Goal: Communication & Community: Answer question/provide support

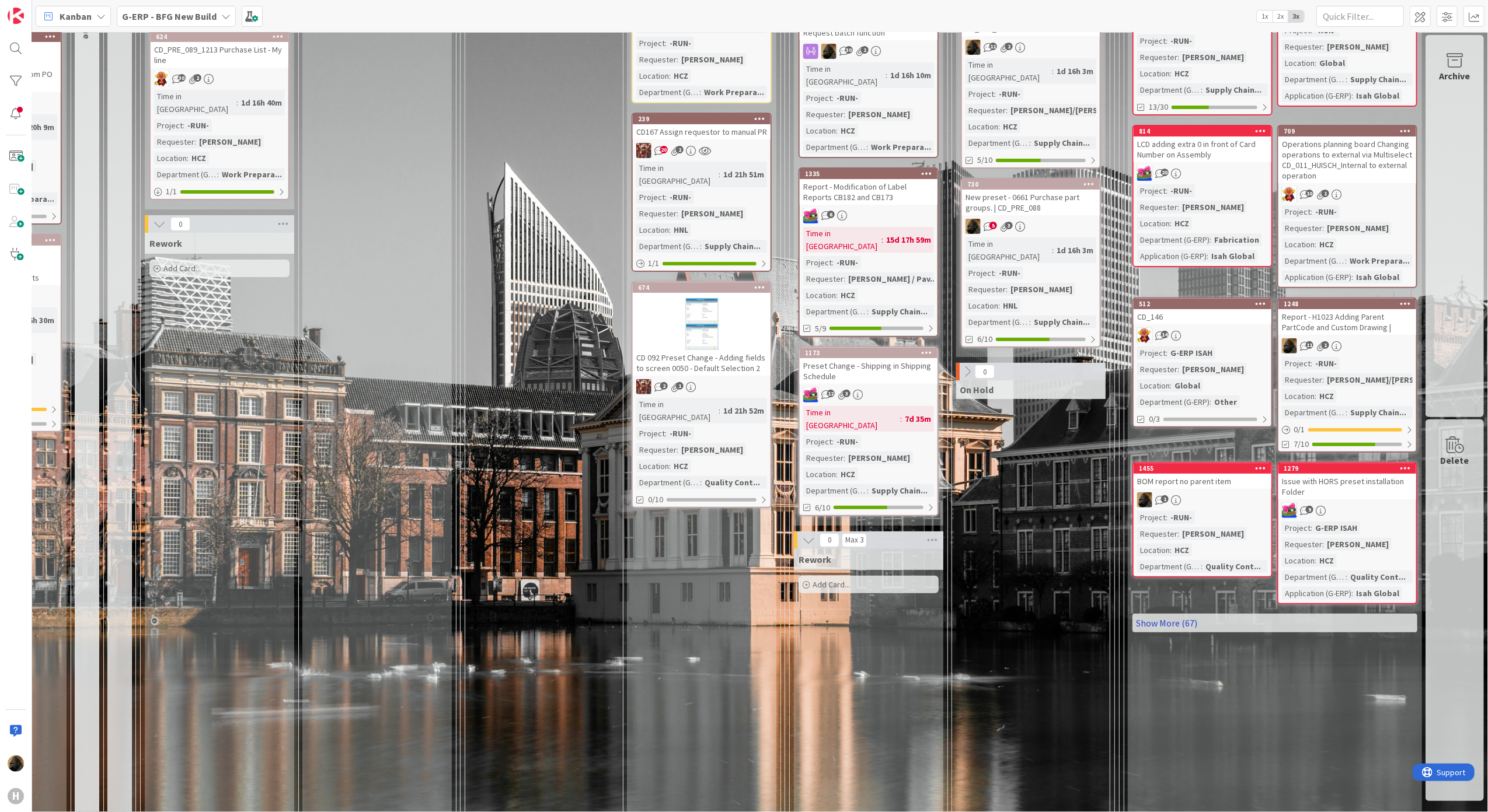
click at [1180, 614] on link "Show More (67)" at bounding box center [1274, 623] width 285 height 19
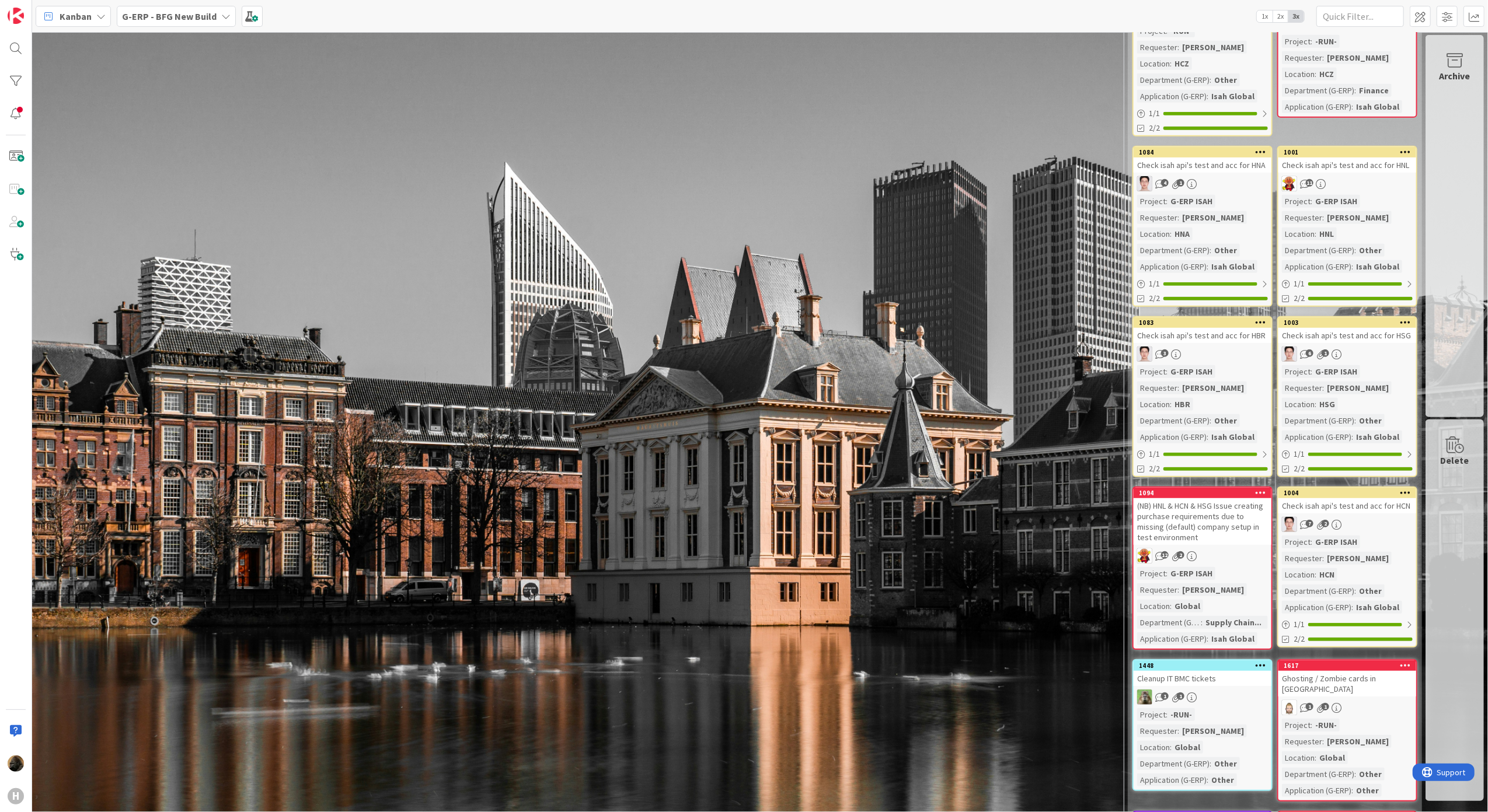
scroll to position [5461, 660]
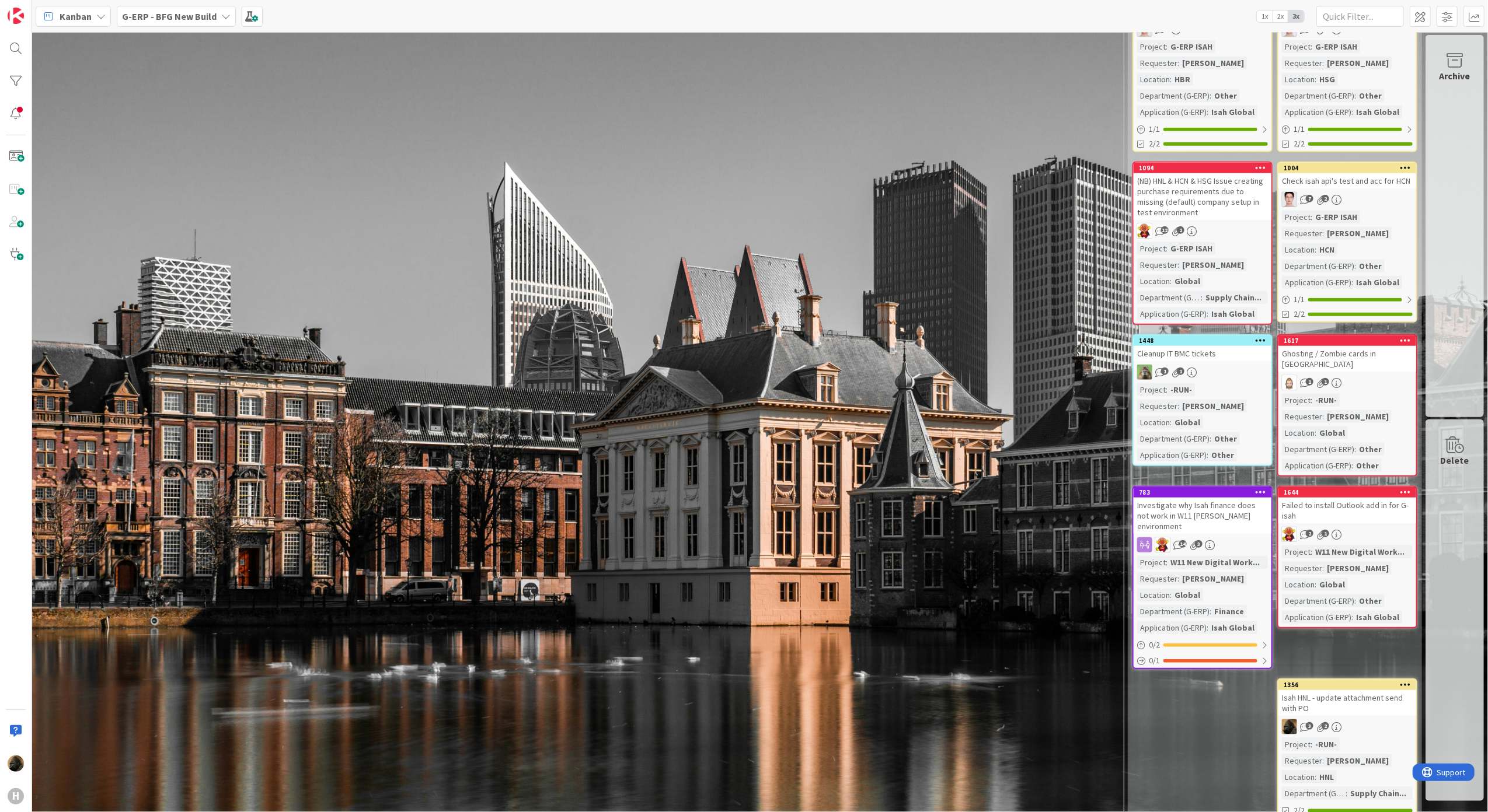
click at [1334, 691] on div "Isah HNL - update attachment send with PO" at bounding box center [1347, 703] width 138 height 25
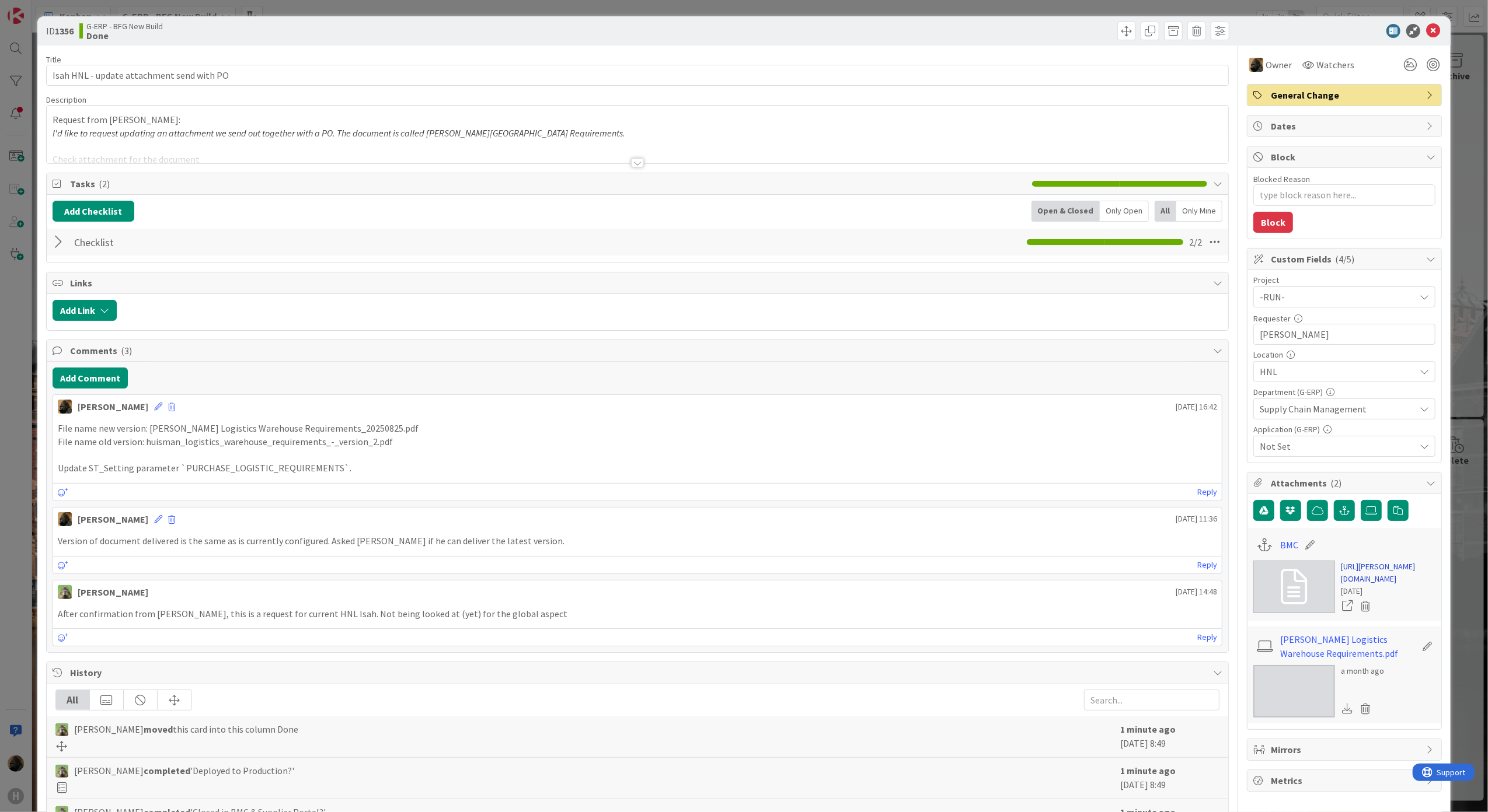
click at [1359, 580] on link "https://huisman-smartit.onbmc.com/smartit/app/#/incident/AGGGSPRFBRQVHASVHXCGSV…" at bounding box center [1388, 573] width 95 height 25
click at [285, 318] on div at bounding box center [673, 310] width 1100 height 21
type textarea "x"
click at [7, 415] on div "ID 1356 G-ERP - BFG New Build Done Title 41 / 128 Isah HNL - update attachment …" at bounding box center [744, 406] width 1488 height 812
click at [1432, 31] on div "ID 1356 G-ERP - BFG New Build Done" at bounding box center [744, 31] width 1414 height 29
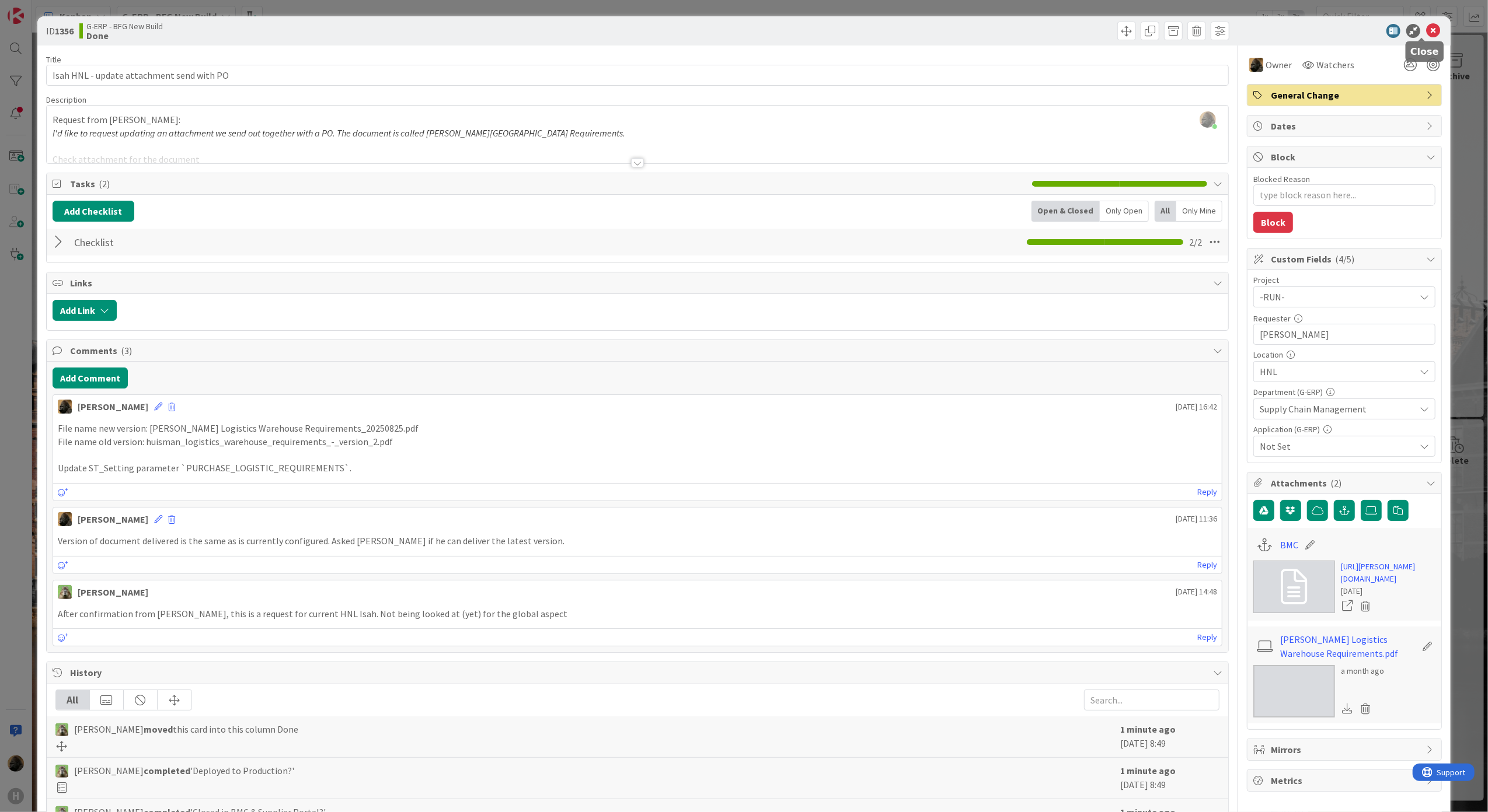
click at [1426, 31] on icon at bounding box center [1433, 31] width 14 height 14
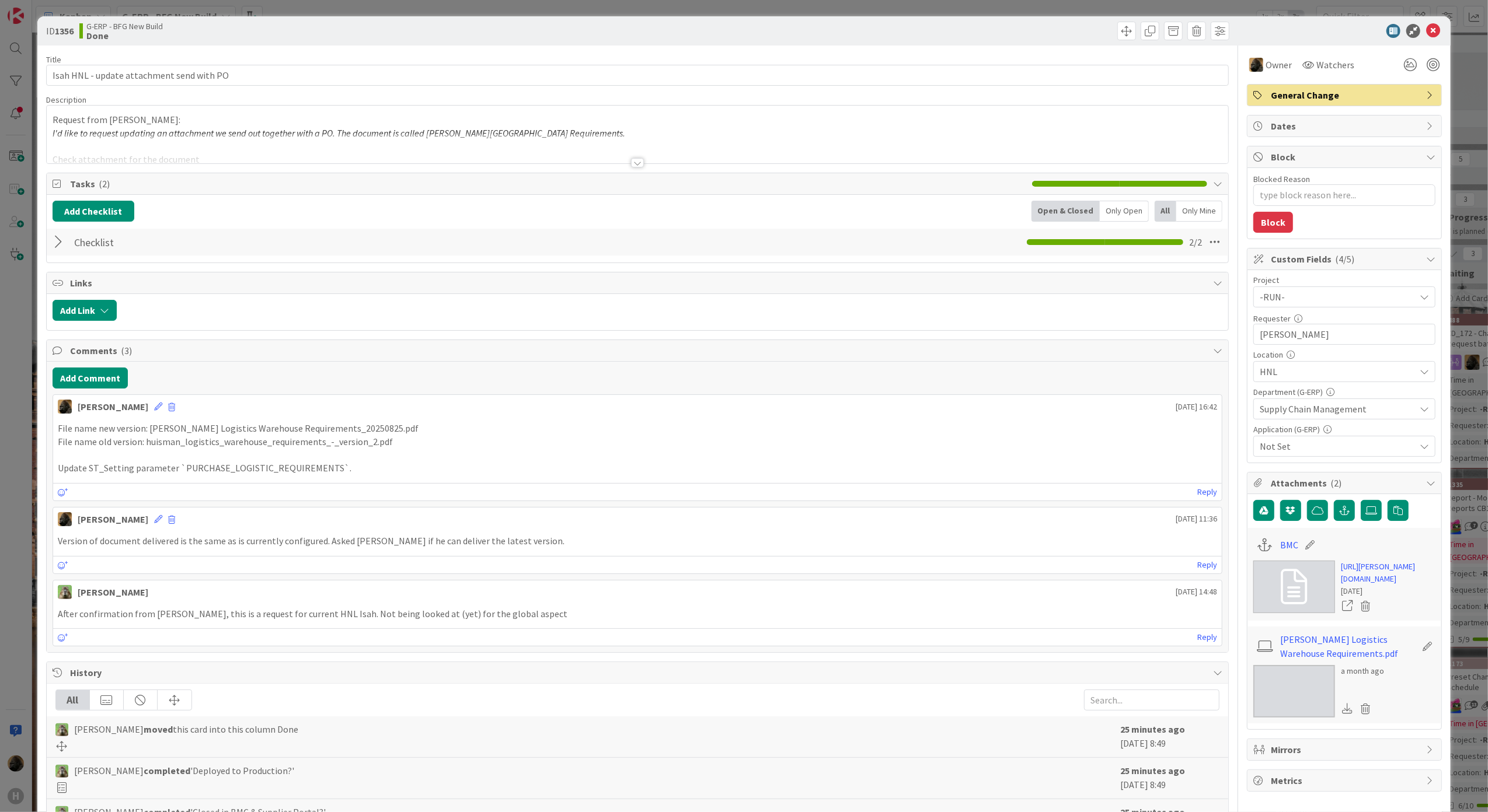
click at [0, 523] on html "H Kanban G-ERP - BFG New Build 1x 2x 3x 4 INFO This column can be used for info…" at bounding box center [744, 406] width 1488 height 812
click at [1426, 26] on icon at bounding box center [1433, 31] width 14 height 14
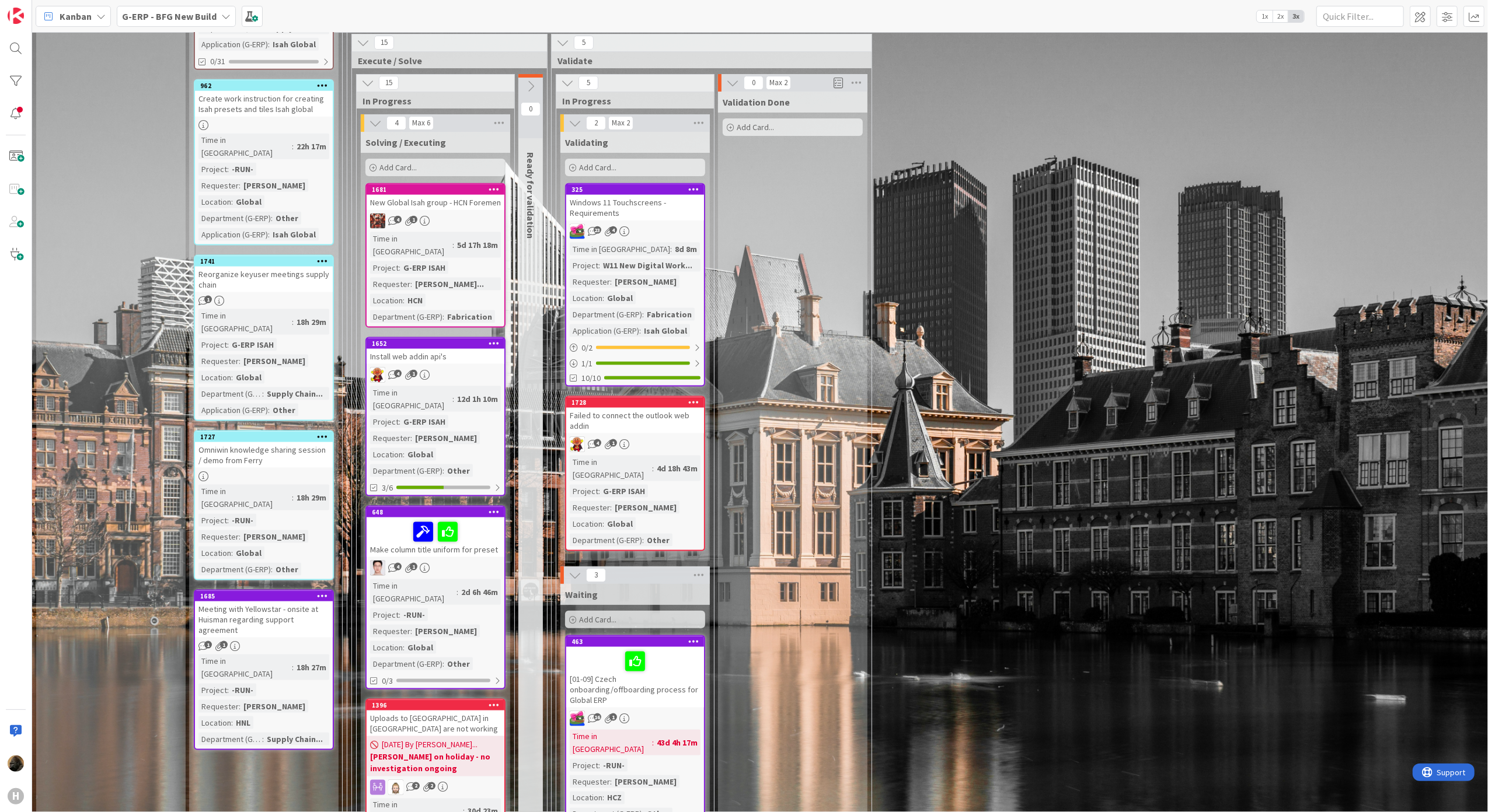
scroll to position [1712, 0]
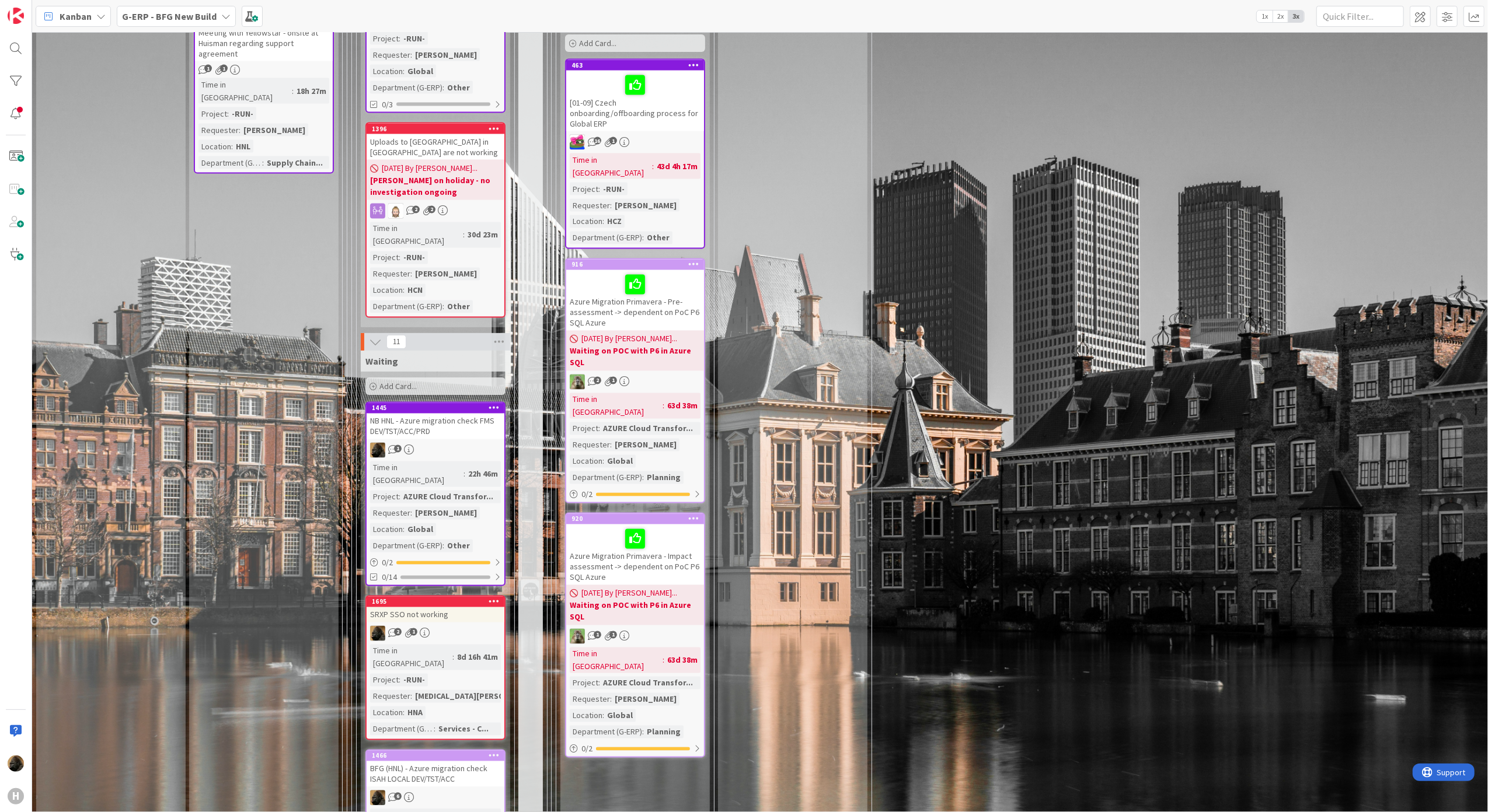
scroll to position [2101, 0]
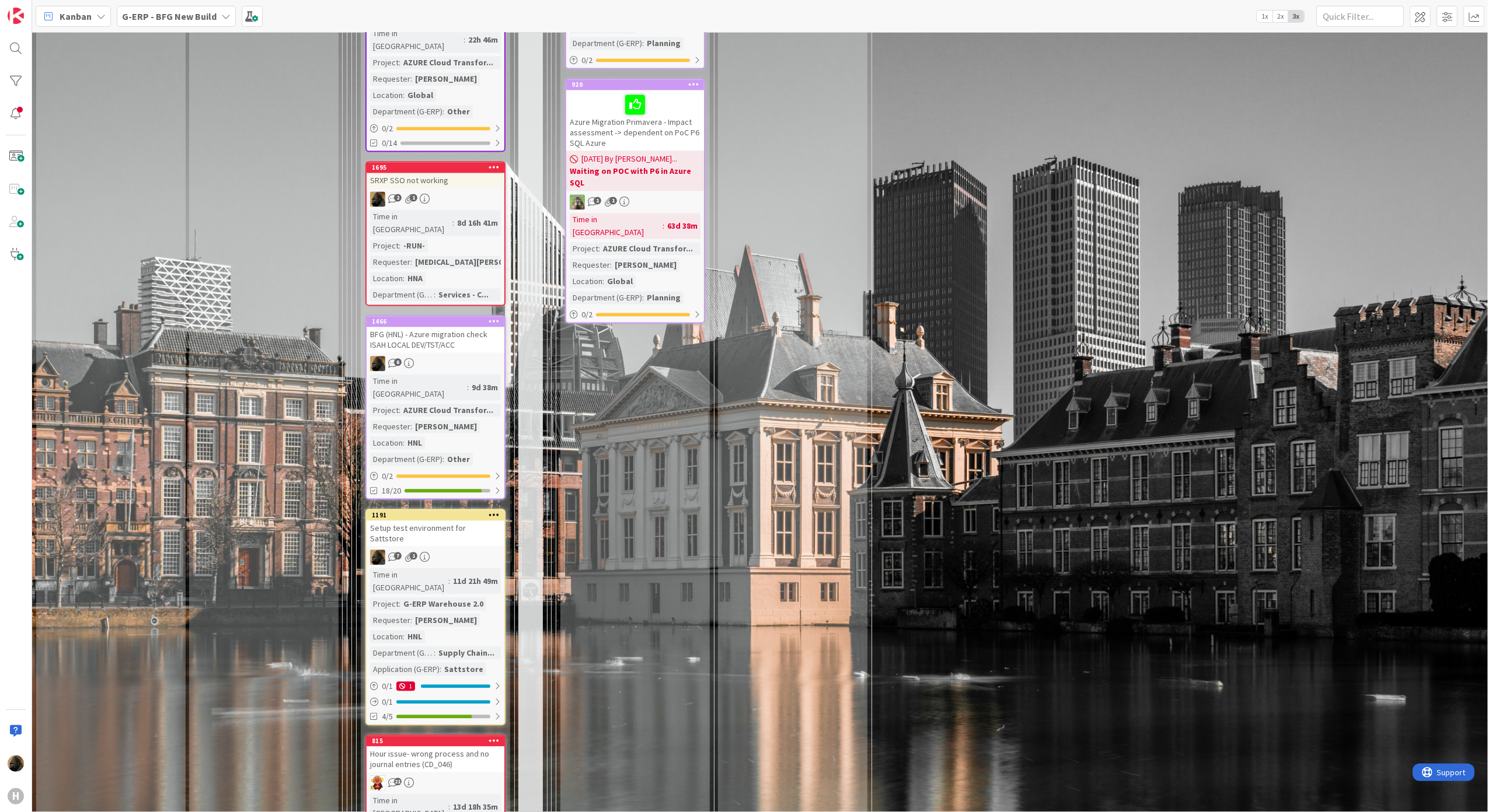
scroll to position [2412, 0]
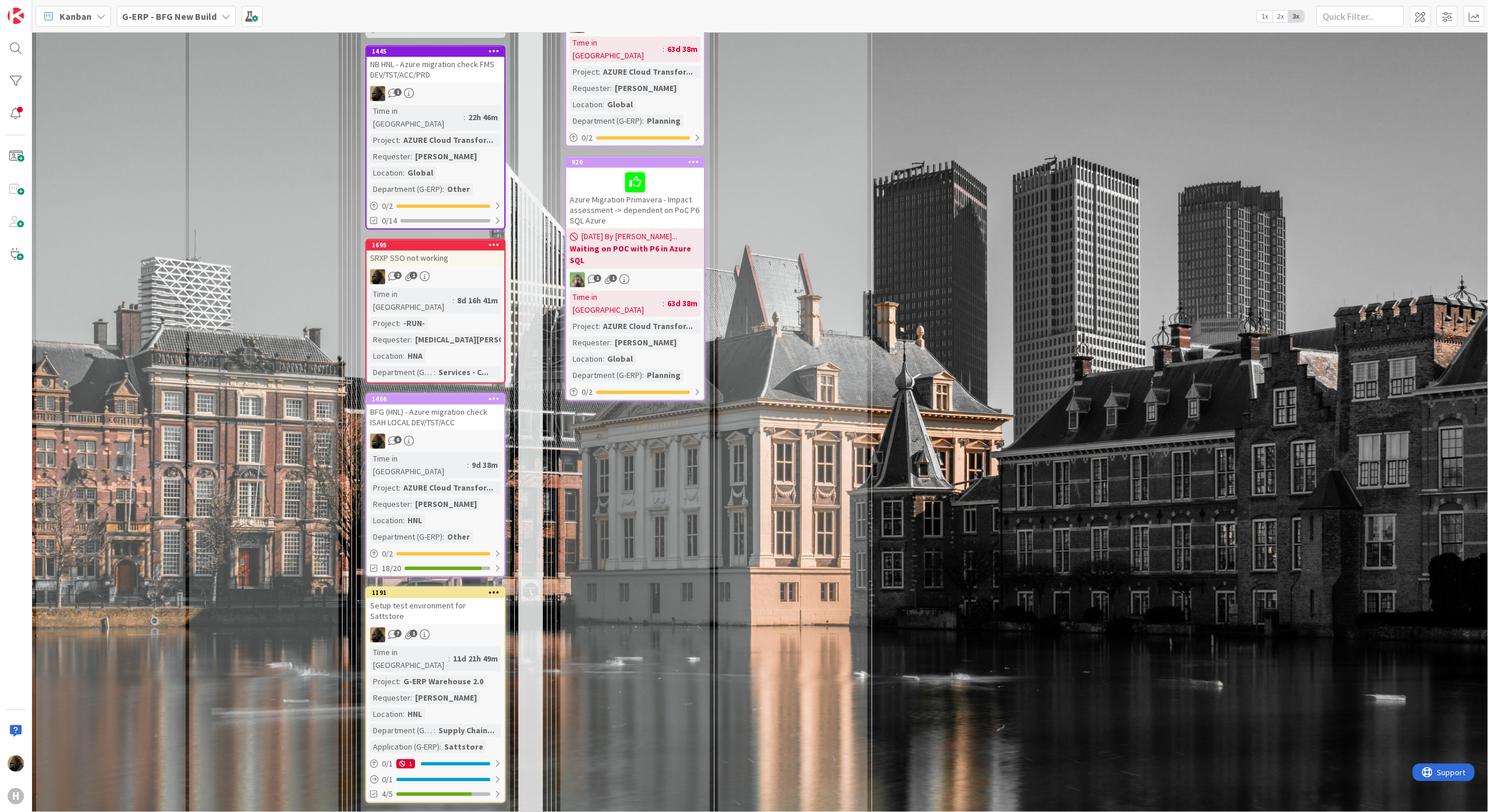
click at [439, 598] on div "Setup test environment for Sattstore" at bounding box center [435, 611] width 138 height 25
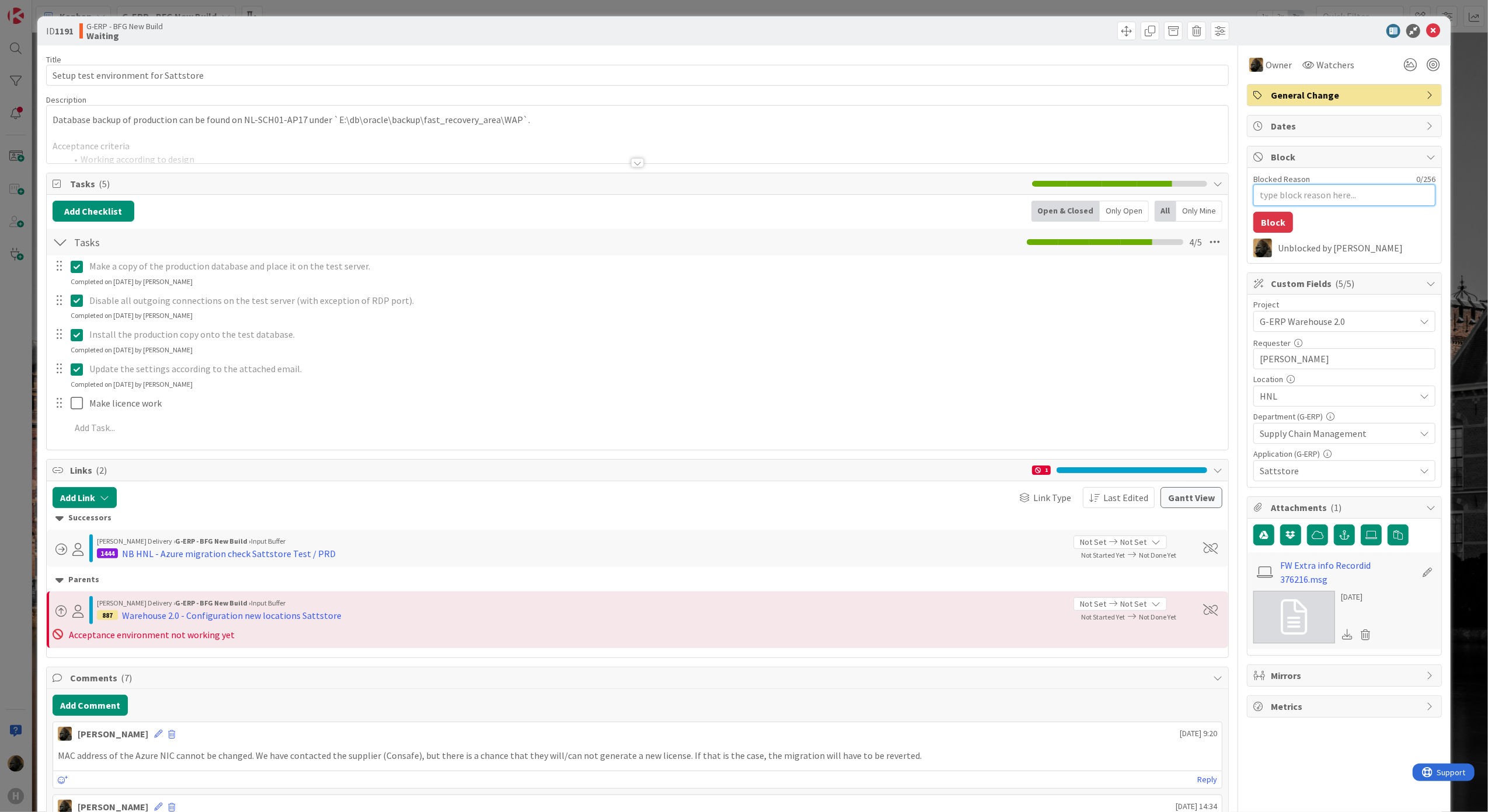
click at [1300, 204] on textarea "Blocked Reason" at bounding box center [1344, 195] width 182 height 22
type textarea "x"
type textarea "I"
type textarea "x"
type textarea "In"
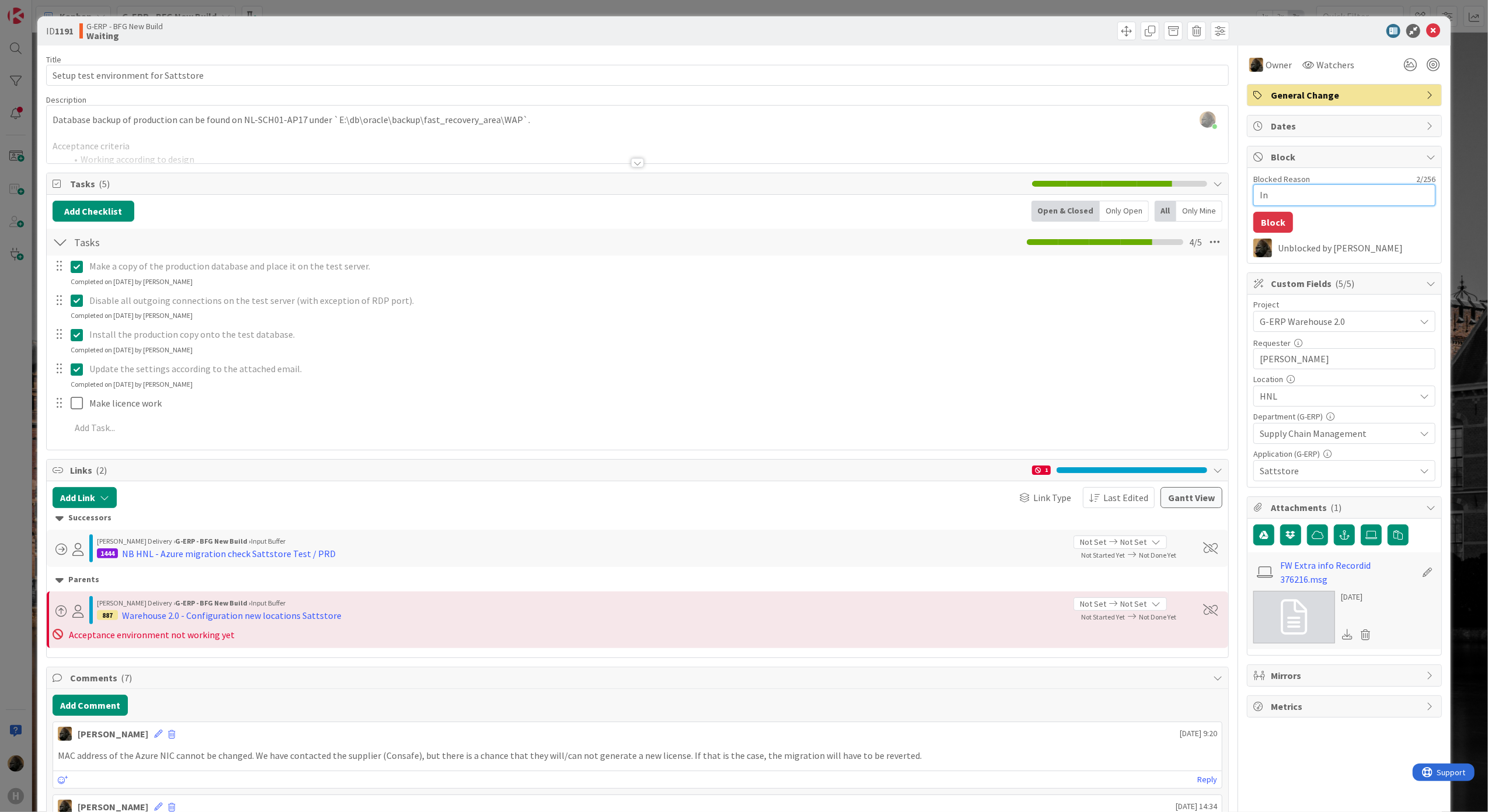
type textarea "x"
type textarea "Inf"
type textarea "x"
type textarea "Infr"
type textarea "x"
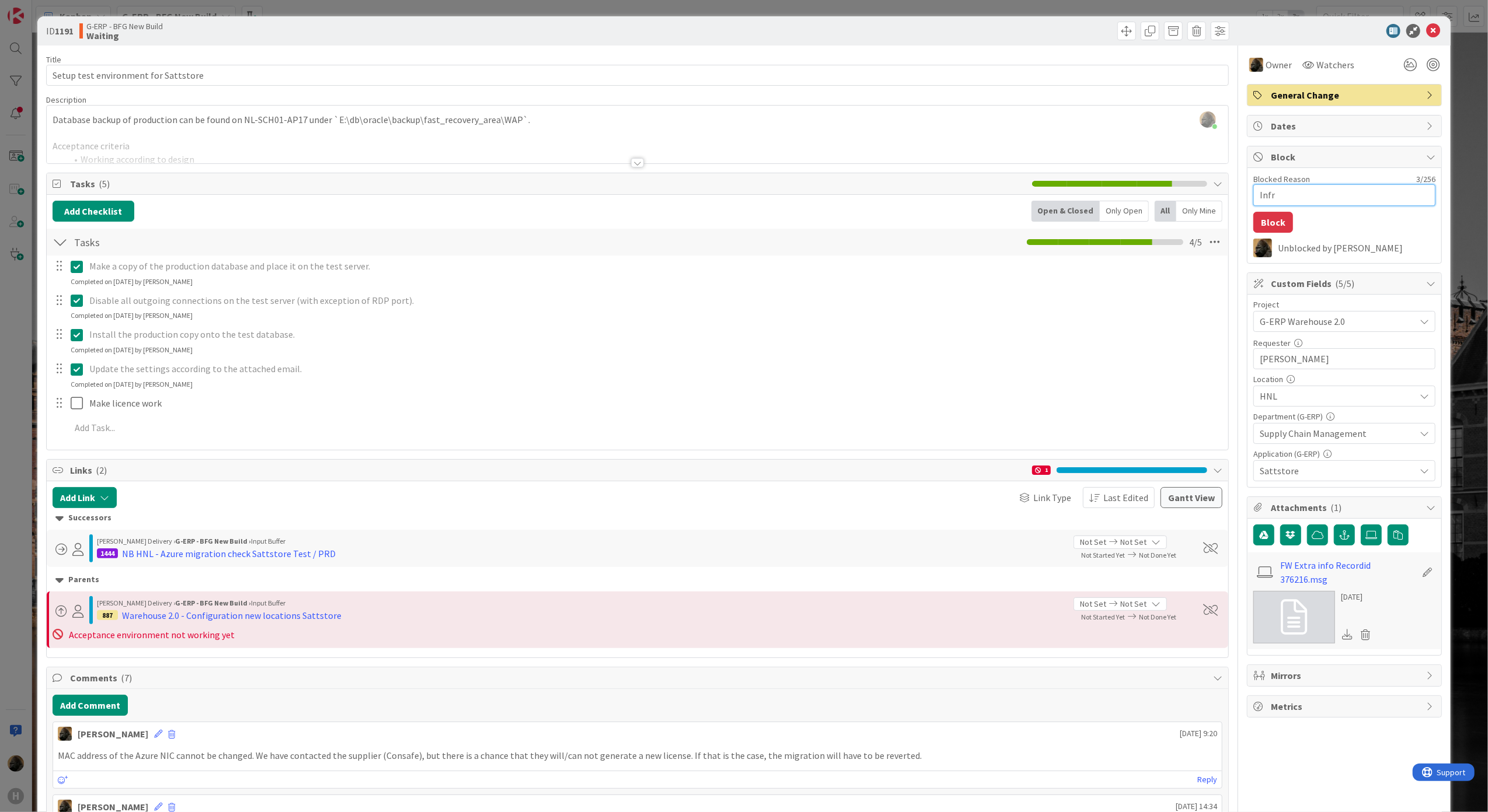
type textarea "Infra"
type textarea "x"
type textarea "Infra"
type textarea "x"
type textarea "Infra h"
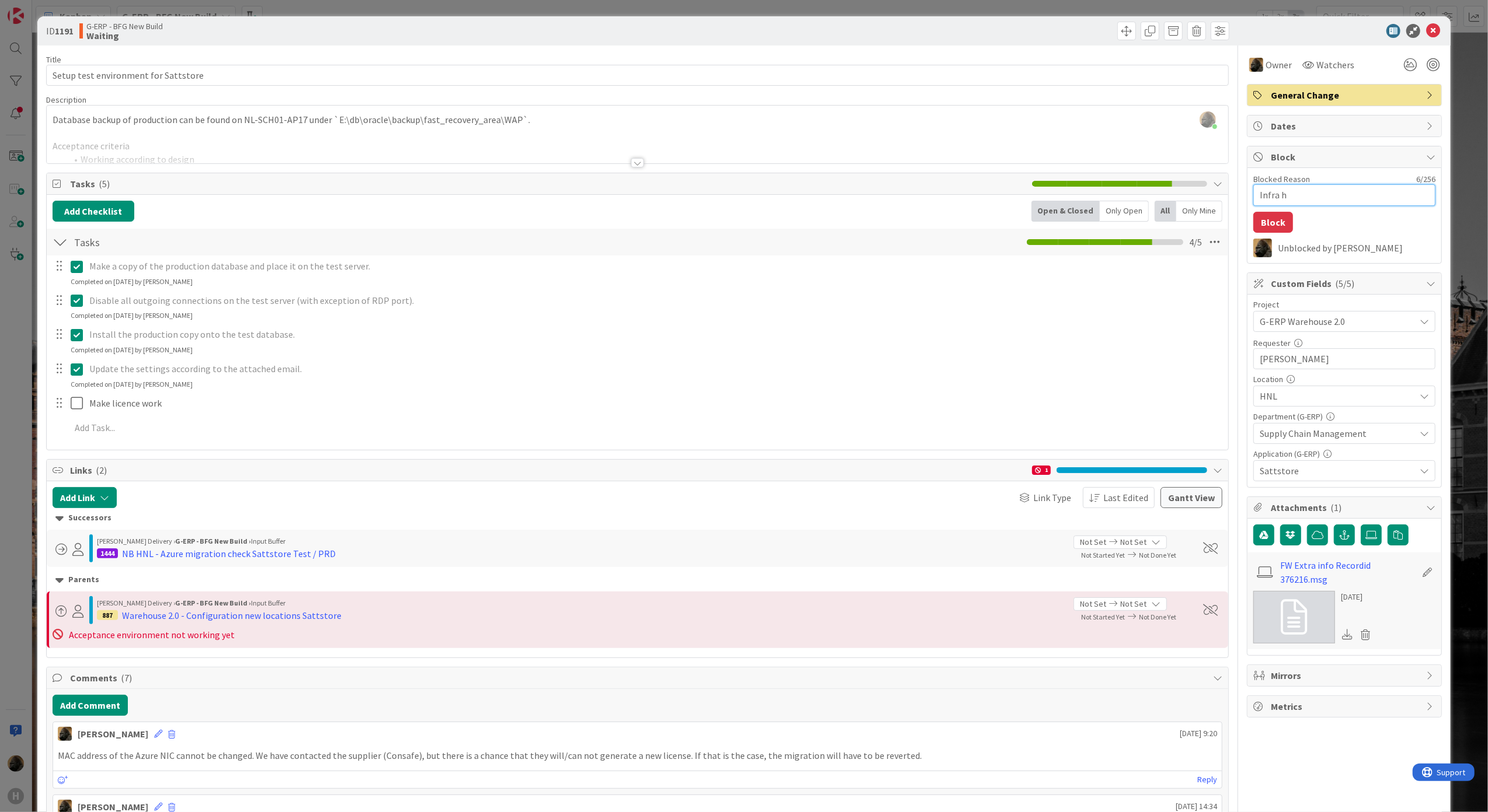
type textarea "x"
type textarea "Infra ha"
type textarea "x"
type textarea "Infra has"
type textarea "x"
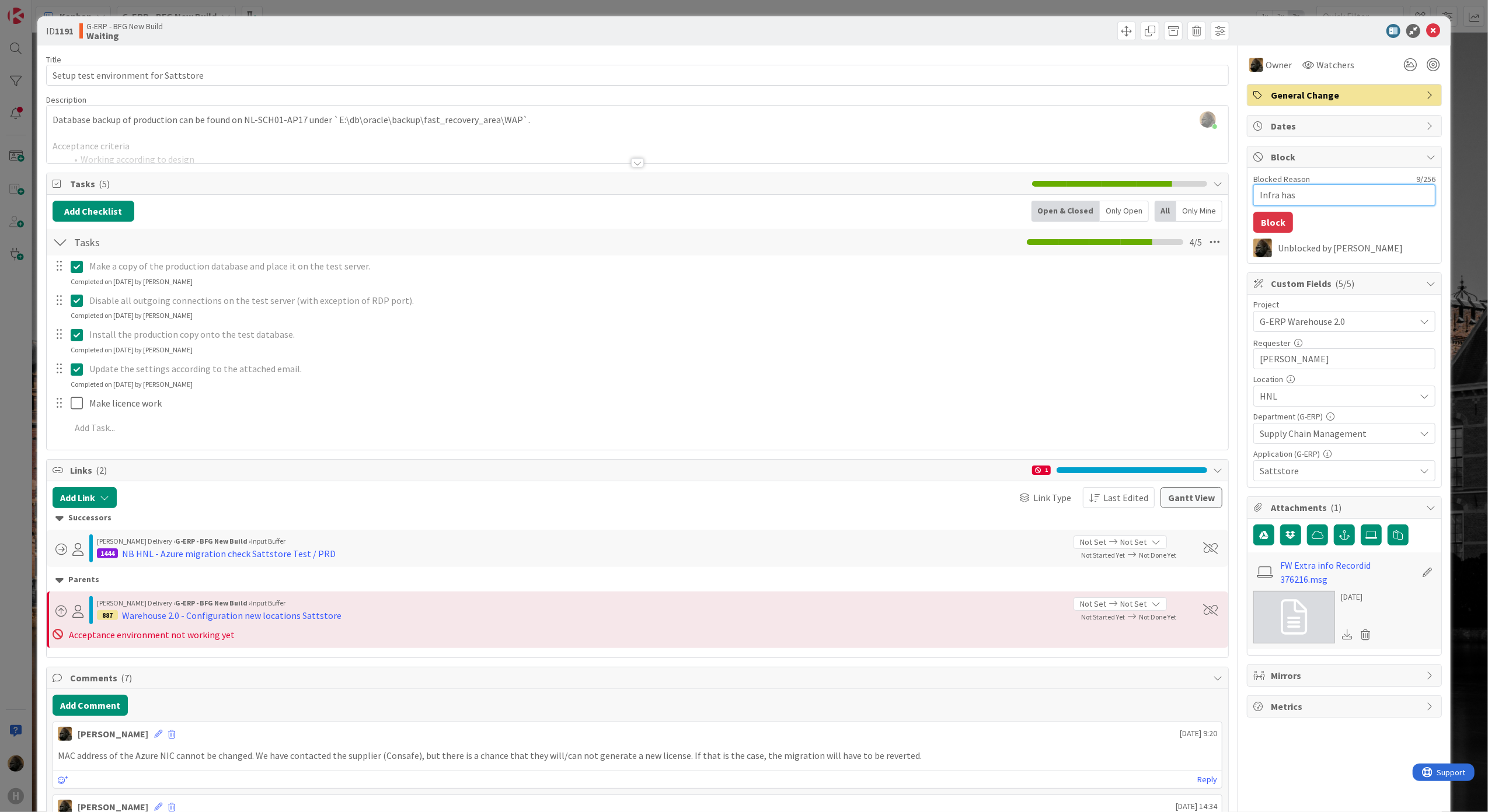
type textarea "Infra has"
type textarea "x"
type textarea "Infra has t"
type textarea "x"
type textarea "Infra has to"
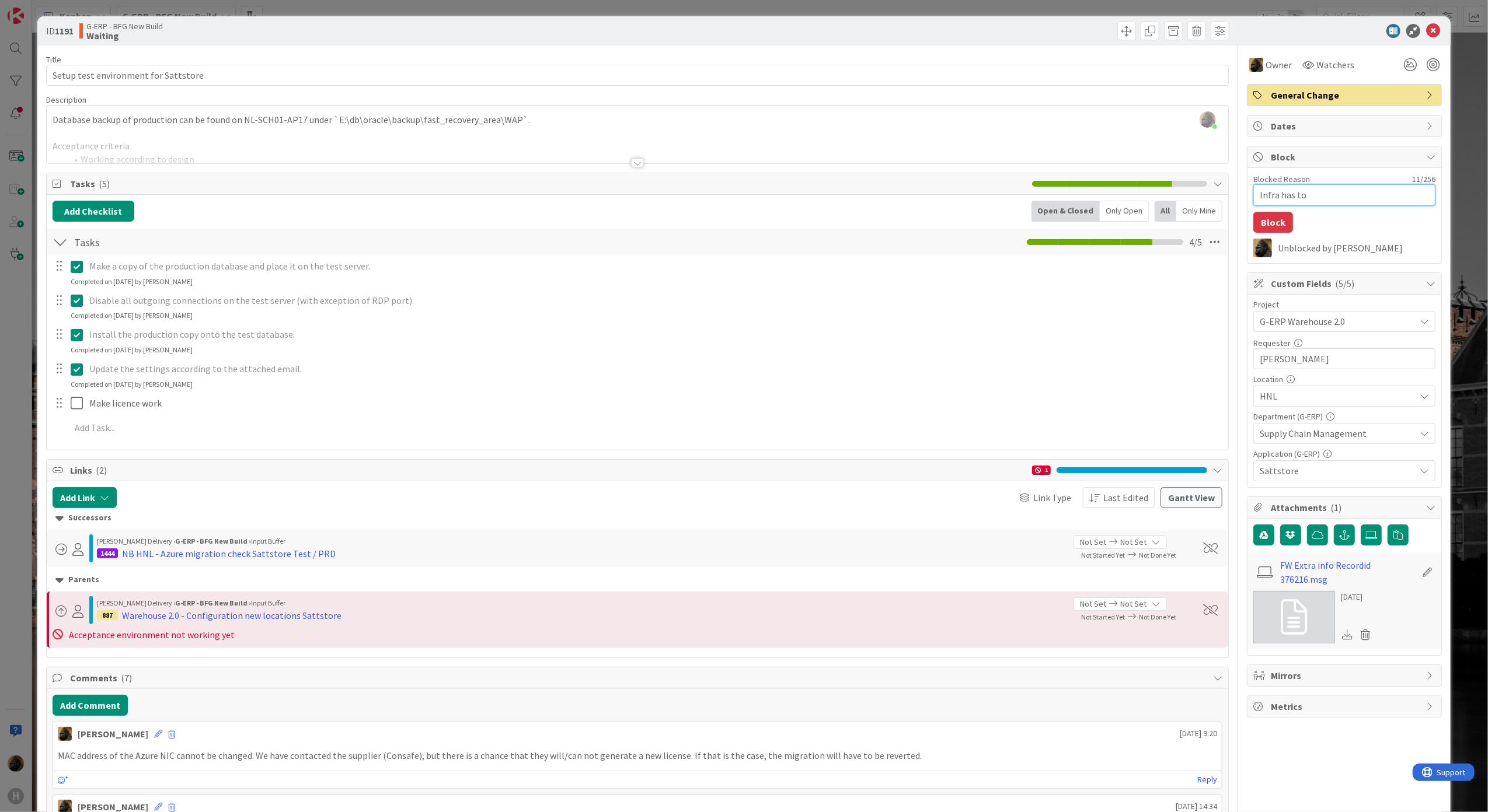
type textarea "x"
type textarea "Infra has to"
type textarea "x"
type textarea "Infra has to f"
type textarea "x"
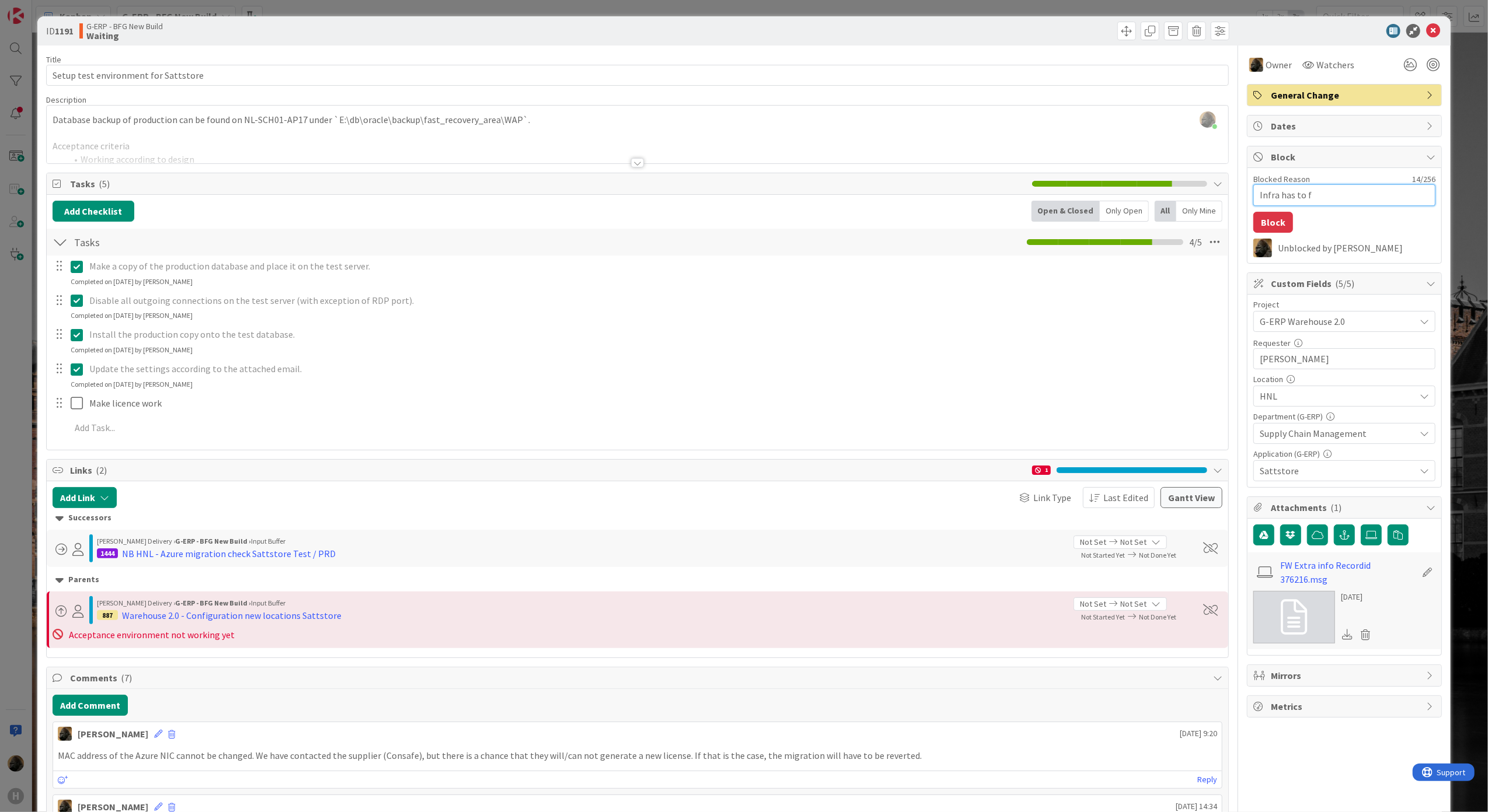
type textarea "Infra has to fi"
type textarea "x"
type textarea "Infra has to fig"
type textarea "x"
type textarea "Infra has to figu"
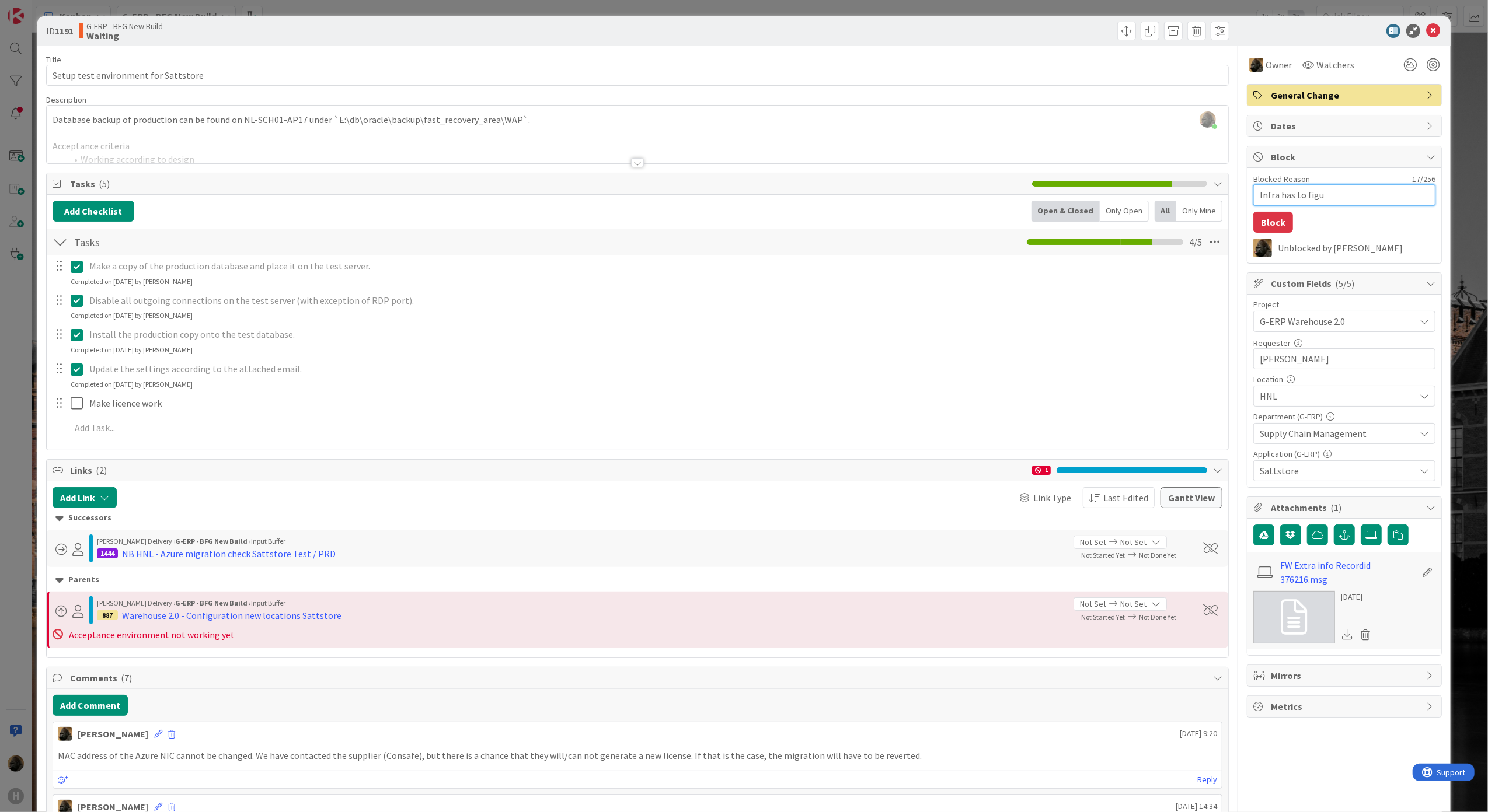
type textarea "x"
type textarea "Infra has to figur"
type textarea "x"
type textarea "Infra has to figure"
type textarea "x"
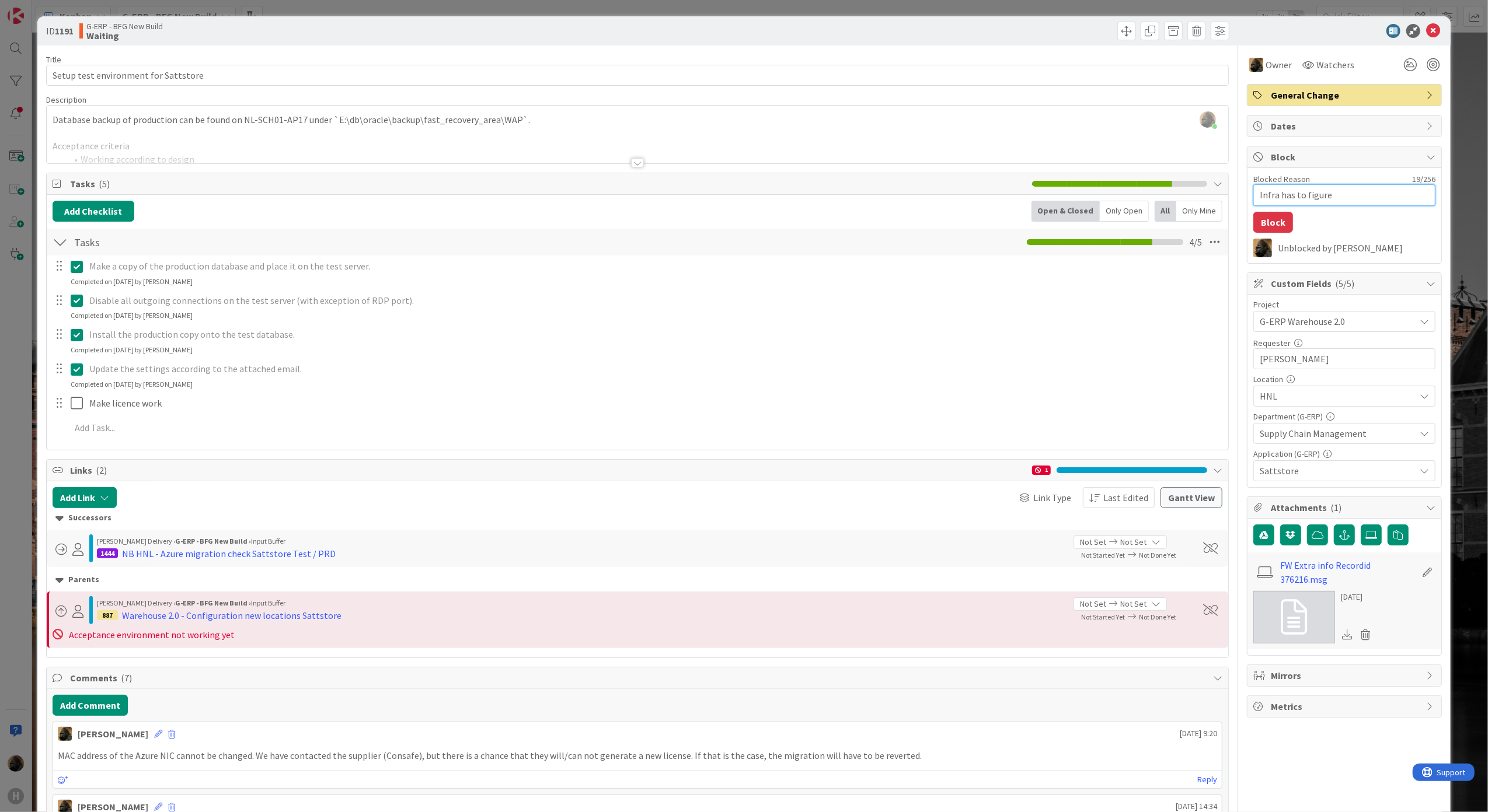
type textarea "Infra has to figure"
type textarea "x"
type textarea "Infra has to figure o"
type textarea "x"
type textarea "Infra has to figure ou"
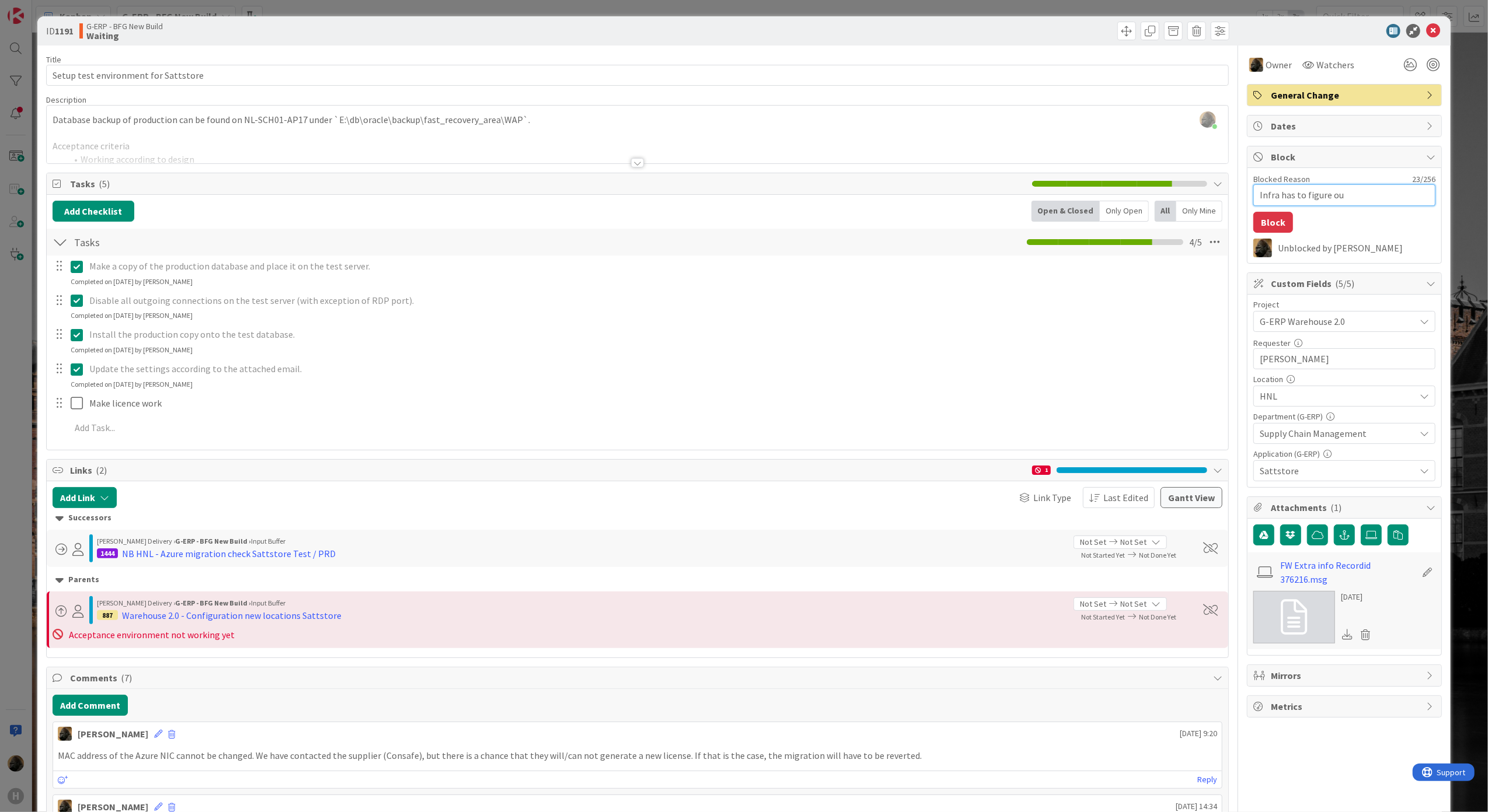
type textarea "x"
type textarea "Infra has to figure out"
type textarea "x"
type textarea "Infra has to figure out"
type textarea "x"
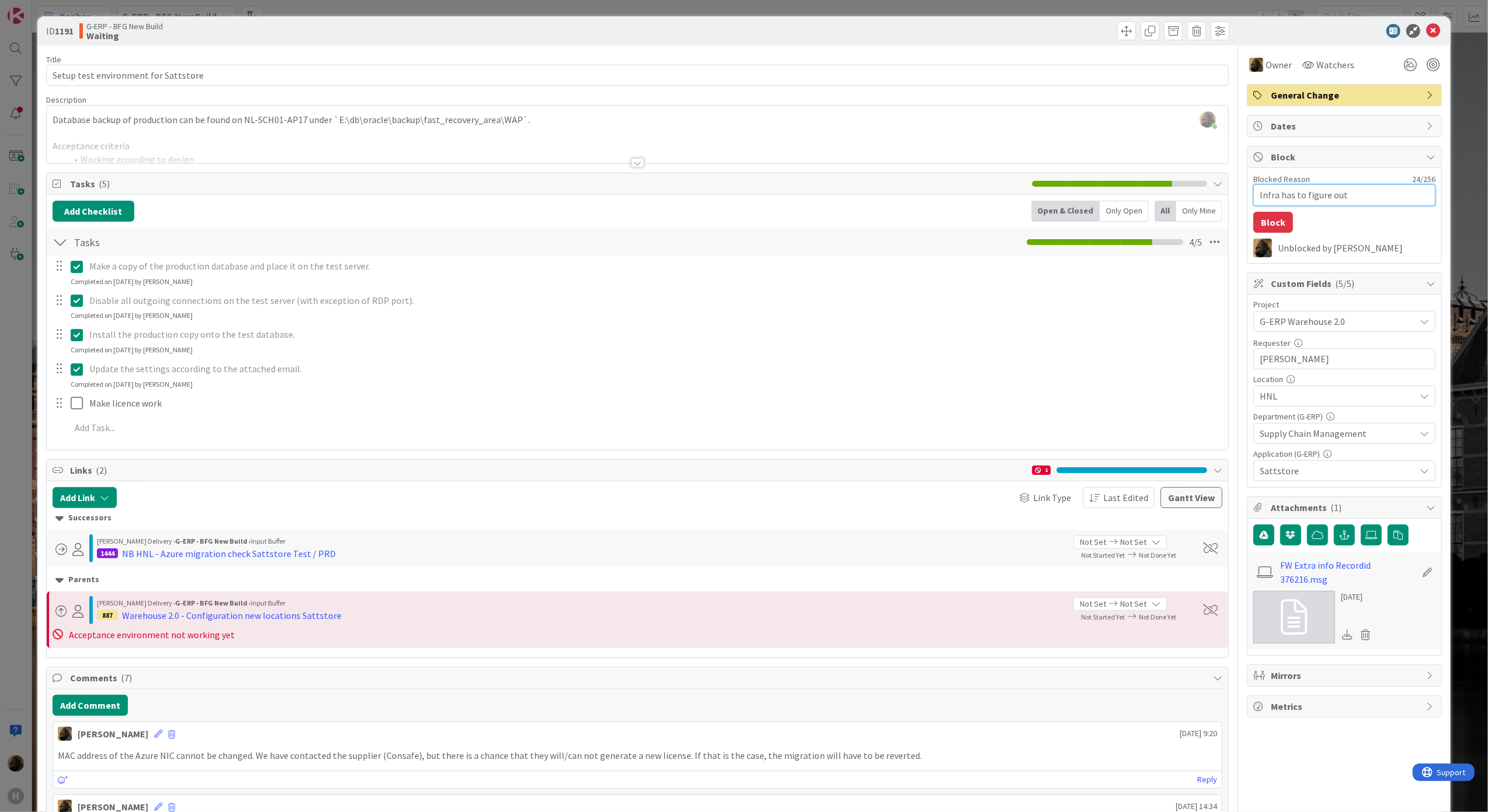
type textarea "Infra has to figure out t"
type textarea "x"
type textarea "Infra has to figure out th"
type textarea "x"
type textarea "Infra has to figure out the"
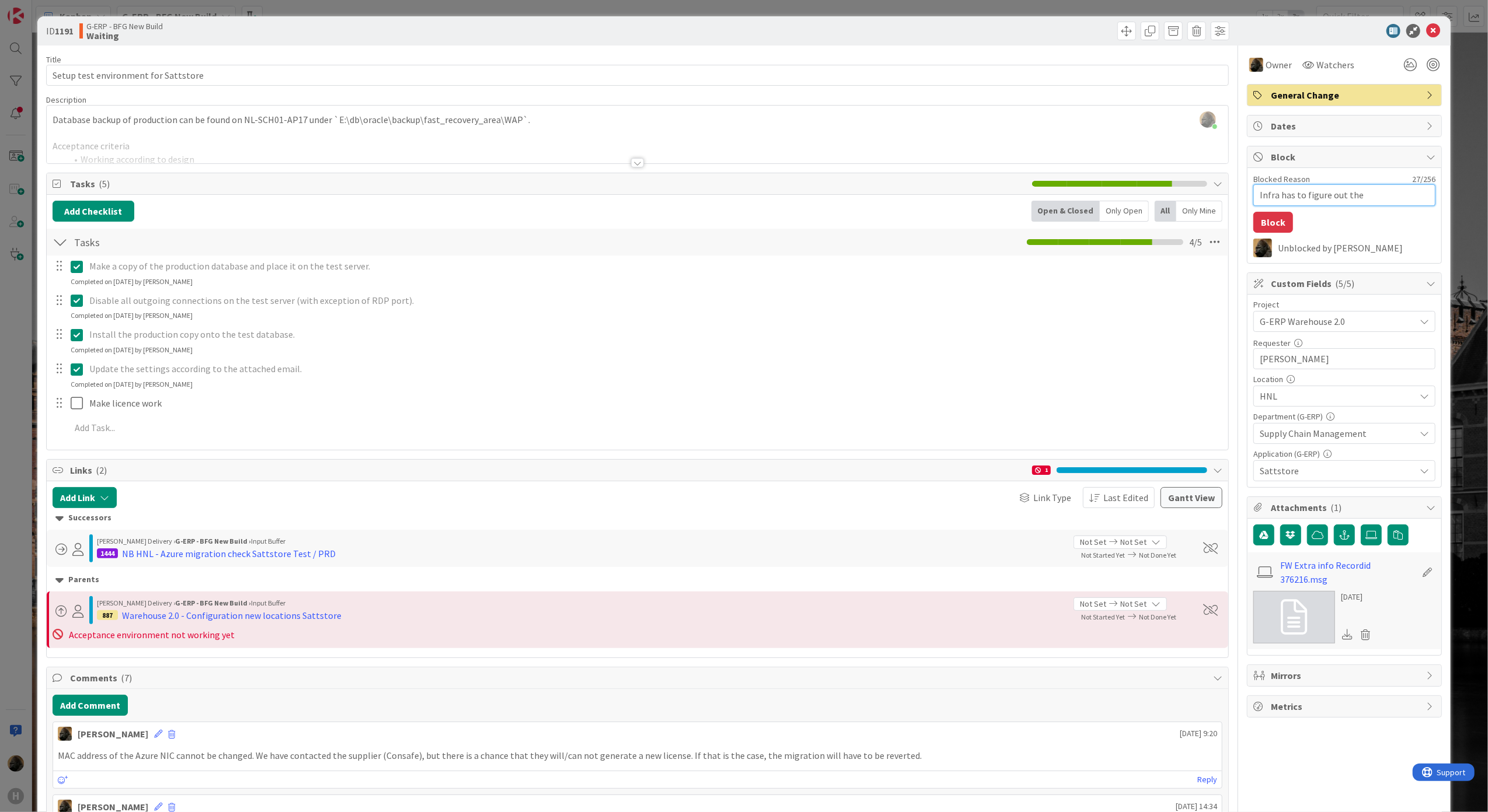
type textarea "x"
type textarea "Infra has to figure out the"
type textarea "x"
type textarea "Infra has to figure out the l"
type textarea "x"
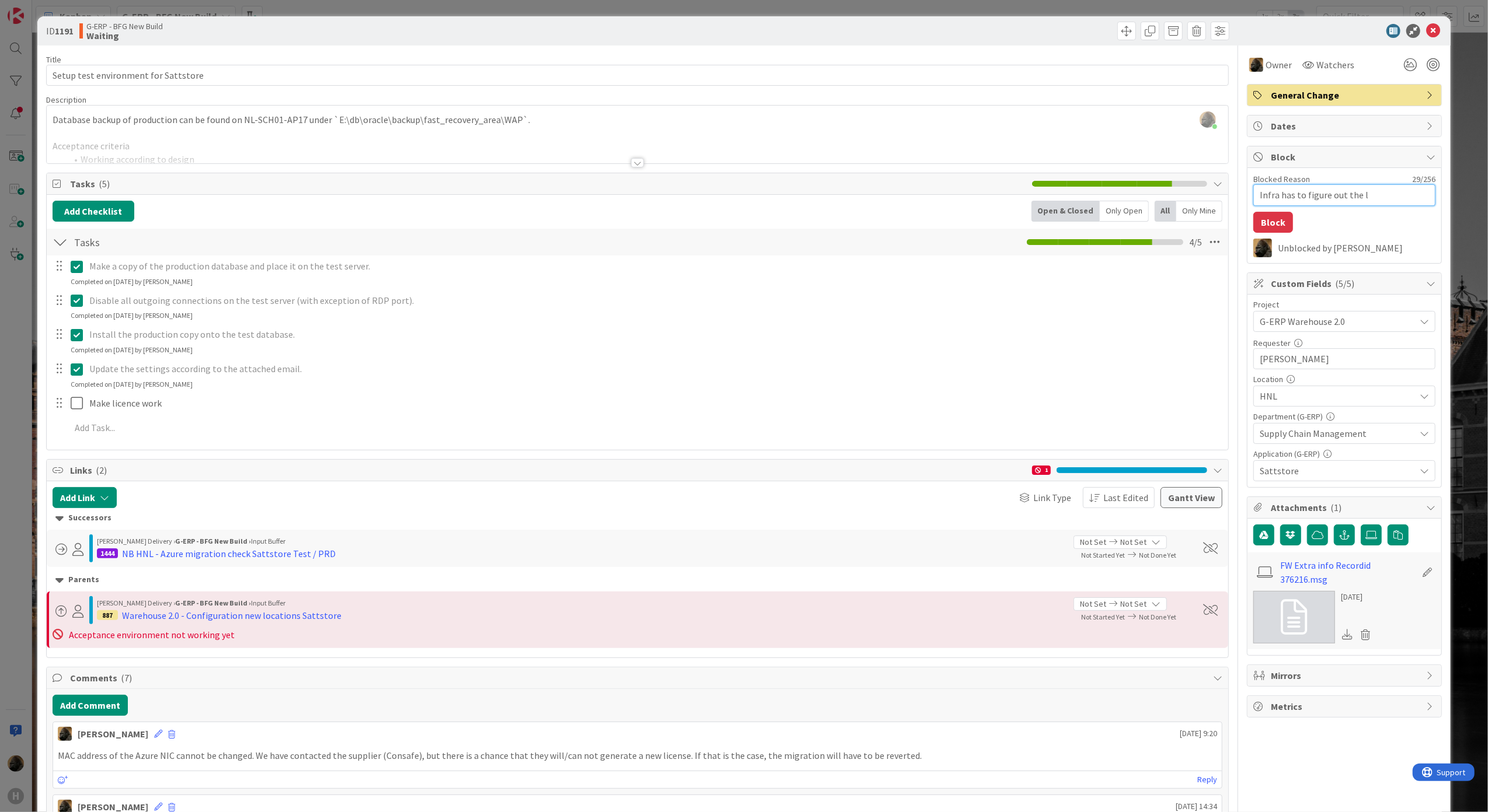
type textarea "Infra has to figure out the li"
type textarea "x"
type textarea "Infra has to figure out the lice"
type textarea "x"
type textarea "Infra has to figure out the licen"
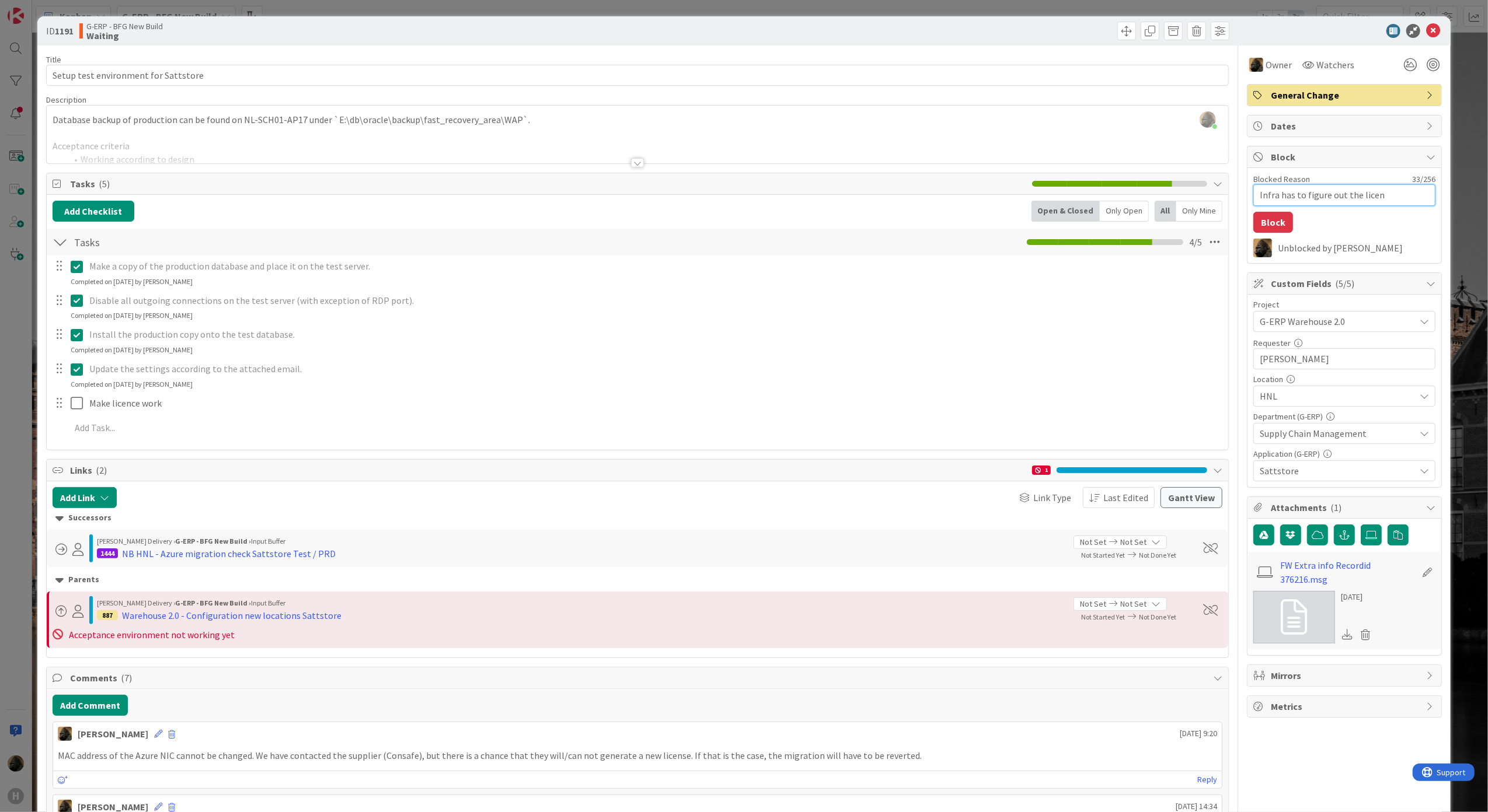
type textarea "x"
type textarea "Infra has to figure out the licenc"
type textarea "x"
type textarea "Infra has to figure out the licence"
type textarea "x"
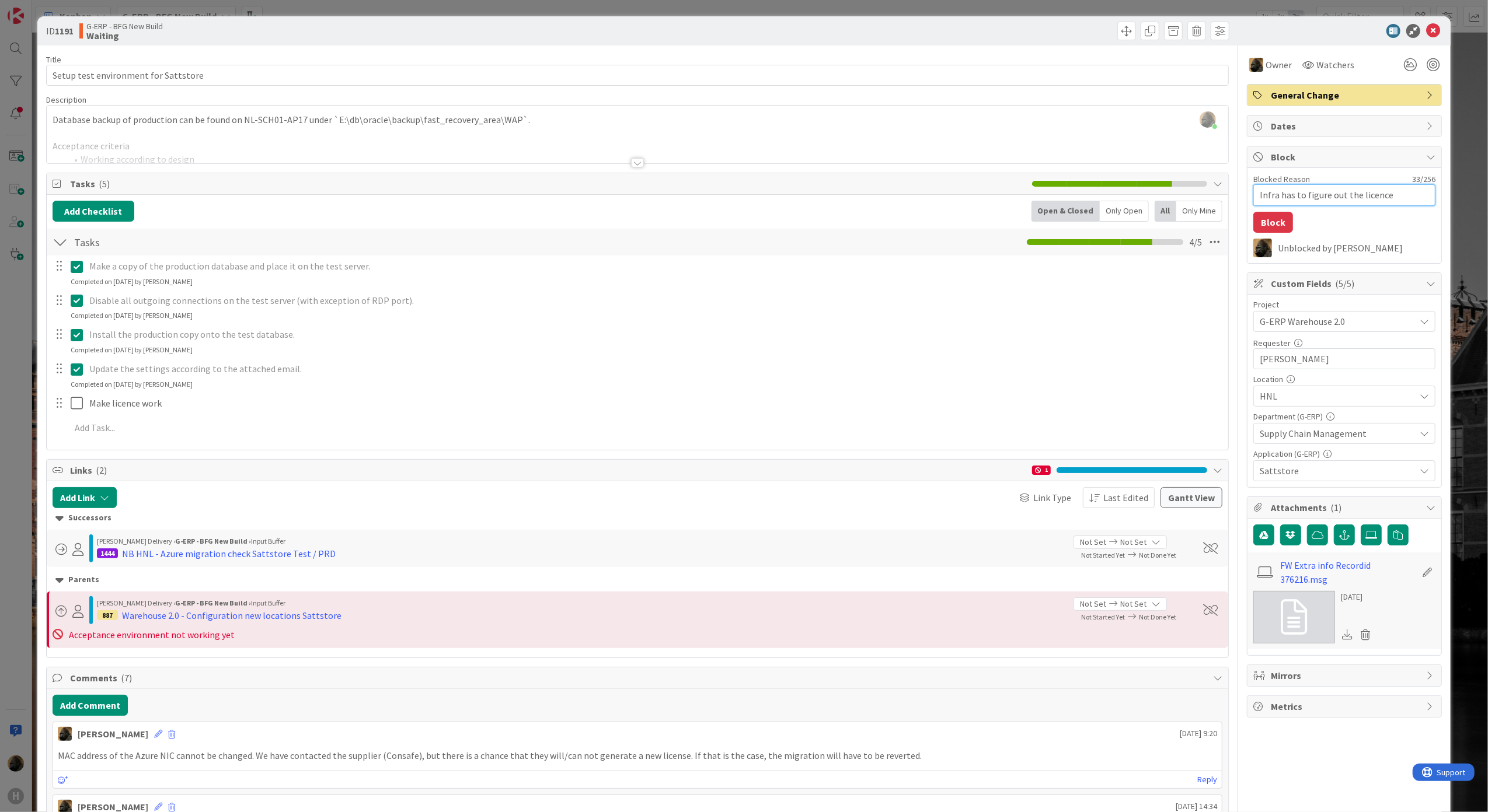
type textarea "Infra has to figure out the licence"
type textarea "x"
type textarea "Infra has to figure out the licence s"
type textarea "x"
type textarea "Infra has to figure out the licence si"
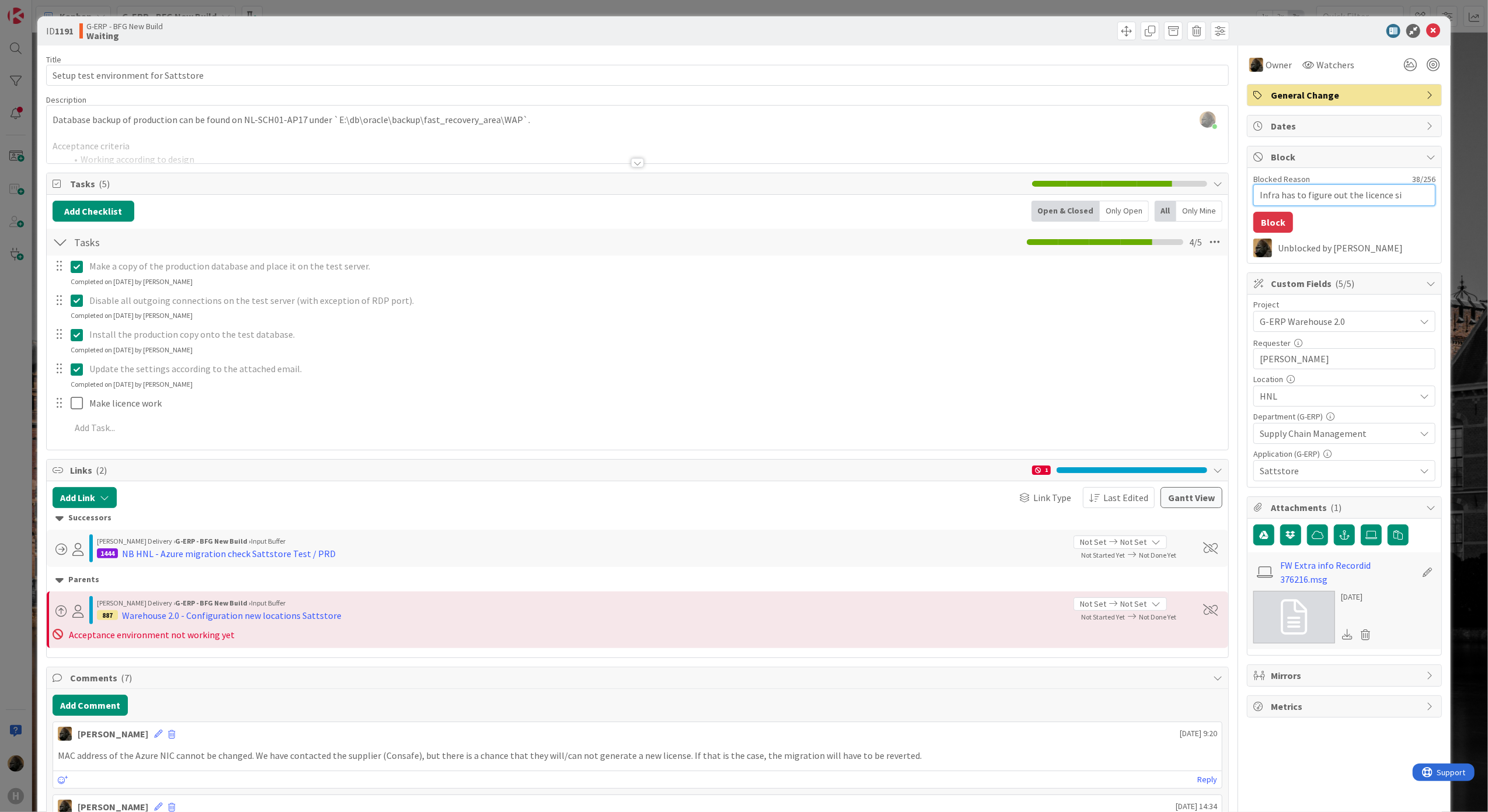
type textarea "x"
type textarea "Infra has to figure out the licence siu"
type textarea "x"
type textarea "Infra has to figure out the licence si"
type textarea "x"
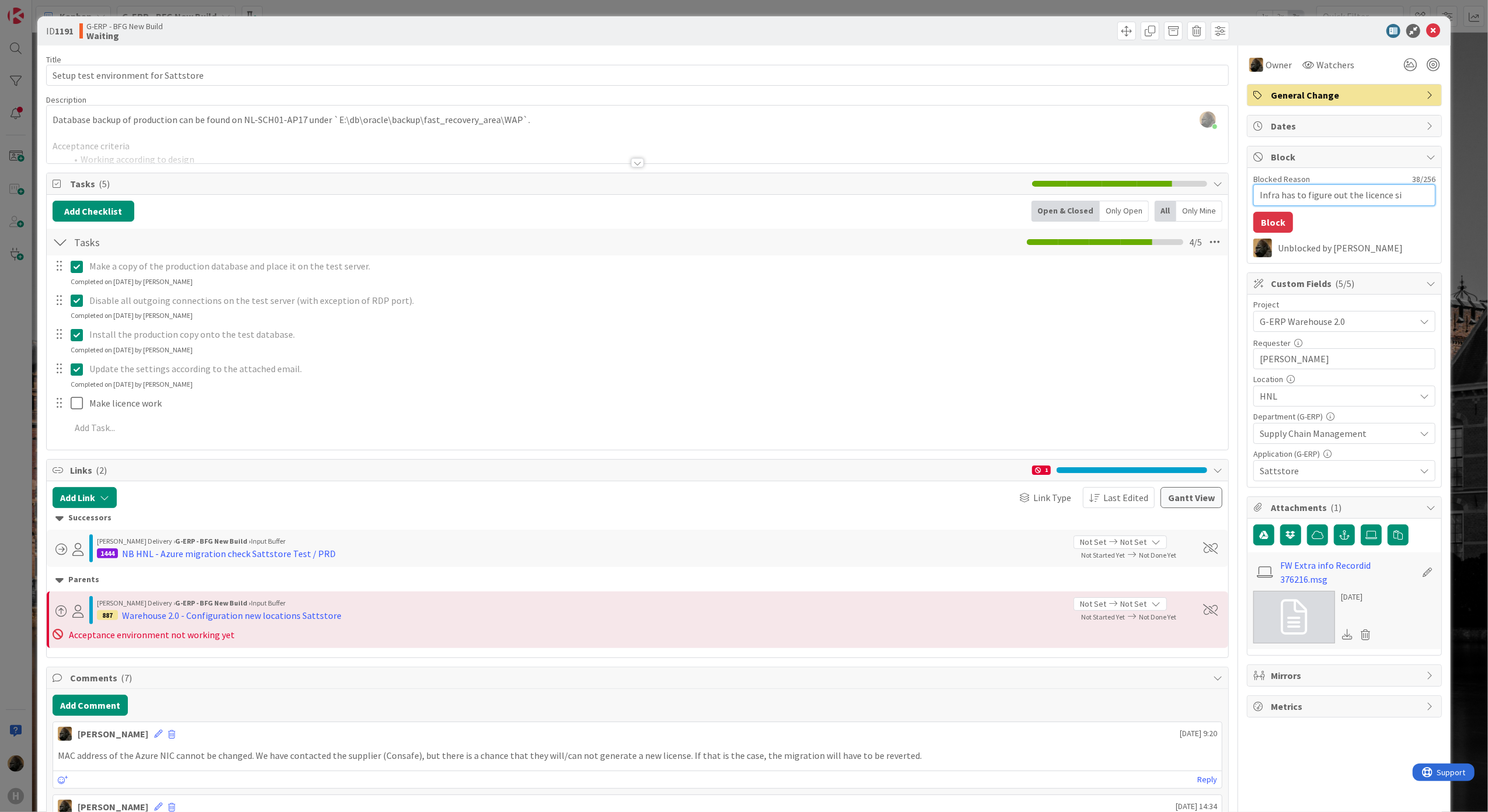
type textarea "Infra has to figure out the licence sit"
type textarea "x"
type textarea "Infra has to figure out the licence situ"
type textarea "x"
type textarea "Infra has to figure out the licence situa"
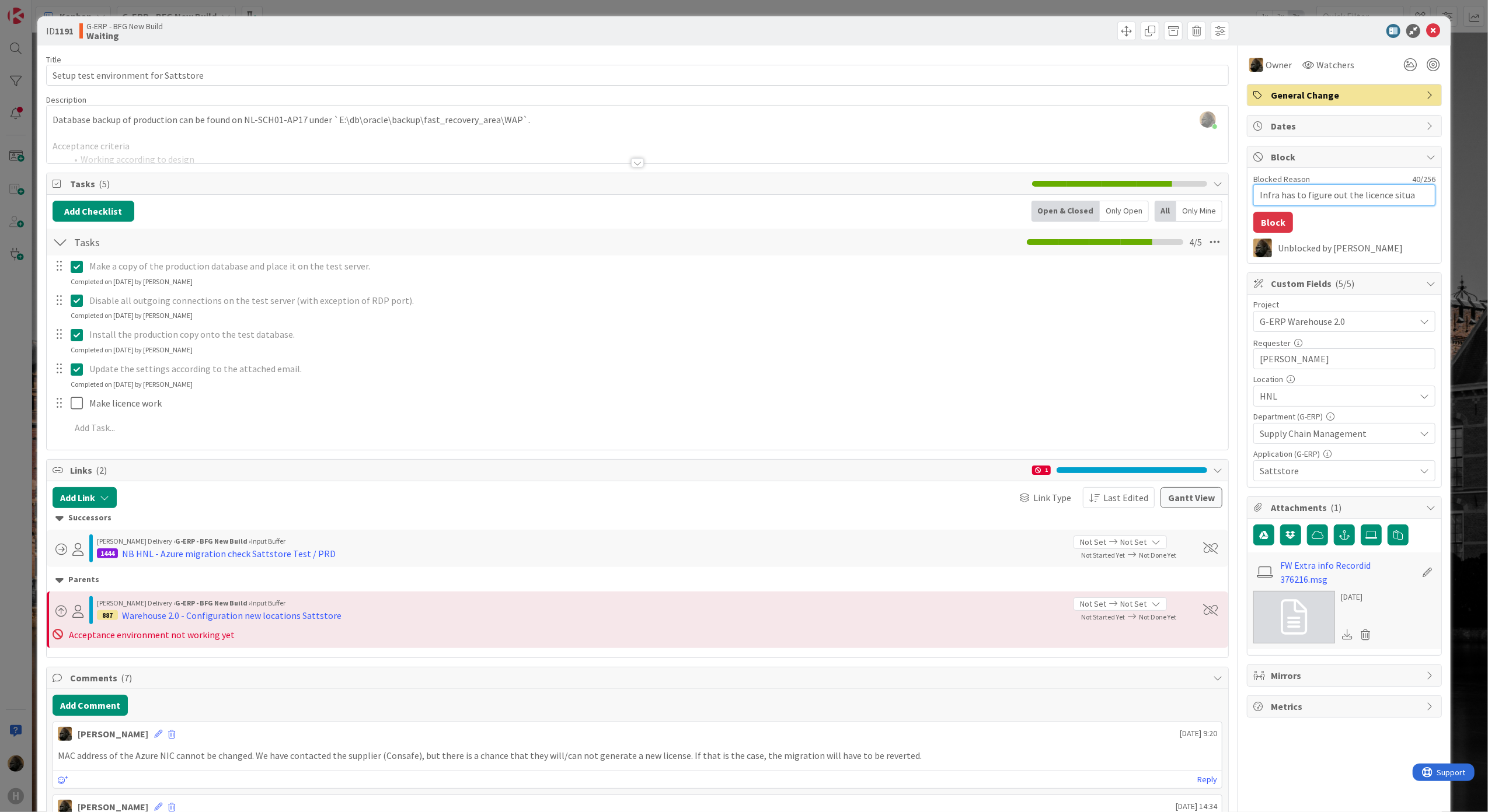
type textarea "x"
type textarea "Infra has to figure out the licence situat"
type textarea "x"
type textarea "Infra has to figure out the licence situati"
type textarea "x"
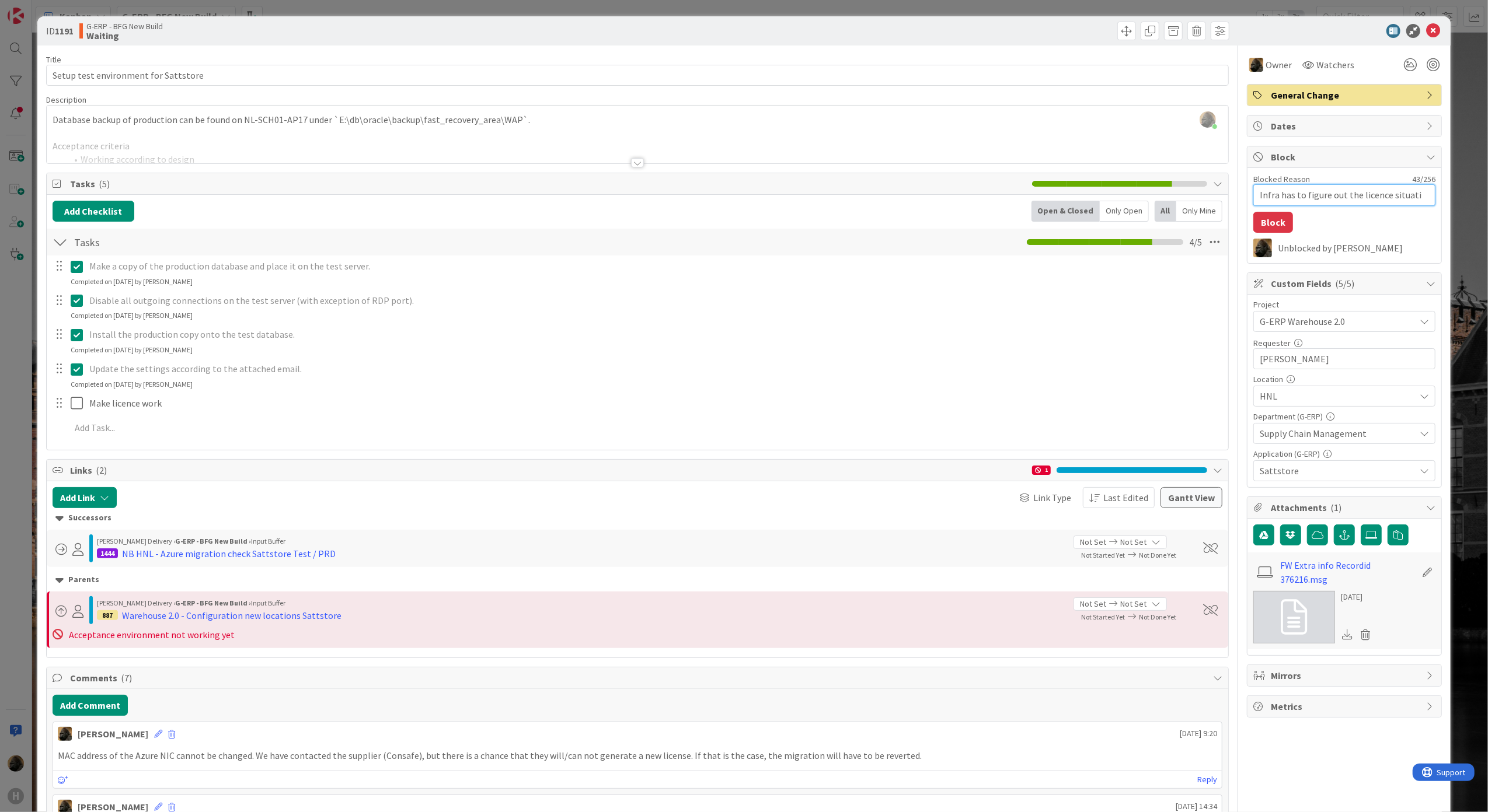
type textarea "Infra has to figure out the licence situatio"
type textarea "x"
type textarea "Infra has to figure out the licence situation"
click at [1259, 220] on button "Block" at bounding box center [1272, 223] width 39 height 21
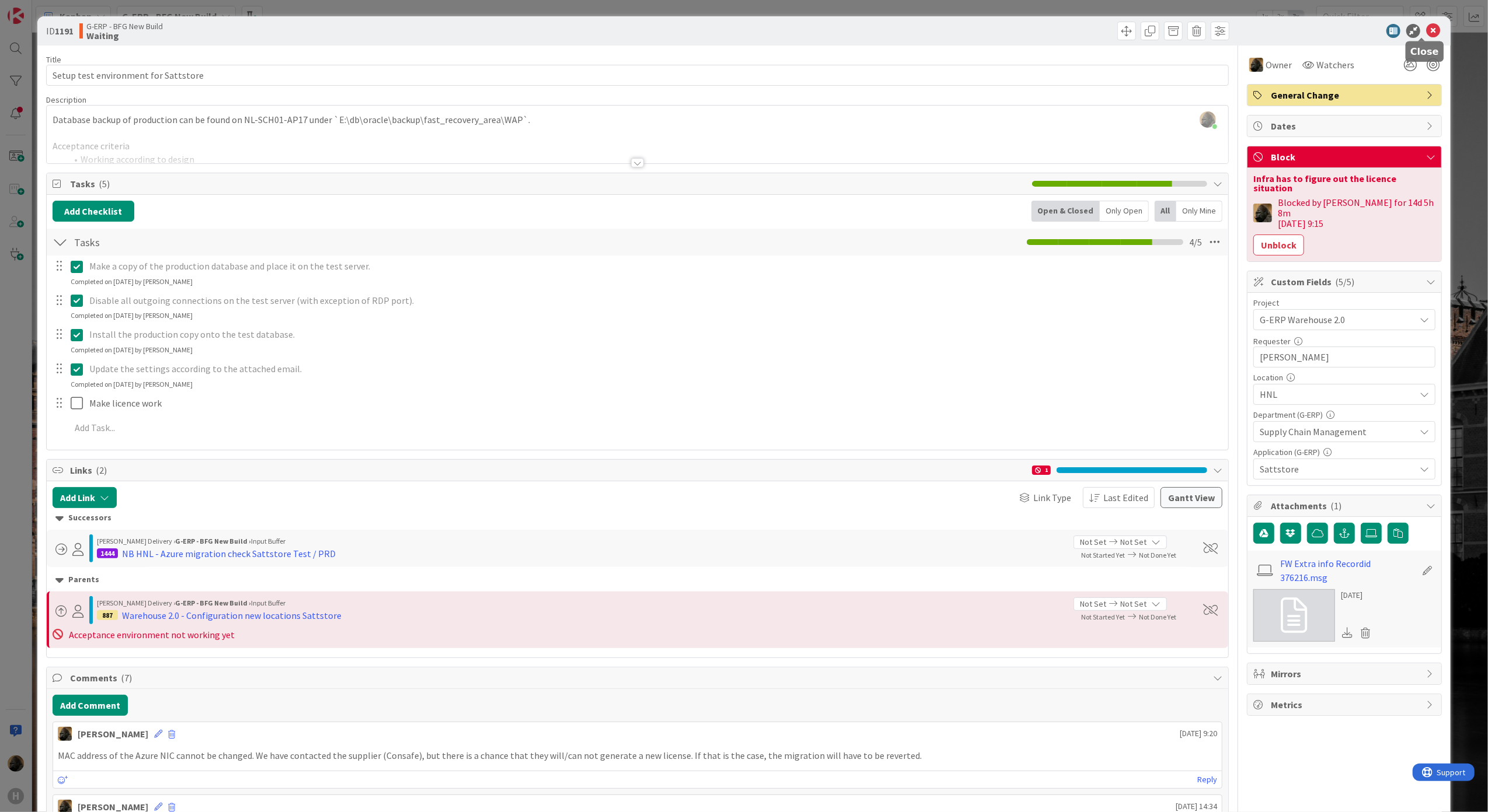
click at [1428, 25] on icon at bounding box center [1433, 31] width 14 height 14
click at [1426, 36] on icon at bounding box center [1433, 31] width 14 height 14
click at [1426, 31] on icon at bounding box center [1433, 31] width 14 height 14
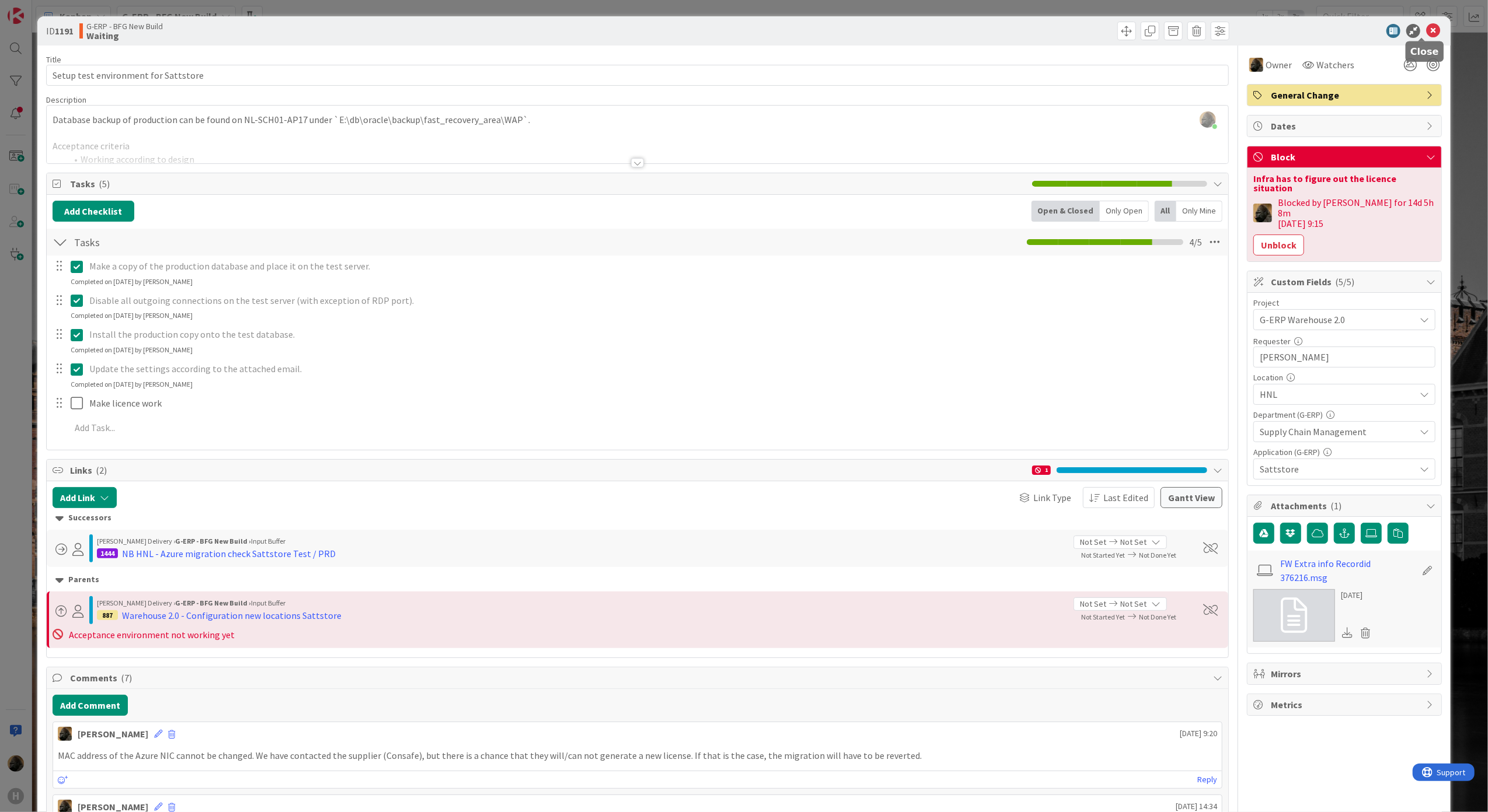
click at [1426, 31] on icon at bounding box center [1433, 31] width 14 height 14
click at [0, 481] on html "H Kanban G-ERP - BFG New Build 1x 2x 3x 4 INFO This column can be used for info…" at bounding box center [744, 406] width 1488 height 812
click at [1, 483] on div "ID 1191 G-ERP - BFG New Build Waiting Title 36 / 128 Setup test environment for…" at bounding box center [744, 406] width 1488 height 812
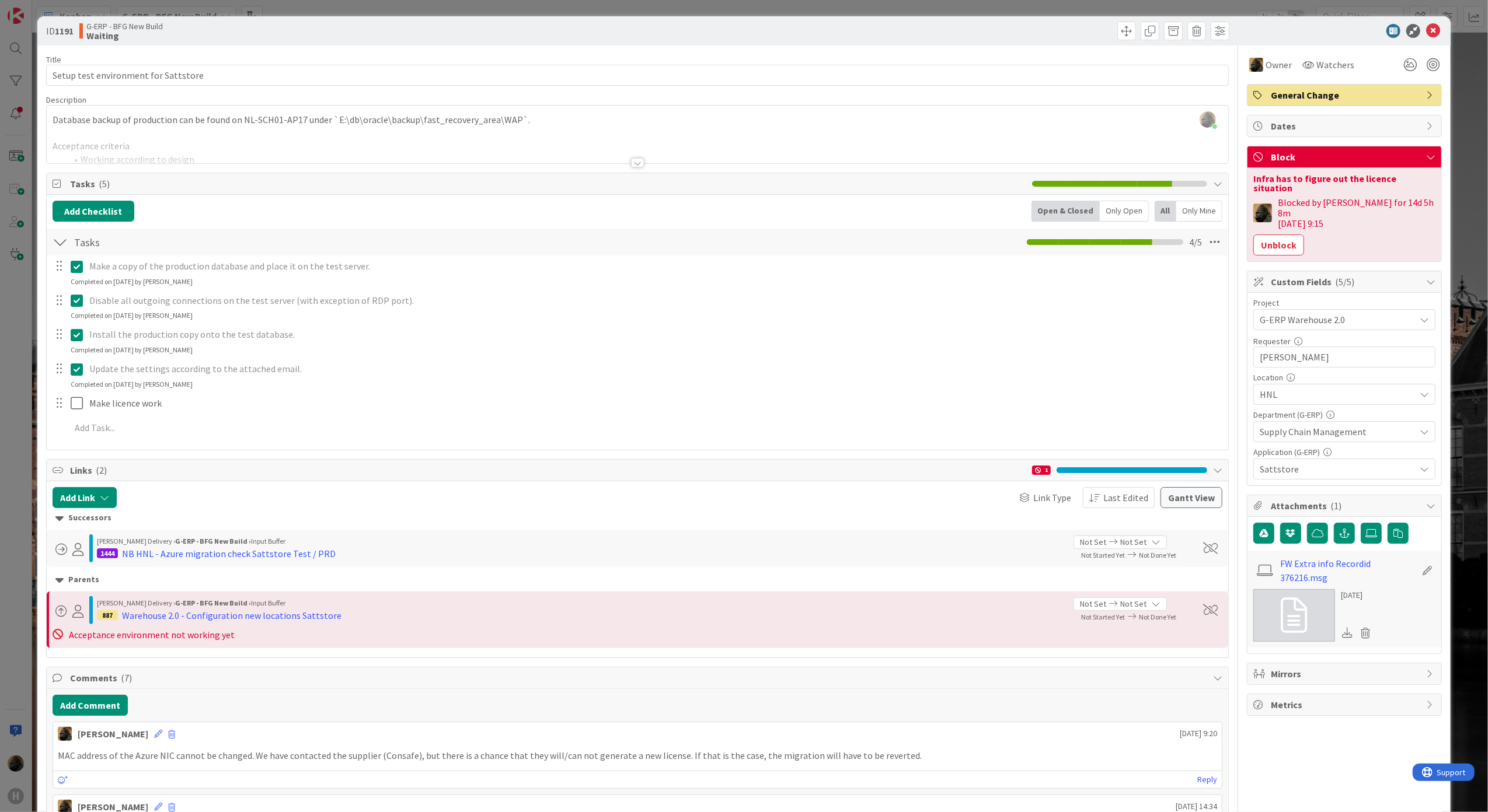
click at [1, 485] on div "ID 1191 G-ERP - BFG New Build Waiting Title 36 / 128 Setup test environment for…" at bounding box center [744, 406] width 1488 height 812
click at [1427, 27] on icon at bounding box center [1433, 31] width 14 height 14
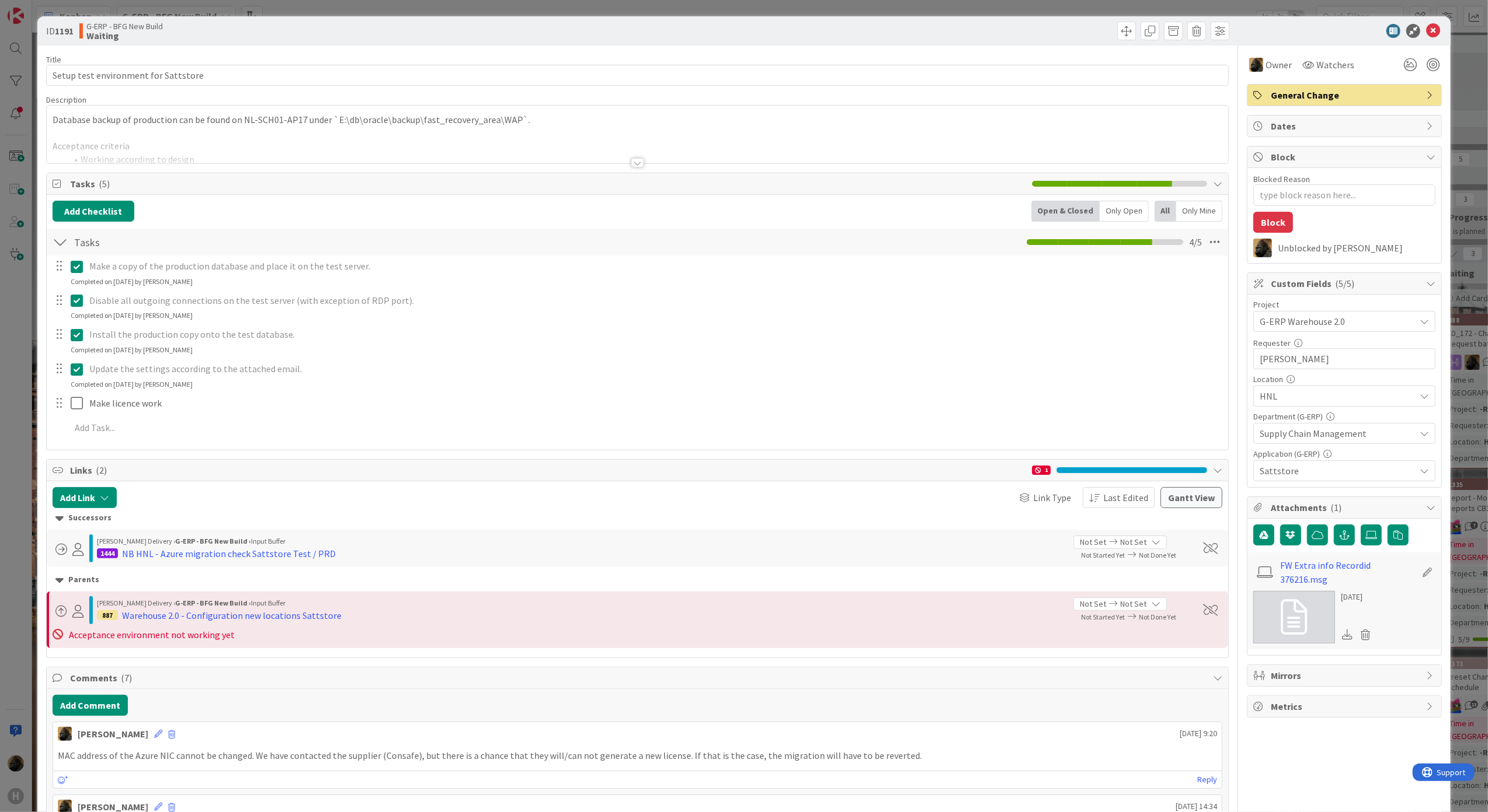
type textarea "x"
click at [1426, 29] on icon at bounding box center [1433, 31] width 14 height 14
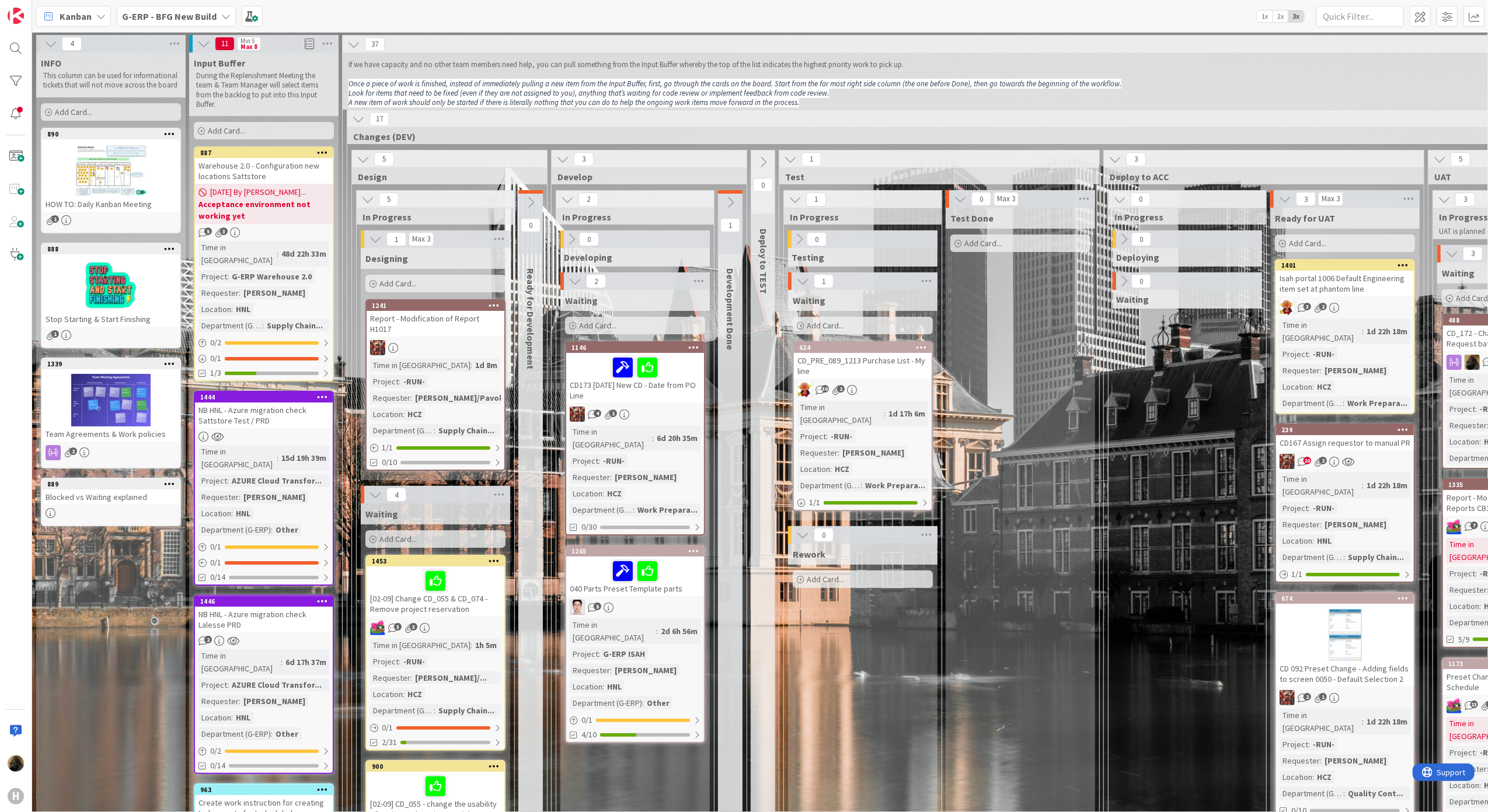
click at [191, 22] on span "G-ERP - BFG New Build" at bounding box center [169, 16] width 95 height 14
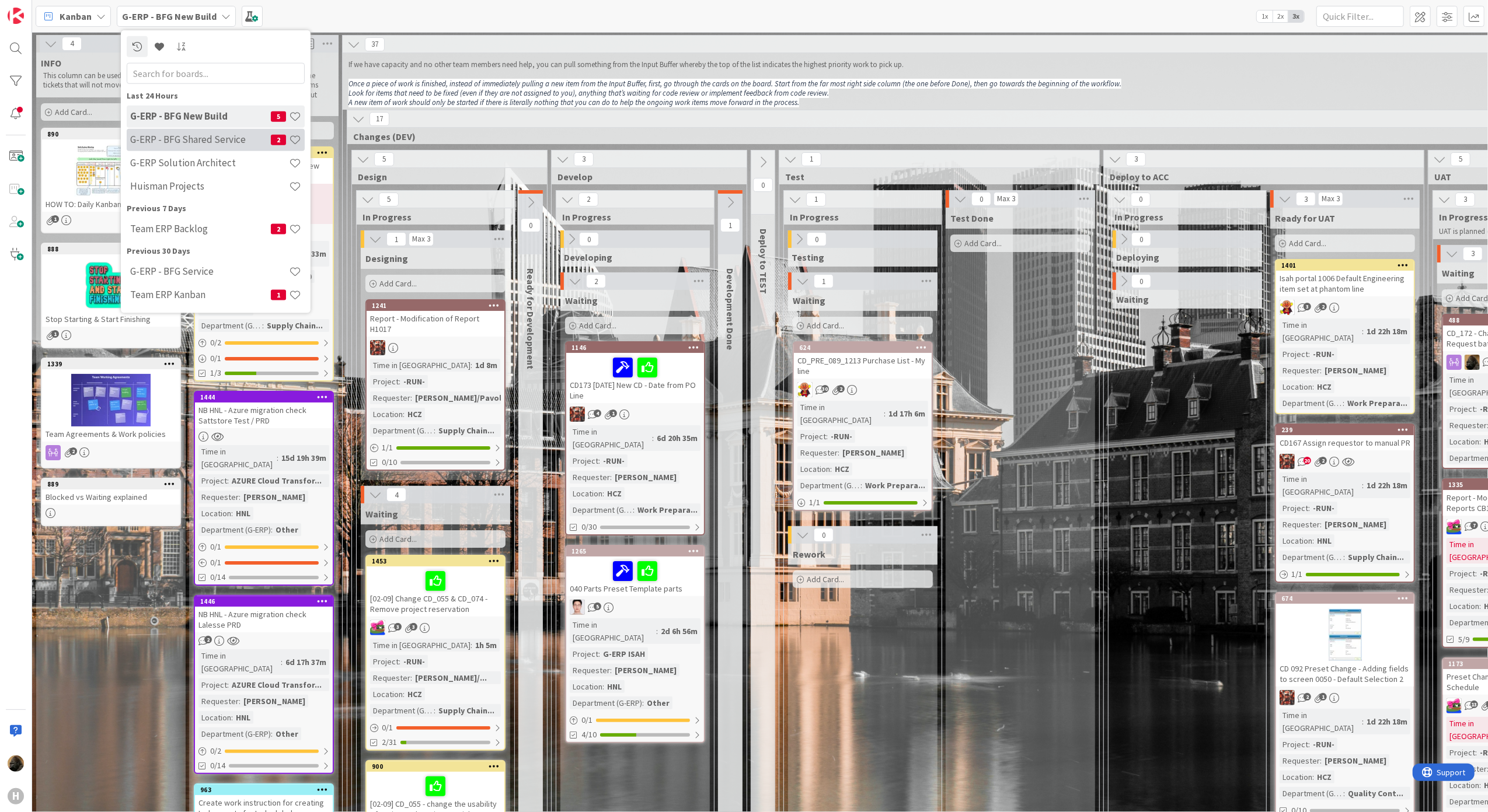
click at [197, 150] on div "G-ERP - BFG Shared Service 2" at bounding box center [215, 139] width 178 height 22
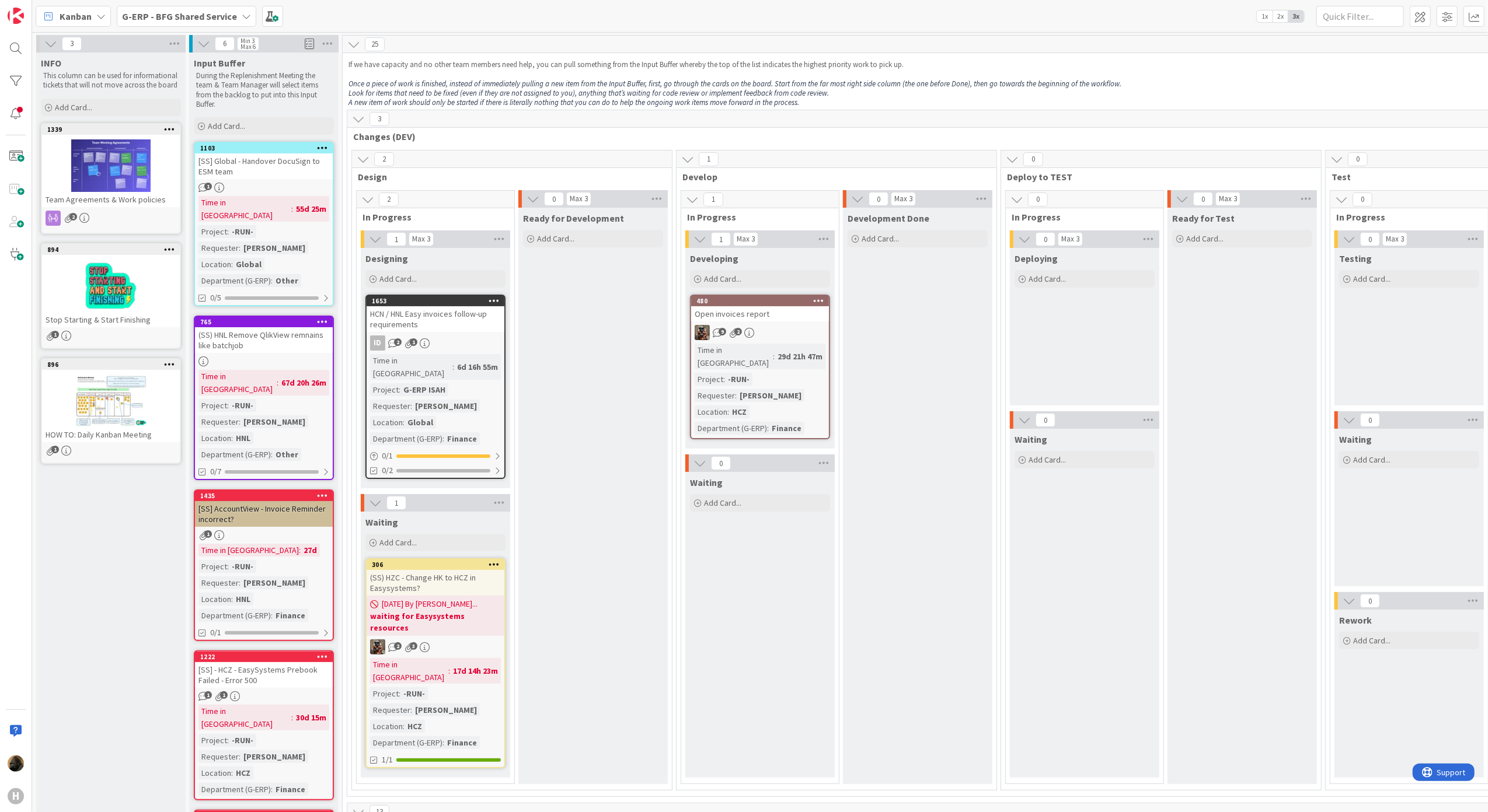
click at [194, 7] on div "G-ERP - BFG Shared Service" at bounding box center [186, 16] width 139 height 21
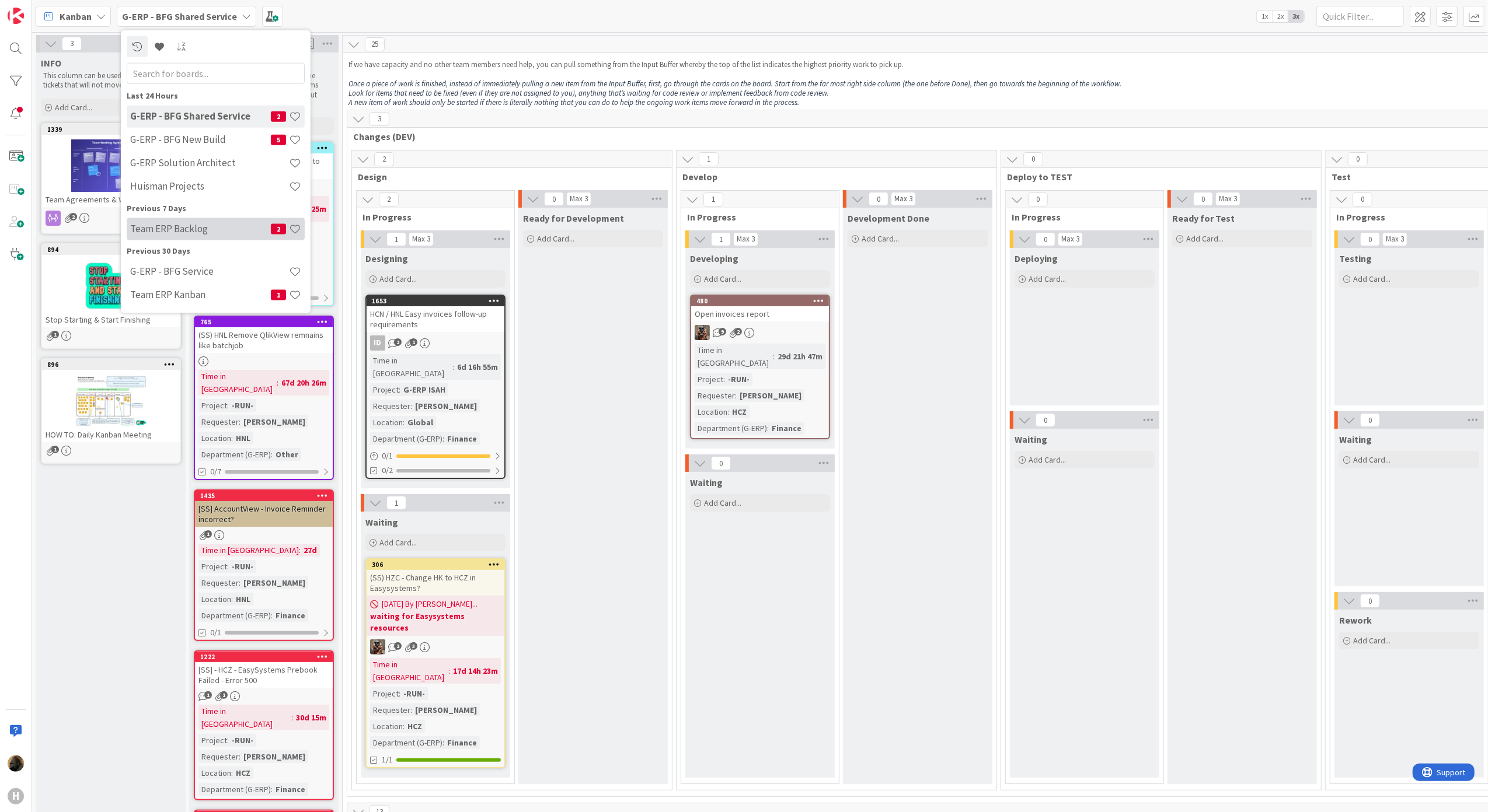
click at [215, 226] on h4 "Team ERP Backlog" at bounding box center [200, 229] width 141 height 12
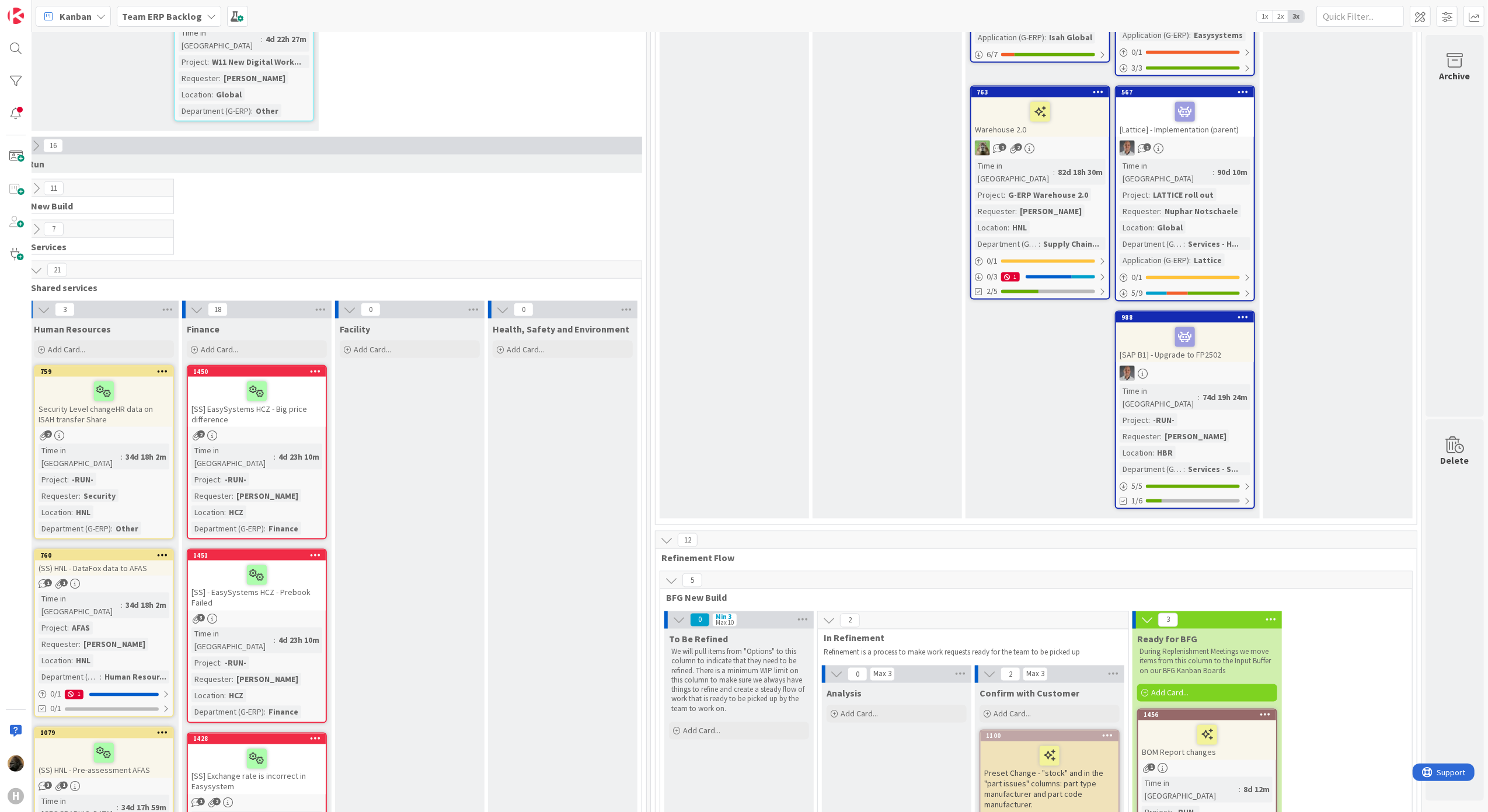
scroll to position [2023, 342]
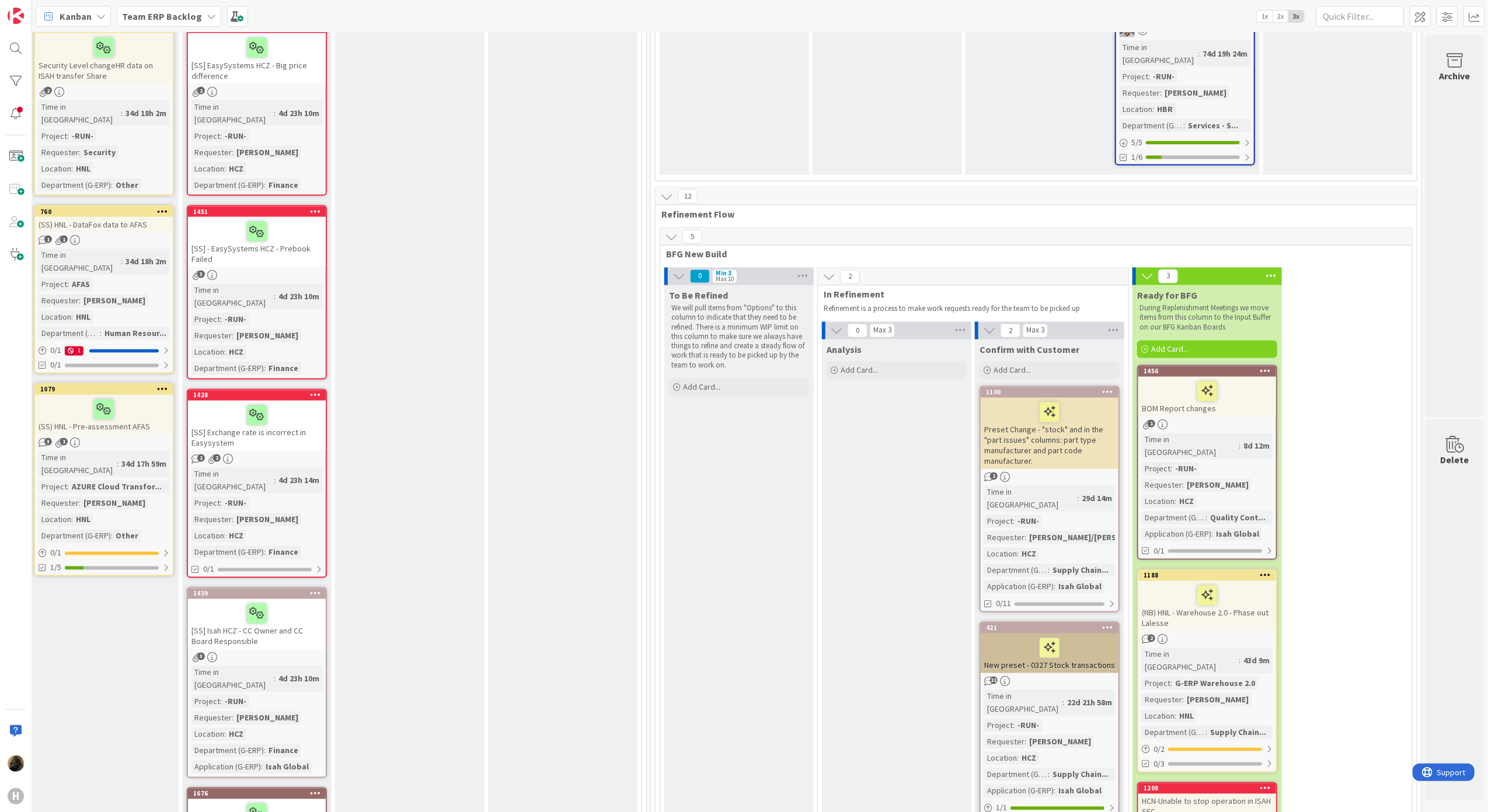
click at [665, 231] on icon at bounding box center [671, 237] width 13 height 13
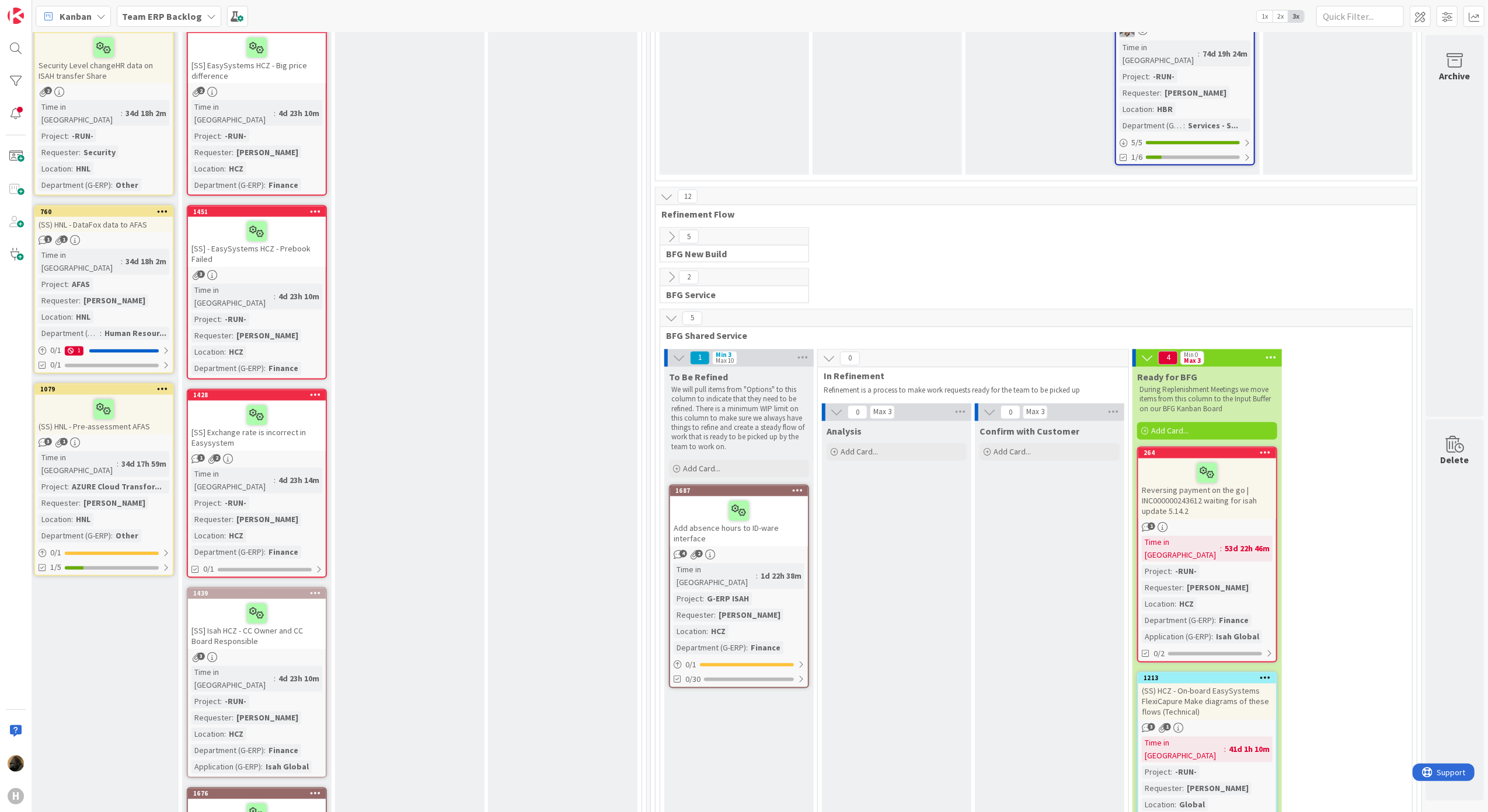
click at [665, 312] on icon at bounding box center [671, 318] width 13 height 13
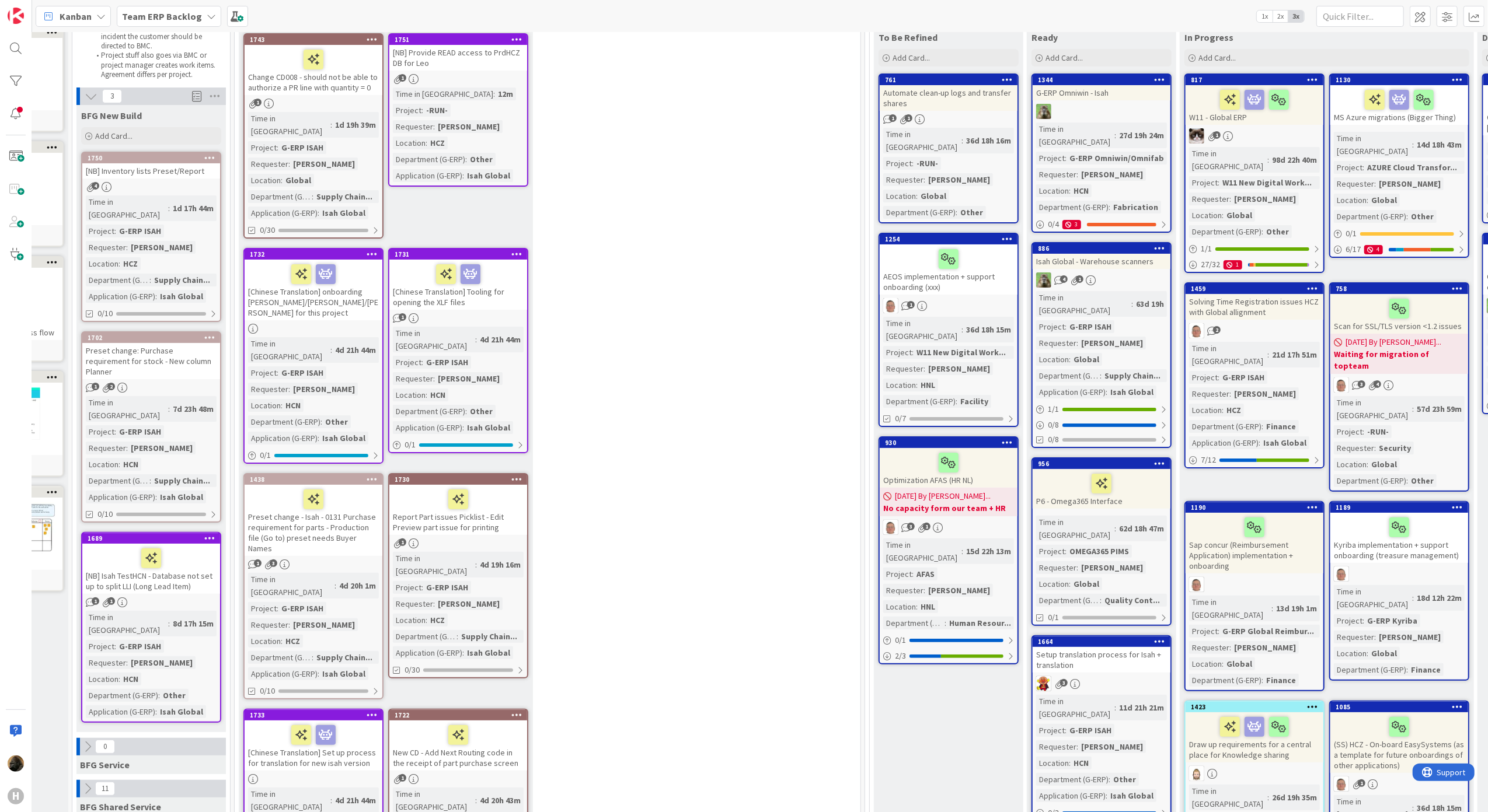
scroll to position [0, 118]
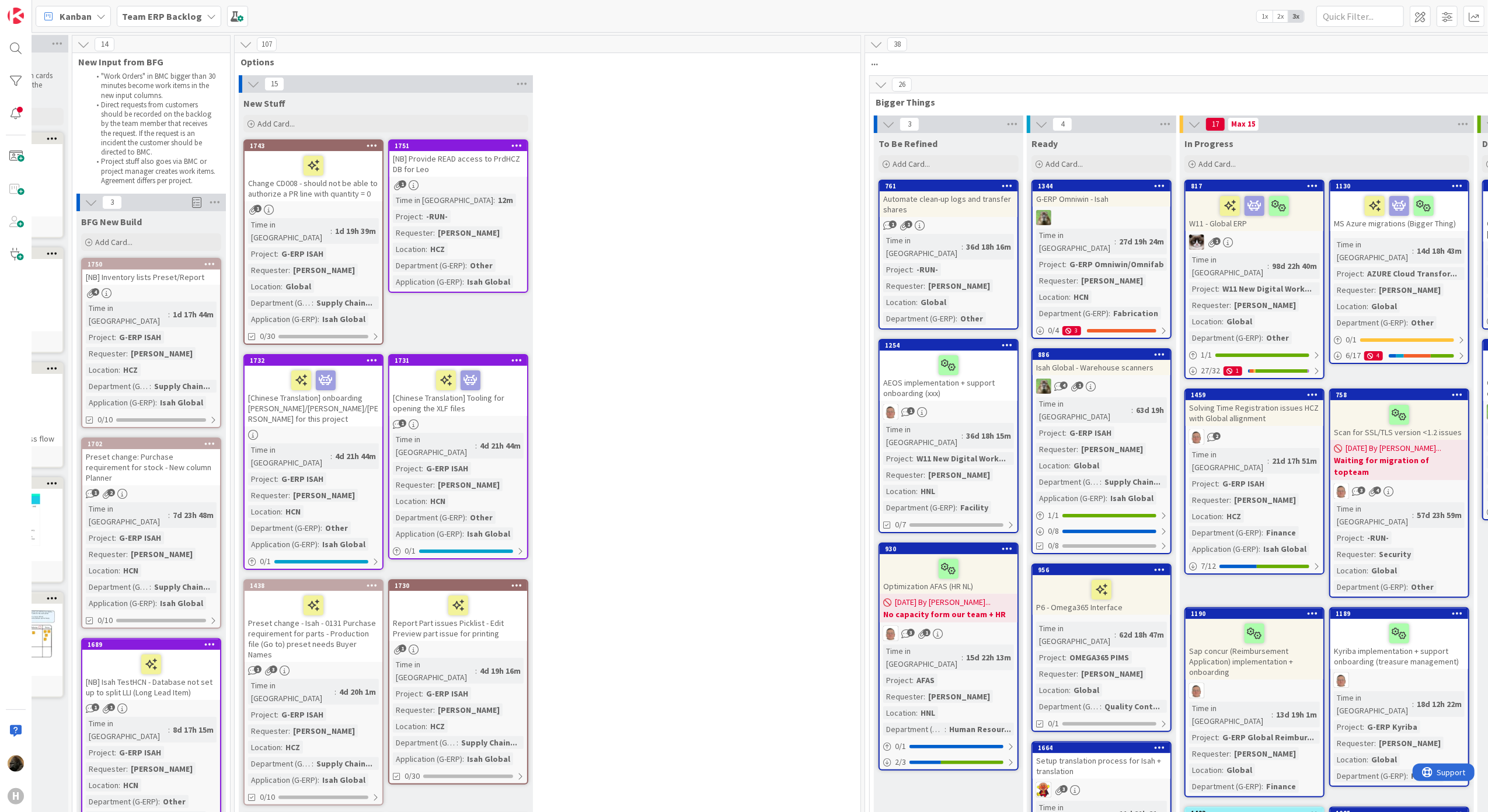
click at [162, 13] on b "Team ERP Backlog" at bounding box center [162, 16] width 80 height 12
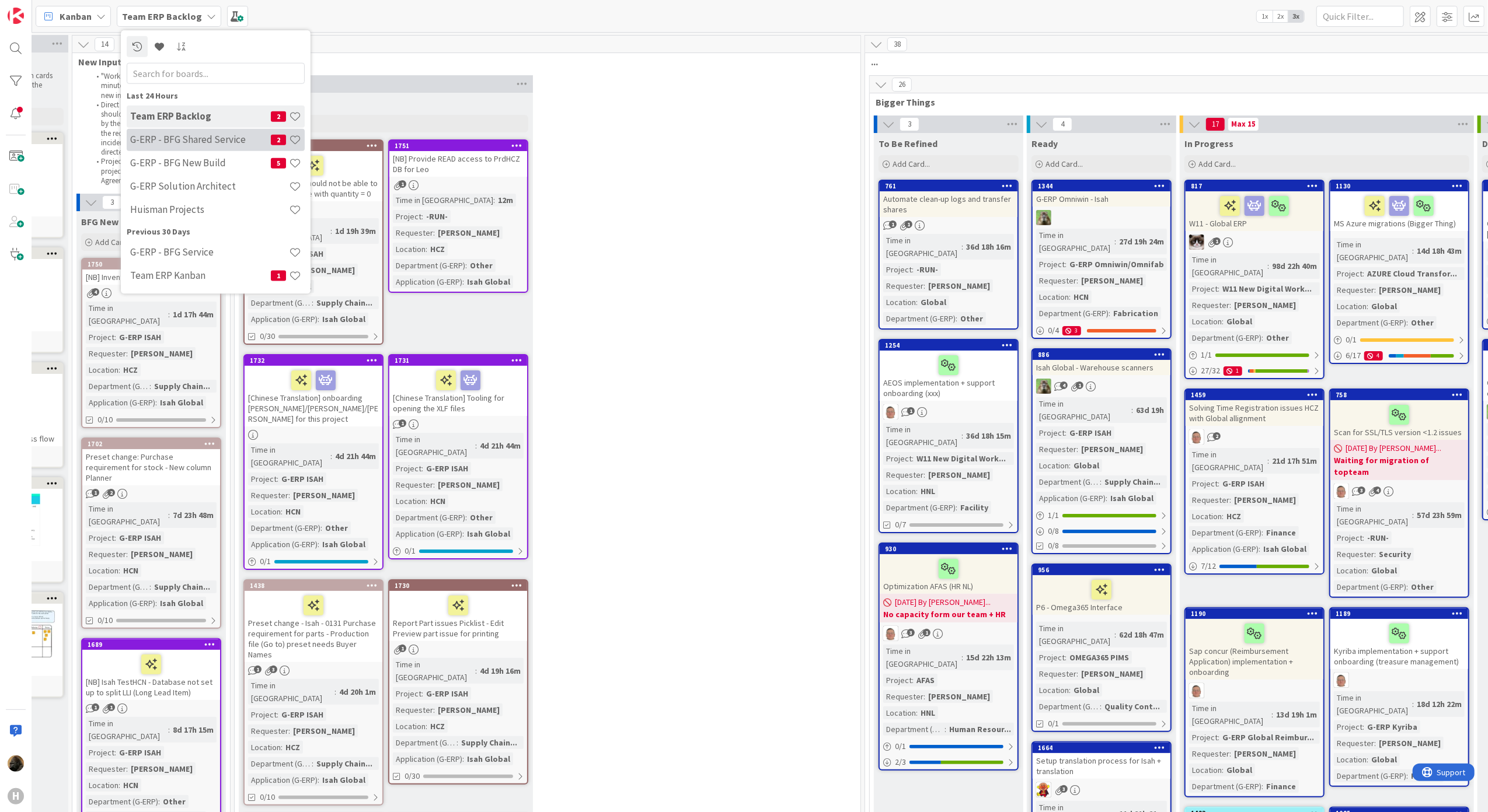
click at [189, 143] on h4 "G-ERP - BFG Shared Service" at bounding box center [200, 140] width 141 height 12
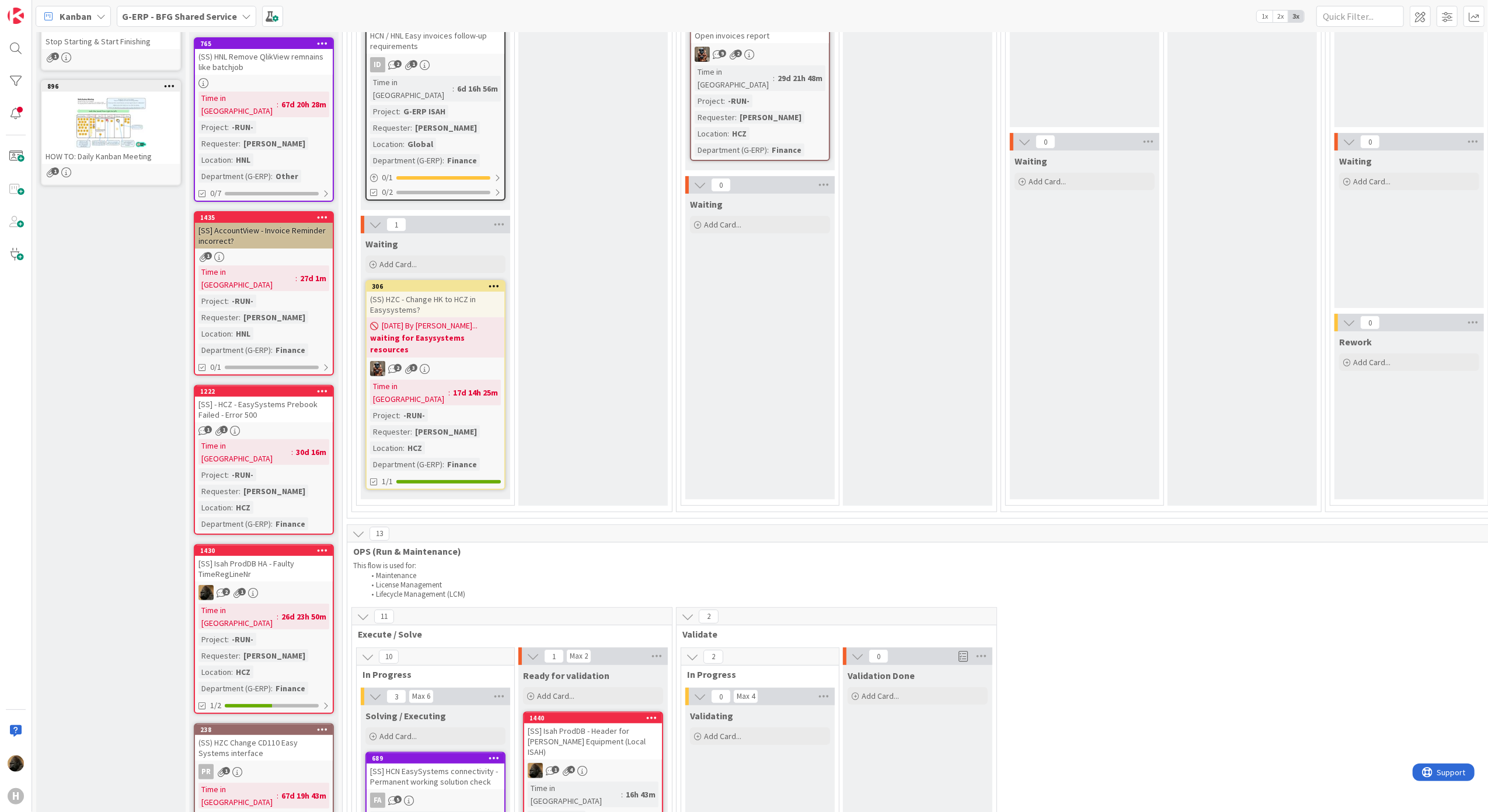
scroll to position [467, 0]
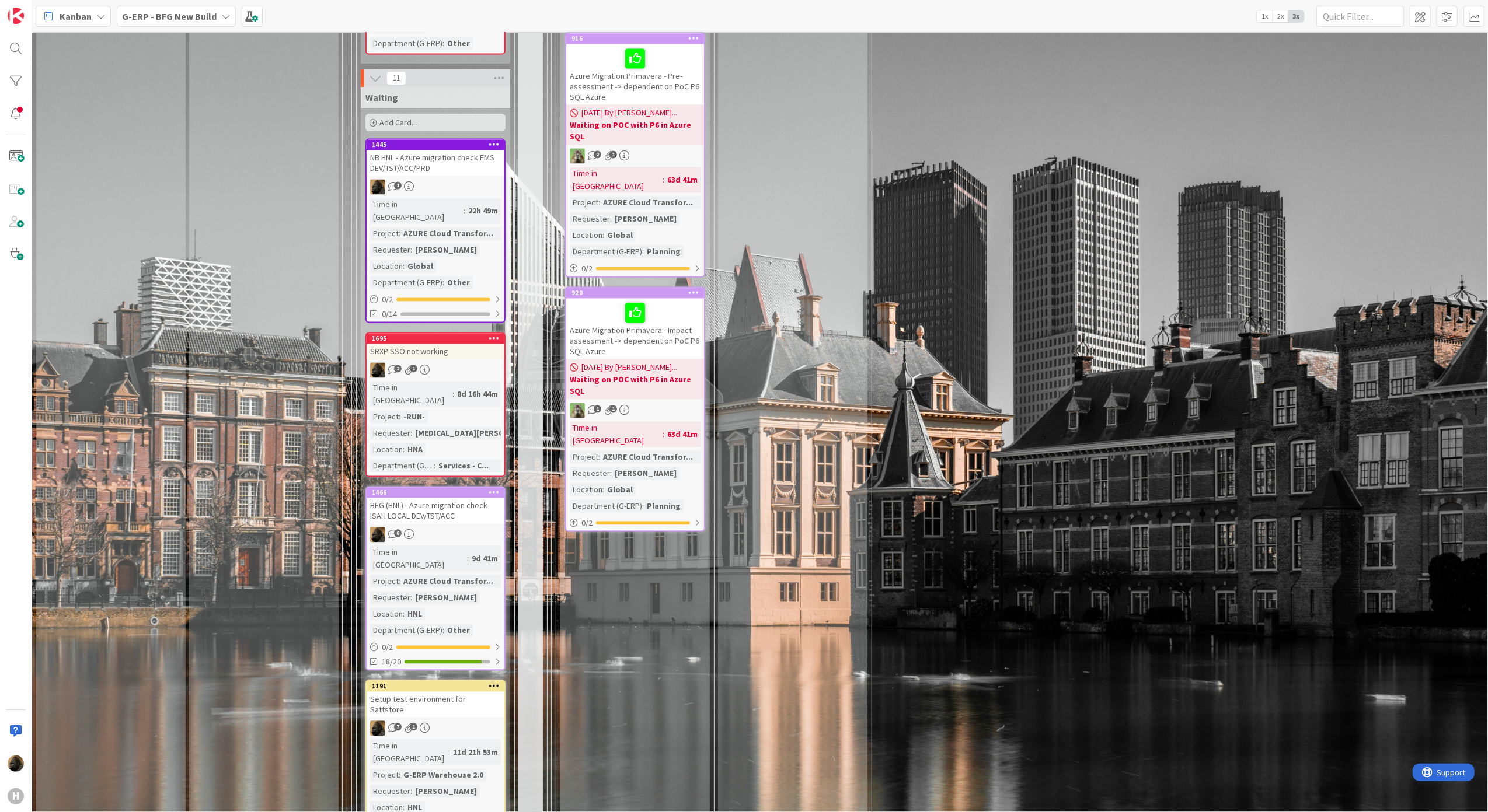
scroll to position [2334, 0]
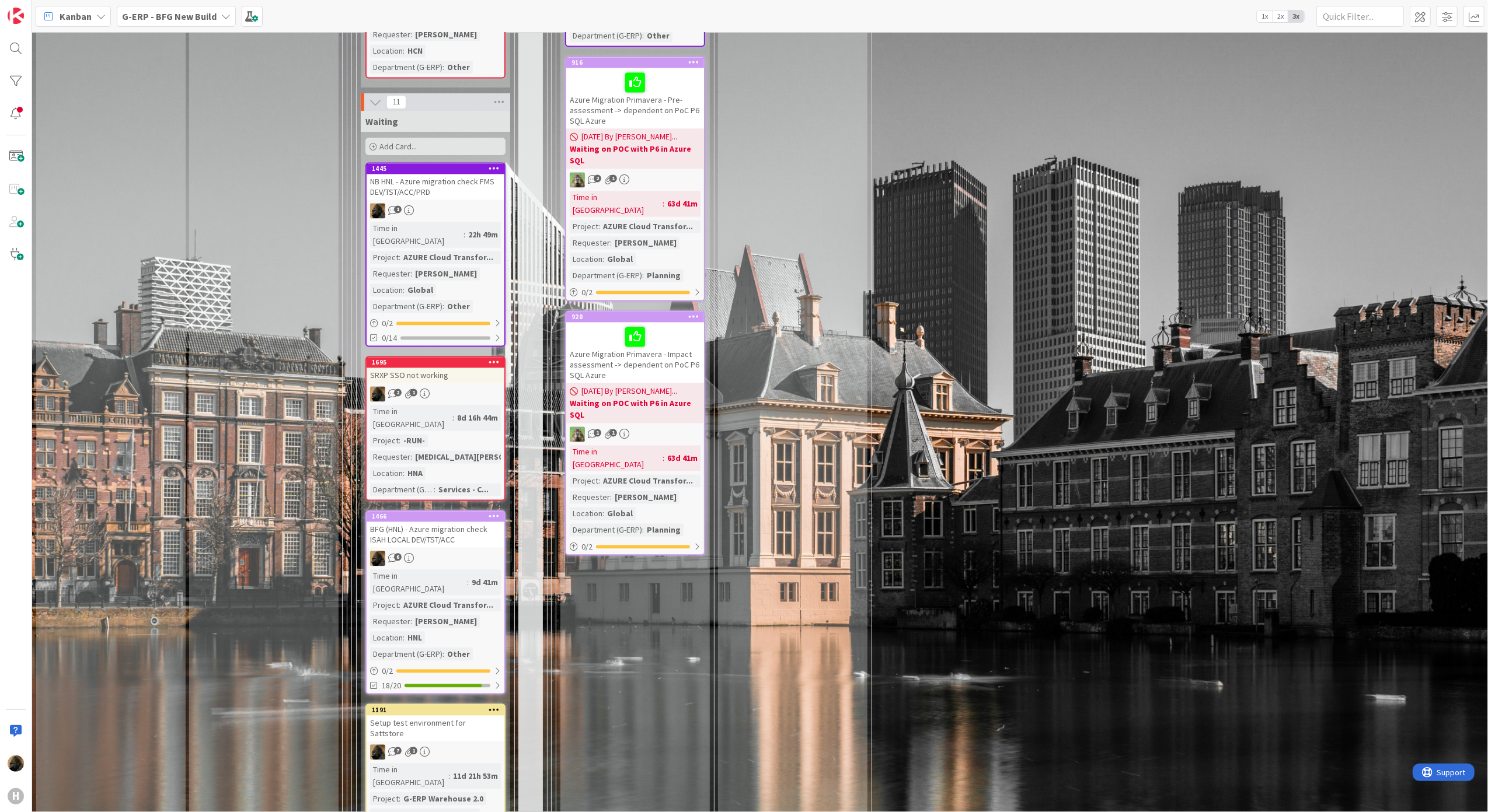
scroll to position [2256, 0]
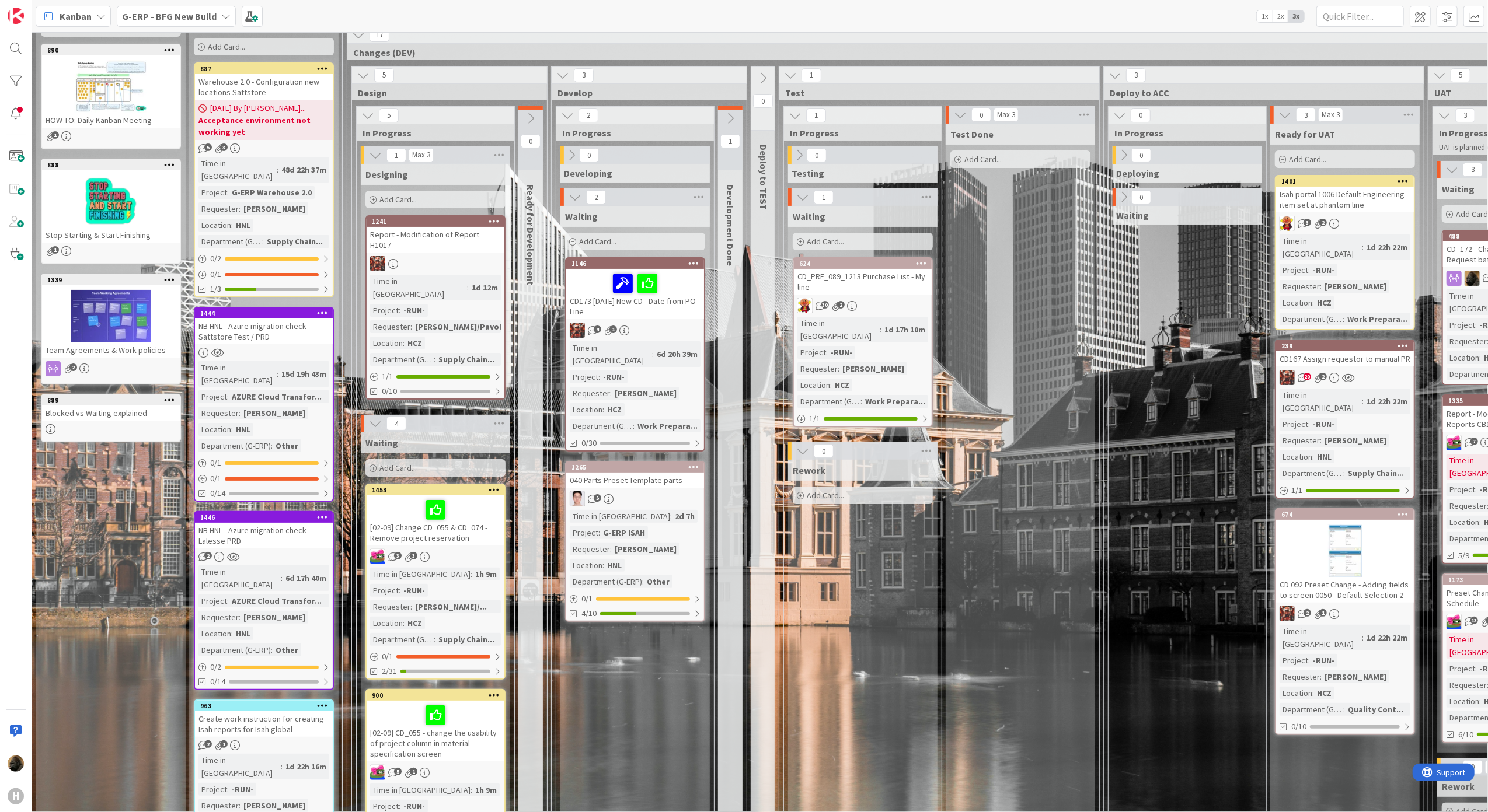
scroll to position [77, 0]
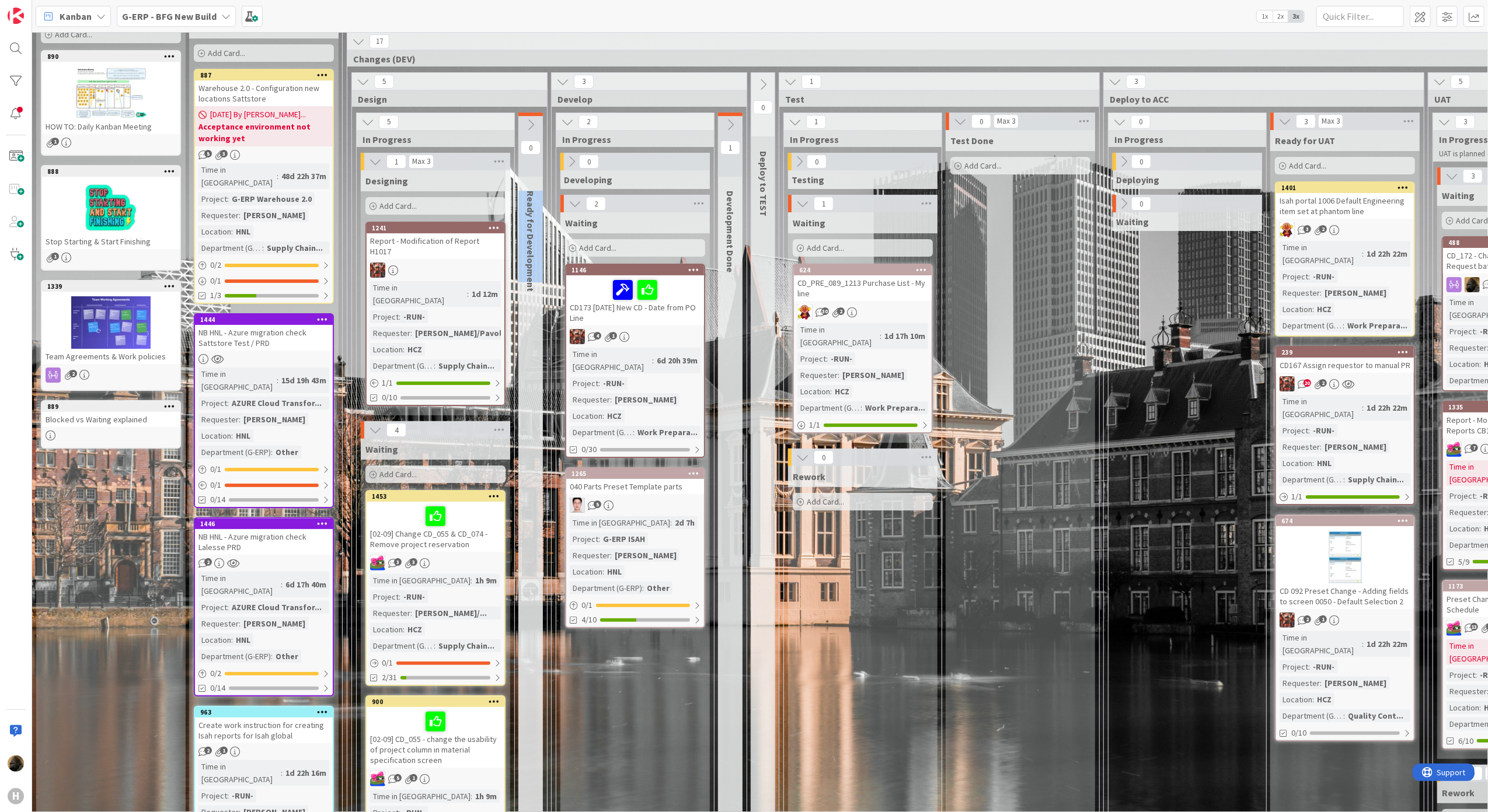
drag, startPoint x: 526, startPoint y: 191, endPoint x: 531, endPoint y: 278, distance: 87.1
click at [531, 278] on div "Ready for Development" at bounding box center [532, 241] width 28 height 112
drag, startPoint x: 531, startPoint y: 278, endPoint x: 518, endPoint y: 380, distance: 102.8
click at [518, 380] on div "0 Ready for Development" at bounding box center [531, 726] width 28 height 1229
click at [1029, 642] on div "Test Done Add Card..." at bounding box center [1020, 733] width 150 height 1206
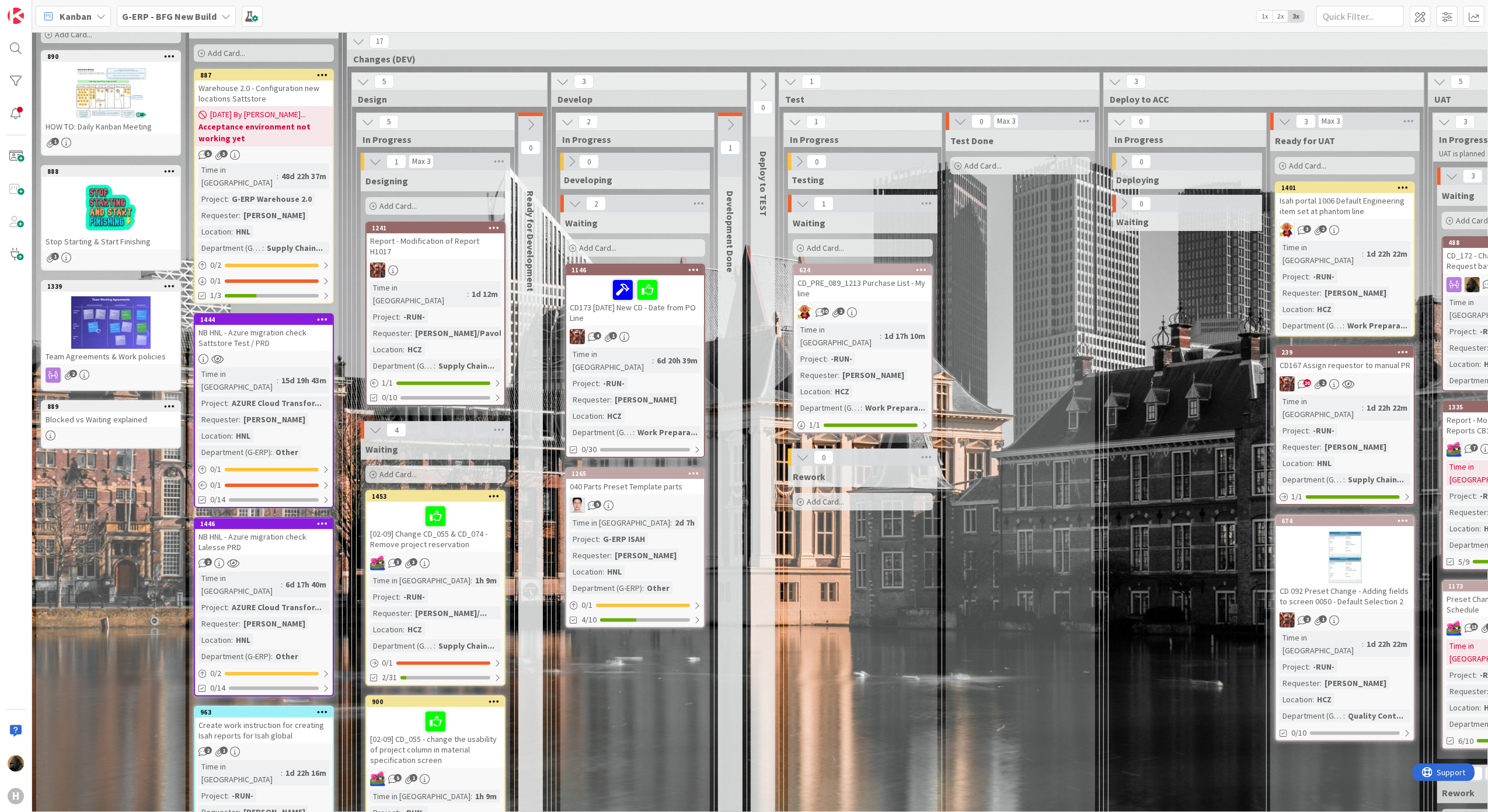
click at [134, 15] on b "G-ERP - BFG New Build" at bounding box center [169, 16] width 95 height 12
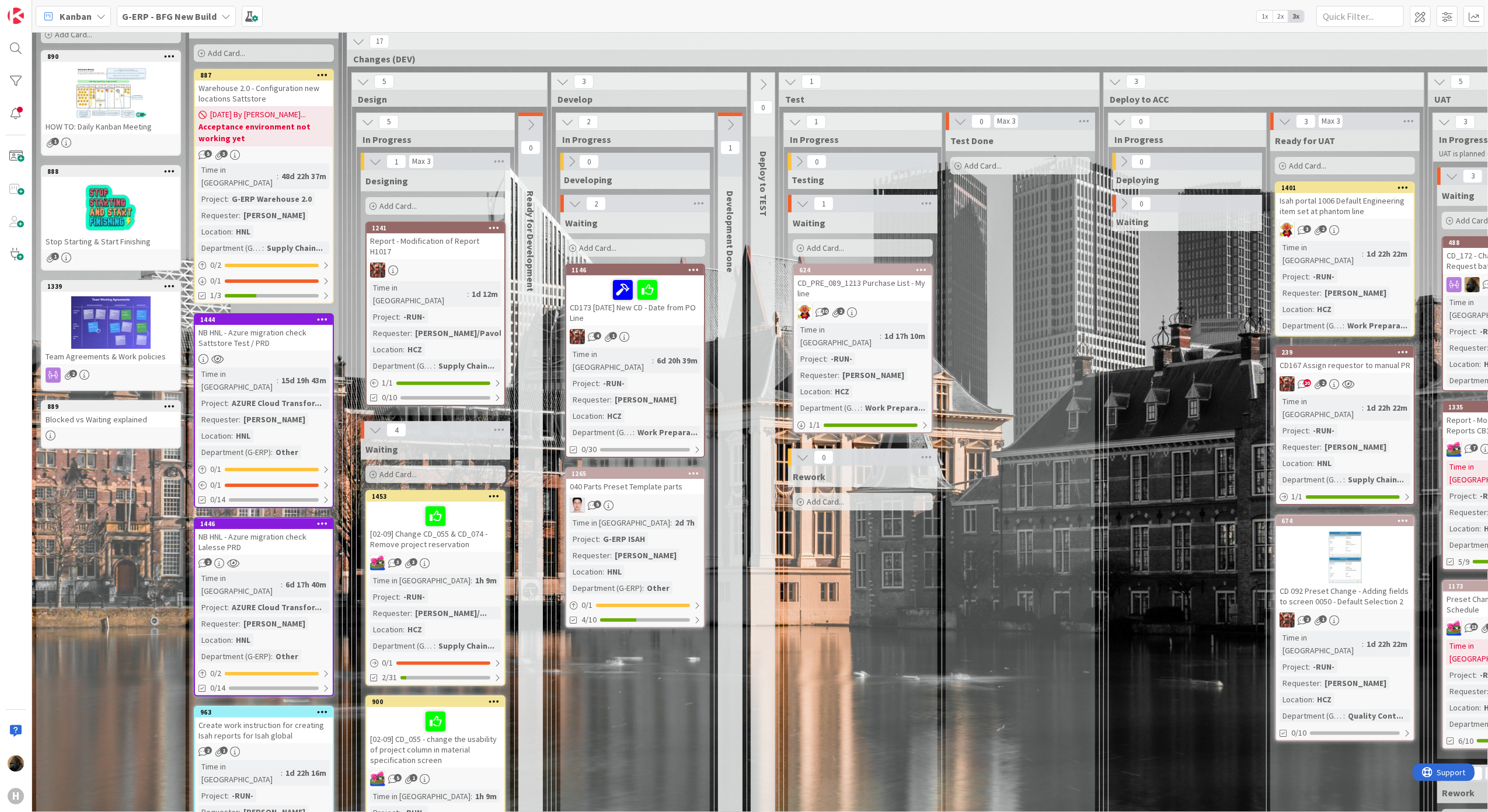
click at [99, 16] on icon at bounding box center [100, 16] width 10 height 10
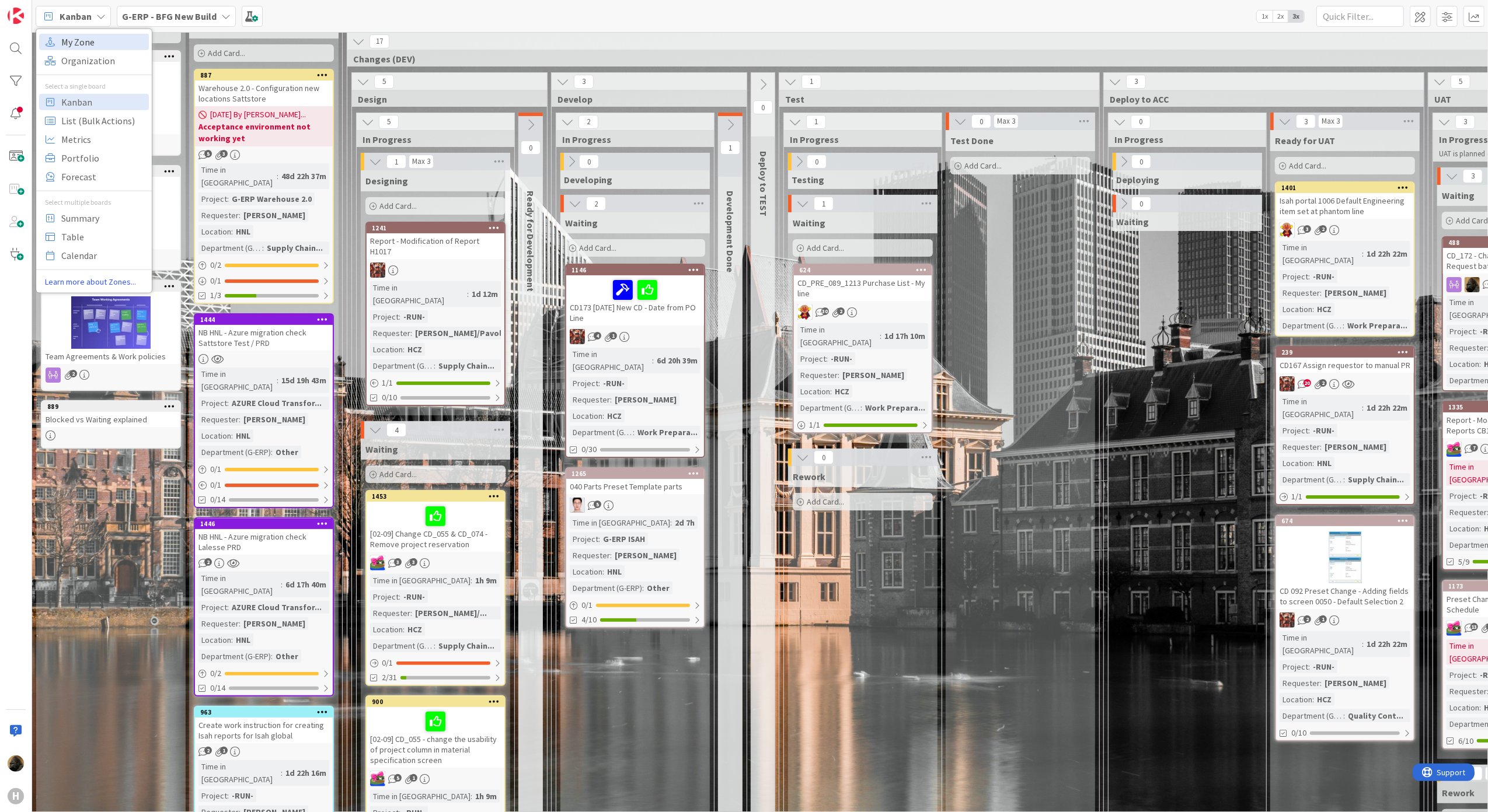
click at [92, 36] on span "My Zone" at bounding box center [103, 42] width 84 height 18
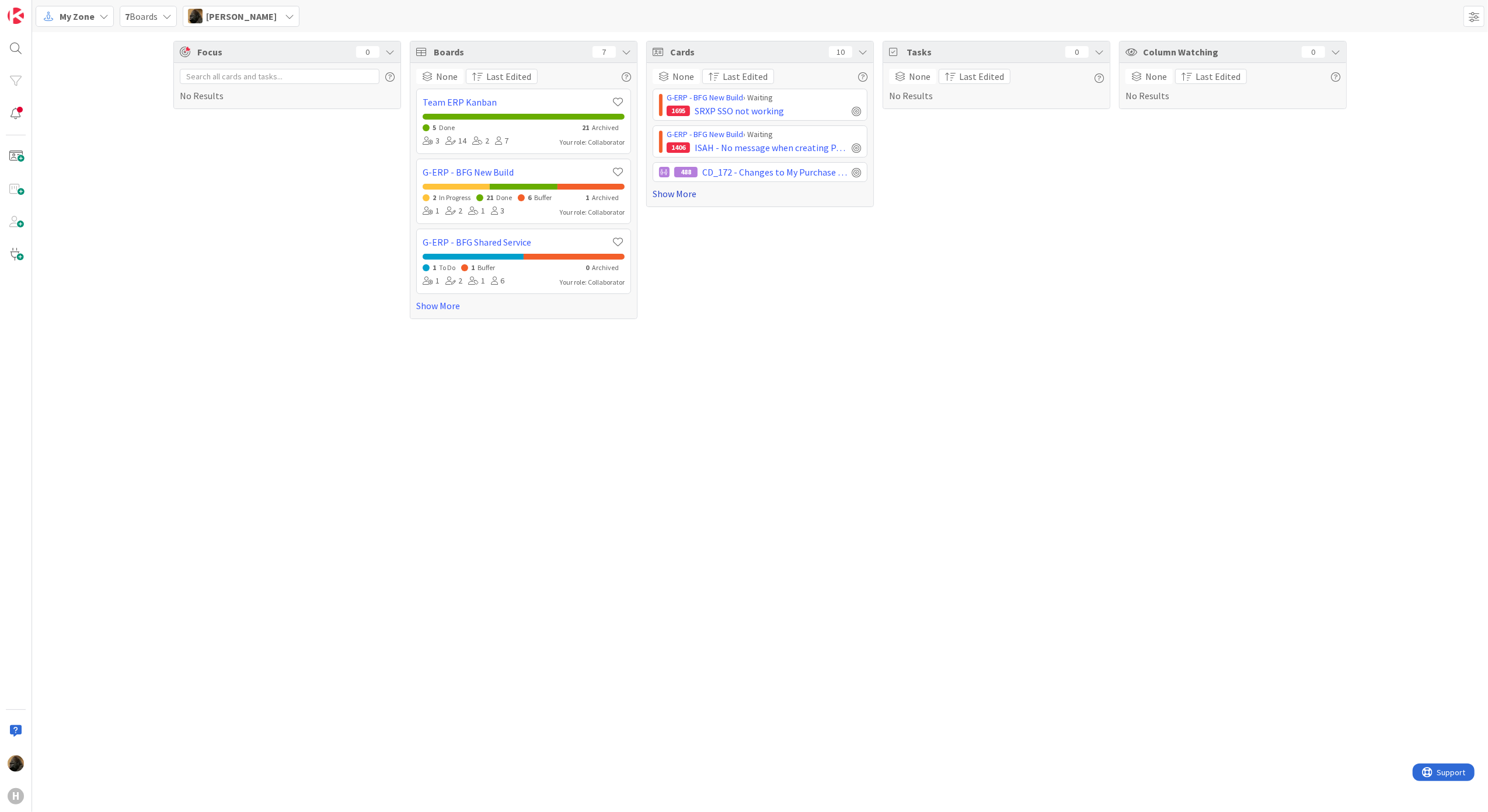
click at [689, 197] on link "Show More" at bounding box center [760, 194] width 215 height 14
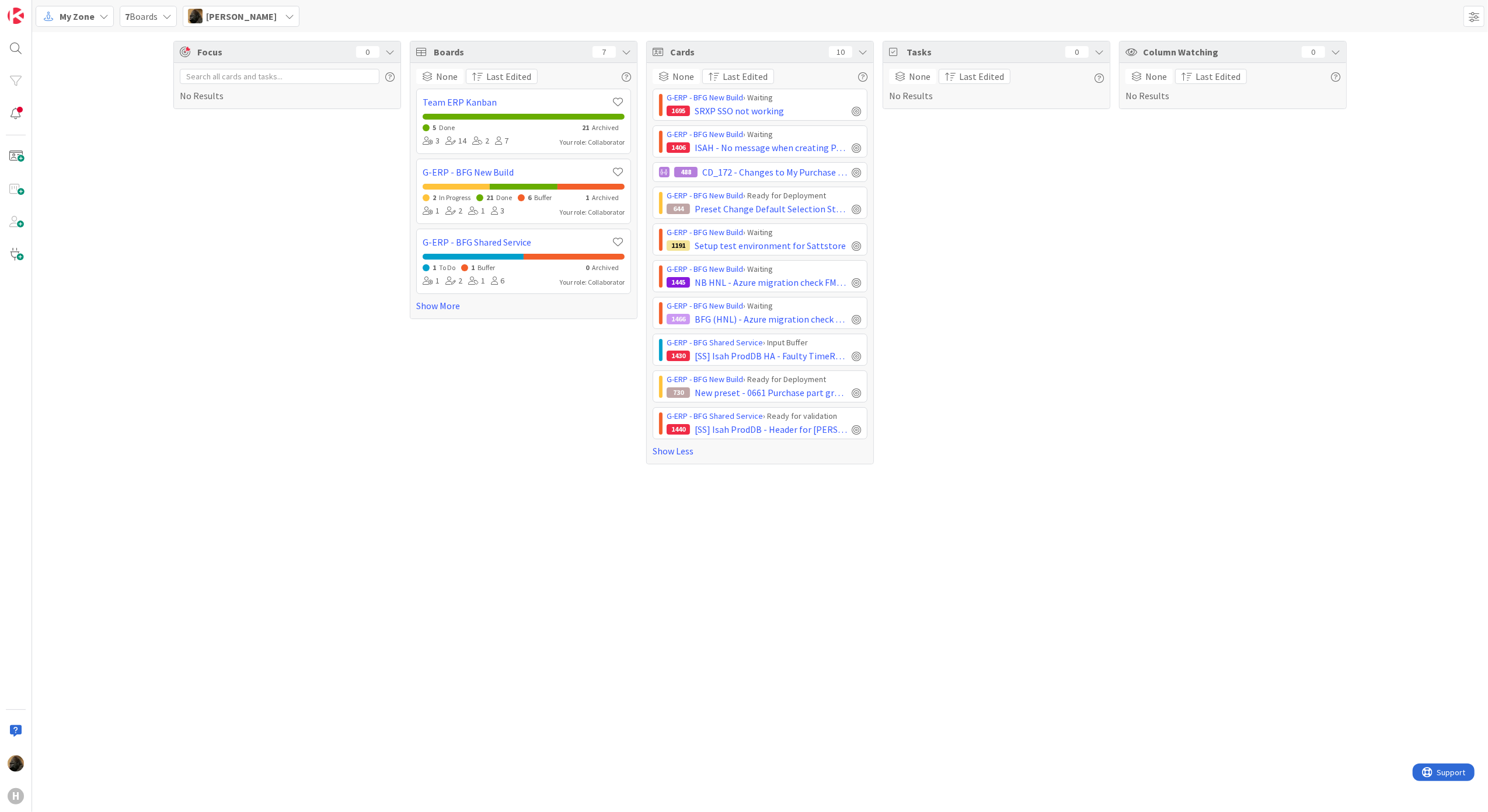
click at [871, 711] on div "Focus 0 No Results Boards 7 None Last Edited Team ERP Kanban 5 Done 21 Archived…" at bounding box center [760, 422] width 1456 height 780
click at [770, 361] on span "[SS] Isah ProdDB HA - Faulty TimeRegLineNr" at bounding box center [770, 356] width 153 height 14
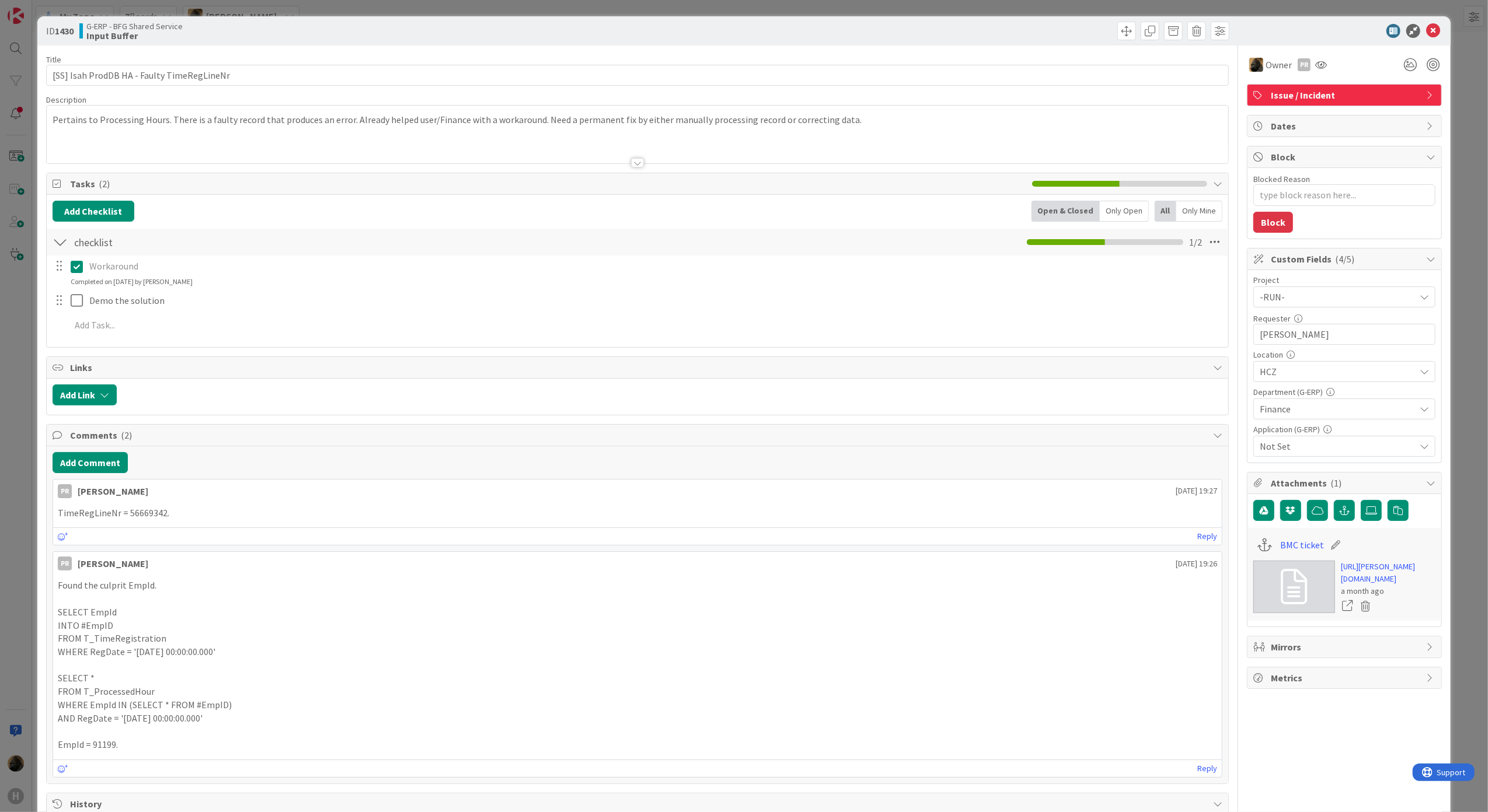
click at [286, 426] on div "Comments ( 2 ) Add Comment PR Parveen Rana August 18 2025 19:27 TimeRegLineNr =…" at bounding box center [637, 604] width 1183 height 360
click at [636, 164] on div at bounding box center [637, 162] width 13 height 10
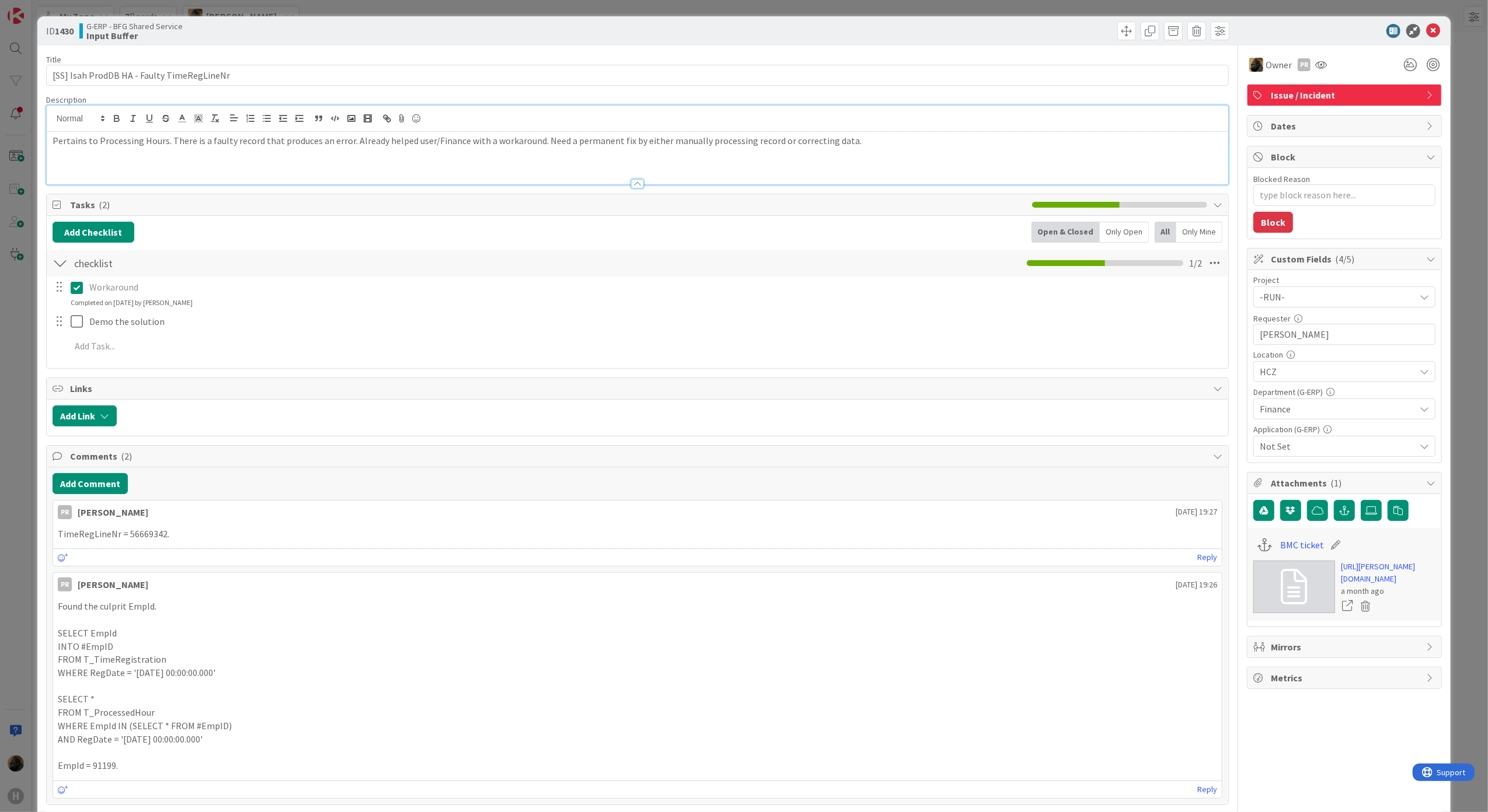
click at [664, 613] on p "Found the culprit EmpId." at bounding box center [638, 607] width 1160 height 13
click at [1376, 566] on link "https://huisman-smartit.onbmc.com/smartit/app/#/incident/AGGGSPRFBRQVHASZ7X5ZSZ…" at bounding box center [1388, 573] width 95 height 25
type textarea "x"
click at [104, 493] on button "Add Comment" at bounding box center [90, 484] width 75 height 21
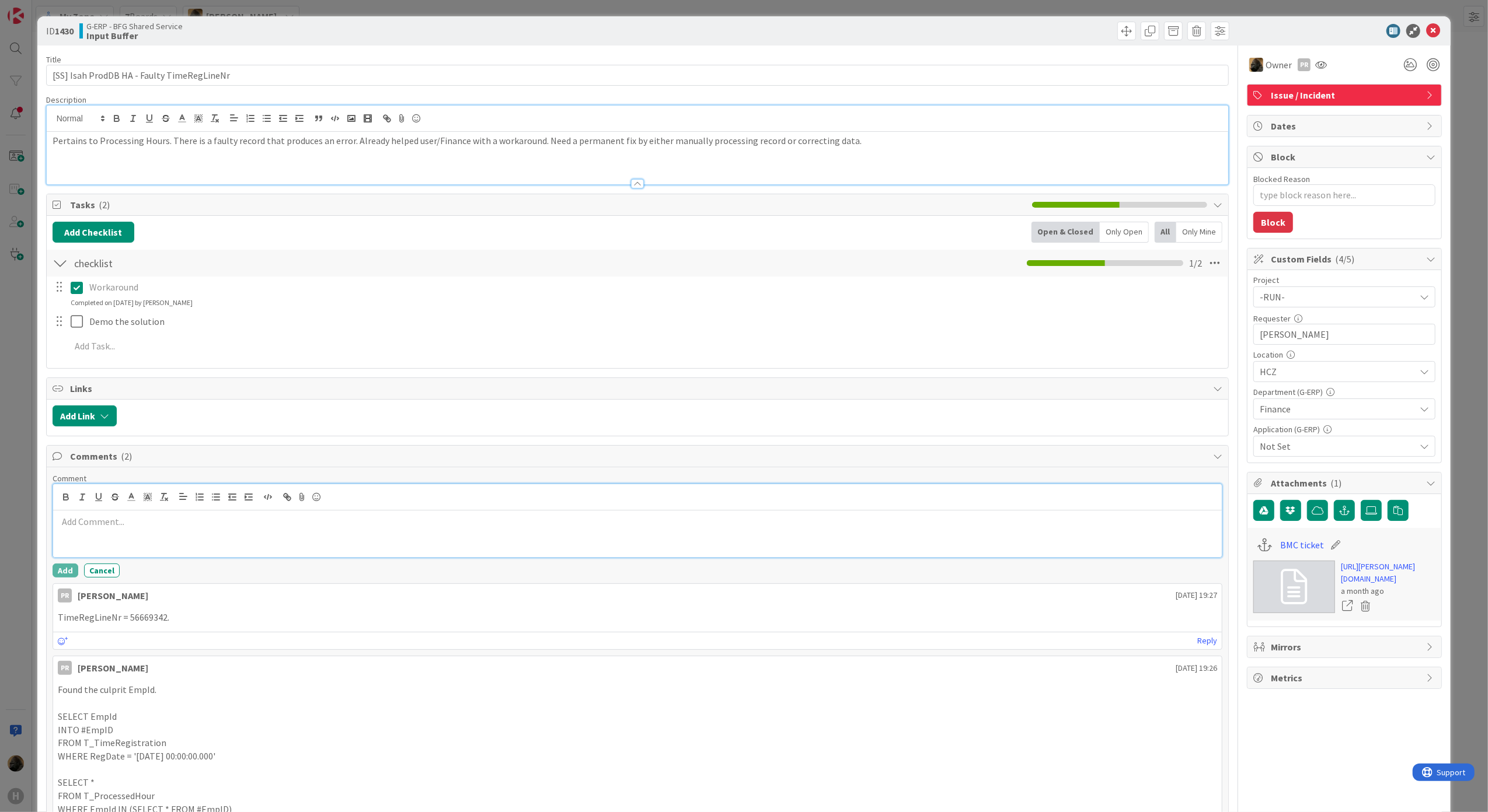
click at [162, 520] on p at bounding box center [638, 522] width 1160 height 13
click at [269, 499] on line "button" at bounding box center [268, 497] width 1 height 4
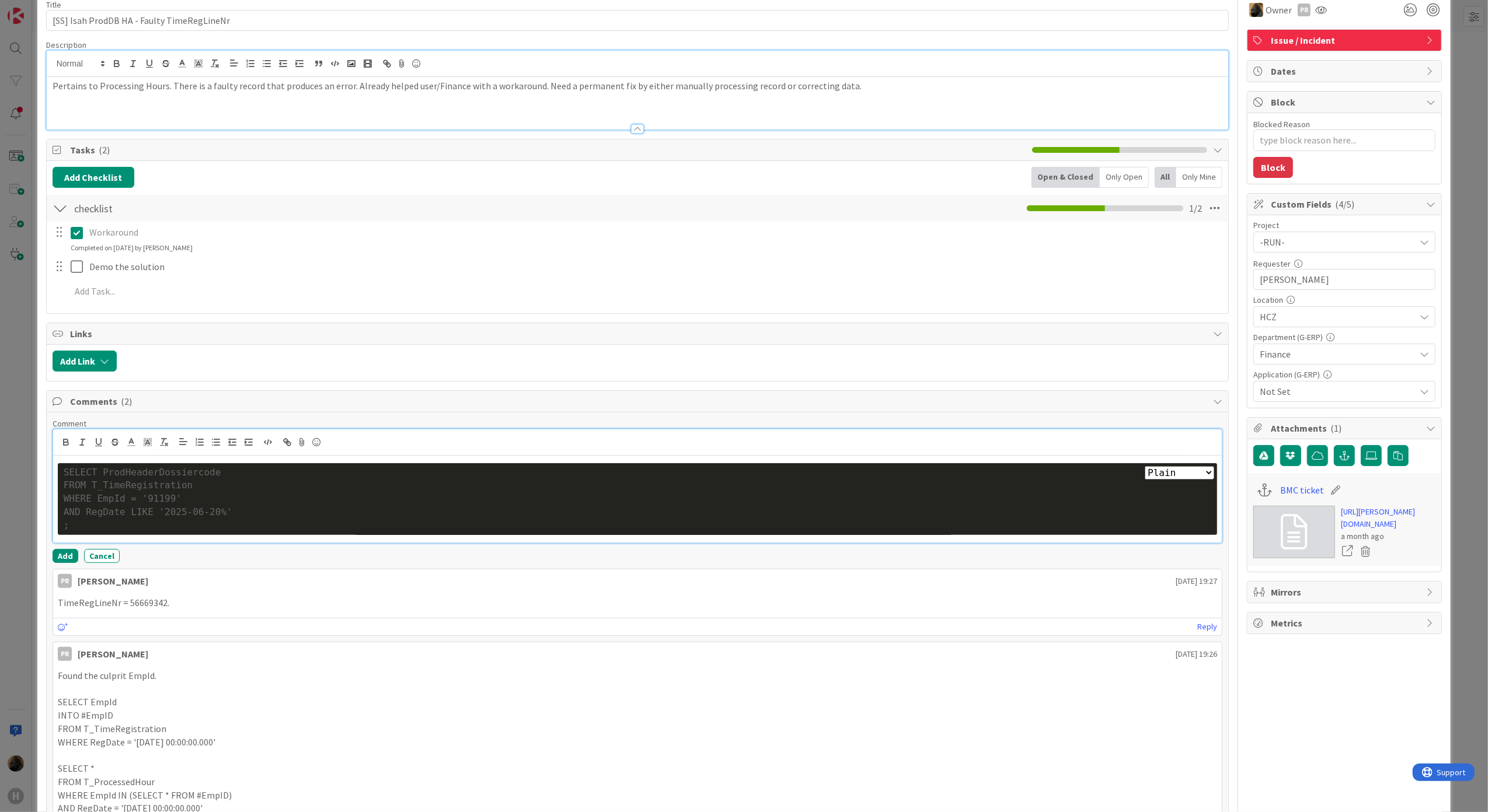
scroll to position [77, 0]
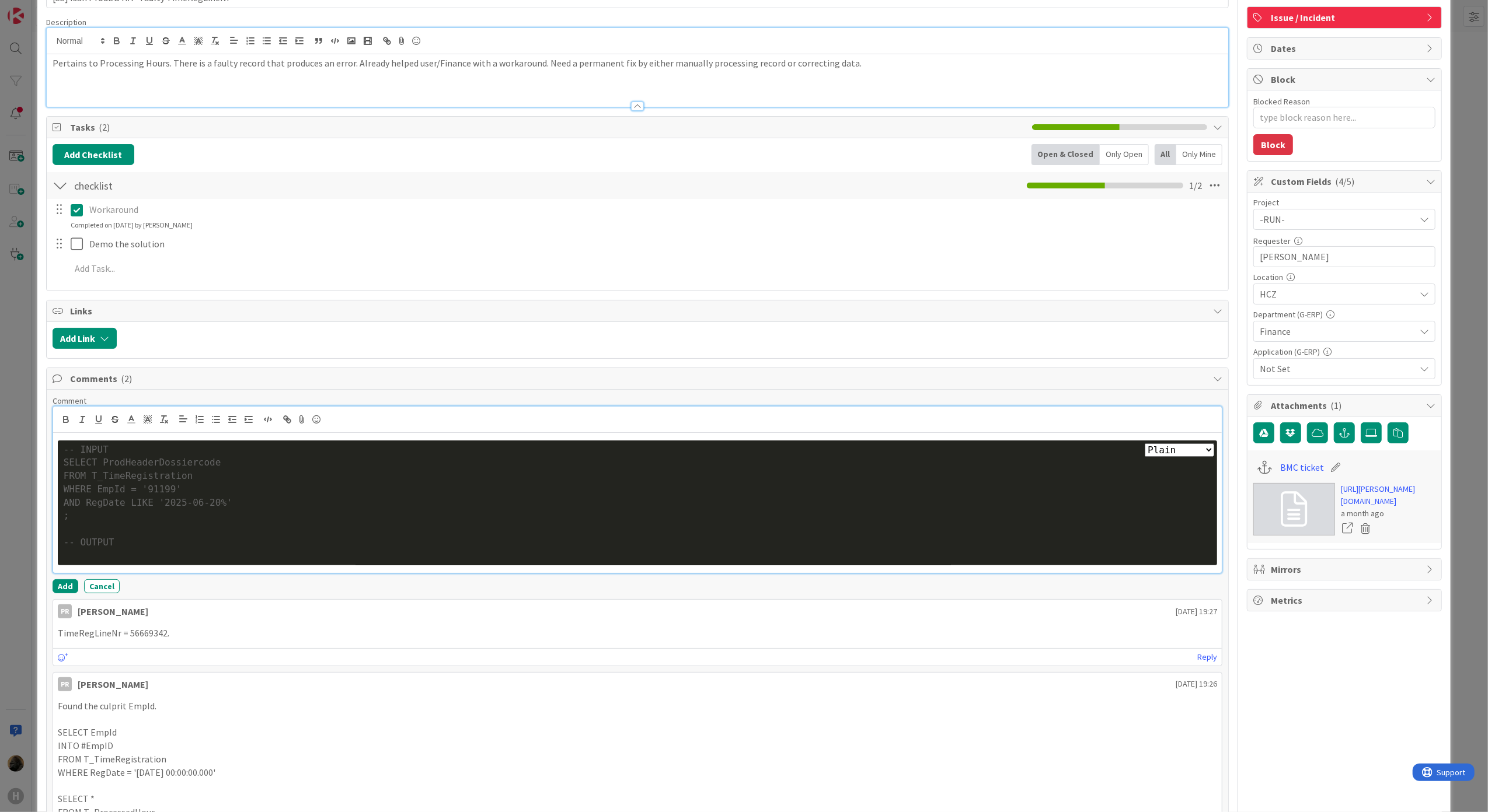
click at [183, 555] on div at bounding box center [637, 556] width 1148 height 13
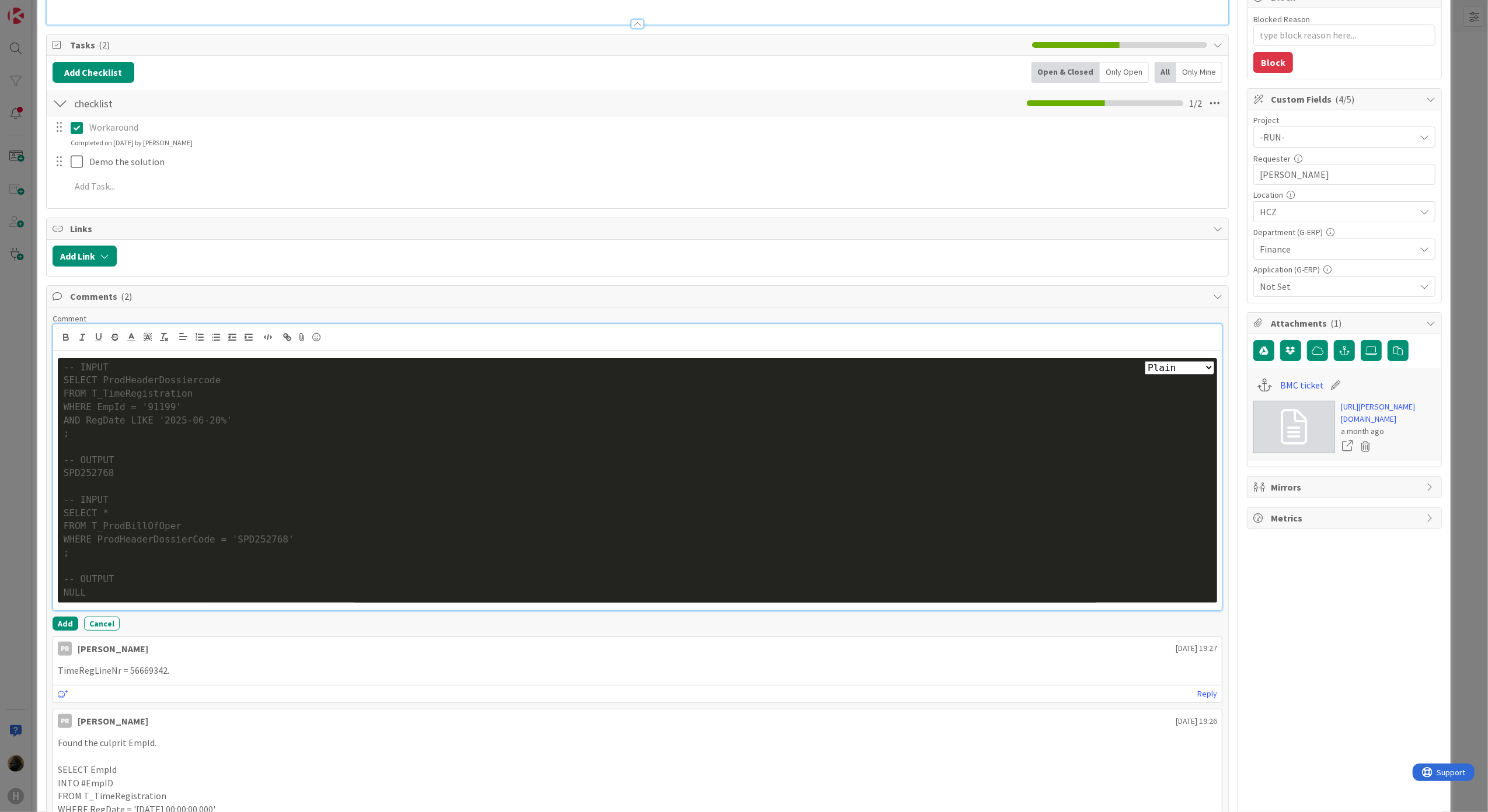
scroll to position [311, 0]
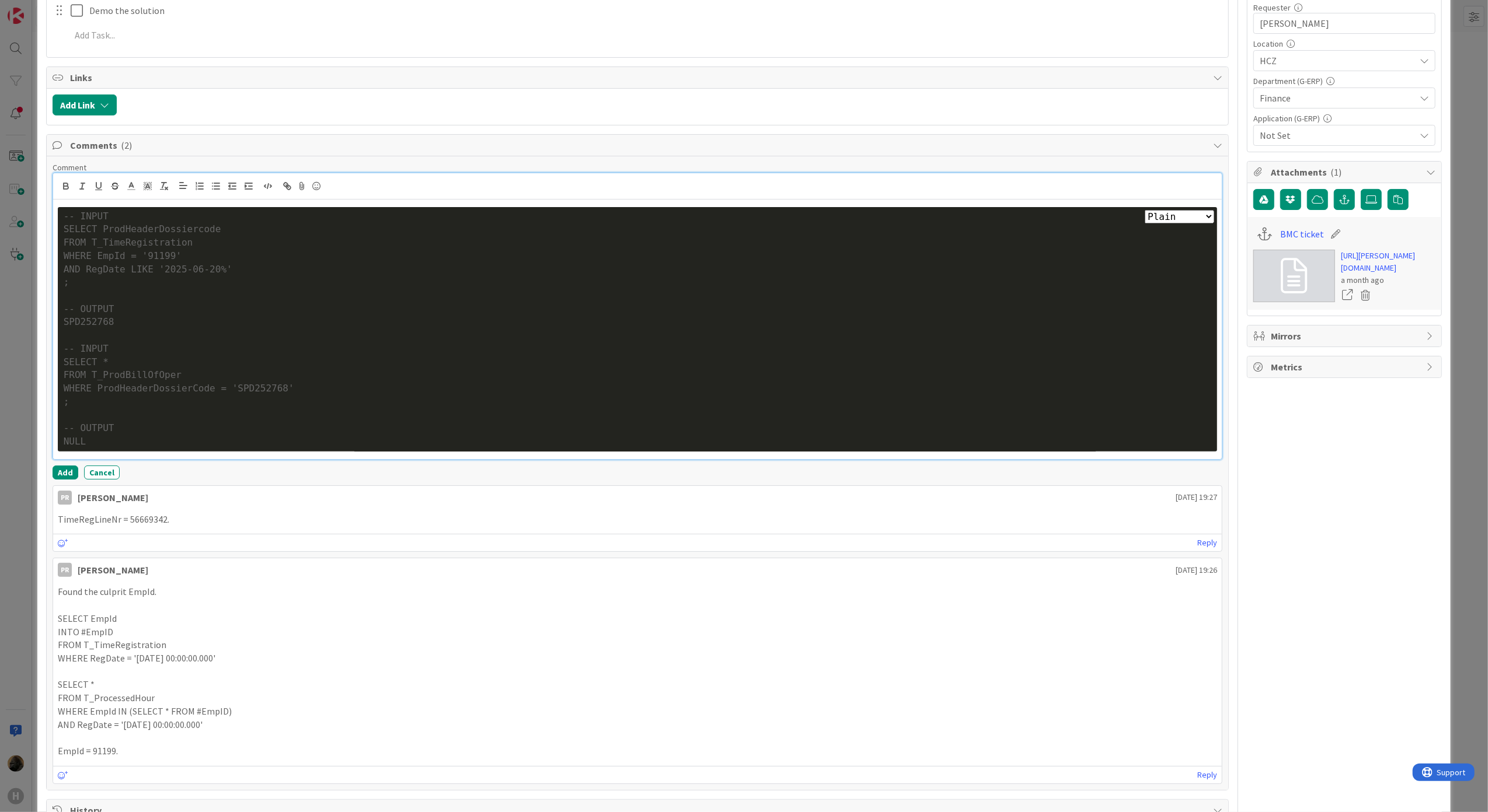
click at [1163, 223] on select "Plain Bash C++ C# CSS Diff HTML/XML Java JavaScript Markdown PHP Python Ruby SQL" at bounding box center [1179, 217] width 69 height 13
select select "sql"
click at [1145, 213] on select "Plain Bash C++ C# CSS Diff HTML/XML Java JavaScript Markdown PHP Python Ruby SQL" at bounding box center [1179, 217] width 69 height 13
click at [263, 427] on div "-- OUTPUT" at bounding box center [637, 429] width 1148 height 13
click at [248, 455] on div "Plain Bash C++ C# CSS Diff HTML/XML Java JavaScript Markdown PHP Python Ruby SQ…" at bounding box center [637, 329] width 1169 height 260
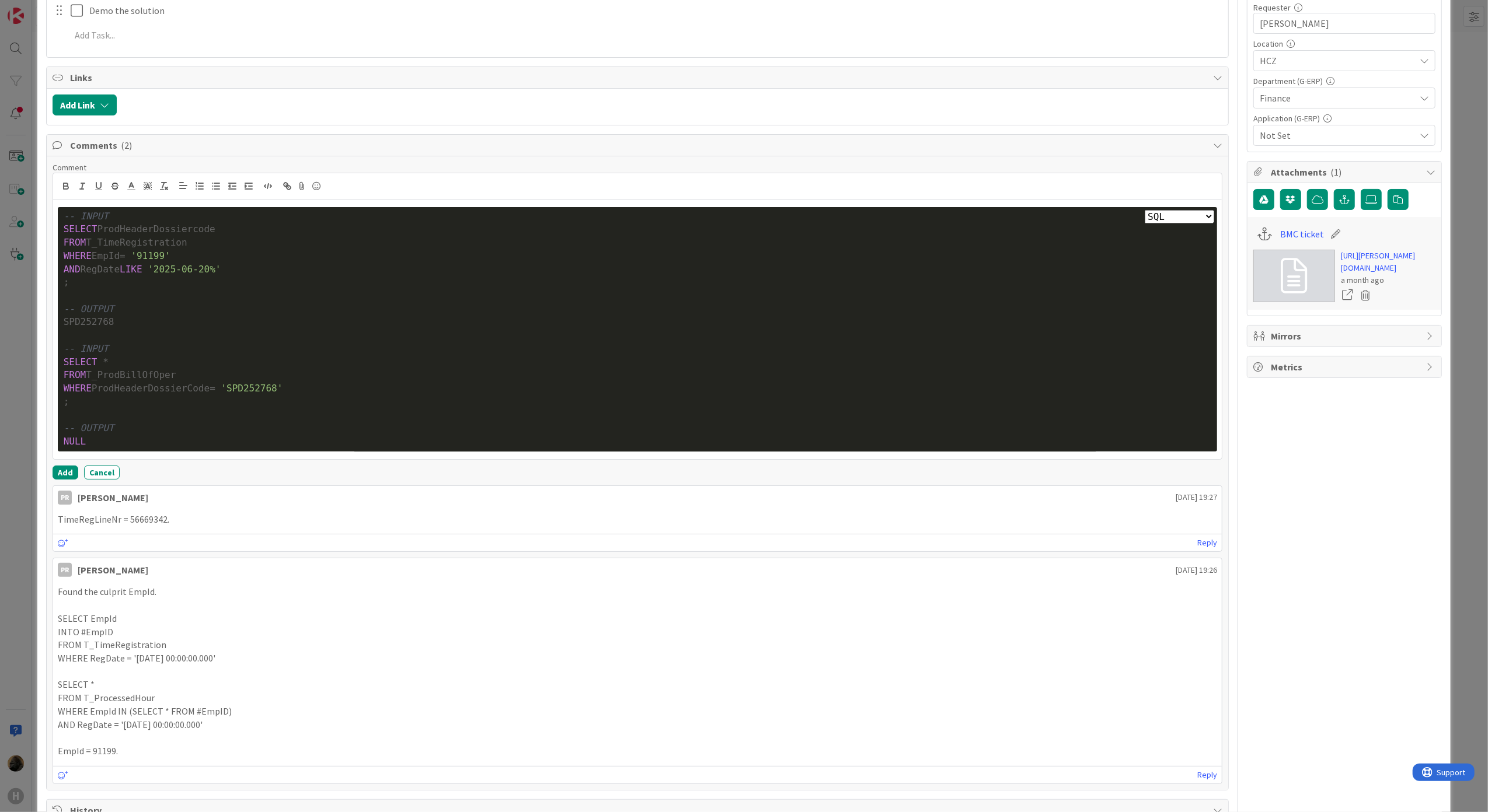
click at [246, 464] on div "Comment Plain Bash C++ C# CSS Diff HTML/XML Java JavaScript Markdown PHP Python…" at bounding box center [638, 321] width 1170 height 318
click at [246, 458] on div "Plain Bash C++ C# CSS Diff HTML/XML Java JavaScript Markdown PHP Python Ruby SQ…" at bounding box center [637, 329] width 1169 height 260
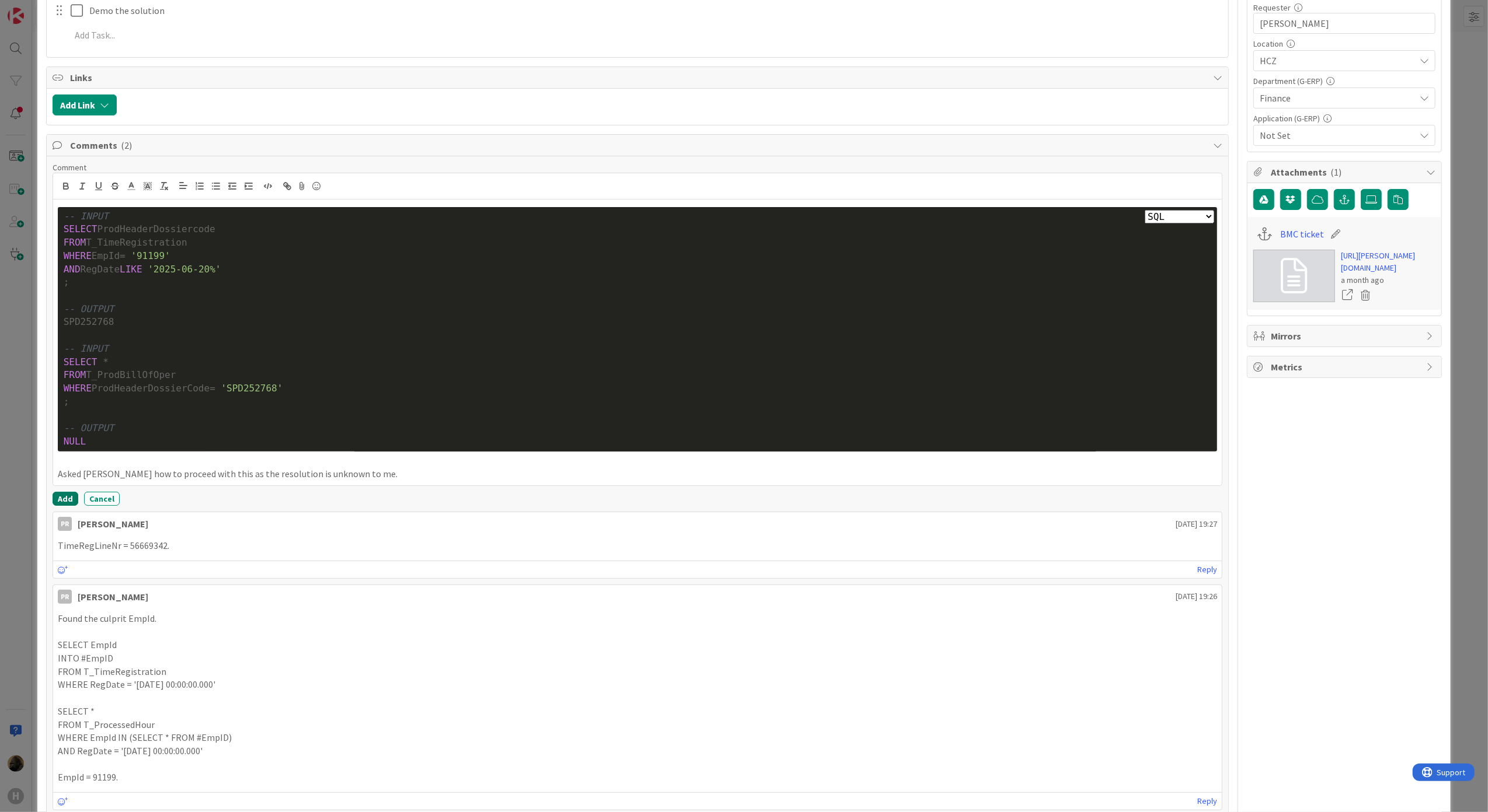
click at [72, 506] on button "Add" at bounding box center [66, 499] width 25 height 14
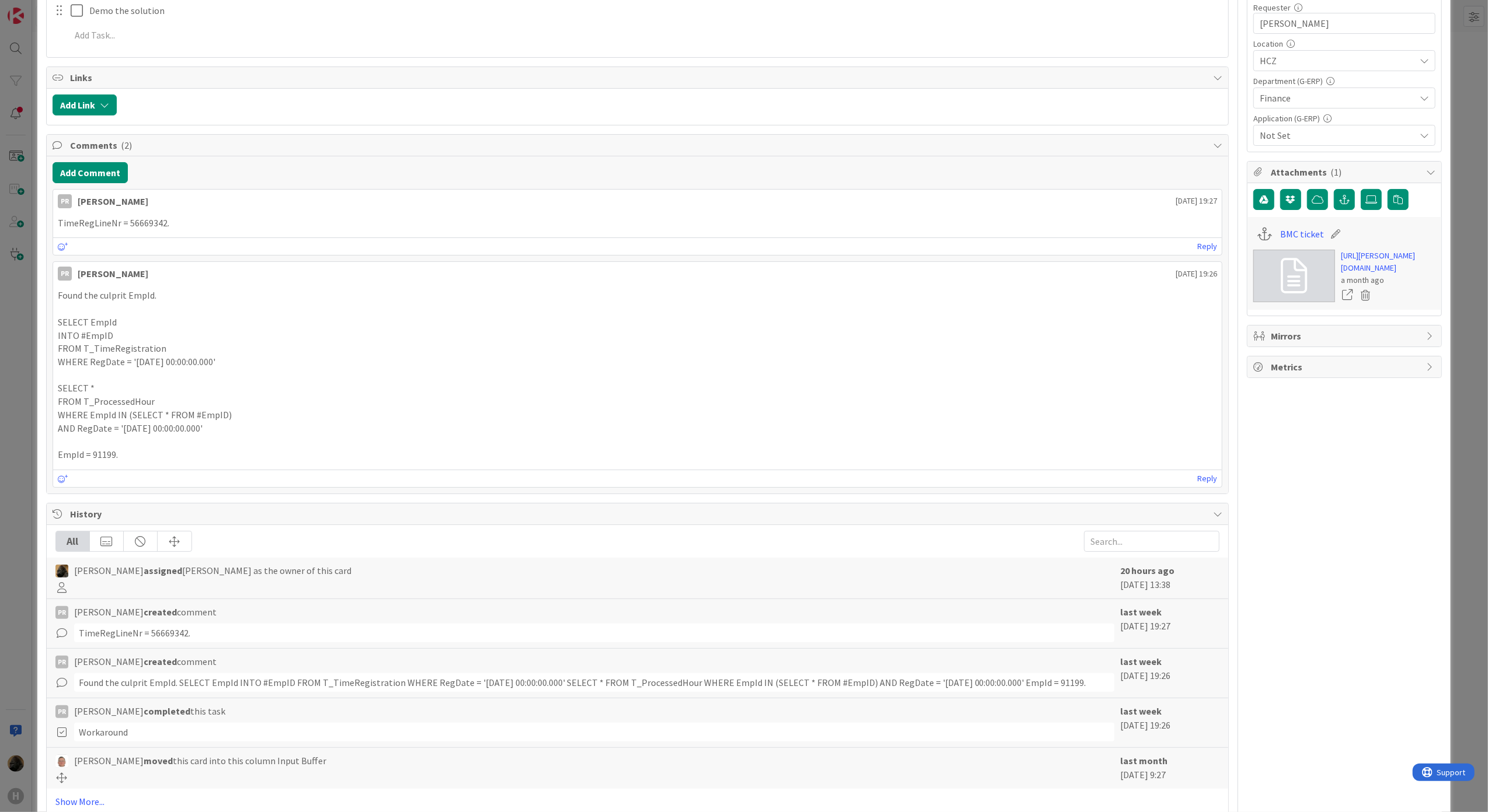
type textarea "x"
select select "sql"
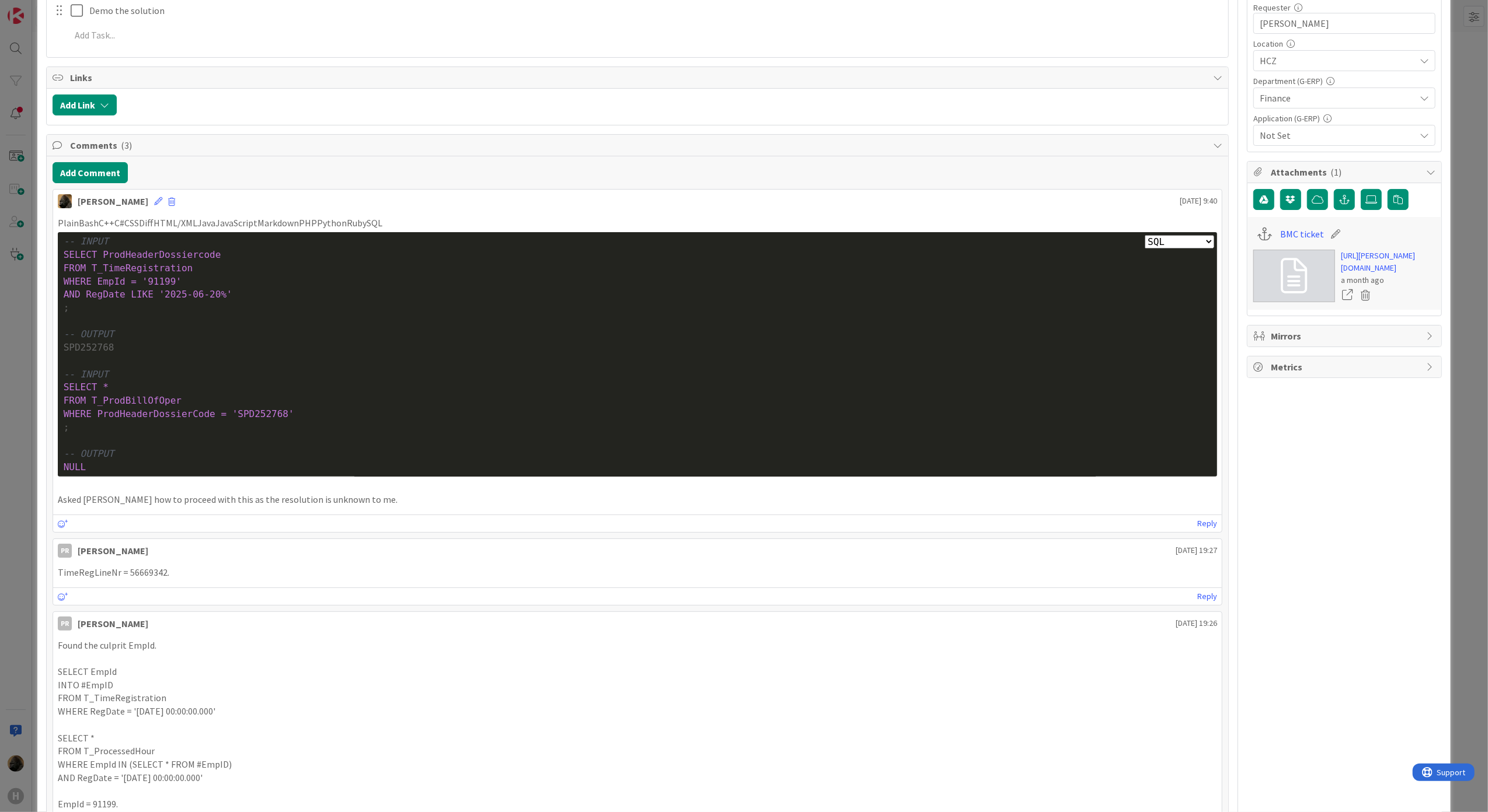
click at [295, 528] on div "Reply" at bounding box center [637, 524] width 1169 height 18
click at [416, 203] on div "Noah Dezaire August 27 2025 9:40" at bounding box center [637, 199] width 1169 height 19
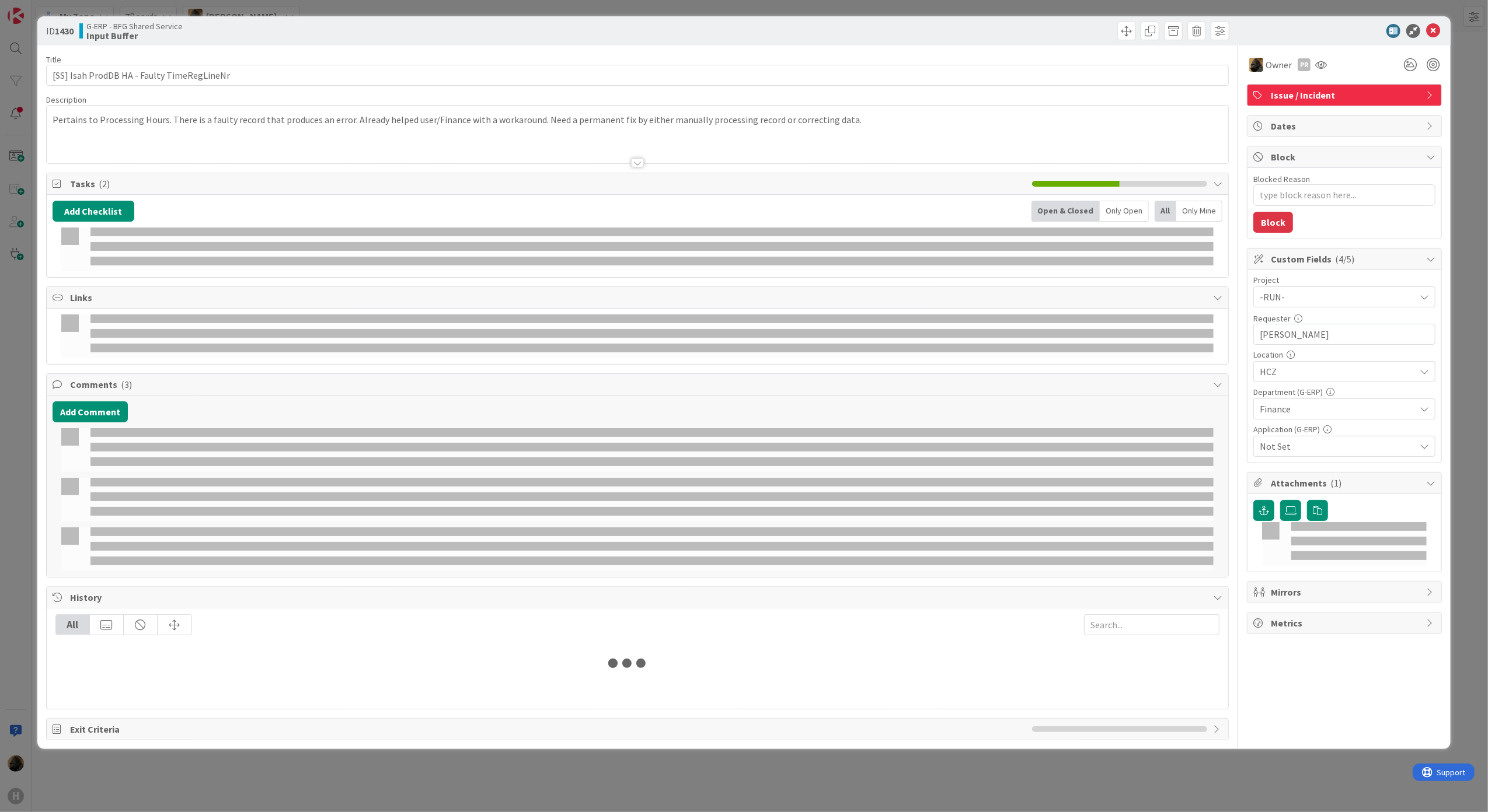
type textarea "x"
select select "sql"
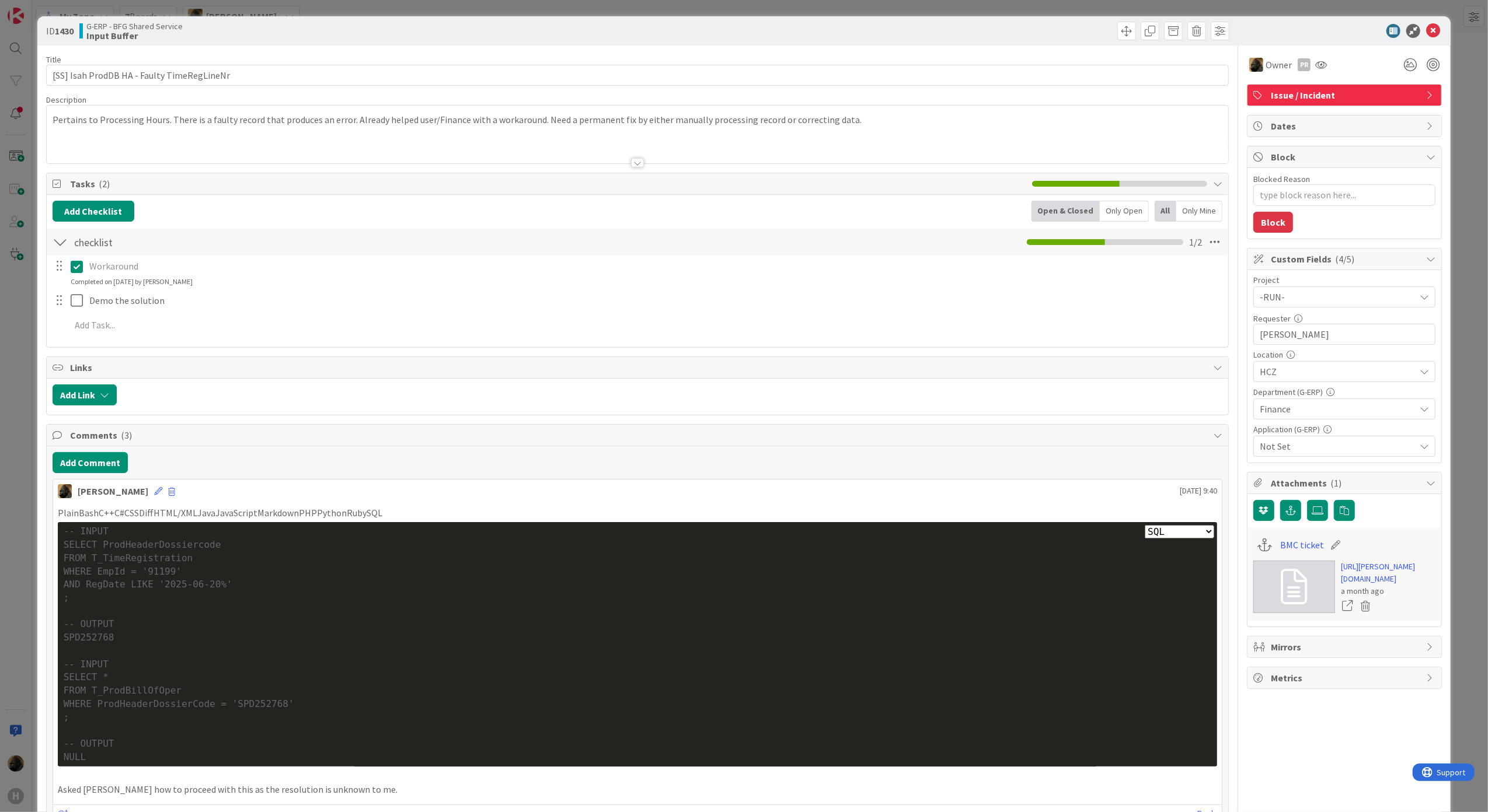
type textarea "x"
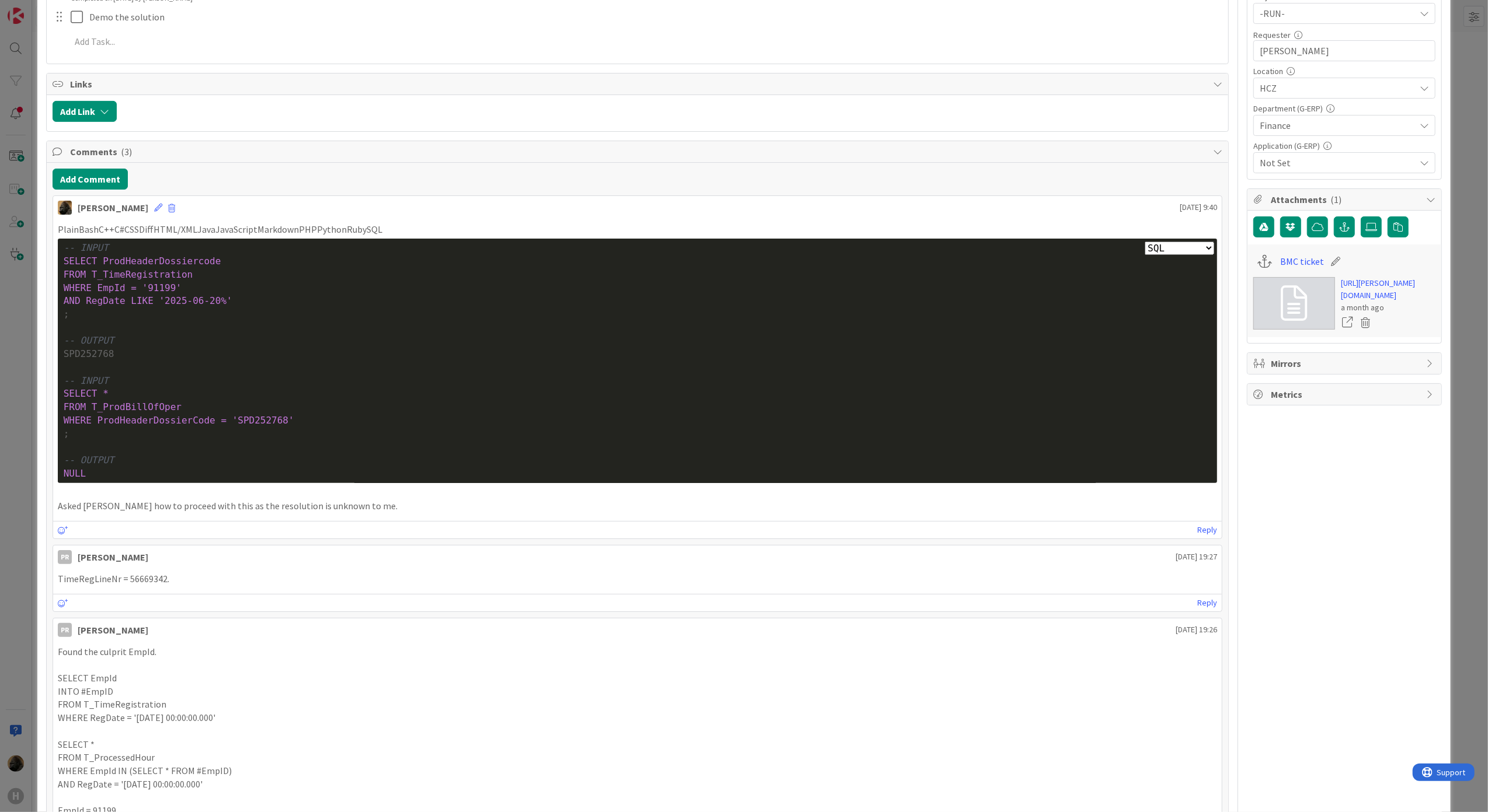
scroll to position [311, 0]
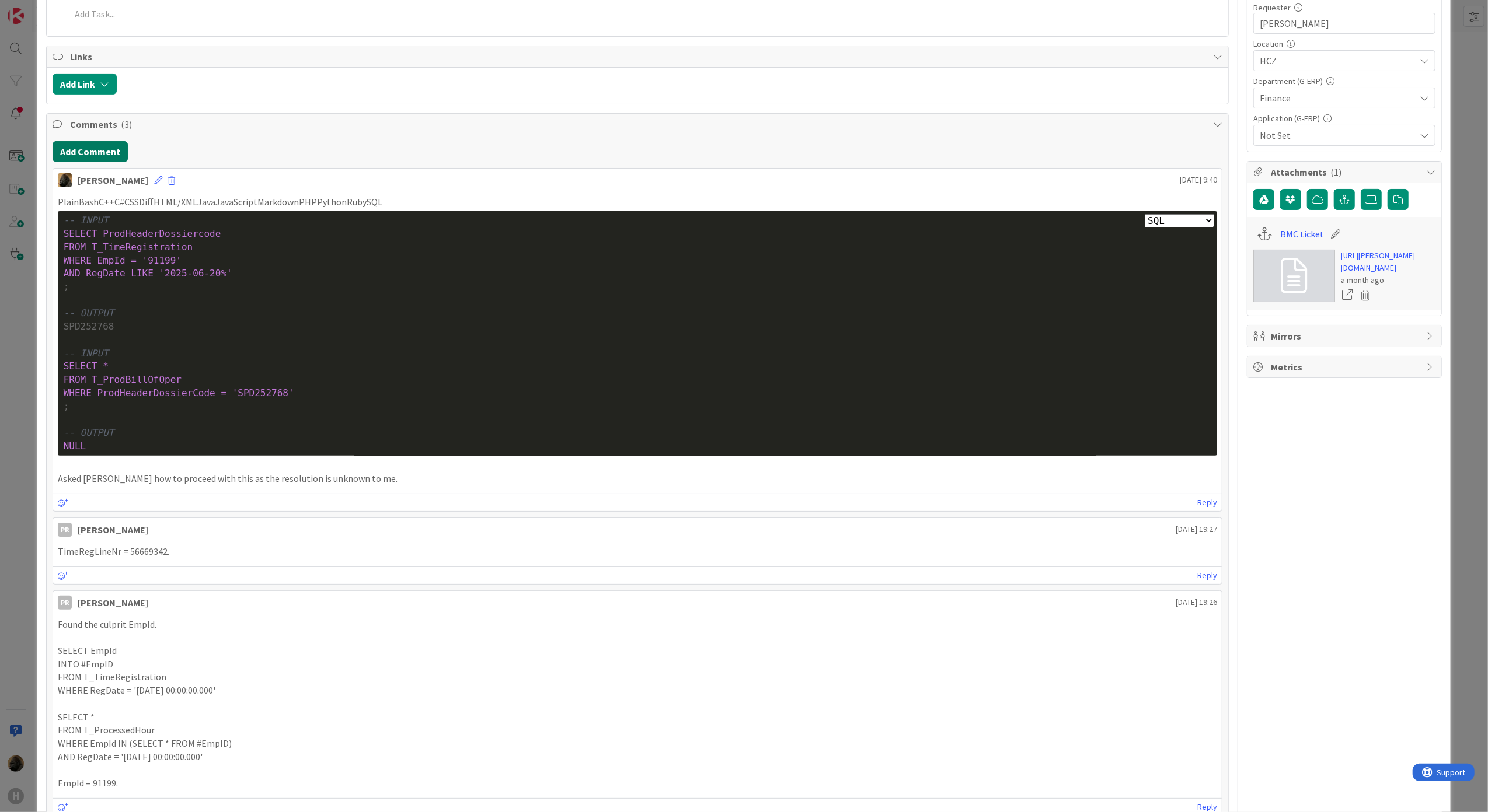
click at [82, 156] on button "Add Comment" at bounding box center [90, 152] width 75 height 21
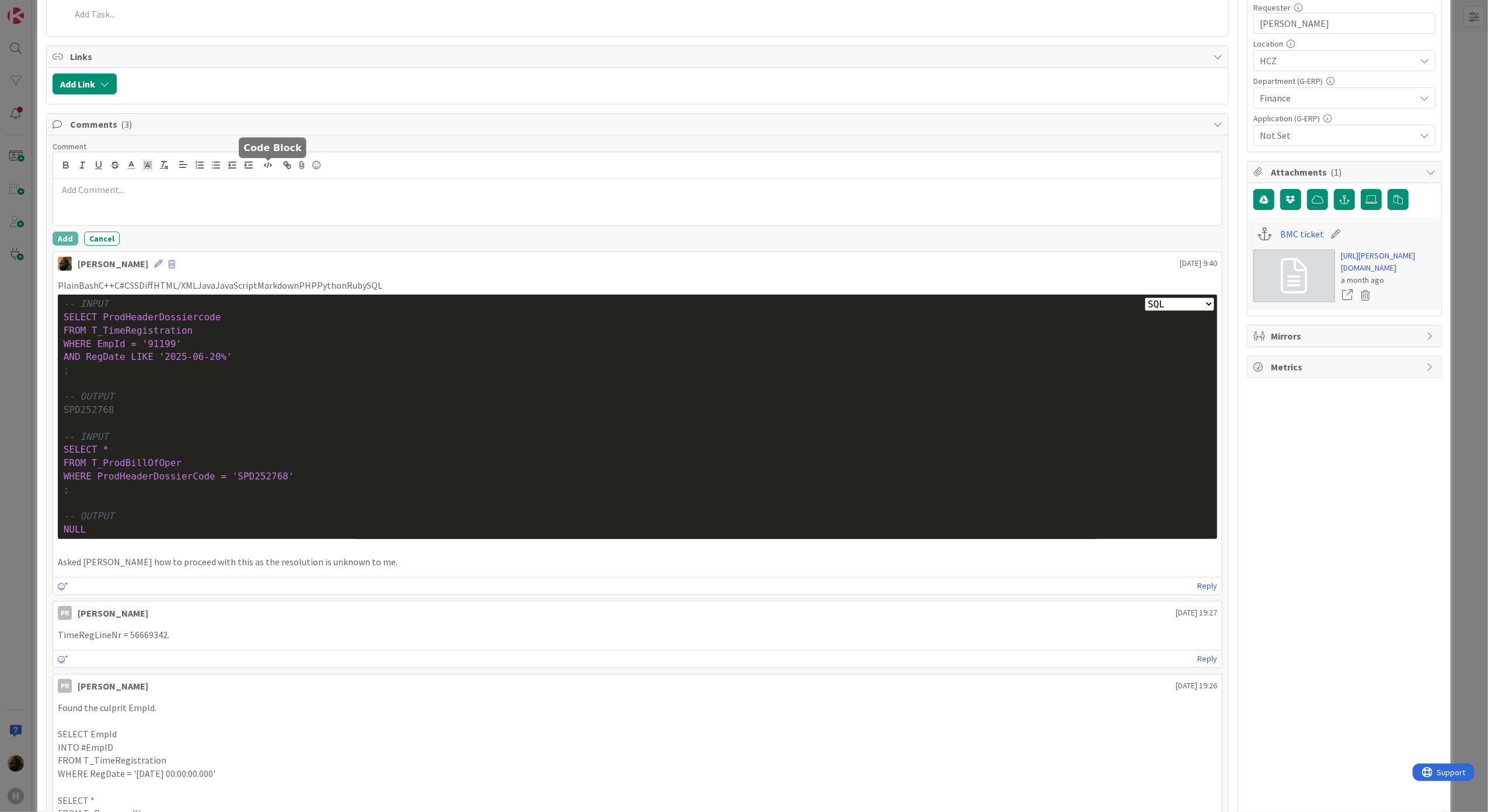
click at [273, 169] on button "button" at bounding box center [268, 164] width 16 height 14
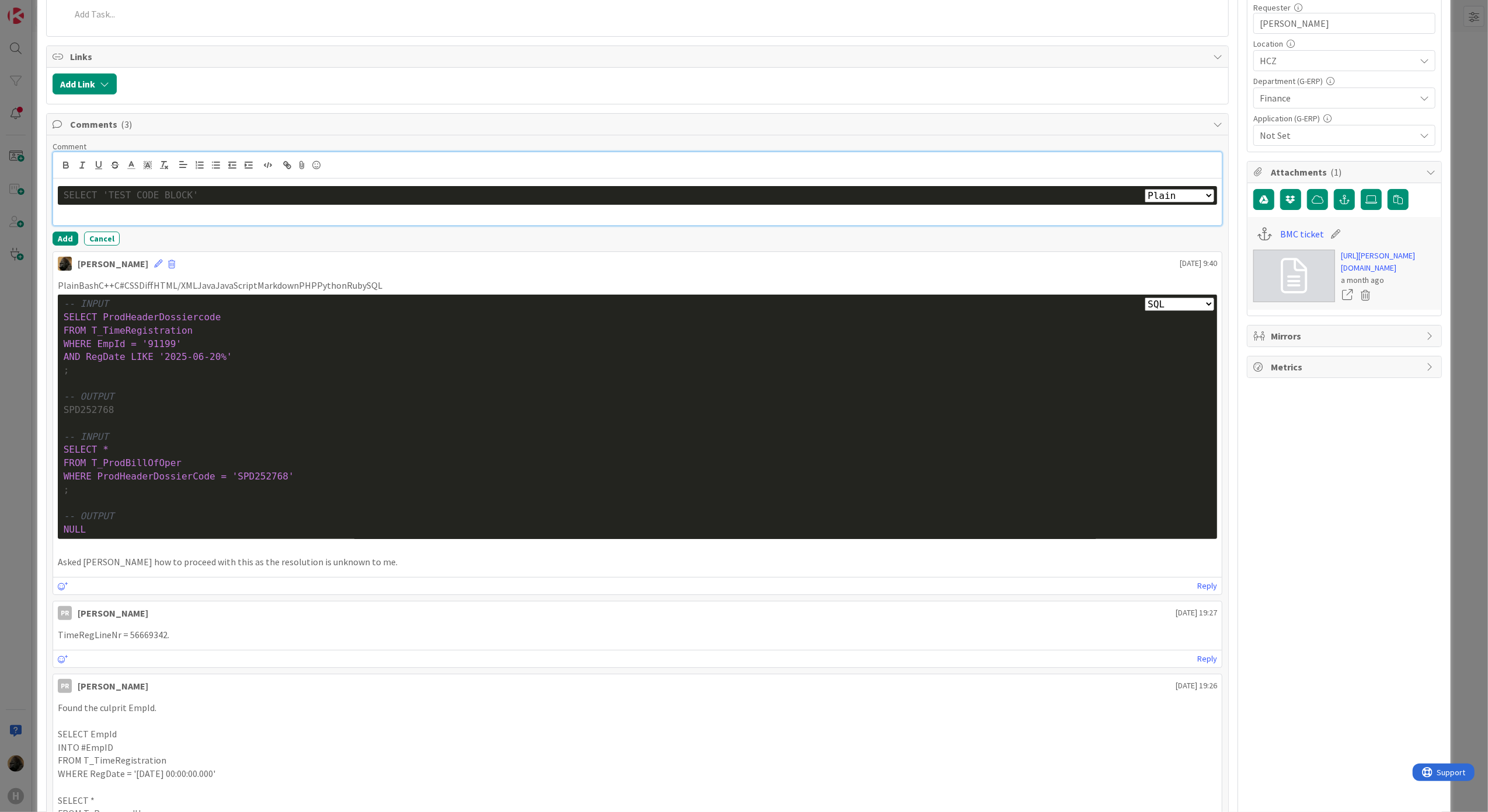
click at [1172, 196] on select "Plain Bash C++ C# CSS Diff HTML/XML Java JavaScript Markdown PHP Python Ruby SQL" at bounding box center [1179, 196] width 69 height 13
select select "sql"
click at [1145, 192] on select "Plain Bash C++ C# CSS Diff HTML/XML Java JavaScript Markdown PHP Python Ruby SQL" at bounding box center [1179, 196] width 69 height 13
click at [71, 243] on button "Add" at bounding box center [66, 238] width 25 height 14
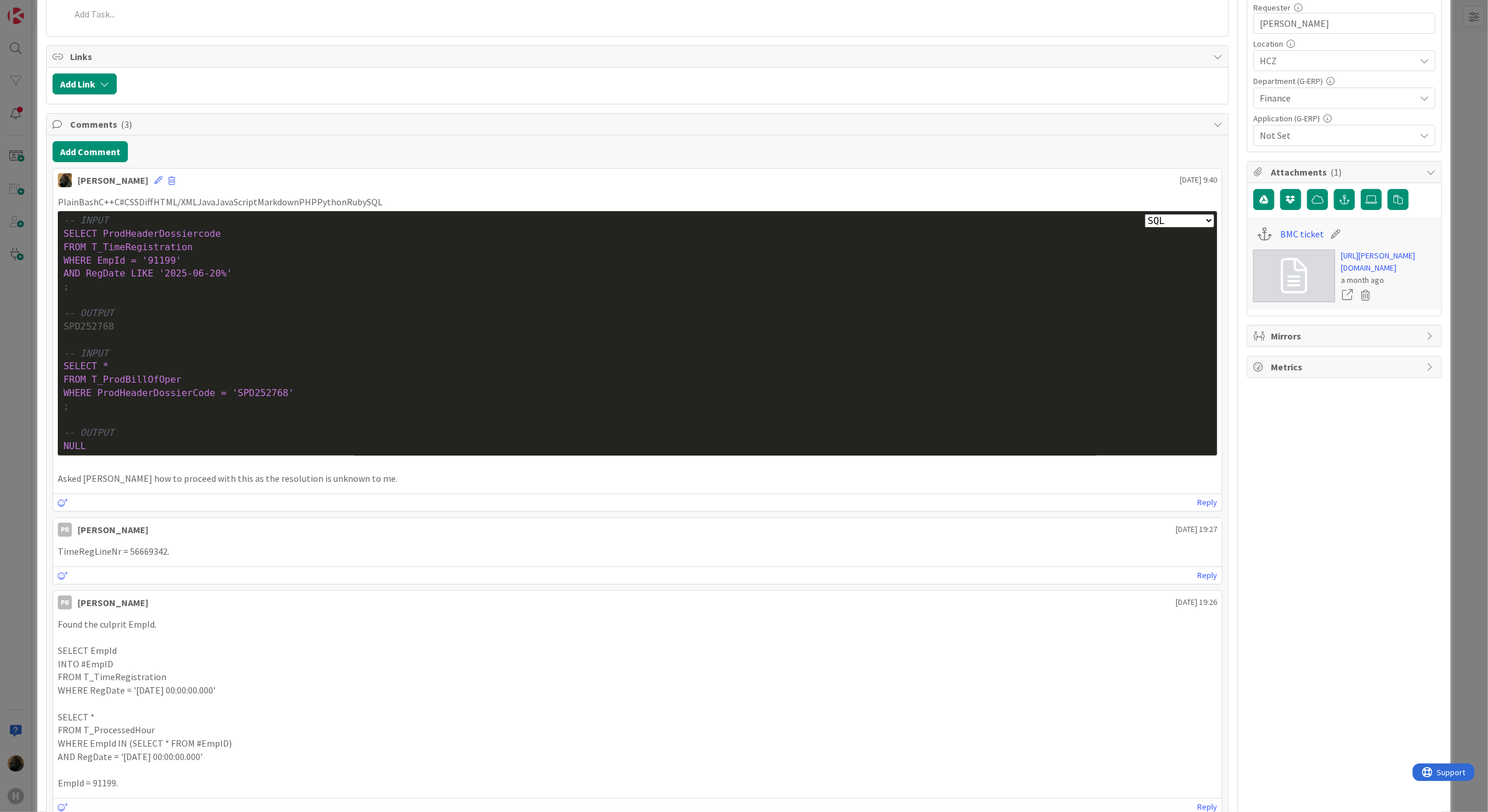
type textarea "x"
select select "sql"
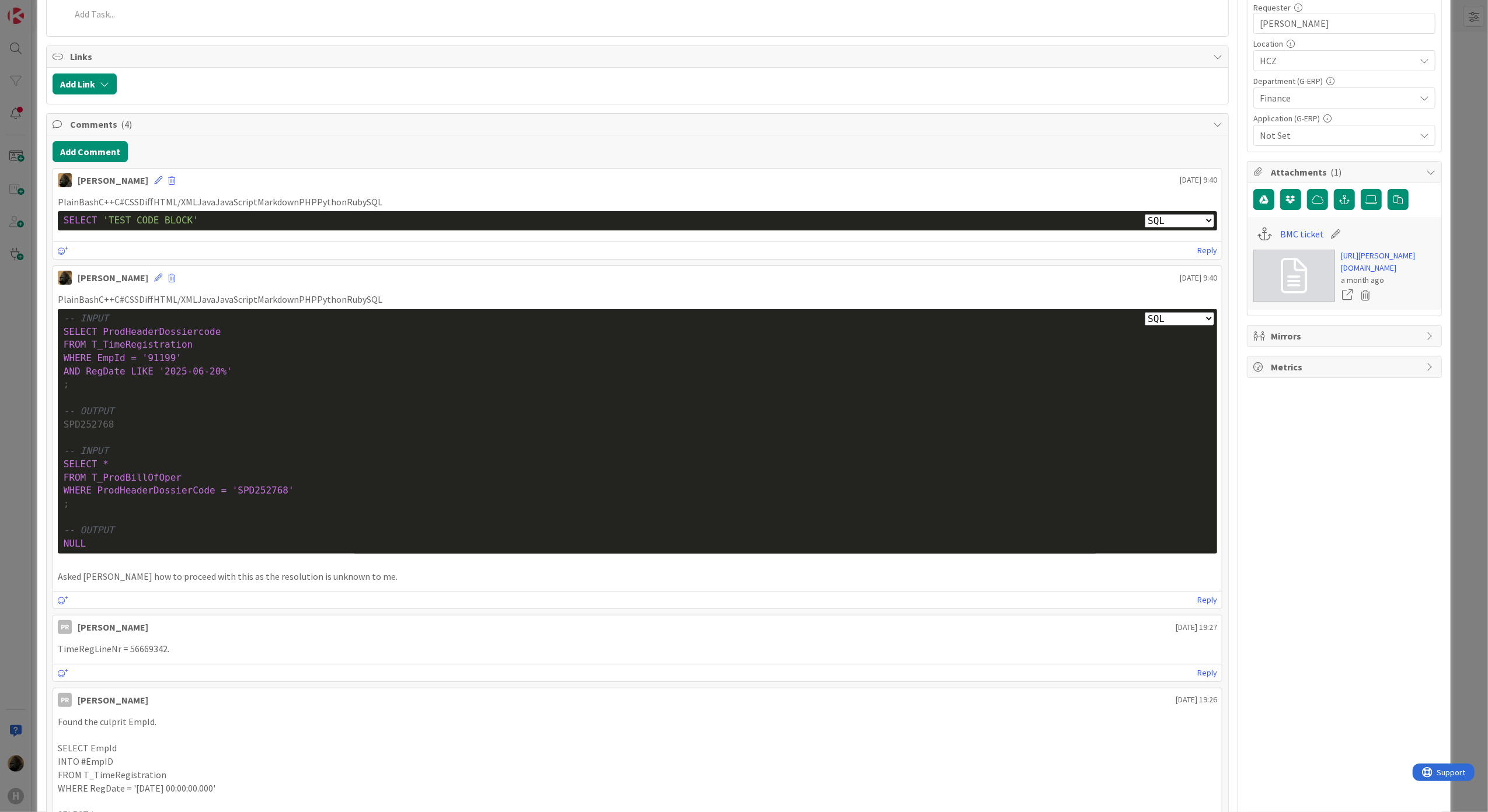
click at [251, 191] on div "Noah Dezaire August 27 2025 9:40 PlainBashC++C#CSSDiffHTML/XMLJavaJavaScriptMar…" at bounding box center [638, 214] width 1170 height 92
click at [255, 202] on p "PlainBashC++C#CSSDiffHTML/XMLJavaJavaScriptMarkdownPHPPythonRubySQL" at bounding box center [638, 202] width 1160 height 13
drag, startPoint x: 255, startPoint y: 202, endPoint x: 792, endPoint y: 236, distance: 538.1
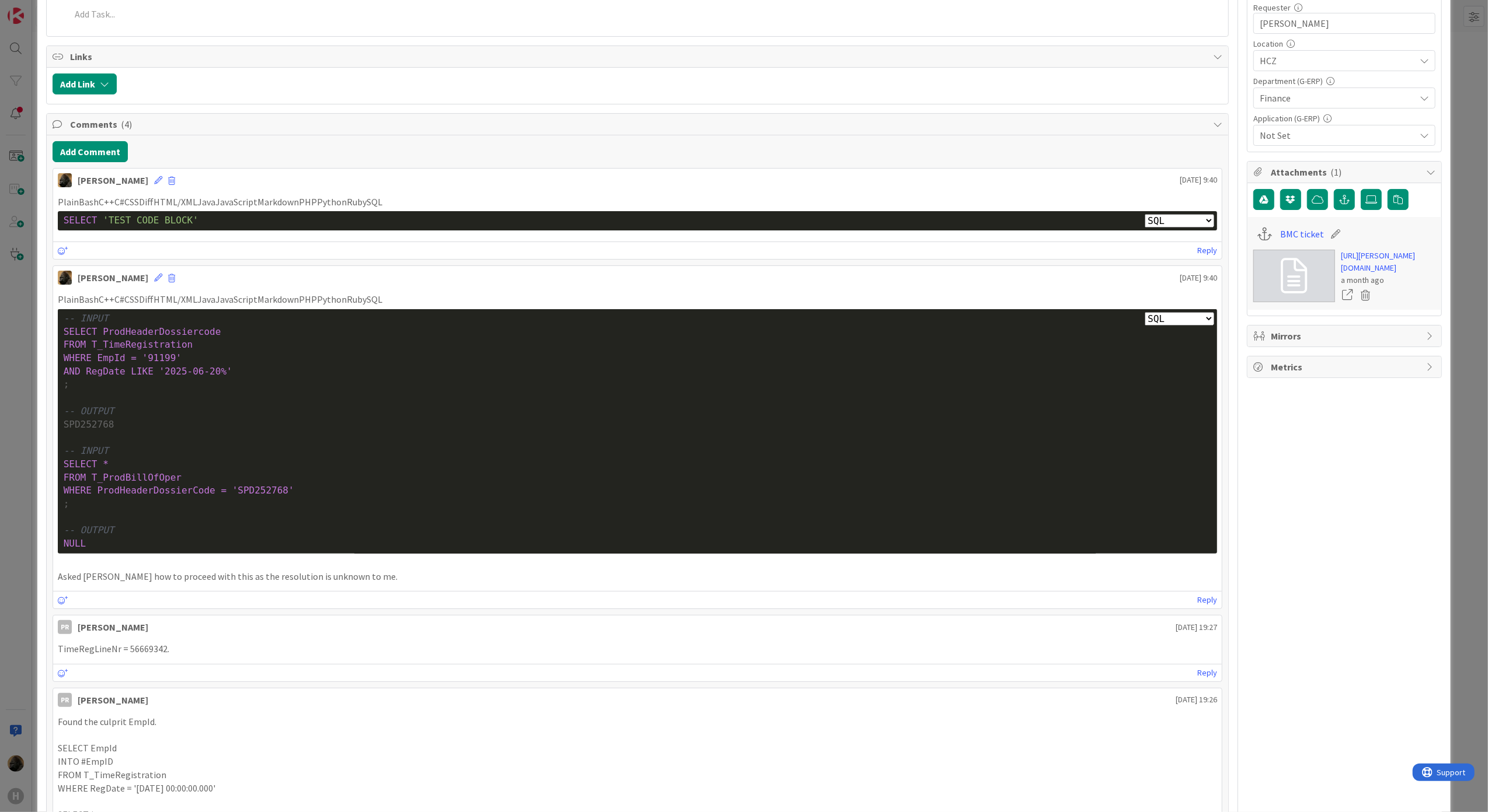
click at [792, 234] on div "PlainBashC++C#CSSDiffHTML/XMLJavaJavaScriptMarkdownPHPPythonRubySQL Plain Bash …" at bounding box center [638, 214] width 1160 height 38
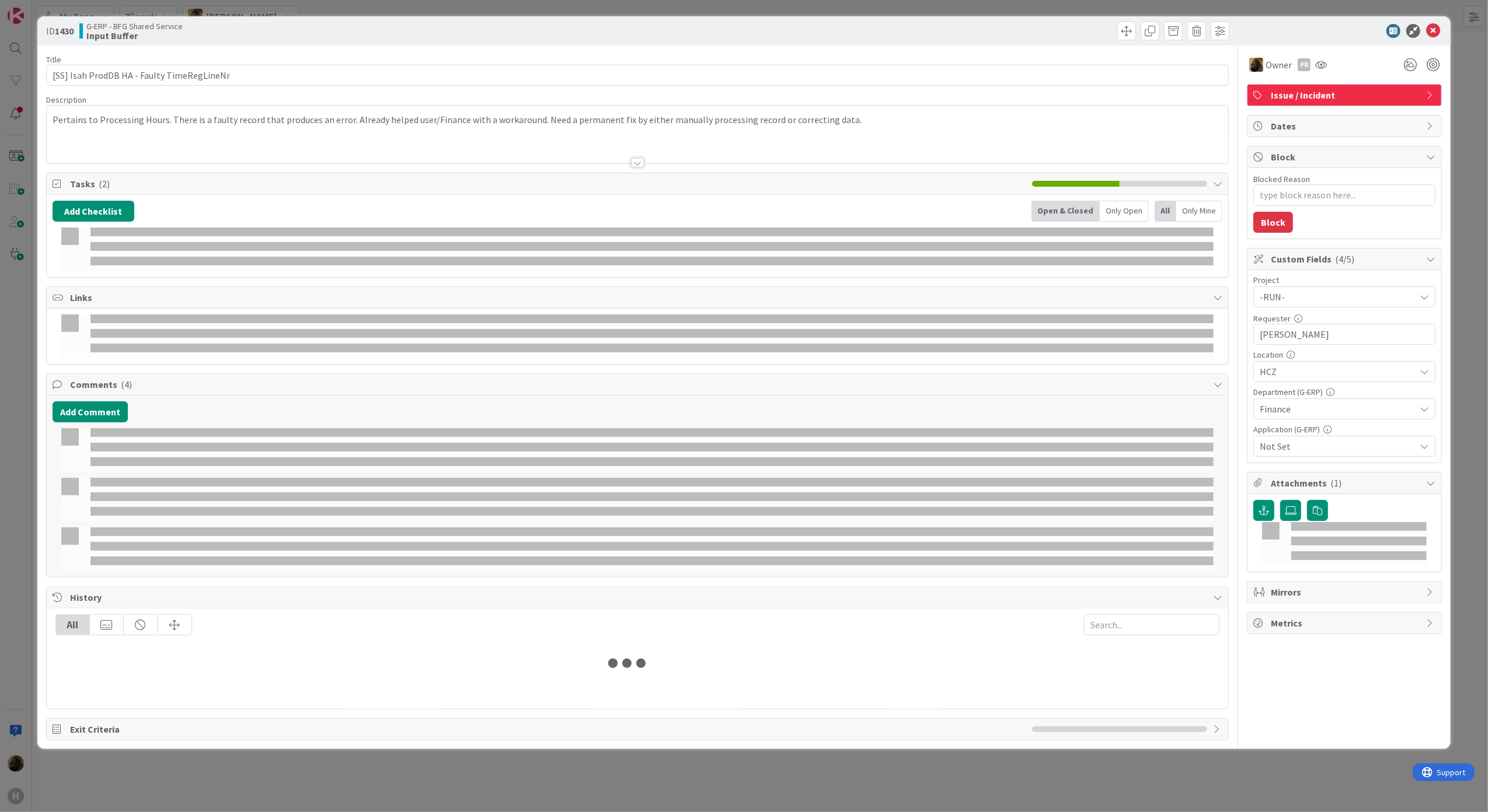
type textarea "x"
select select "sql"
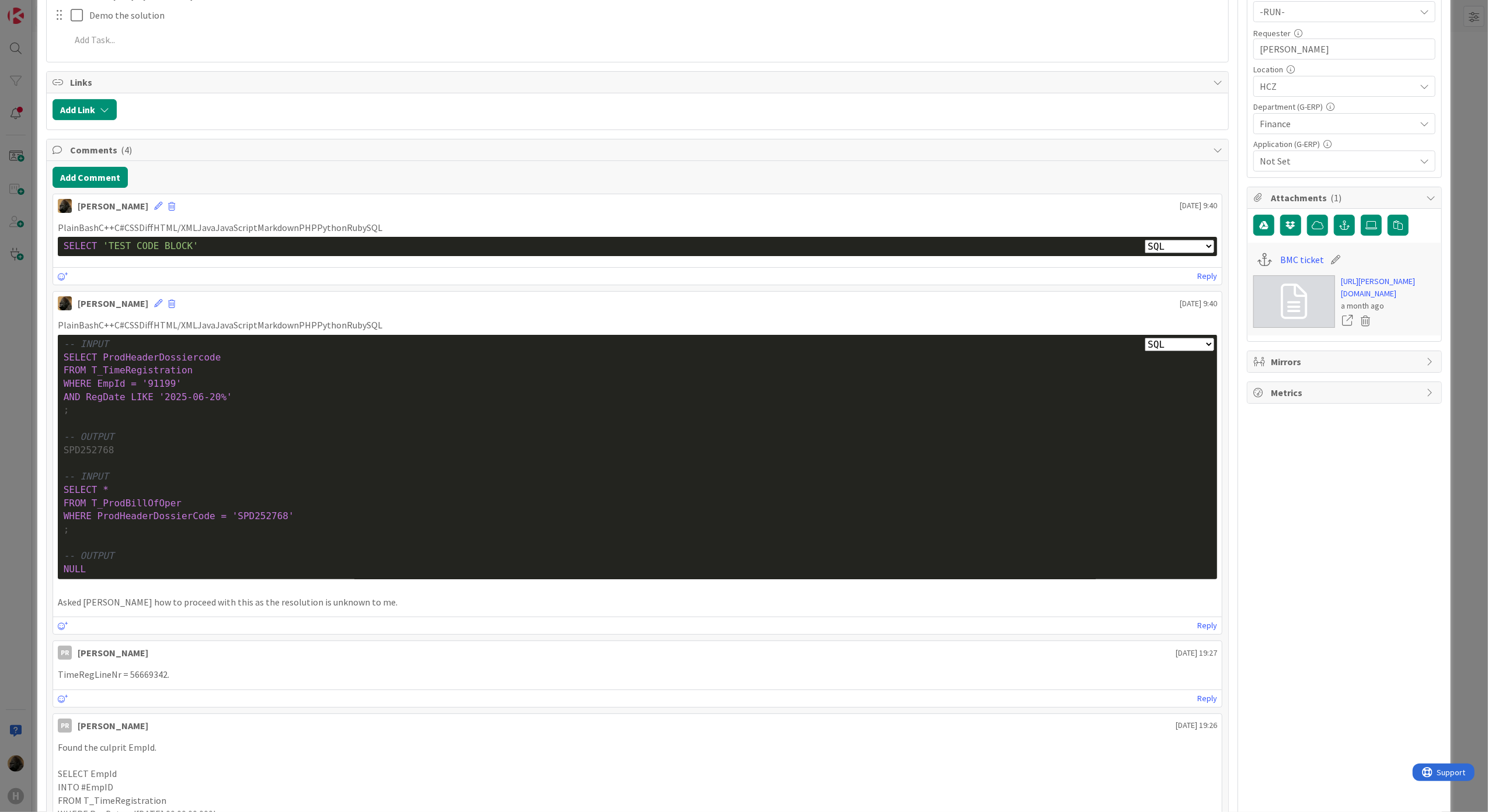
scroll to position [311, 0]
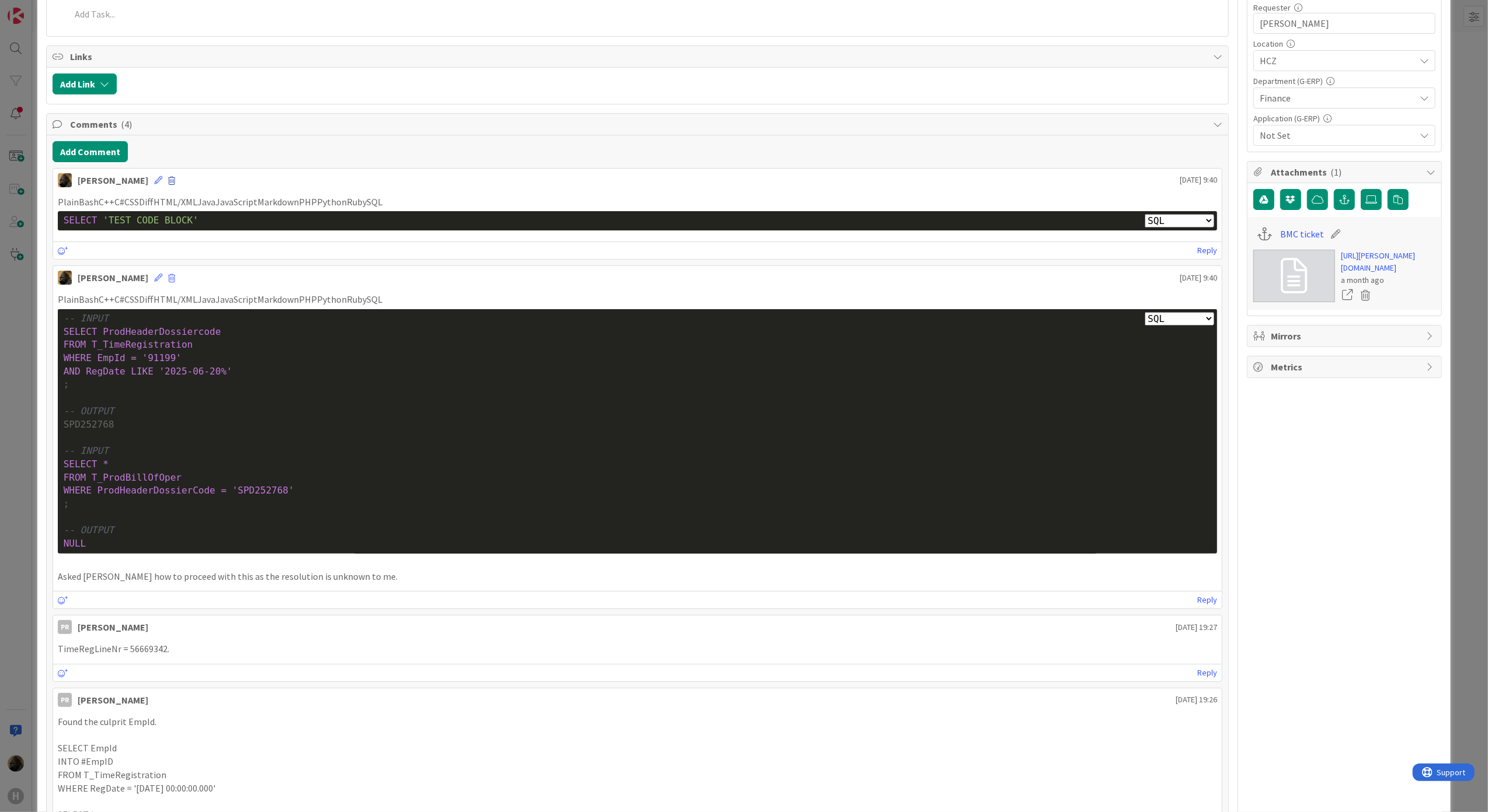
click at [168, 182] on span at bounding box center [171, 181] width 7 height 8
click at [47, 236] on button "Delete" at bounding box center [57, 235] width 44 height 21
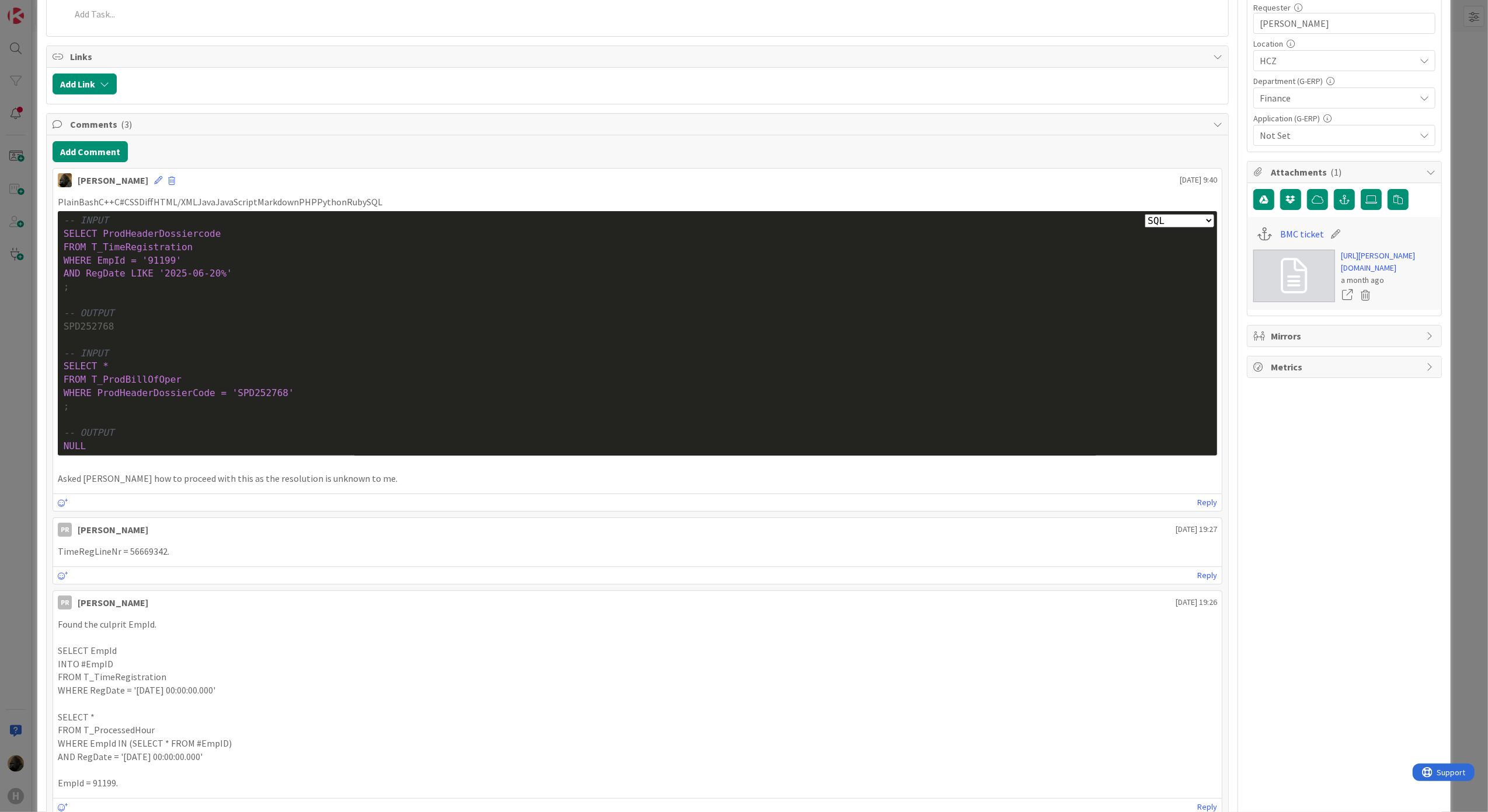
click at [479, 153] on div "Add Comment" at bounding box center [638, 152] width 1170 height 21
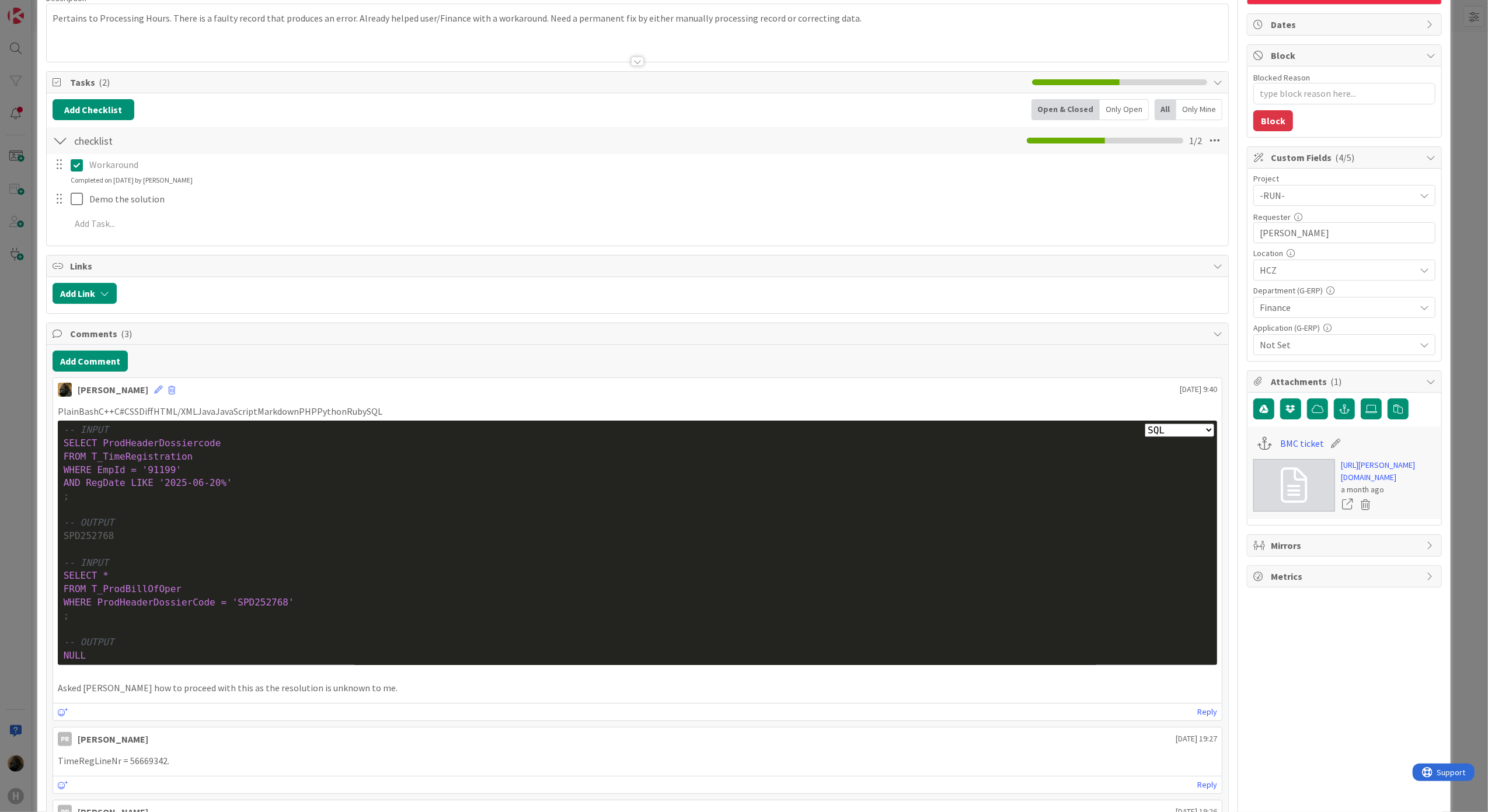
scroll to position [0, 0]
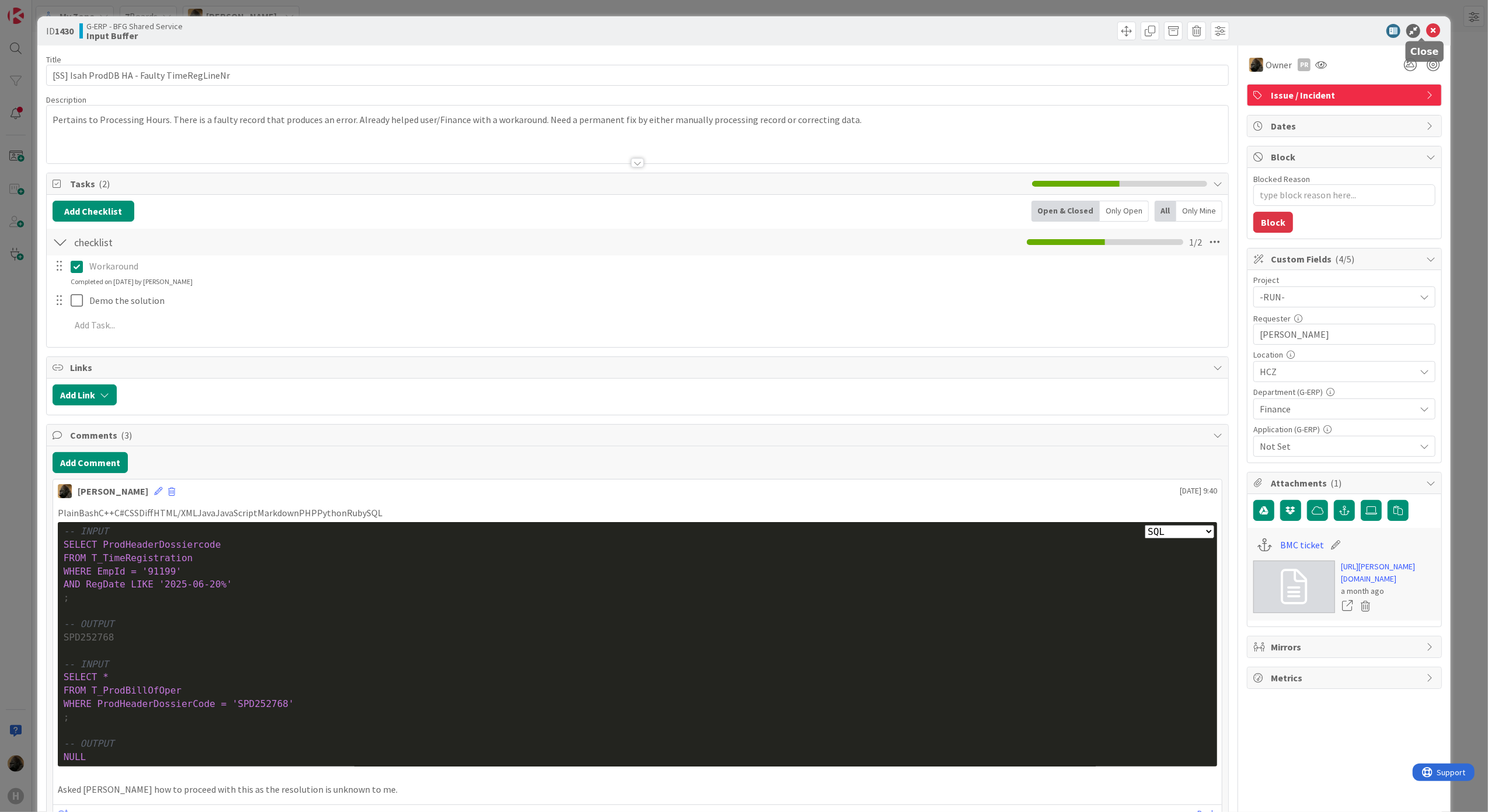
click at [1428, 33] on icon at bounding box center [1433, 31] width 14 height 14
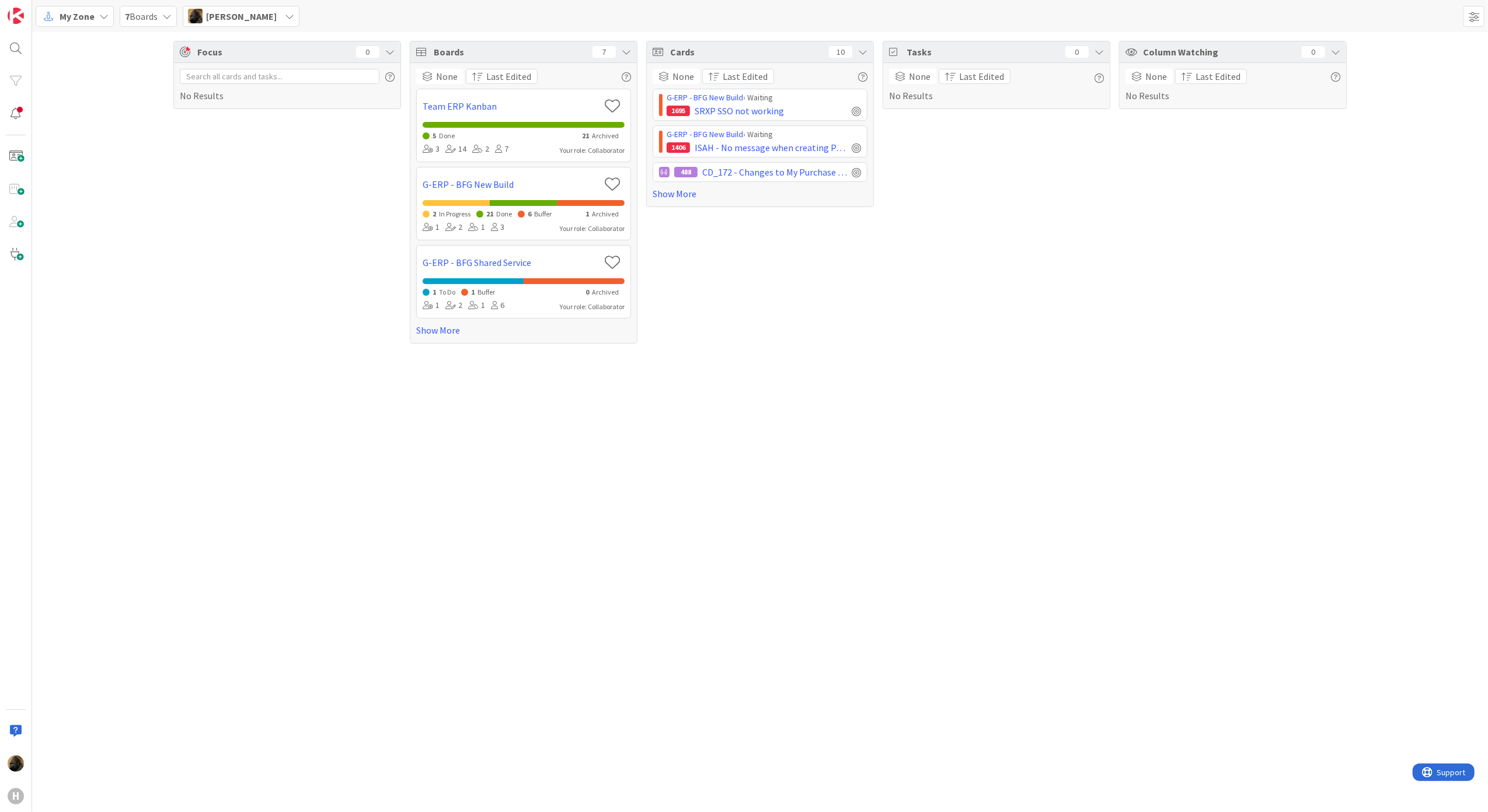
click at [733, 588] on div "Focus 0 No Results Boards 7 None Last Edited Team ERP Kanban 5 Done 21 Archived…" at bounding box center [760, 422] width 1456 height 780
click at [689, 197] on link "Show More" at bounding box center [760, 194] width 215 height 14
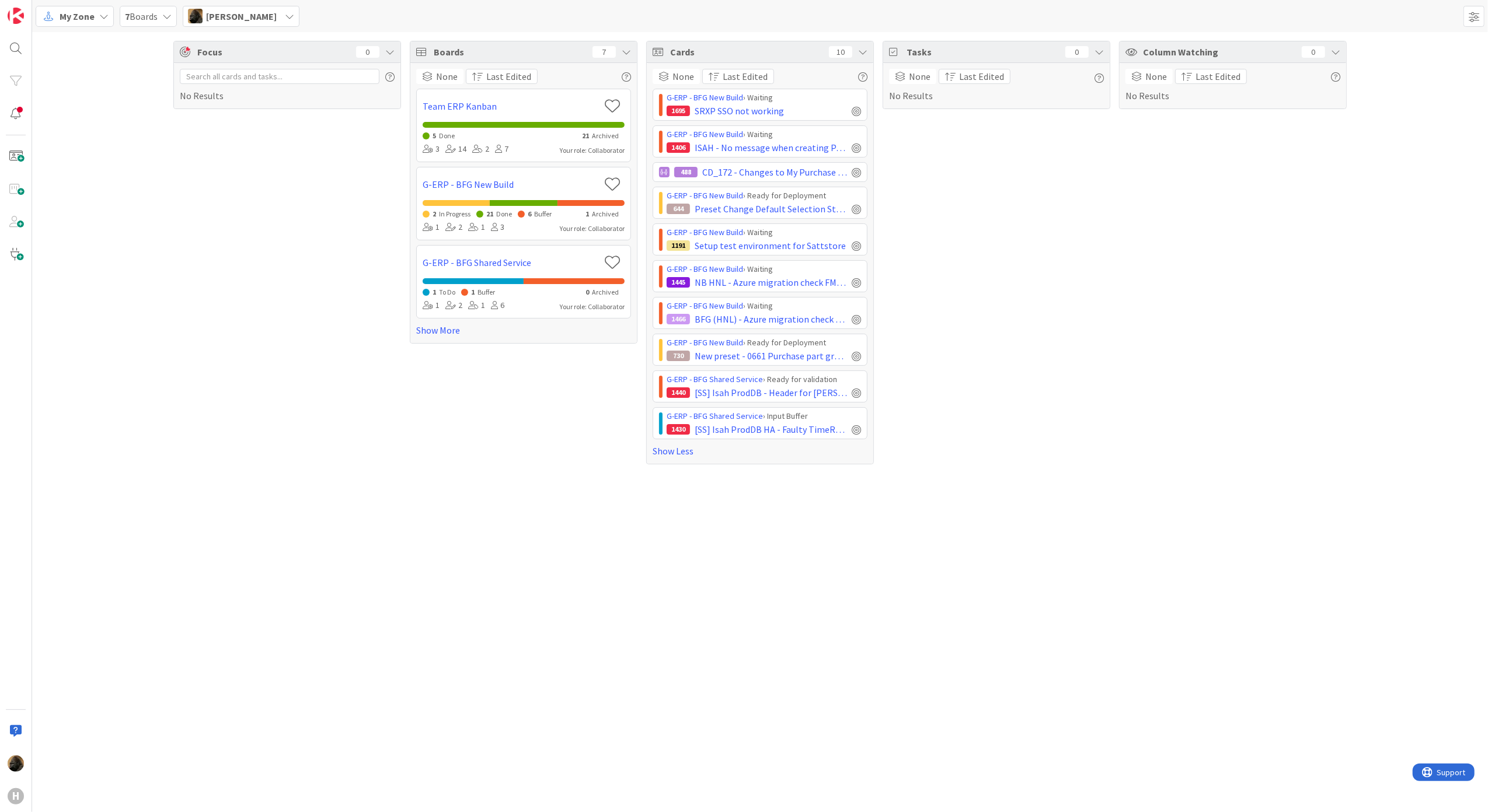
click at [561, 643] on div "Focus 0 No Results Boards 7 None Last Edited Team ERP Kanban 5 Done 21 Archived…" at bounding box center [760, 422] width 1456 height 780
click at [772, 589] on div "Focus 0 No Results Boards 7 None Last Edited Team ERP Kanban 5 Done 21 Archived…" at bounding box center [760, 422] width 1456 height 780
click at [817, 362] on span "New preset - 0661 Purchase part groups. | CD_PRE_088" at bounding box center [770, 356] width 153 height 14
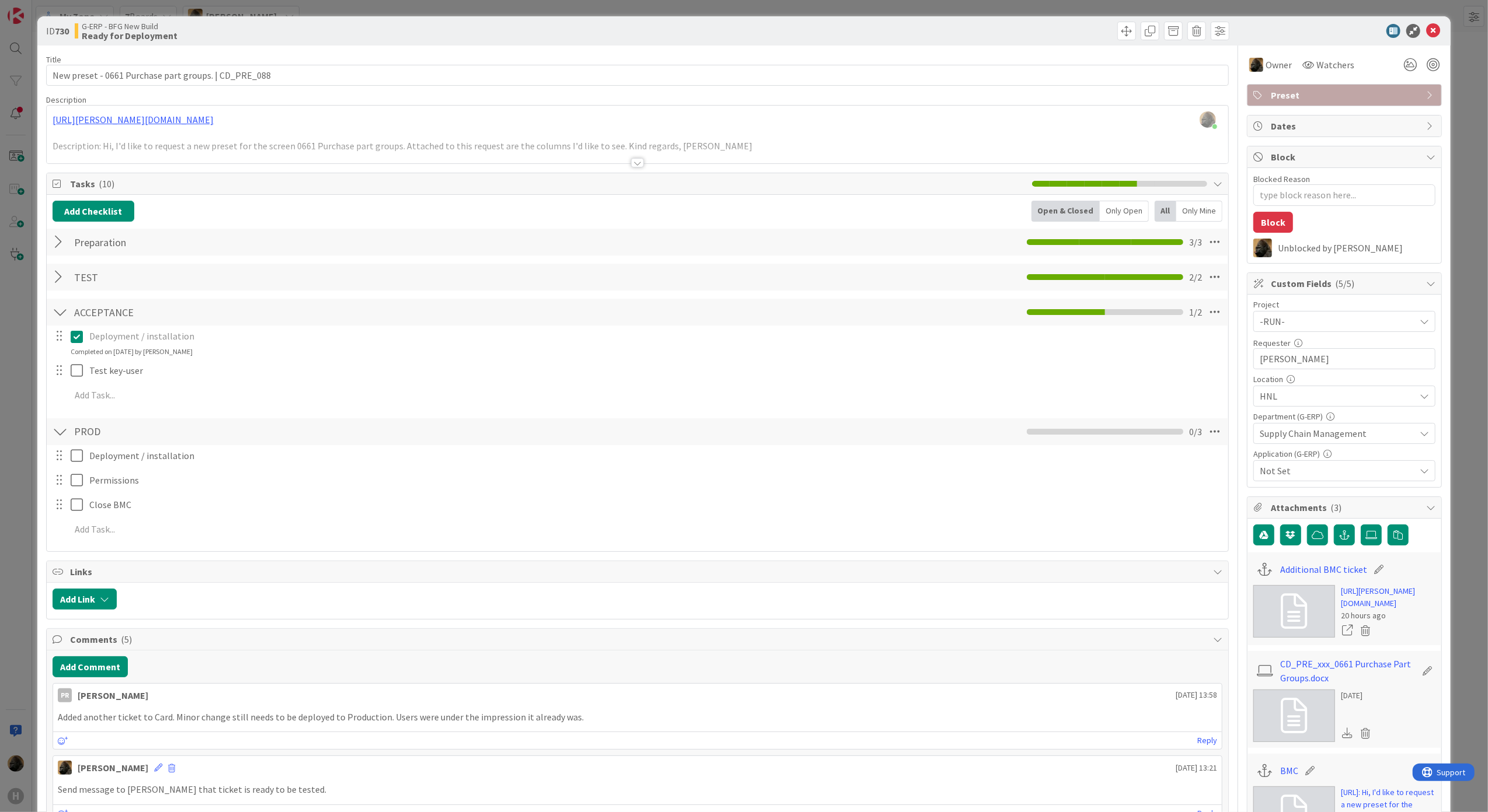
click at [631, 162] on div at bounding box center [637, 162] width 13 height 10
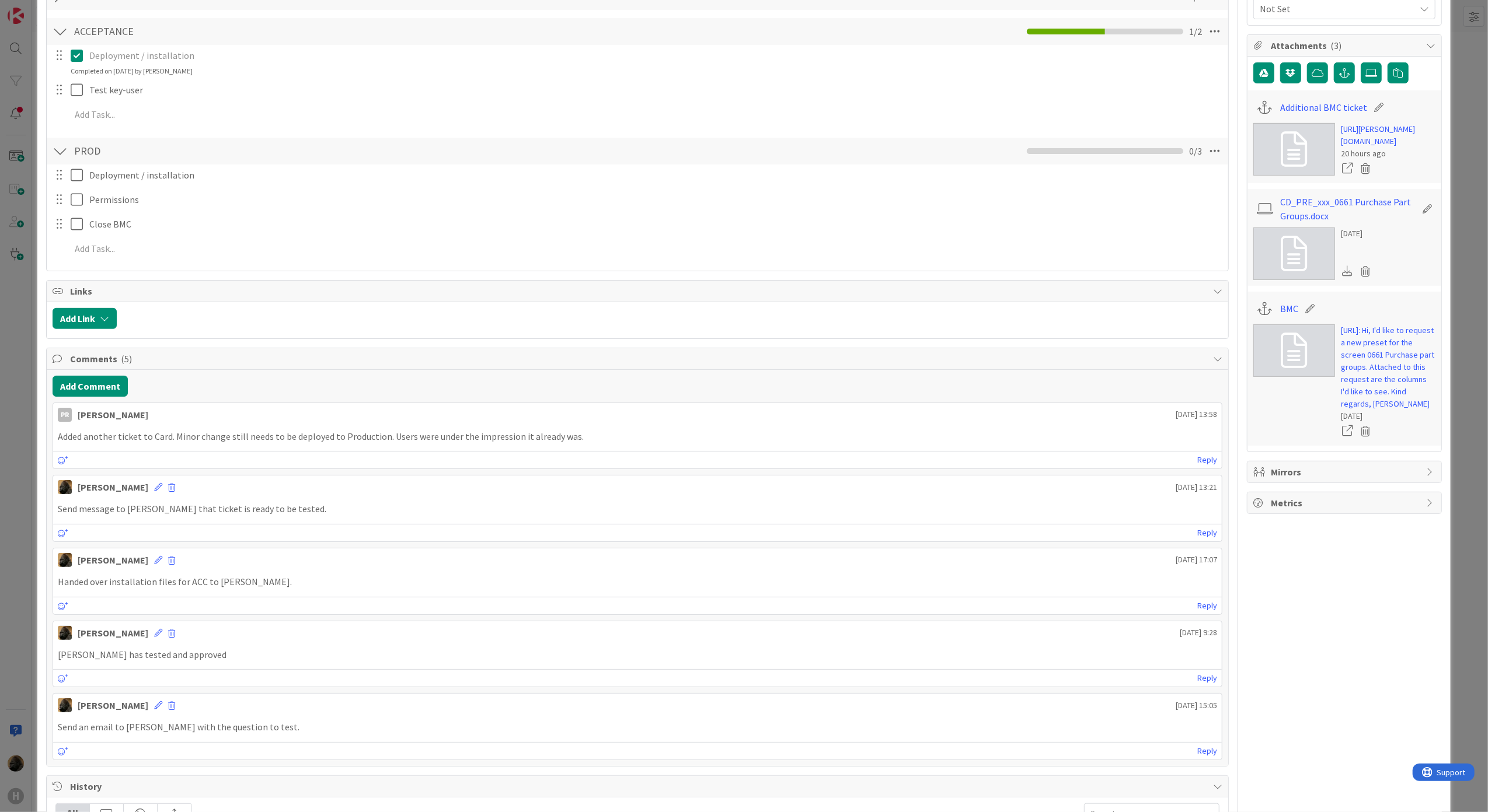
scroll to position [467, 0]
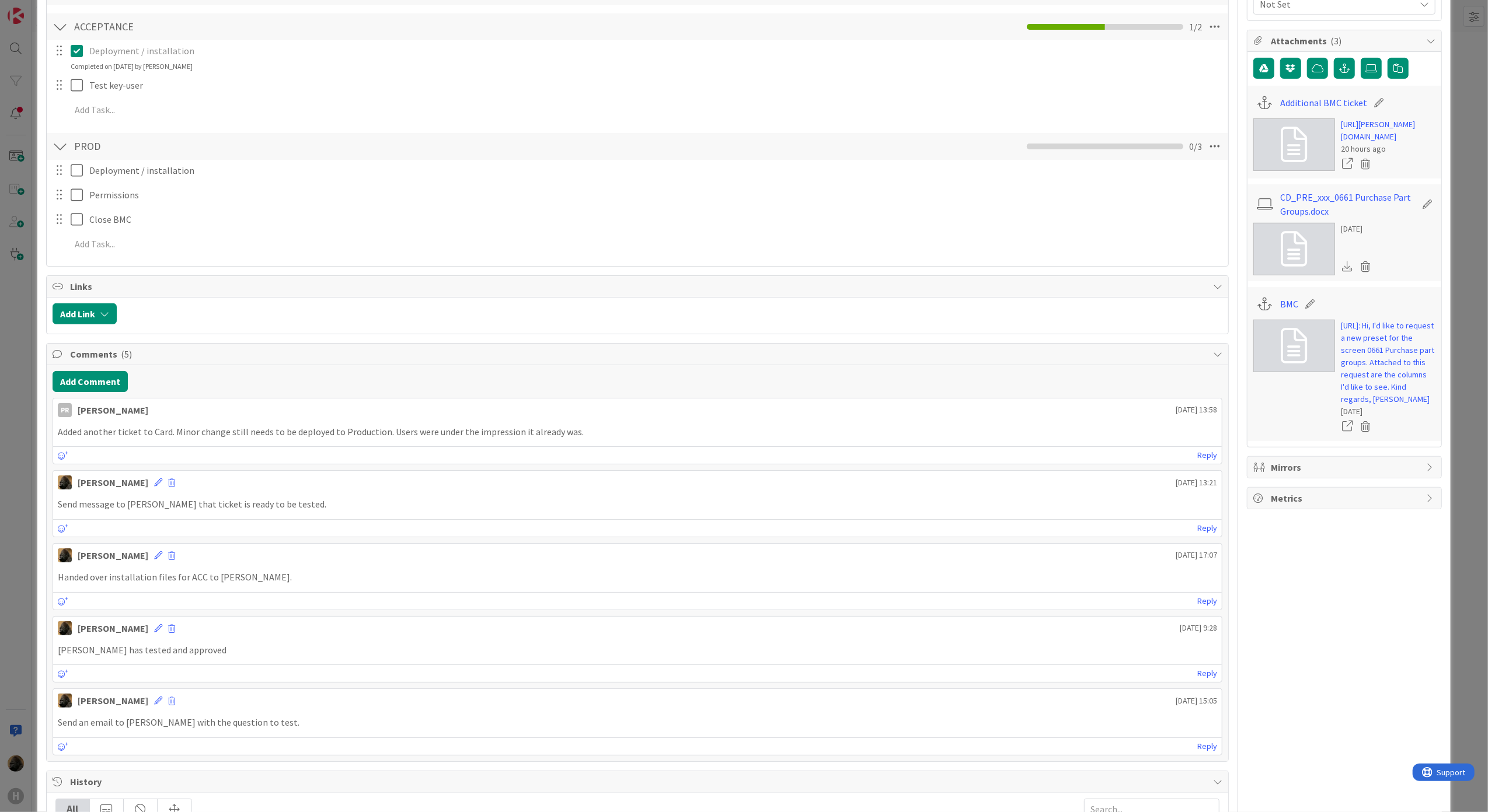
click at [31, 479] on div "ID 730 G-ERP - BFG New Build Ready for Deployment Title 52 / 128 New preset - 0…" at bounding box center [744, 406] width 1488 height 812
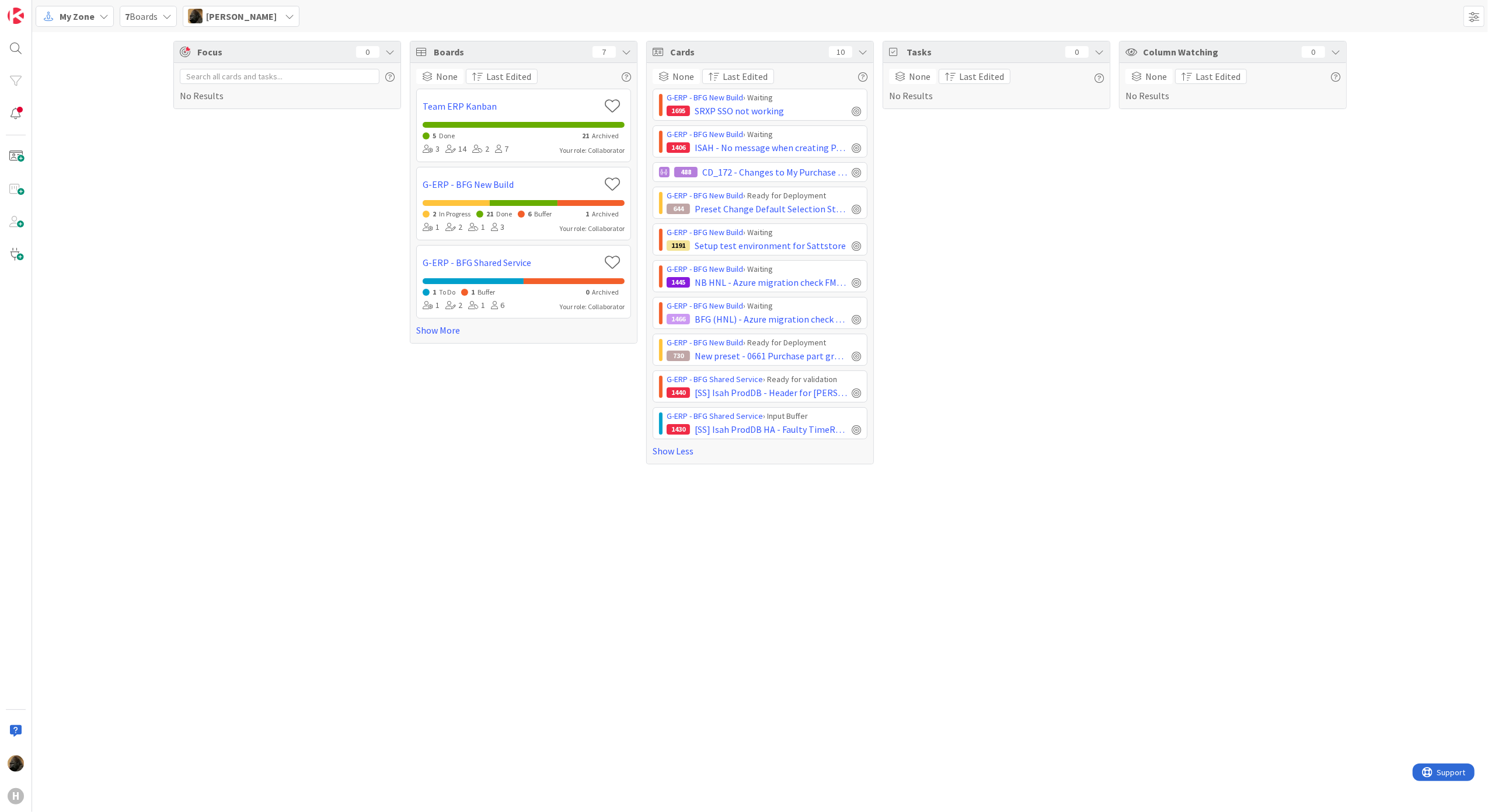
click at [510, 572] on div "Focus 0 No Results Boards 7 None Last Edited Team ERP Kanban 5 Done 21 Archived…" at bounding box center [760, 422] width 1456 height 780
click at [811, 282] on span "NB HNL - Azure migration check FMS DEV/TST/ACC/PRD" at bounding box center [770, 282] width 153 height 14
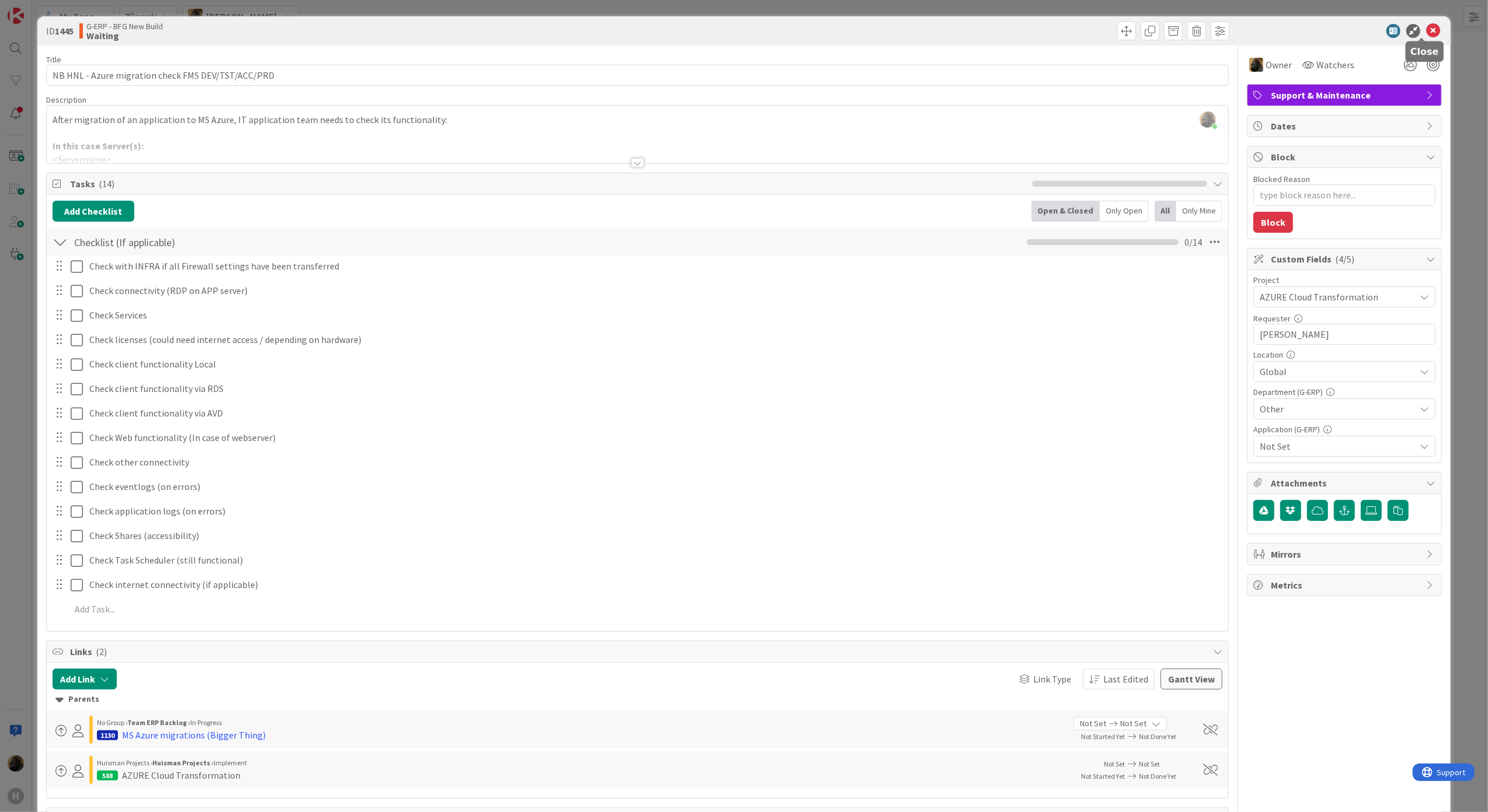
drag, startPoint x: 1422, startPoint y: 31, endPoint x: 288, endPoint y: 119, distance: 1137.4
click at [1426, 31] on icon at bounding box center [1433, 31] width 14 height 14
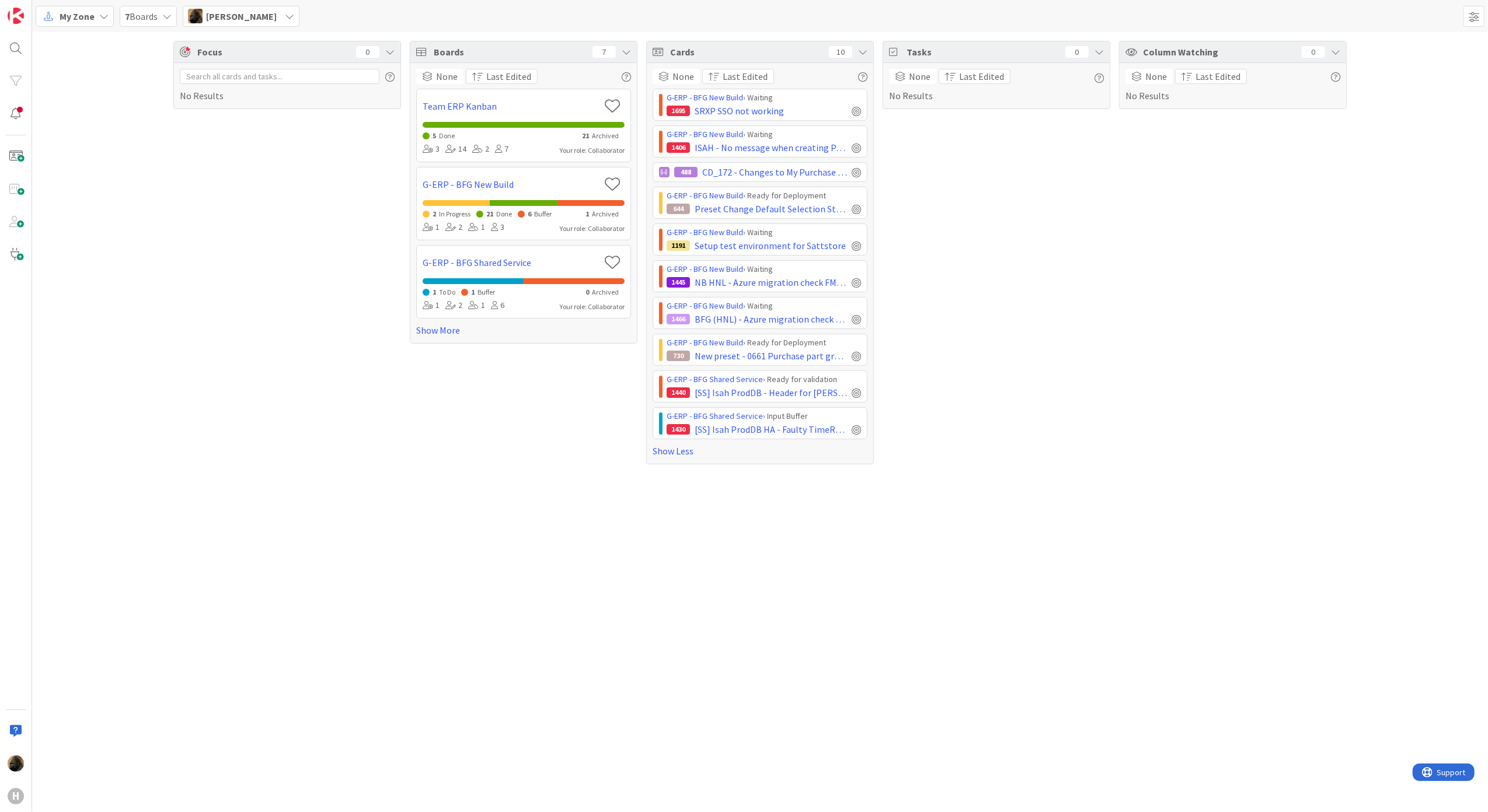
click at [92, 17] on span "My Zone" at bounding box center [77, 16] width 35 height 14
click at [99, 101] on span "Kanban" at bounding box center [103, 102] width 84 height 18
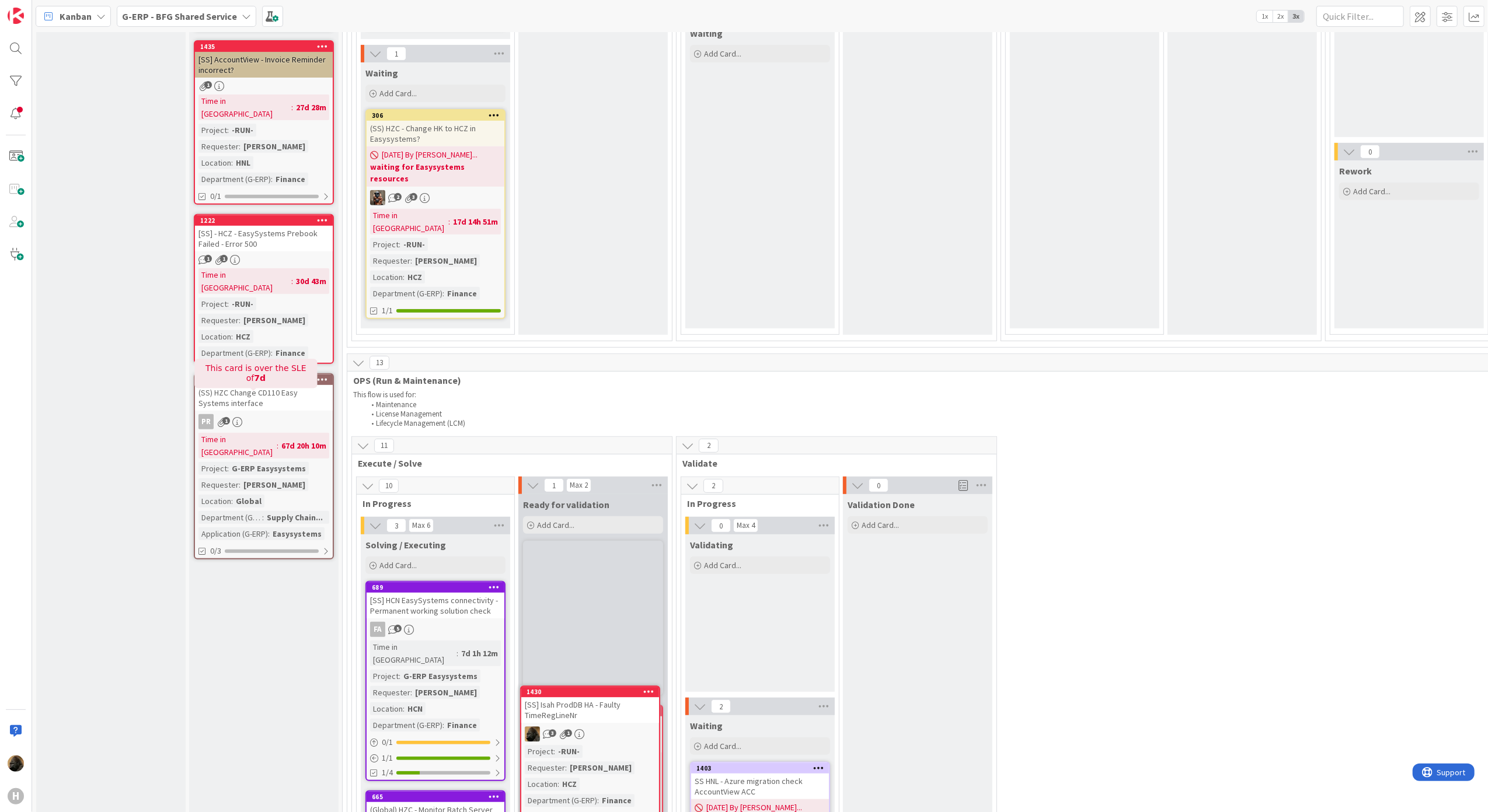
scroll to position [468, 0]
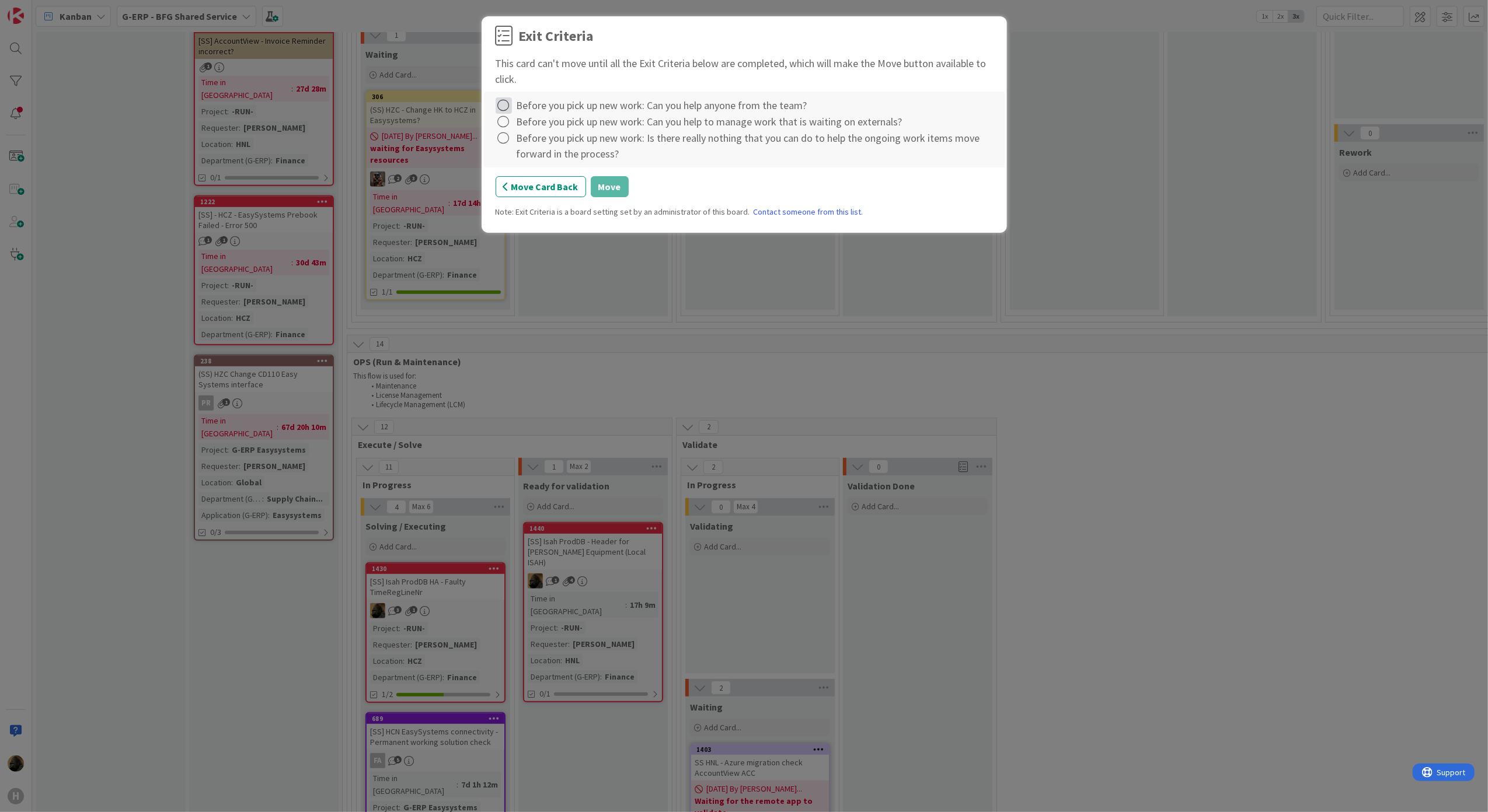
click at [510, 103] on icon at bounding box center [504, 106] width 16 height 16
click at [526, 134] on link "Complete" at bounding box center [569, 130] width 146 height 17
click at [505, 124] on icon at bounding box center [504, 122] width 16 height 16
click at [521, 139] on link "Complete" at bounding box center [569, 147] width 146 height 17
click at [504, 141] on icon at bounding box center [504, 138] width 16 height 16
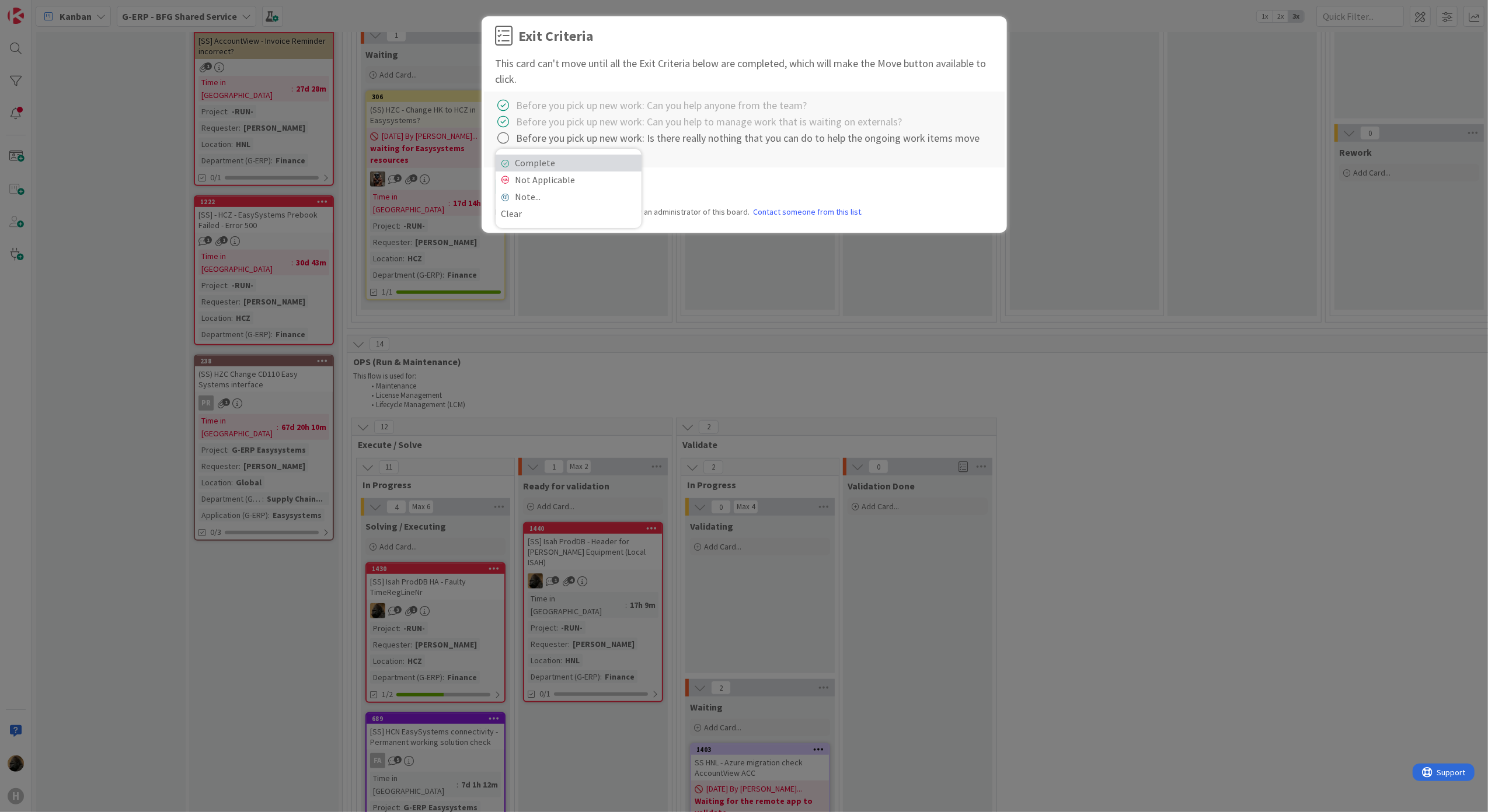
click at [526, 166] on link "Complete" at bounding box center [569, 163] width 146 height 17
click at [610, 185] on button "Move" at bounding box center [609, 187] width 38 height 21
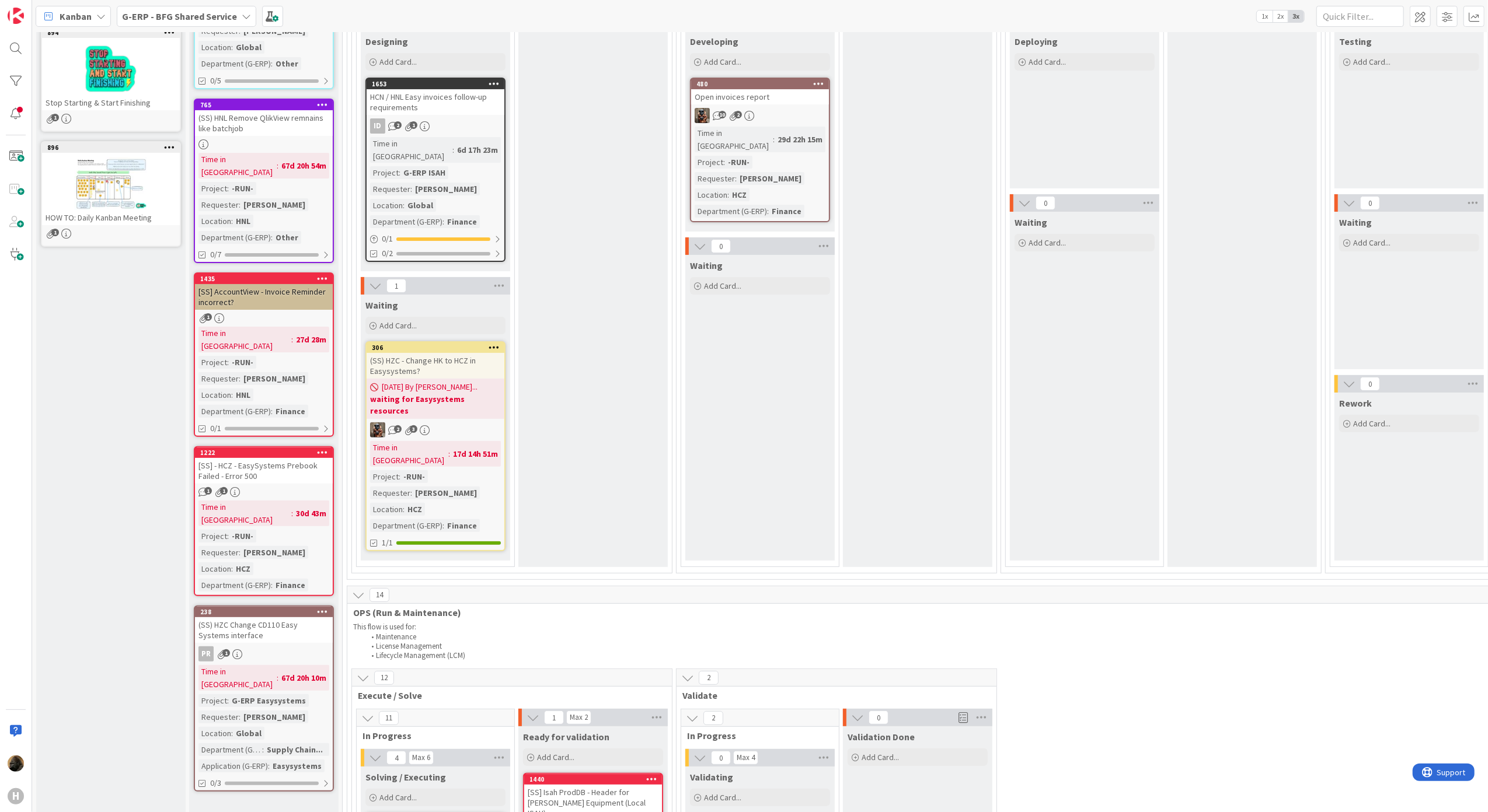
scroll to position [80, 0]
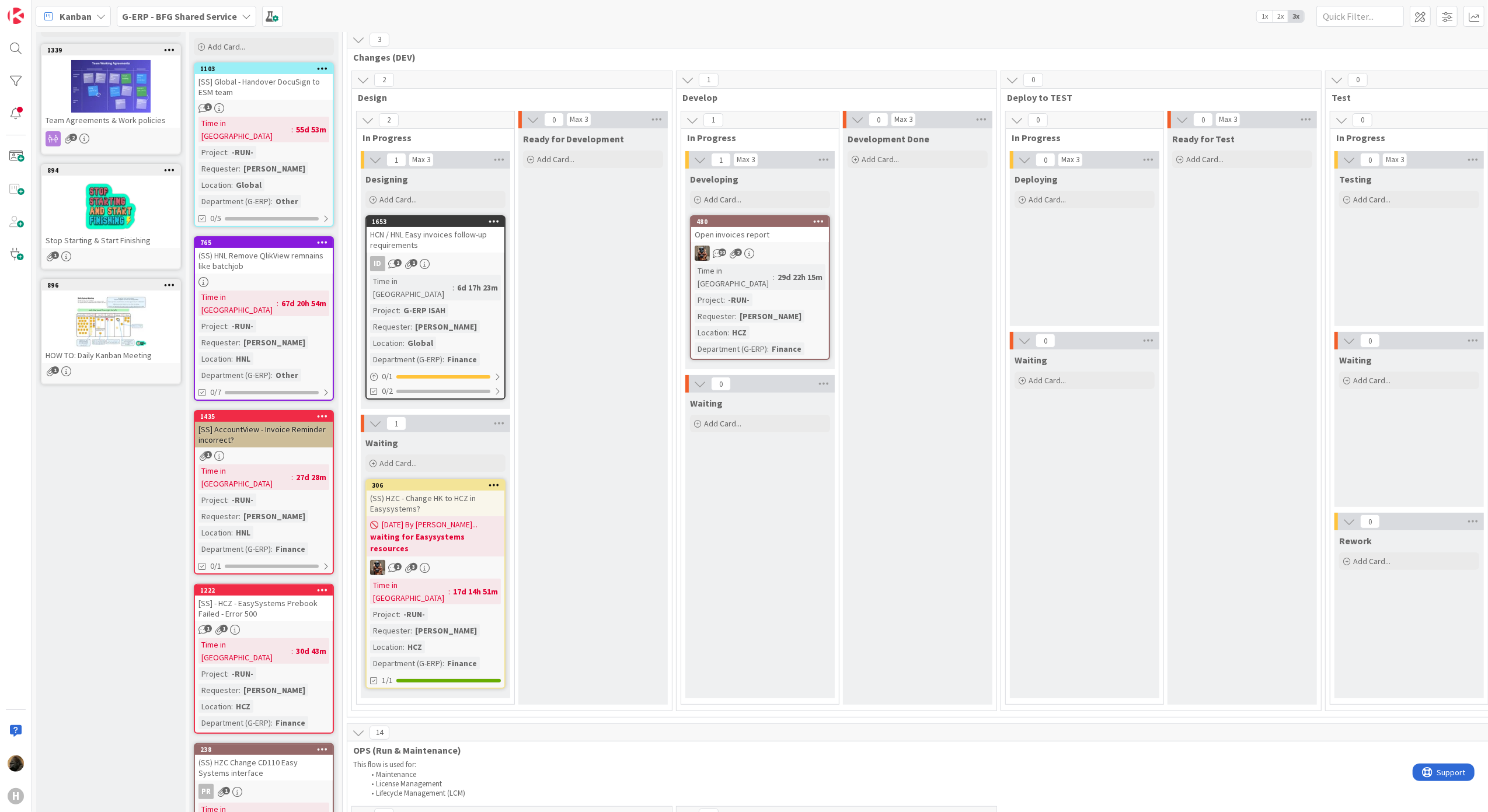
click at [267, 422] on div "[SS] AccountView - Invoice Reminder incorrect?" at bounding box center [264, 435] width 138 height 25
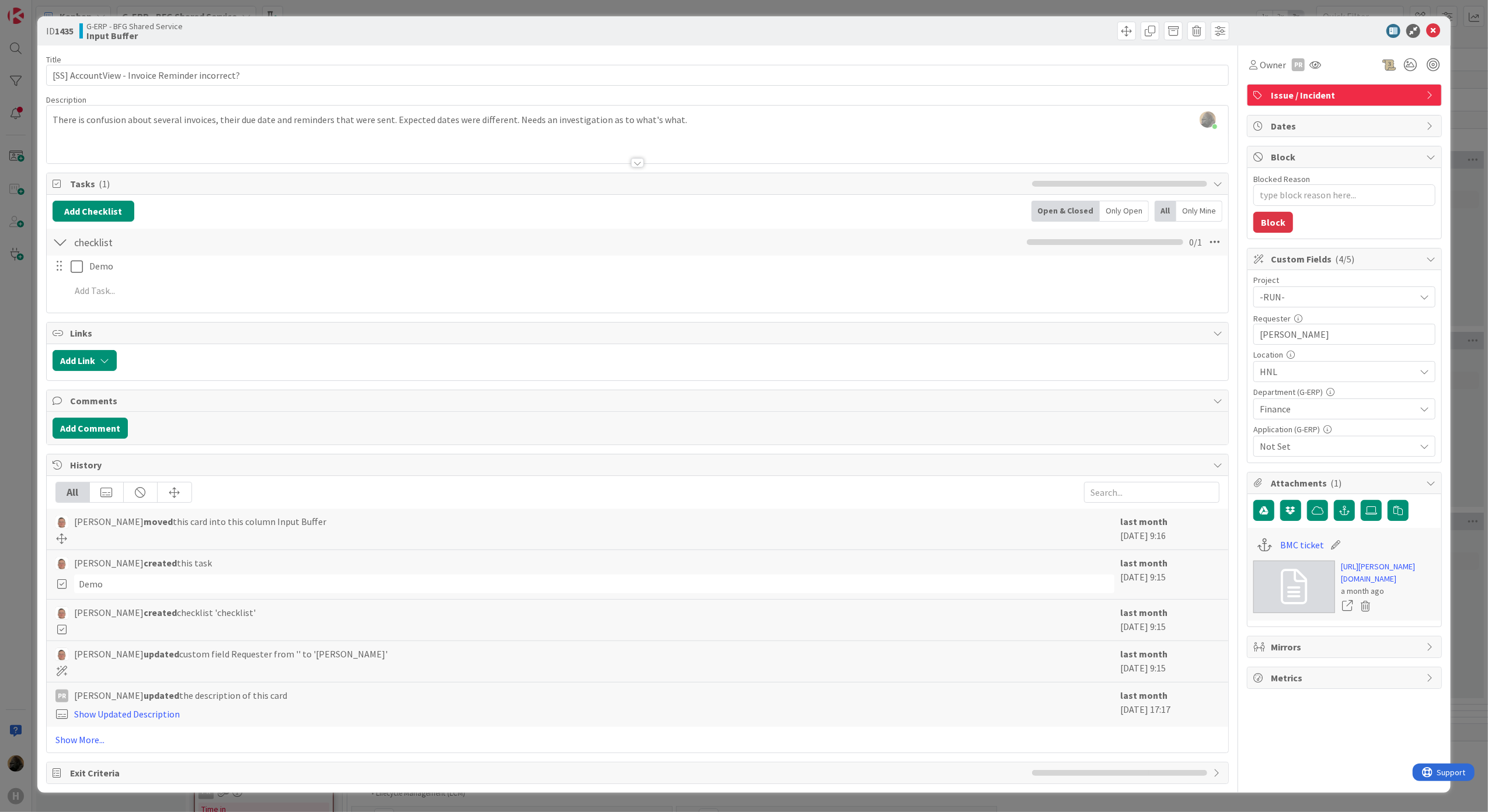
click at [631, 162] on div at bounding box center [637, 162] width 13 height 10
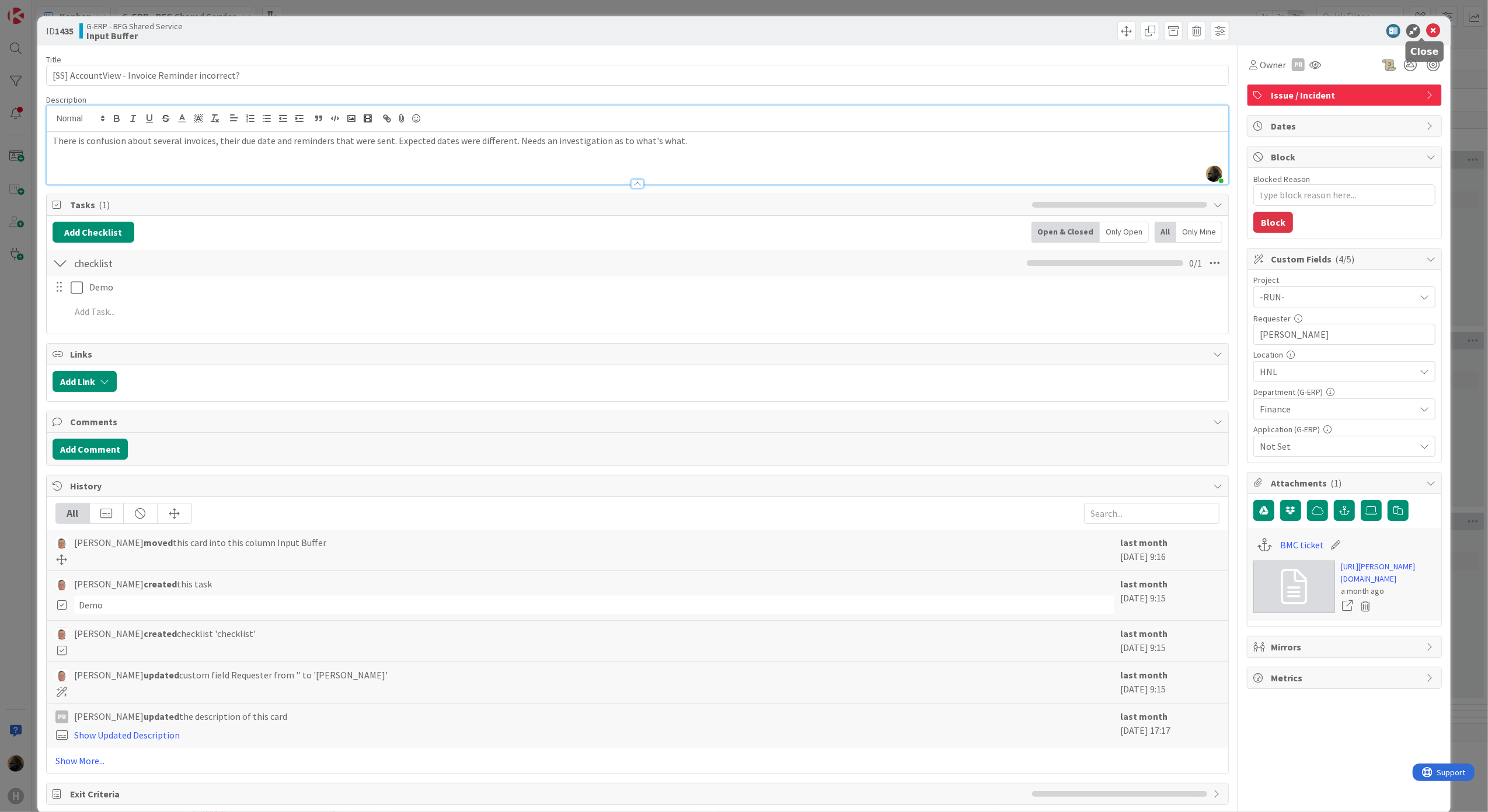
drag, startPoint x: 1423, startPoint y: 31, endPoint x: 1066, endPoint y: 215, distance: 401.6
click at [1426, 31] on icon at bounding box center [1433, 31] width 14 height 14
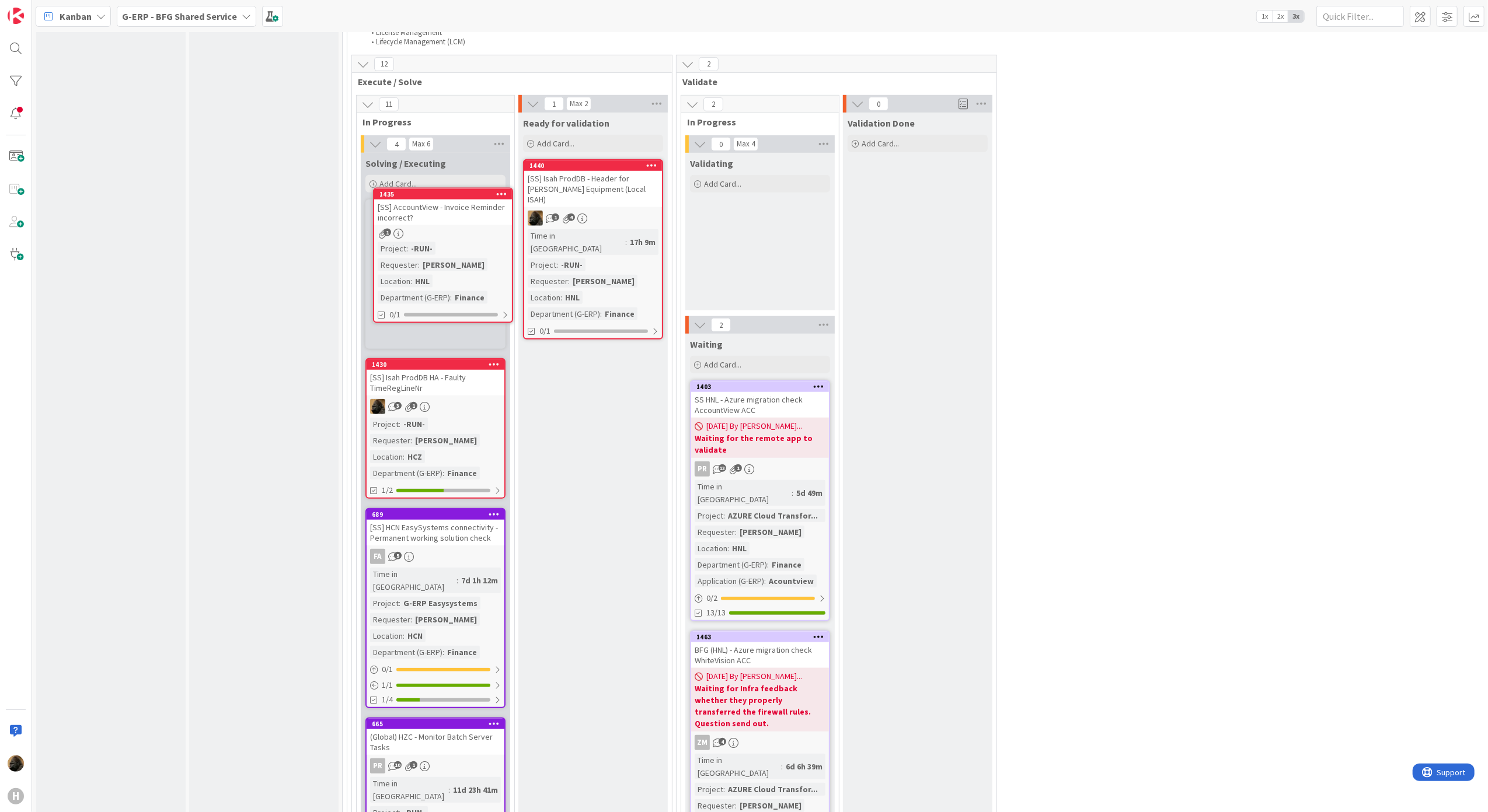
scroll to position [828, 0]
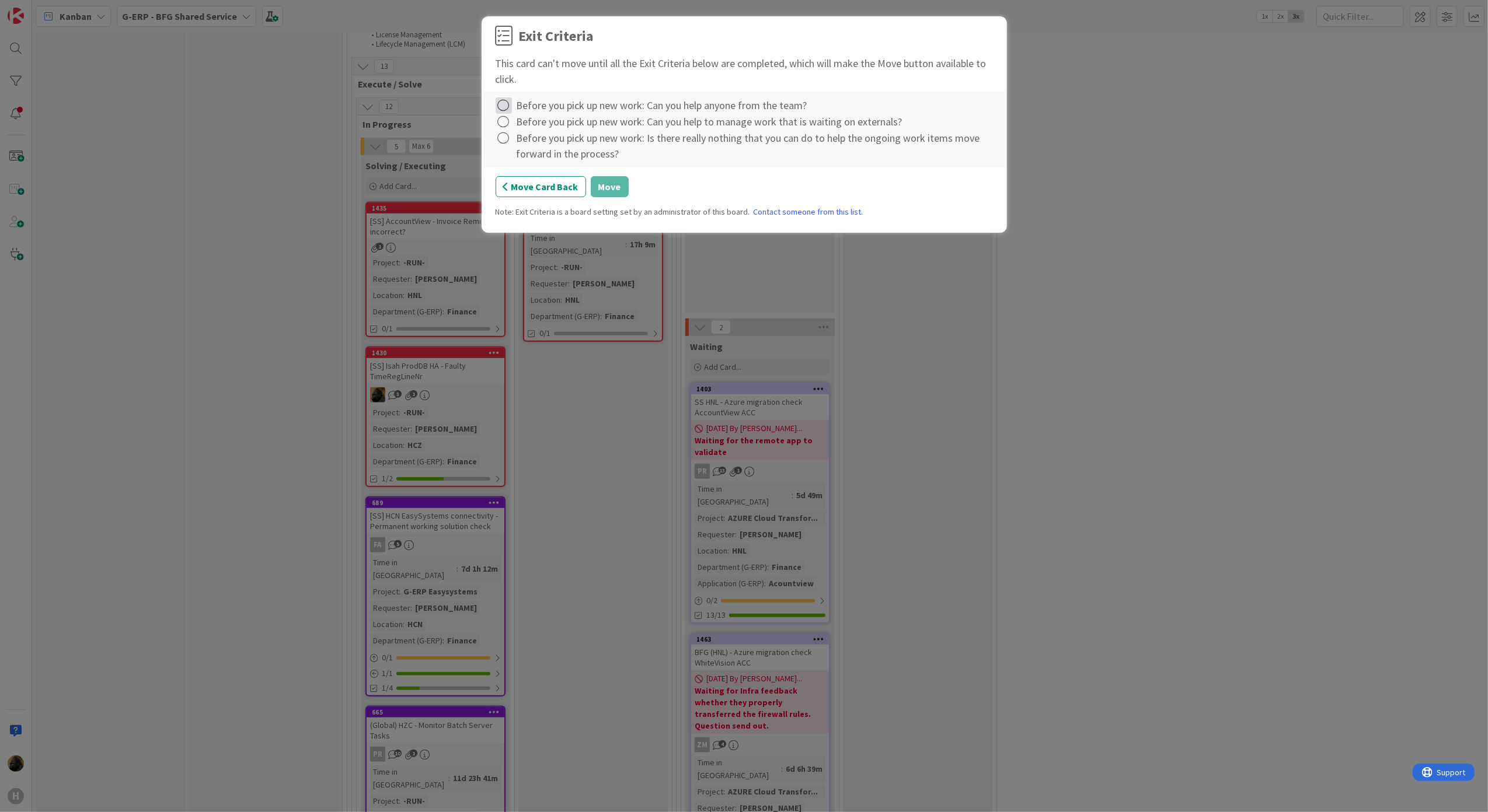
click at [510, 103] on icon at bounding box center [504, 106] width 16 height 16
click at [532, 126] on link "Complete" at bounding box center [569, 130] width 146 height 17
click at [502, 123] on icon at bounding box center [504, 122] width 16 height 16
click at [537, 148] on link "Complete" at bounding box center [569, 147] width 146 height 17
click at [505, 144] on icon at bounding box center [504, 138] width 16 height 16
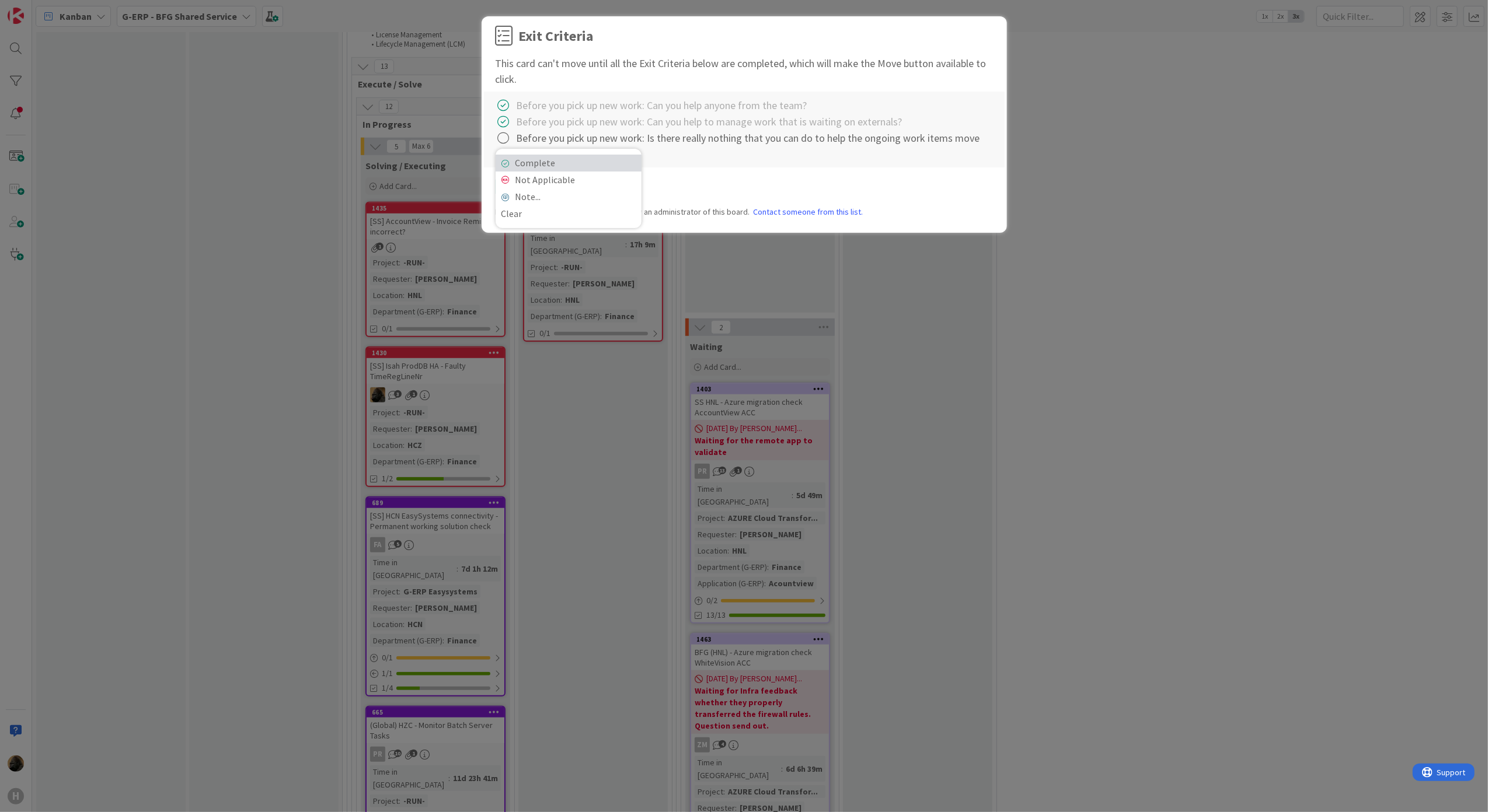
click at [535, 167] on link "Complete" at bounding box center [569, 163] width 146 height 17
click at [601, 189] on button "Move" at bounding box center [609, 187] width 38 height 21
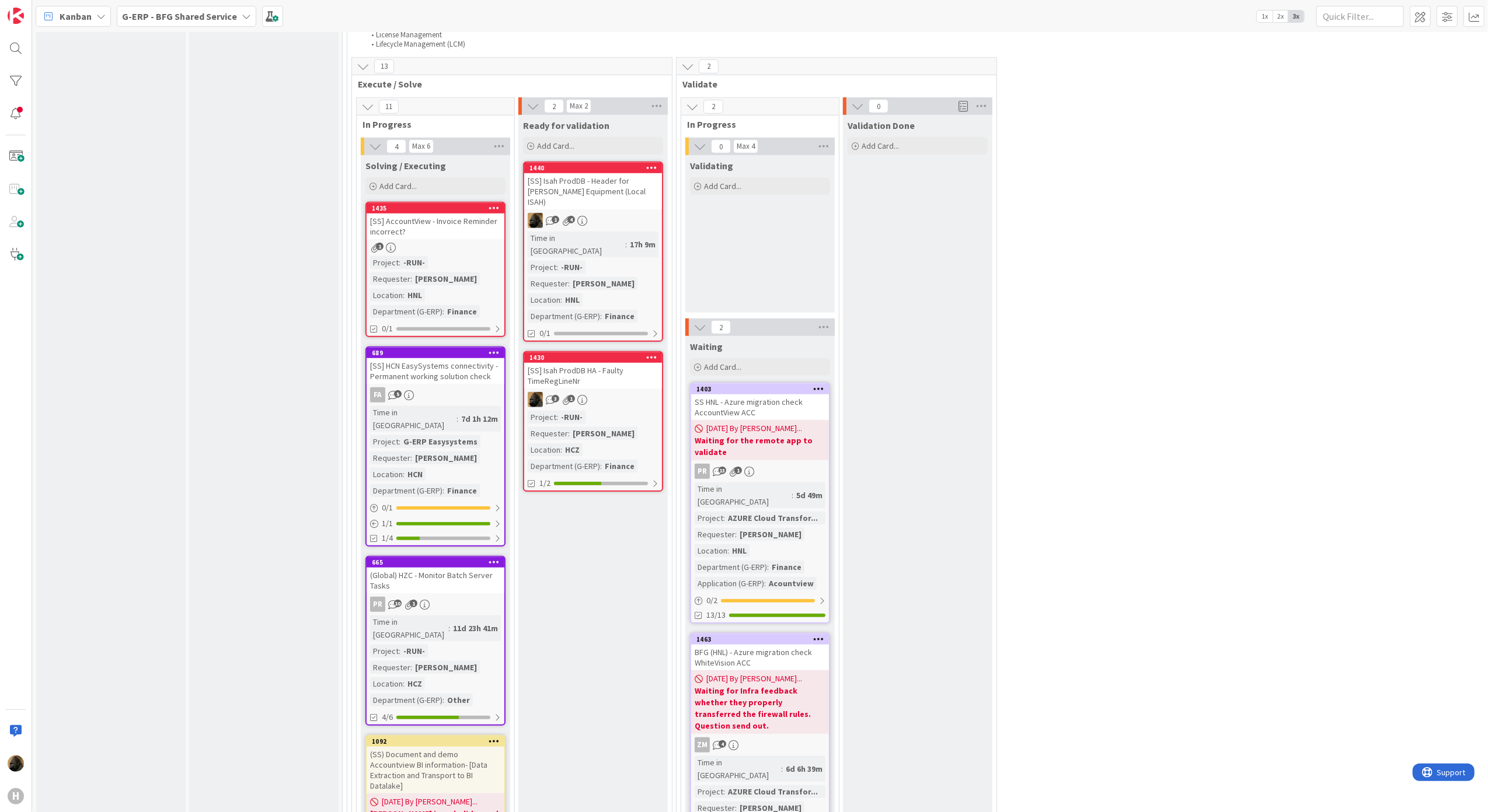
click at [426, 217] on div "[SS] AccountView - Invoice Reminder incorrect?" at bounding box center [435, 226] width 138 height 25
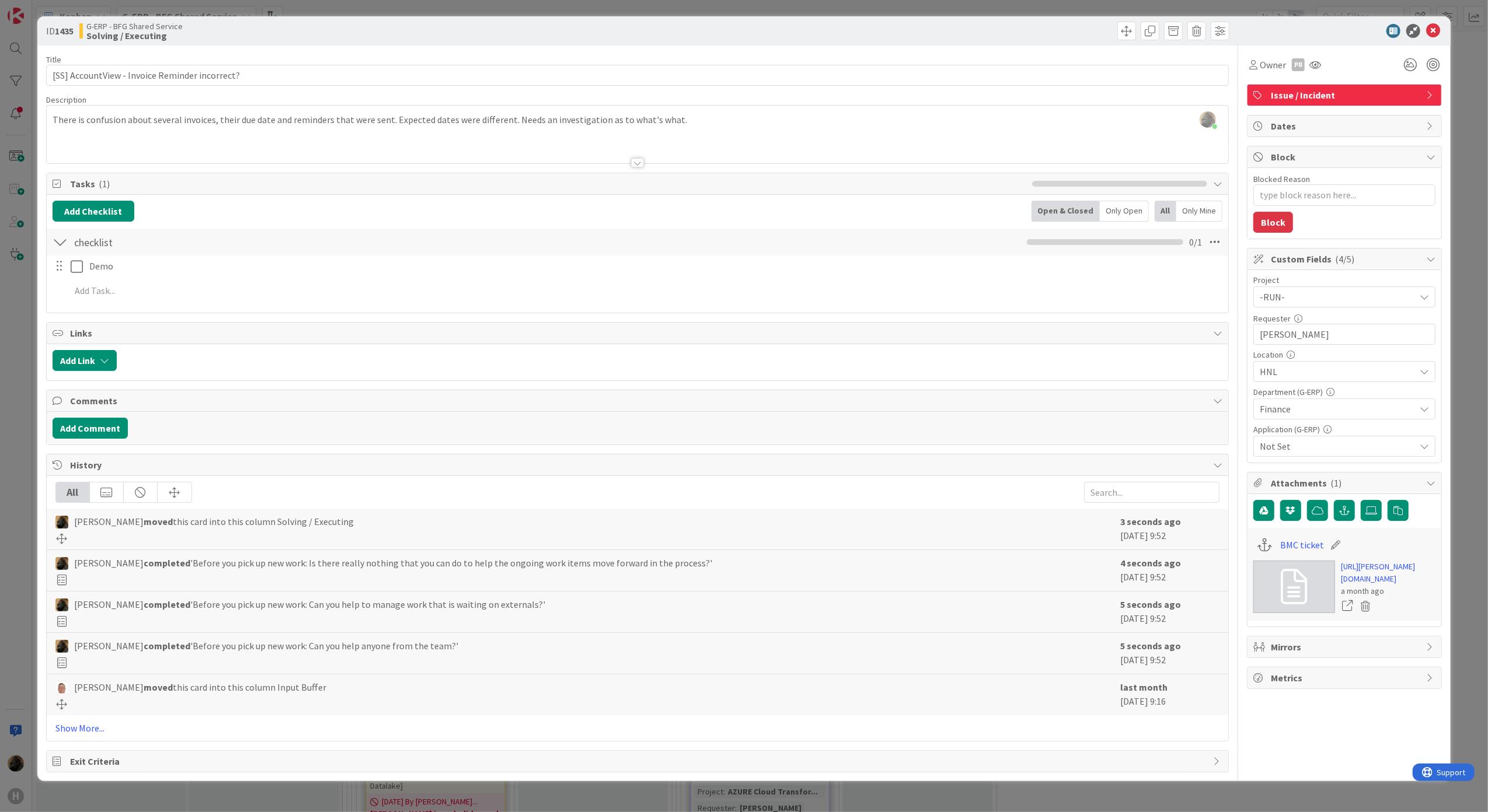
click at [639, 167] on div at bounding box center [637, 162] width 13 height 10
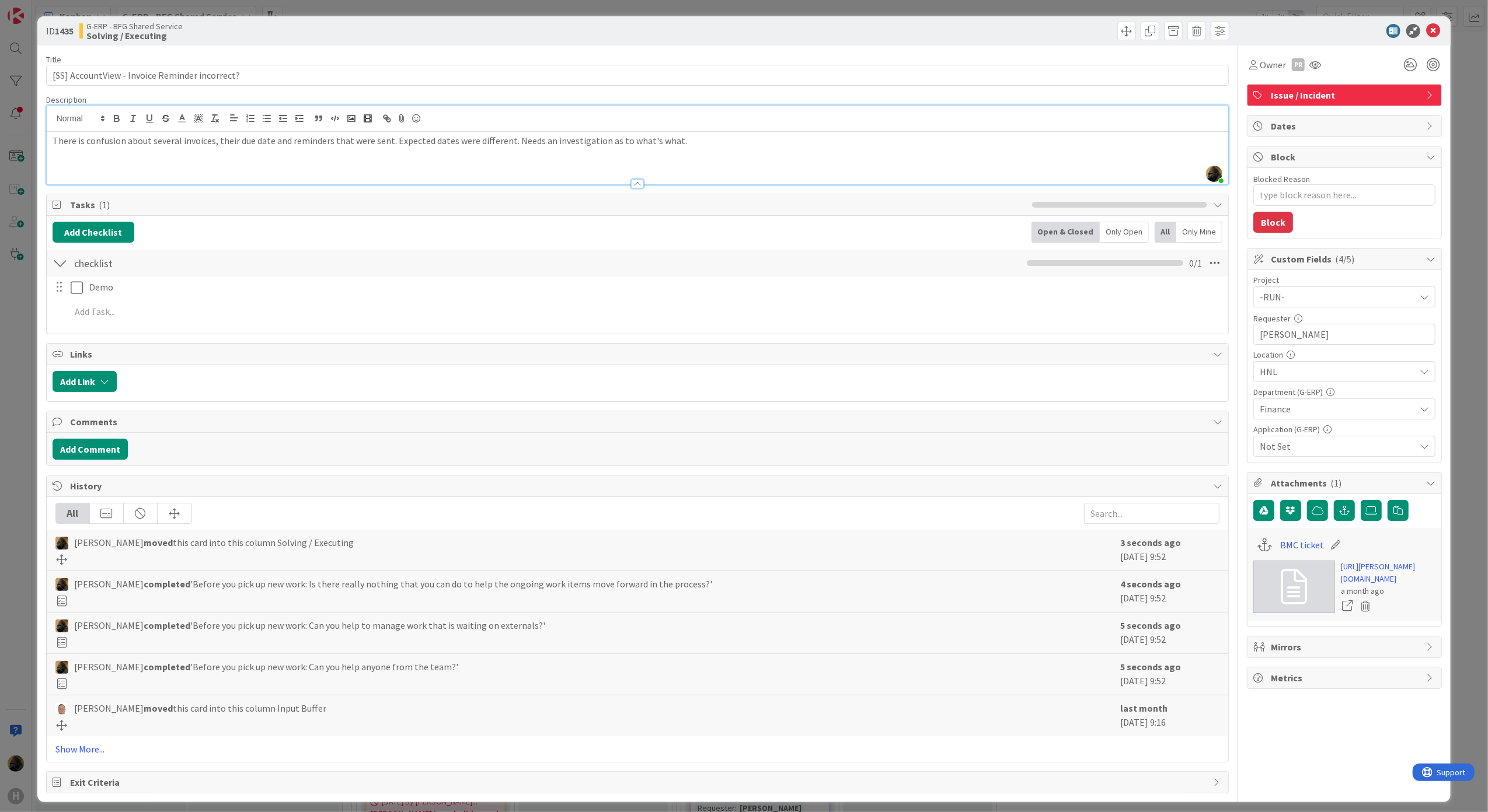
click at [631, 180] on div at bounding box center [637, 184] width 13 height 10
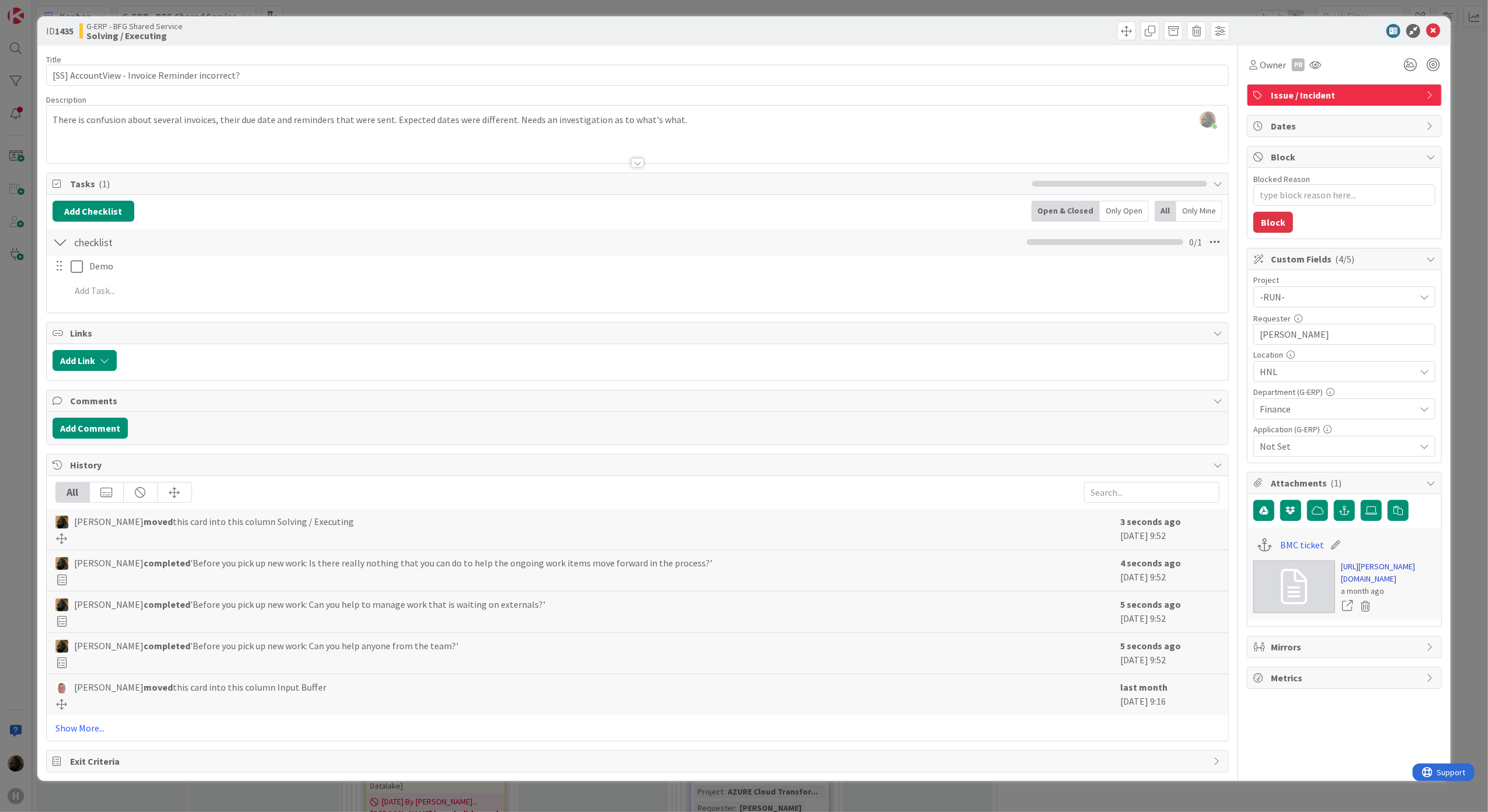
click at [1357, 585] on link "[URL][PERSON_NAME][DOMAIN_NAME]" at bounding box center [1388, 573] width 95 height 25
type textarea "x"
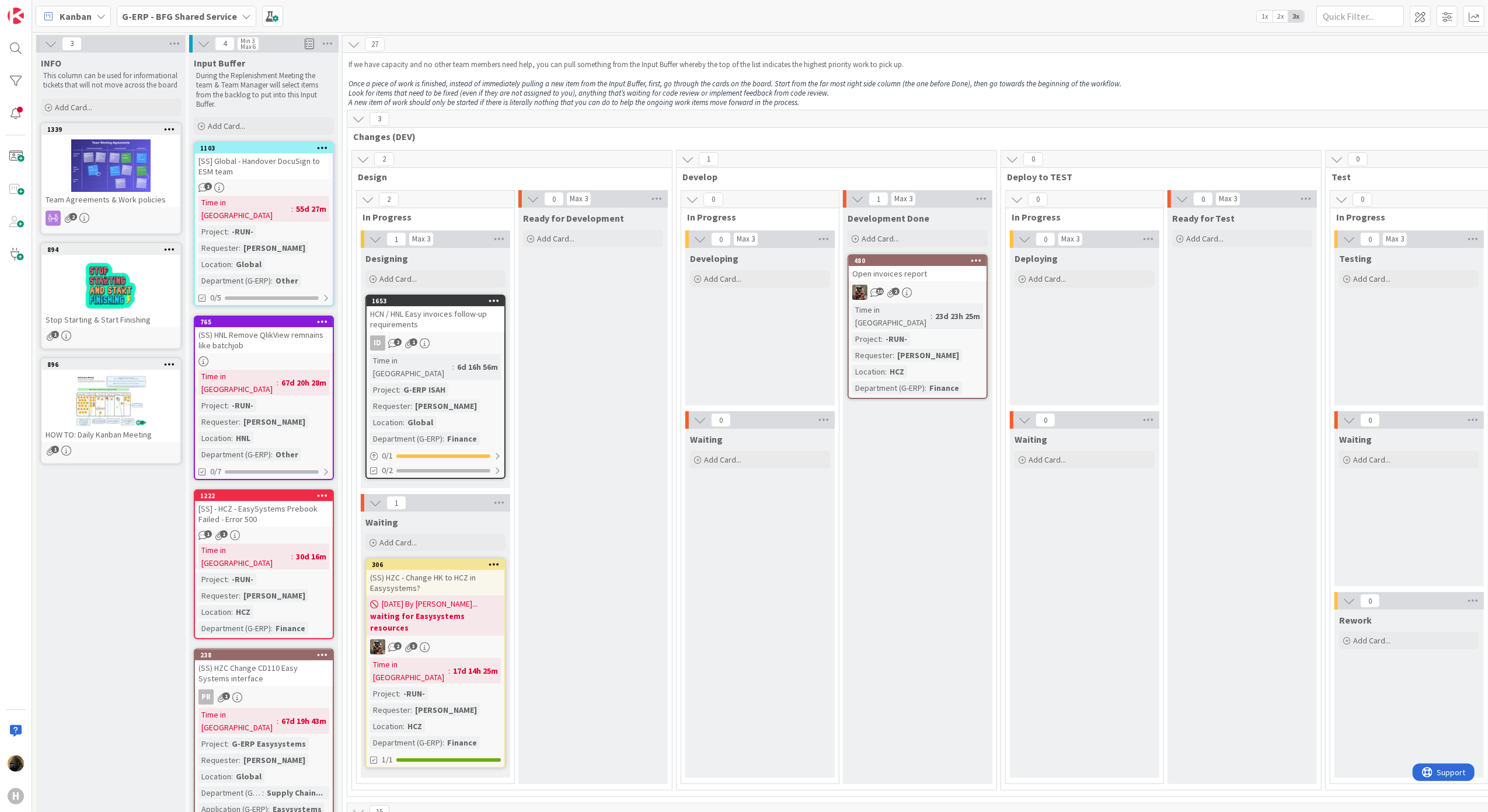
scroll to position [467, 0]
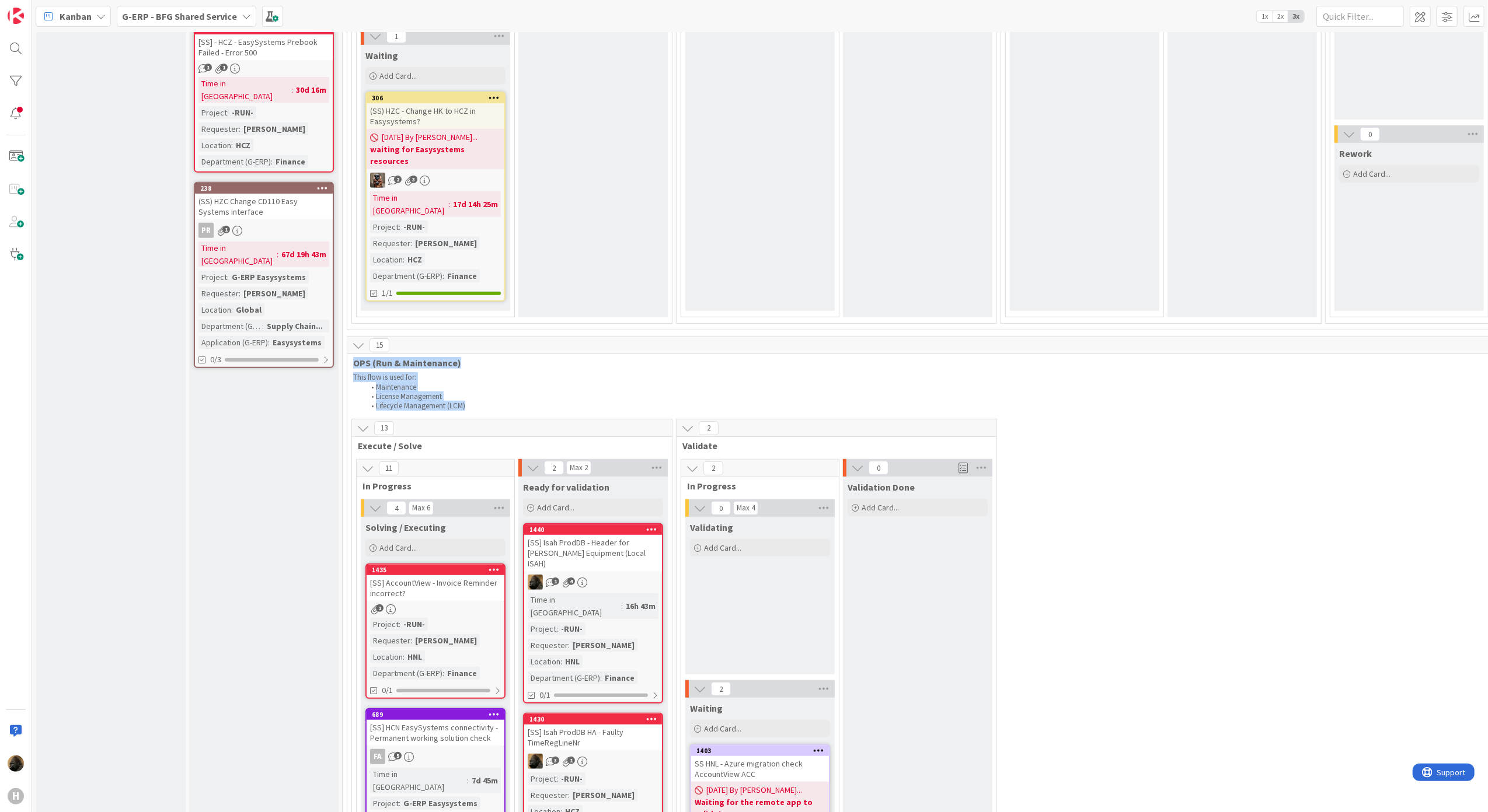
drag, startPoint x: 411, startPoint y: 374, endPoint x: 356, endPoint y: 351, distance: 59.6
click at [356, 351] on div "15 OPS (Run & Maintenance) This flow is used for: Maintenance License Managemen…" at bounding box center [1328, 374] width 1961 height 77
drag, startPoint x: 356, startPoint y: 351, endPoint x: 296, endPoint y: 450, distance: 115.8
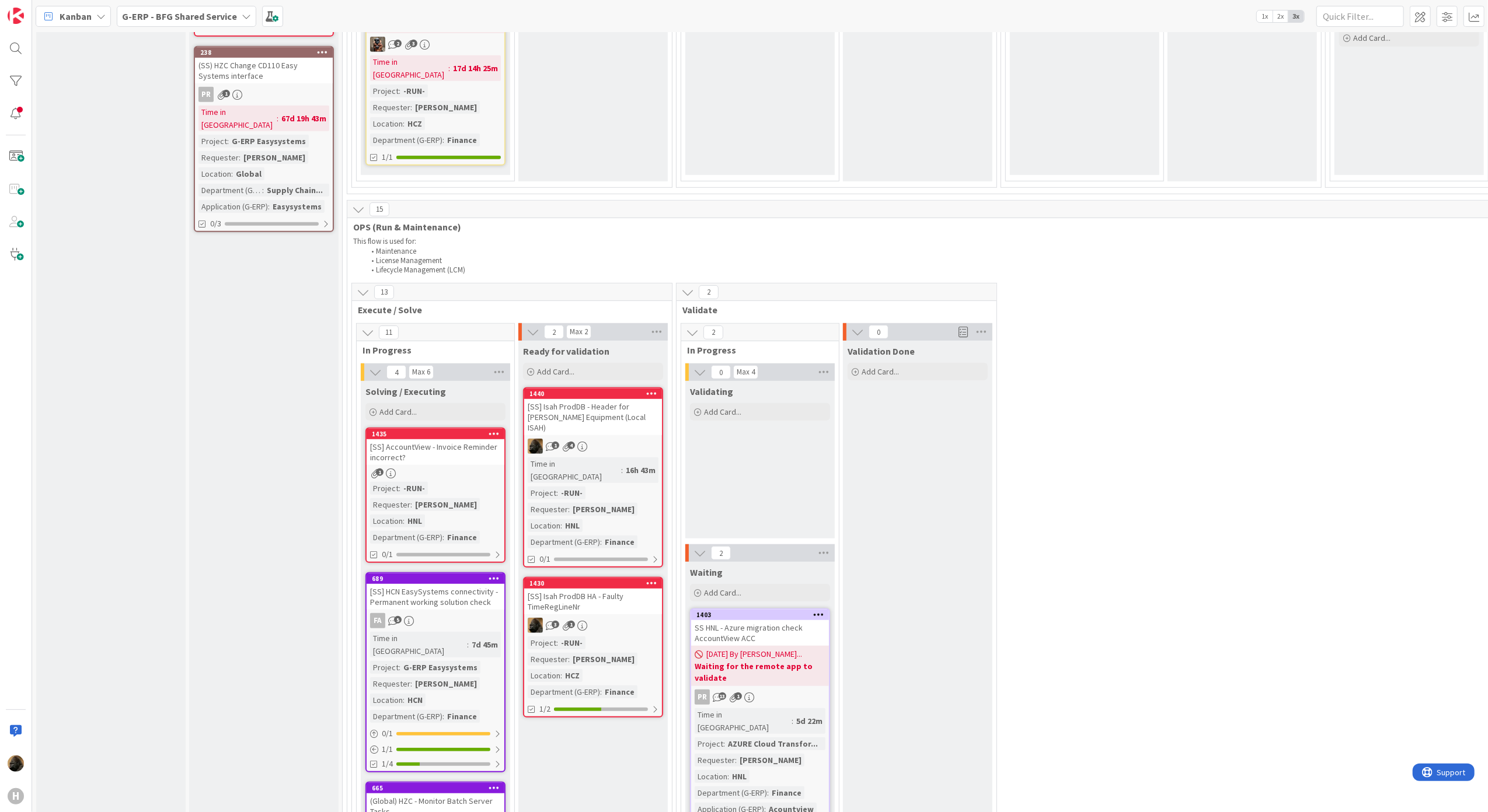
scroll to position [622, 0]
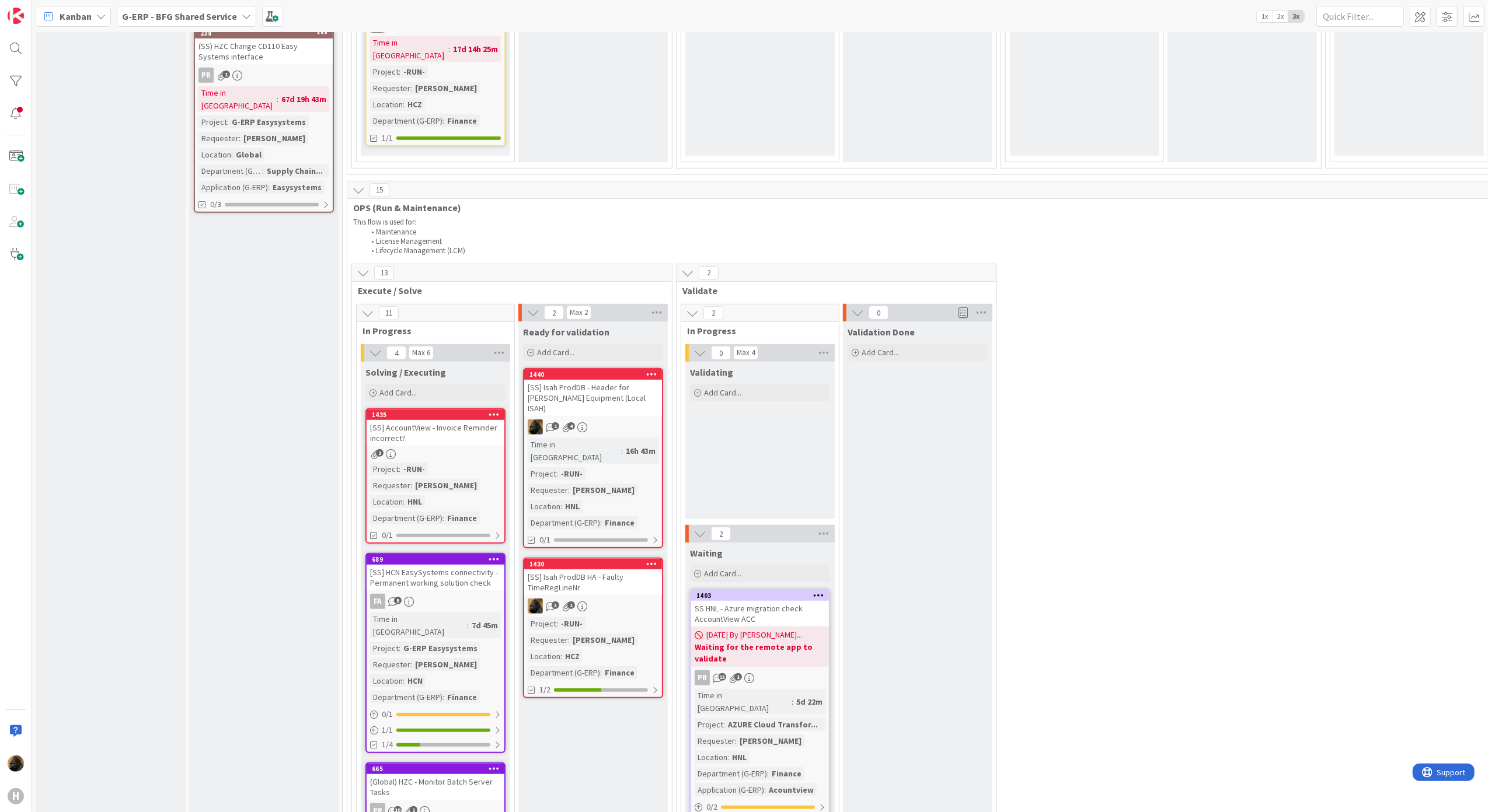
click at [419, 421] on div "[SS] AccountView - Invoice Reminder incorrect?" at bounding box center [435, 433] width 138 height 25
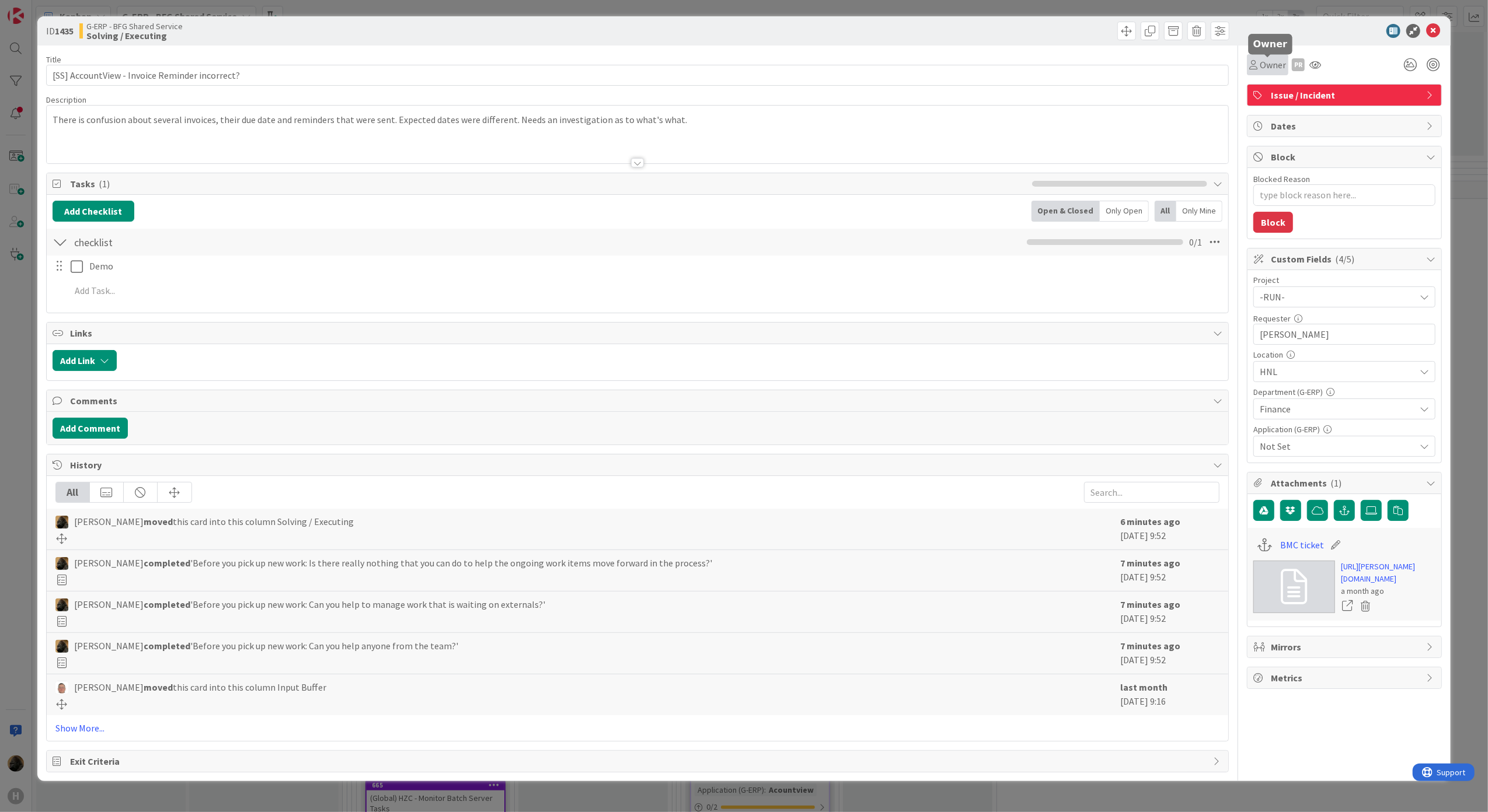
click at [1268, 59] on span "Owner" at bounding box center [1272, 65] width 26 height 14
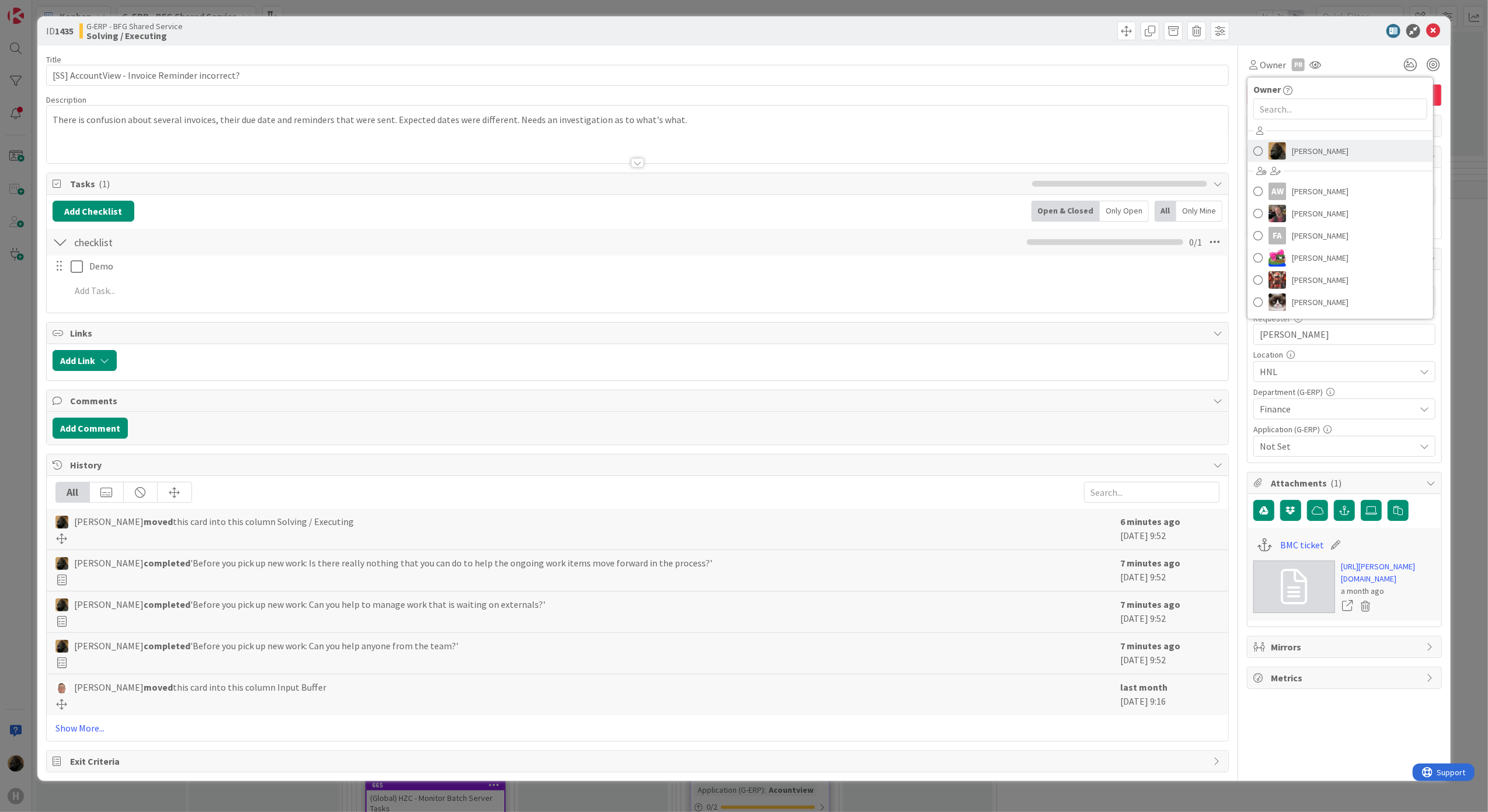
click at [1291, 145] on link "[PERSON_NAME]" at bounding box center [1340, 151] width 185 height 22
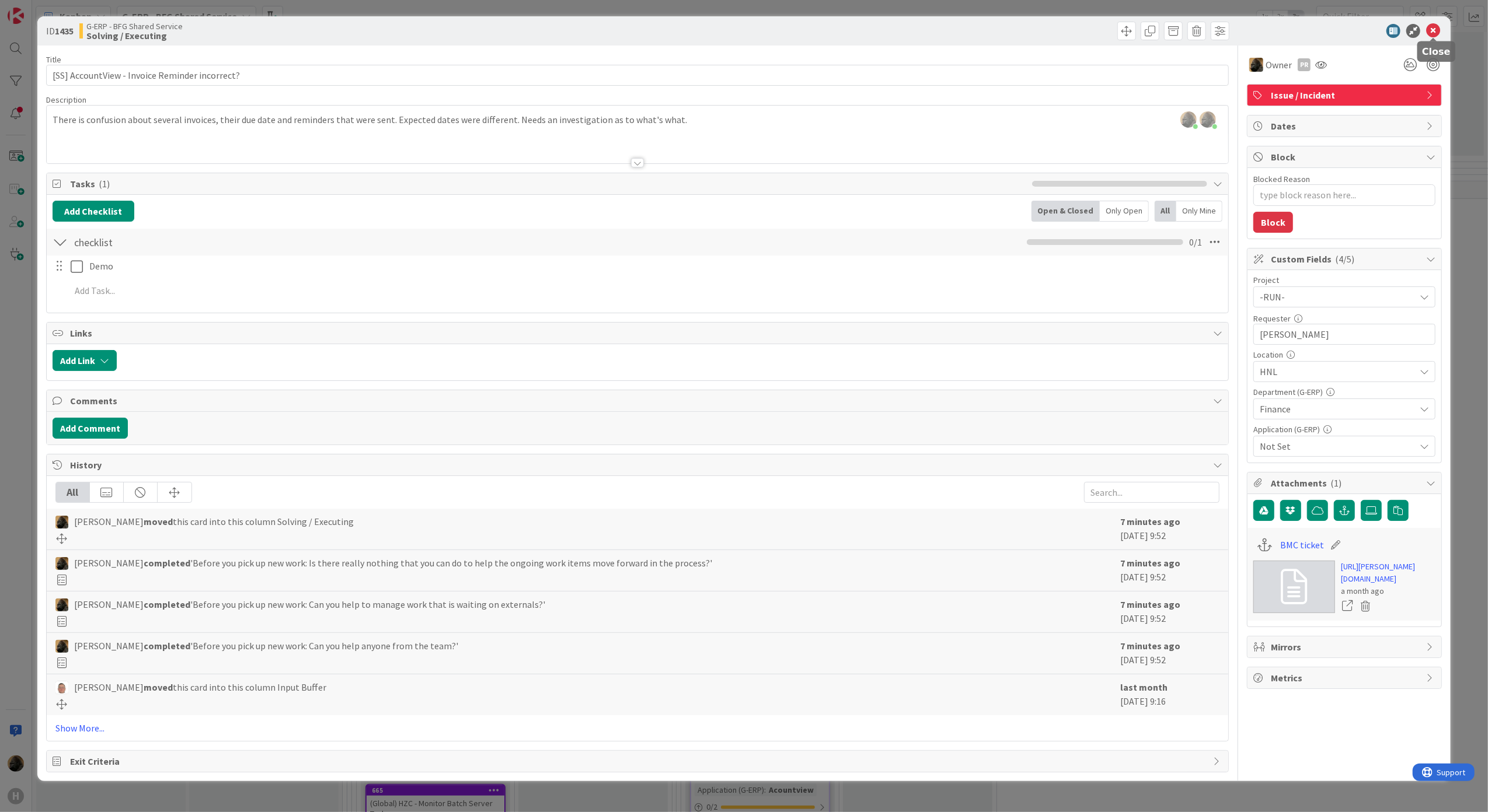
click at [1437, 33] on icon at bounding box center [1433, 31] width 14 height 14
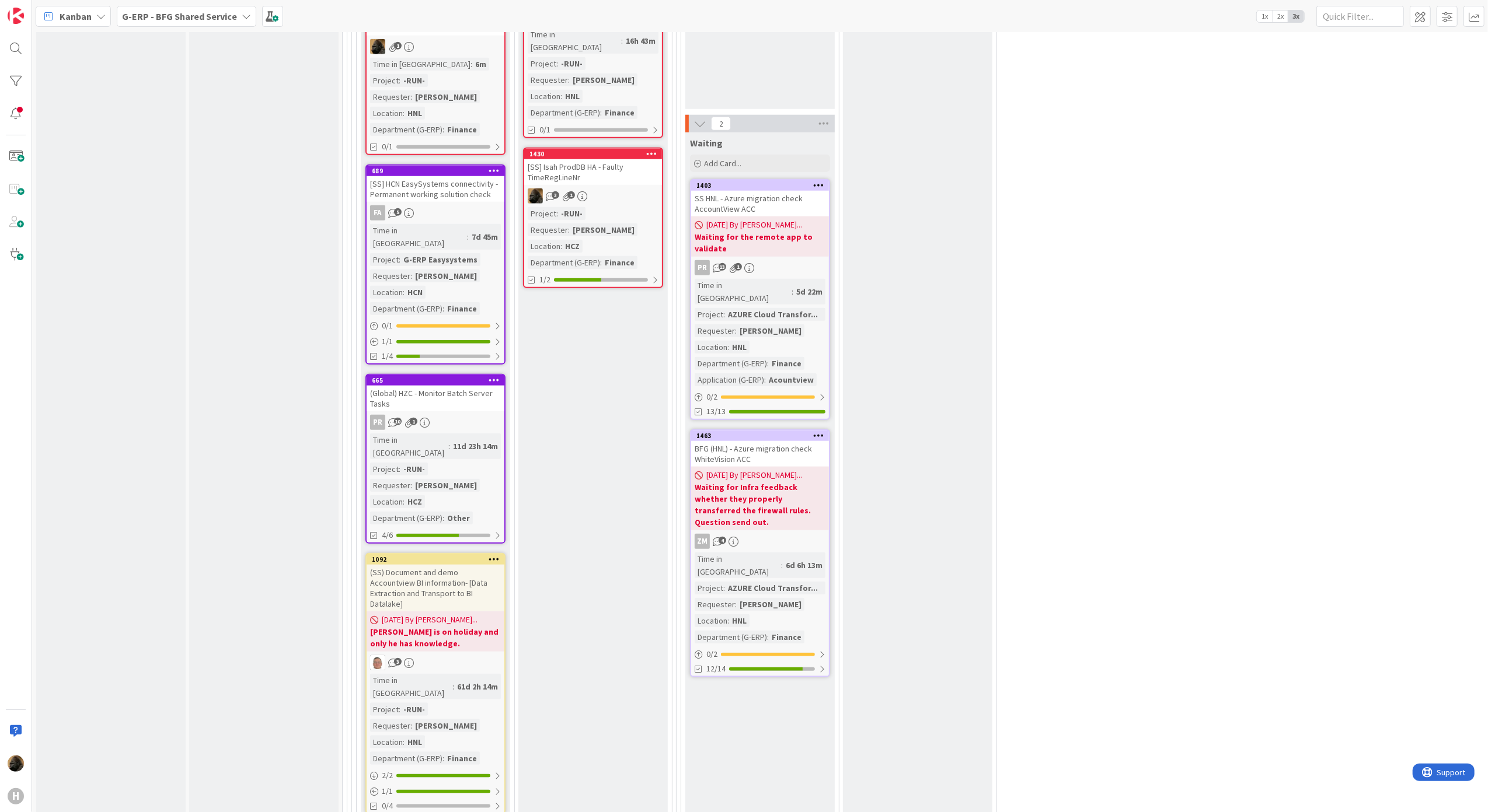
scroll to position [1167, 0]
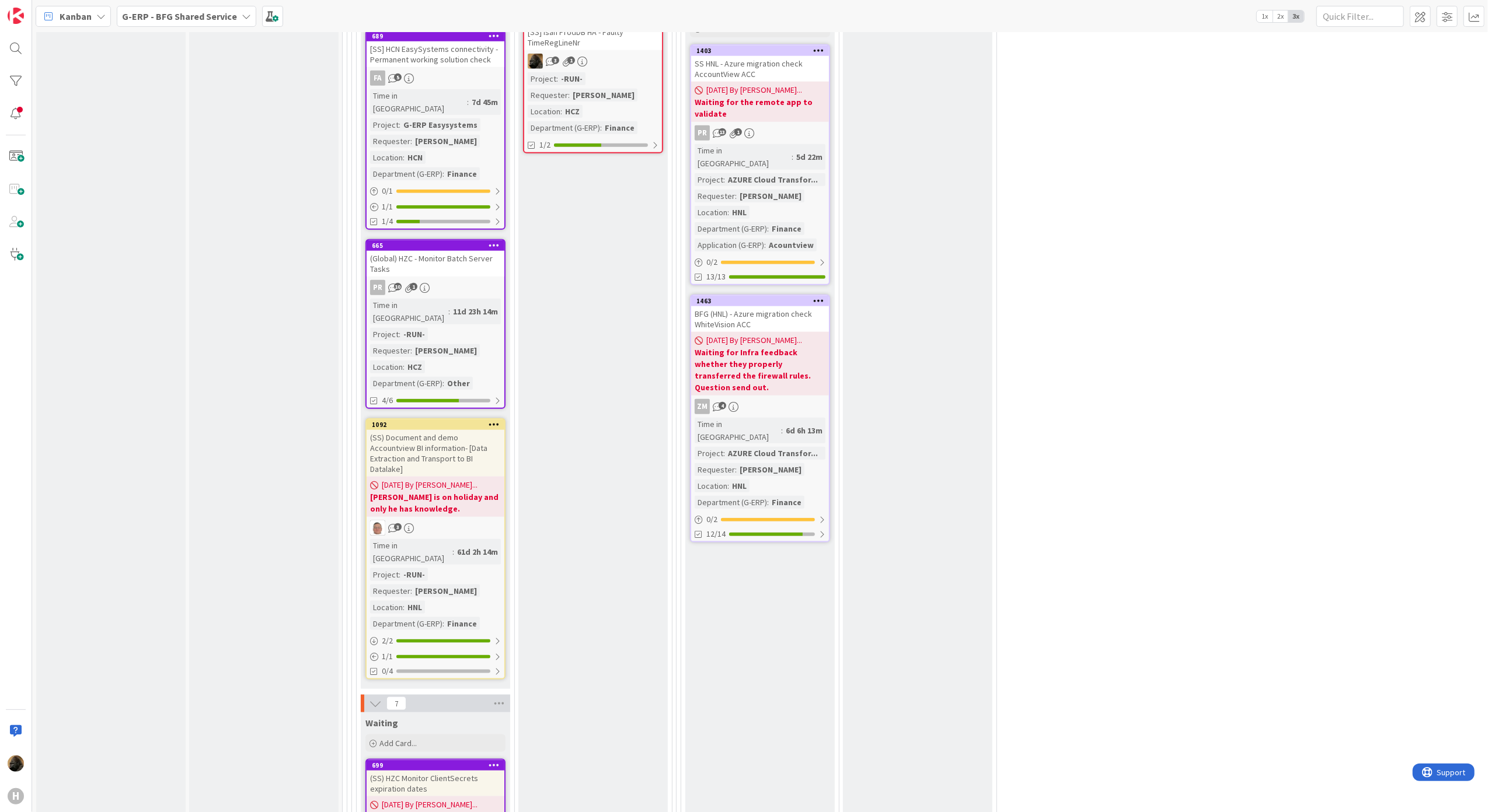
click at [393, 430] on div "(SS) Document and demo Accountview BI information- [Data Extraction and Transpo…" at bounding box center [435, 453] width 138 height 47
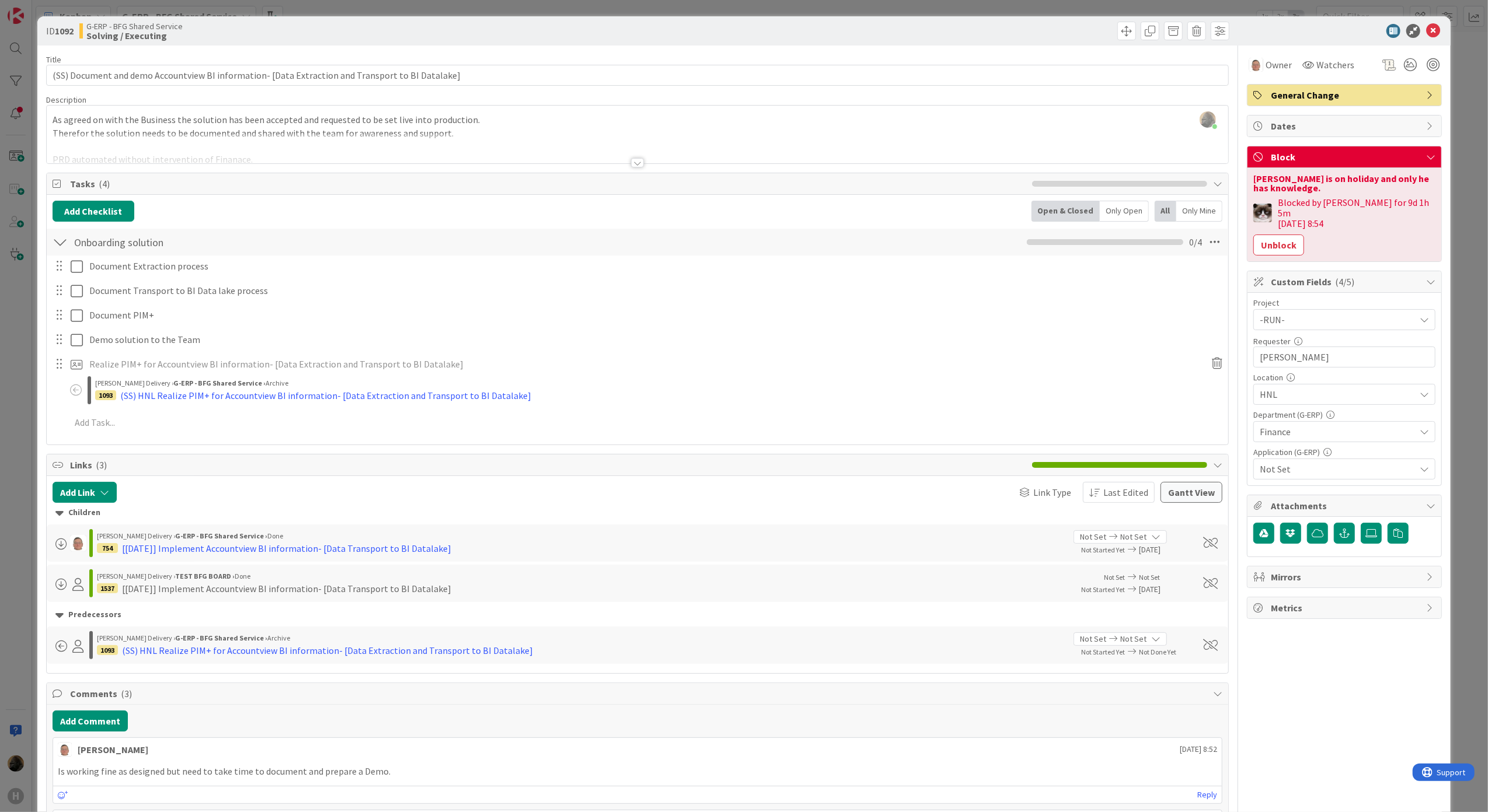
click at [633, 164] on div at bounding box center [637, 162] width 13 height 10
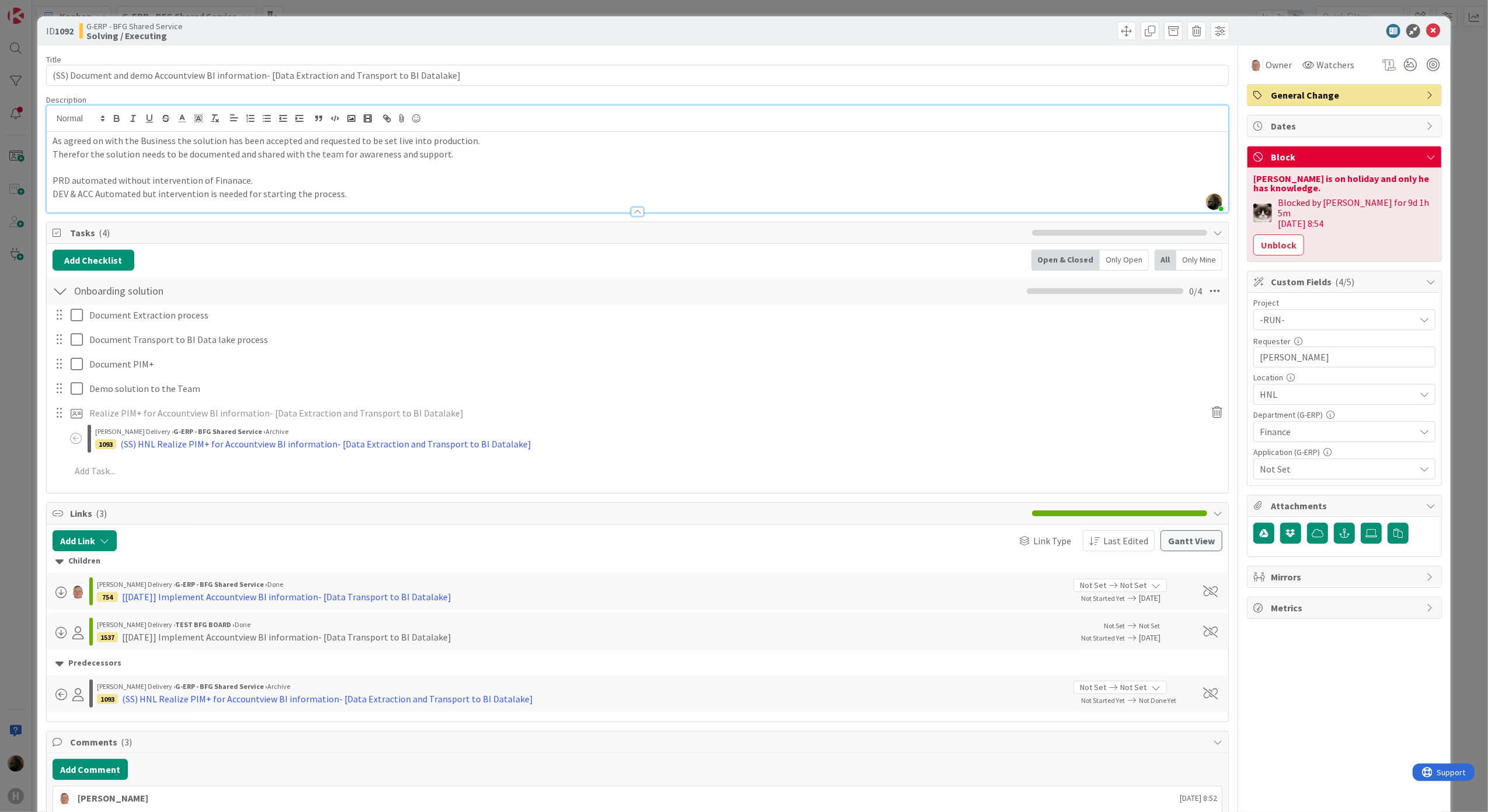
click at [20, 447] on div "ID 1092 G-ERP - BFG Shared Service Solving / Executing Title 97 / 128 (SS) Docu…" at bounding box center [744, 406] width 1488 height 812
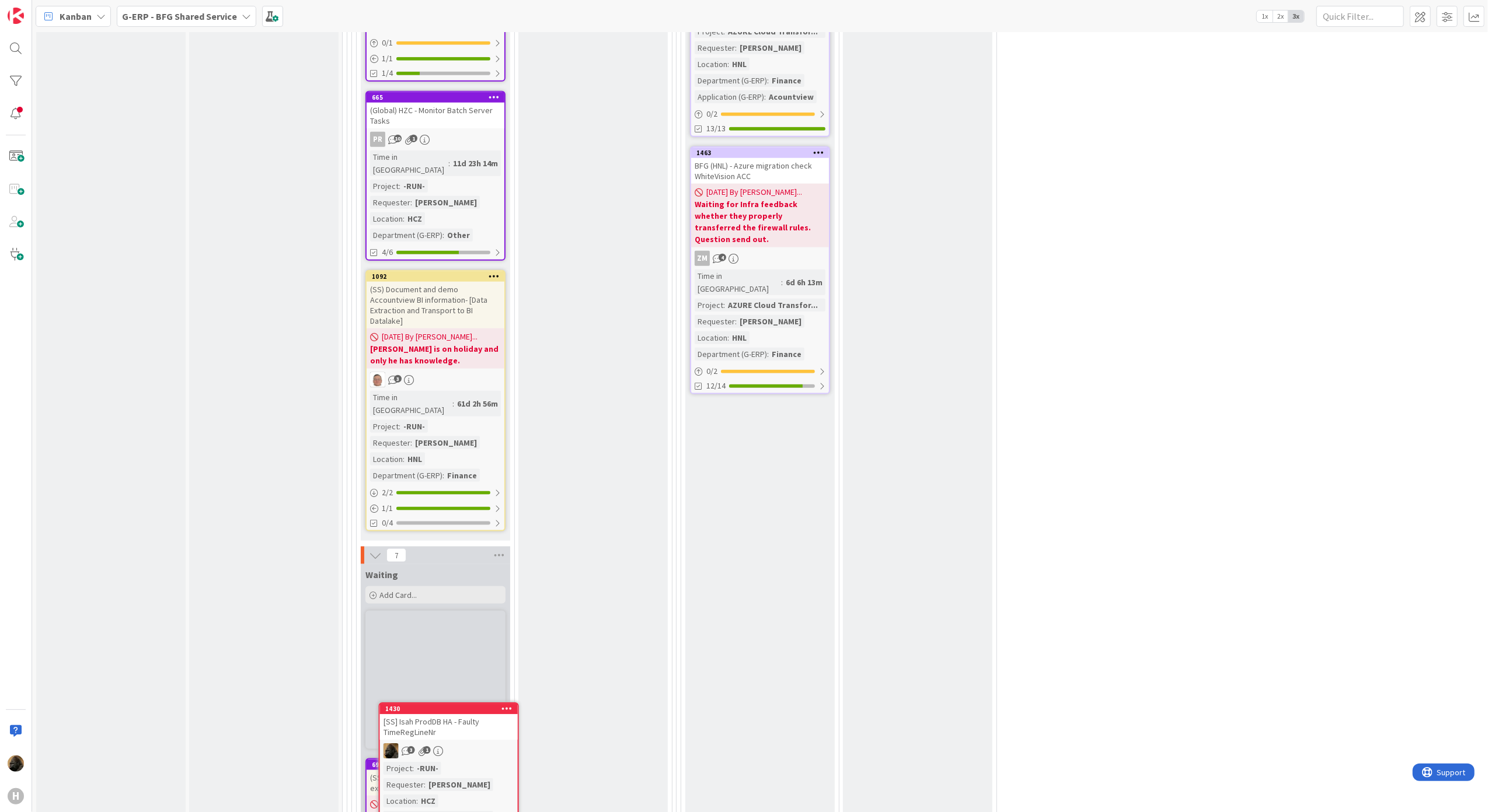
scroll to position [1350, 0]
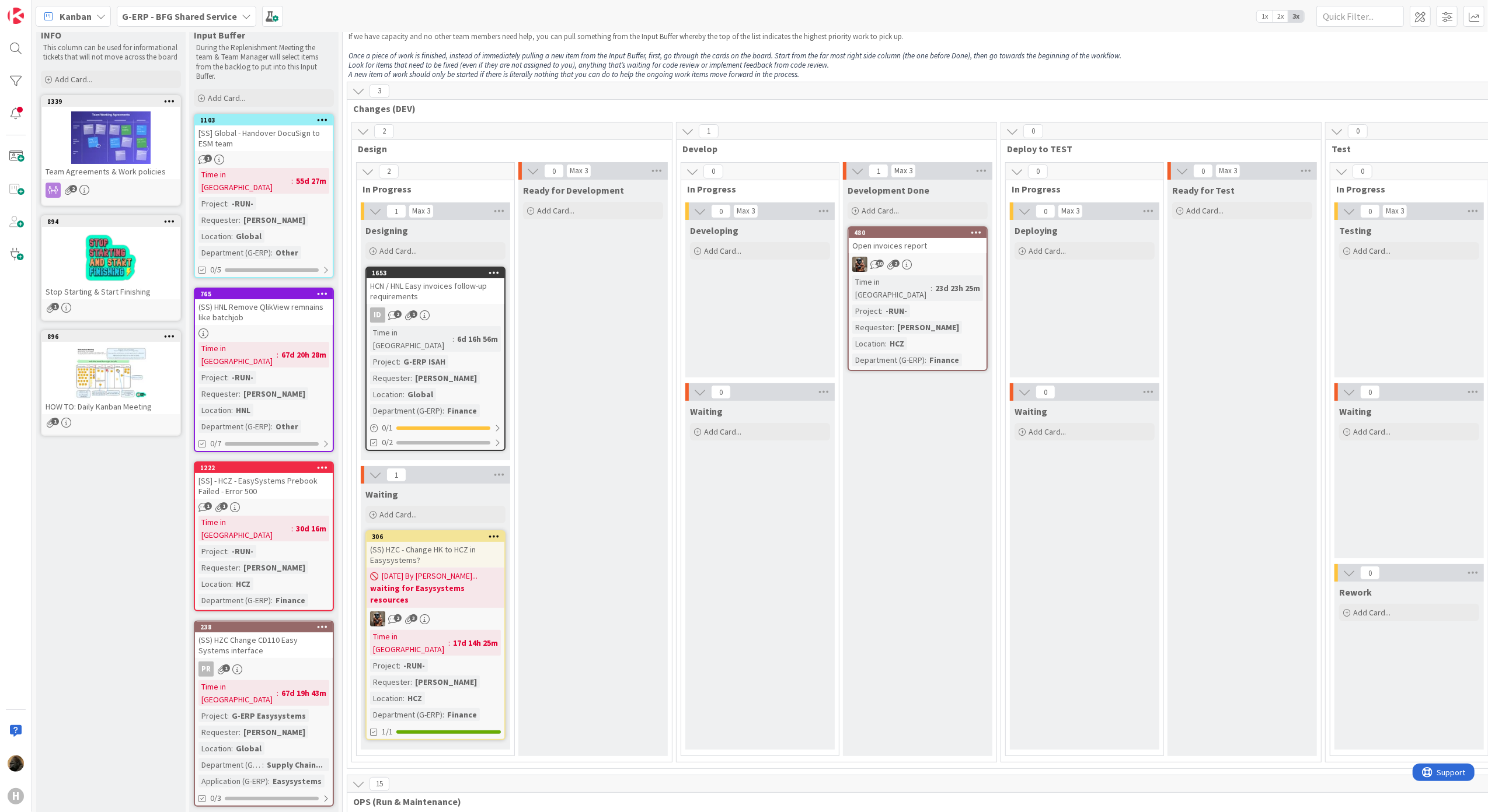
scroll to position [0, 0]
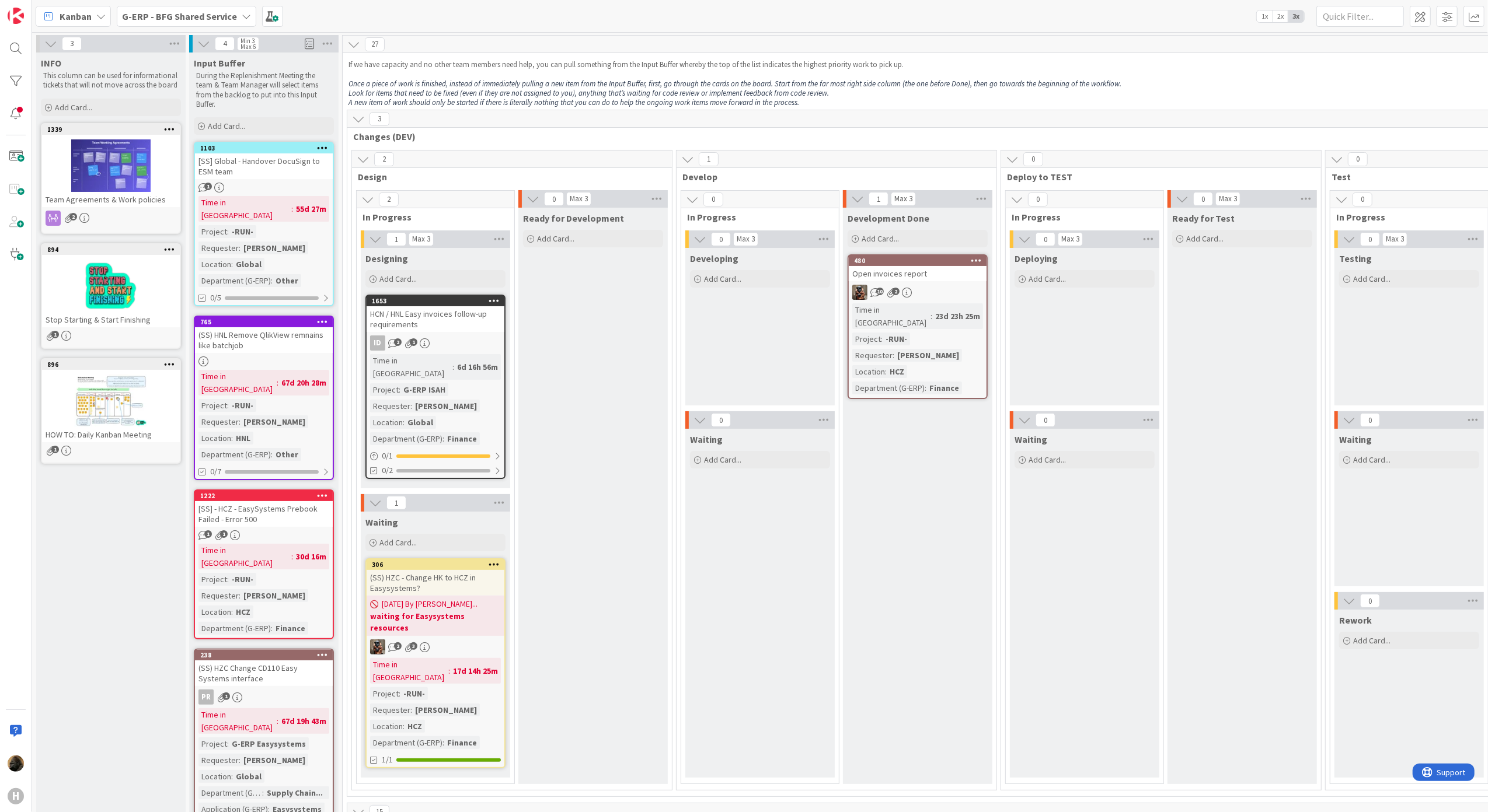
click at [304, 502] on div "[SS] - HCZ - EasySystems Prebook Failed - Error 500" at bounding box center [264, 514] width 138 height 25
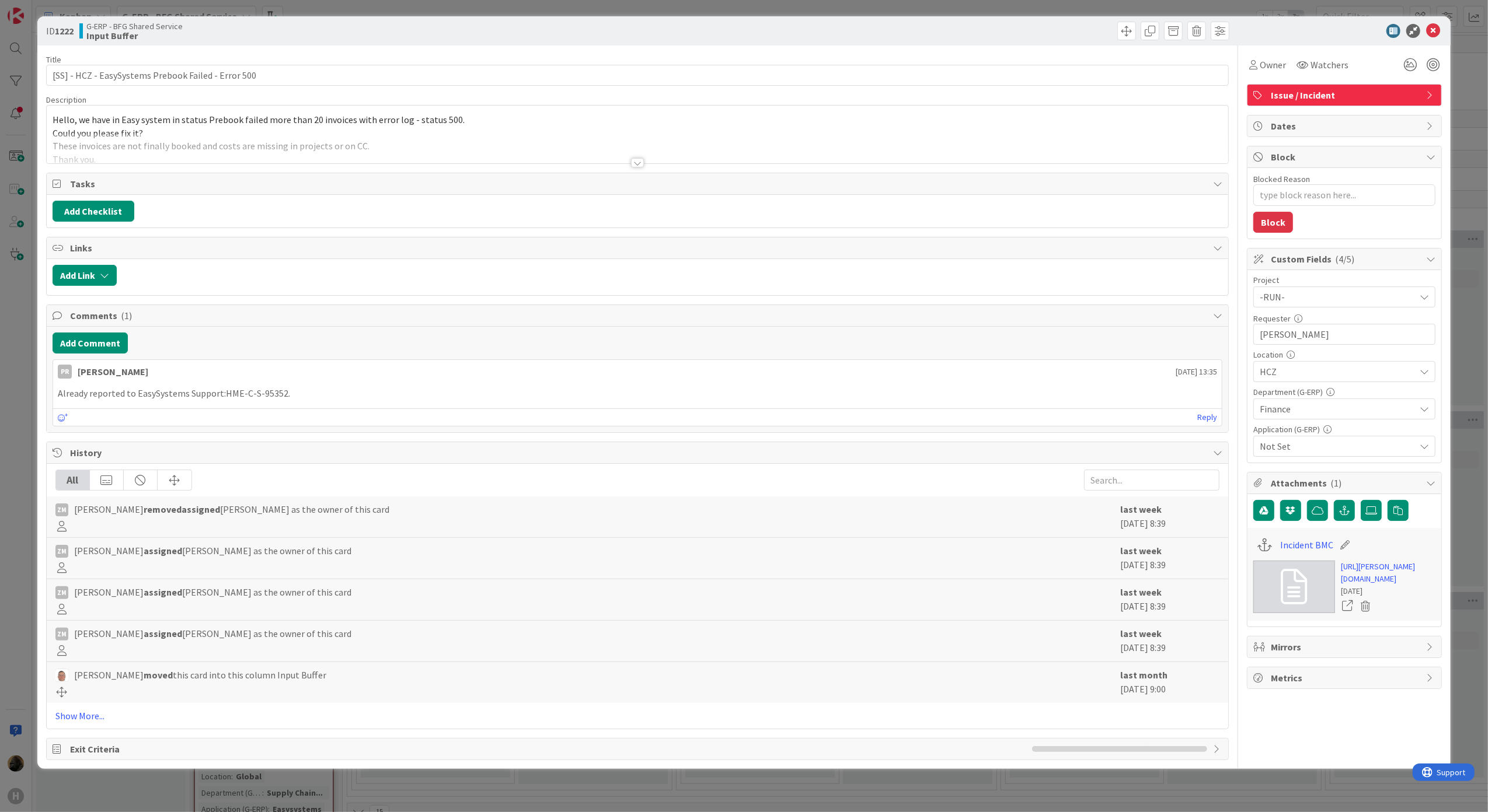
click at [633, 164] on div at bounding box center [637, 162] width 13 height 10
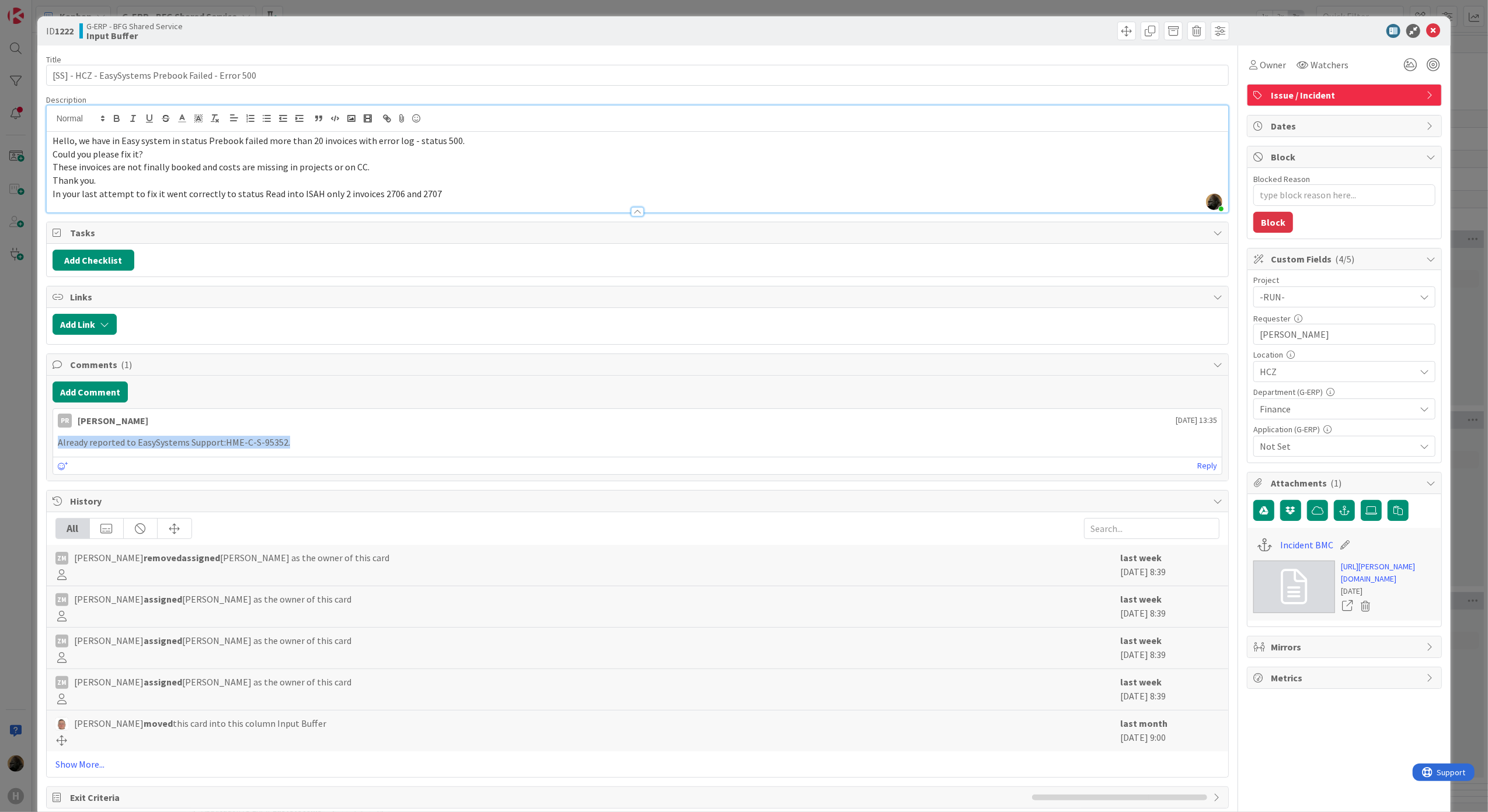
drag, startPoint x: 319, startPoint y: 448, endPoint x: 45, endPoint y: 451, distance: 274.0
click at [45, 451] on div "ID 1222 G-ERP - BFG Shared Service Input Buffer Title 51 / 128 [SS] - HCZ - Eas…" at bounding box center [744, 417] width 1414 height 802
drag, startPoint x: 45, startPoint y: 451, endPoint x: 322, endPoint y: 447, distance: 277.0
click at [322, 447] on p "Already reported to EasySystems Support:HME-C-S-95352." at bounding box center [638, 443] width 1160 height 13
click at [19, 469] on div "ID 1222 G-ERP - BFG Shared Service Input Buffer Title 51 / 128 [SS] - HCZ - Eas…" at bounding box center [744, 406] width 1488 height 812
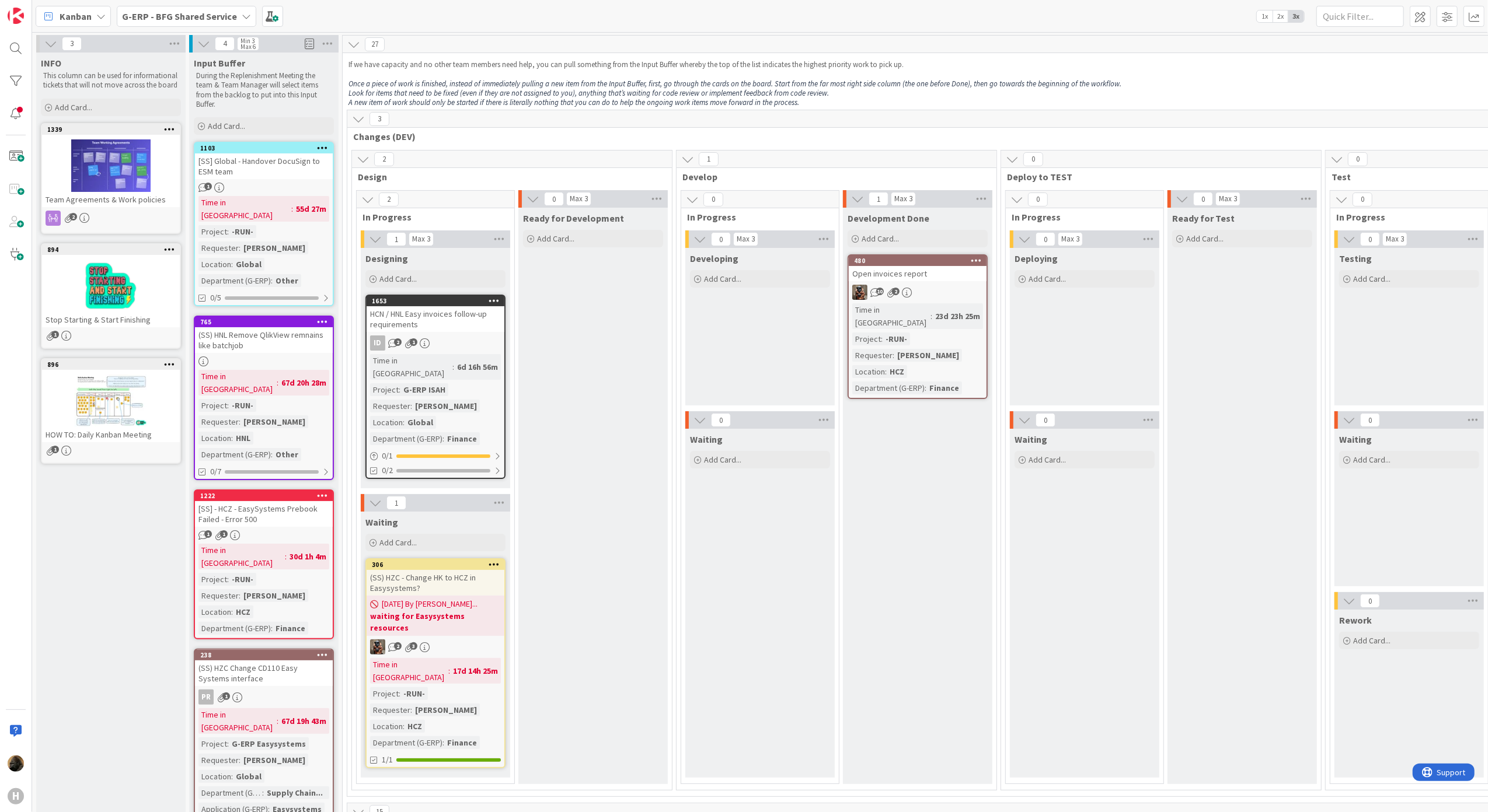
click at [780, 661] on div "Waiting Add Card..." at bounding box center [760, 603] width 150 height 349
click at [700, 610] on div "Waiting Add Card..." at bounding box center [760, 603] width 150 height 349
click at [176, 19] on b "G-ERP - BFG Shared Service" at bounding box center [179, 16] width 115 height 12
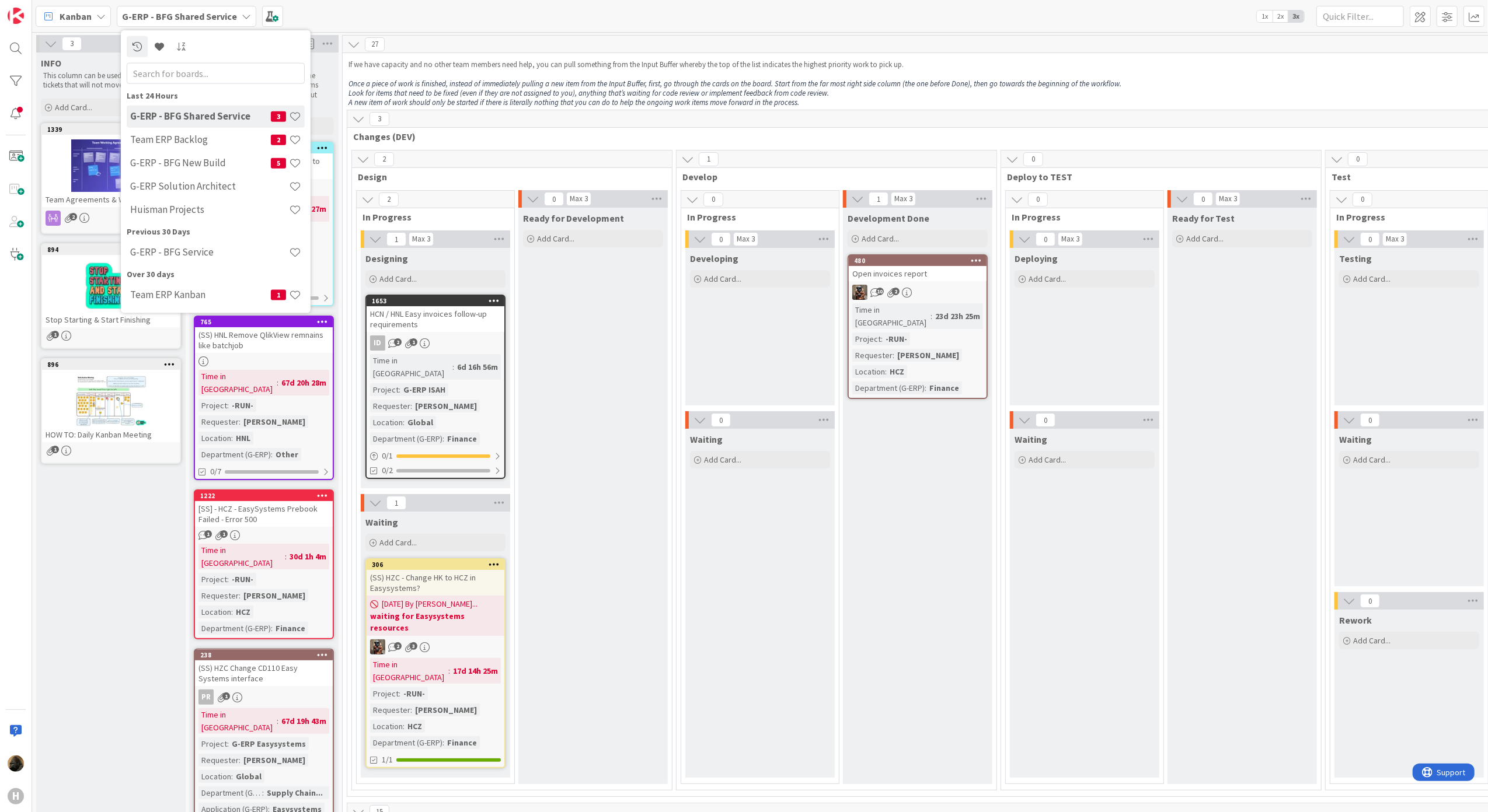
click at [176, 19] on b "G-ERP - BFG Shared Service" at bounding box center [179, 16] width 115 height 12
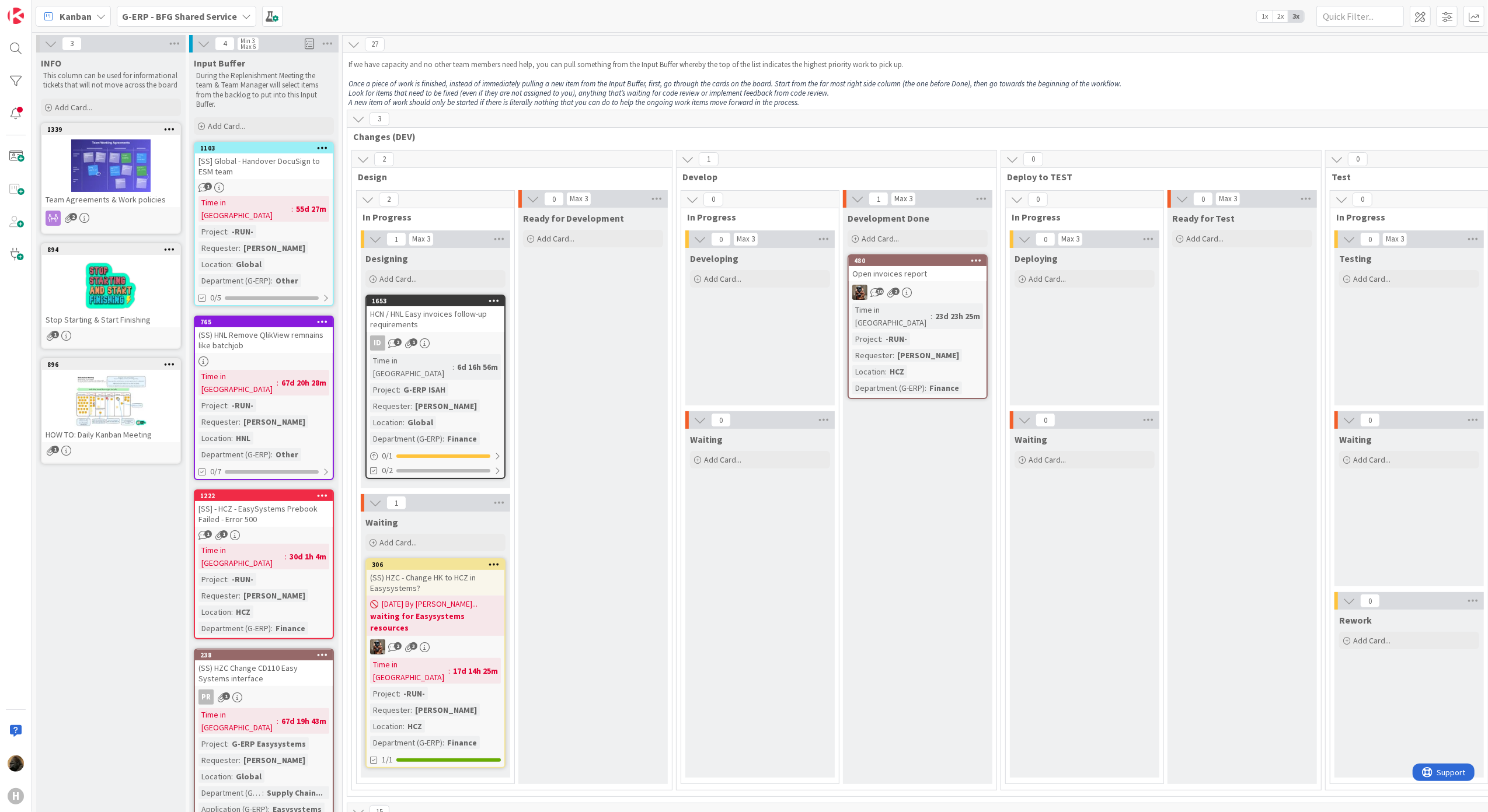
click at [171, 15] on b "G-ERP - BFG Shared Service" at bounding box center [179, 16] width 115 height 12
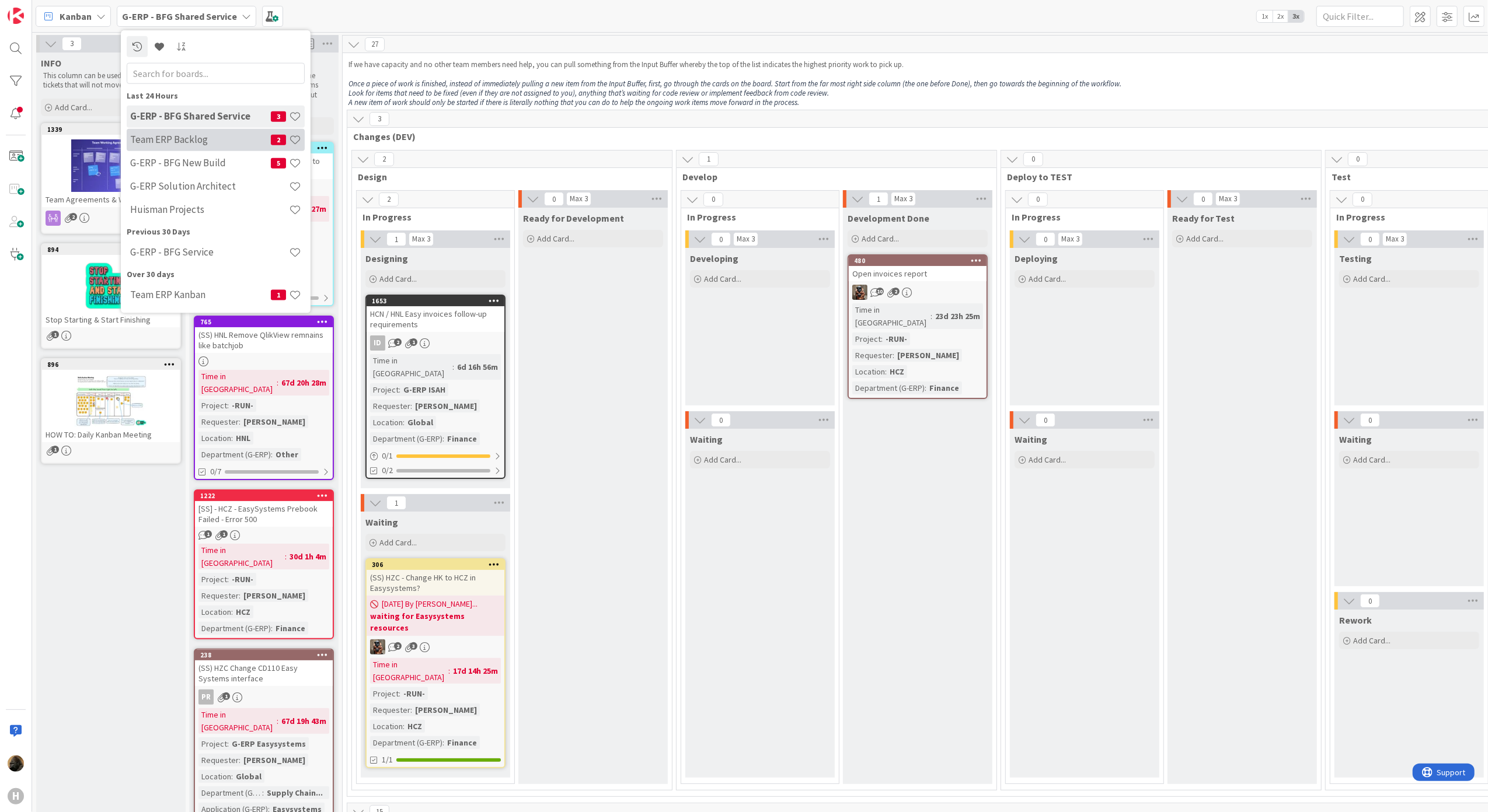
click at [187, 145] on h4 "Team ERP Backlog" at bounding box center [200, 140] width 141 height 12
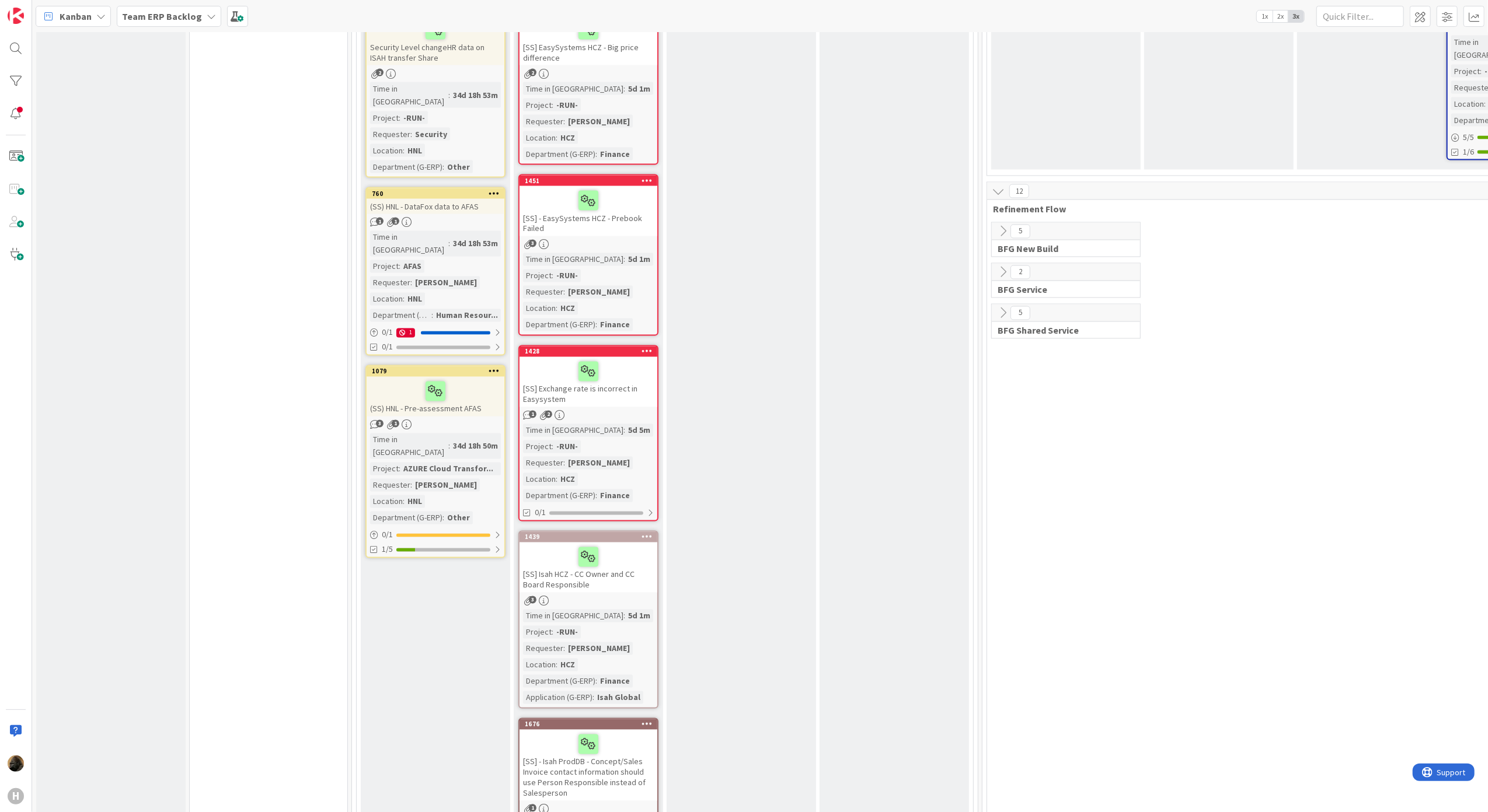
scroll to position [2050, 0]
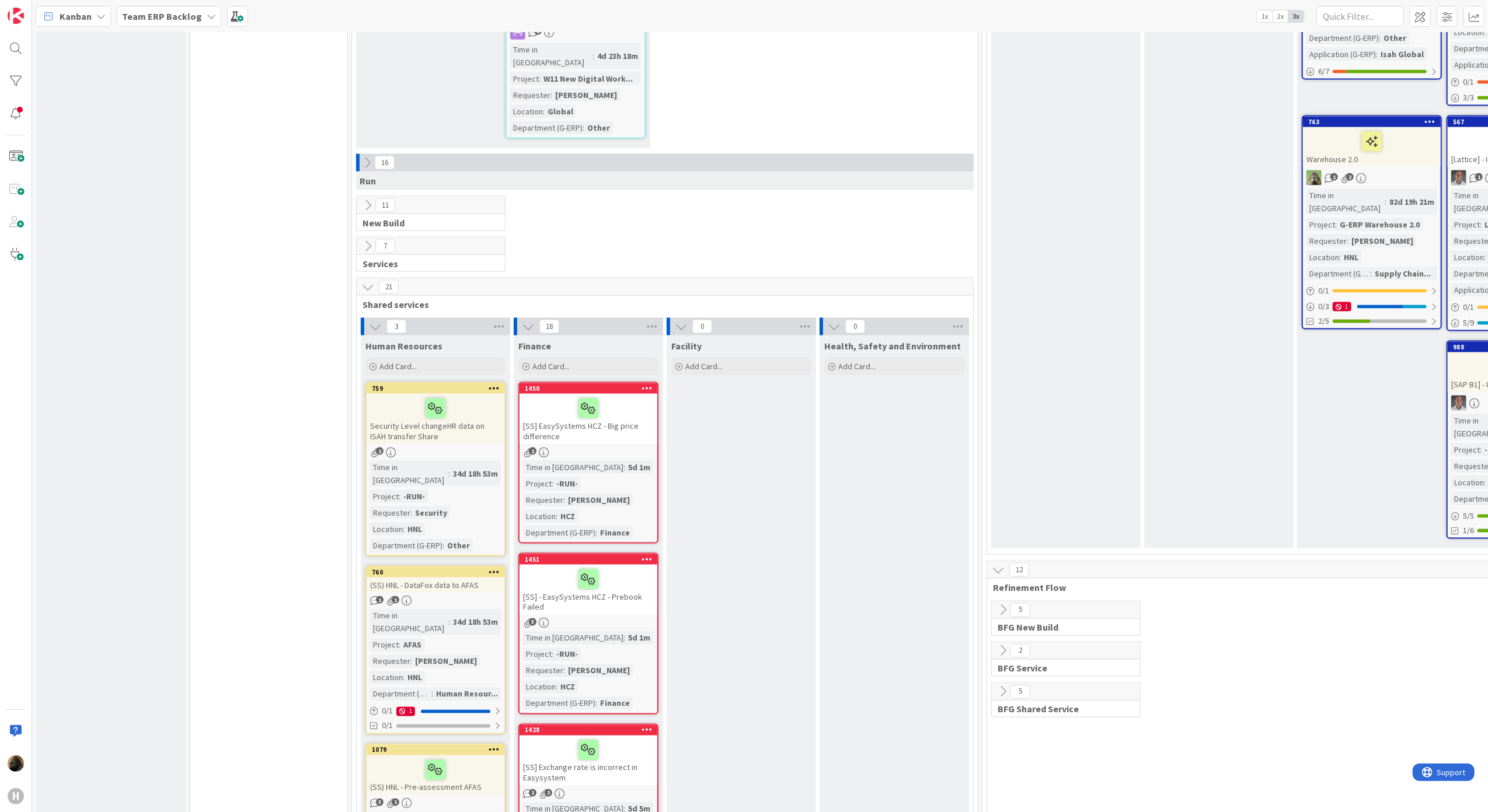
scroll to position [1661, 0]
click at [997, 685] on div "5 BFG Shared Service" at bounding box center [1065, 701] width 148 height 33
click at [998, 687] on icon at bounding box center [1002, 693] width 13 height 13
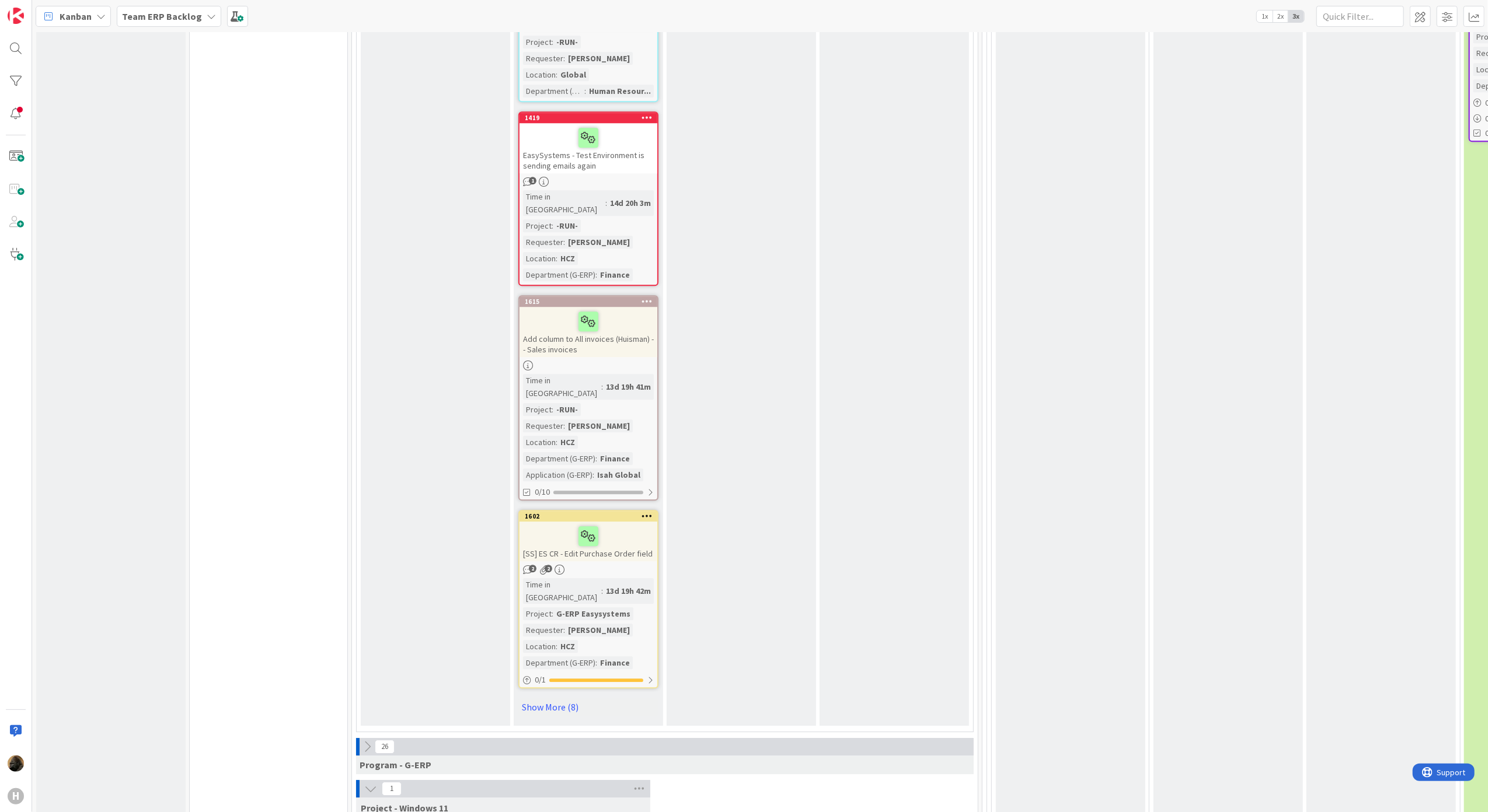
scroll to position [3217, 0]
click at [529, 694] on link "Show More (8)" at bounding box center [588, 703] width 140 height 19
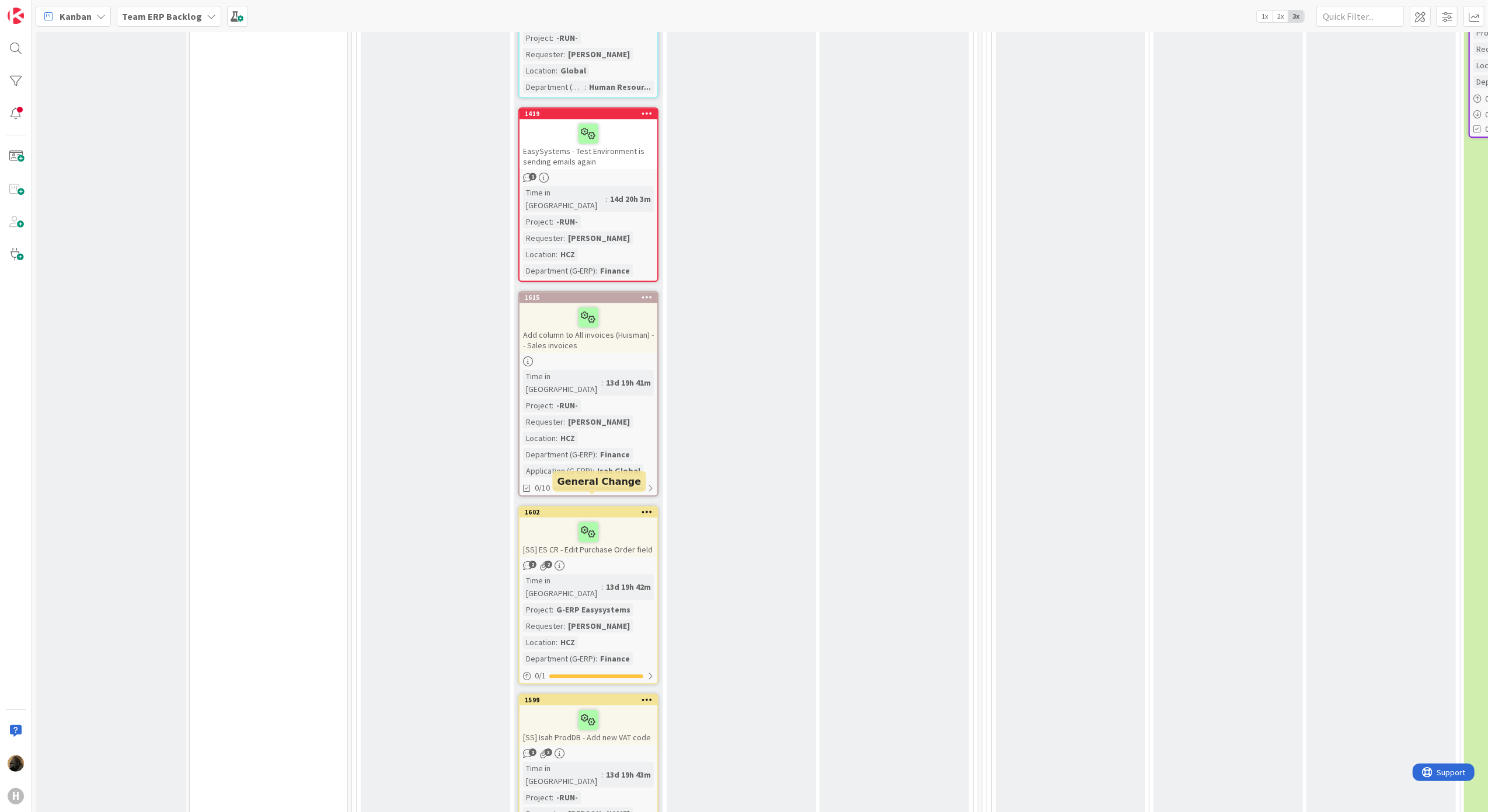
click at [776, 455] on div "Facility Add Card..." at bounding box center [741, 558] width 150 height 3557
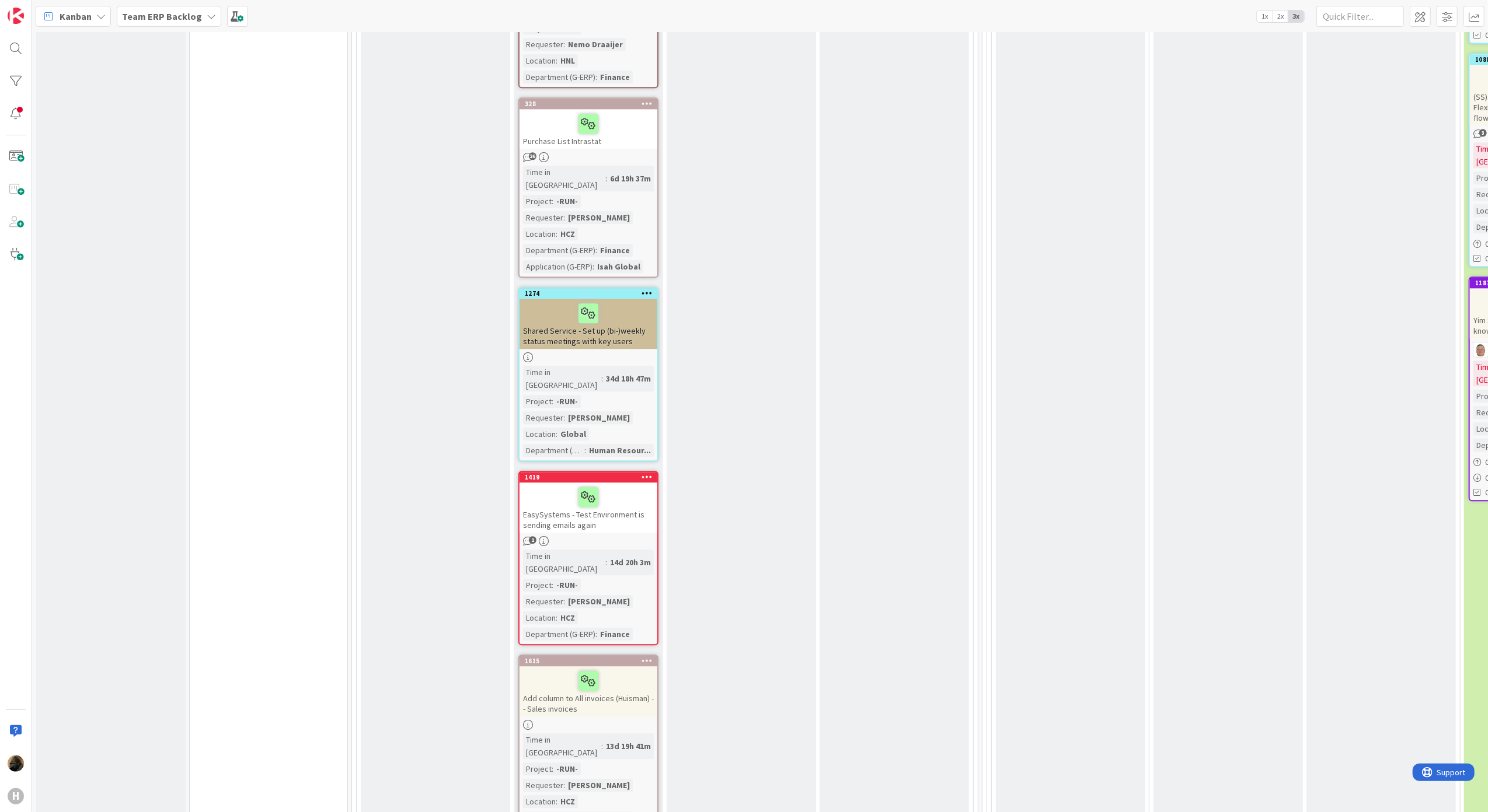
scroll to position [2828, 0]
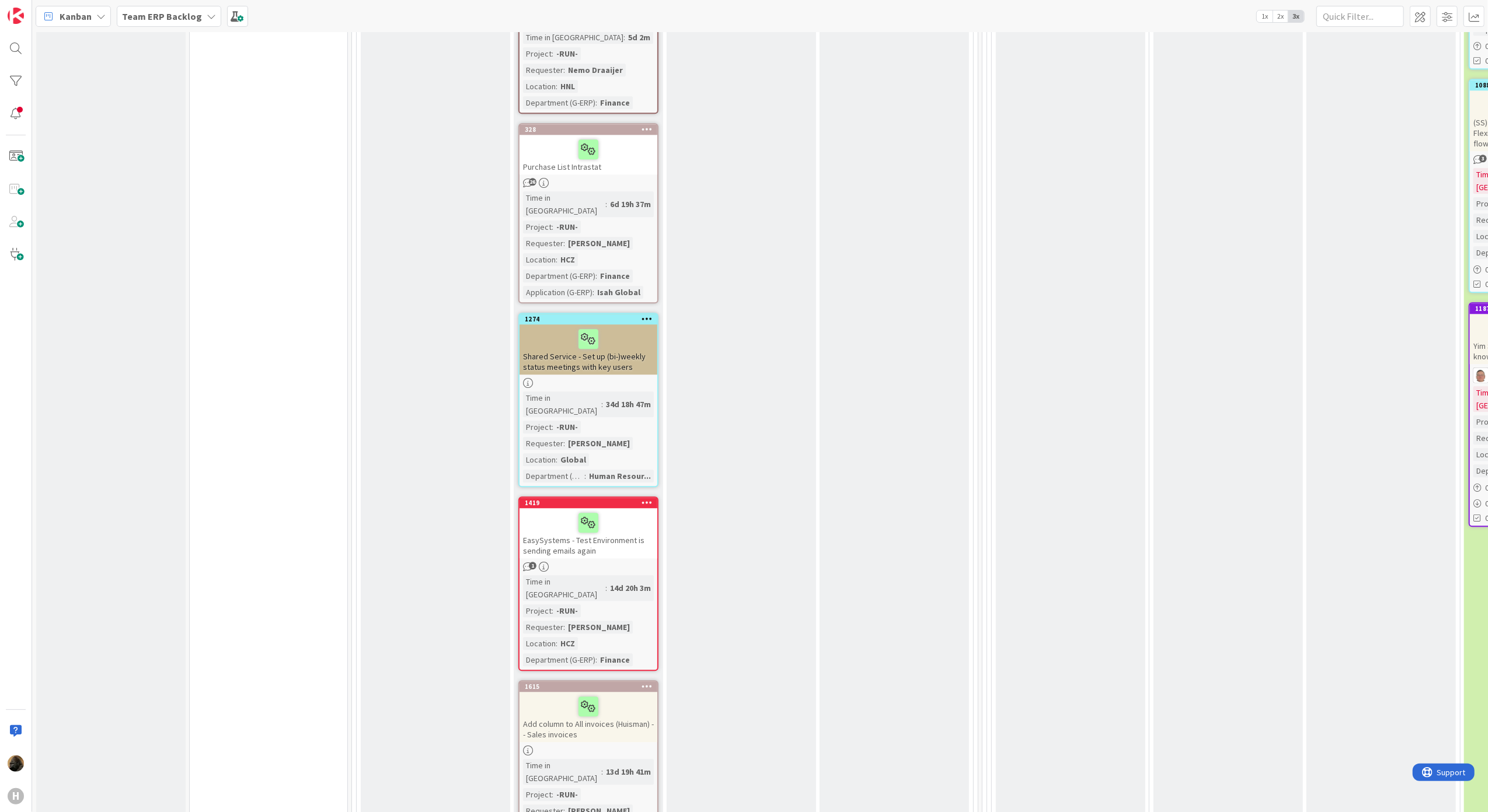
click at [627, 508] on div "EasySystems - Test Environment is sending emails again" at bounding box center [588, 533] width 138 height 50
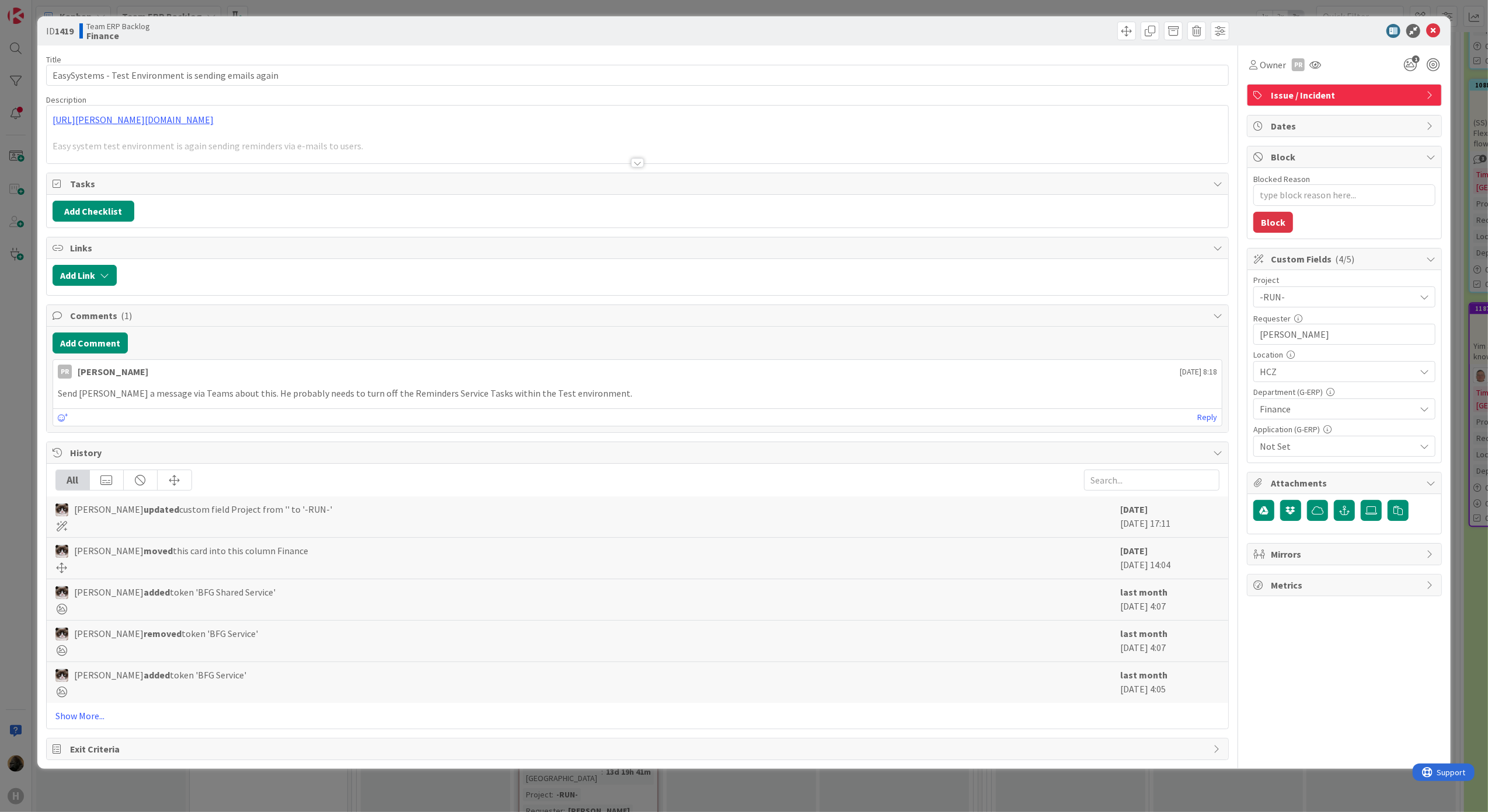
click at [639, 162] on div at bounding box center [637, 162] width 13 height 10
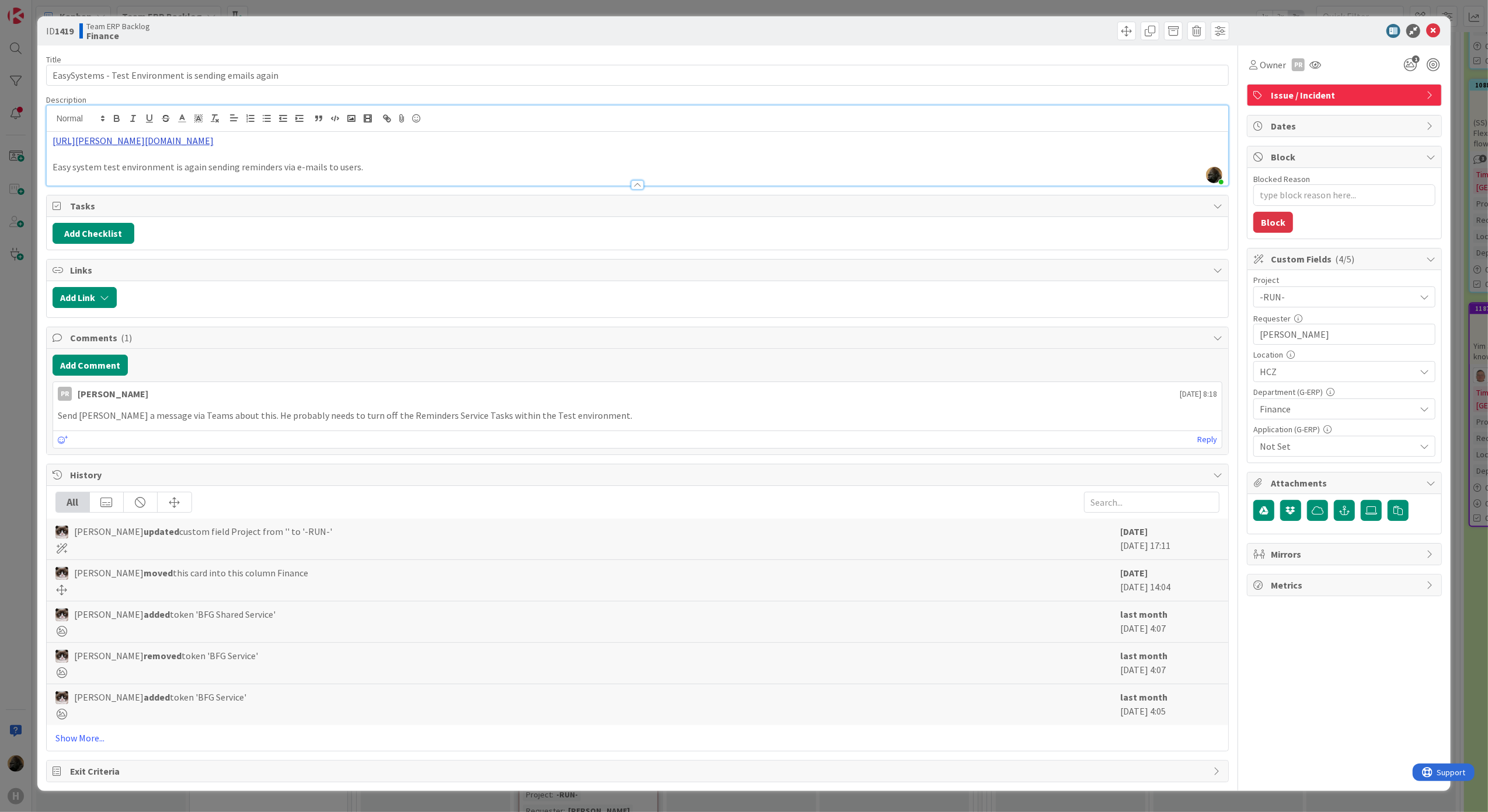
click at [214, 144] on link "https://huisman-smartit.onbmc.com/smartit/app/#/incident/AGGHEXFAF704DATAGDOXTA…" at bounding box center [133, 141] width 161 height 12
click at [209, 168] on link "https://huisman-smartit.onbmc.com/smartit/app#/incident/AGGHEXFAF704DATAGDOXTAG…" at bounding box center [237, 163] width 117 height 15
click at [563, 433] on div "PR Parveen Rana July 30 2025 8:18 Send Iwan a message via Teams about this. He …" at bounding box center [638, 415] width 1170 height 67
click at [98, 366] on button "Add Comment" at bounding box center [90, 365] width 75 height 21
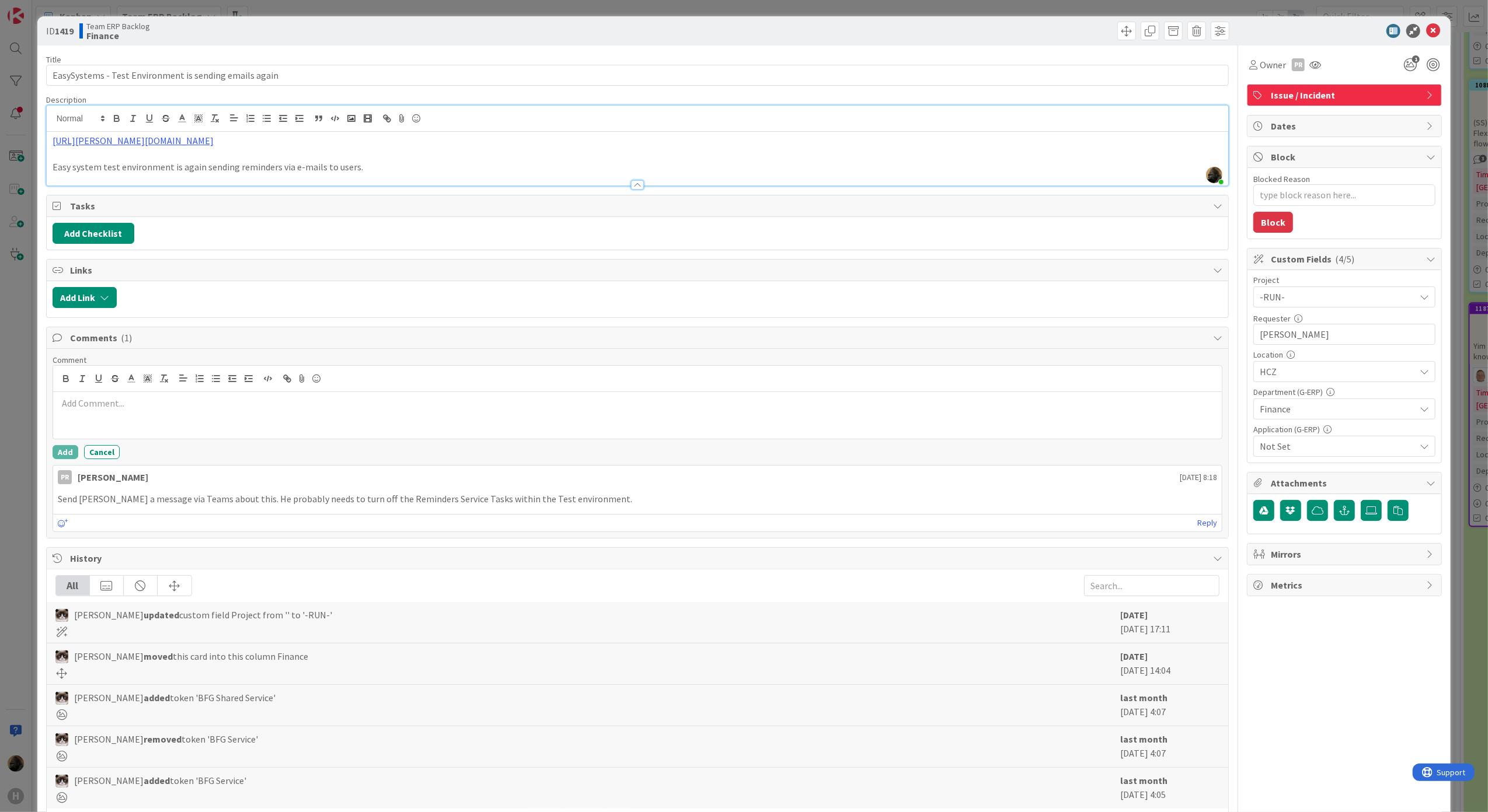
click at [130, 410] on p at bounding box center [638, 403] width 1160 height 13
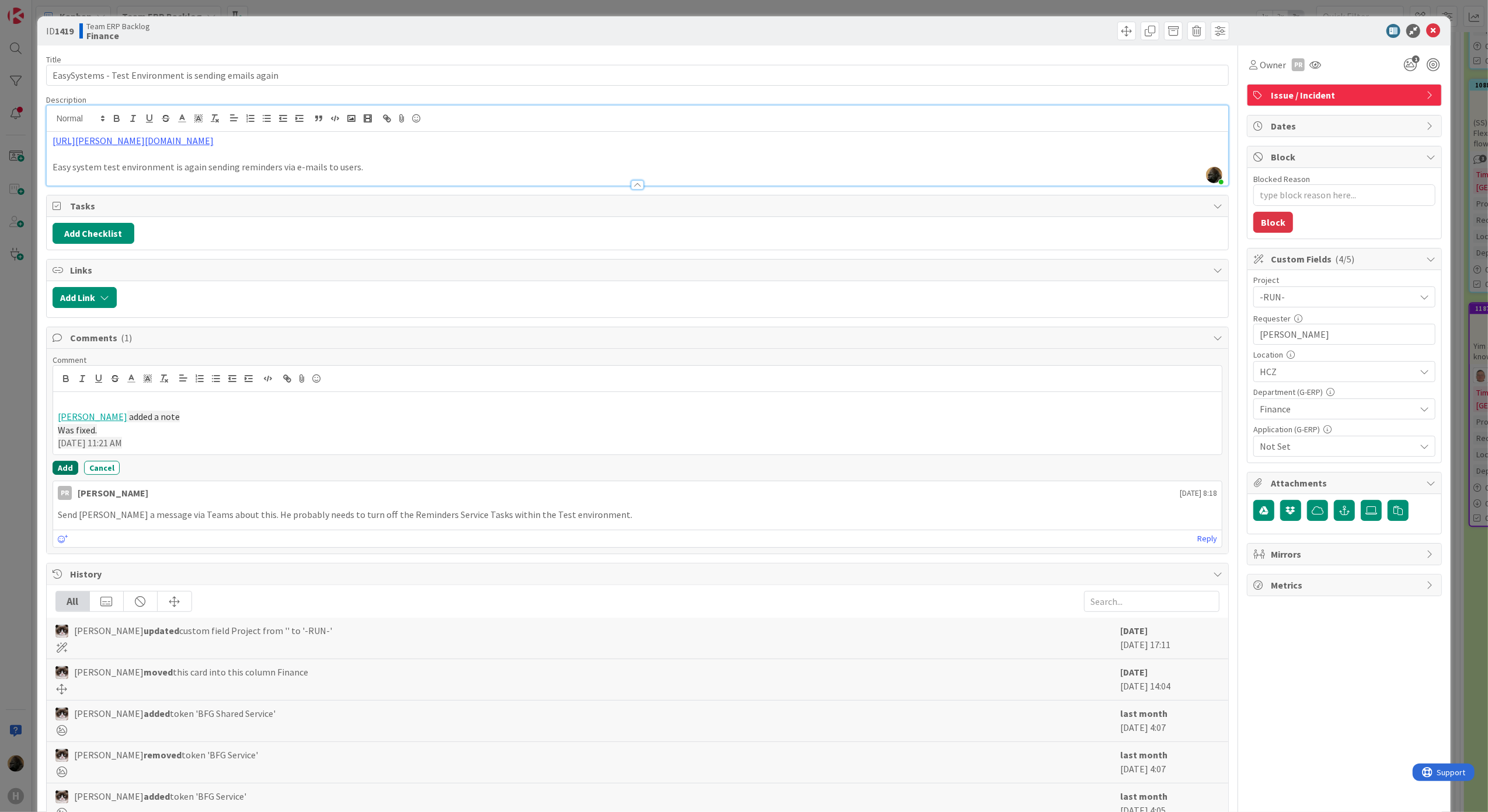
click at [61, 472] on button "Add" at bounding box center [66, 467] width 25 height 14
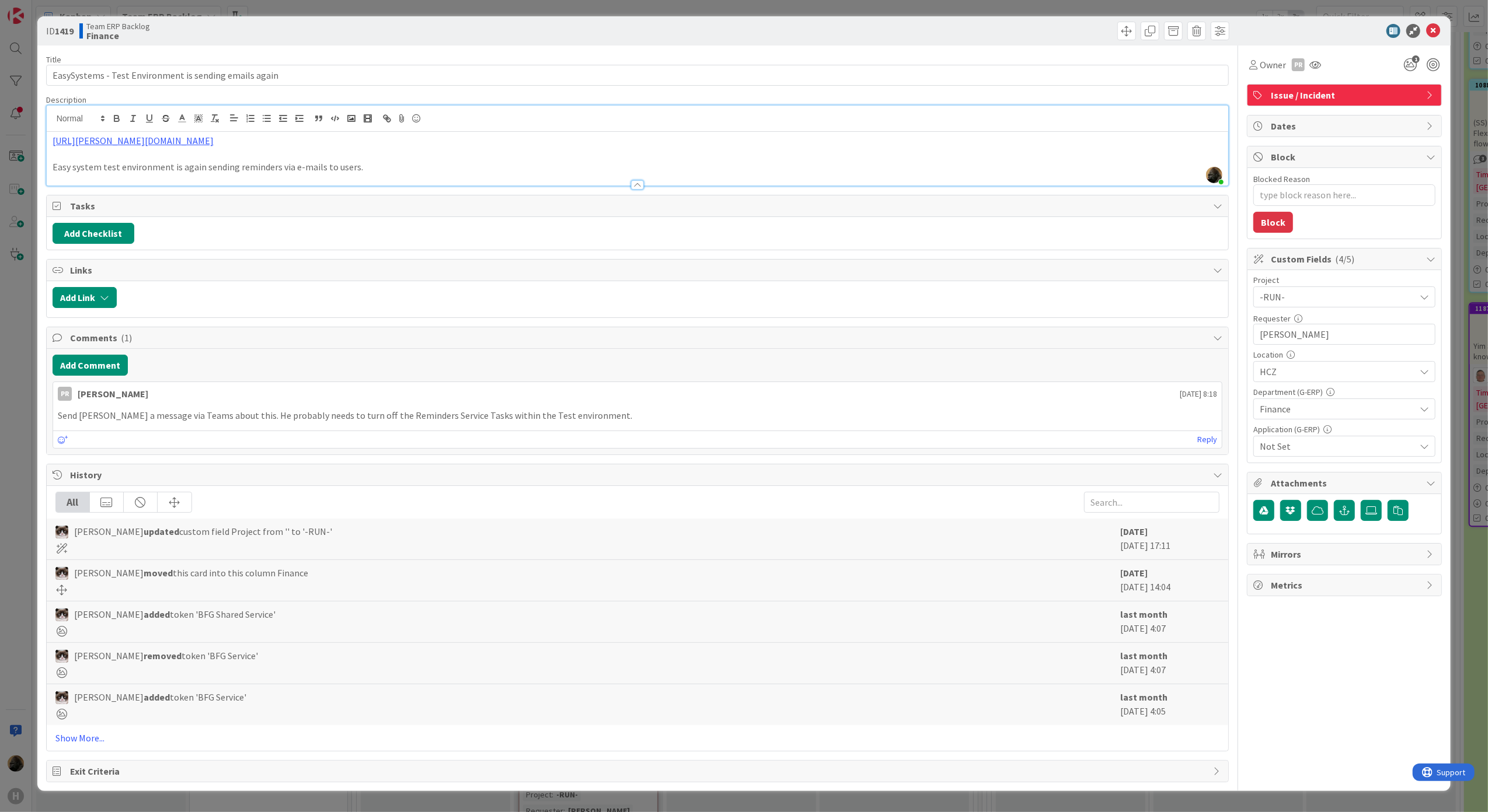
type textarea "x"
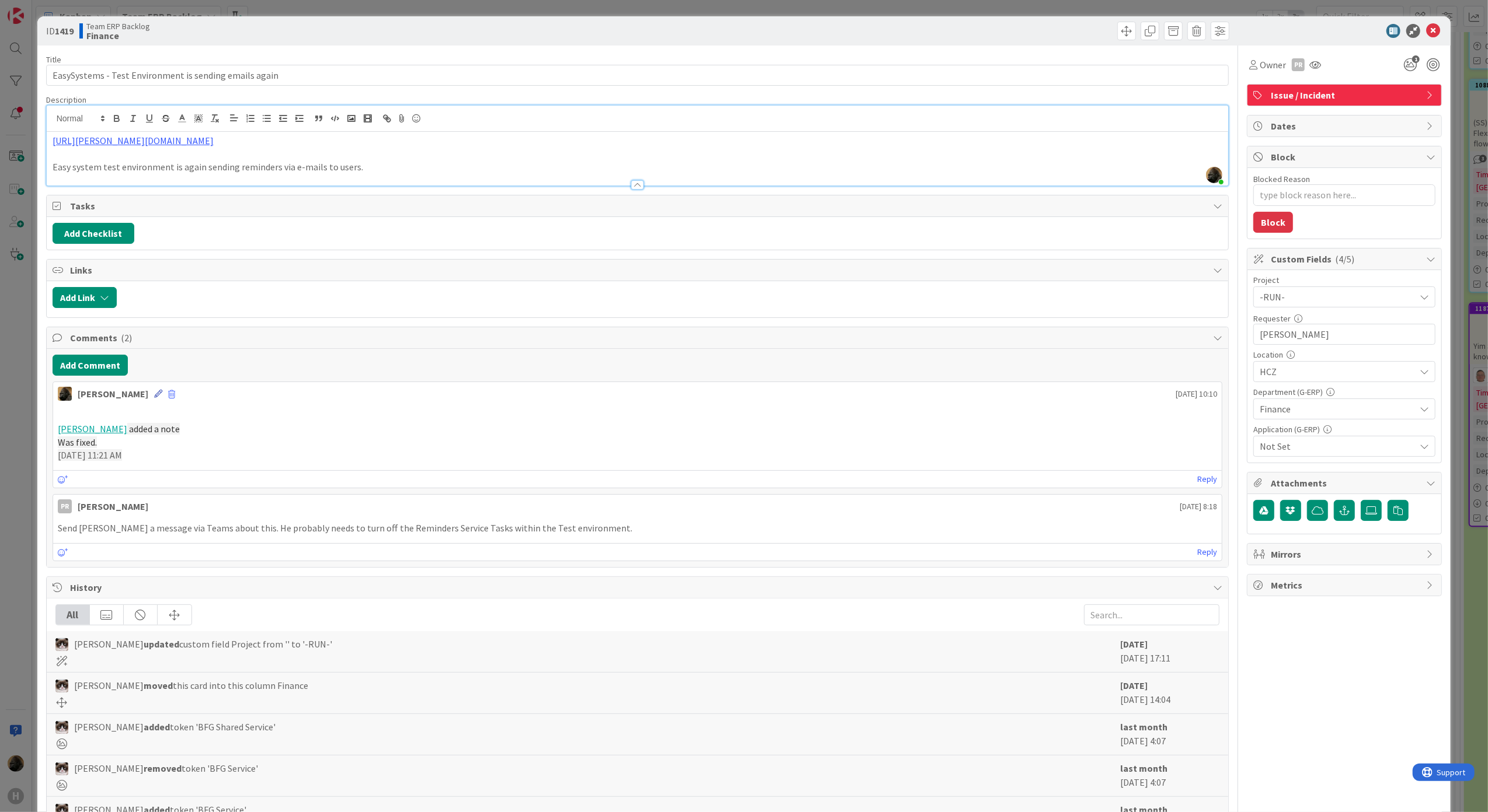
click at [154, 395] on icon at bounding box center [158, 394] width 8 height 8
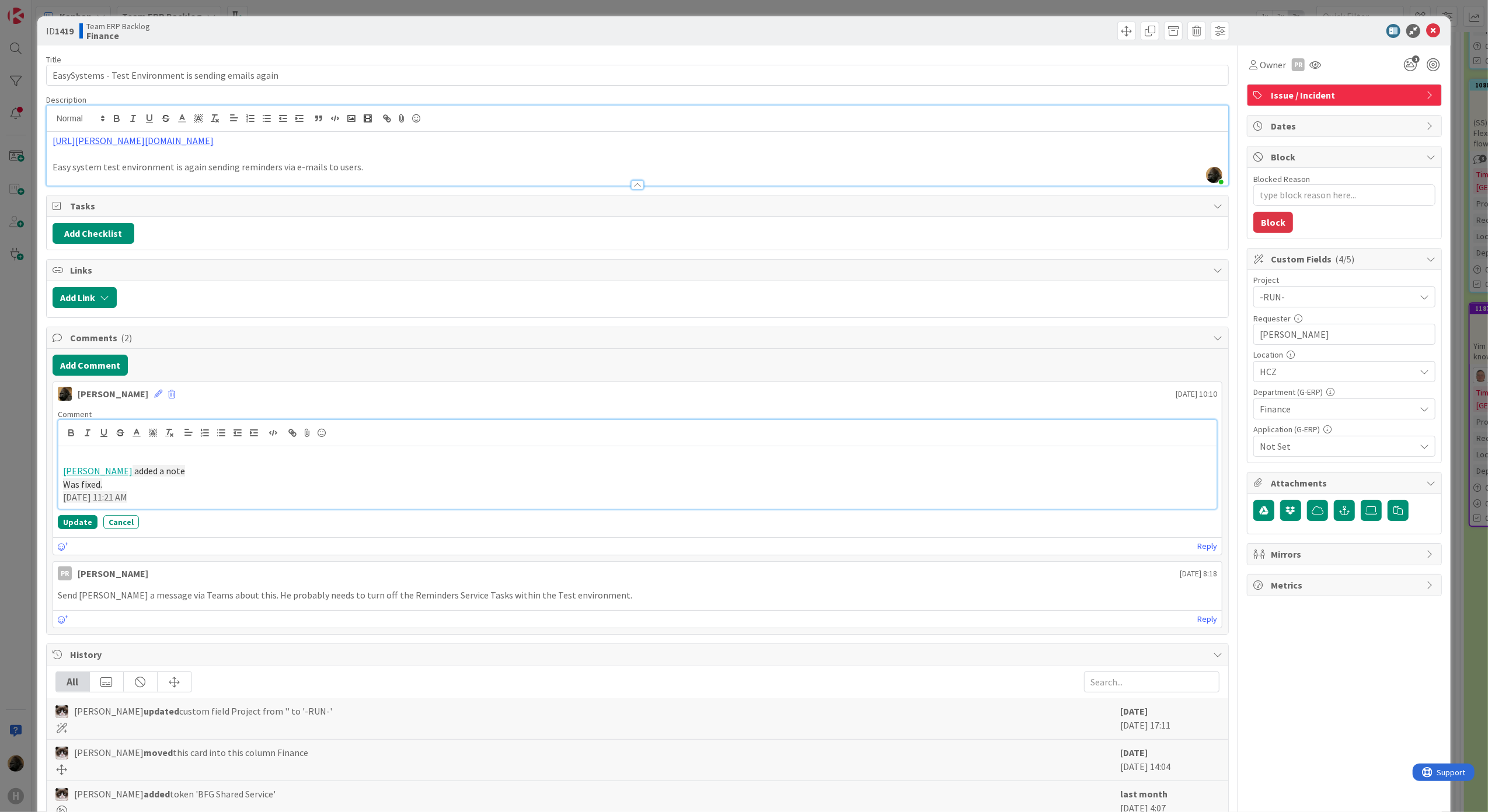
click at [132, 464] on p at bounding box center [638, 458] width 1149 height 13
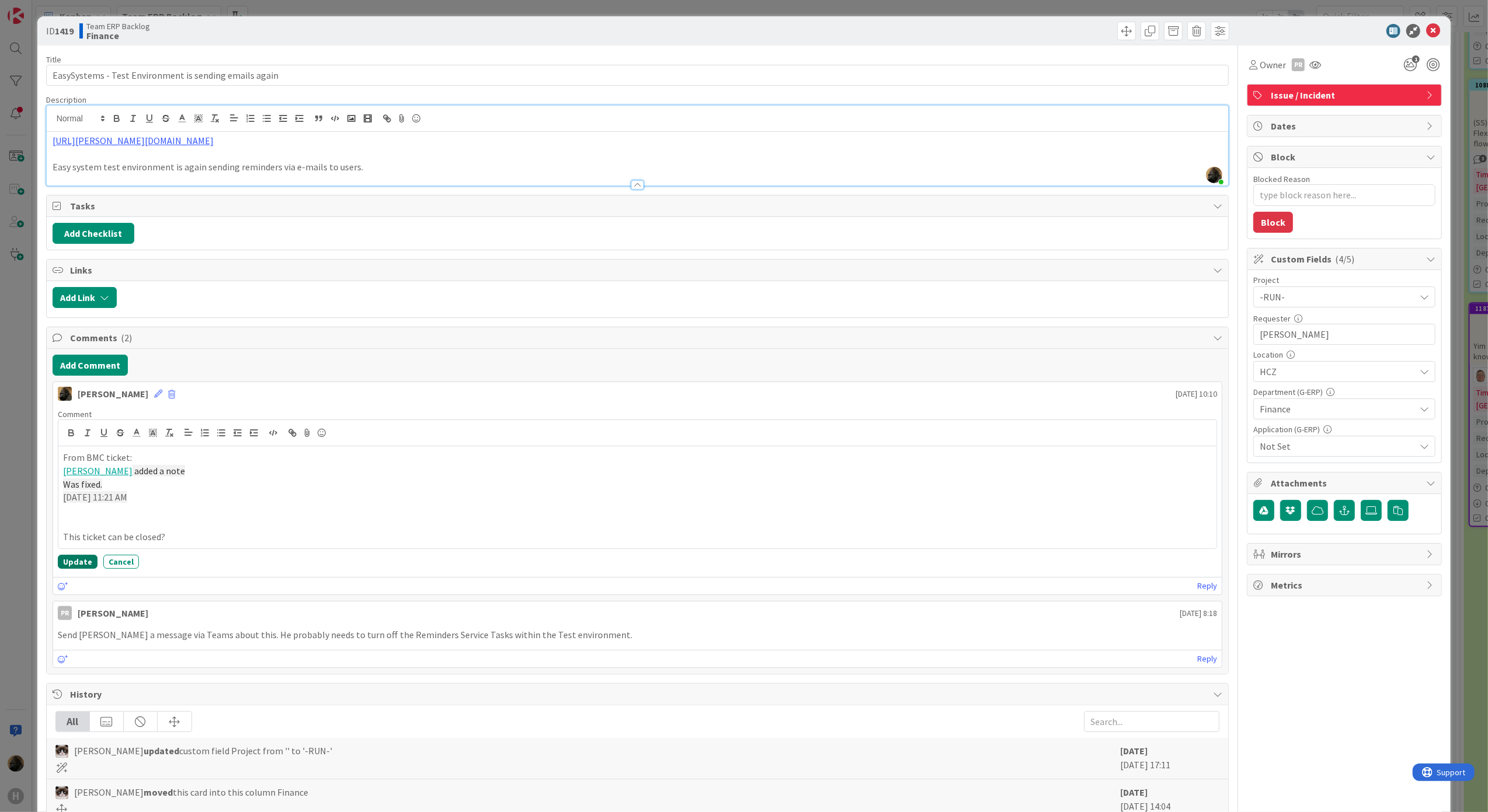
click at [66, 569] on button "Update" at bounding box center [77, 562] width 39 height 14
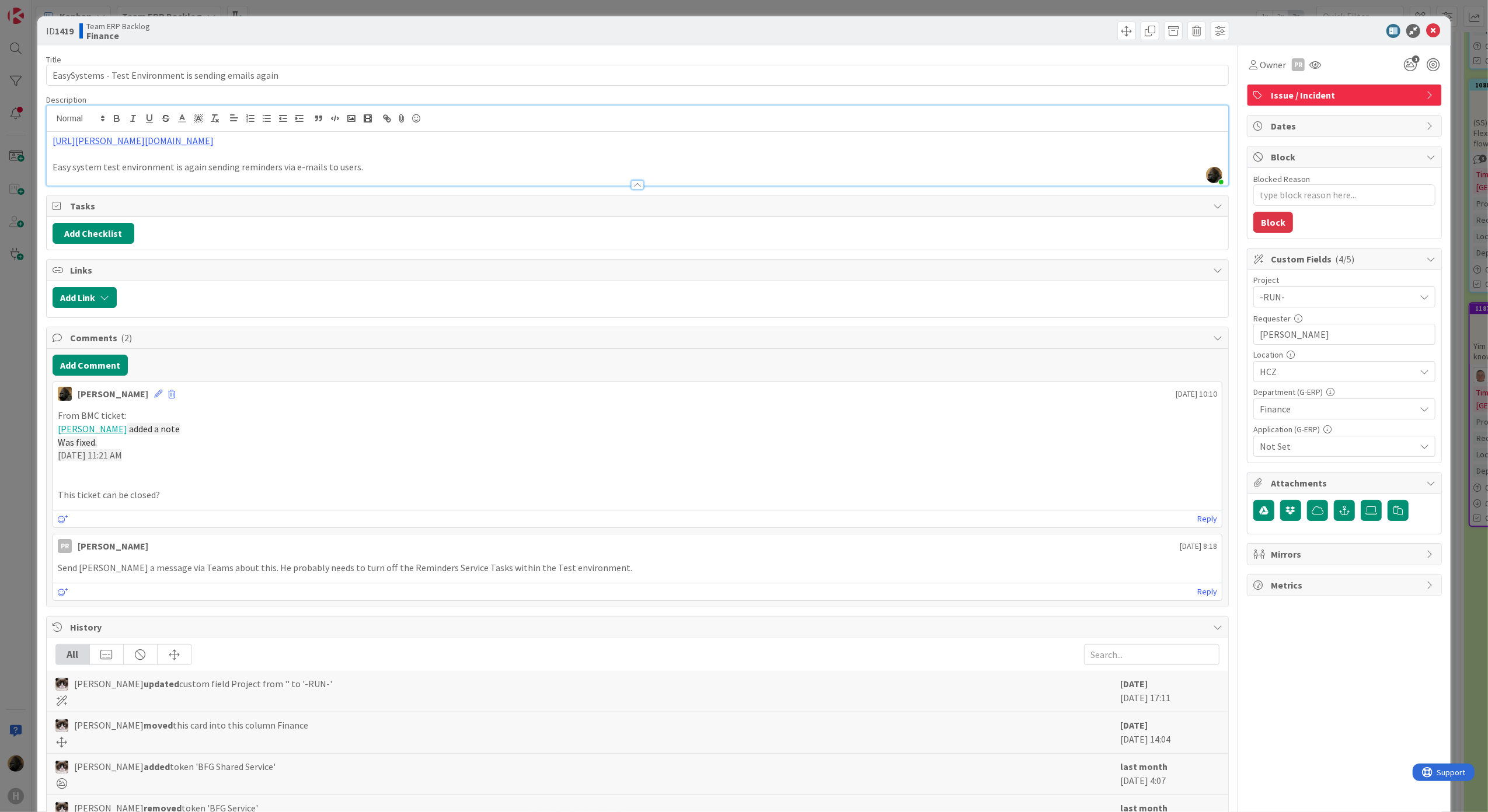
click at [7, 538] on div "ID 1419 Team ERP Backlog Finance Title 54 / 128 EasySystems - Test Environment …" at bounding box center [744, 406] width 1488 height 812
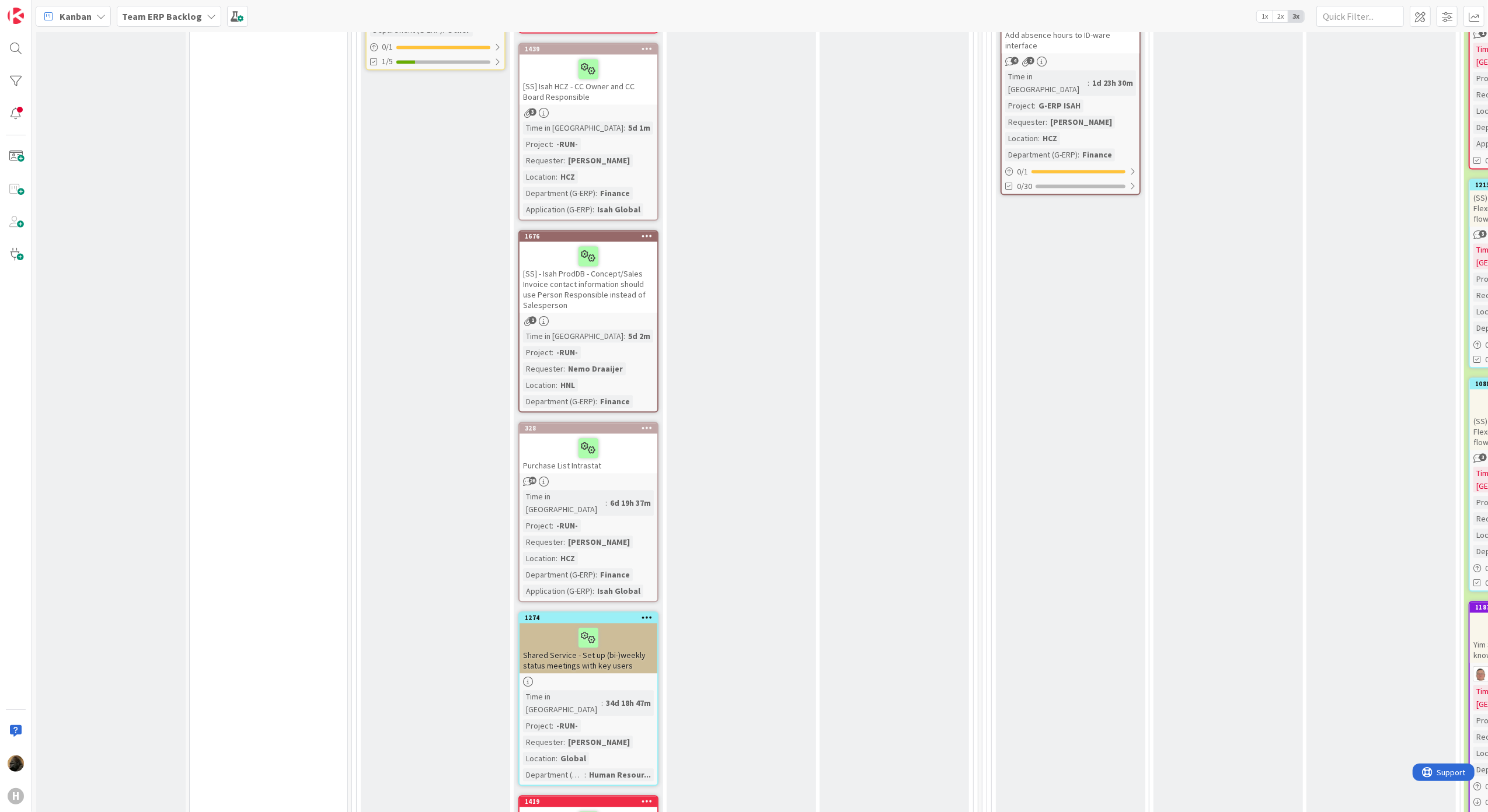
scroll to position [2517, 0]
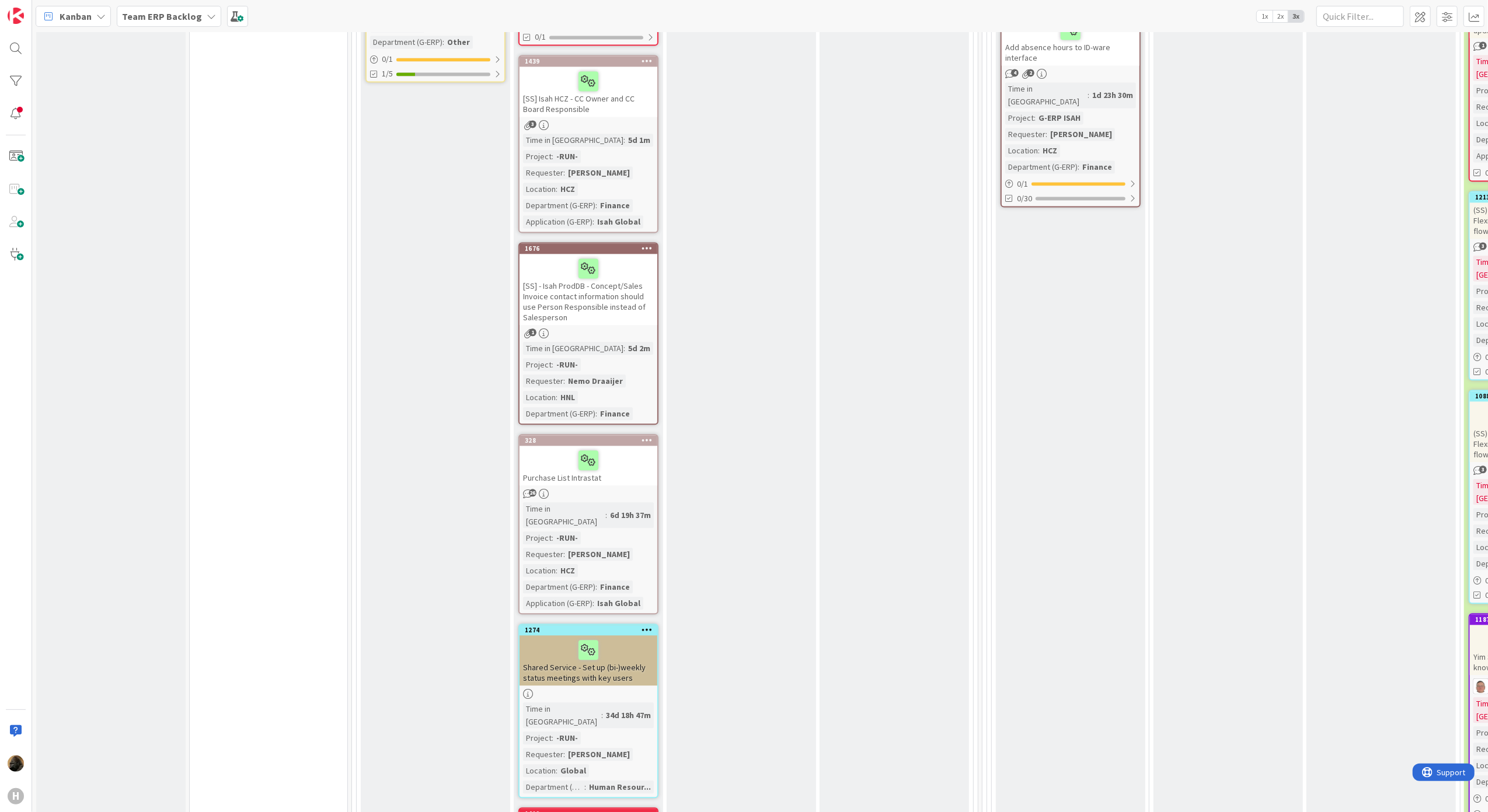
click at [628, 446] on div "Purchase List Intrastat" at bounding box center [588, 465] width 138 height 39
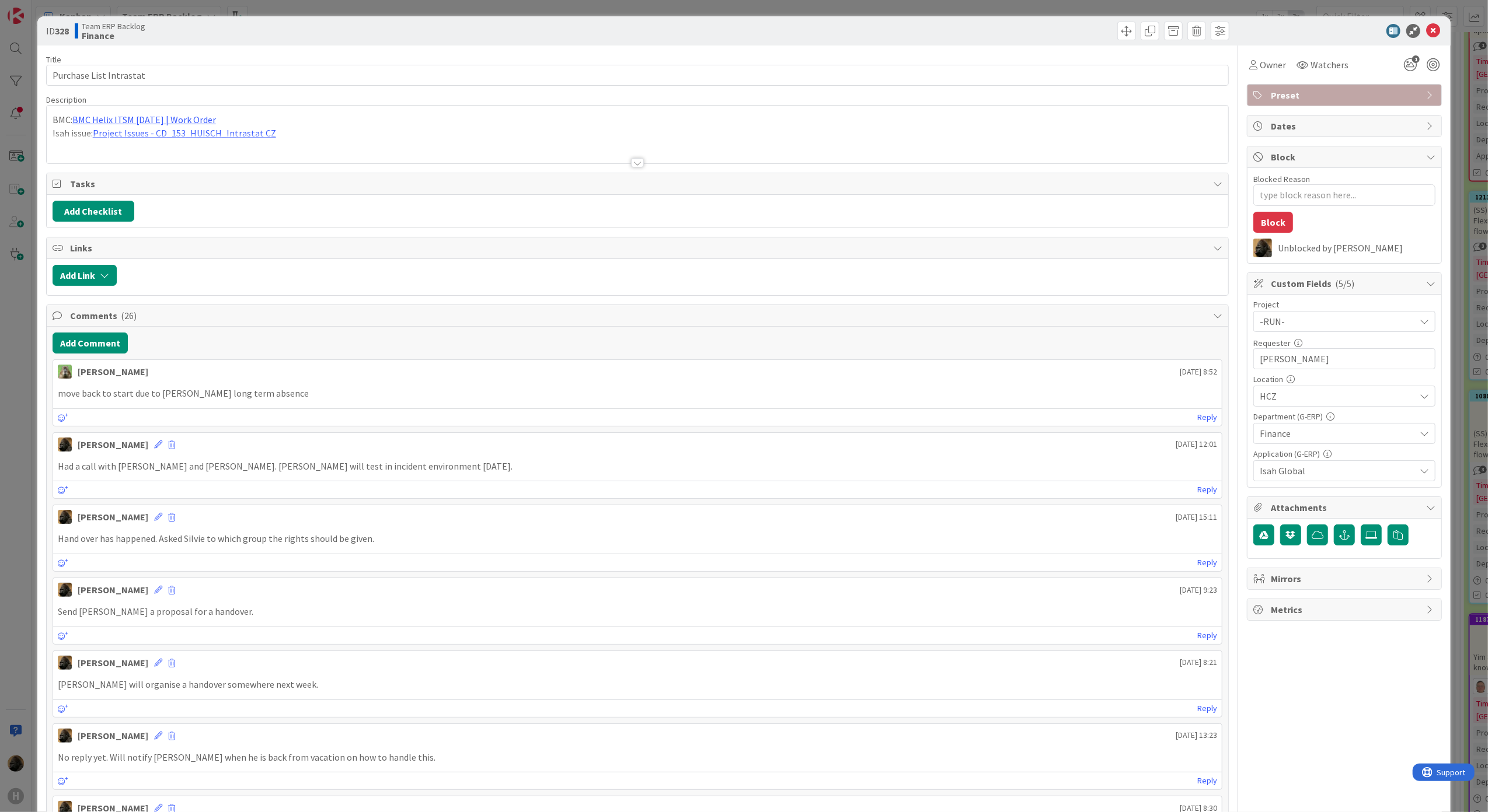
click at [12, 547] on div "ID 328 Team ERP Backlog Finance Title 23 / 128 Purchase List Intrastat Descript…" at bounding box center [744, 406] width 1488 height 812
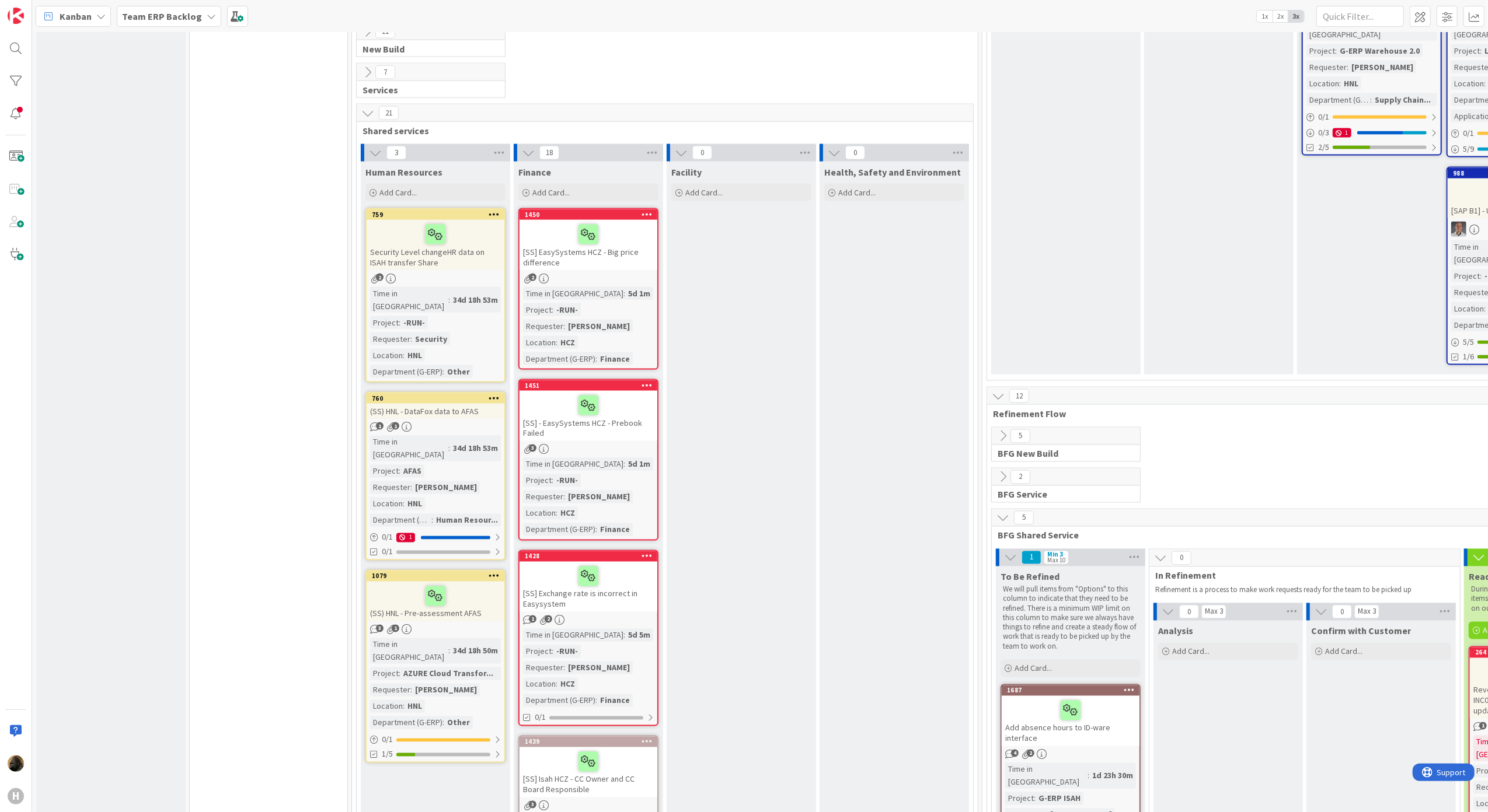
scroll to position [1817, 0]
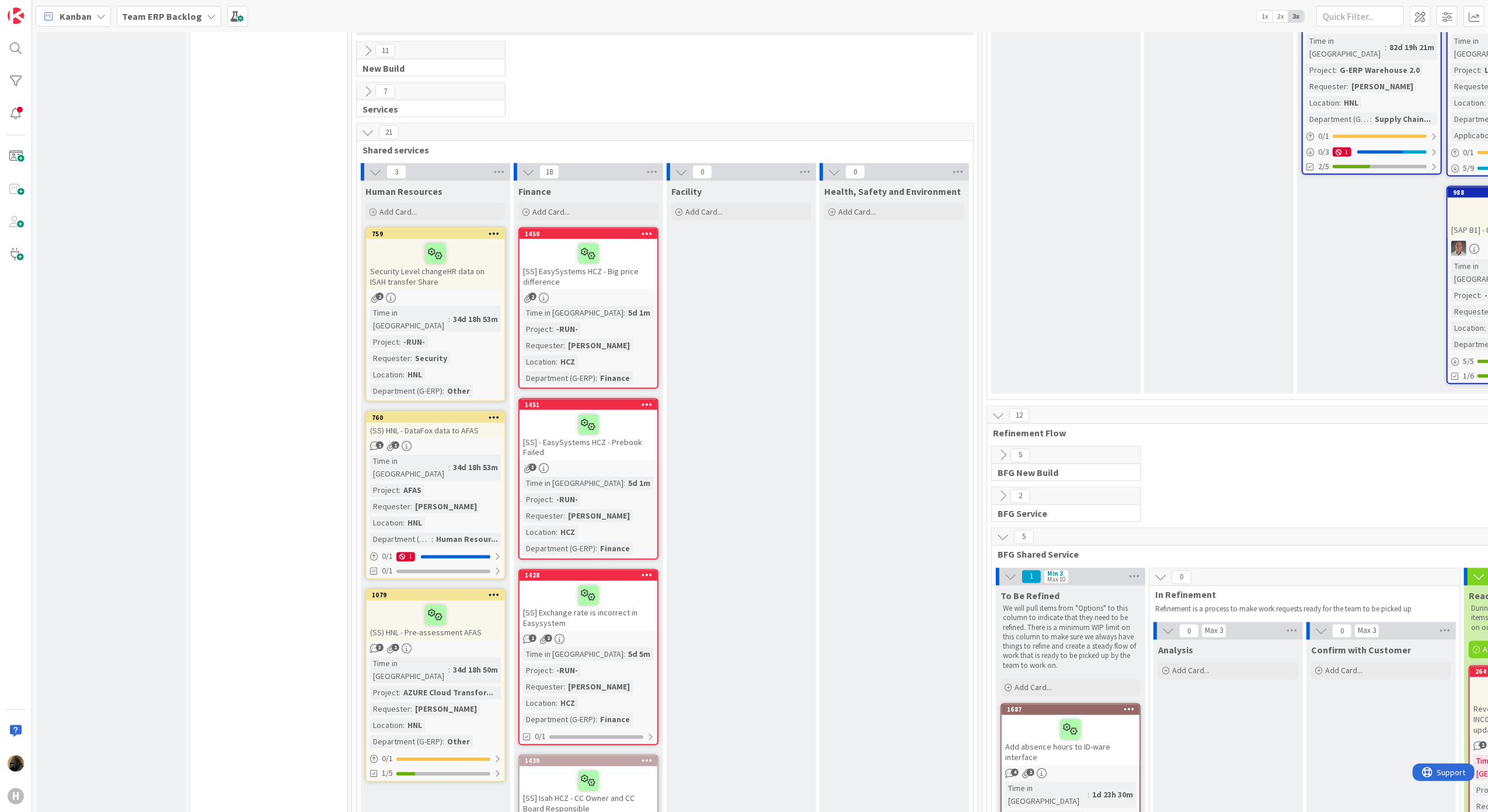
click at [636, 581] on div "[SS] Exchange rate is incorrect in Easysystem" at bounding box center [588, 606] width 138 height 50
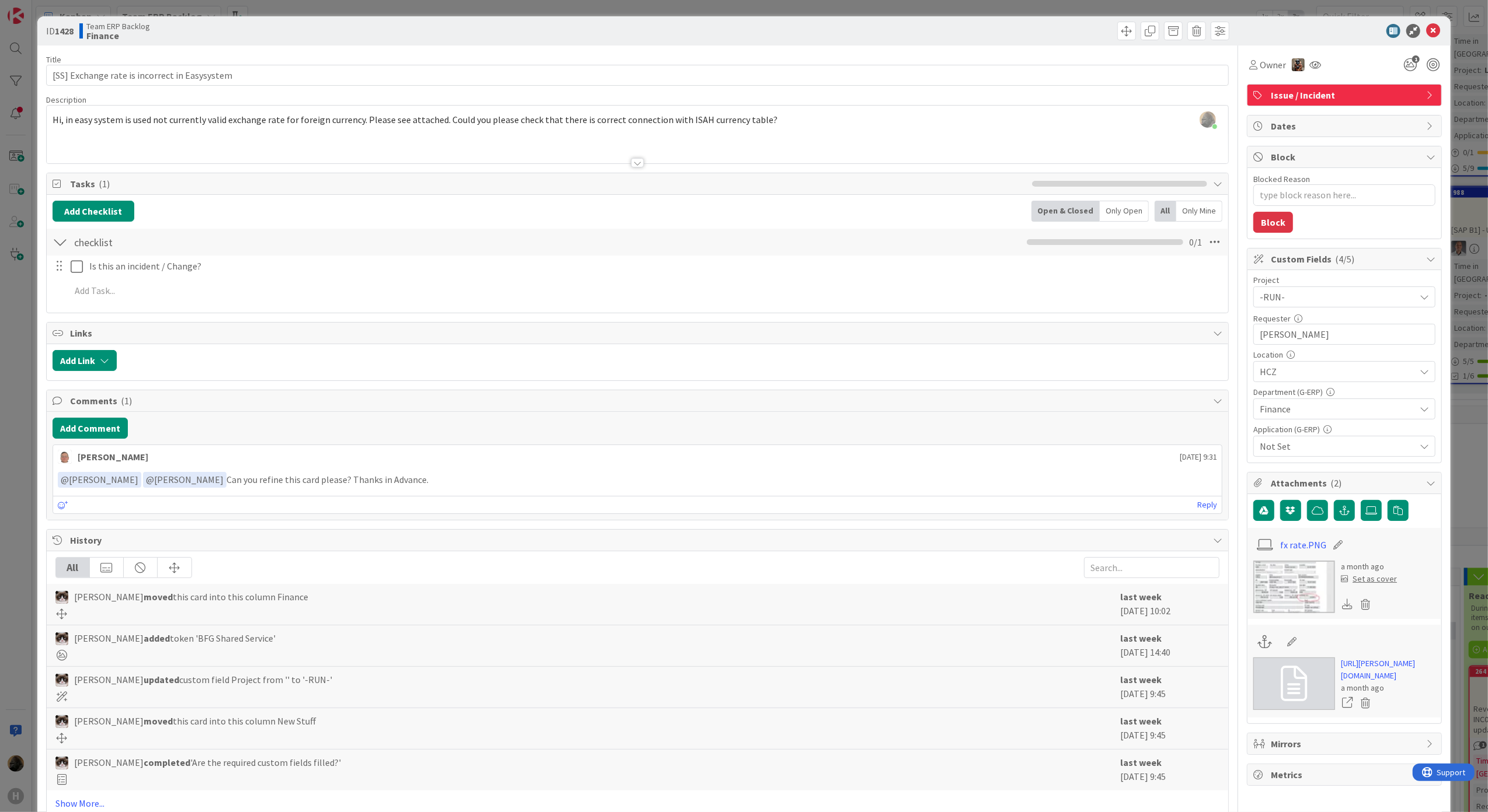
click at [7, 534] on div "ID 1428 Team ERP Backlog Finance Title 45 / 128 [SS] Exchange rate is incorrect…" at bounding box center [744, 406] width 1488 height 812
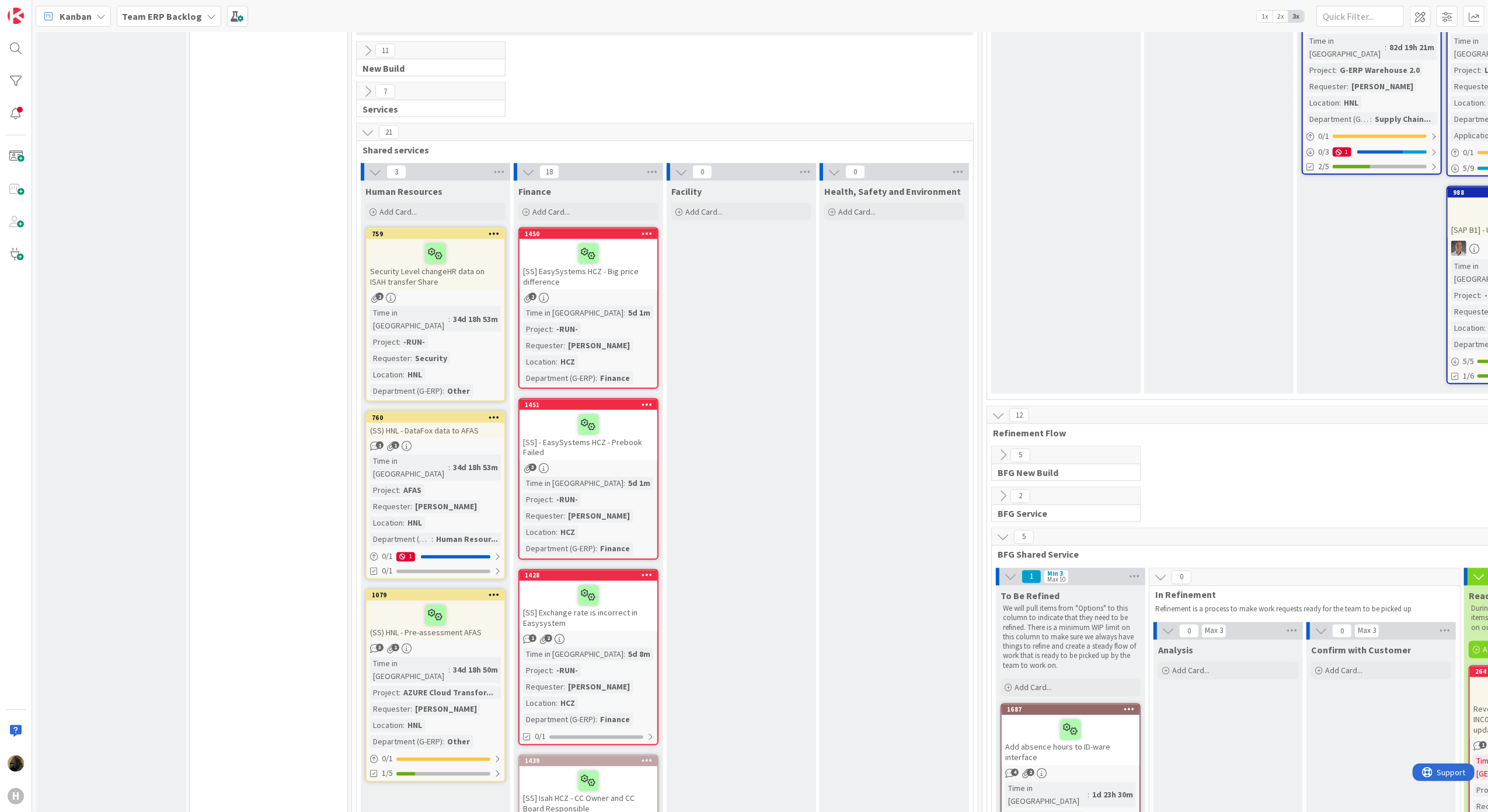
click at [630, 239] on div "[SS] EasySystems HCZ - Big price difference" at bounding box center [588, 263] width 138 height 50
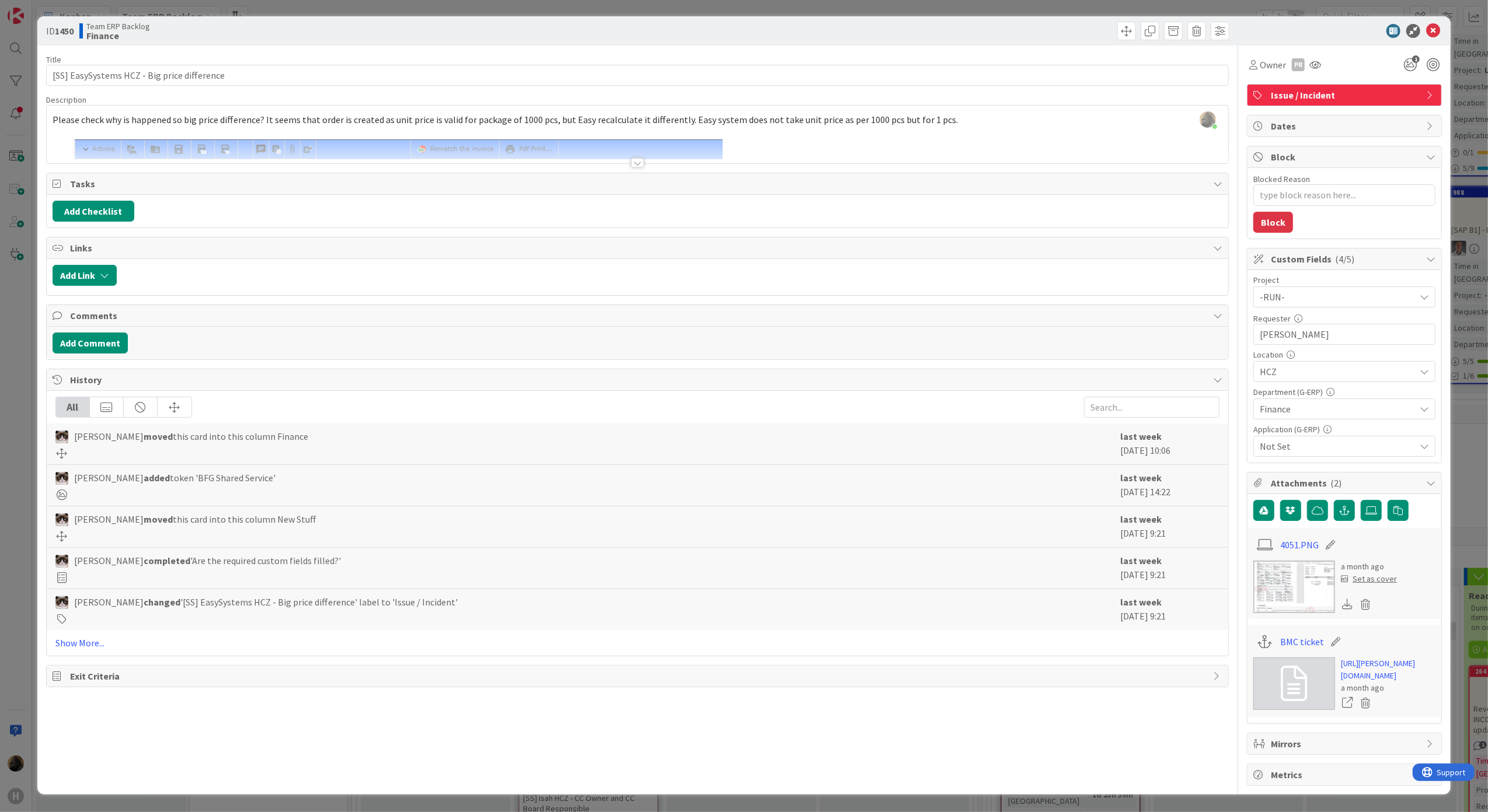
click at [631, 166] on div at bounding box center [637, 162] width 13 height 10
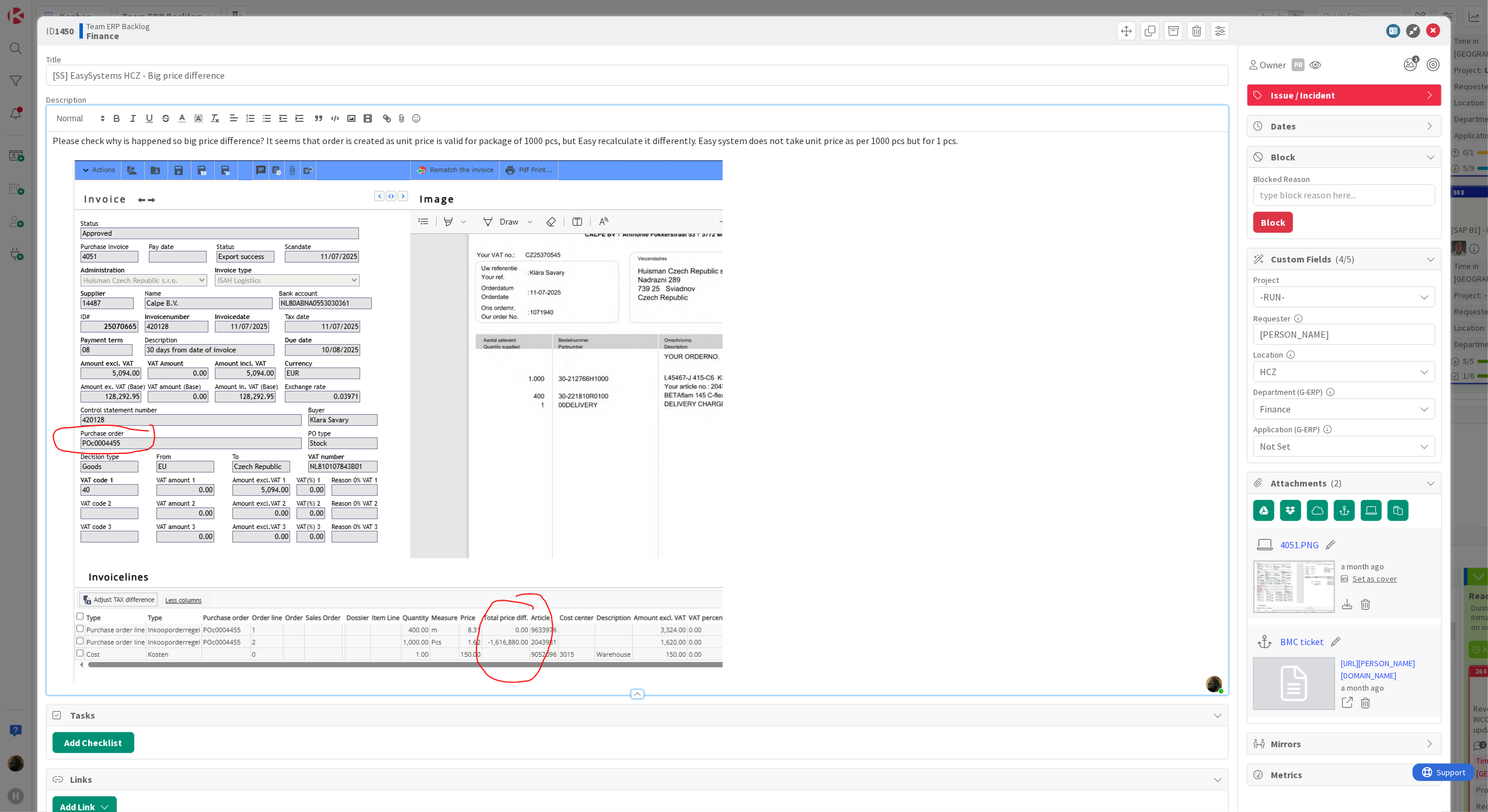
click at [785, 677] on p at bounding box center [638, 422] width 1170 height 523
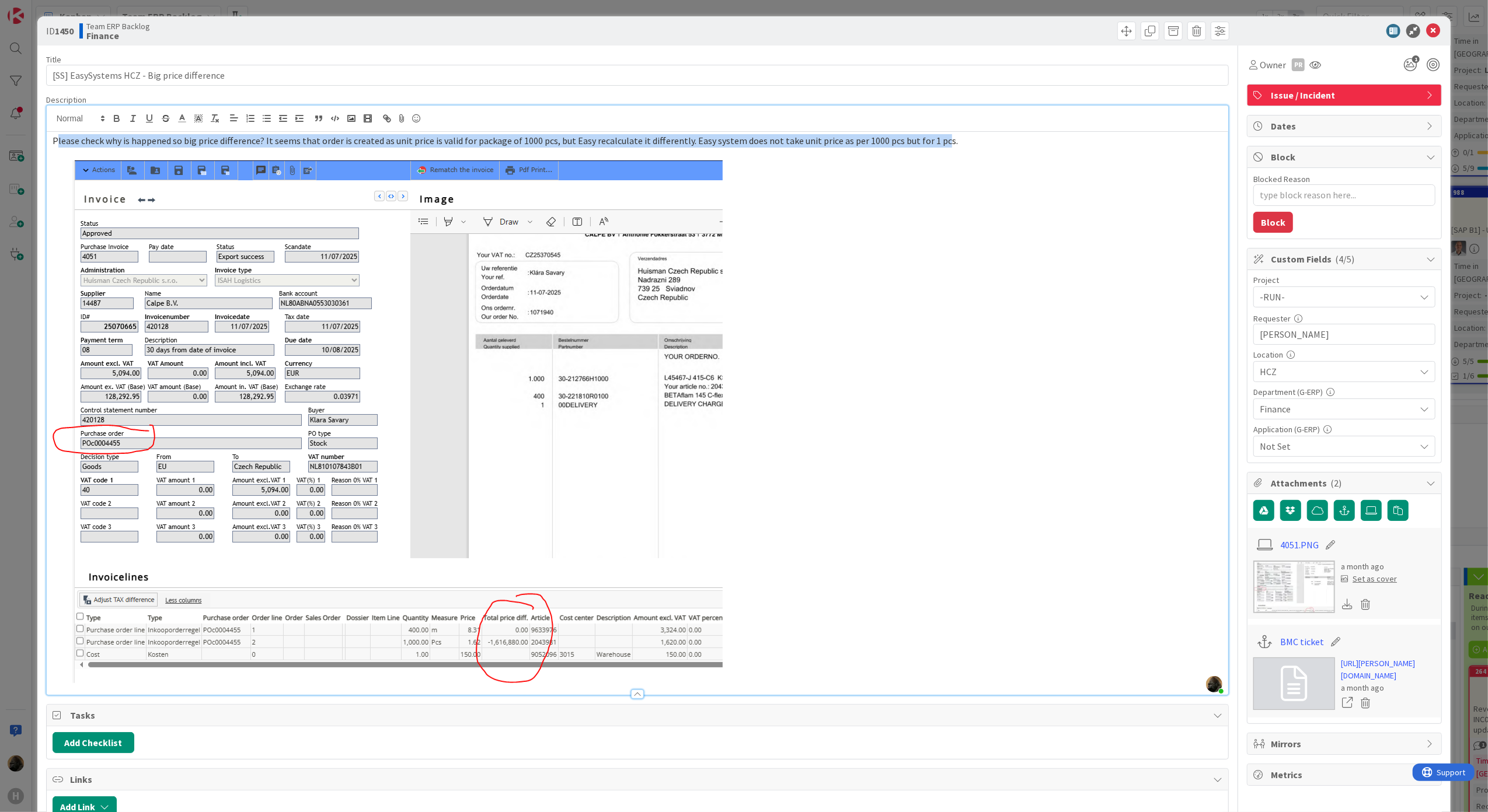
drag, startPoint x: 55, startPoint y: 141, endPoint x: 927, endPoint y: 138, distance: 872.0
click at [927, 138] on span "Please check why is happened so big price difference? It seems that order is cr…" at bounding box center [505, 141] width 905 height 12
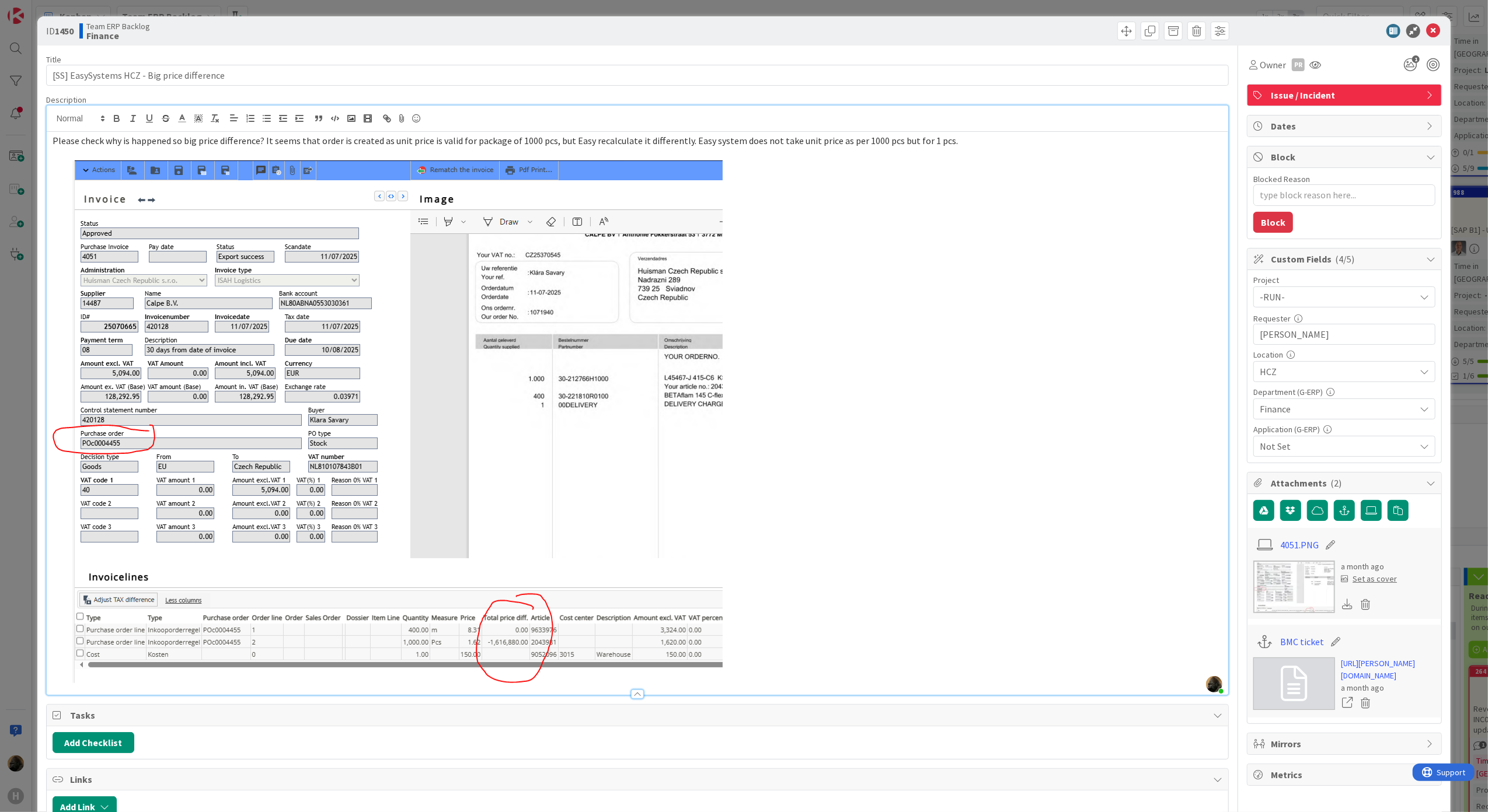
click at [0, 522] on html "H Kanban Team ERP Backlog 1x 2x 3x 5 INFO This column contains information card…" at bounding box center [744, 406] width 1488 height 812
click at [15, 538] on div "ID 1450 Team ERP Backlog Finance Title 43 / 128 [SS] EasySystems HCZ - Big pric…" at bounding box center [744, 406] width 1488 height 812
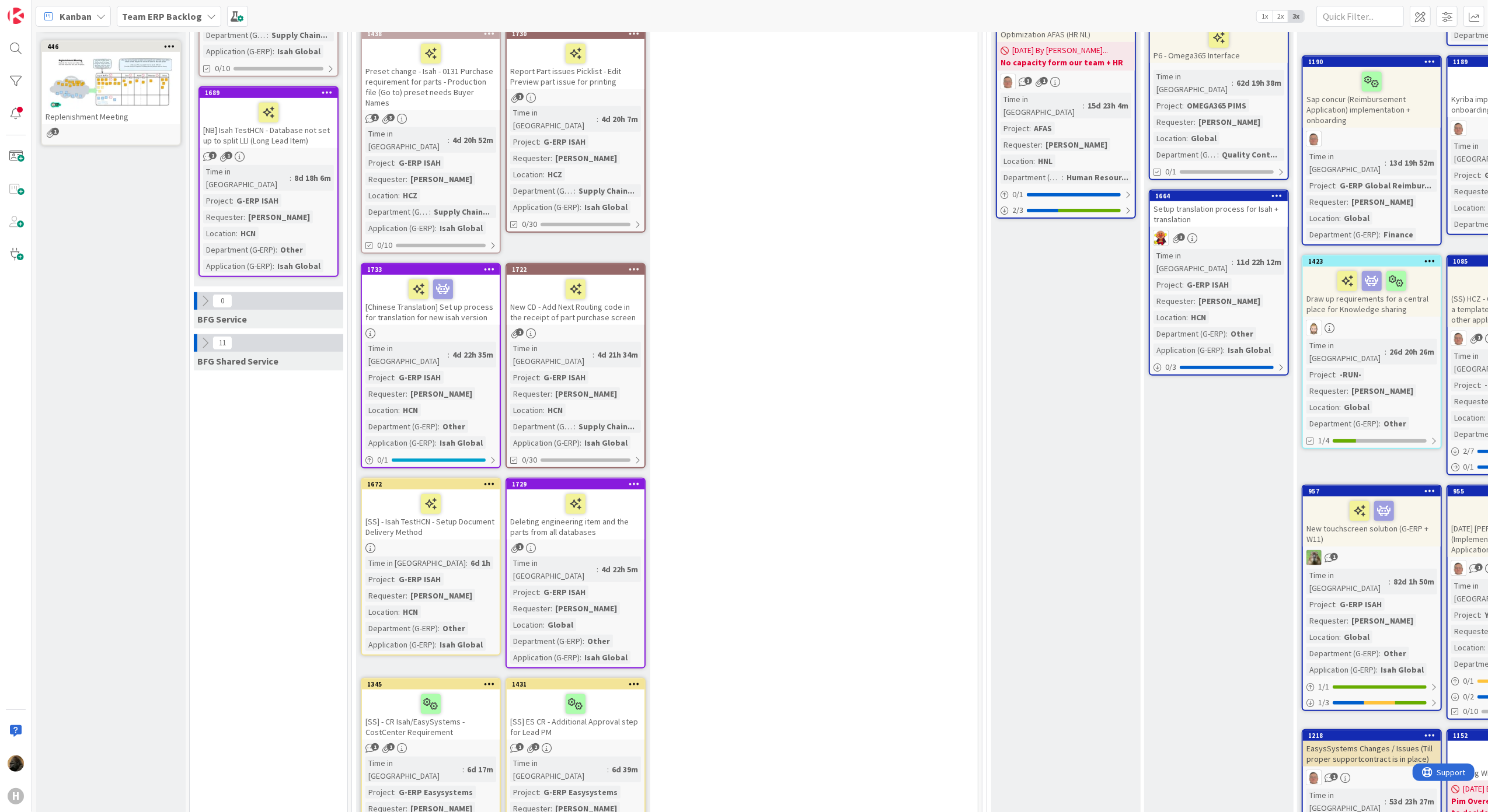
scroll to position [182, 0]
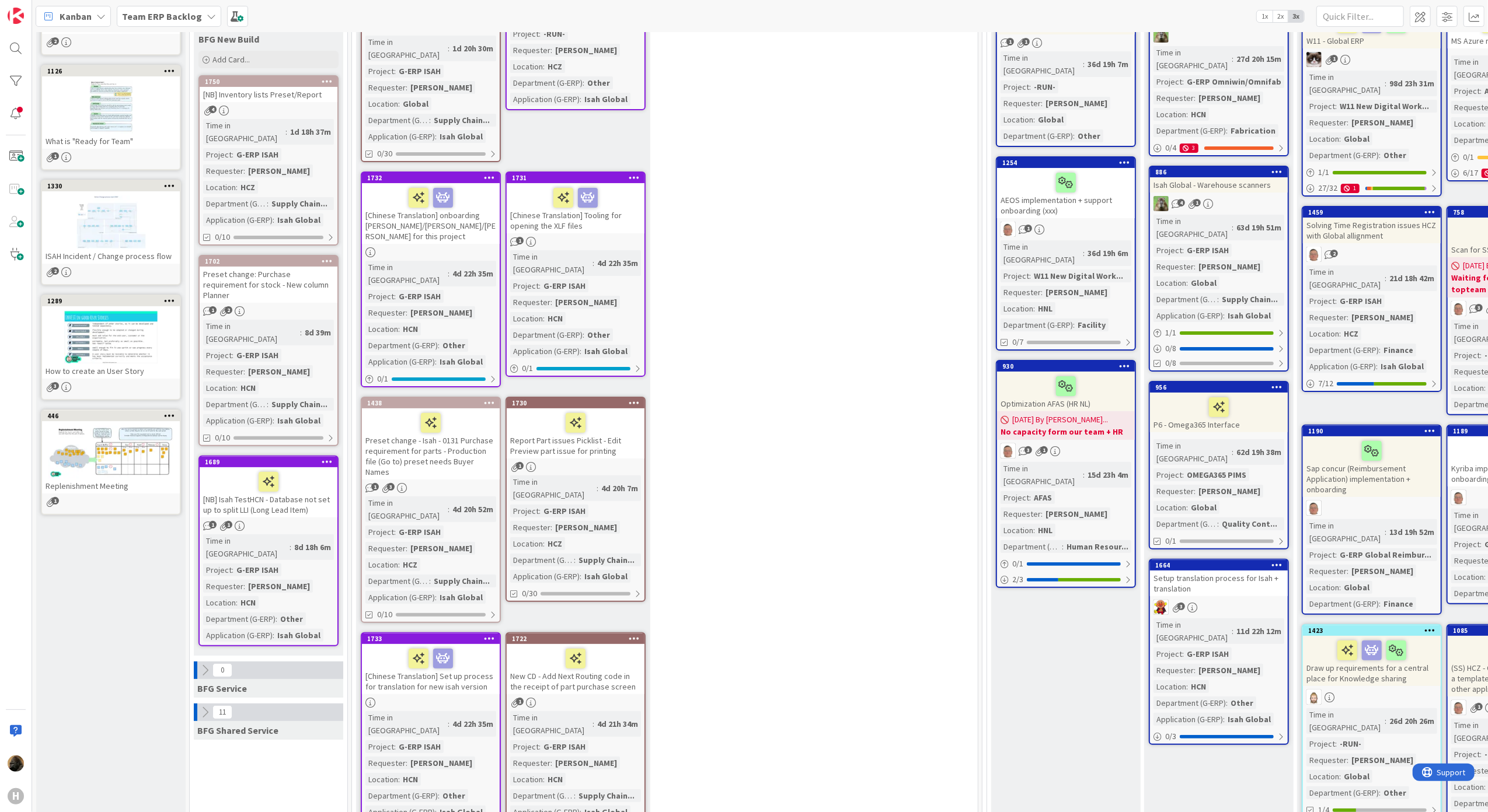
click at [197, 705] on button at bounding box center [205, 712] width 15 height 15
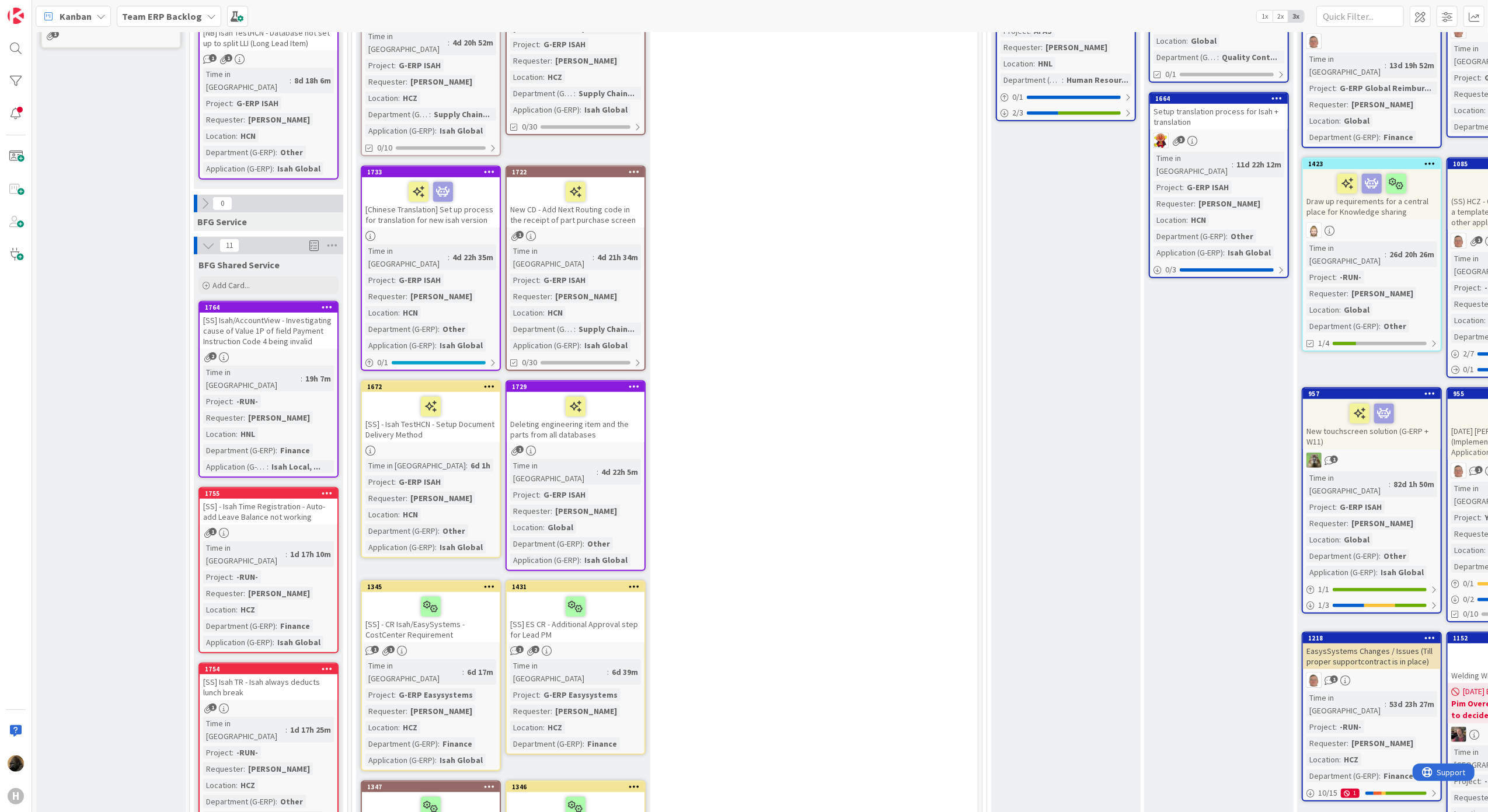
scroll to position [805, 0]
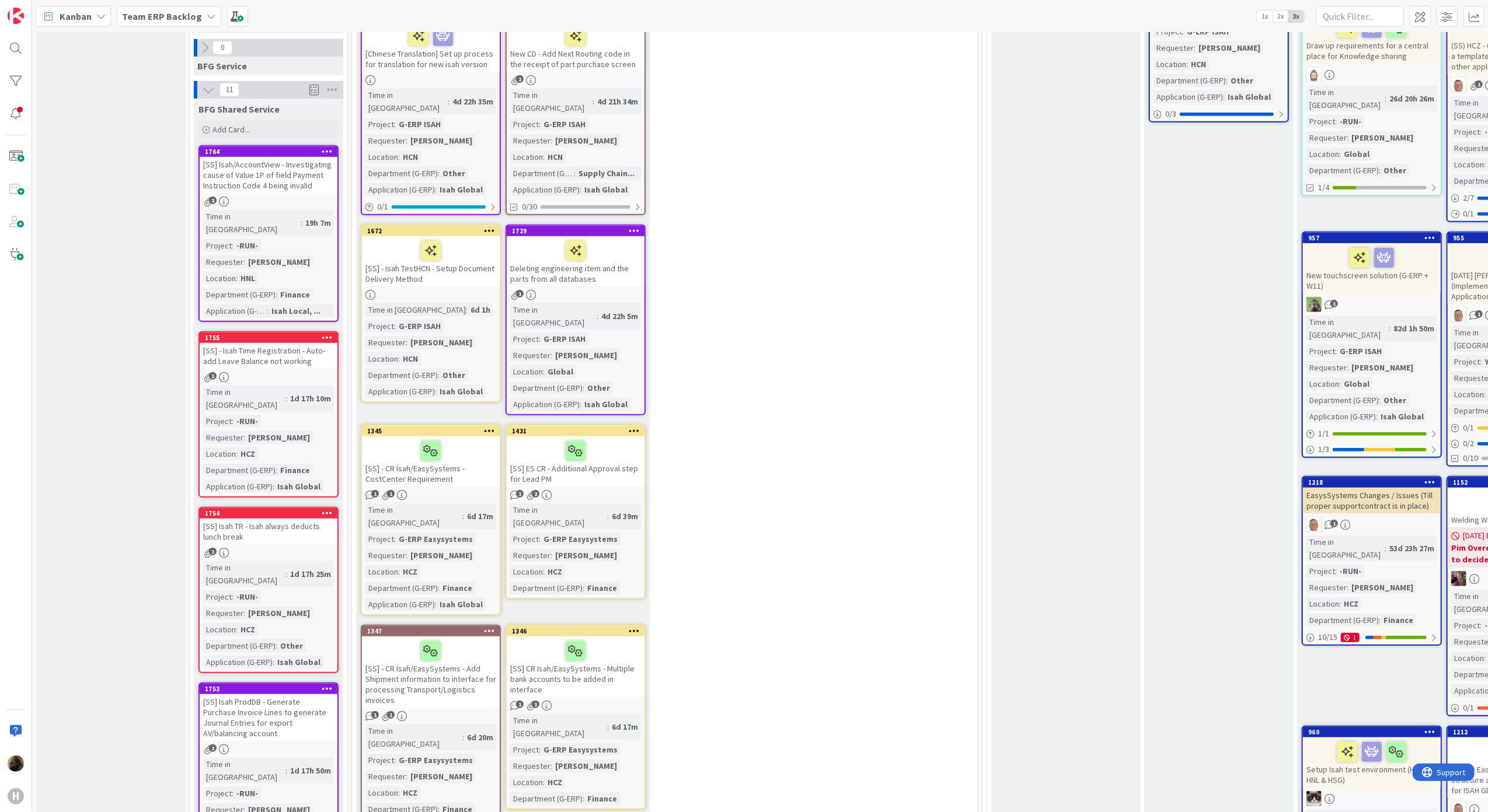
click at [232, 519] on div "[SS] Isah TR - Isah always deducts lunch break" at bounding box center [268, 531] width 138 height 25
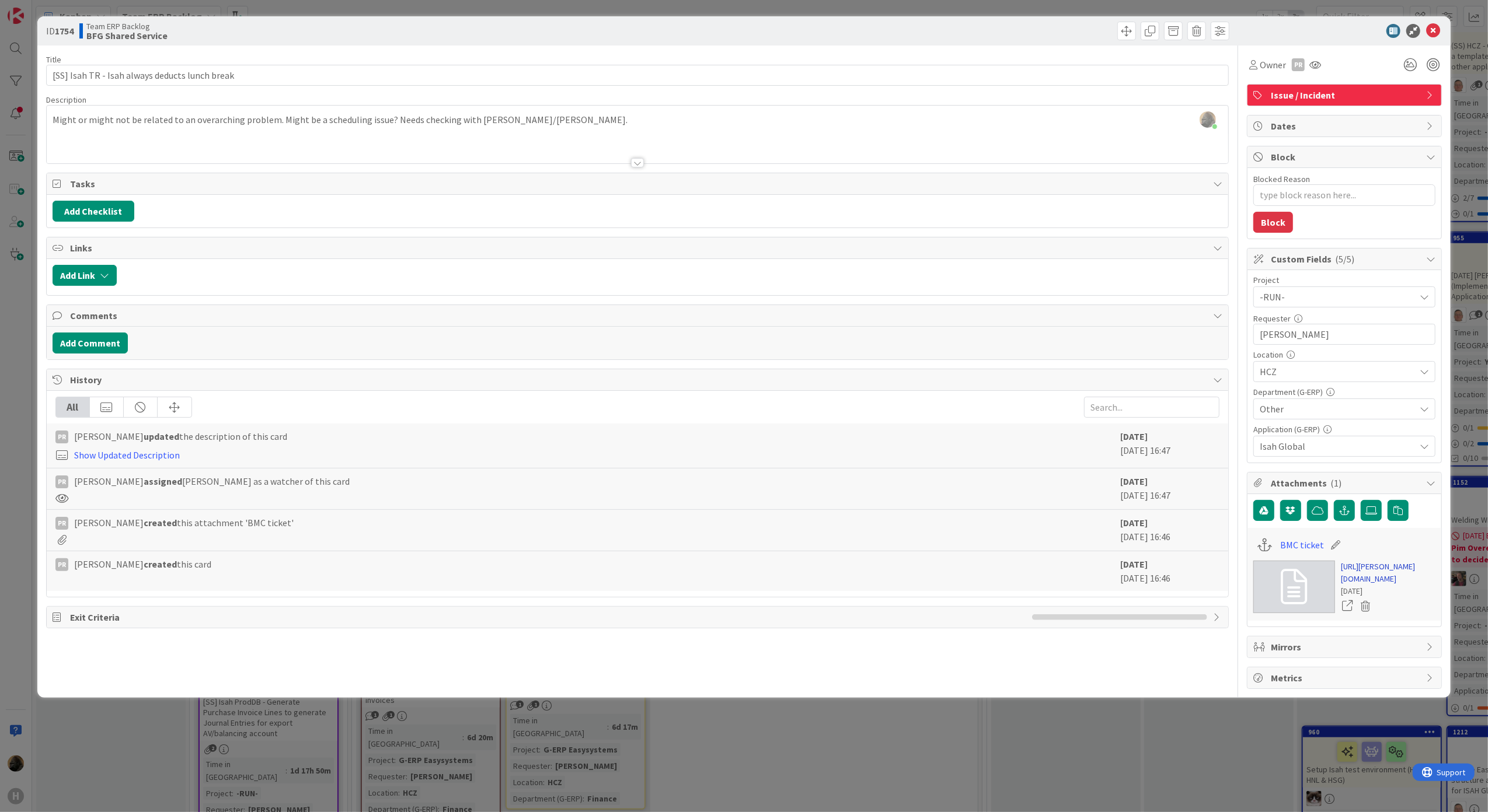
click at [1381, 585] on link "https://huisman-smartit.onbmc.com/smartit/app/#/incident/AGGGSPRFBRQVHASXCFGWSX…" at bounding box center [1388, 573] width 95 height 25
click at [8, 531] on div "ID 1754 Team ERP Backlog BFG Shared Service Title 46 / 128 [SS] Isah TR - Isah …" at bounding box center [744, 406] width 1488 height 812
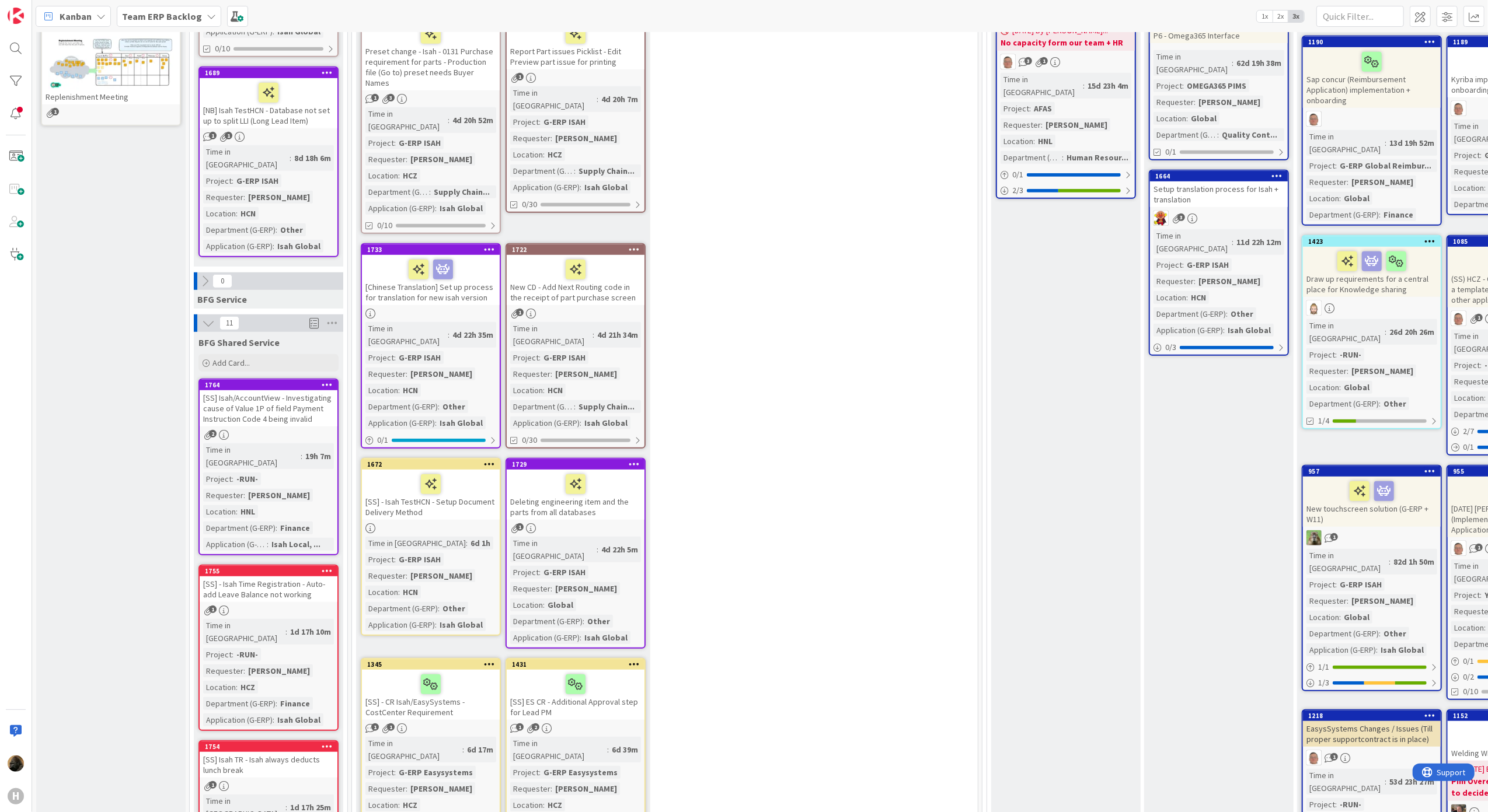
click at [311, 391] on div "[SS] Isah/AccountView - Investigating cause of Value 1P of field Payment Instru…" at bounding box center [268, 409] width 138 height 36
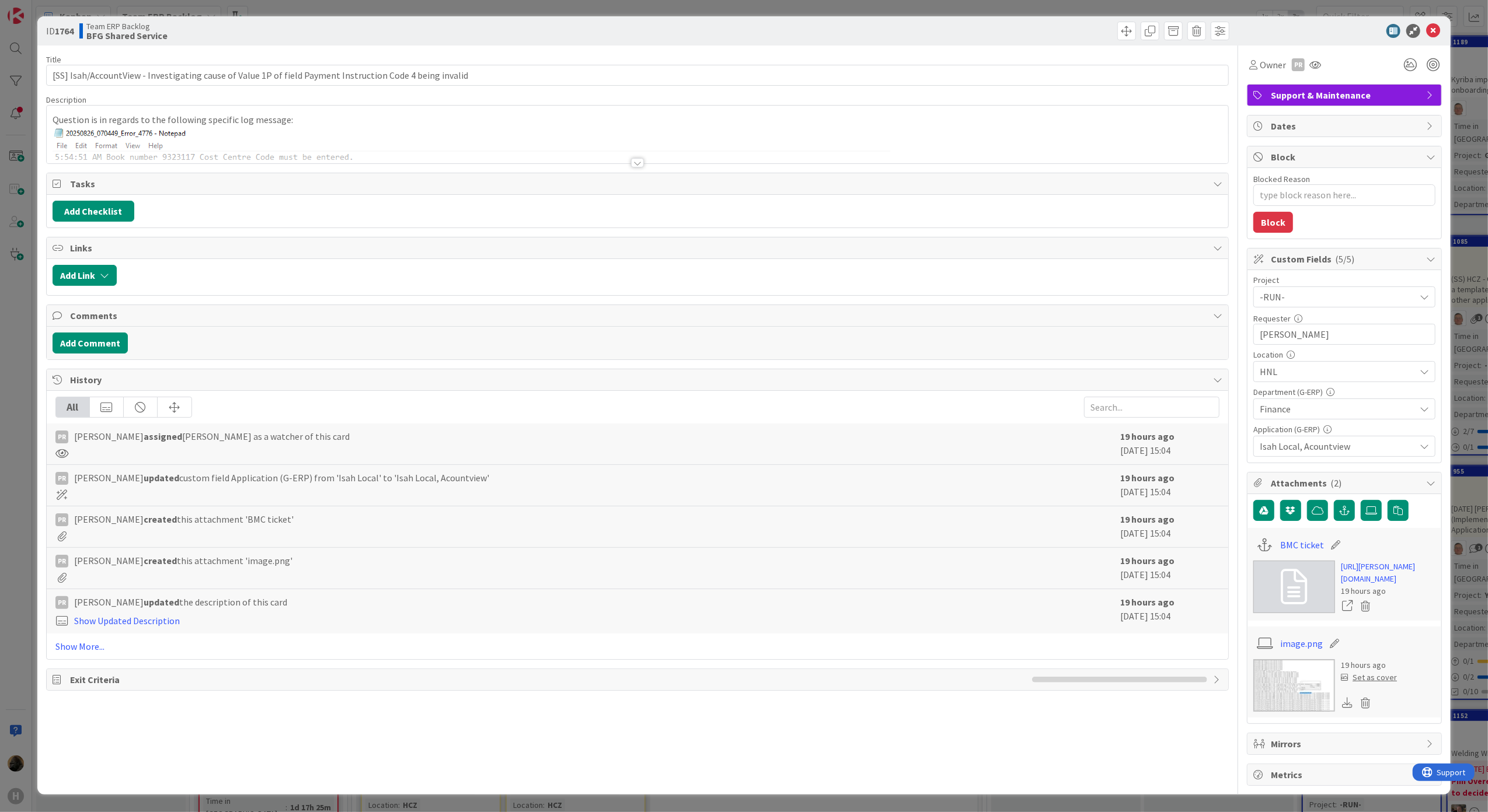
click at [633, 158] on div at bounding box center [638, 149] width 1182 height 30
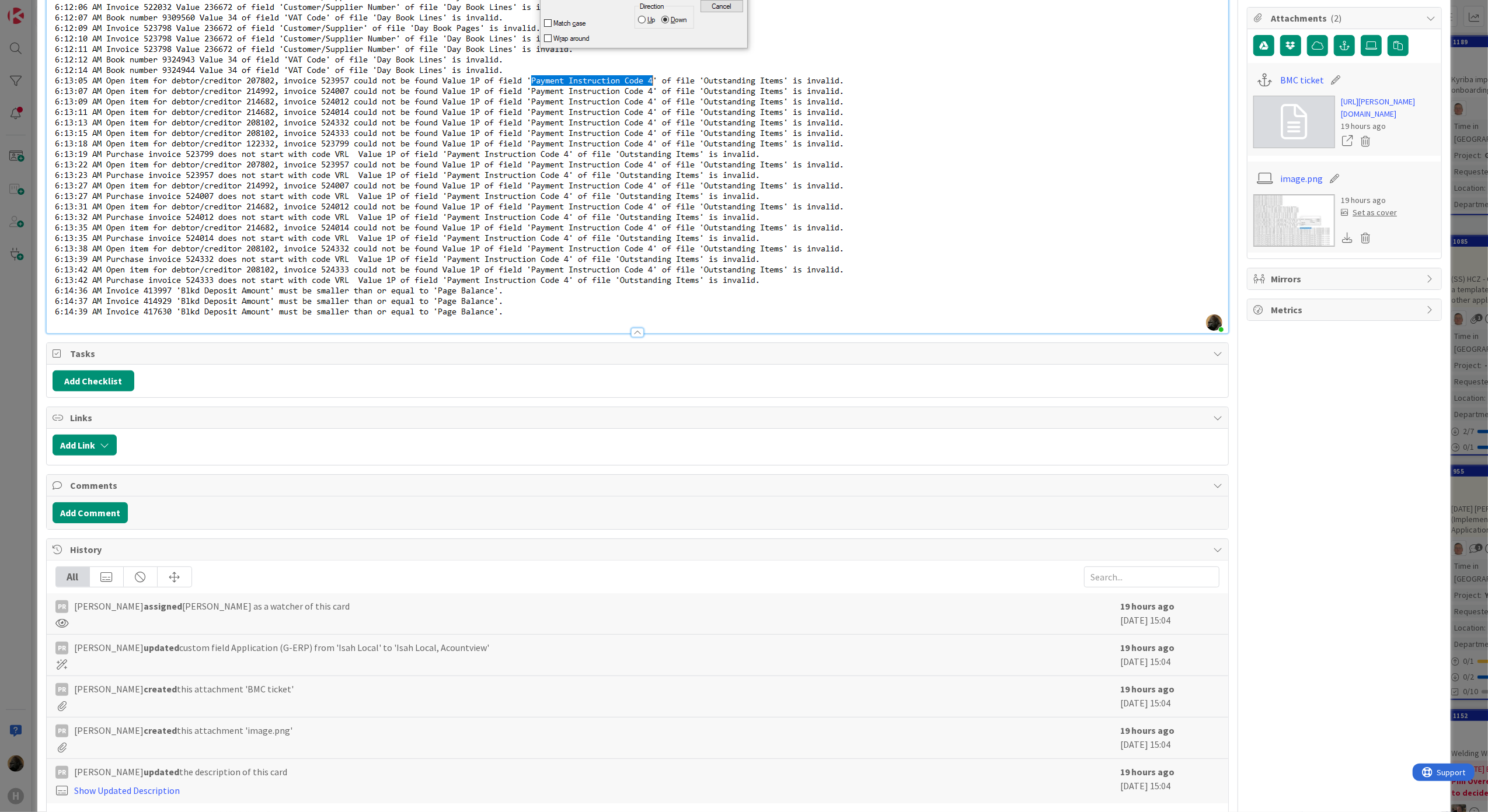
scroll to position [467, 0]
click at [358, 400] on div "Title 105 / 128 [SS] Isah/AccountView - Investigating cause of Value 1P of fiel…" at bounding box center [637, 219] width 1183 height 1280
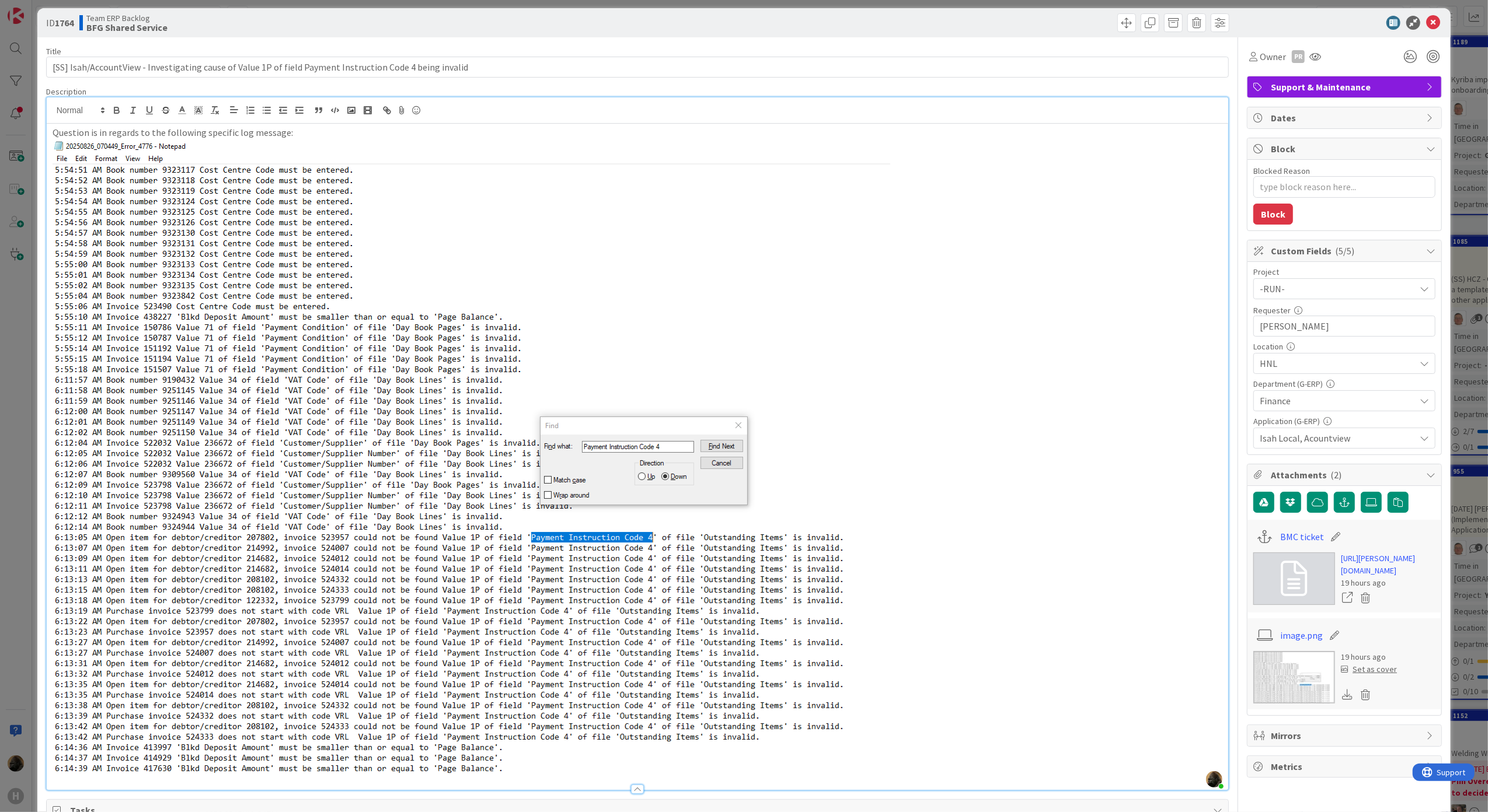
scroll to position [0, 0]
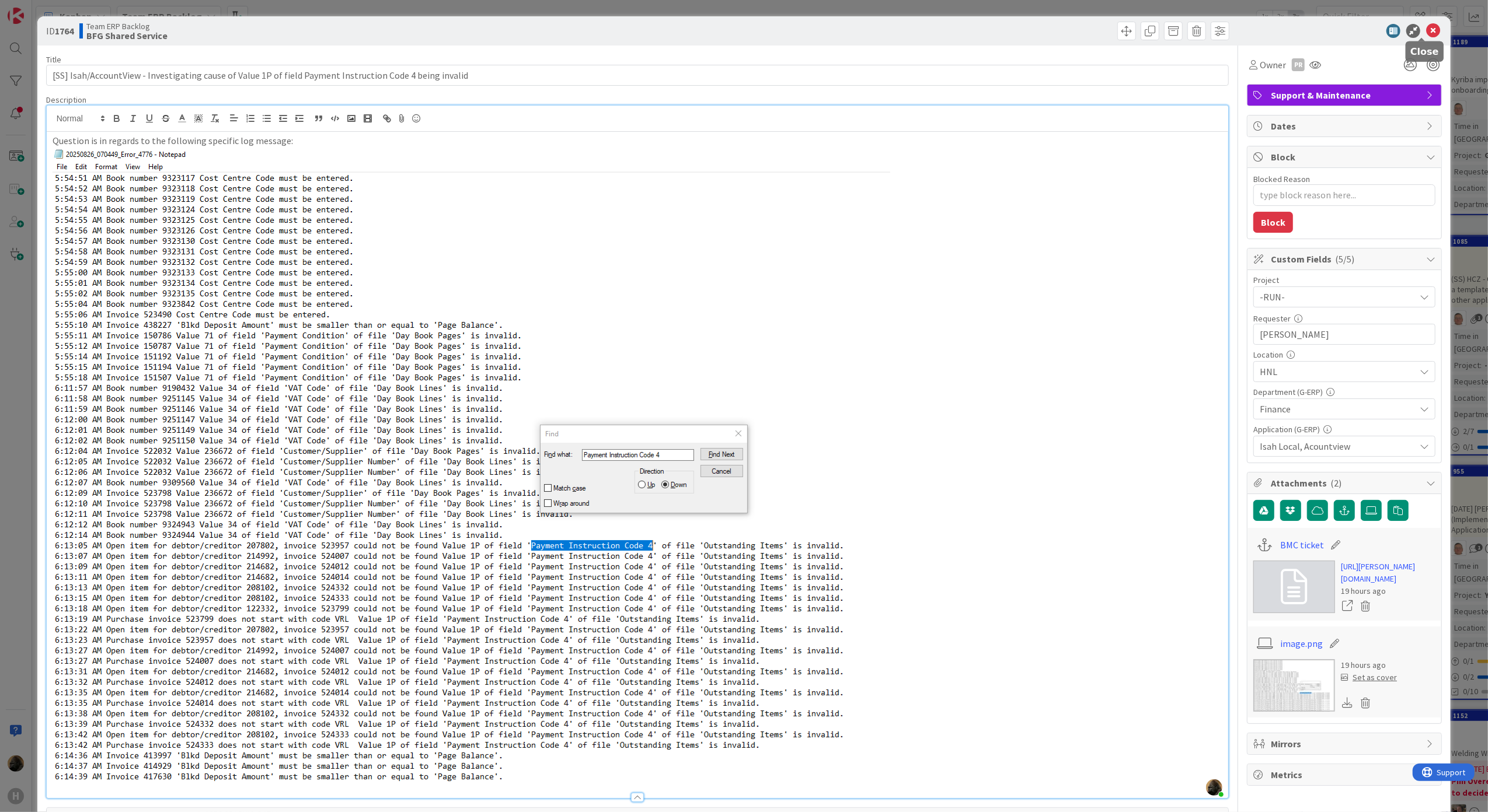
click at [1426, 24] on icon at bounding box center [1433, 31] width 14 height 14
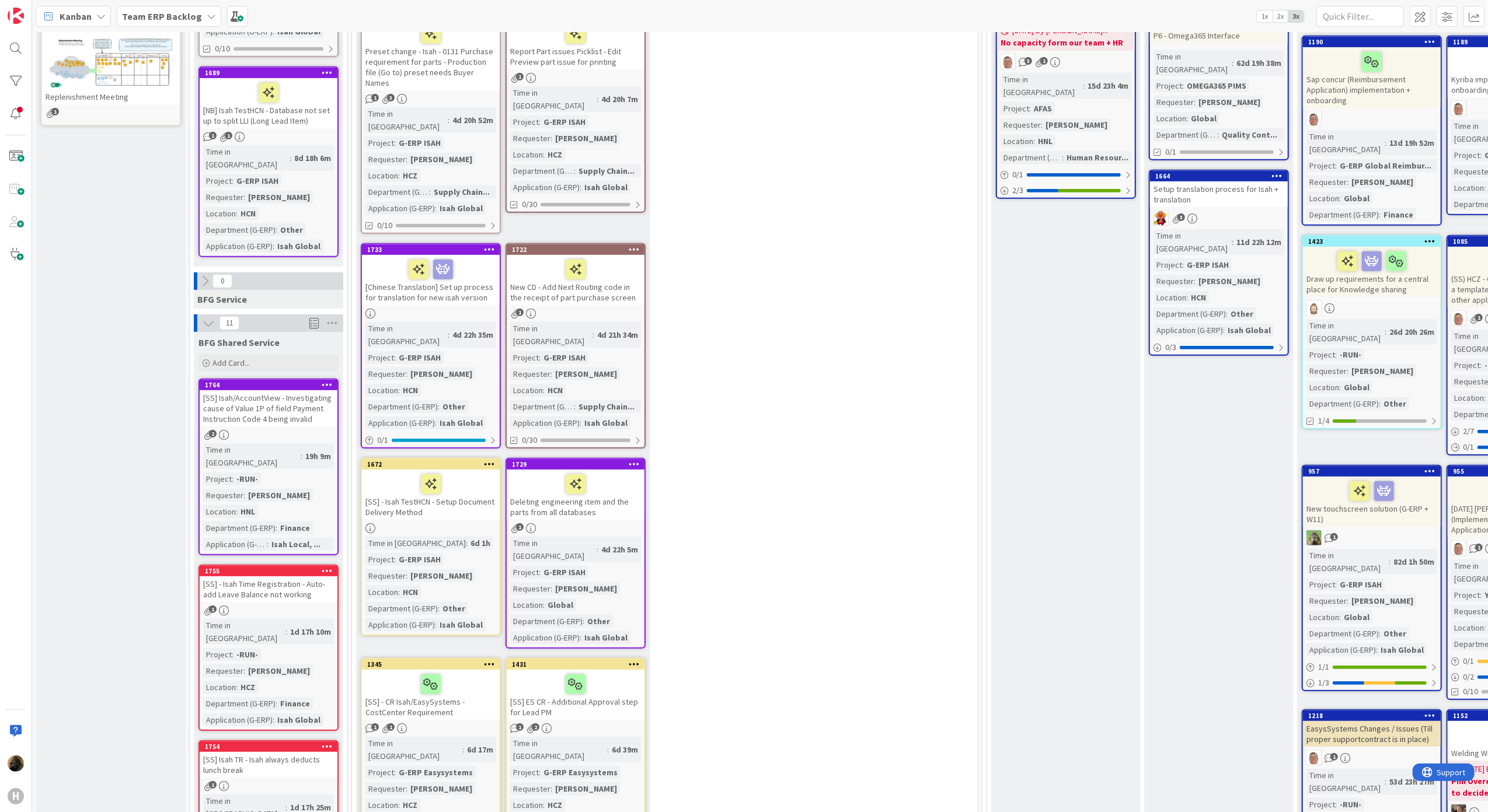
click at [329, 380] on icon at bounding box center [327, 384] width 11 height 8
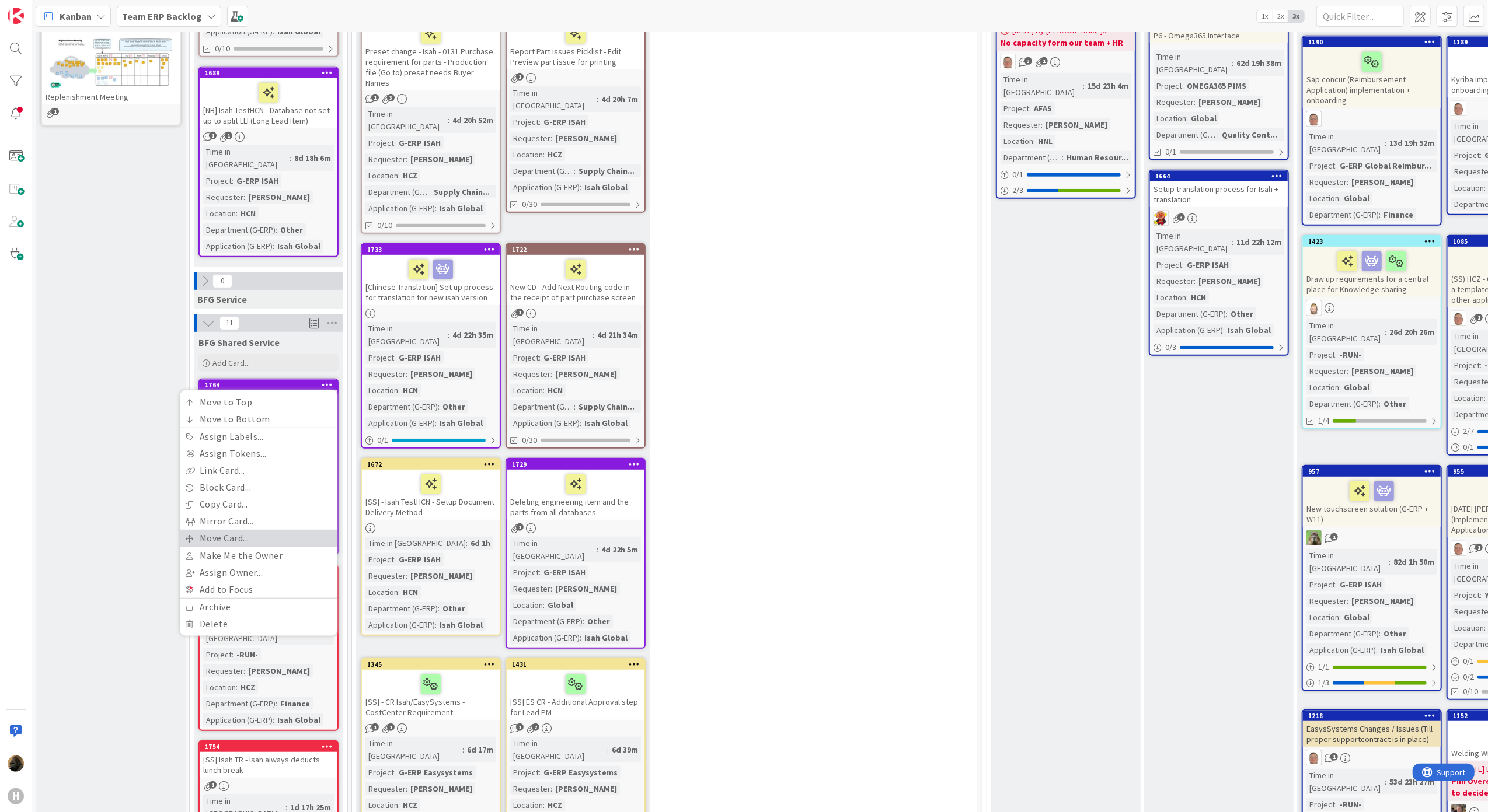
click at [244, 530] on link "Move Card..." at bounding box center [258, 538] width 158 height 17
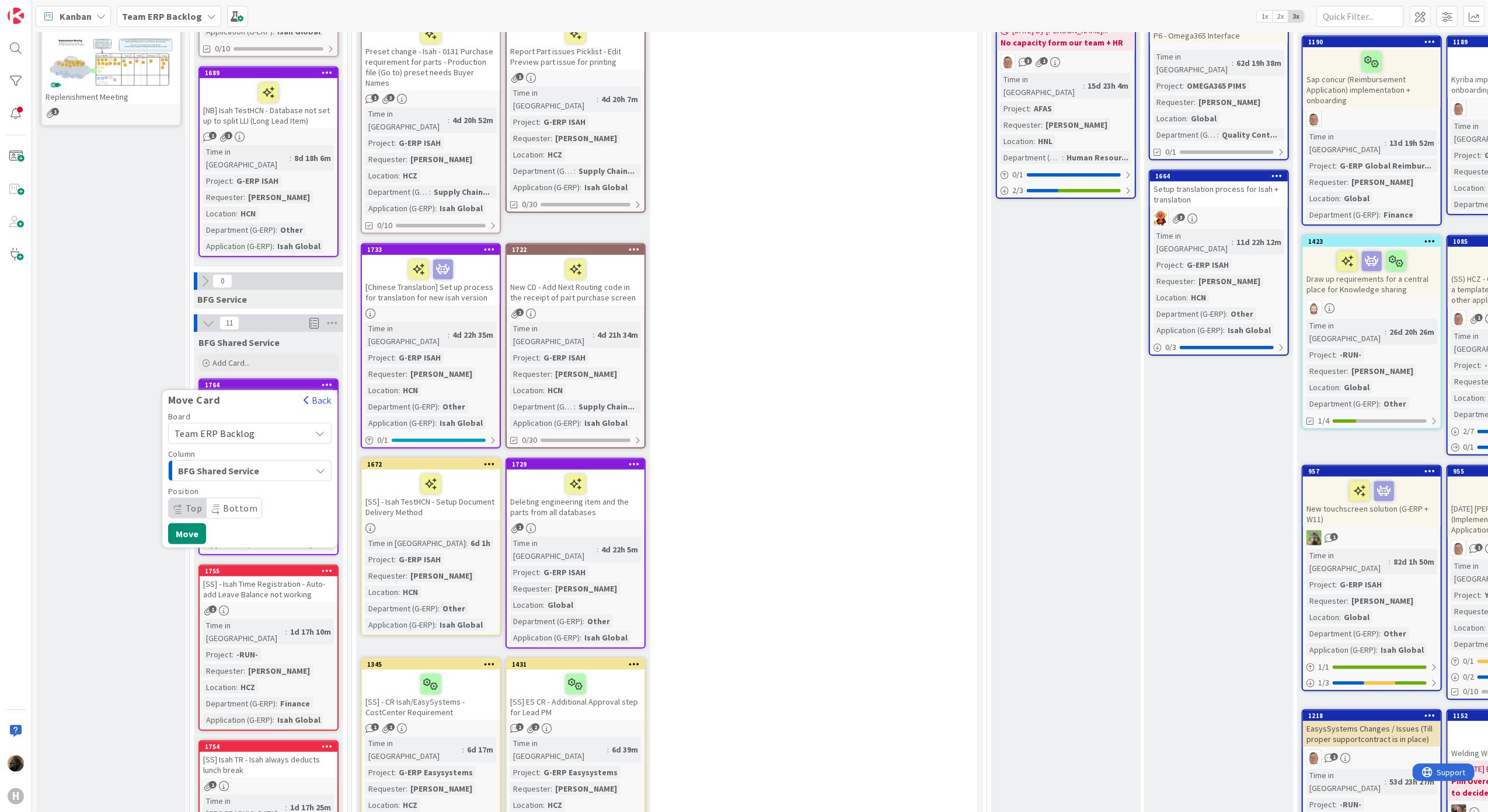
click at [246, 461] on div "BFG Shared Service" at bounding box center [243, 470] width 136 height 19
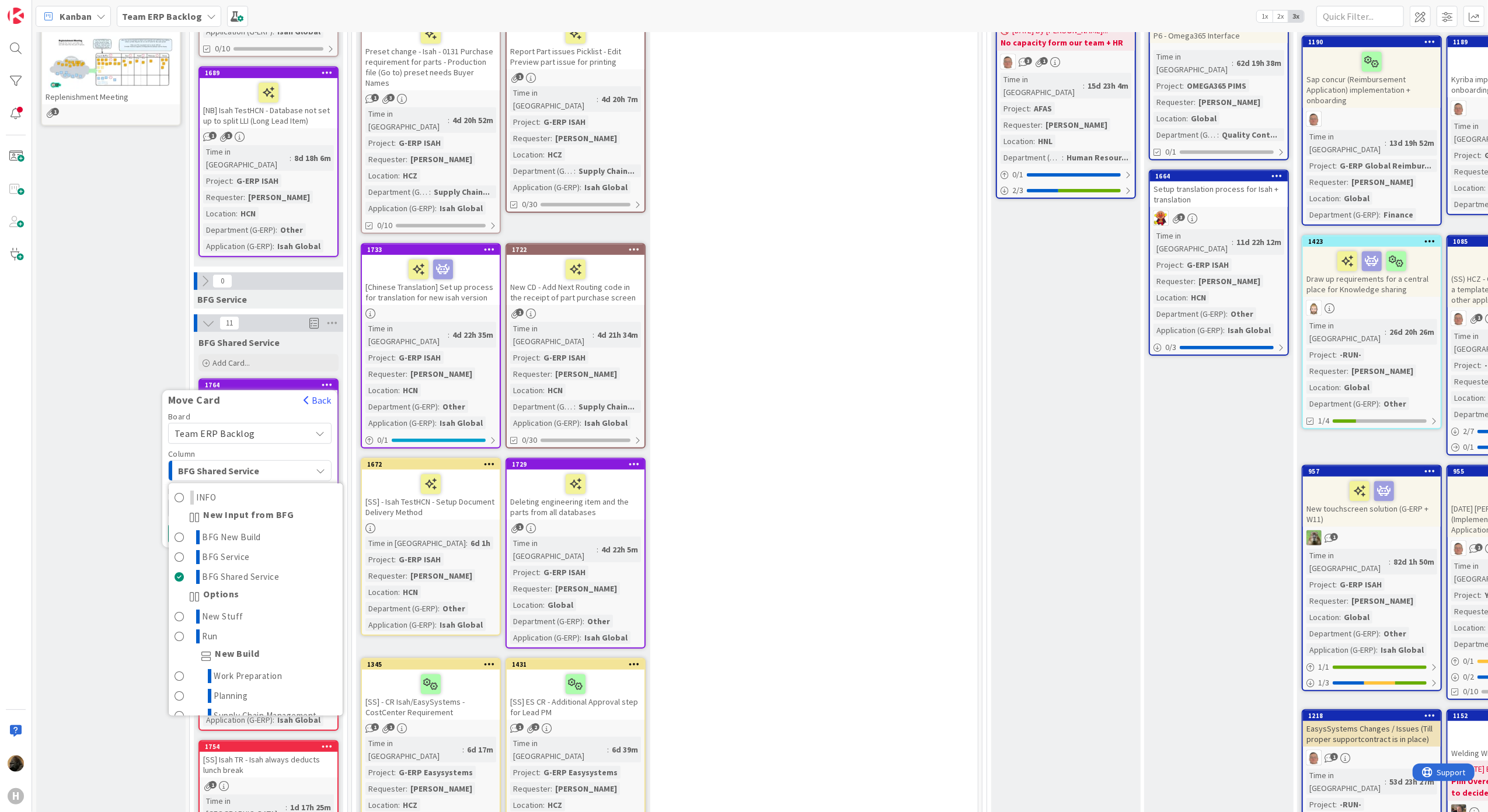
click at [246, 450] on div "Column" at bounding box center [250, 454] width 164 height 8
click at [246, 426] on span "Team ERP Backlog" at bounding box center [240, 434] width 131 height 16
click at [246, 428] on span "Team ERP Backlog" at bounding box center [214, 434] width 80 height 12
click at [244, 464] on span "BFG Shared Service" at bounding box center [222, 471] width 88 height 15
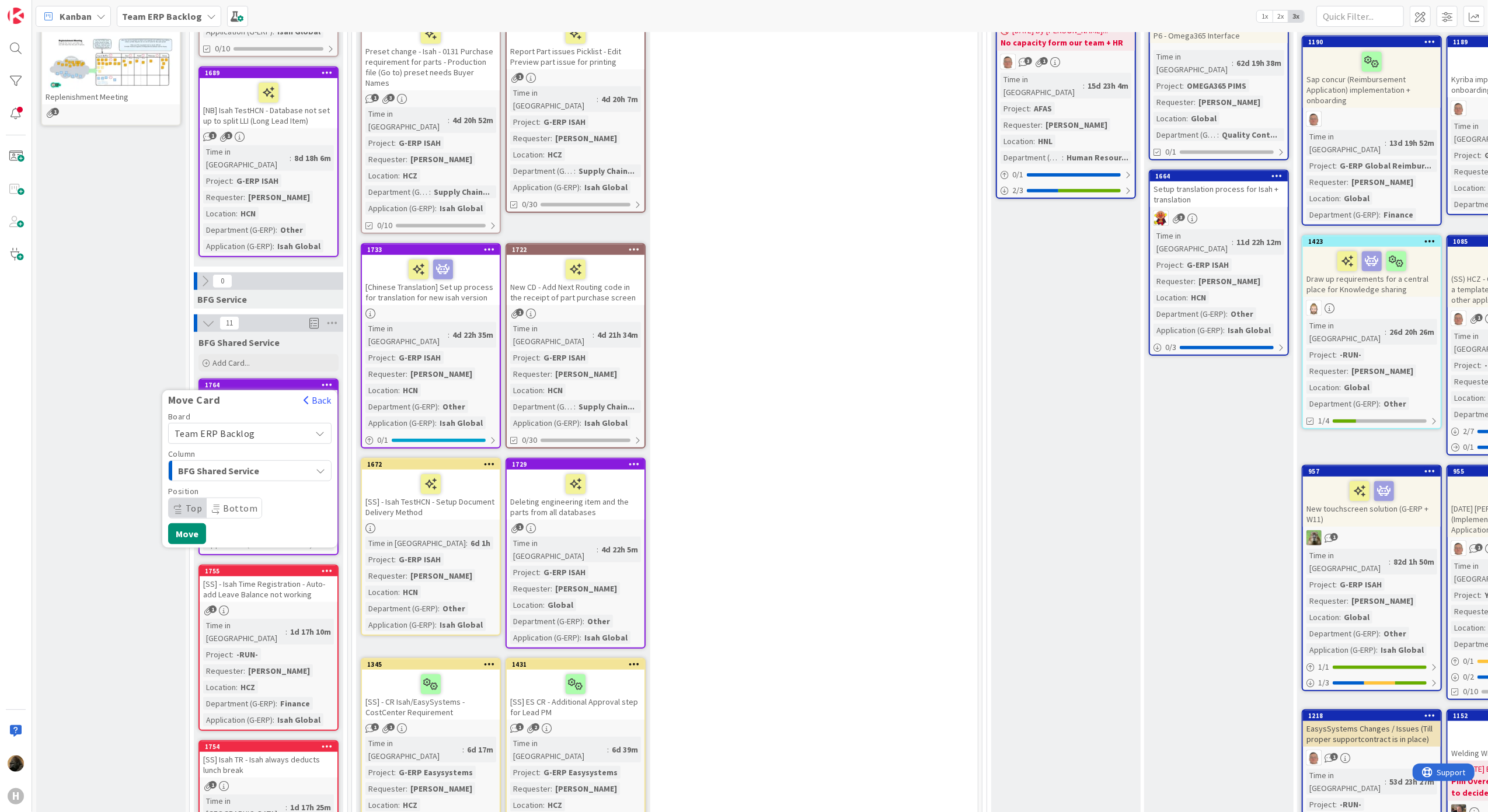
click at [244, 412] on div "Board Team ERP Backlog Team ERP Backlog G-ERP - BFG New Build G-ERP - BFG Servi…" at bounding box center [250, 465] width 164 height 106
click at [244, 426] on span "Team ERP Backlog" at bounding box center [240, 434] width 131 height 16
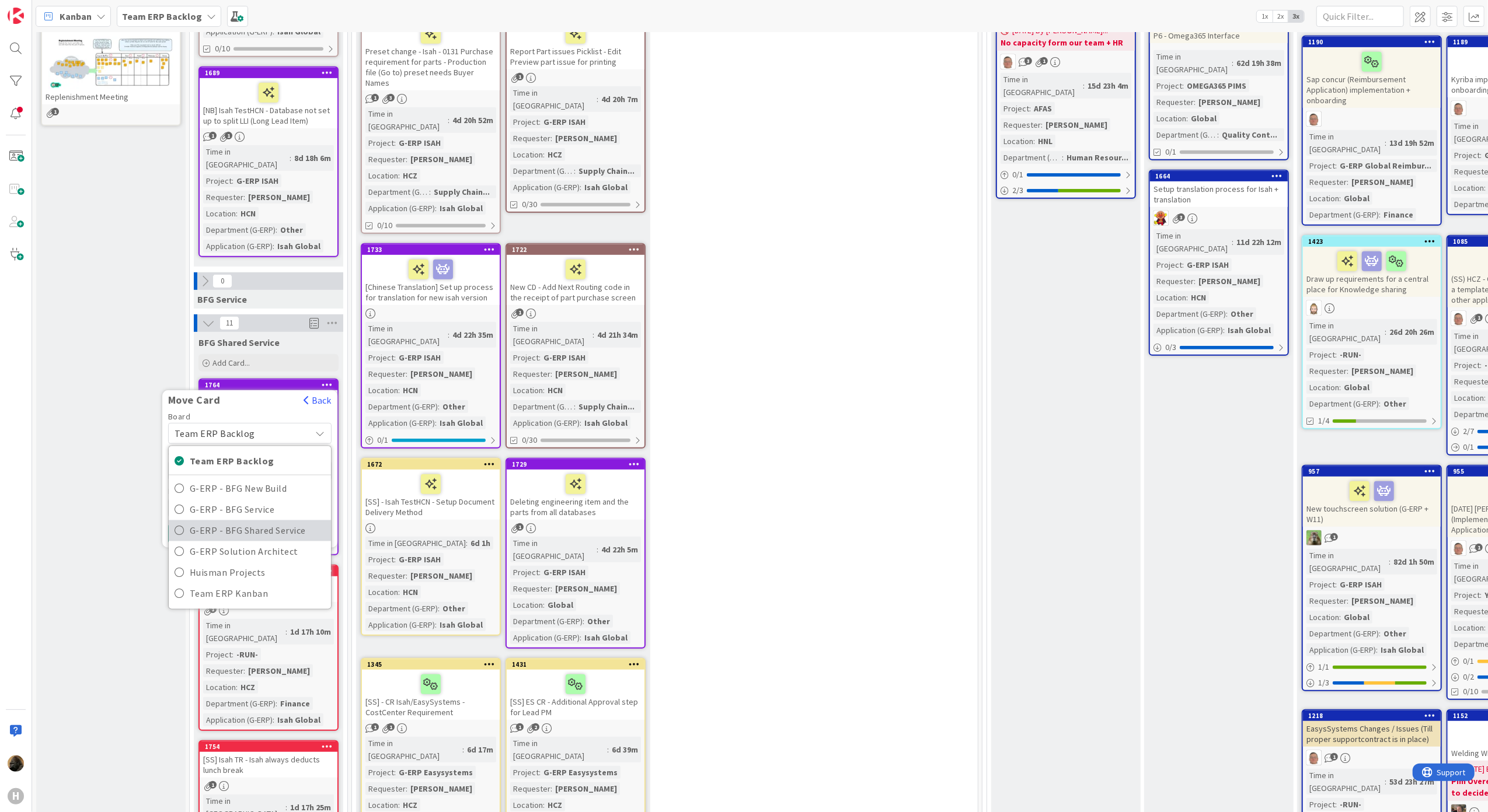
click at [234, 522] on span "G-ERP - BFG Shared Service" at bounding box center [258, 531] width 135 height 18
click at [239, 461] on div "INFO" at bounding box center [243, 470] width 136 height 19
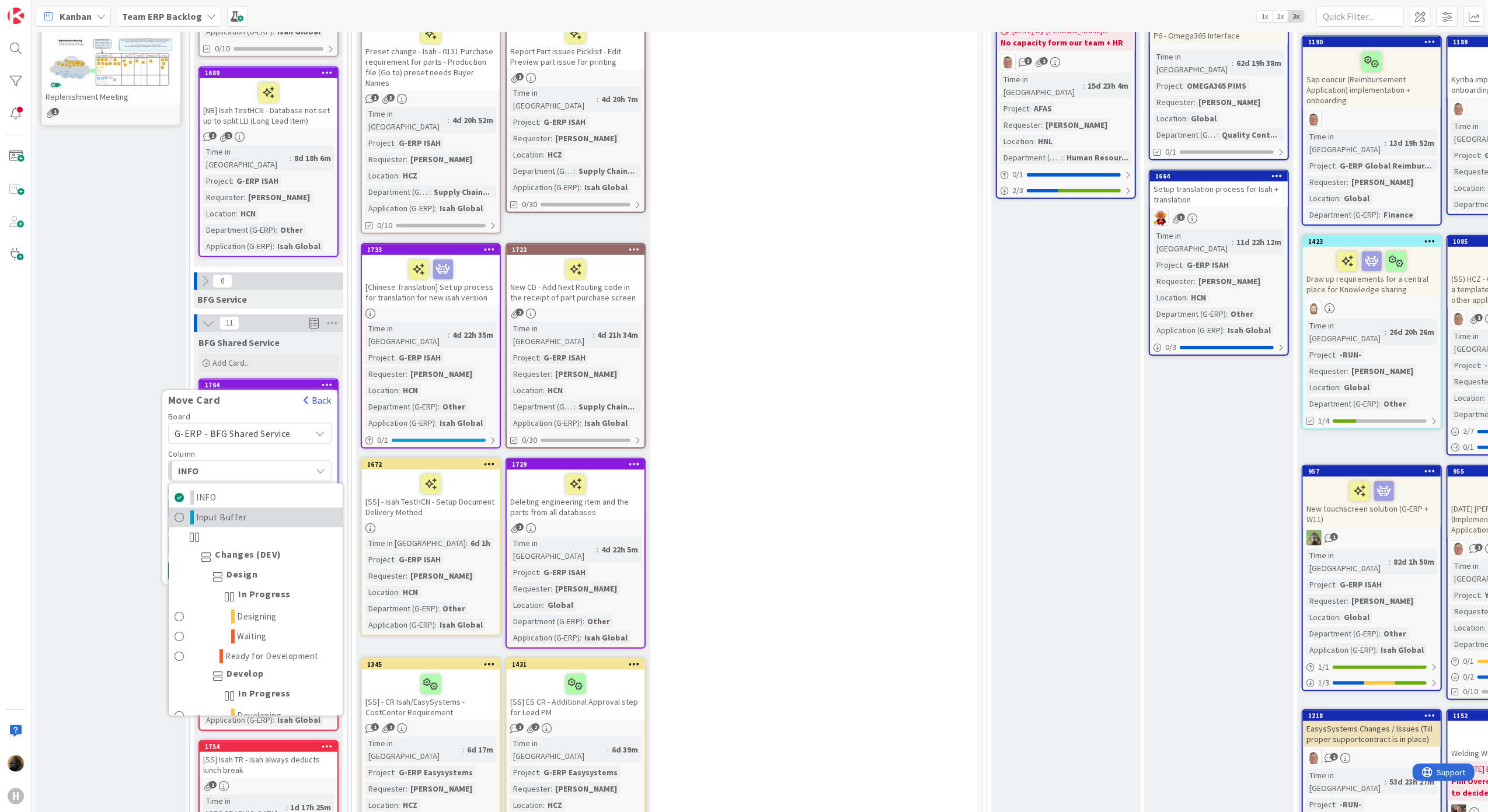
click at [250, 508] on link "Input Buffer" at bounding box center [256, 518] width 174 height 20
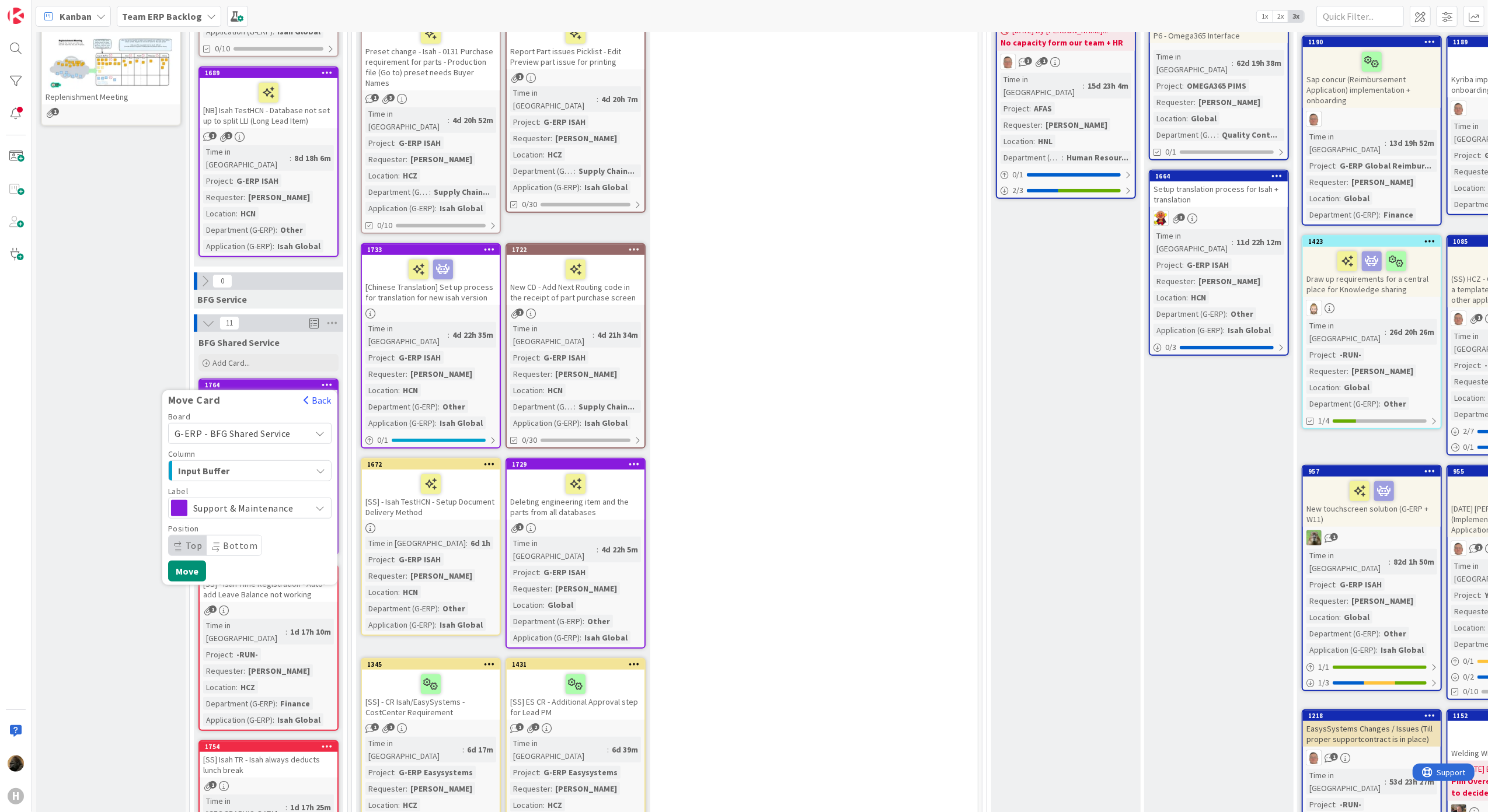
click at [236, 500] on span "Support & Maintenance" at bounding box center [249, 508] width 112 height 16
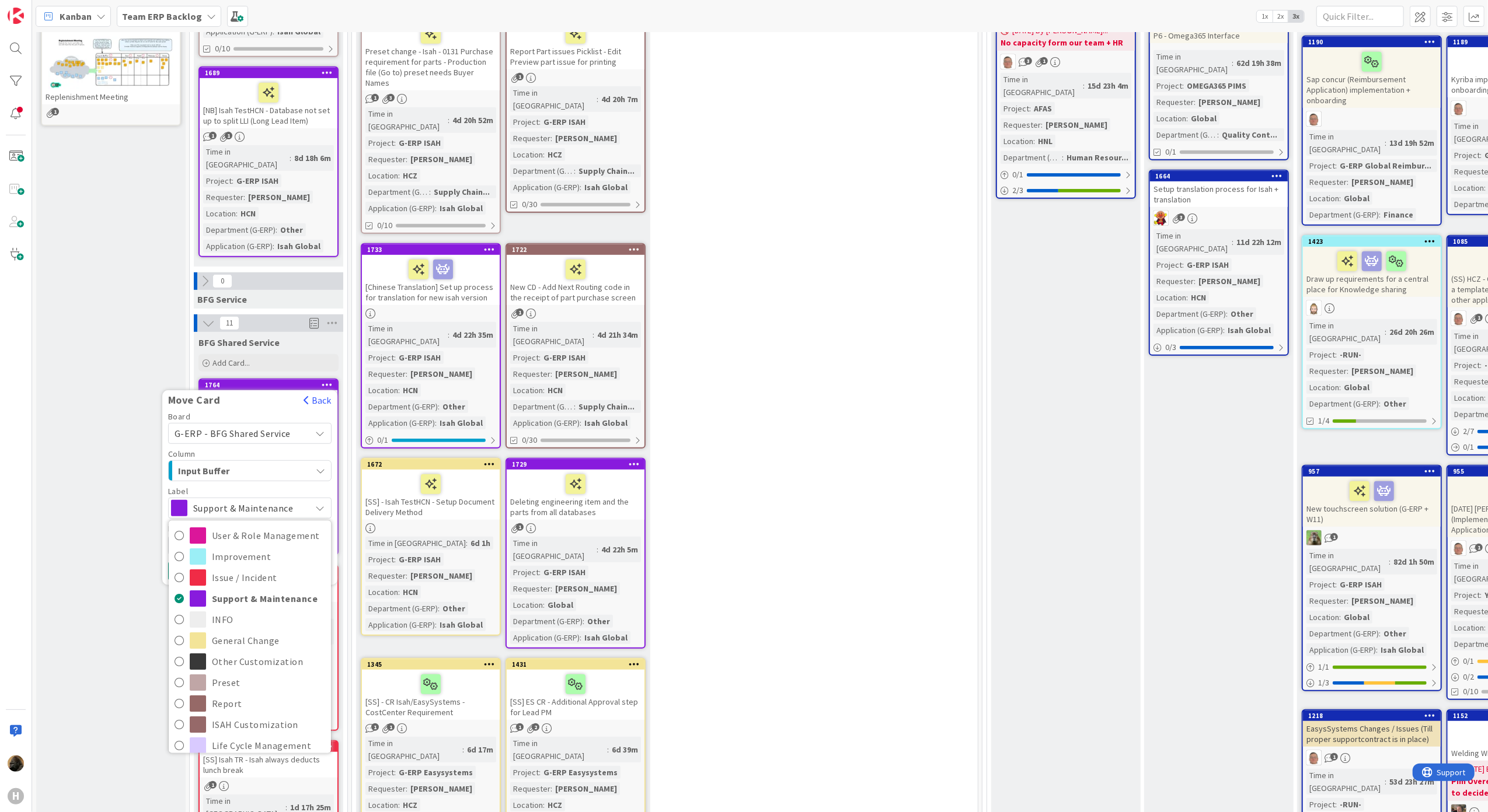
click at [236, 500] on span "Support & Maintenance" at bounding box center [249, 508] width 112 height 16
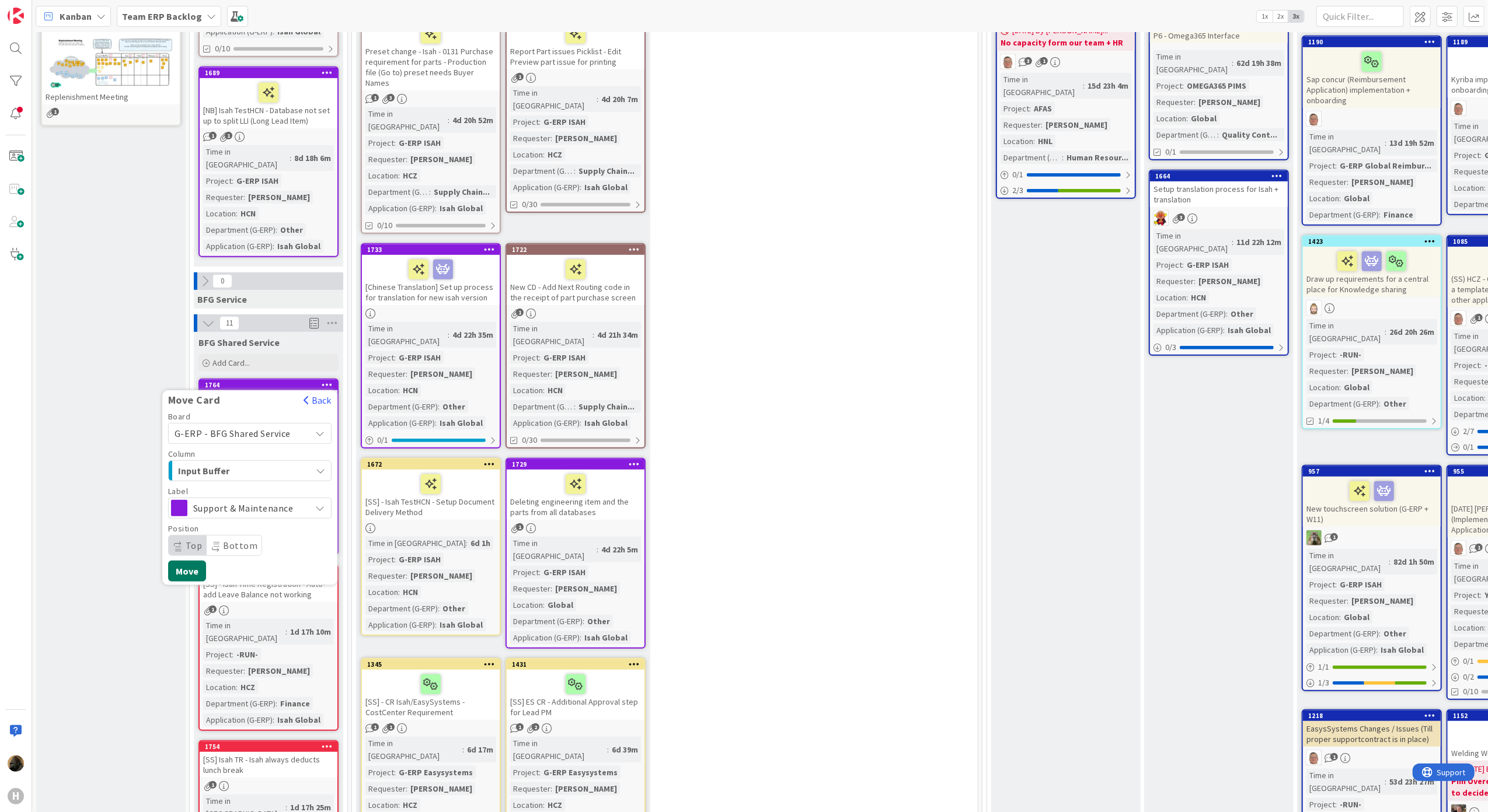
click at [199, 561] on button "Move" at bounding box center [187, 572] width 38 height 21
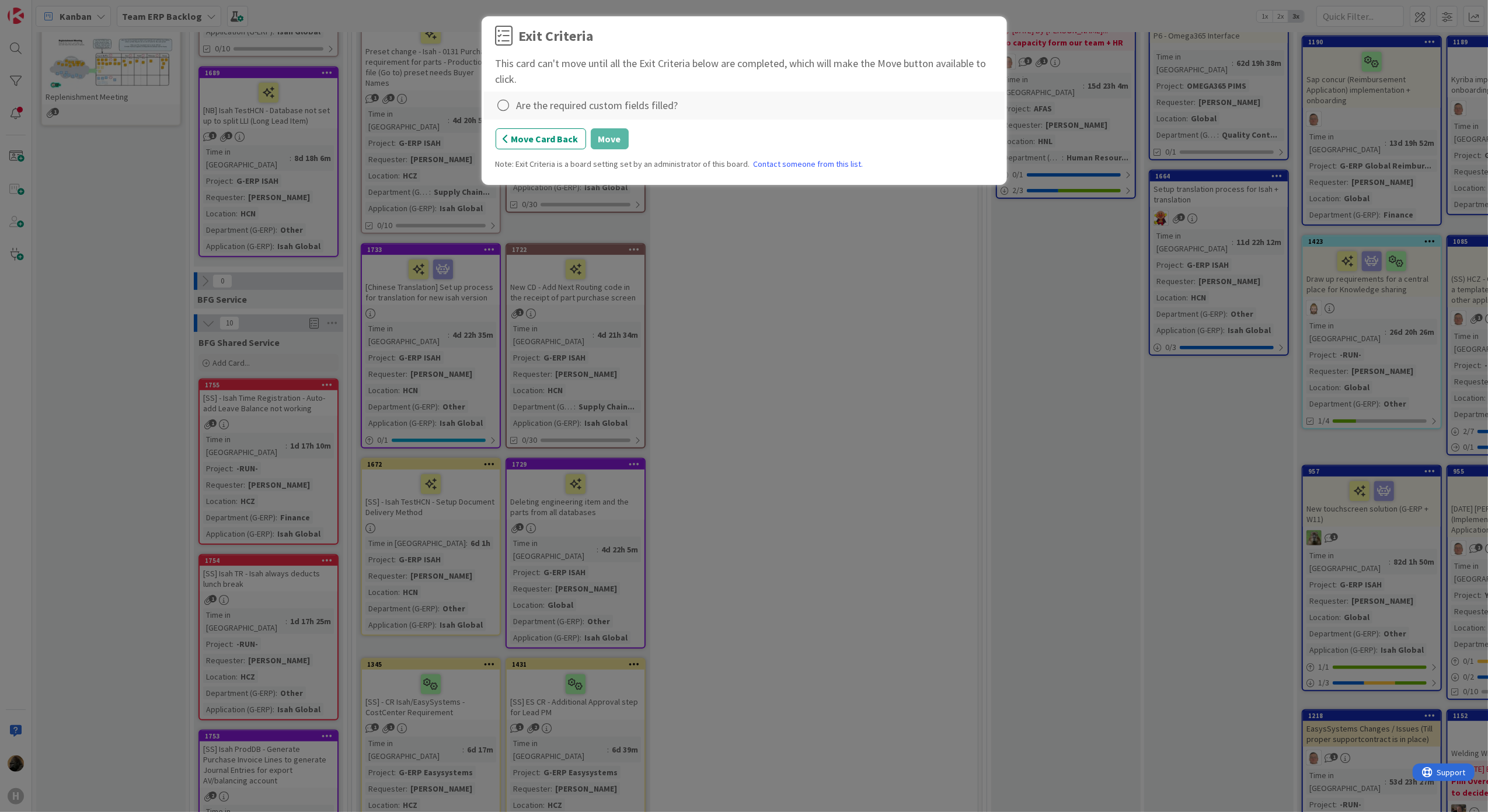
click at [528, 104] on div "Are the required custom fields filled?" at bounding box center [597, 105] width 162 height 16
click at [507, 107] on icon at bounding box center [504, 106] width 16 height 16
click at [561, 133] on link "Complete" at bounding box center [569, 130] width 146 height 17
click at [623, 144] on button "Move" at bounding box center [609, 138] width 38 height 21
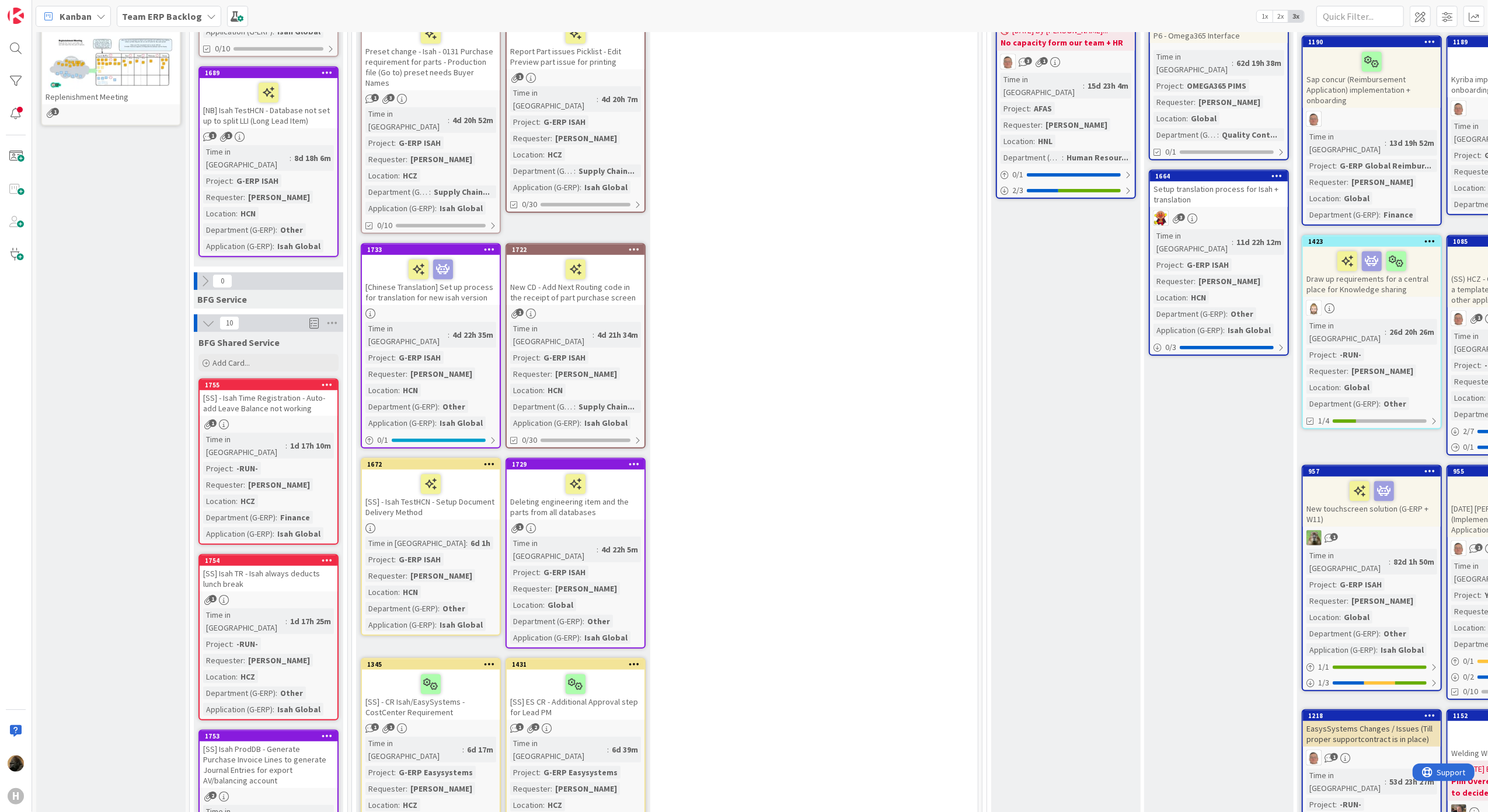
click at [174, 18] on b "Team ERP Backlog" at bounding box center [162, 16] width 80 height 12
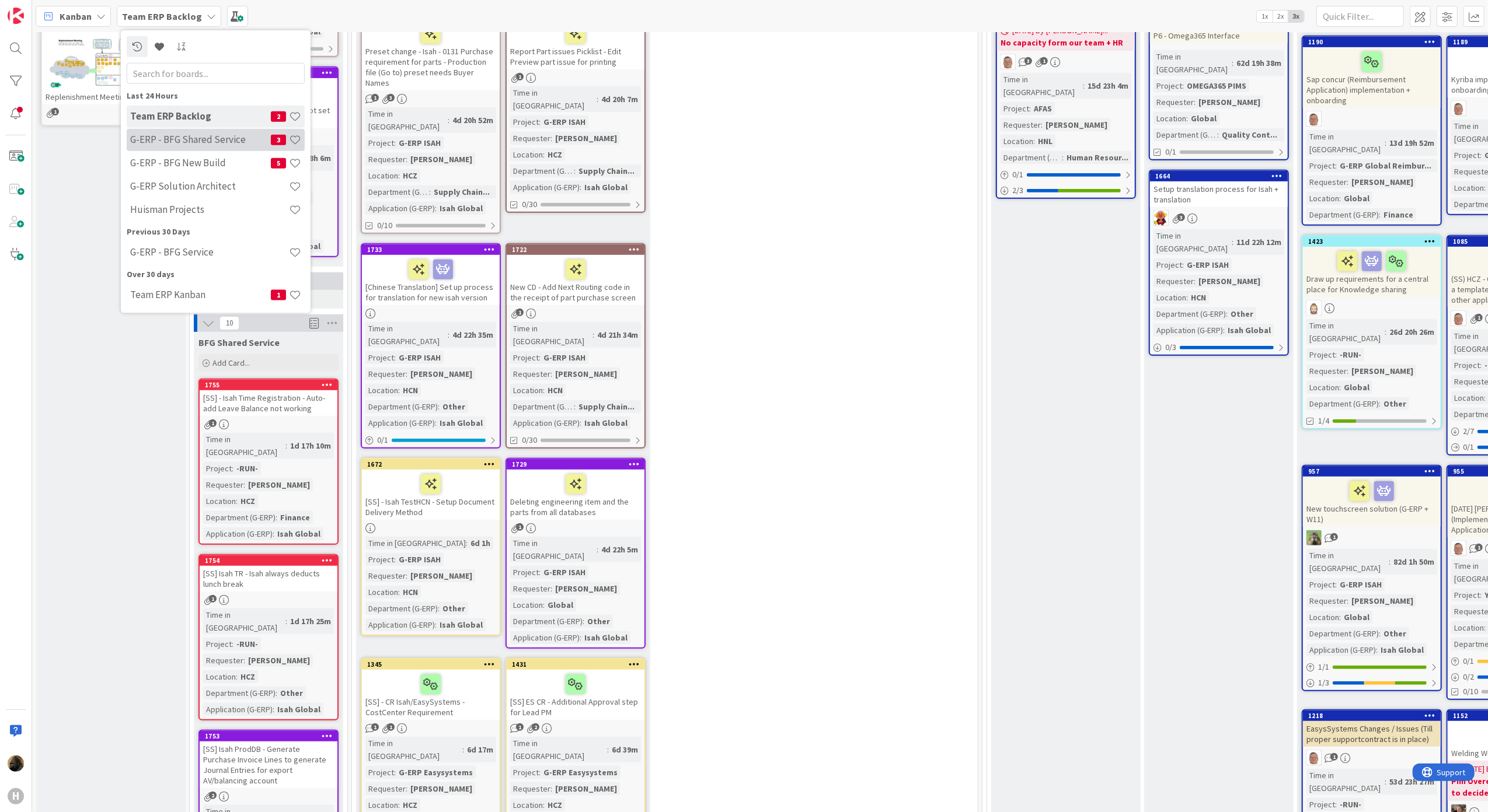
click at [197, 143] on h4 "G-ERP - BFG Shared Service" at bounding box center [200, 140] width 141 height 12
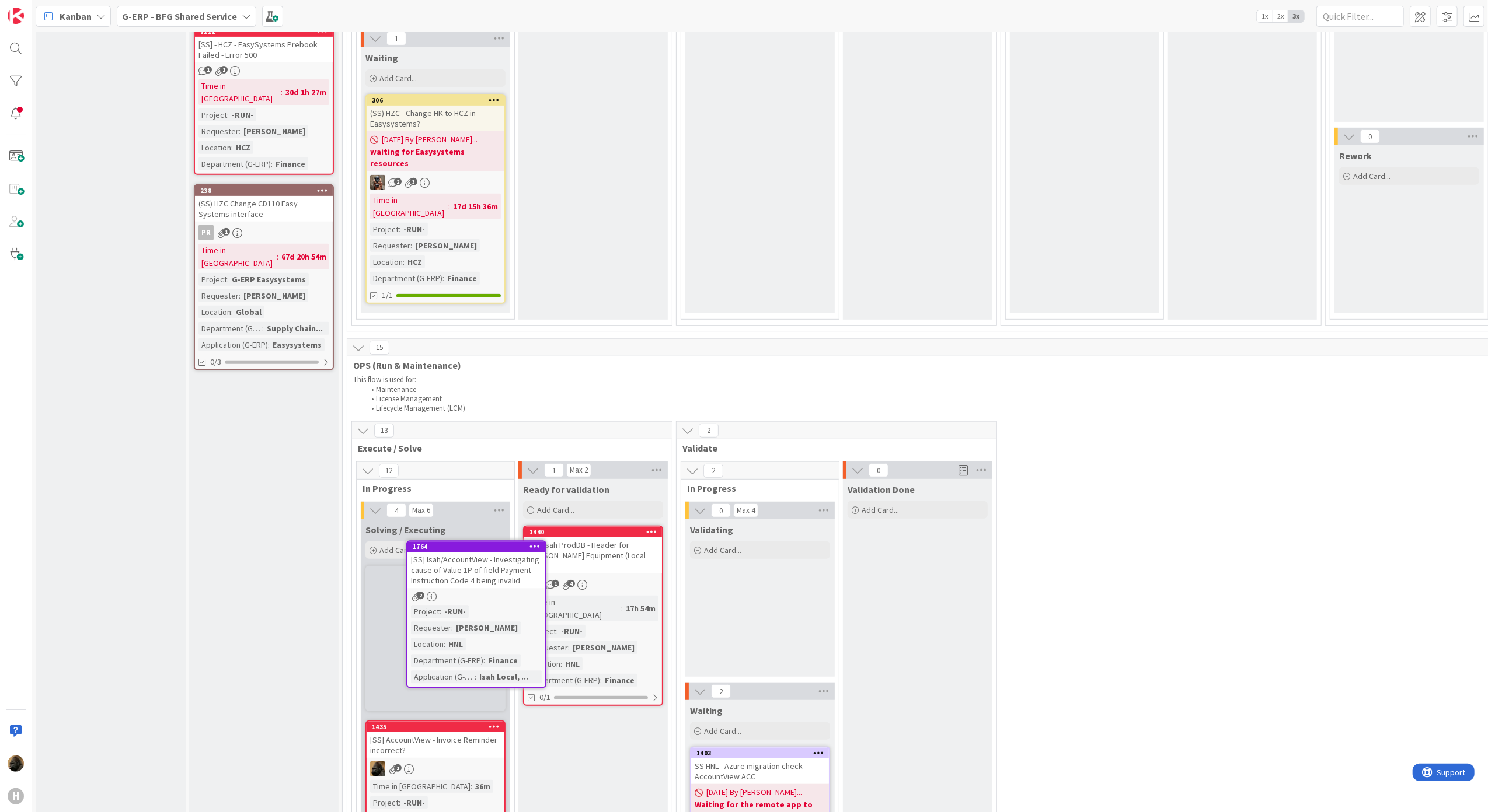
scroll to position [466, 0]
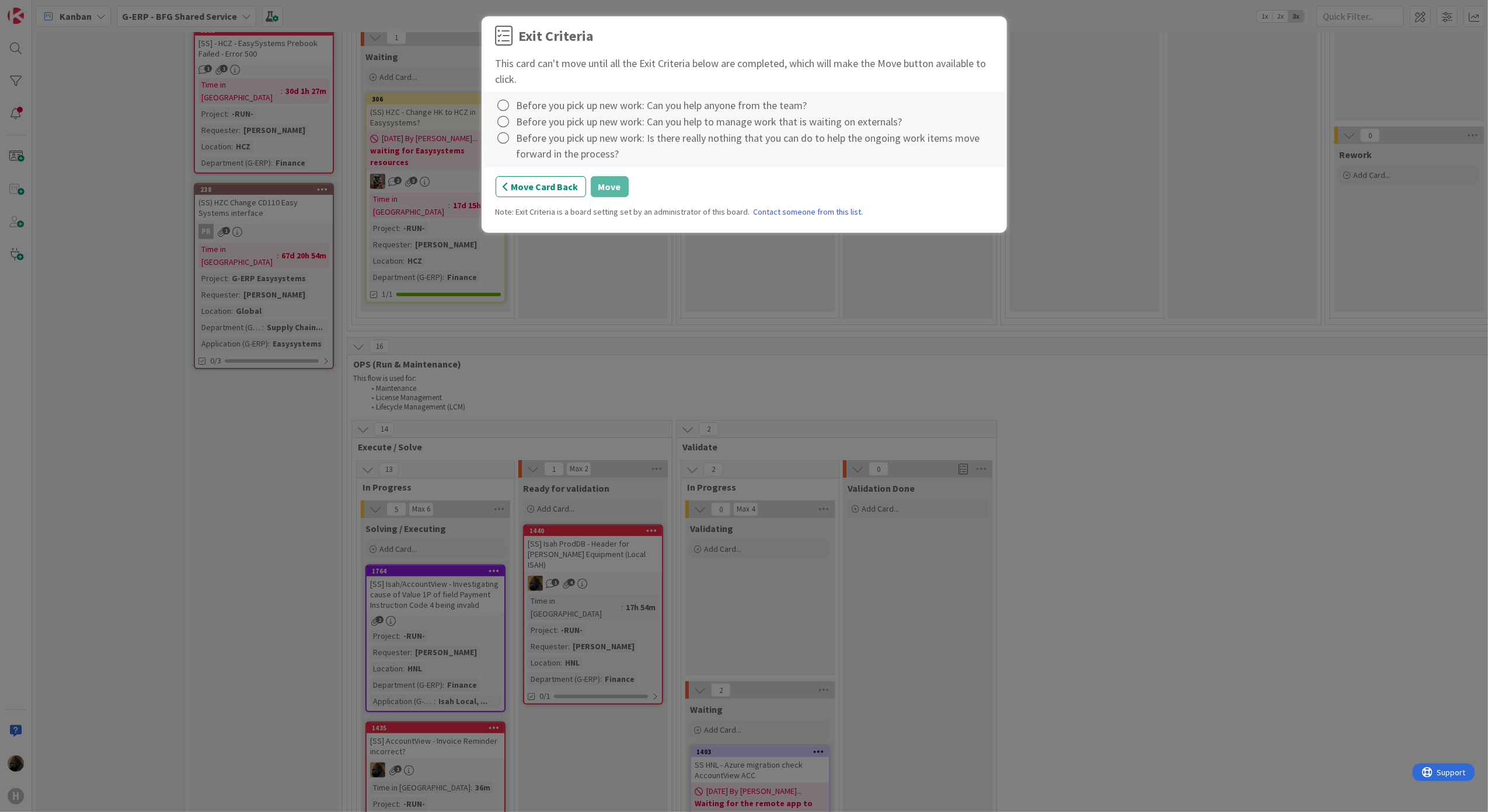
click at [494, 101] on div "Before you pick up new work: Can you help anyone from the team? Before you pick…" at bounding box center [744, 130] width 520 height 76
click at [504, 100] on icon at bounding box center [504, 106] width 16 height 16
click at [517, 123] on link "Complete" at bounding box center [569, 130] width 146 height 17
click at [499, 117] on icon at bounding box center [504, 122] width 16 height 16
click at [526, 147] on link "Complete" at bounding box center [569, 147] width 146 height 17
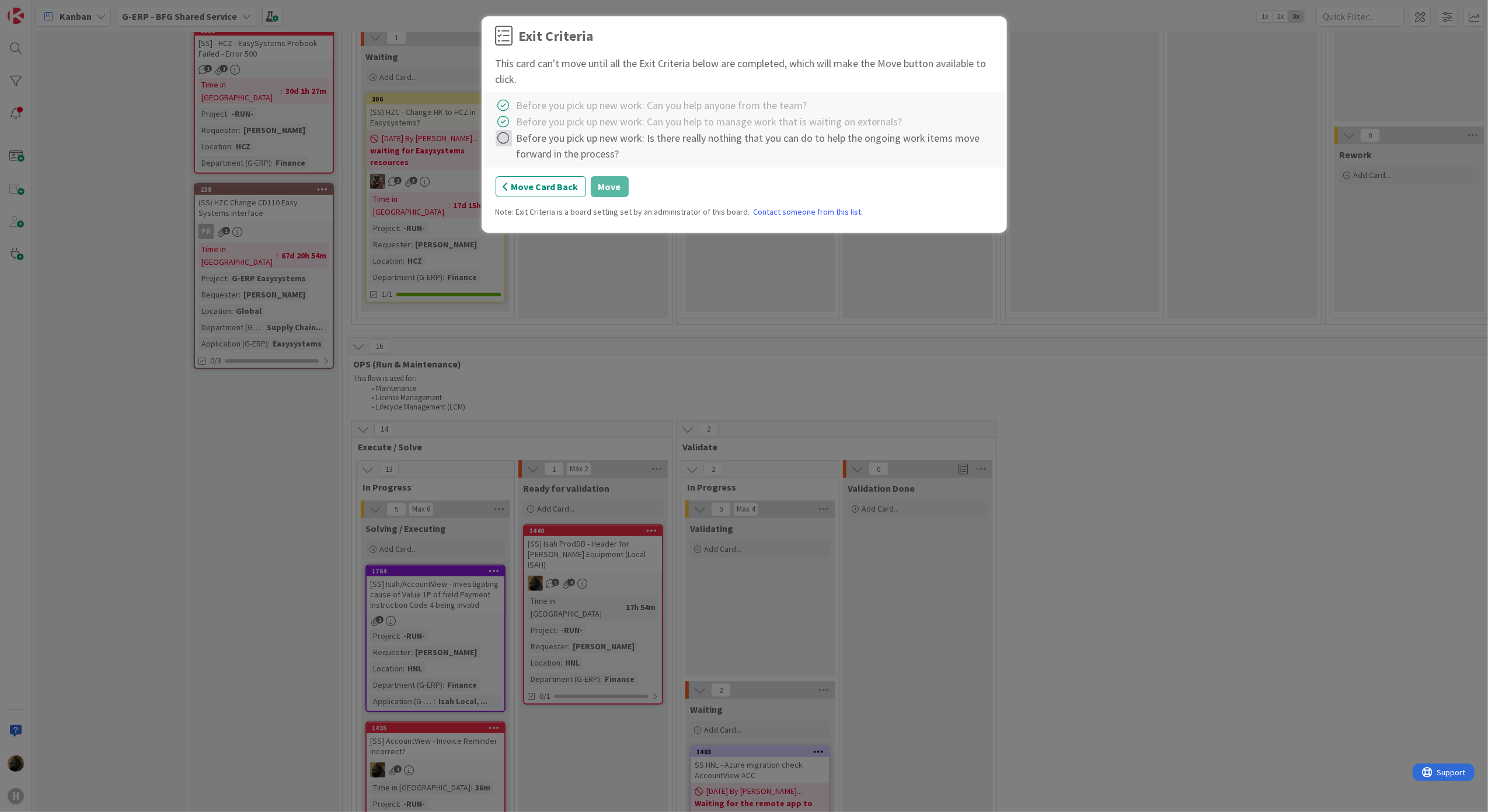
click at [505, 136] on icon at bounding box center [504, 138] width 16 height 16
click at [526, 164] on link "Complete" at bounding box center [569, 163] width 146 height 17
click at [603, 185] on button "Move" at bounding box center [609, 187] width 38 height 21
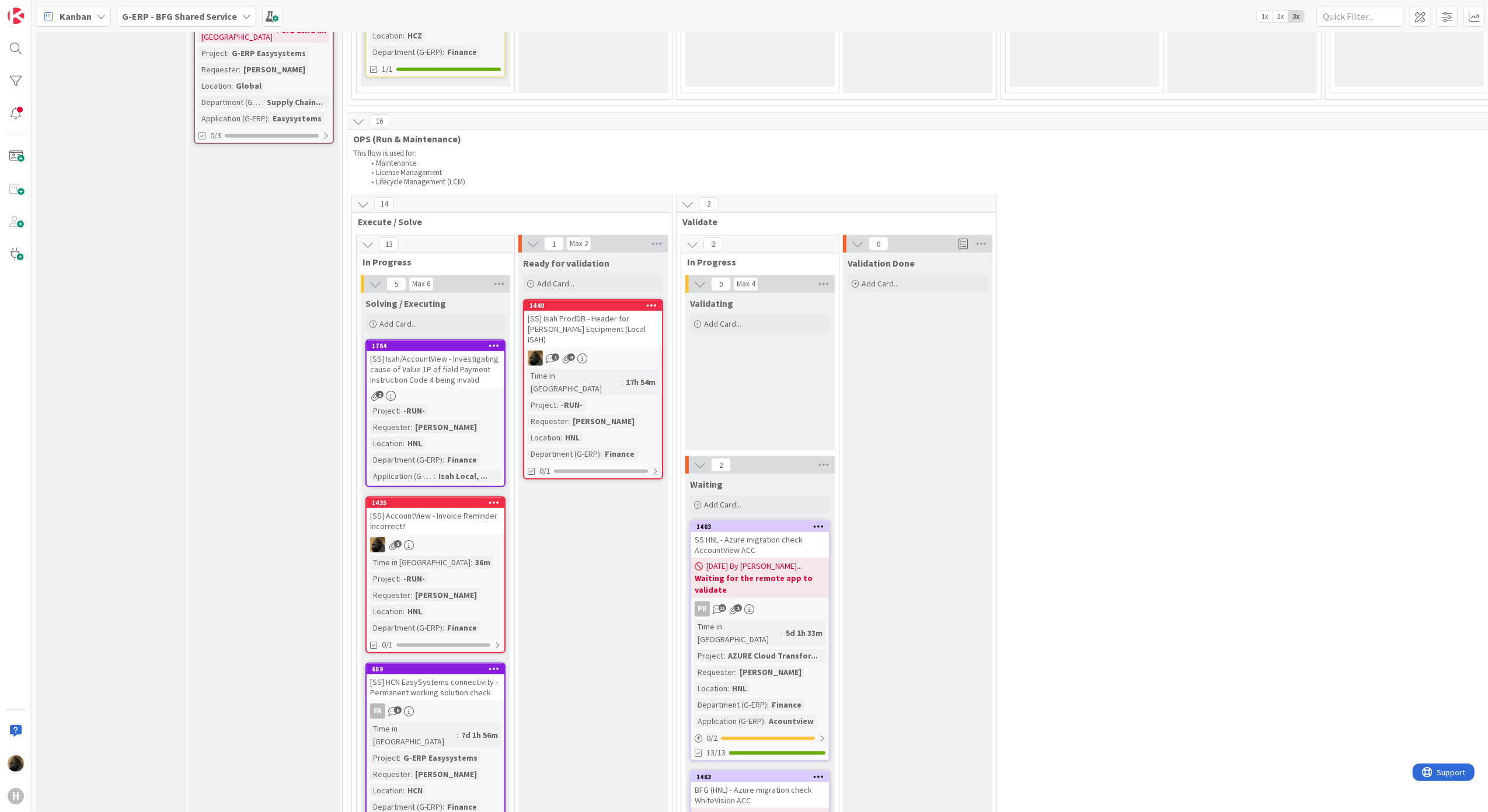
scroll to position [699, 0]
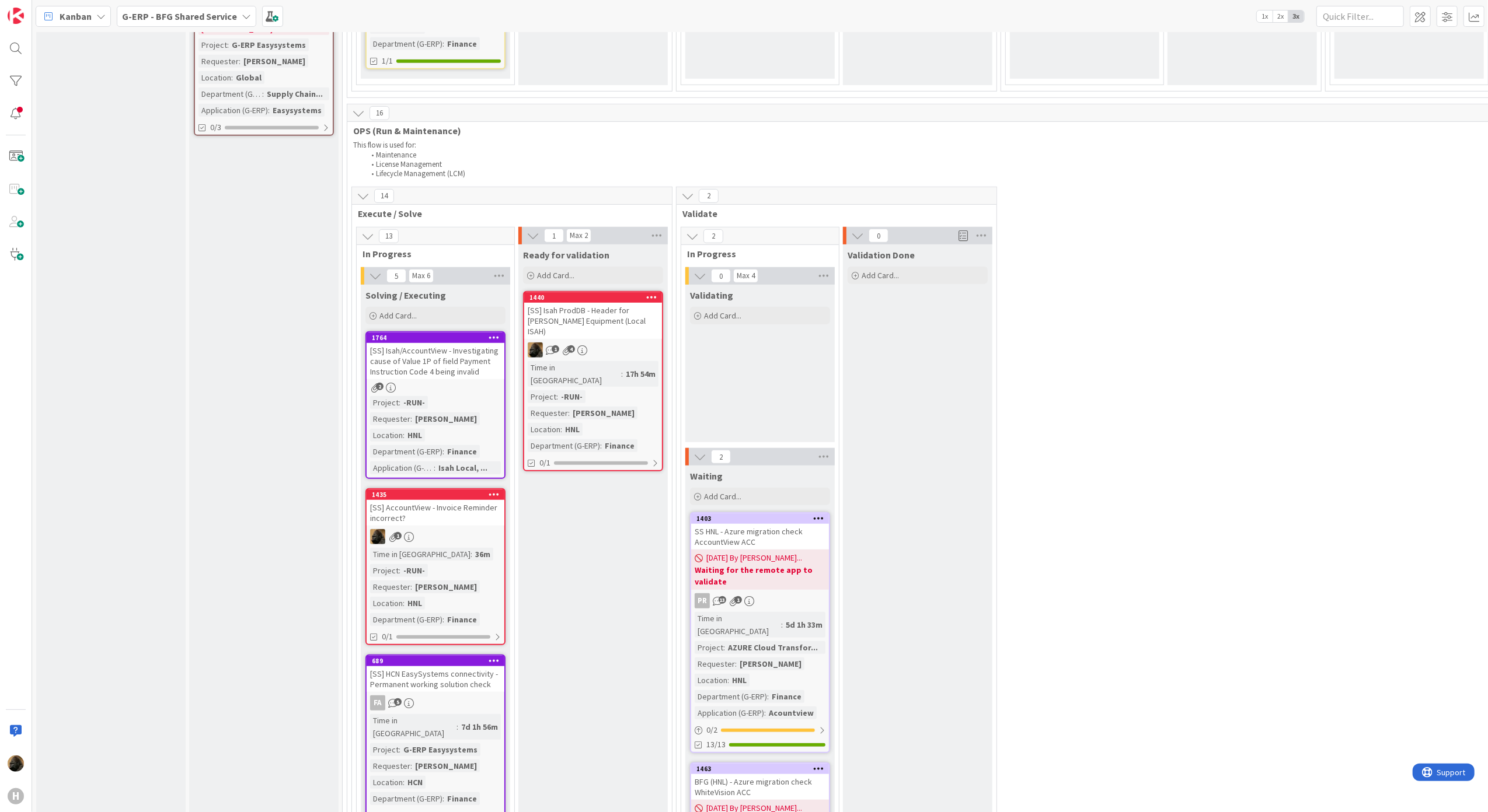
click at [442, 349] on div "[SS] Isah/AccountView - Investigating cause of Value 1P of field Payment Instru…" at bounding box center [435, 361] width 138 height 36
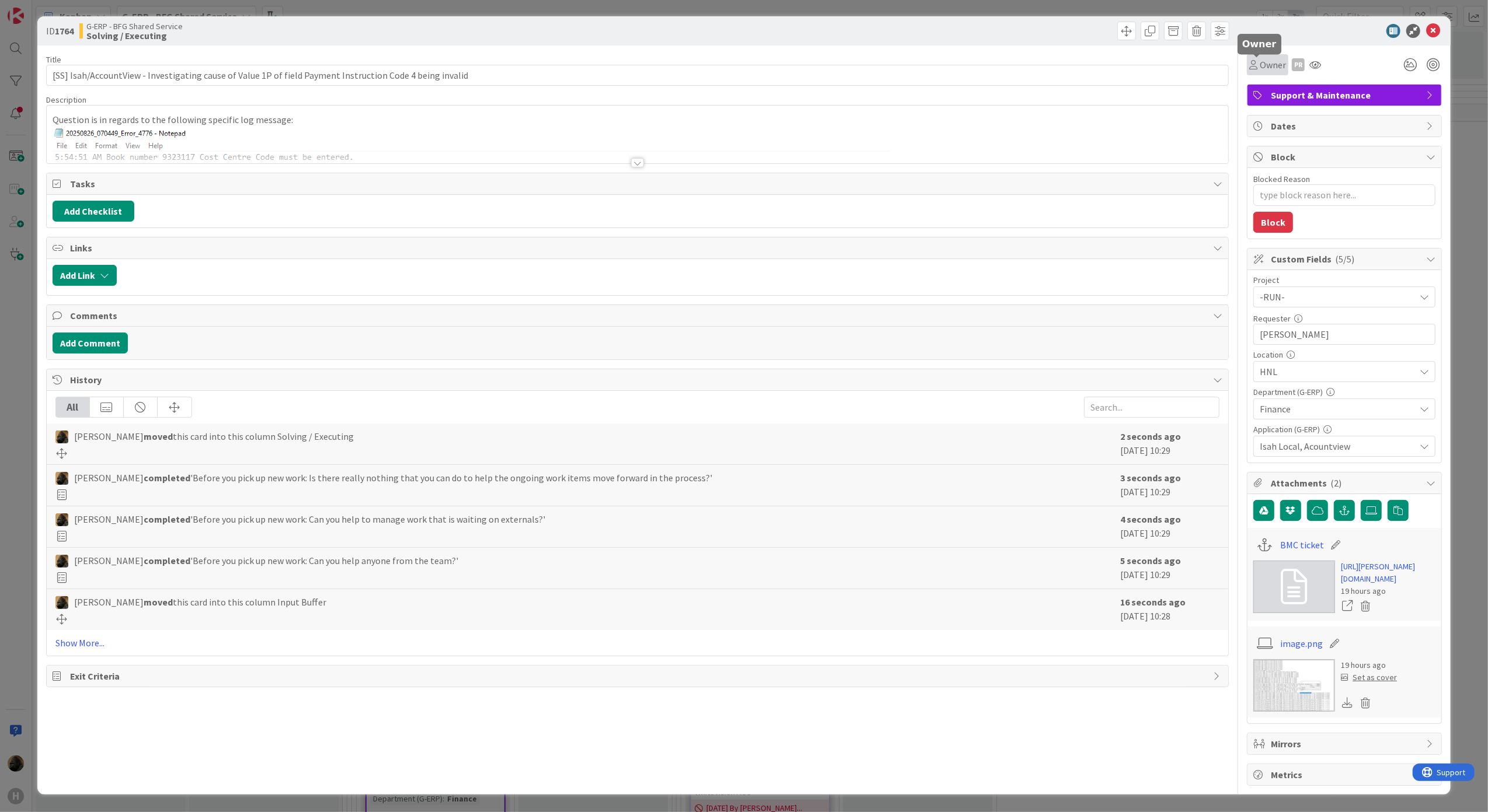
click at [1249, 62] on icon at bounding box center [1253, 65] width 8 height 10
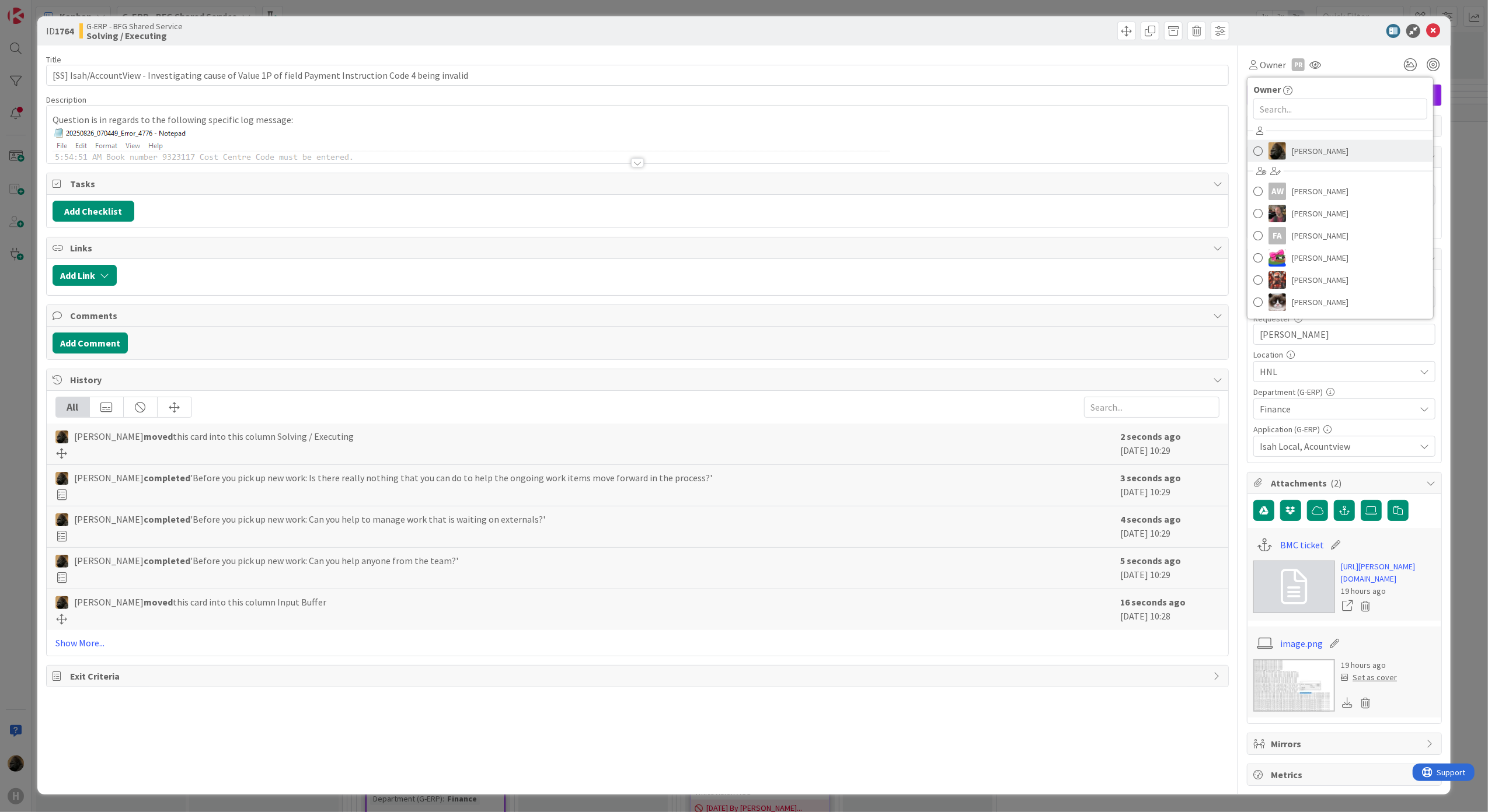
click at [1268, 153] on img at bounding box center [1277, 151] width 18 height 18
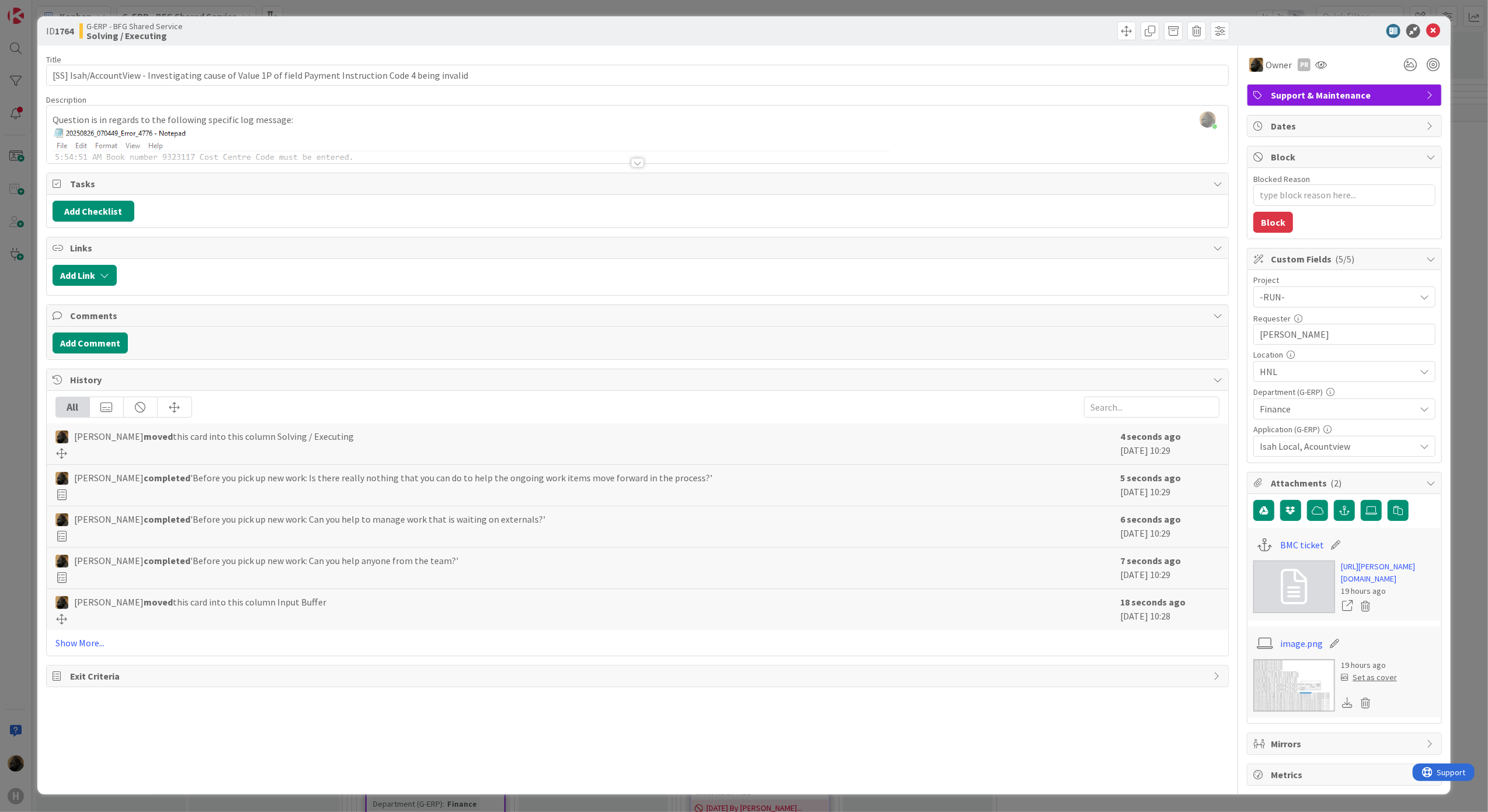
click at [631, 164] on div at bounding box center [637, 162] width 13 height 10
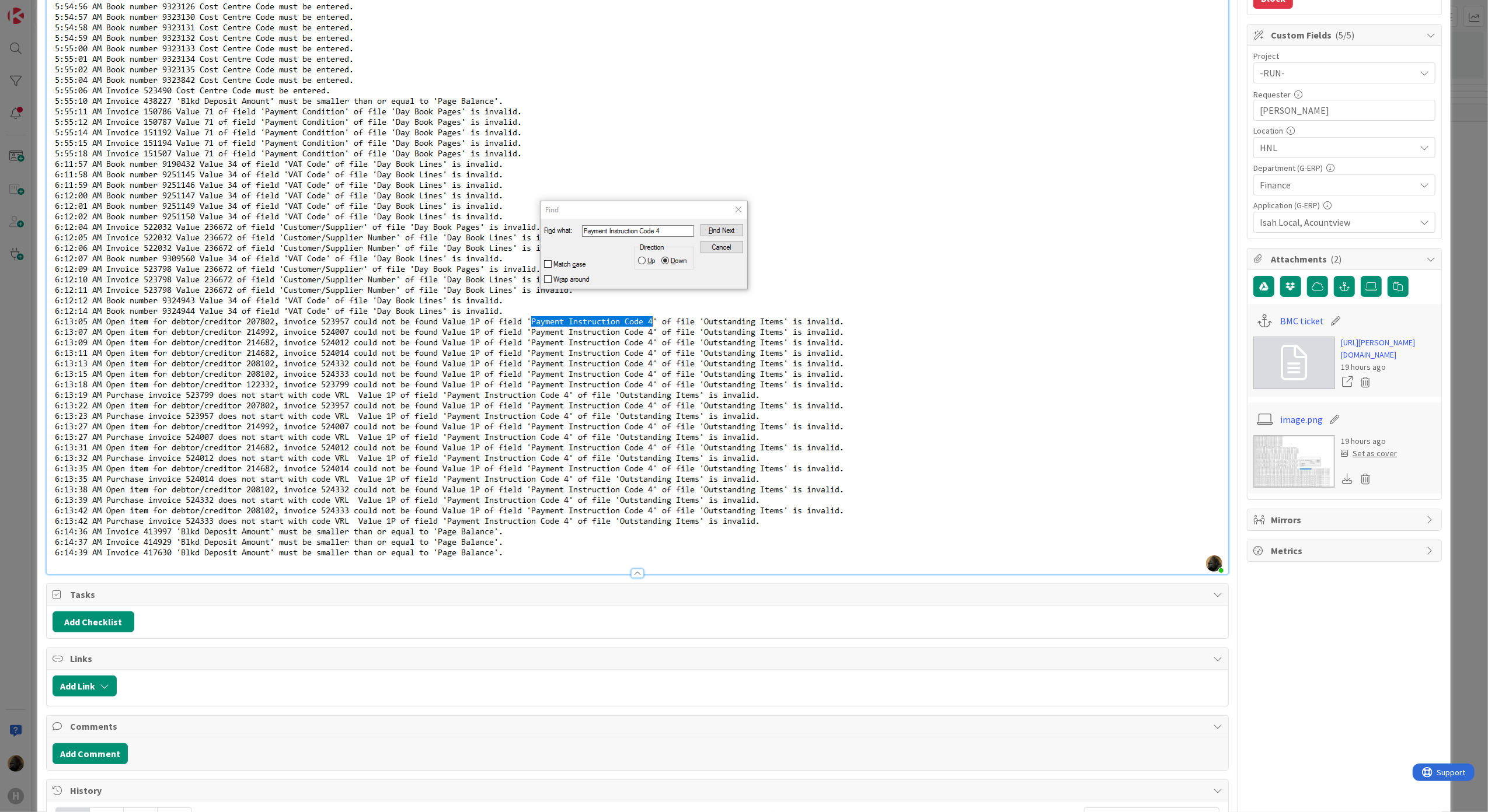
scroll to position [234, 0]
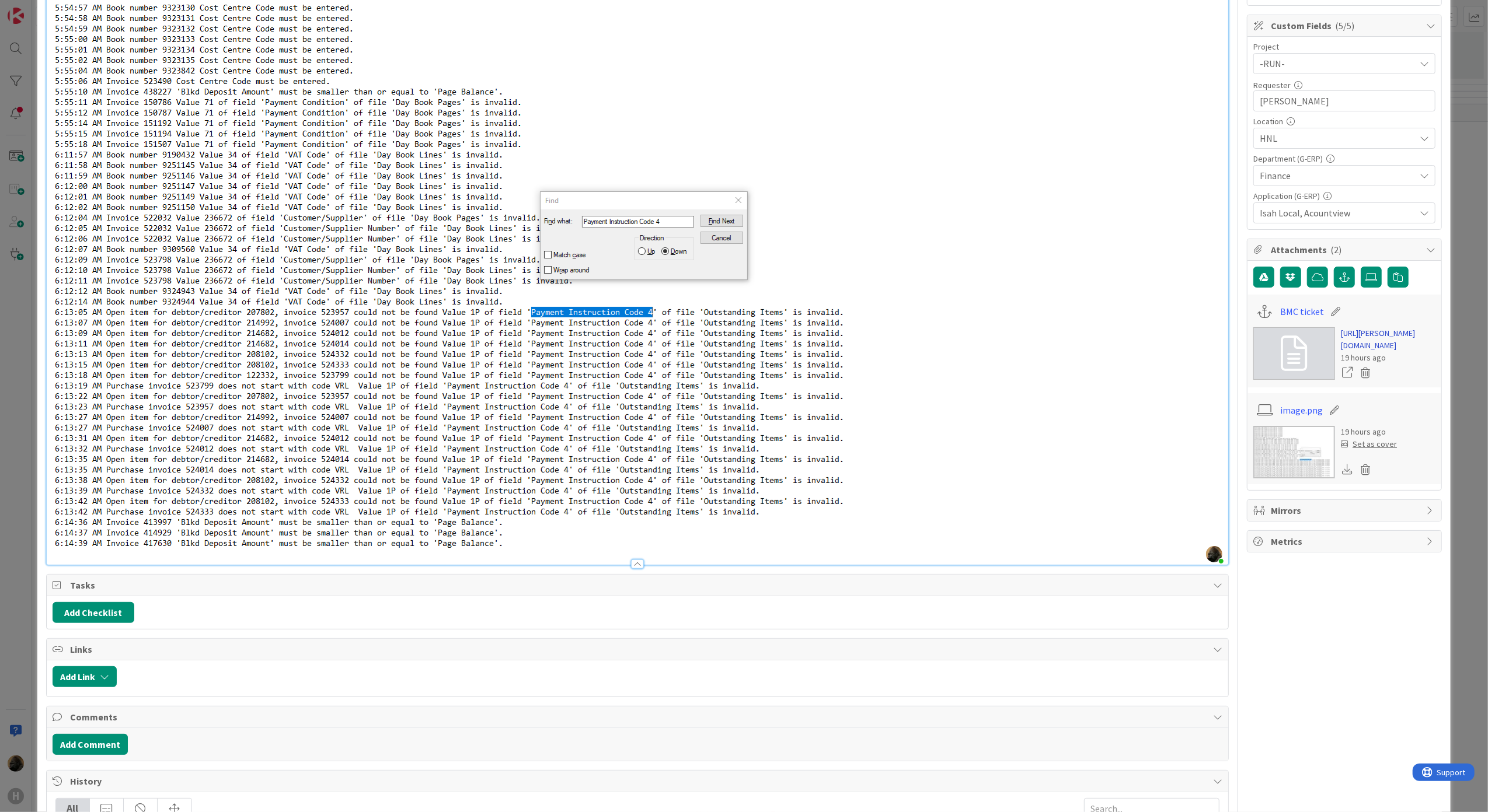
click at [1361, 344] on link "https://huisman-smartit.onbmc.com/smartit/app/#/incident/AGGF4KX6HRENQATBLQHCTB…" at bounding box center [1388, 339] width 95 height 25
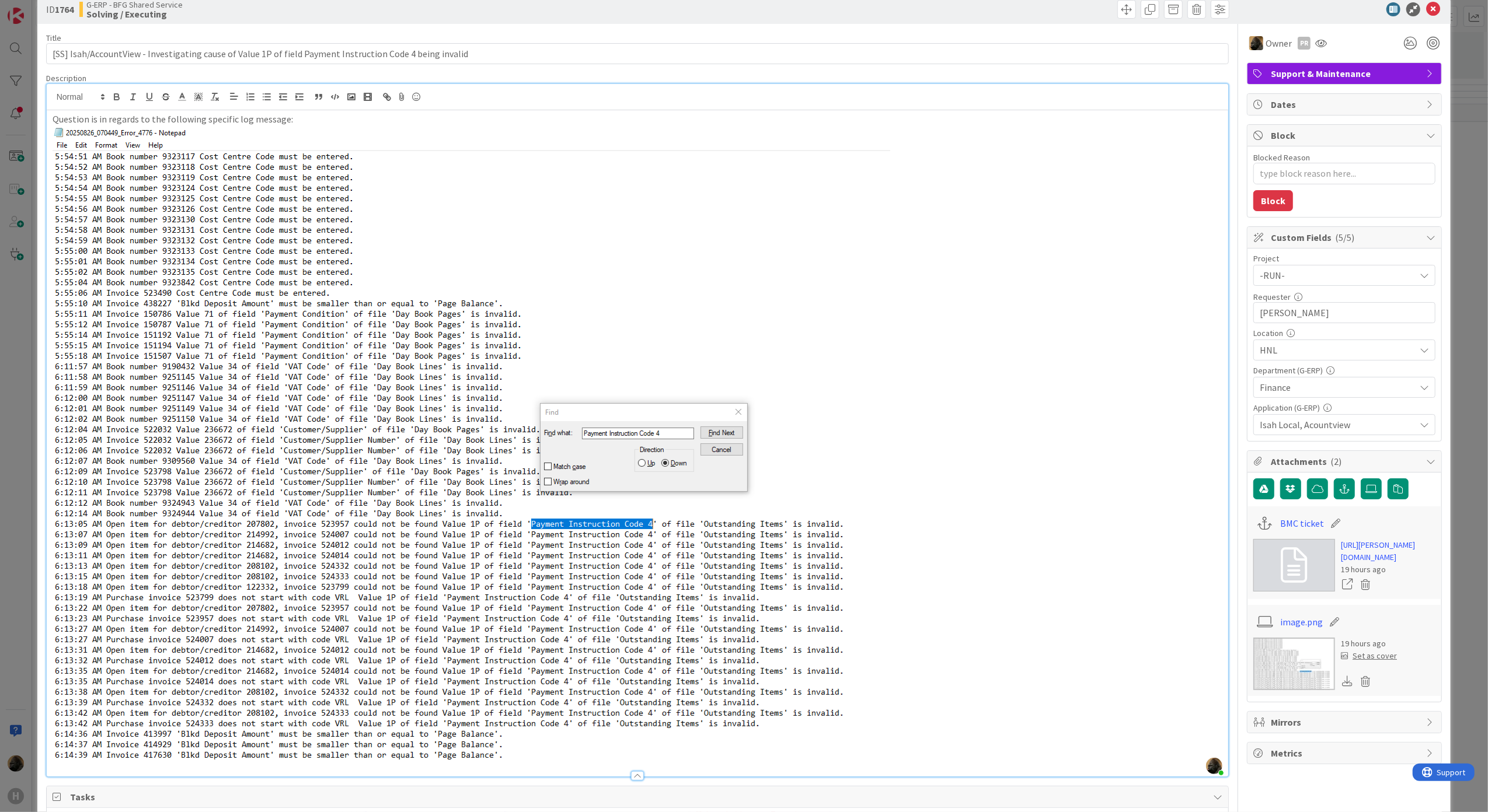
scroll to position [0, 0]
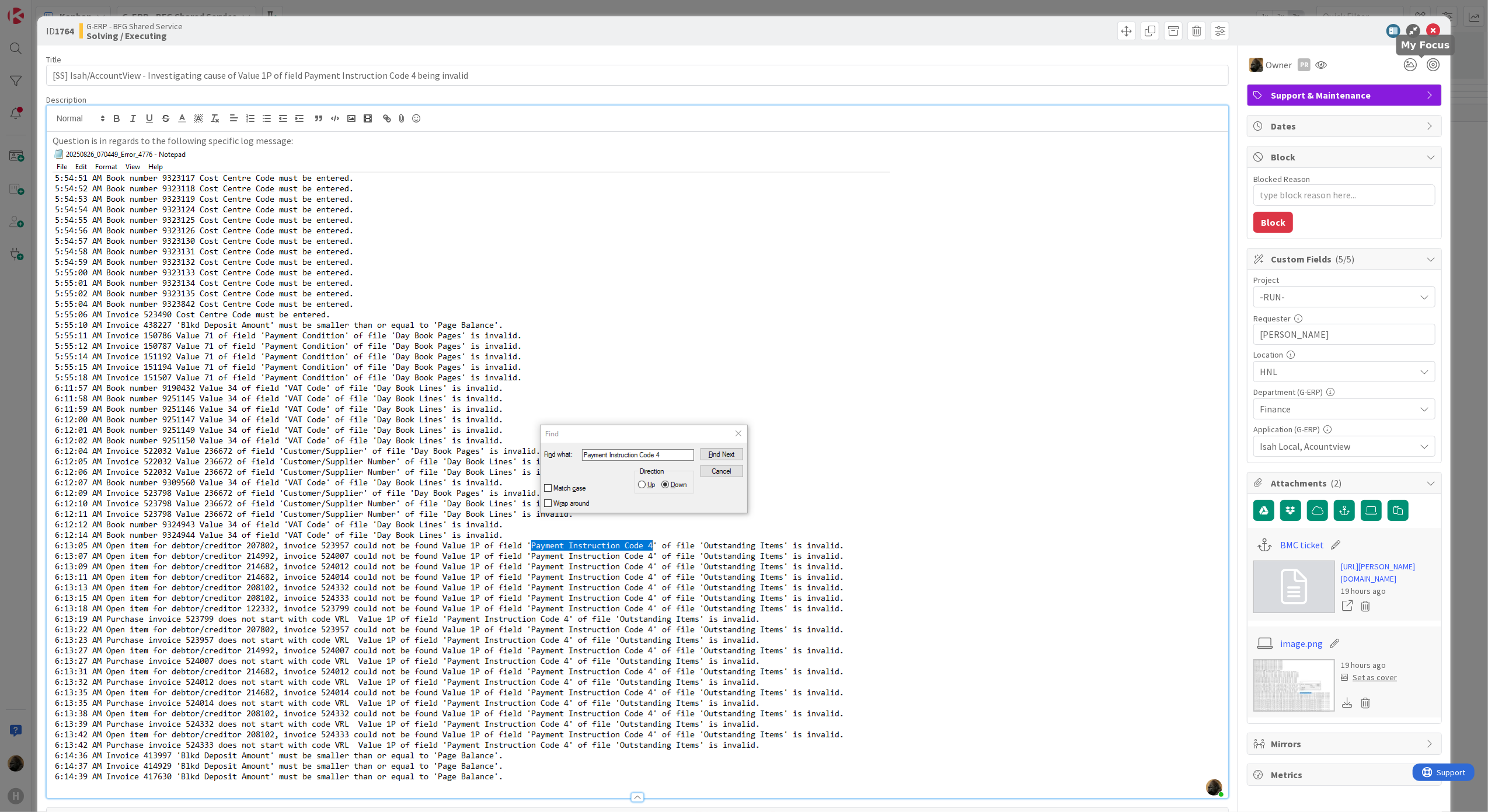
click at [1428, 36] on icon at bounding box center [1433, 31] width 14 height 14
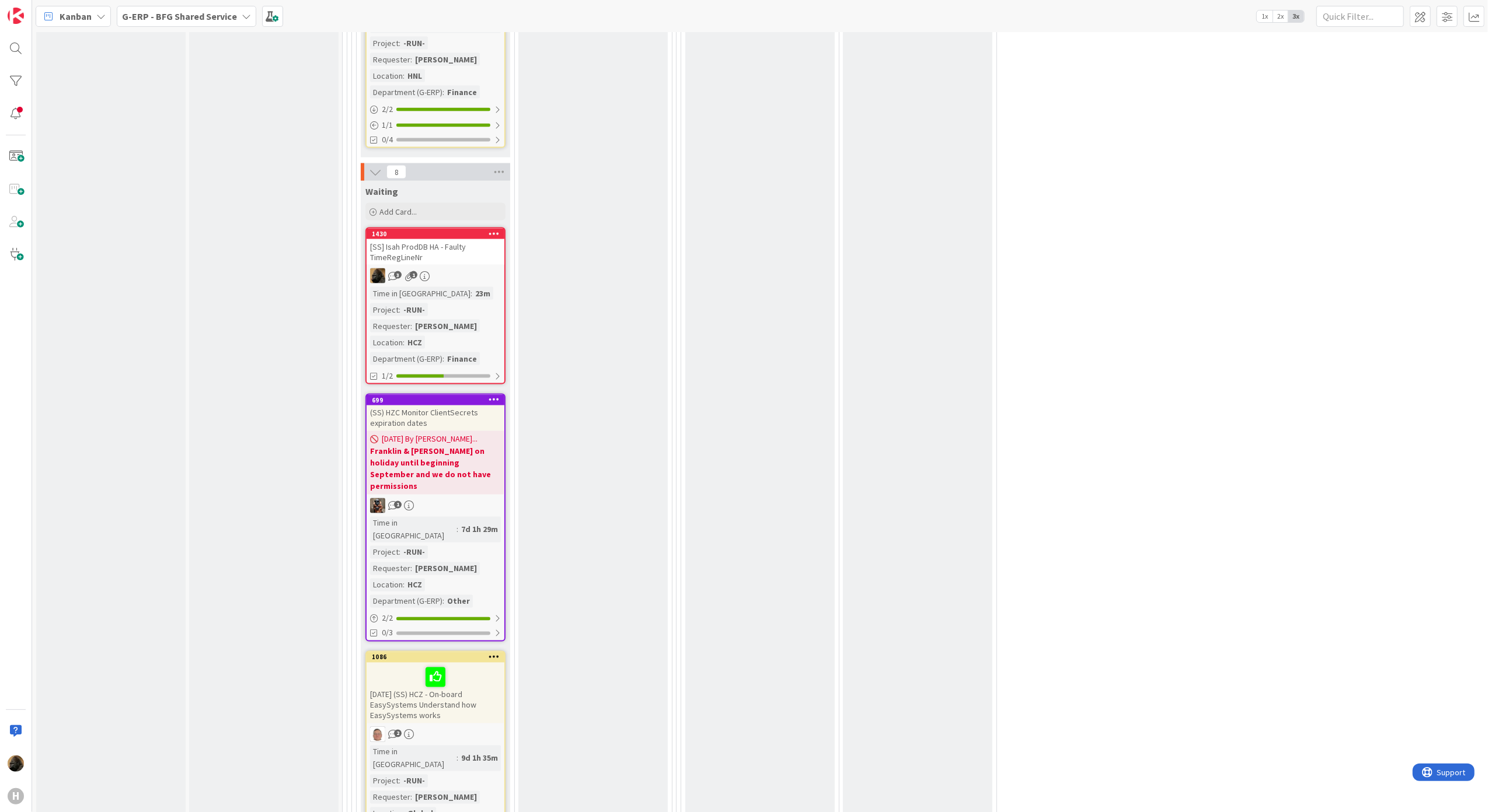
scroll to position [1866, 0]
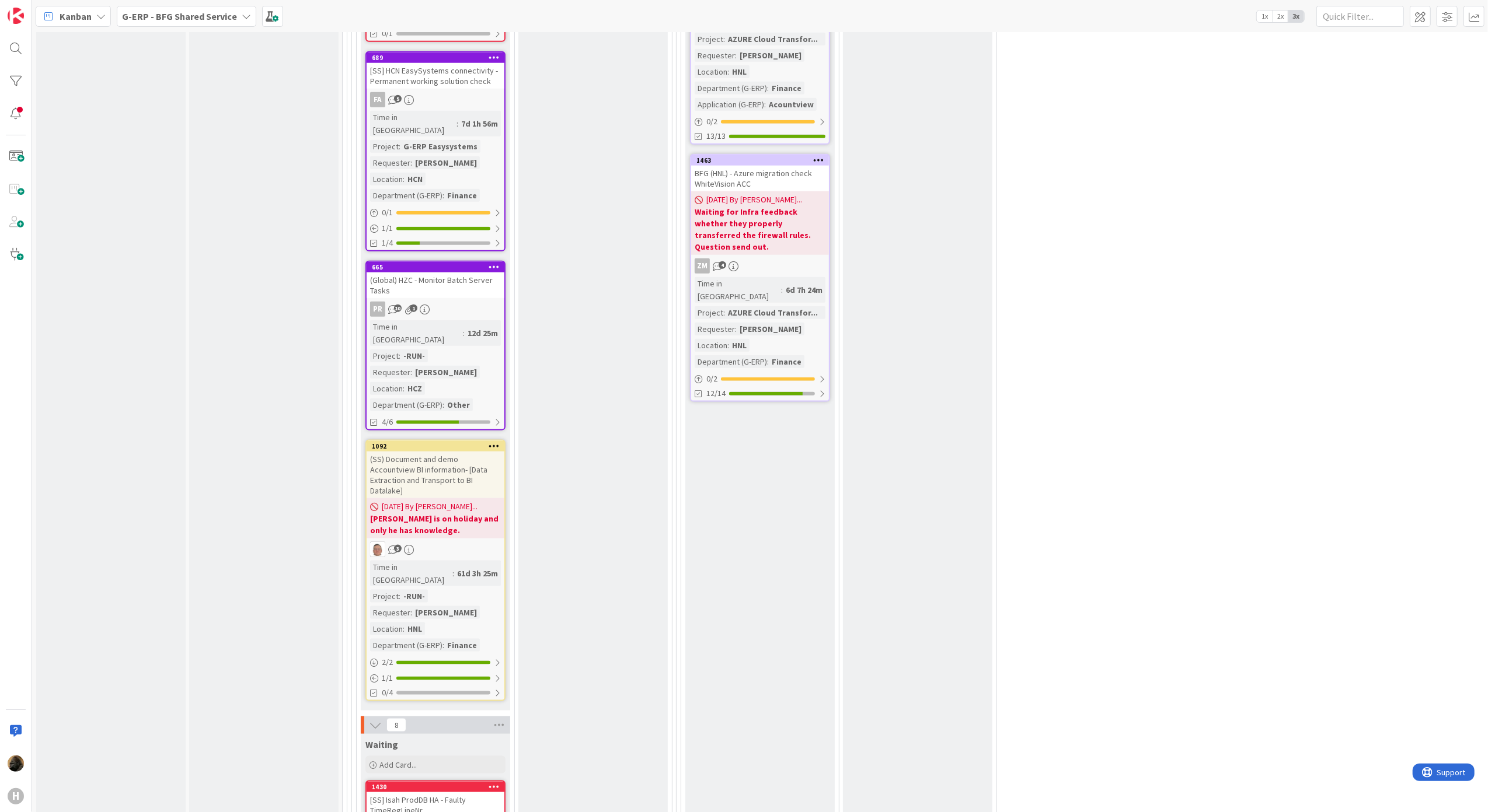
scroll to position [1244, 0]
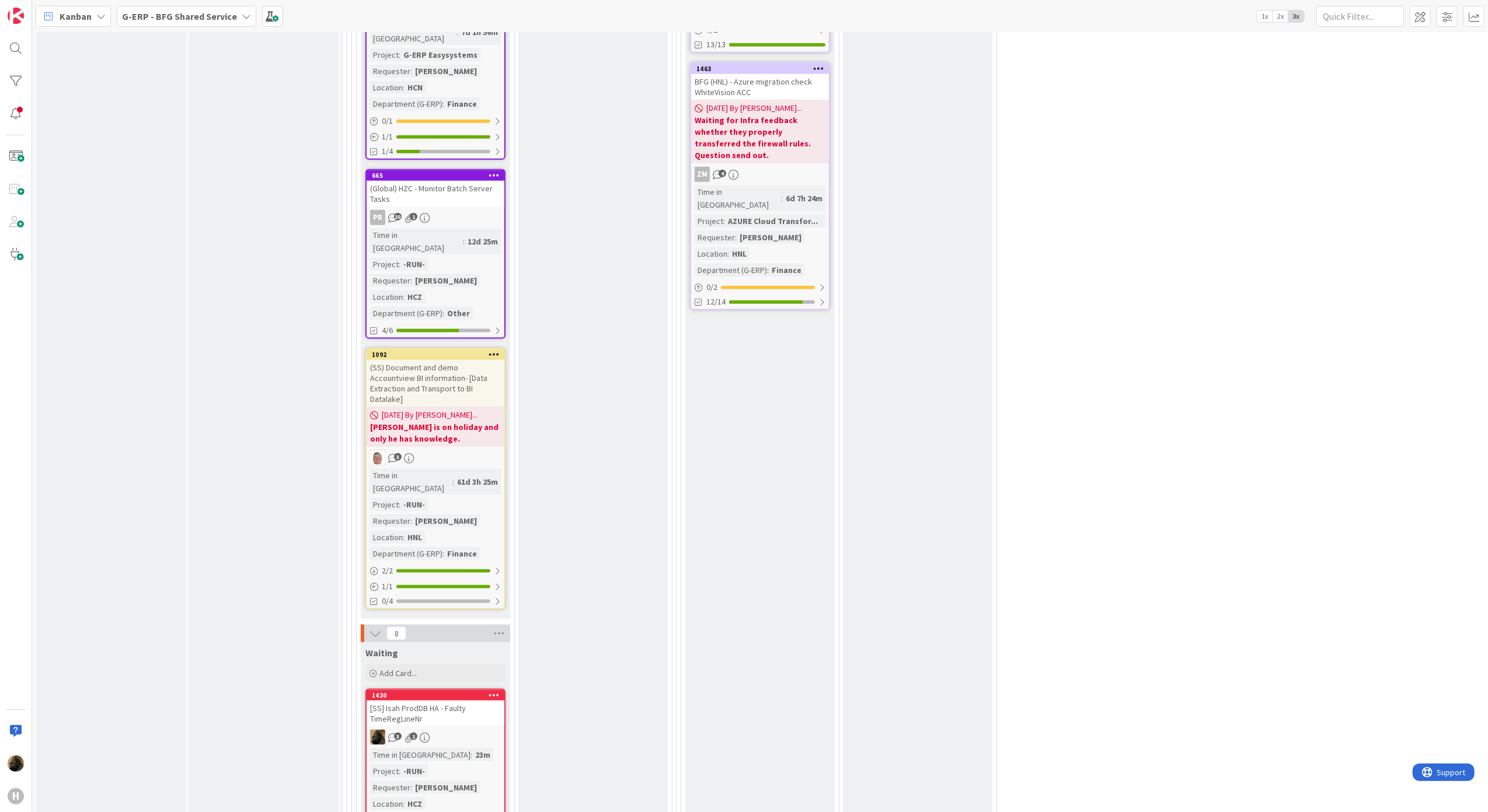
scroll to position [1711, 0]
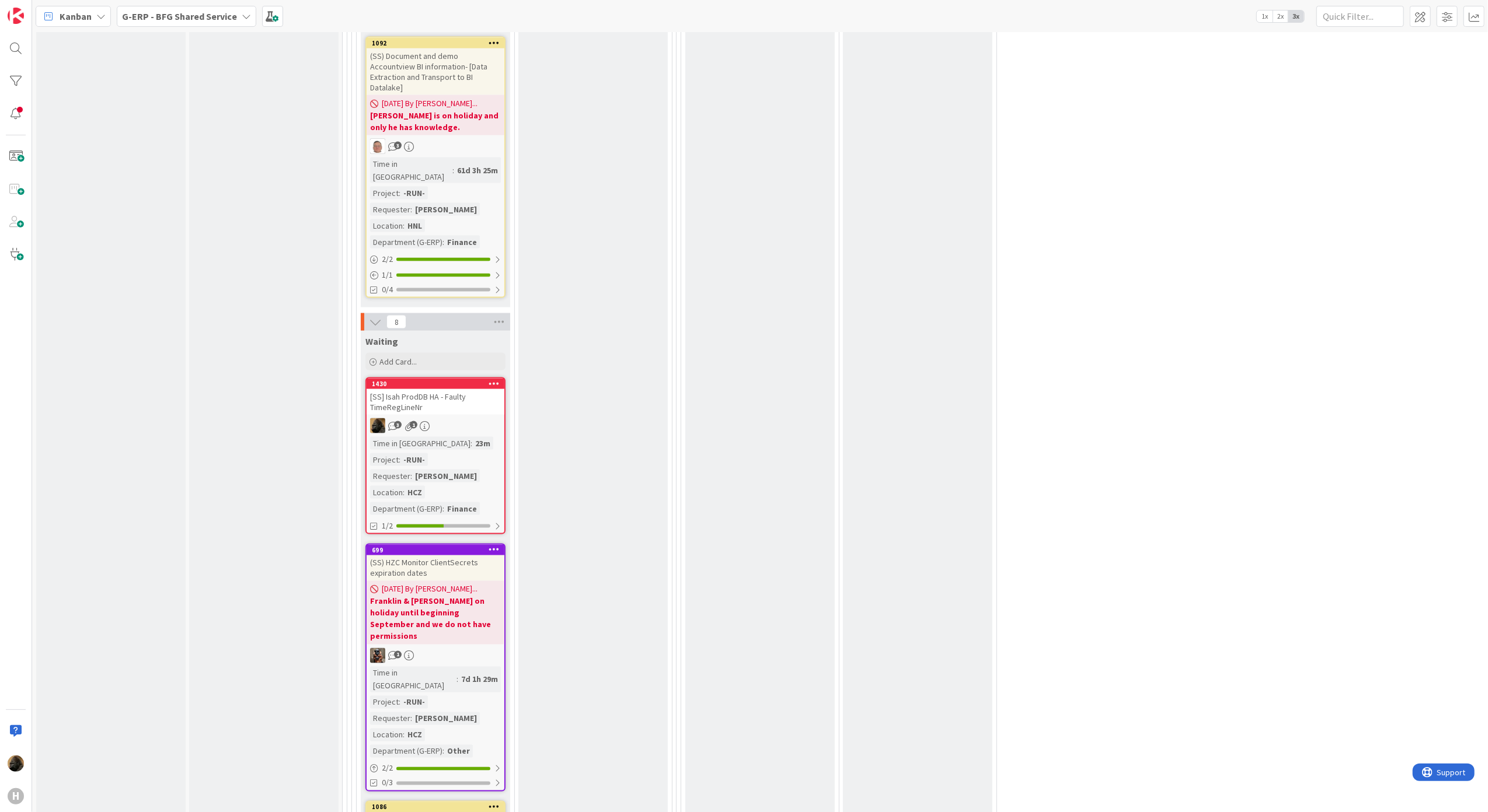
click at [397, 389] on div "[SS] Isah ProdDB HA - Faulty TimeRegLineNr" at bounding box center [435, 402] width 138 height 25
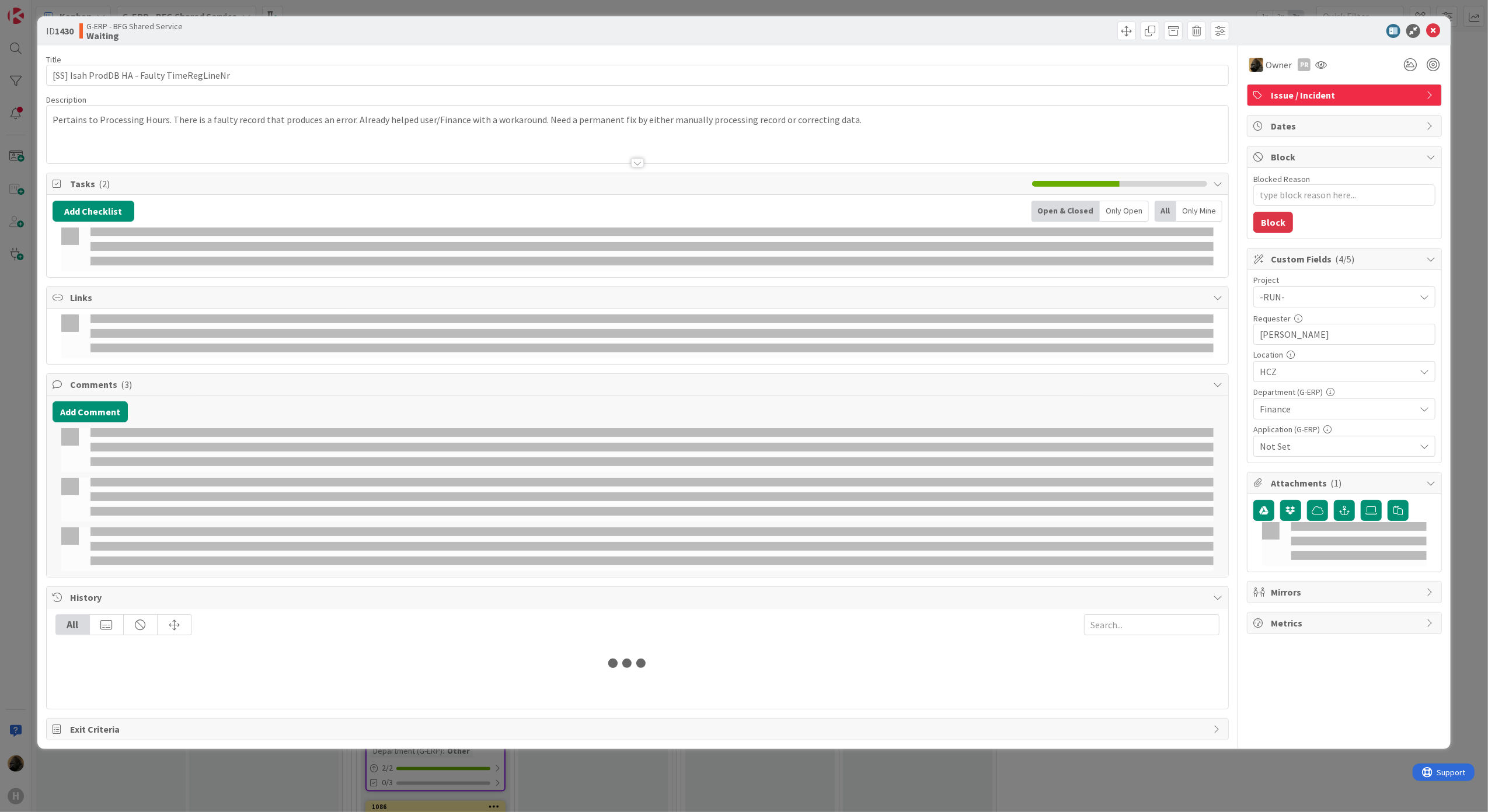
type textarea "x"
select select "sql"
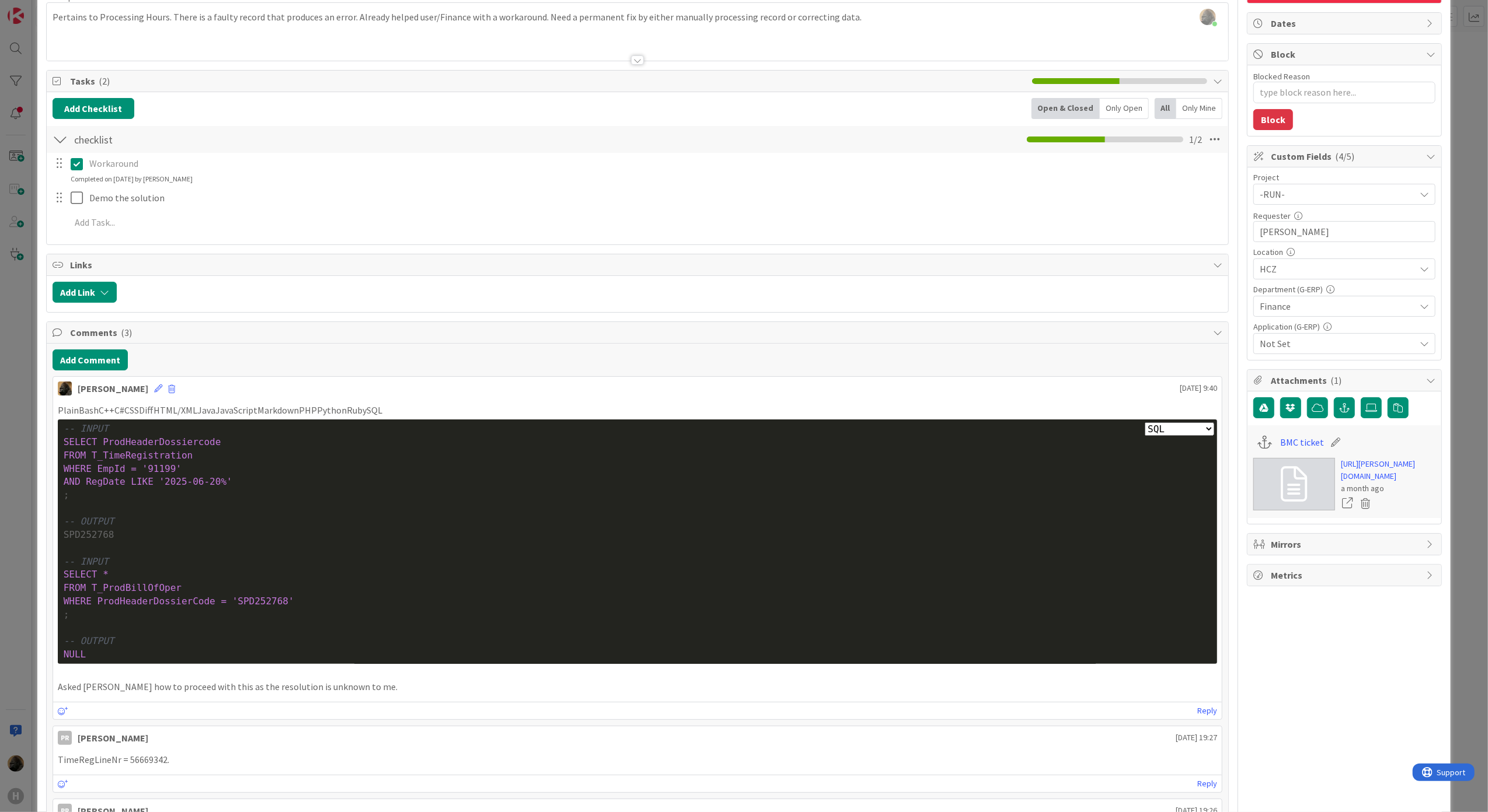
scroll to position [156, 0]
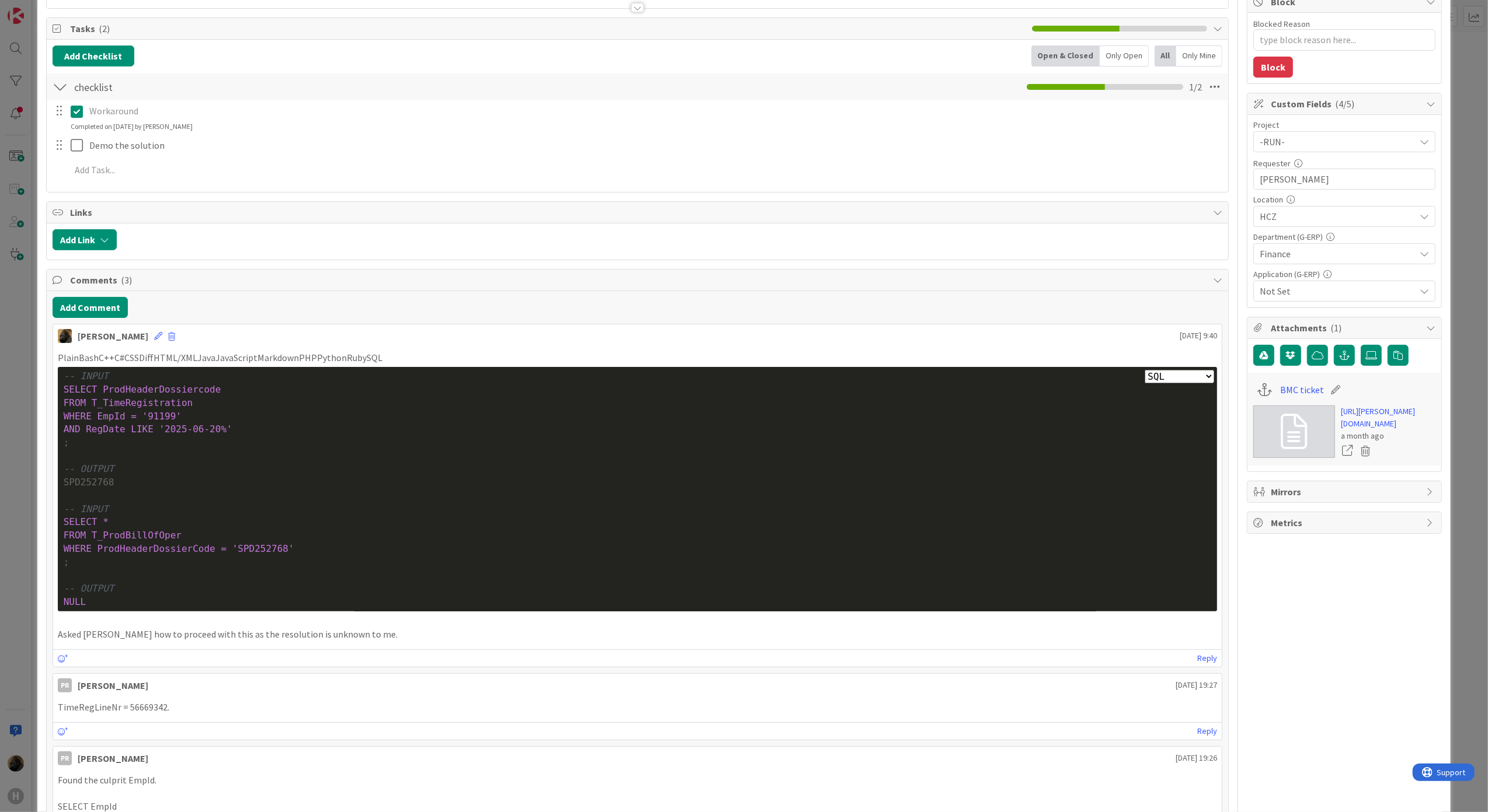
click at [444, 360] on p "PlainBashC++C#CSSDiffHTML/XMLJavaJavaScriptMarkdownPHPPythonRubySQL" at bounding box center [638, 358] width 1160 height 13
click at [222, 403] on div "FROM T_TimeRegistration" at bounding box center [637, 403] width 1148 height 13
drag, startPoint x: 68, startPoint y: 440, endPoint x: 56, endPoint y: 391, distance: 50.4
click at [56, 391] on div "PlainBashC++C#CSSDiffHTML/XMLJavaJavaScriptMarkdownPHPPythonRubySQL Plain Bash …" at bounding box center [637, 496] width 1169 height 299
click at [341, 472] on div "-- OUTPUT" at bounding box center [637, 470] width 1148 height 13
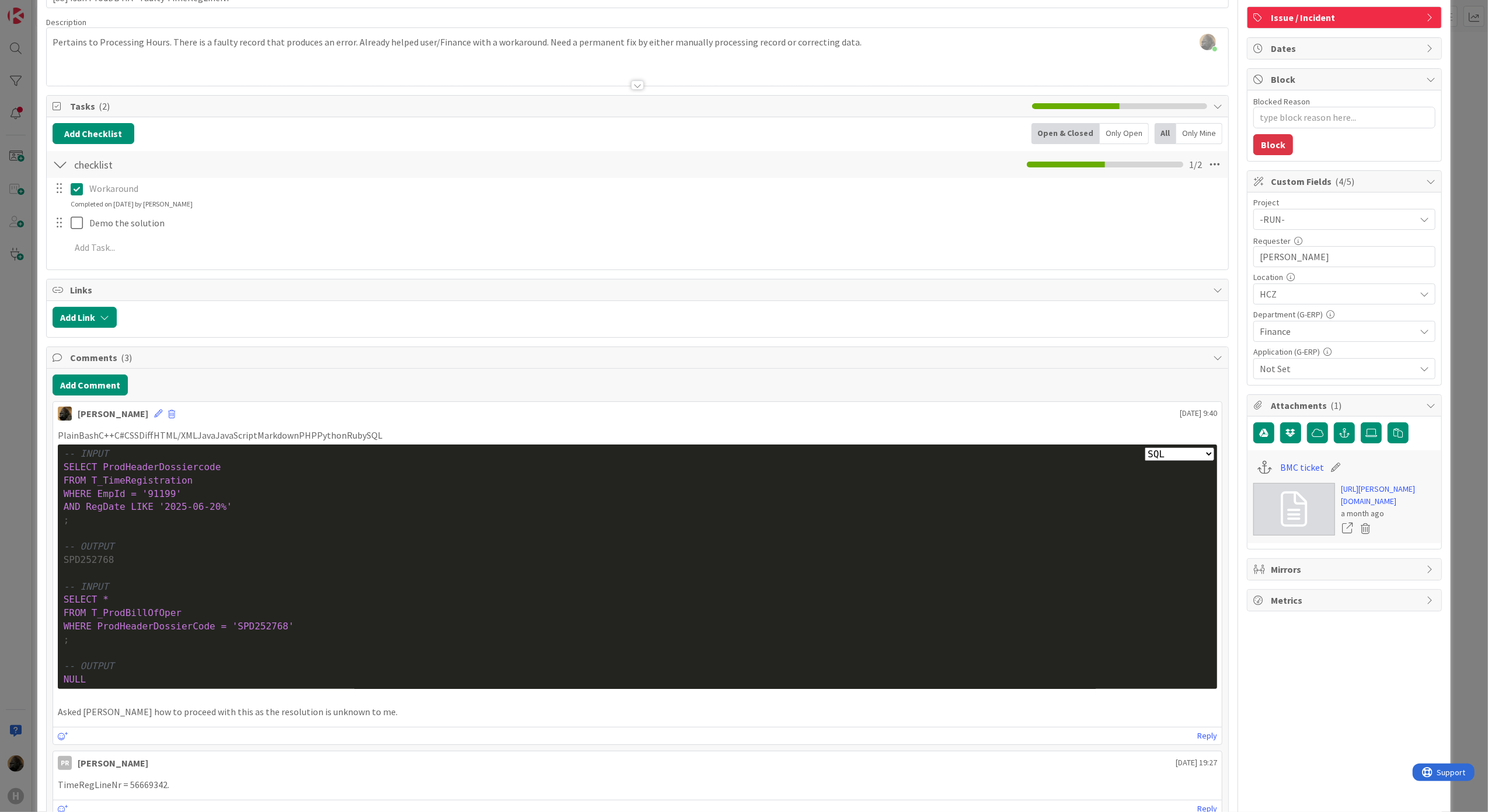
scroll to position [0, 0]
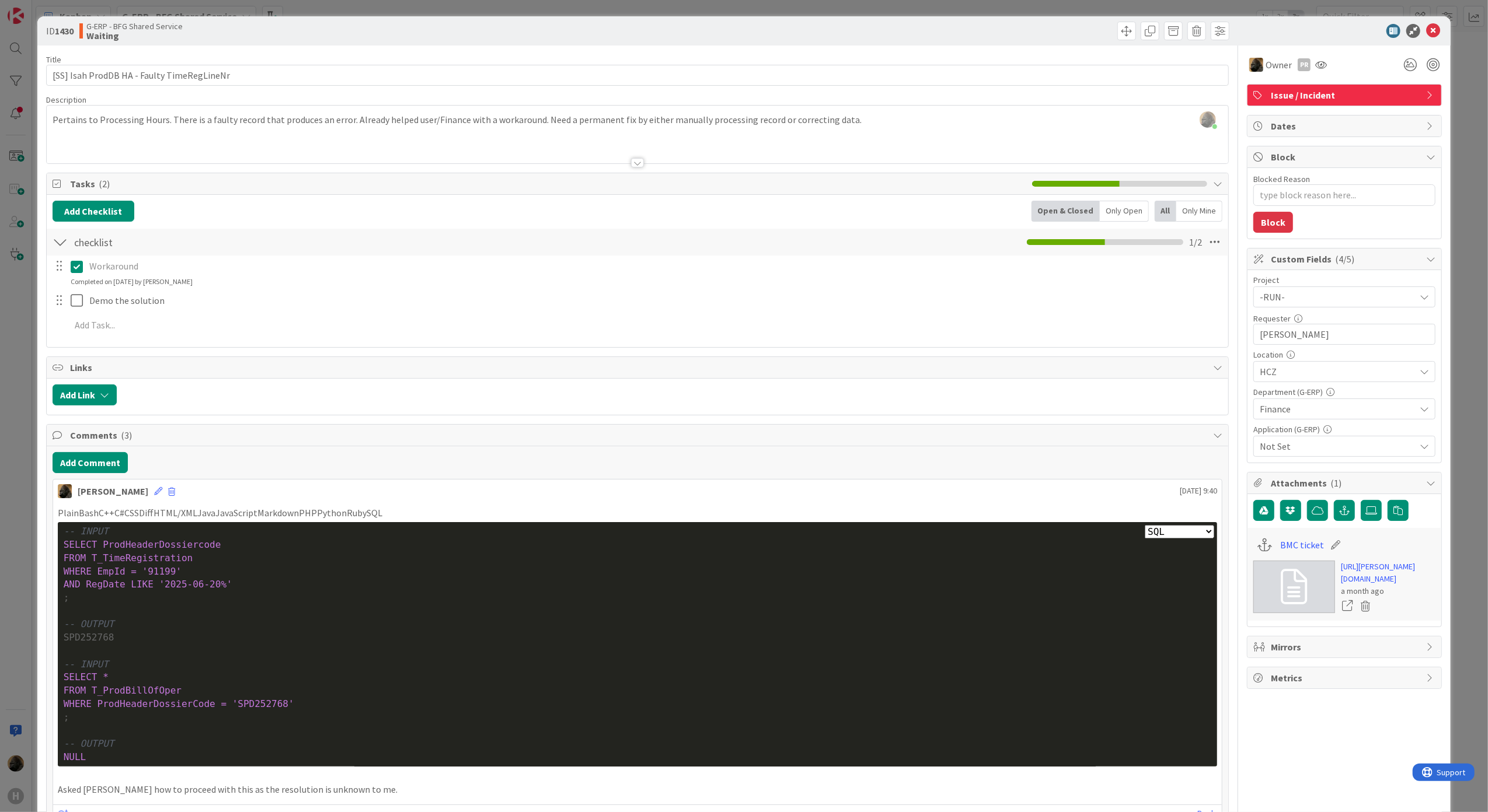
click at [1436, 29] on div "ID 1430 G-ERP - BFG Shared Service Waiting" at bounding box center [744, 31] width 1414 height 29
click at [1428, 28] on icon at bounding box center [1433, 31] width 14 height 14
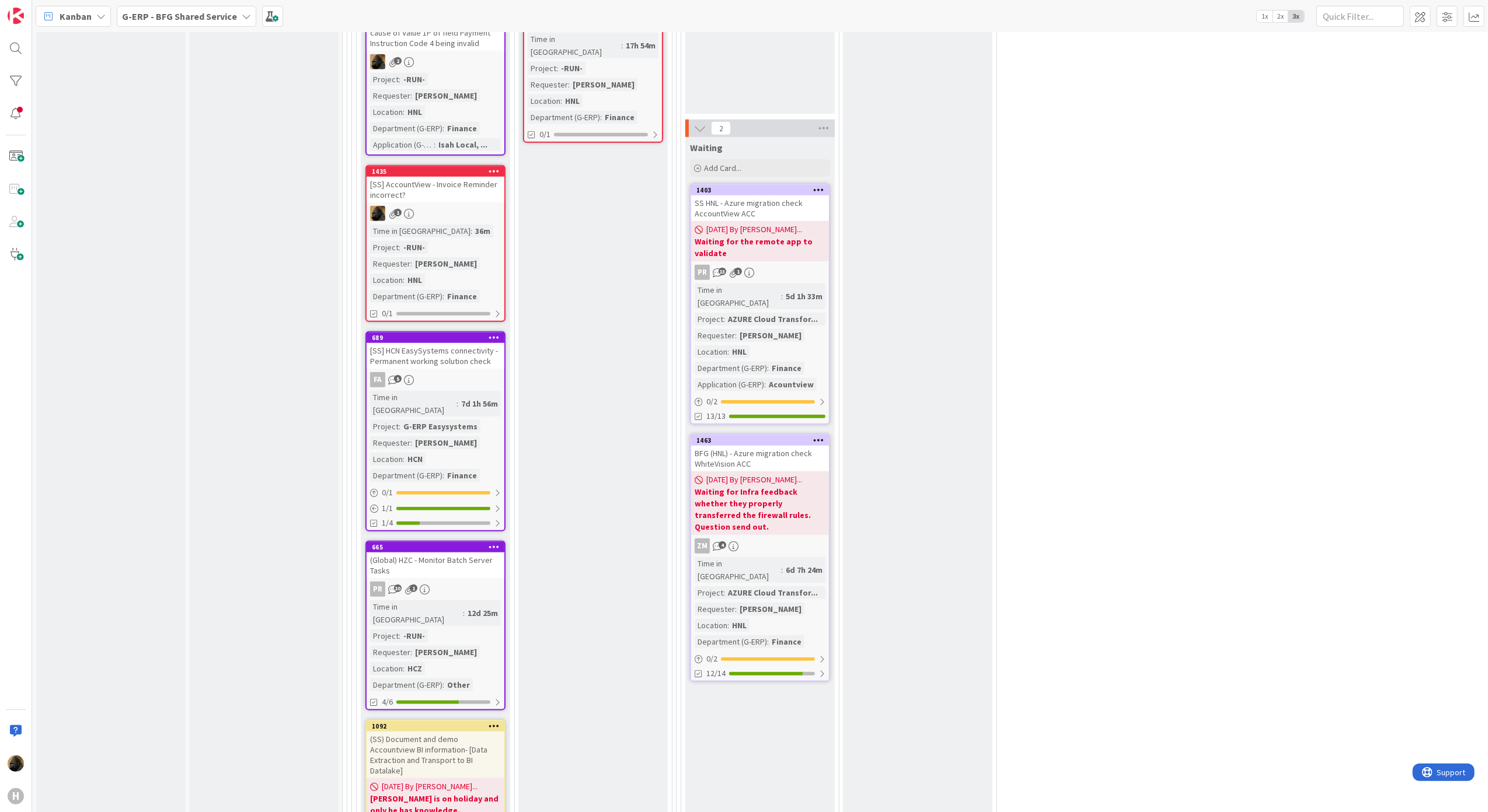
scroll to position [933, 0]
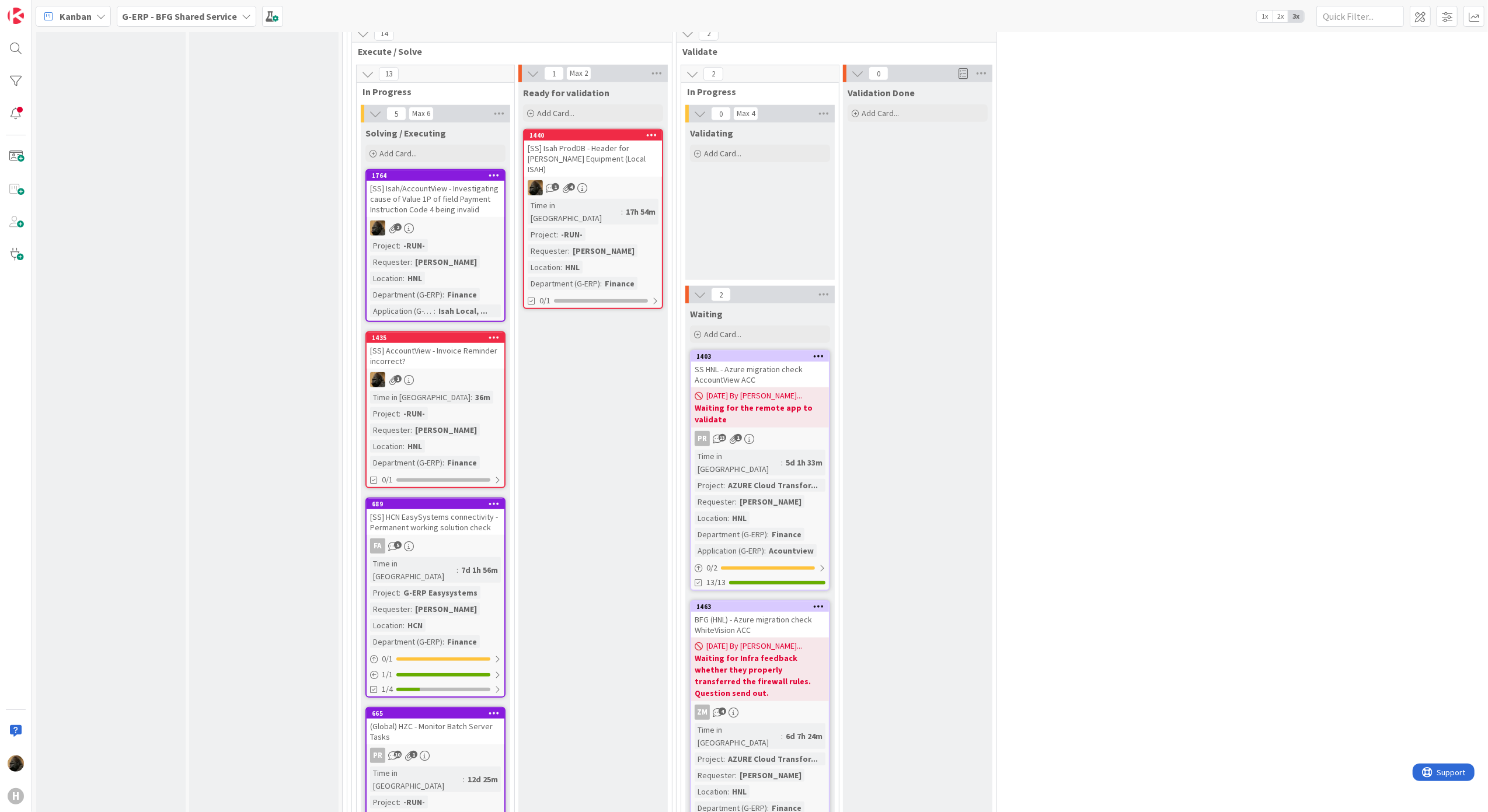
scroll to position [855, 0]
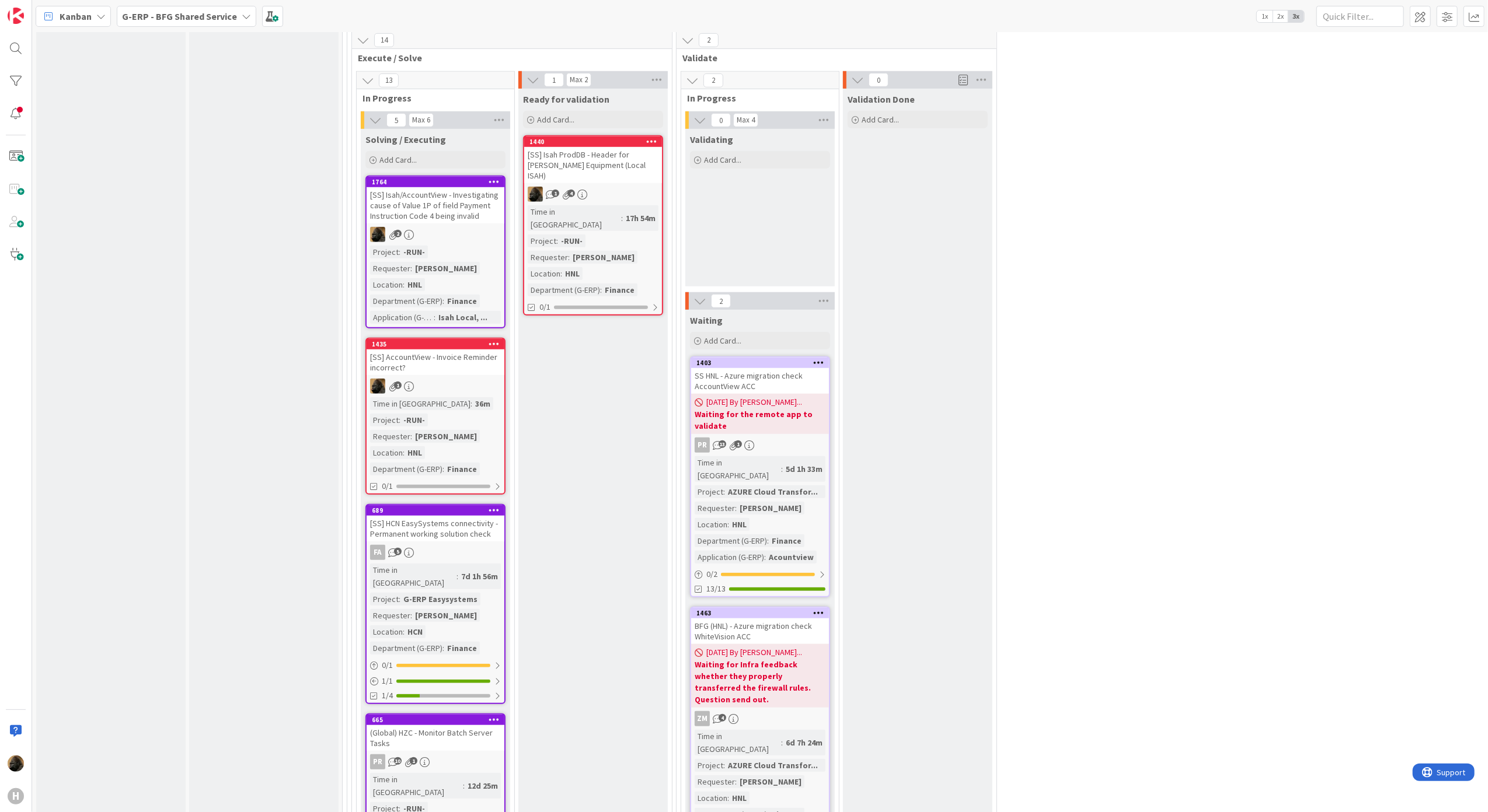
click at [421, 203] on div "[SS] Isah/AccountView - Investigating cause of Value 1P of field Payment Instru…" at bounding box center [435, 205] width 138 height 36
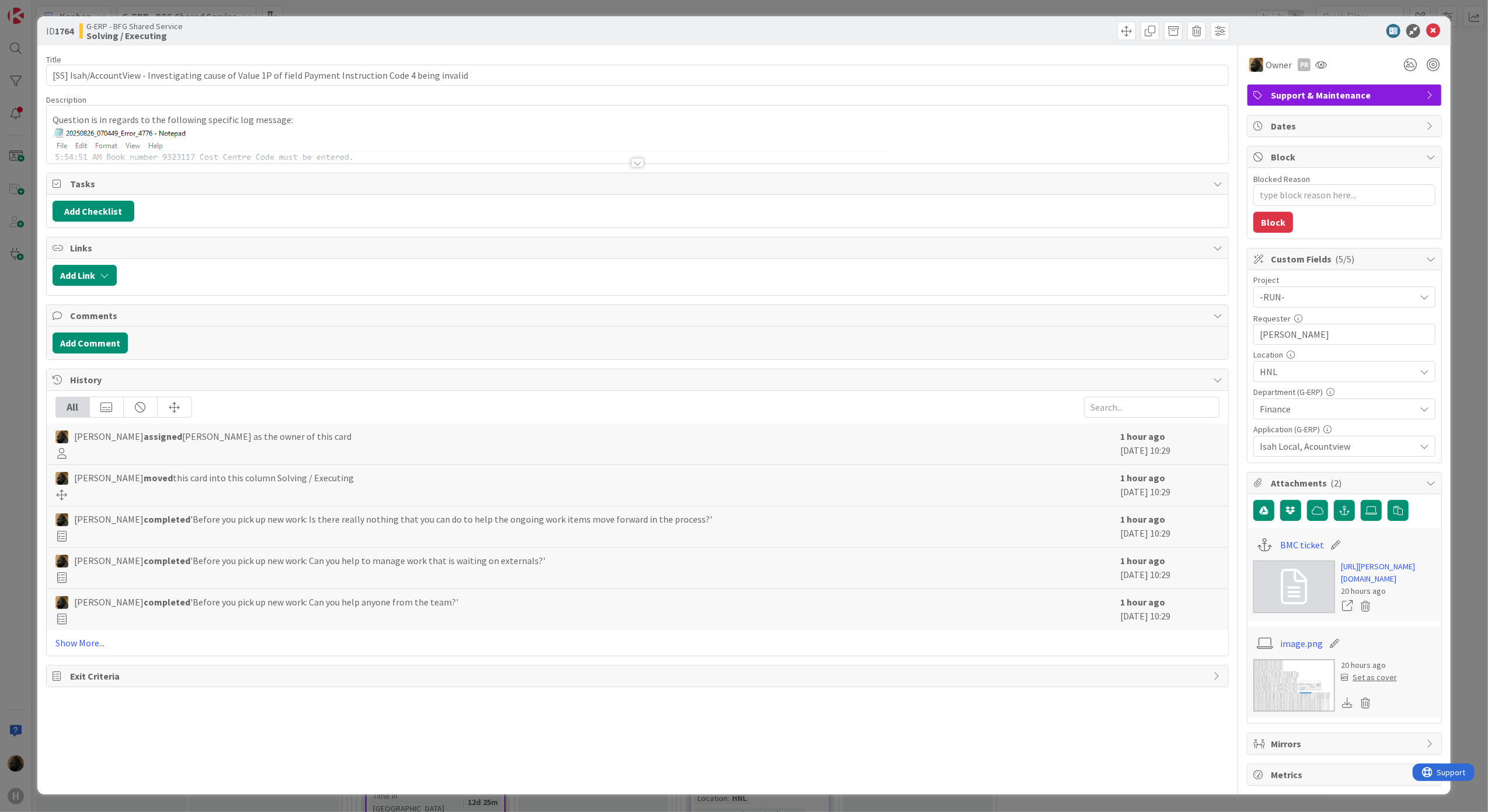
click at [631, 160] on div at bounding box center [637, 162] width 13 height 10
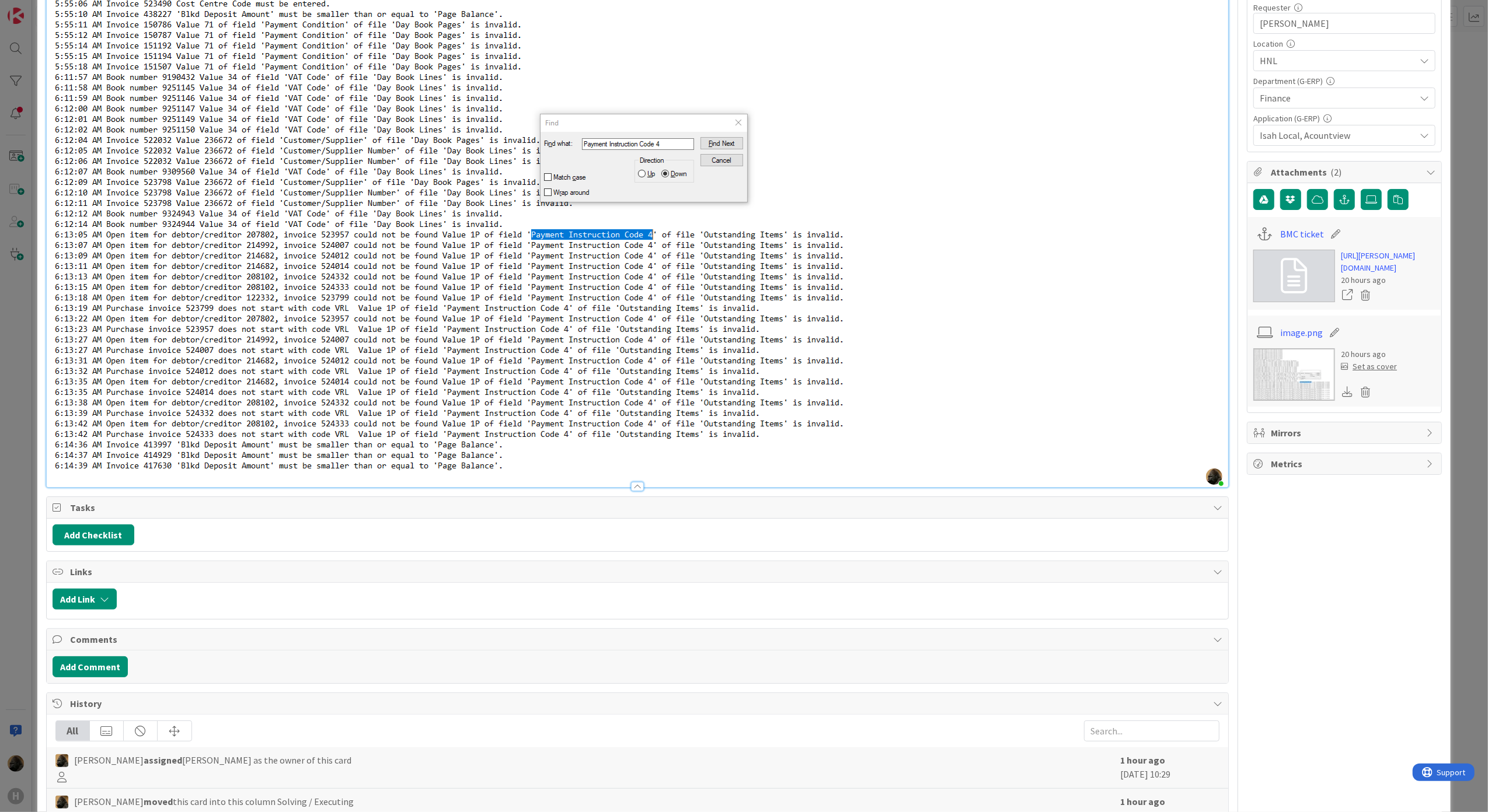
scroll to position [234, 0]
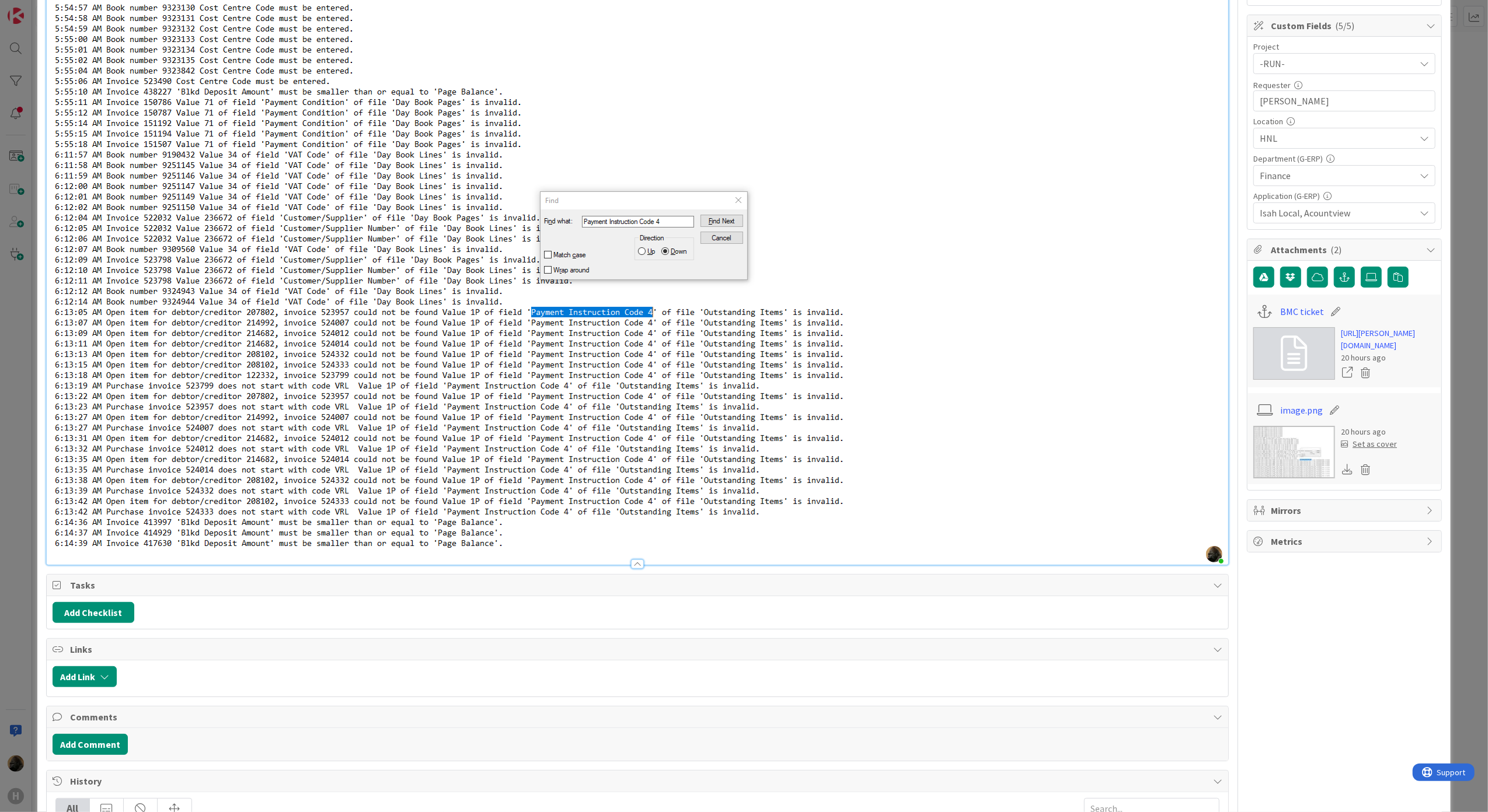
click at [16, 515] on div "ID 1764 G-ERP - BFG Shared Service Solving / Executing Title 105 / 128 [SS] Isa…" at bounding box center [744, 406] width 1488 height 812
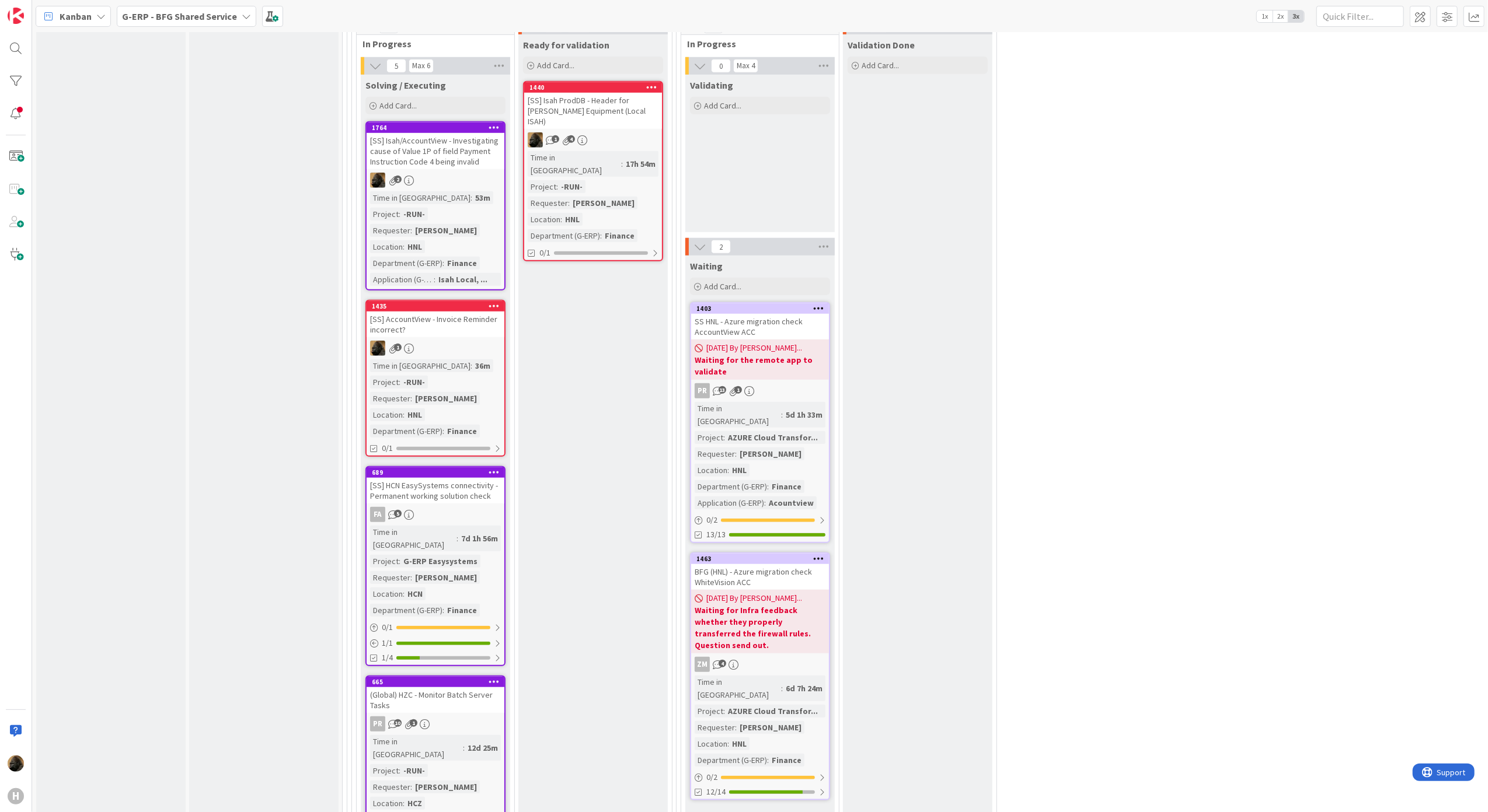
scroll to position [933, 0]
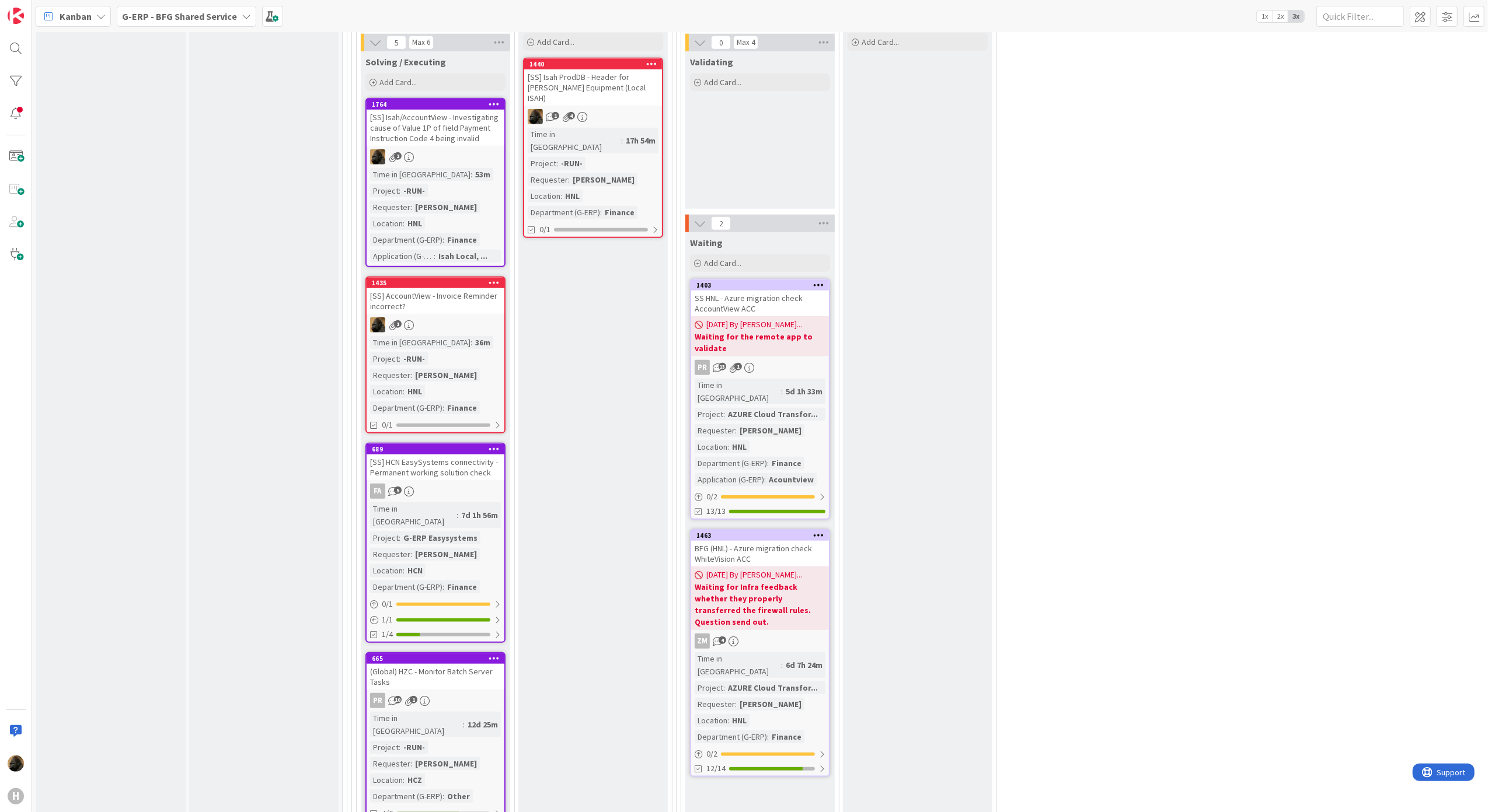
click at [400, 290] on div "[SS] AccountView - Invoice Reminder incorrect?" at bounding box center [435, 301] width 138 height 25
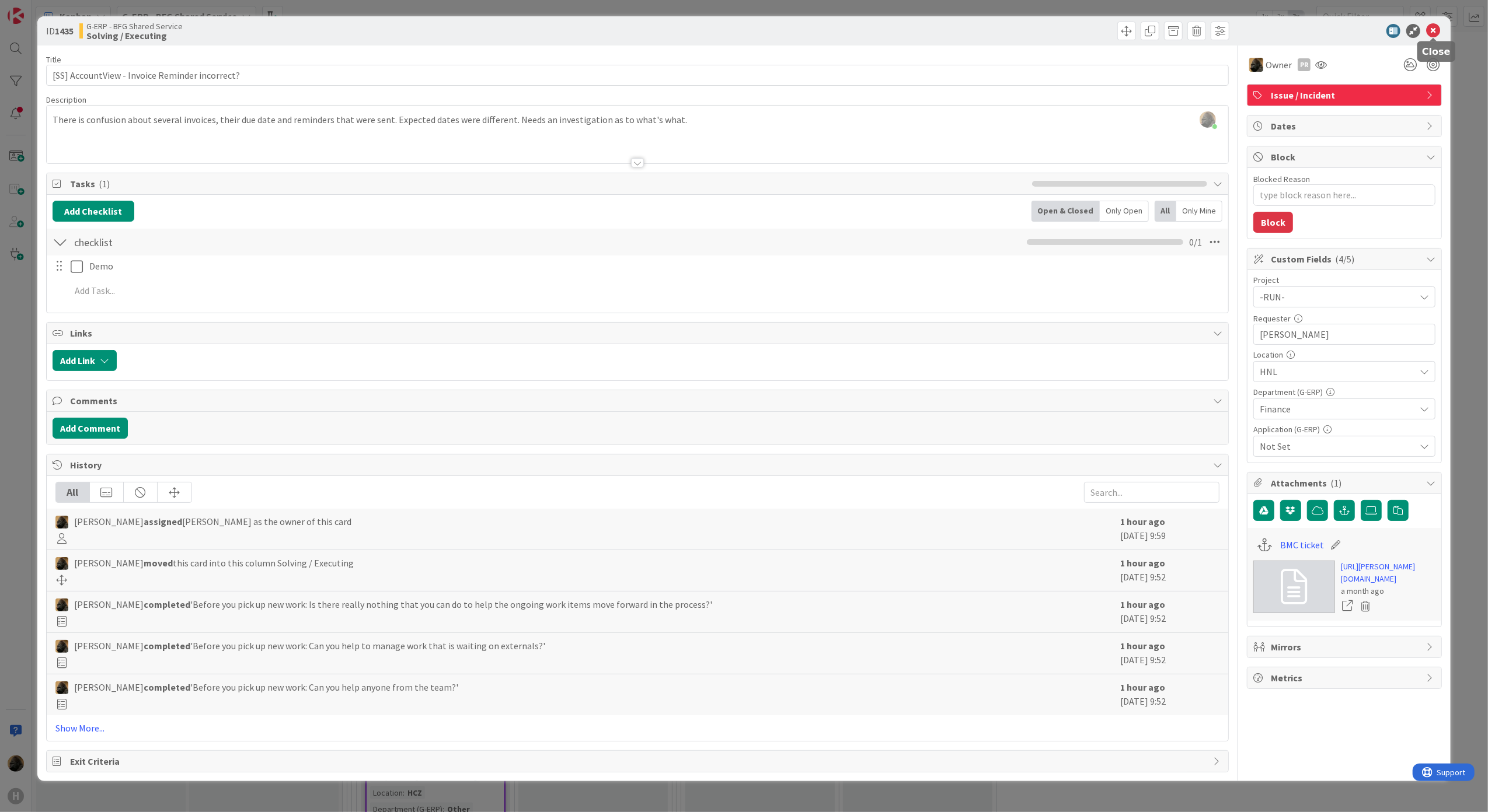
click at [1434, 33] on icon at bounding box center [1433, 31] width 14 height 14
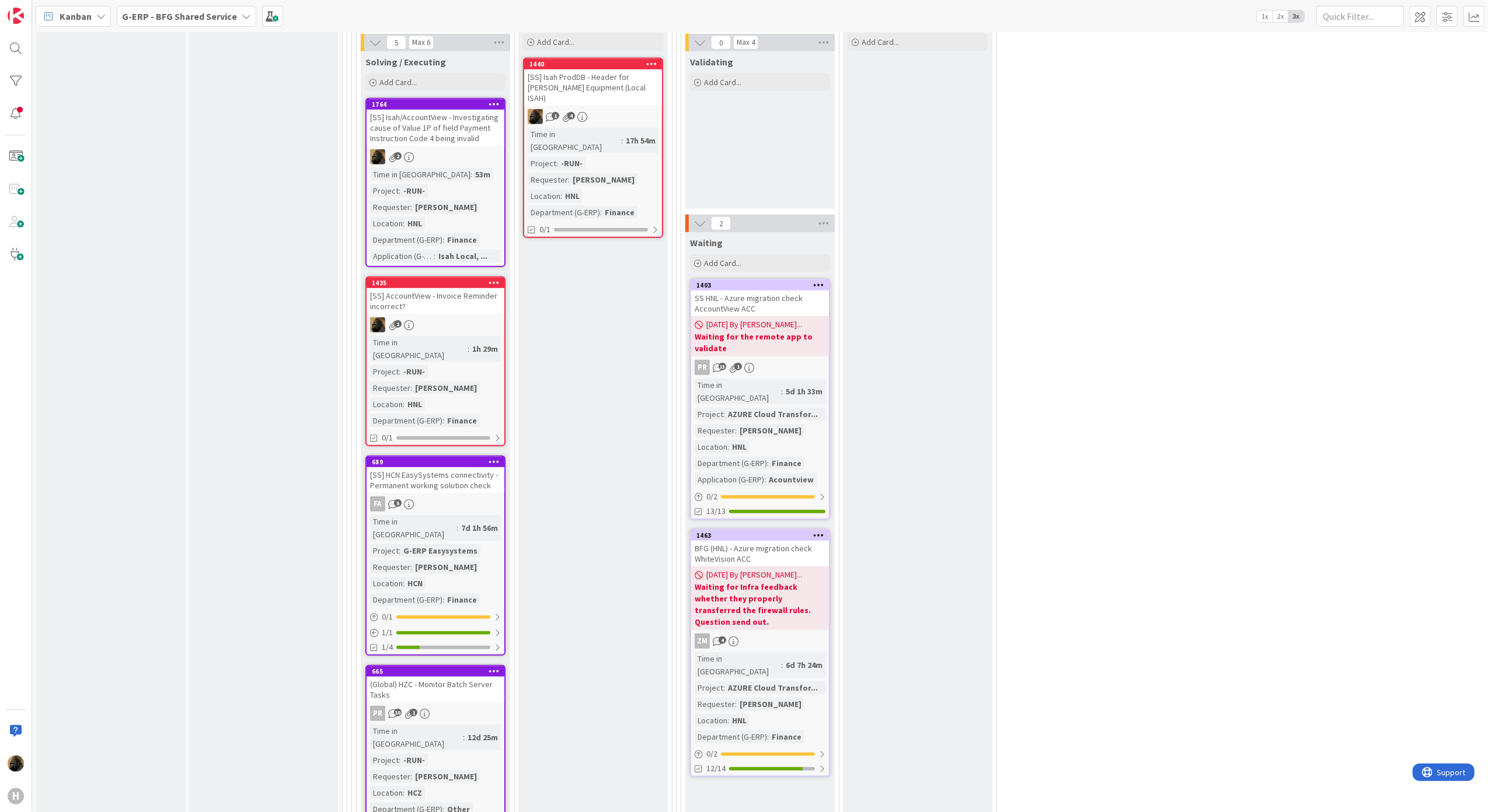
click at [169, 18] on b "G-ERP - BFG Shared Service" at bounding box center [179, 16] width 115 height 12
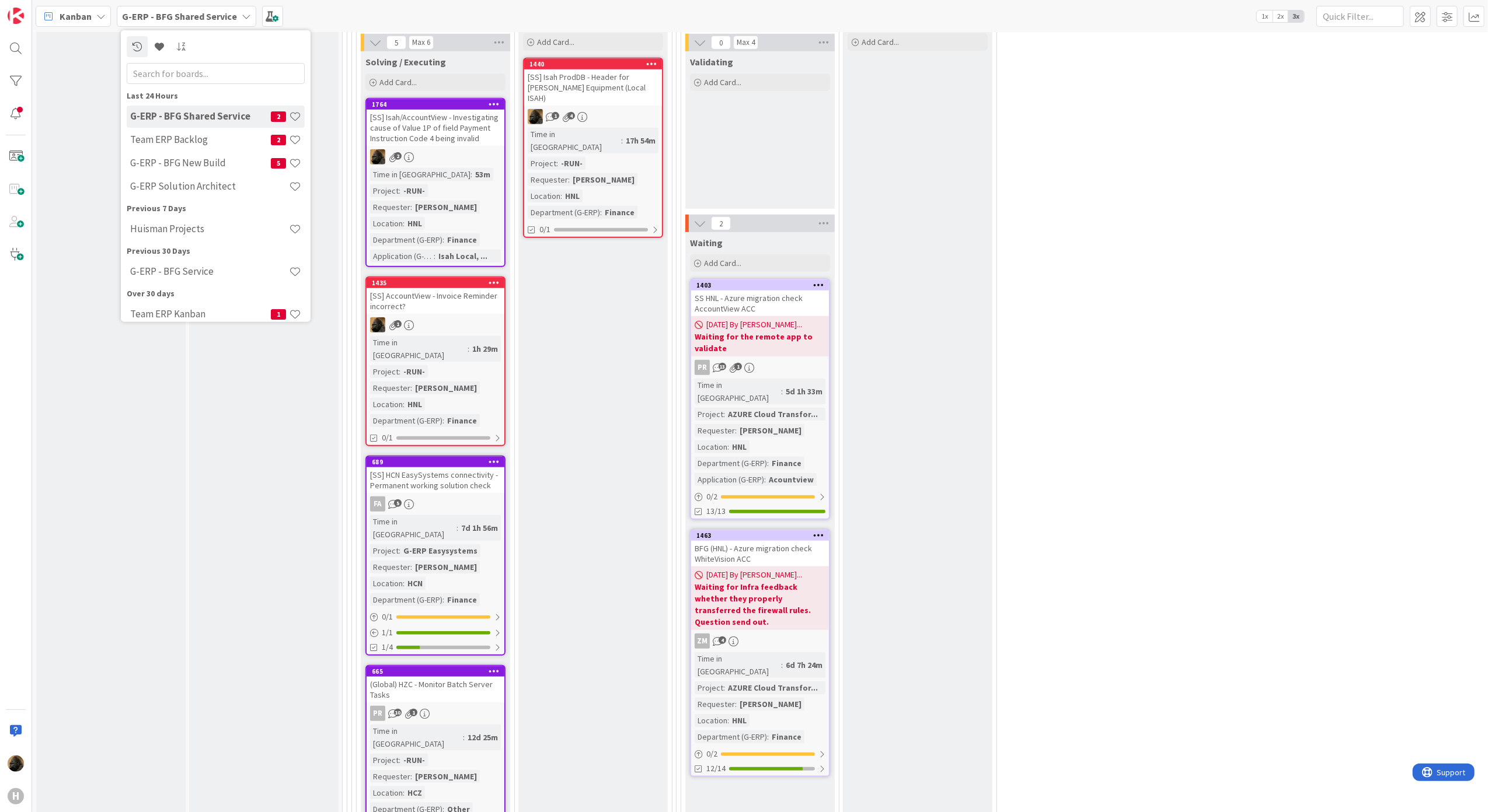
click at [62, 2] on div "Kanban G-ERP - BFG Shared Service Last 24 Hours G-ERP - BFG Shared Service 2 Te…" at bounding box center [760, 16] width 1456 height 32
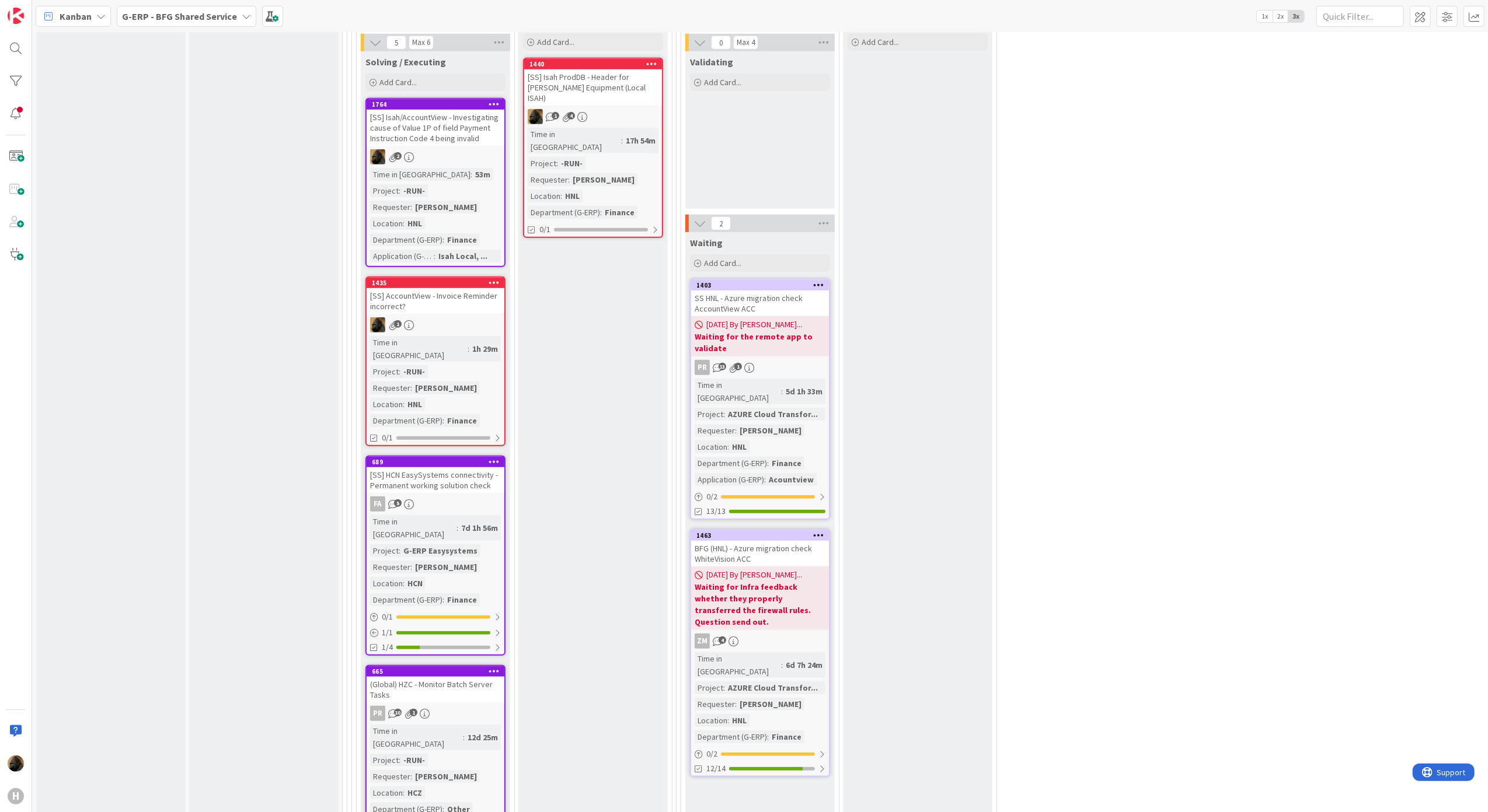
click at [66, 14] on span "Kanban" at bounding box center [75, 16] width 32 height 14
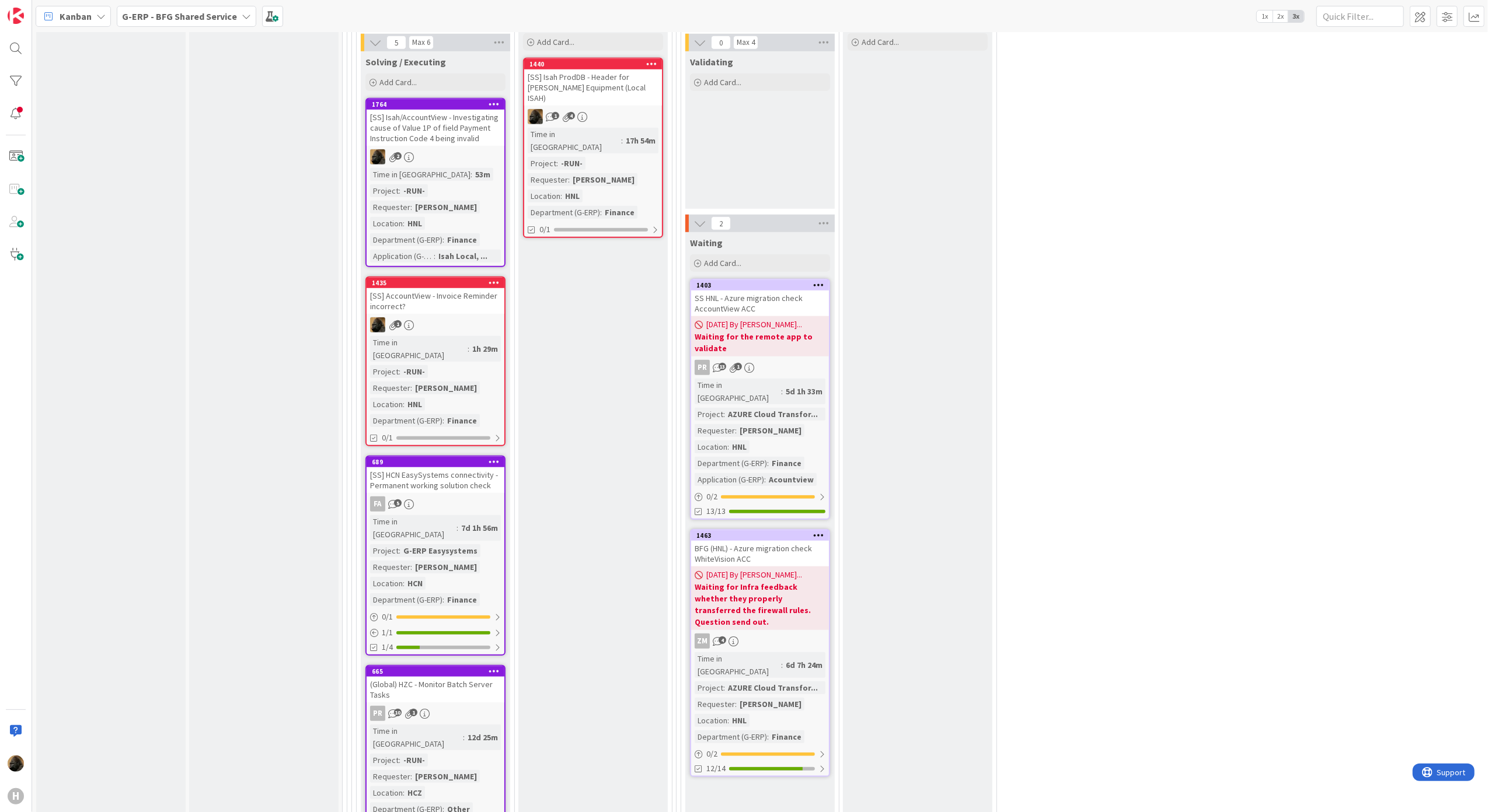
click at [415, 121] on div "[SS] Isah/AccountView - Investigating cause of Value 1P of field Payment Instru…" at bounding box center [435, 127] width 138 height 36
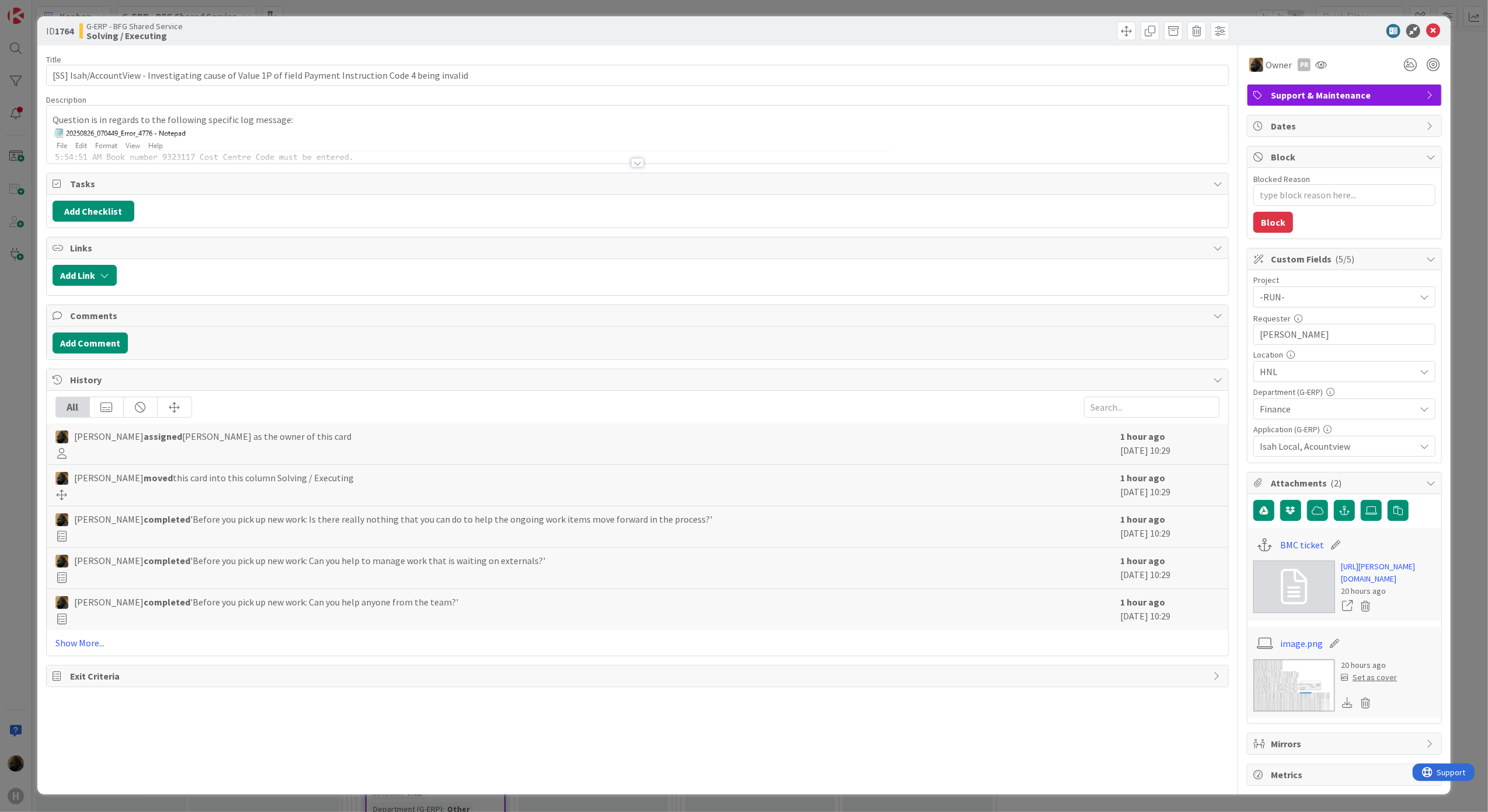
click at [633, 164] on div at bounding box center [637, 162] width 13 height 10
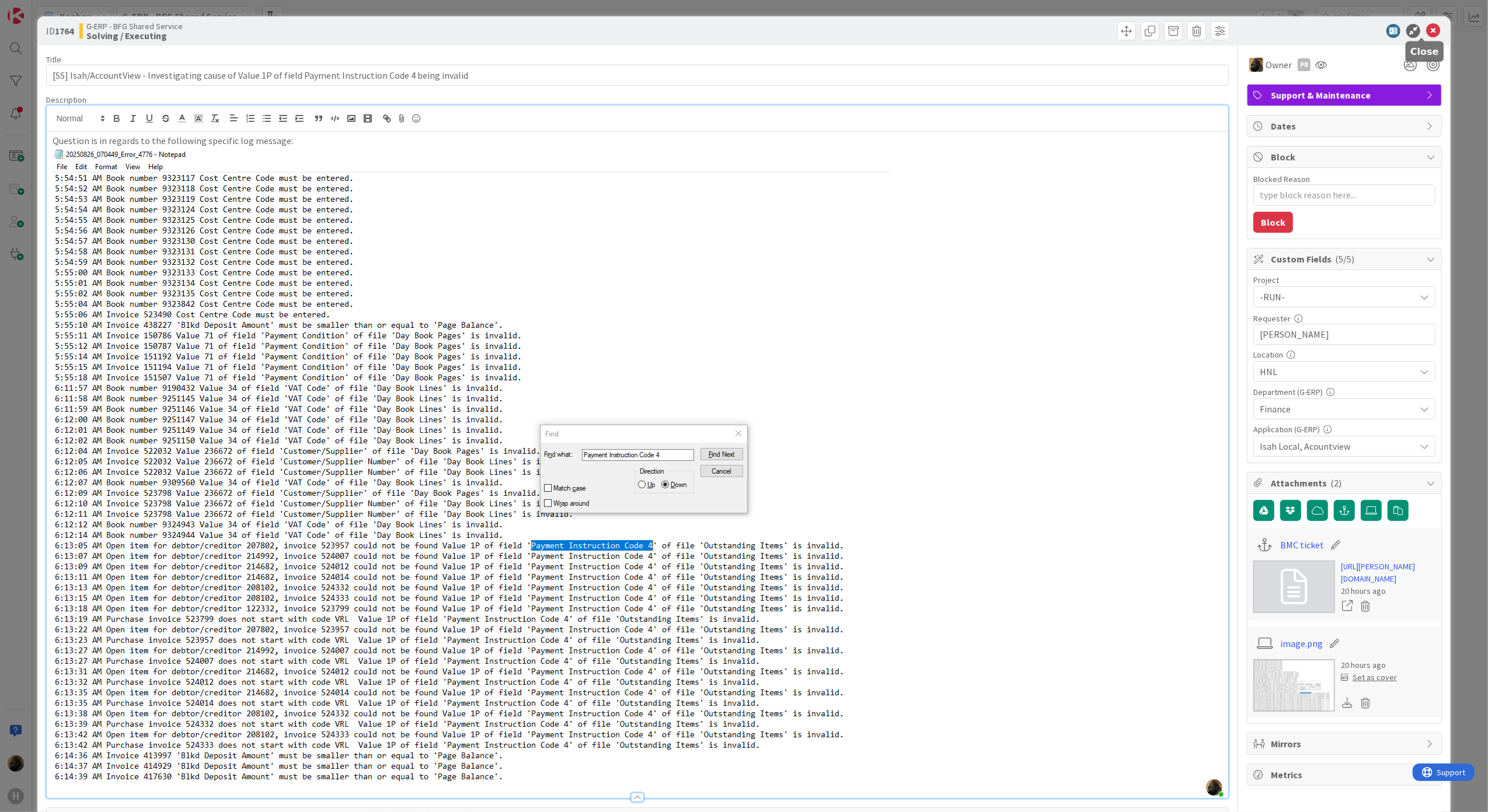
click at [1426, 27] on icon at bounding box center [1433, 31] width 14 height 14
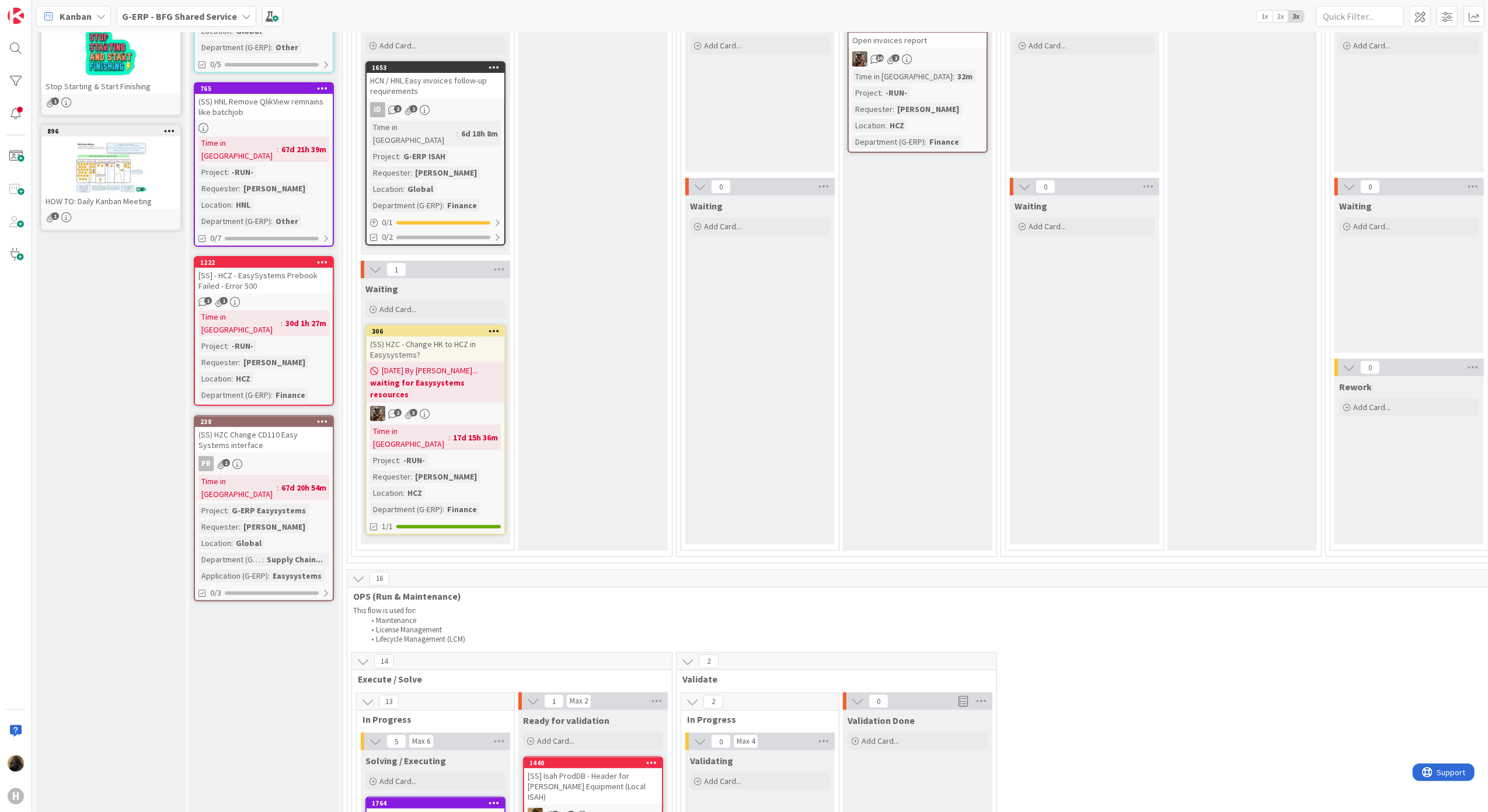
scroll to position [156, 0]
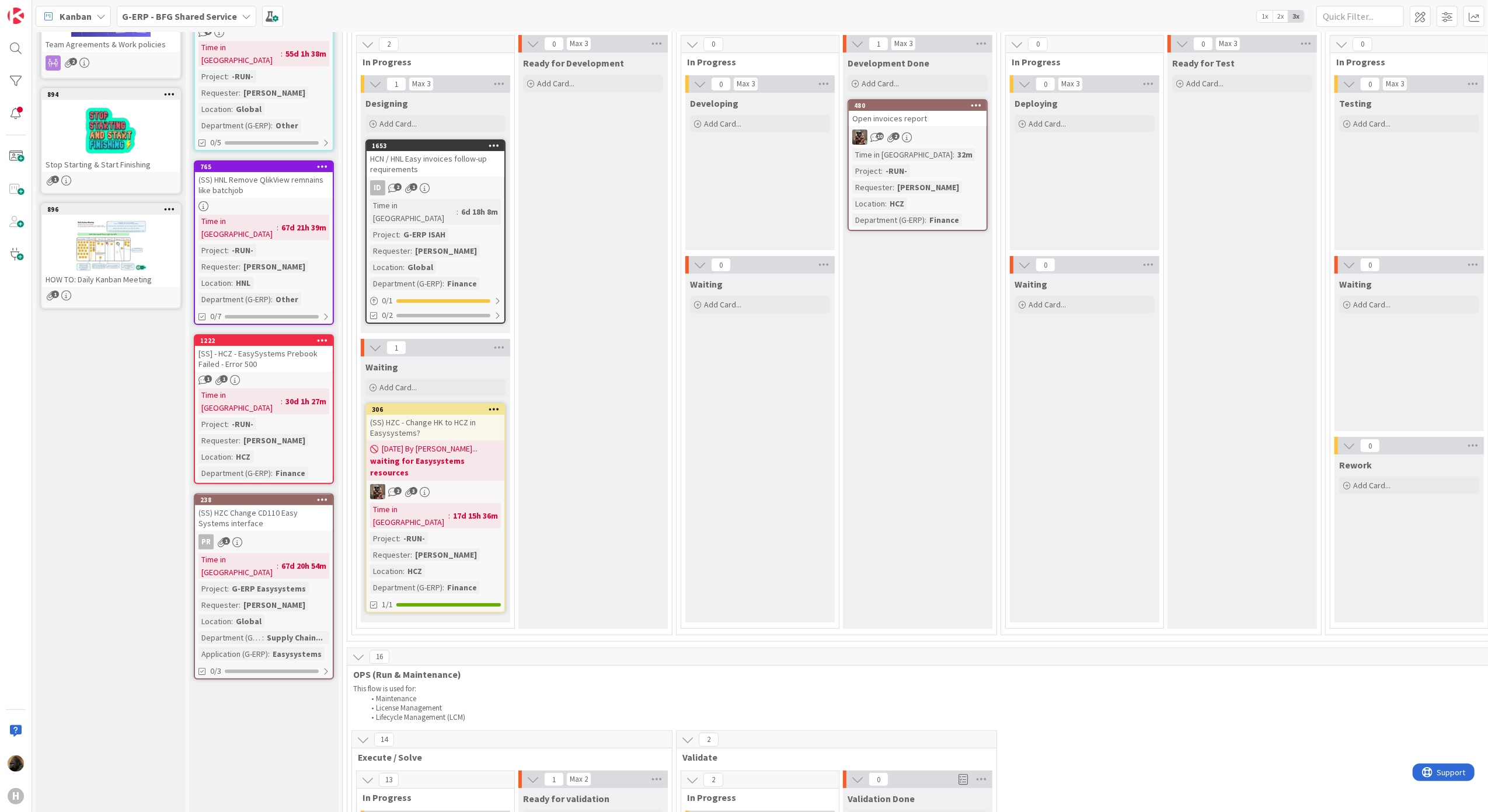
click at [258, 346] on div "[SS] - HCZ - EasySystems Prebook Failed - Error 500" at bounding box center [264, 359] width 138 height 25
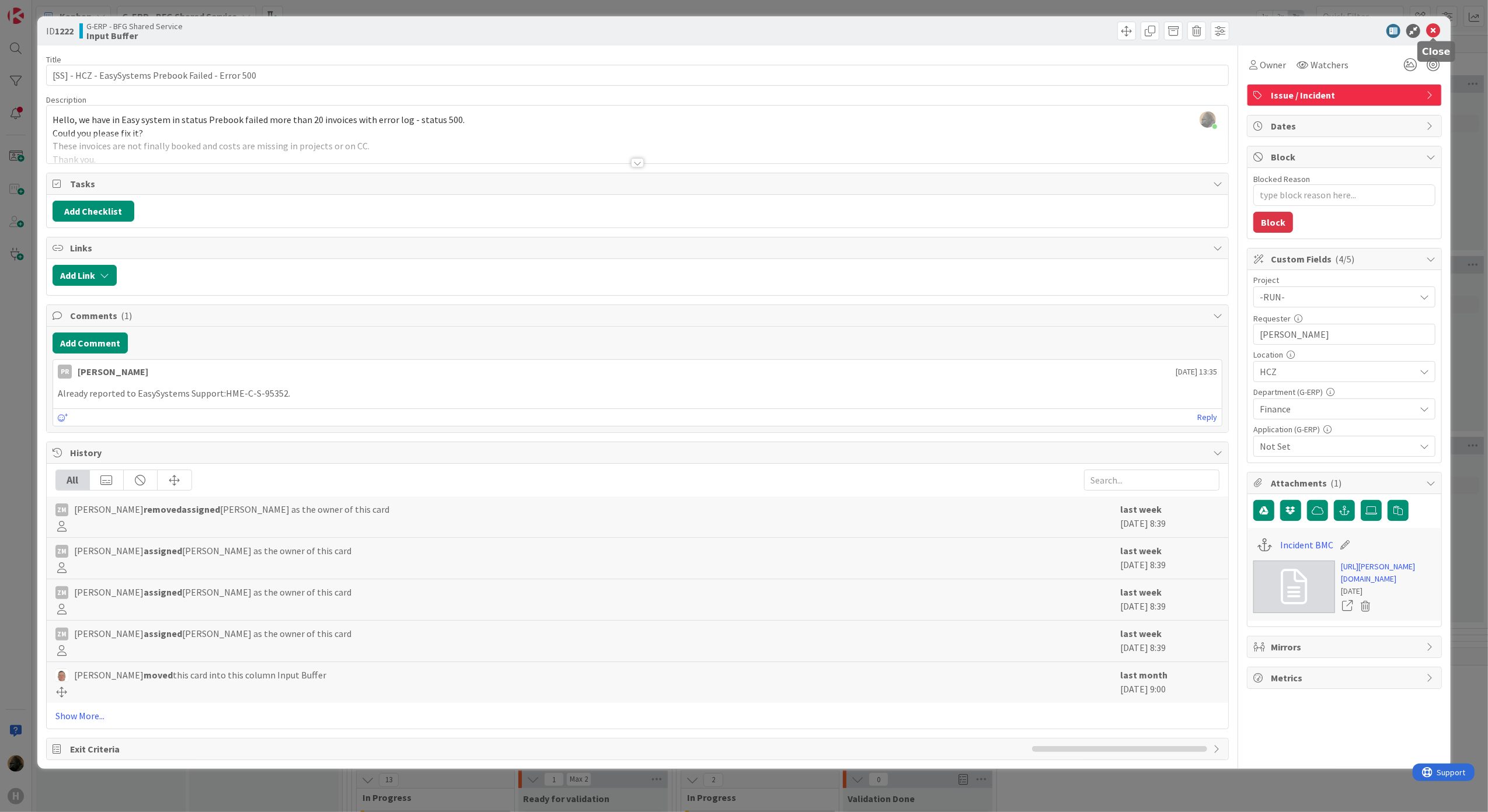
click at [1434, 36] on icon at bounding box center [1433, 31] width 14 height 14
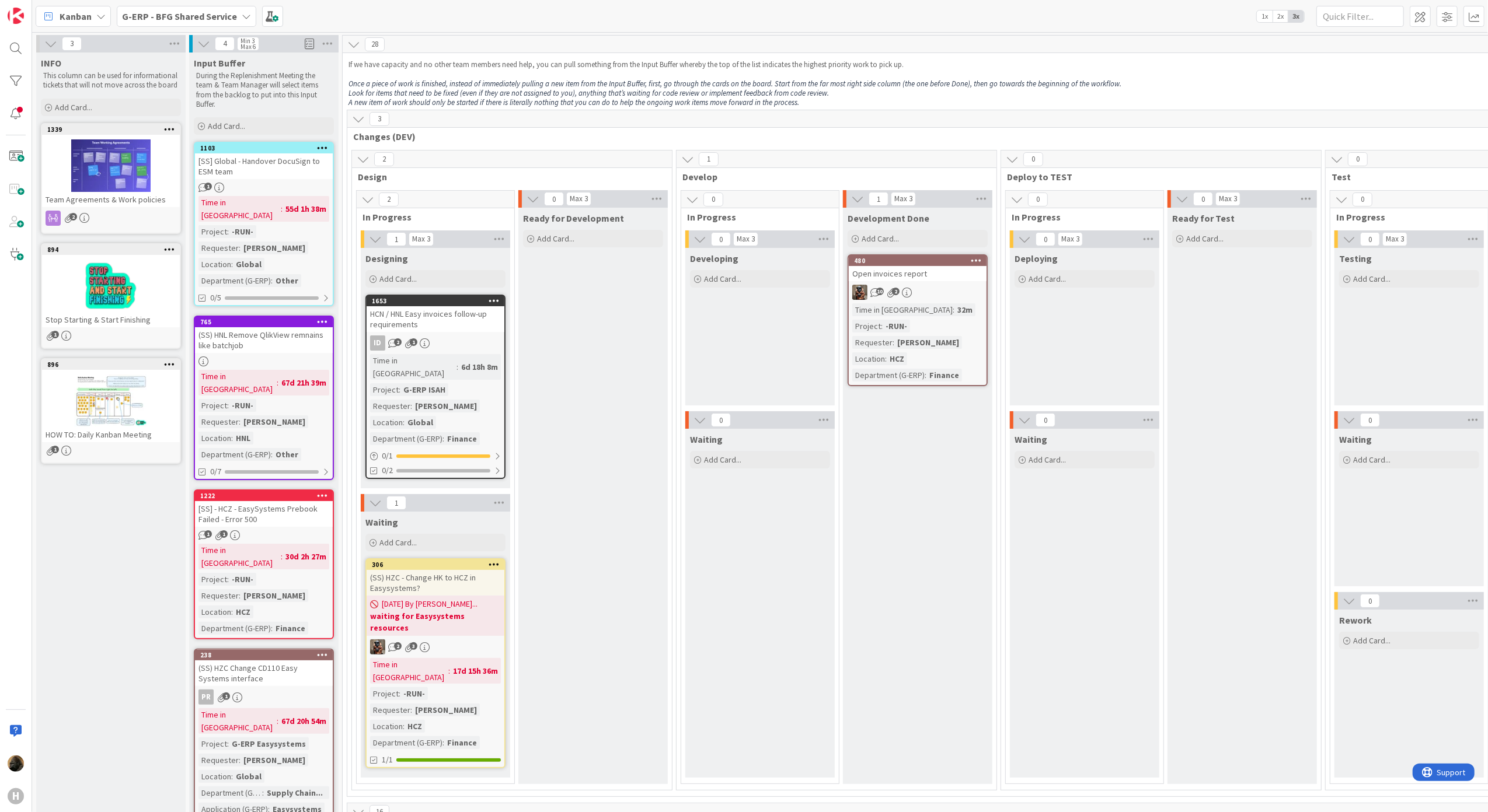
click at [192, 19] on b "G-ERP - BFG Shared Service" at bounding box center [179, 16] width 115 height 12
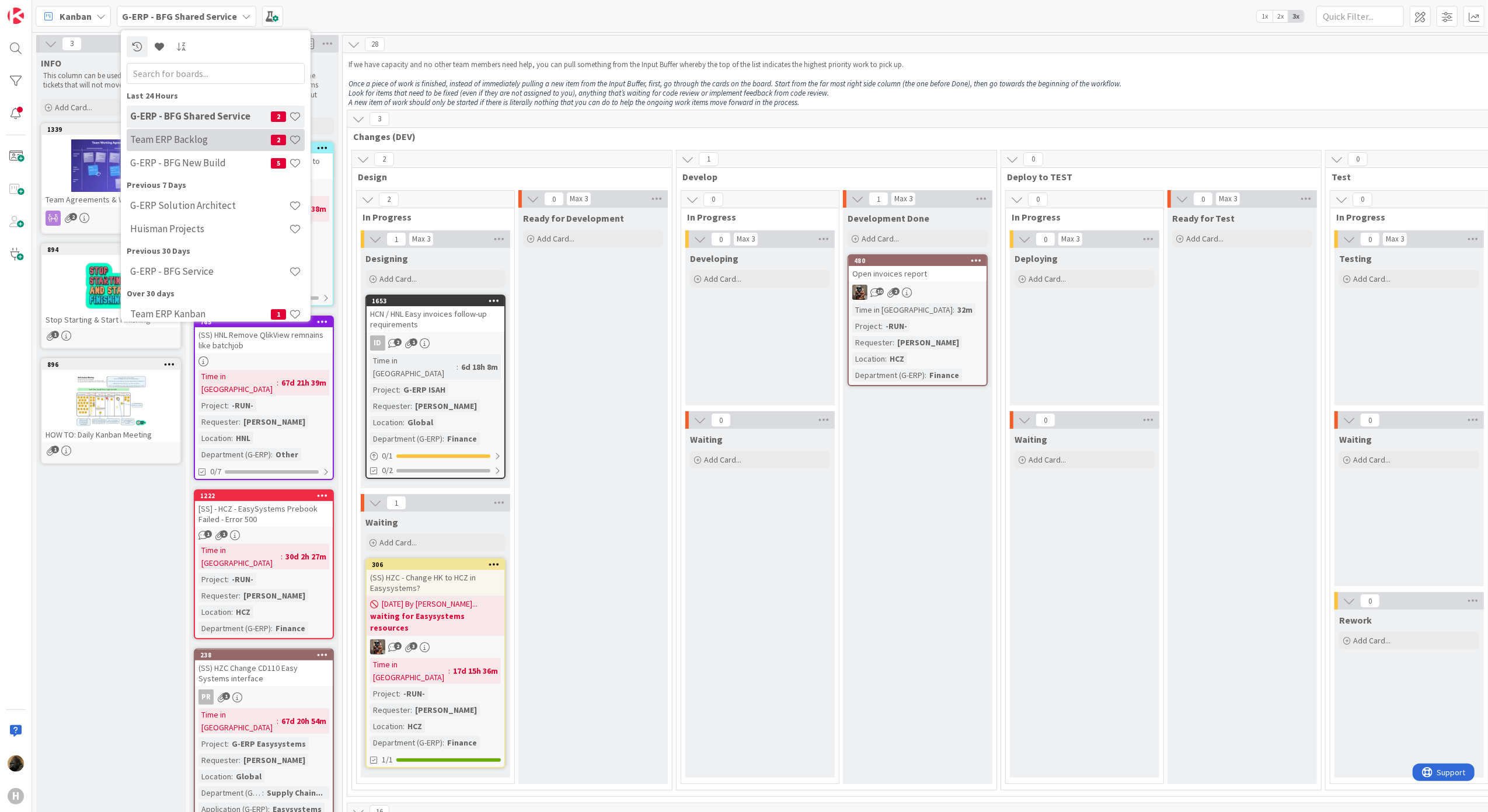
click at [225, 141] on h4 "Team ERP Backlog" at bounding box center [200, 140] width 141 height 12
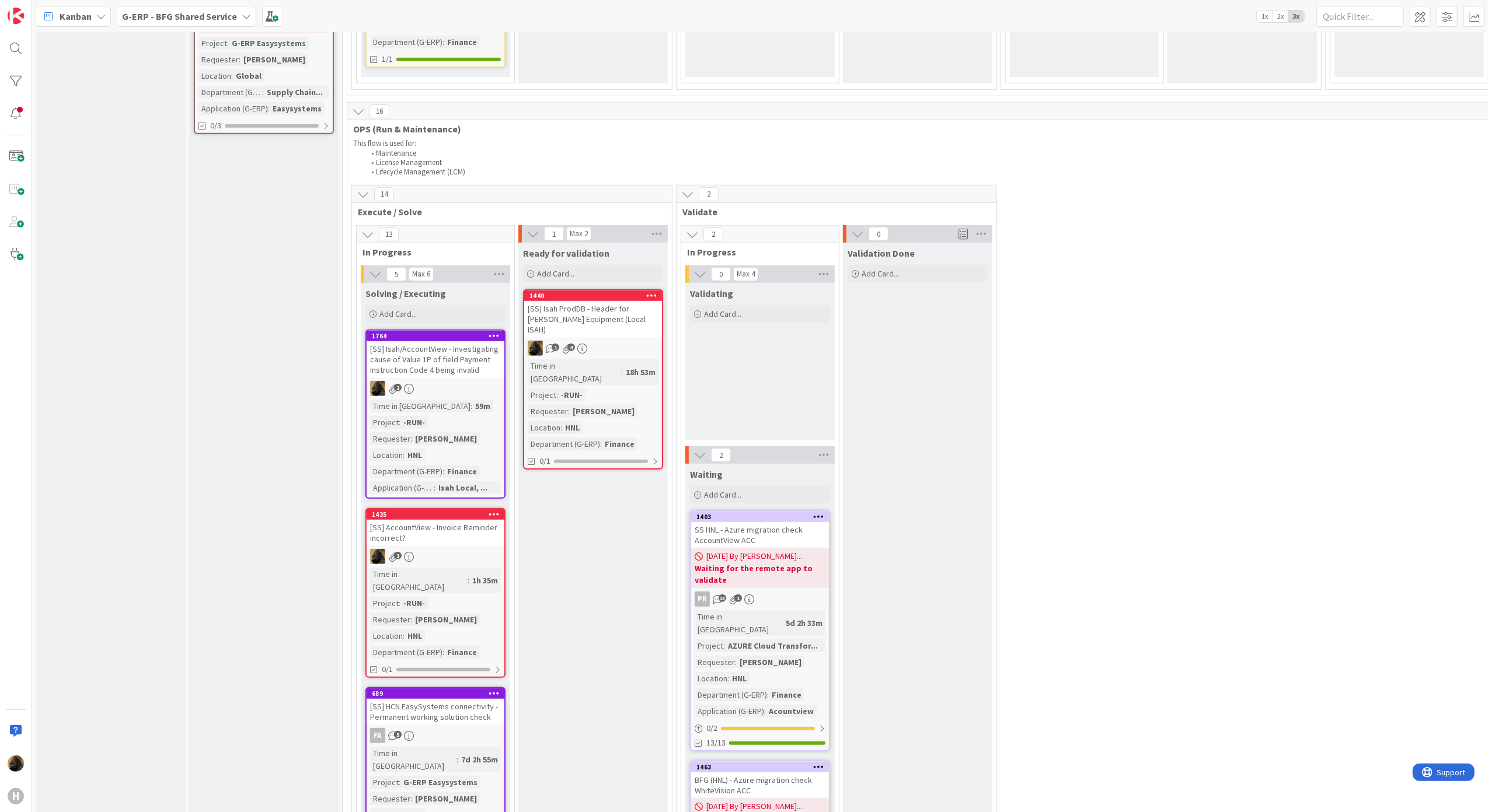
scroll to position [700, 0]
click at [598, 301] on div "[SS] Isah ProdDB - Header for [PERSON_NAME] Equipment (Local ISAH)" at bounding box center [593, 319] width 138 height 36
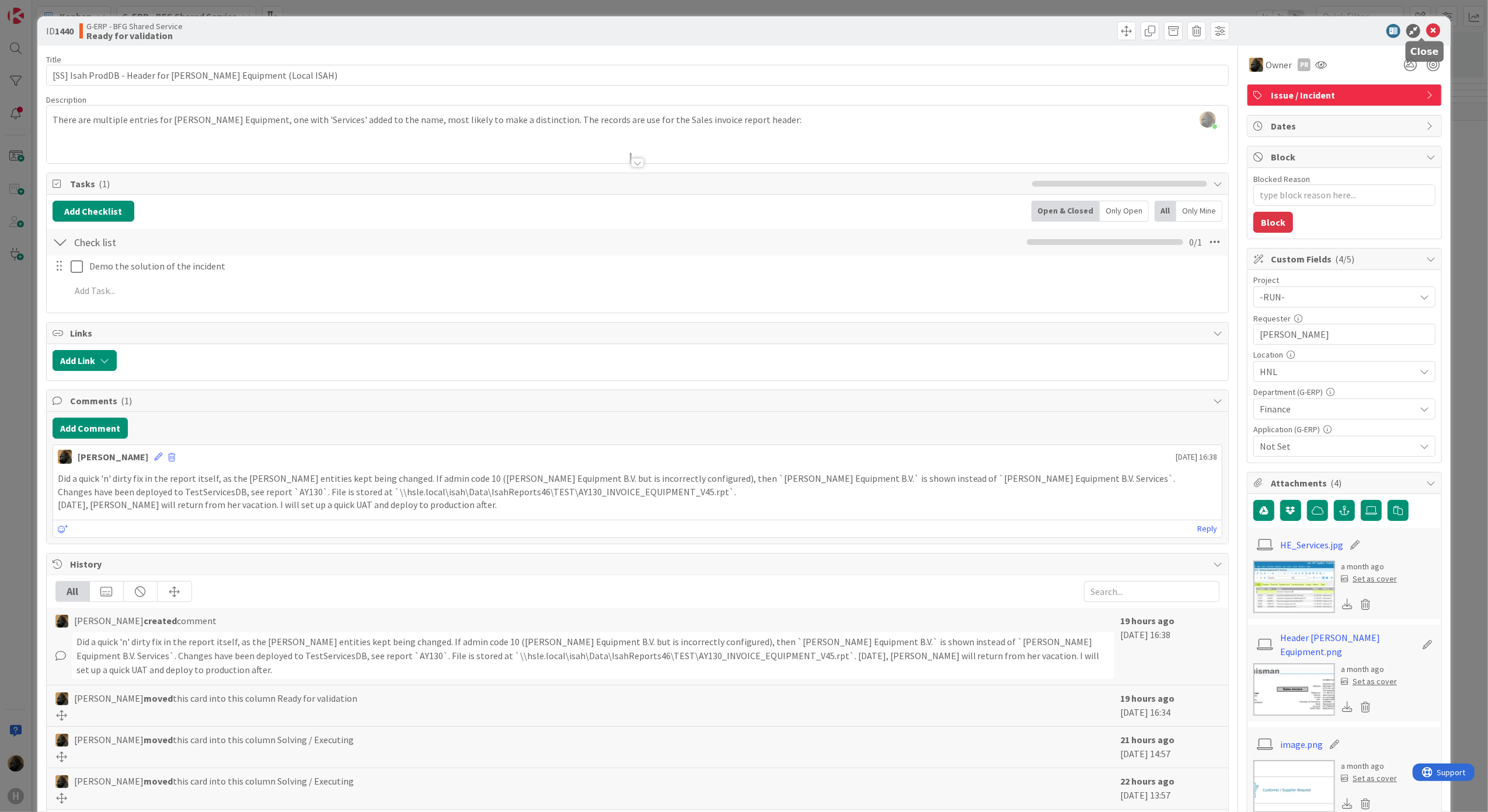
click at [1426, 31] on icon at bounding box center [1433, 31] width 14 height 14
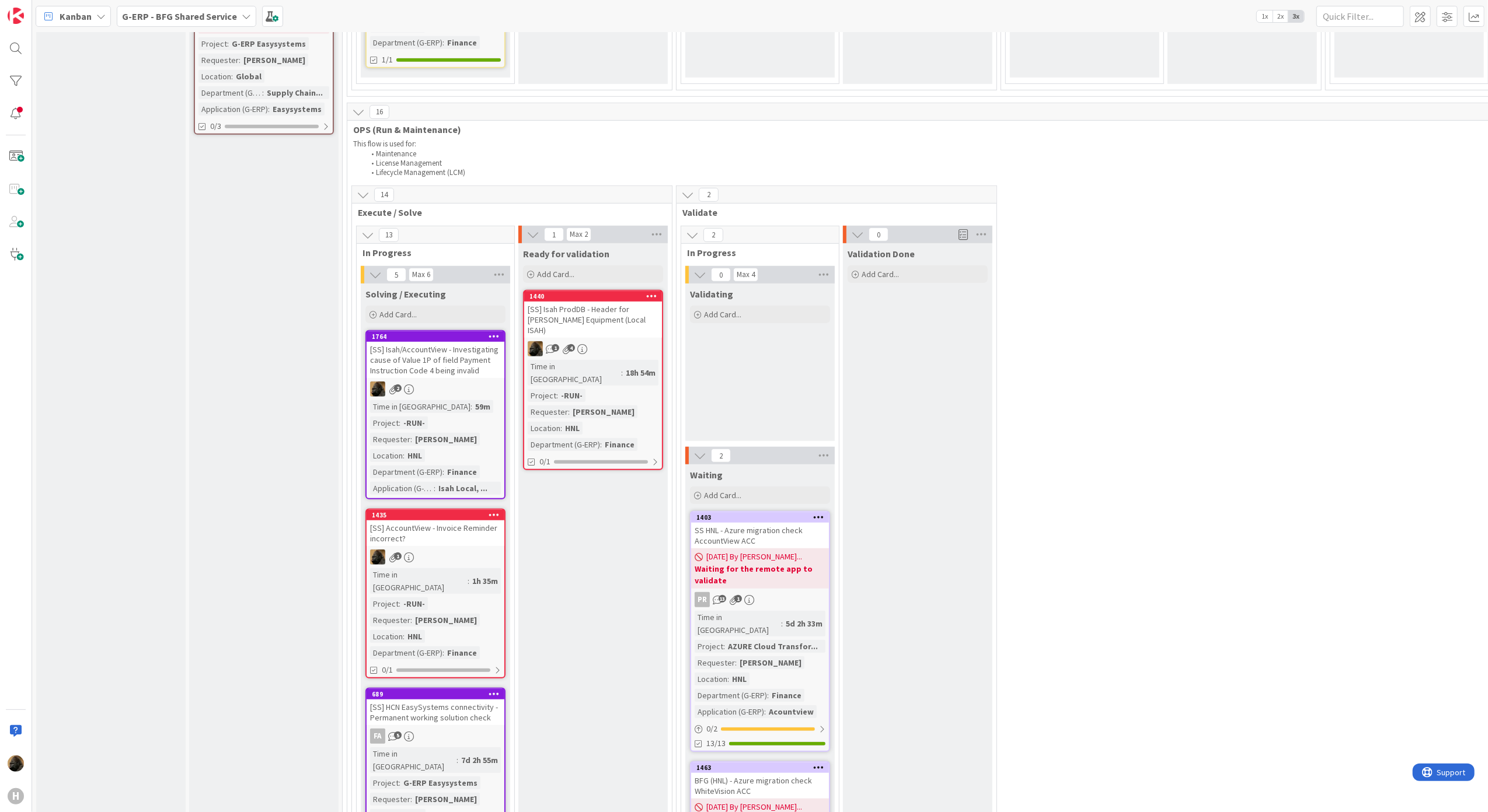
click at [185, 18] on b "G-ERP - BFG Shared Service" at bounding box center [179, 16] width 115 height 12
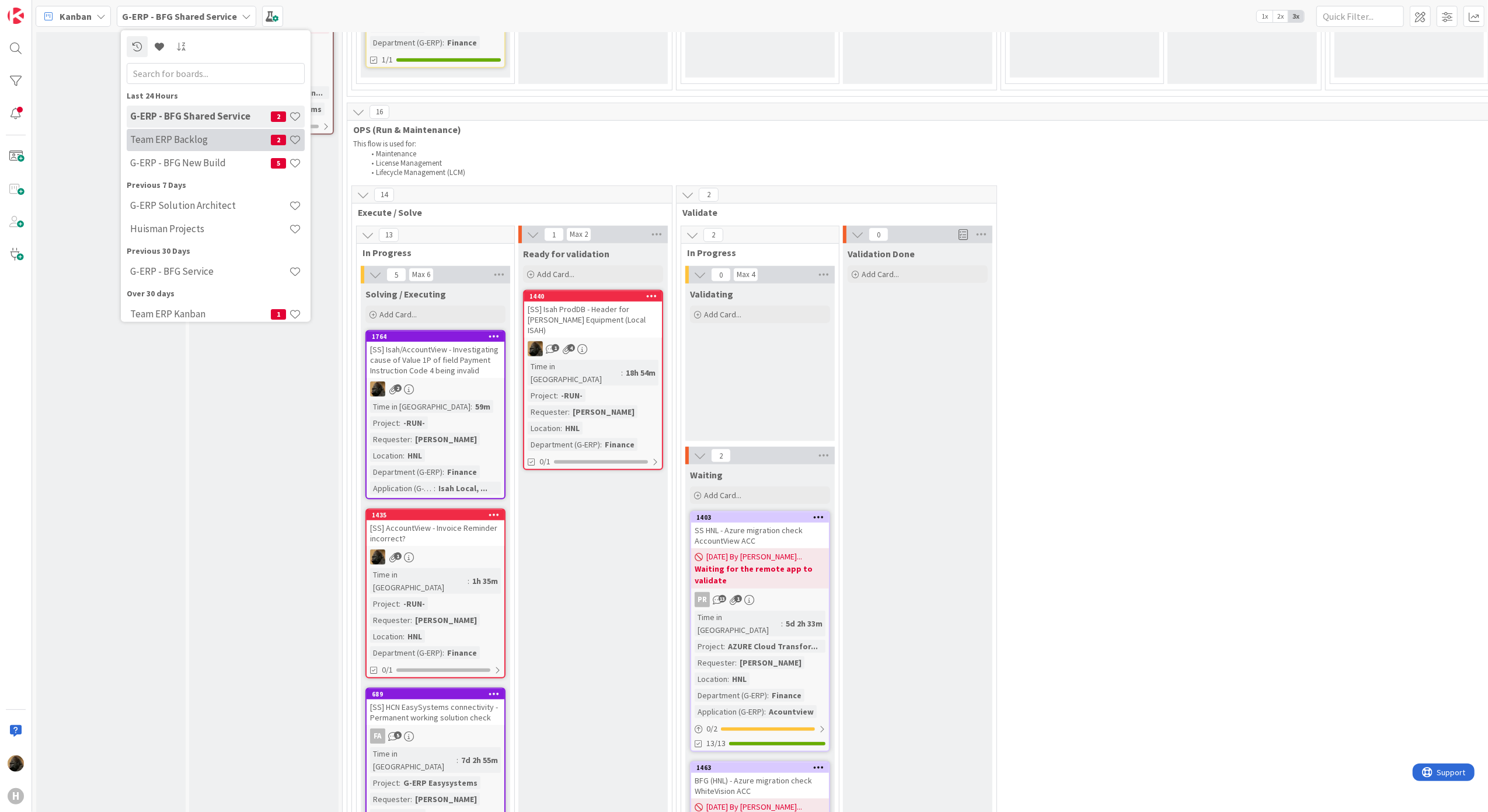
click at [208, 145] on h4 "Team ERP Backlog" at bounding box center [200, 140] width 141 height 12
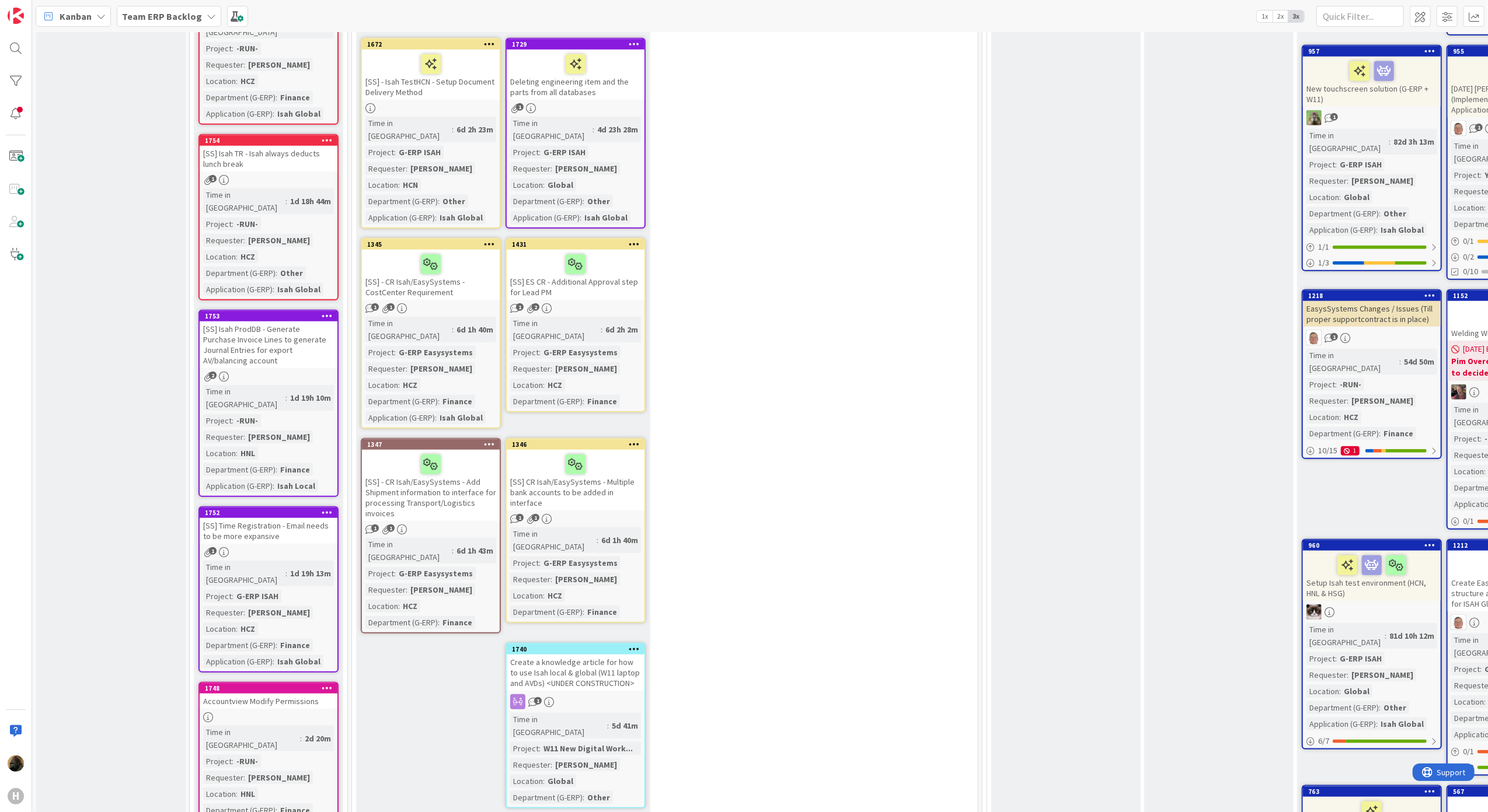
scroll to position [2801, 0]
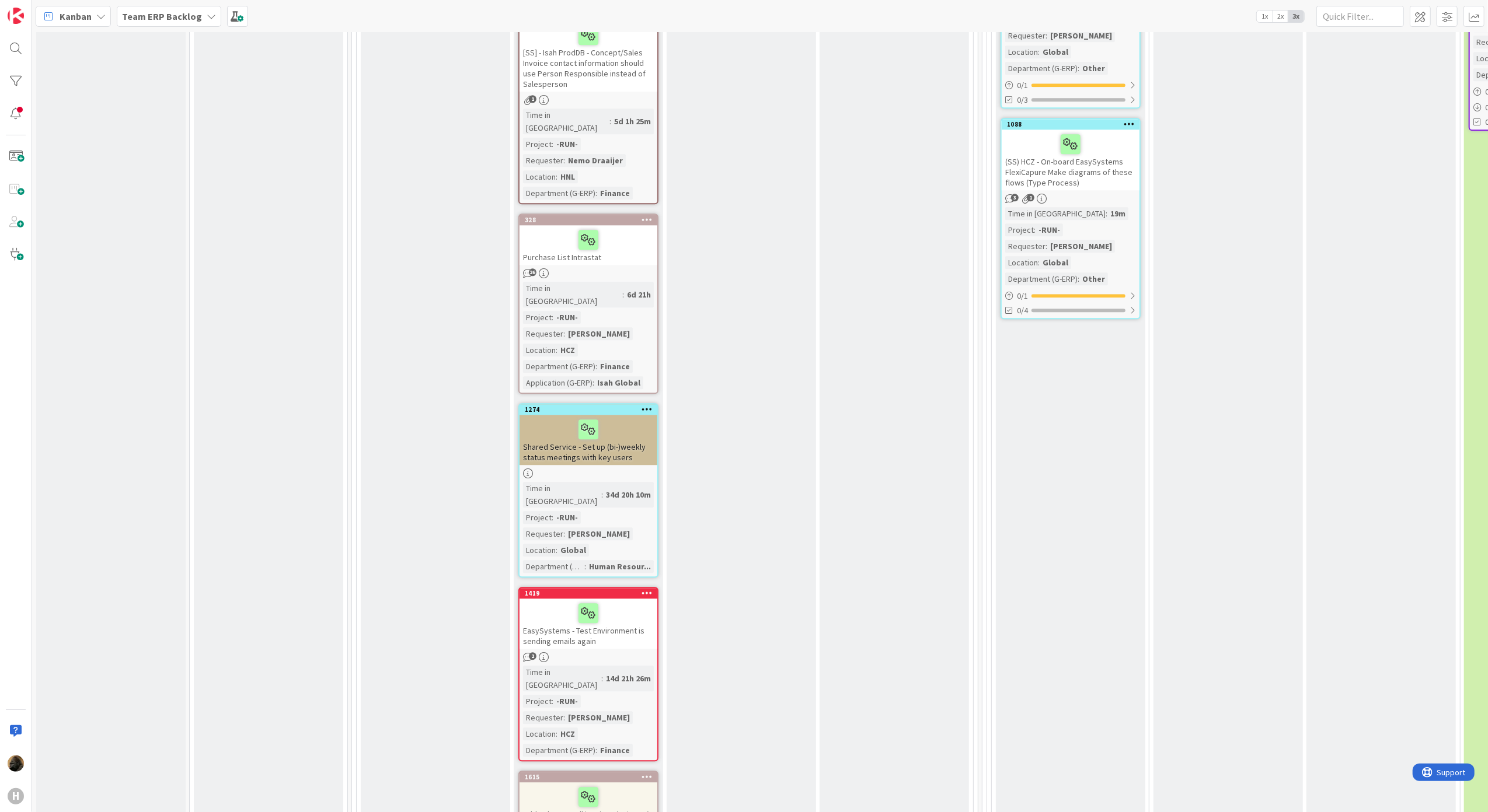
click at [556, 598] on div "EasySystems - Test Environment is sending emails again" at bounding box center [588, 623] width 138 height 50
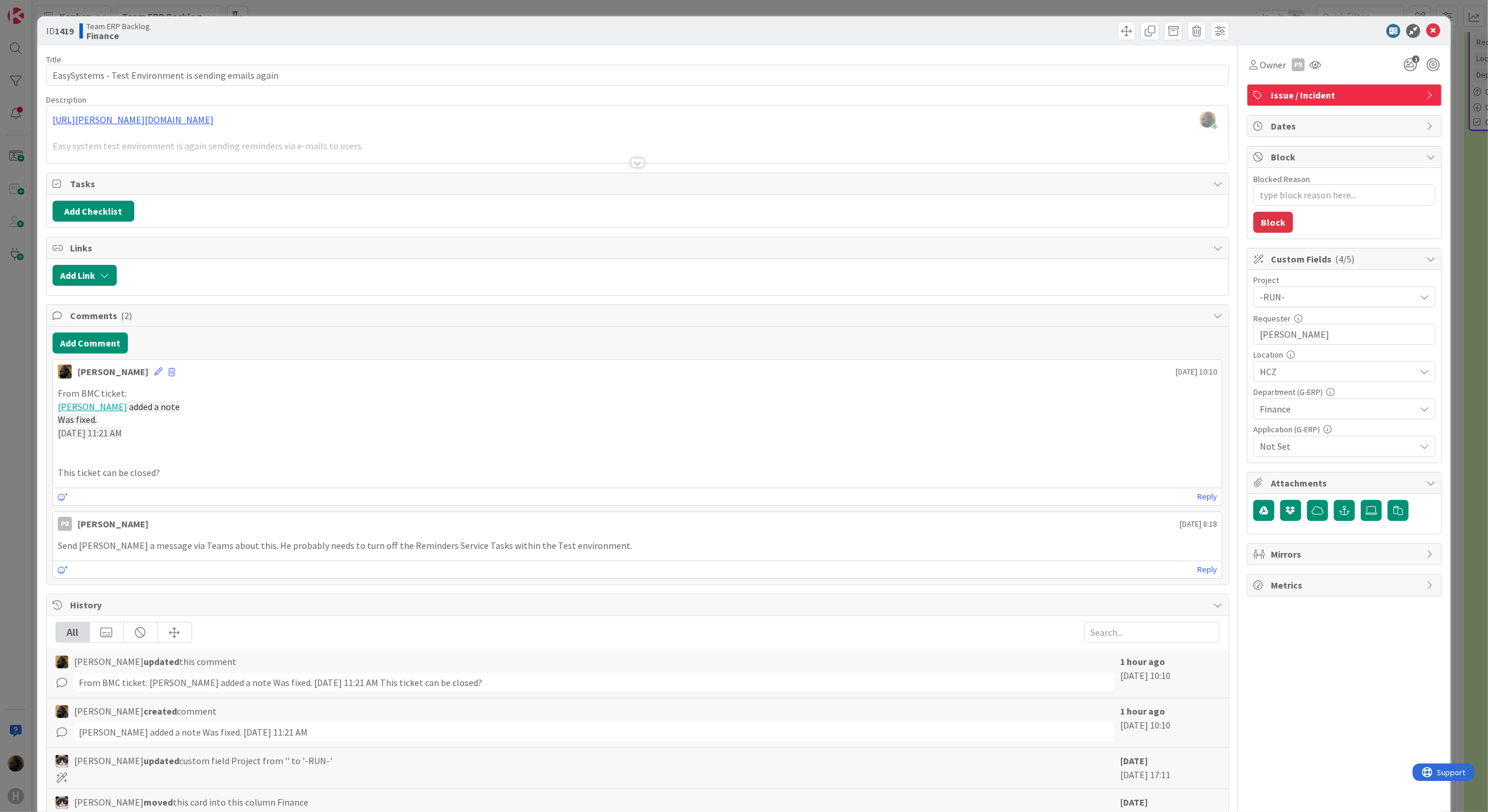
drag, startPoint x: 143, startPoint y: 436, endPoint x: 33, endPoint y: 409, distance: 113.3
click at [33, 409] on div "ID 1419 Team ERP Backlog Finance Title 54 / 128 EasySystems - Test Environment …" at bounding box center [744, 406] width 1488 height 812
click at [429, 115] on div "Noah Dezaire just joined https://huisman-smartit.onbmc.com/smartit/app/#/incide…" at bounding box center [638, 135] width 1182 height 58
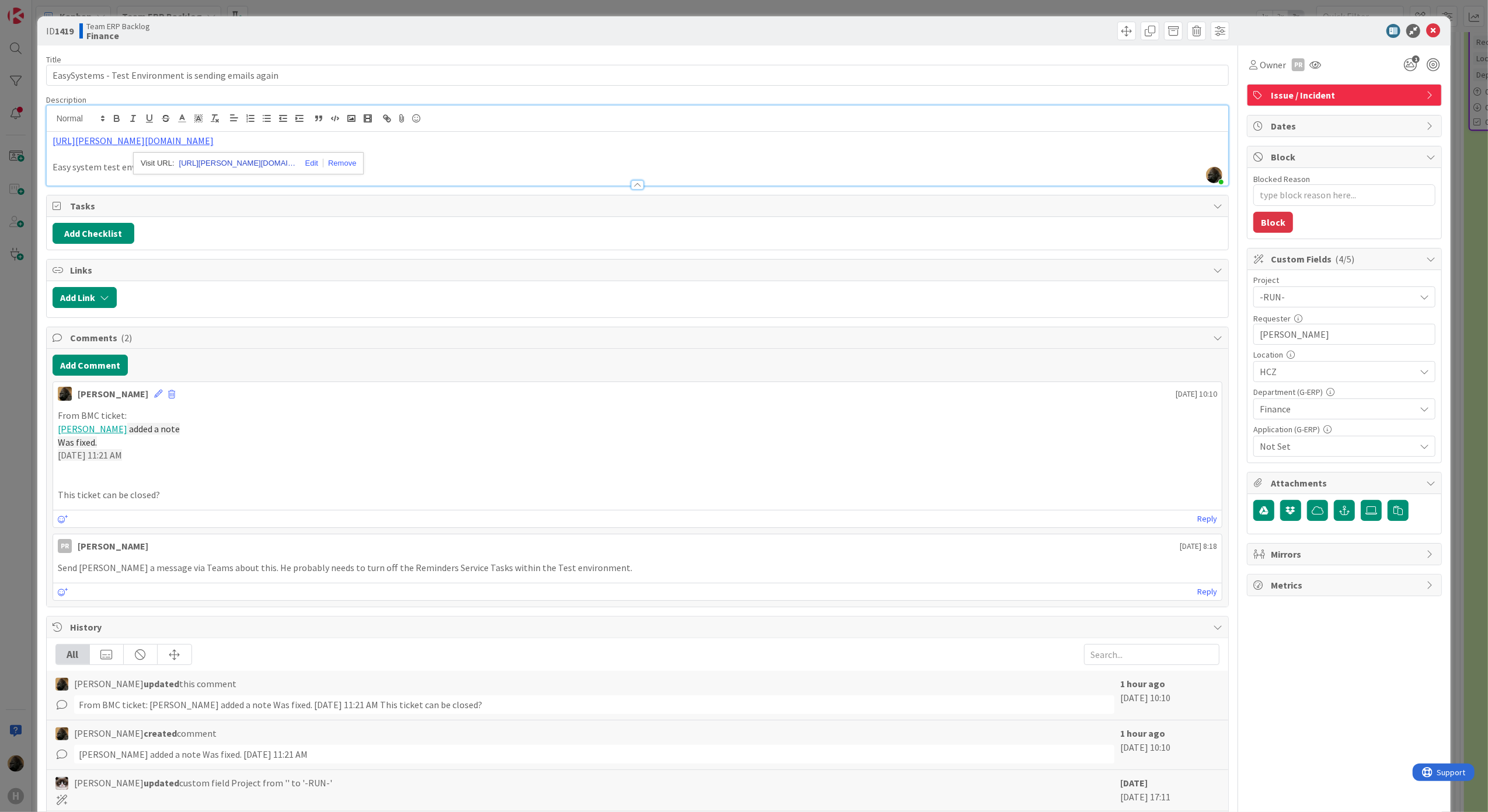
click at [261, 164] on link "https://huisman-smartit.onbmc.com/smartit/app#/incident/AGGHEXFAF704DATAGDOXTAG…" at bounding box center [237, 163] width 117 height 15
drag, startPoint x: 1064, startPoint y: 450, endPoint x: 1134, endPoint y: 372, distance: 104.8
click at [1064, 450] on p "Was fixed." at bounding box center [638, 443] width 1160 height 13
click at [1266, 64] on span "Owner" at bounding box center [1272, 65] width 26 height 14
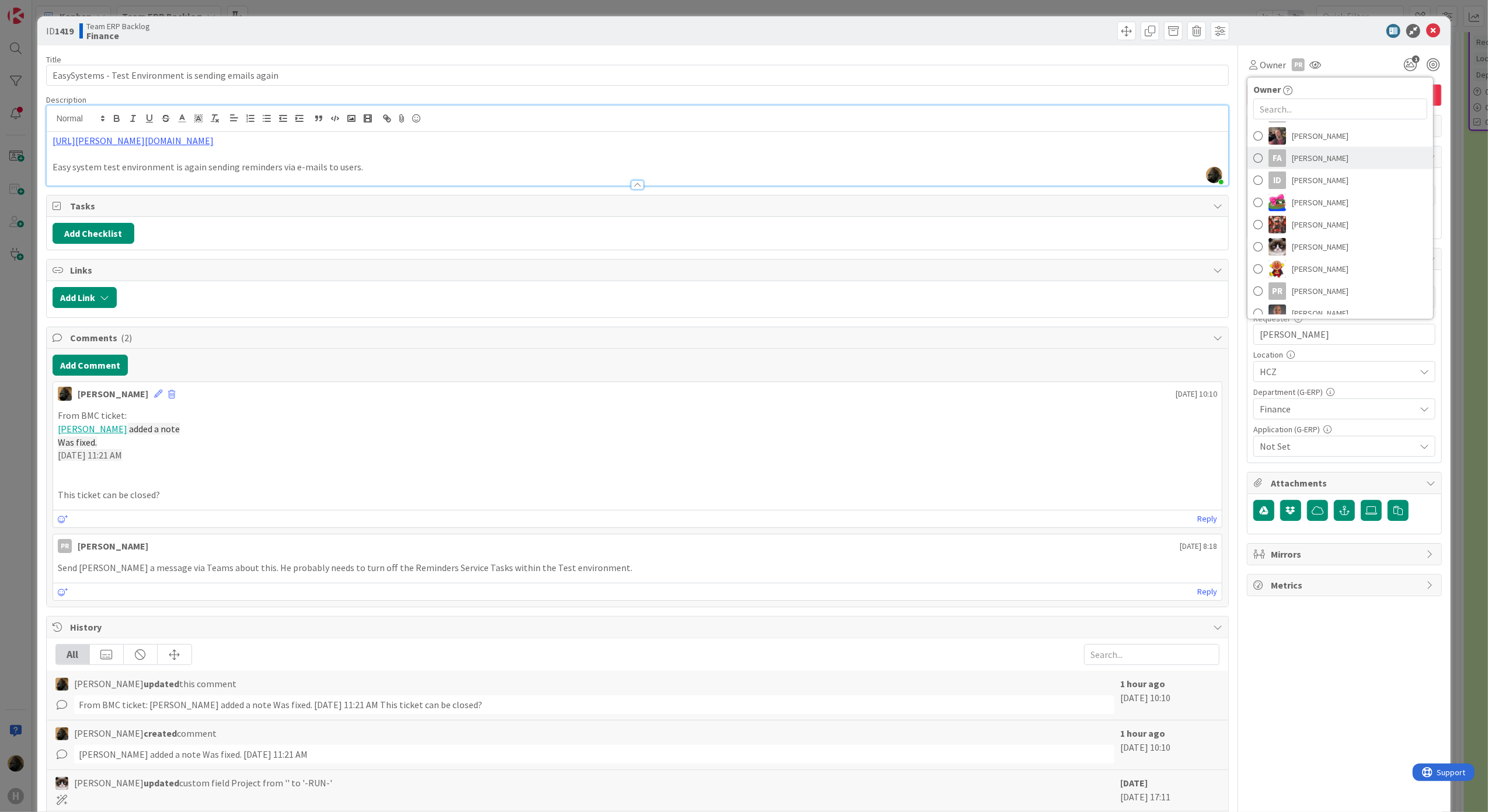
scroll to position [156, 0]
click at [1292, 215] on span "[PERSON_NAME]" at bounding box center [1320, 214] width 57 height 18
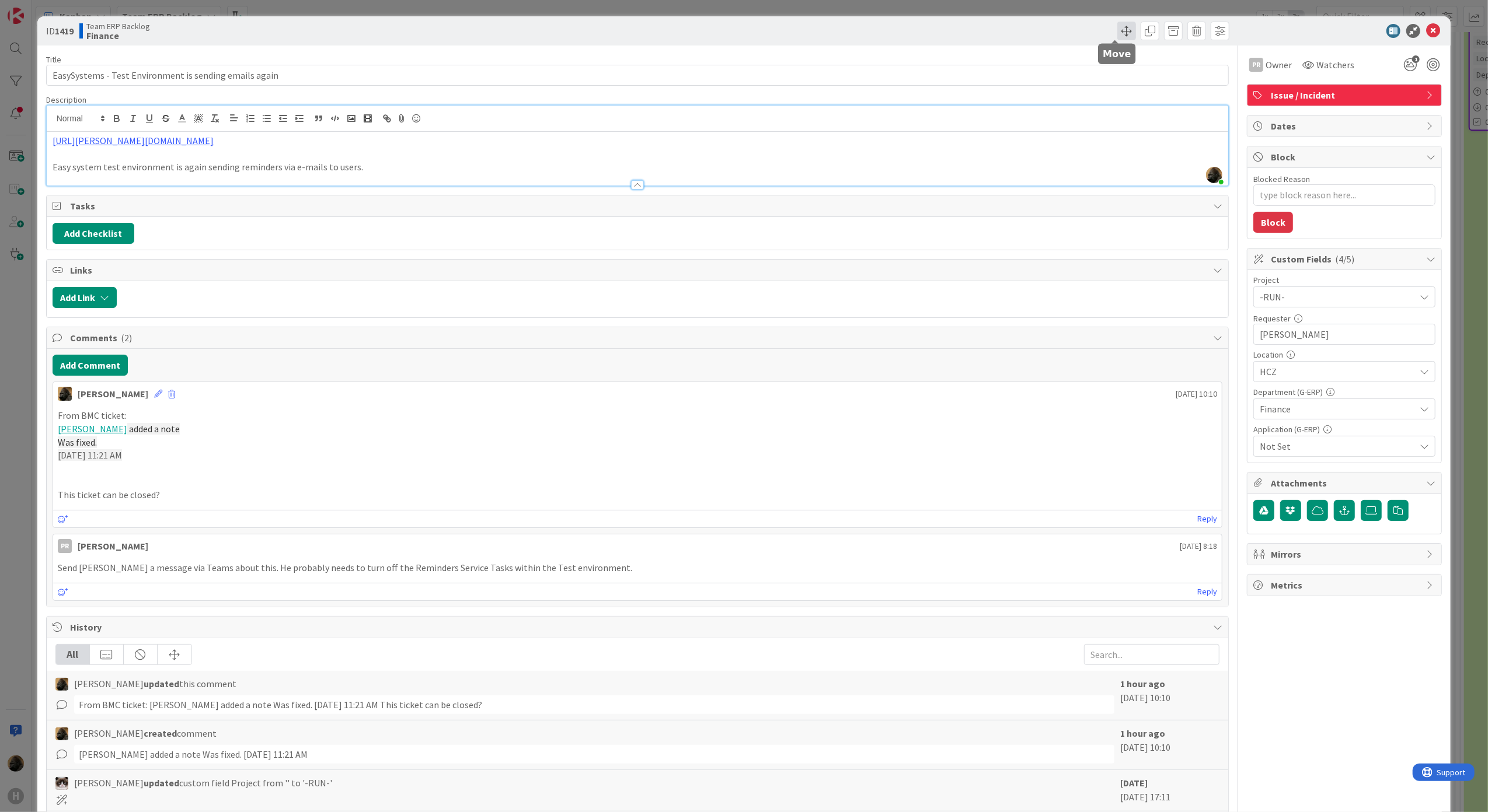
click at [1117, 28] on span at bounding box center [1126, 31] width 19 height 19
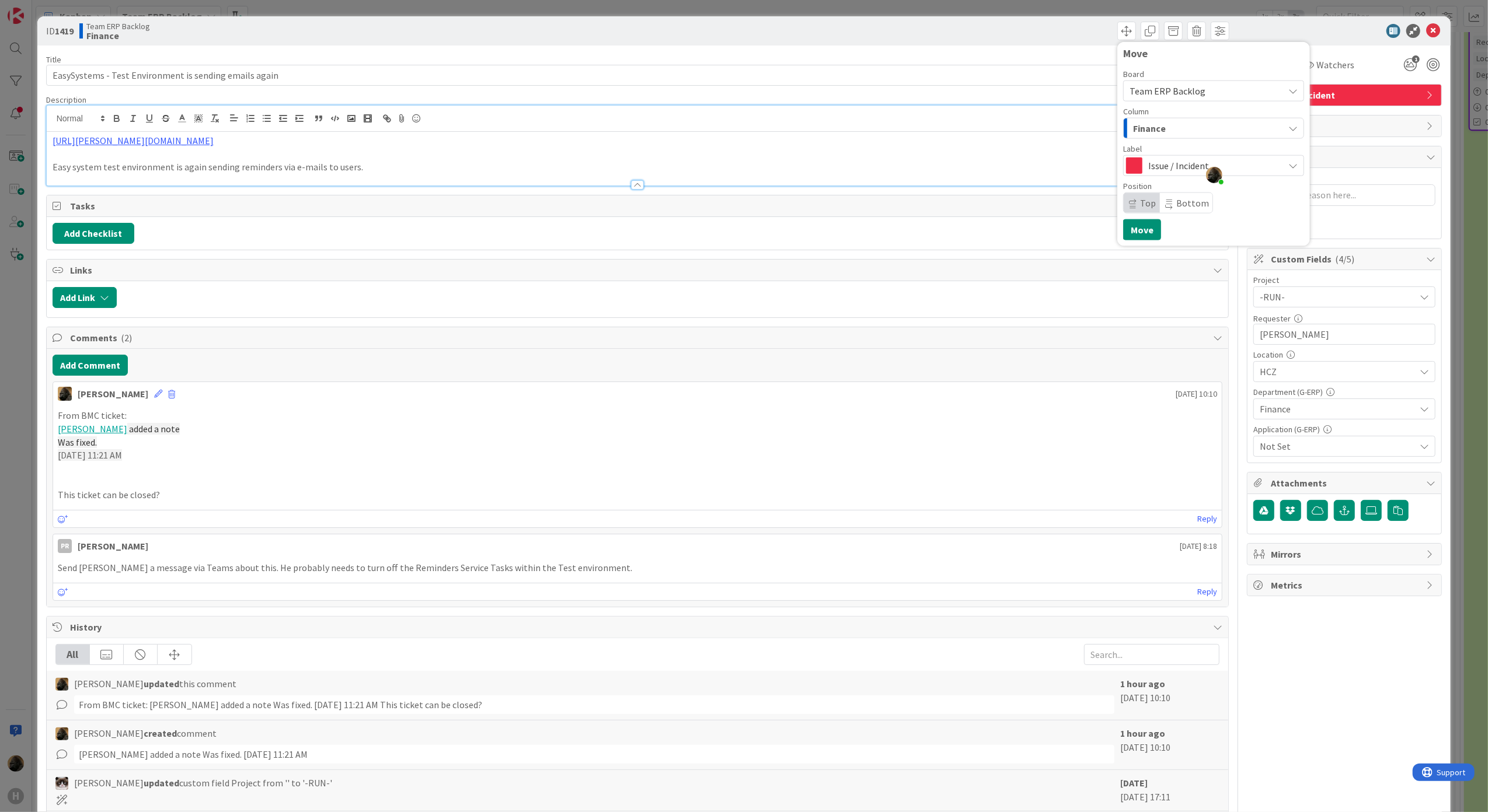
click at [1172, 85] on span "Team ERP Backlog" at bounding box center [1167, 91] width 76 height 12
click at [1249, 180] on span "G-ERP - BFG Shared Service" at bounding box center [1227, 188] width 165 height 18
click at [1240, 167] on span "Issue / Incident" at bounding box center [1213, 166] width 130 height 16
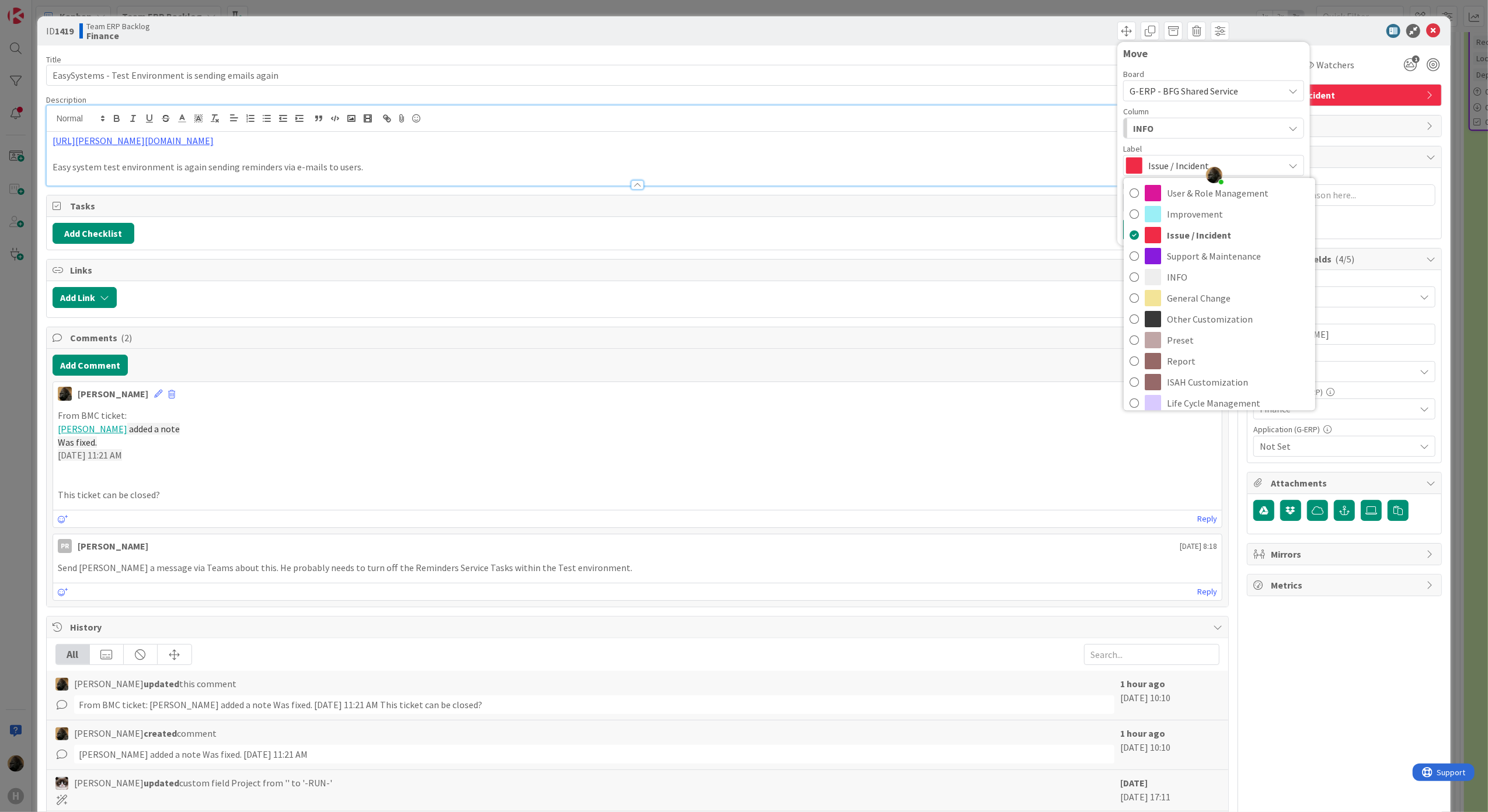
click at [1242, 132] on div "INFO" at bounding box center [1207, 128] width 153 height 19
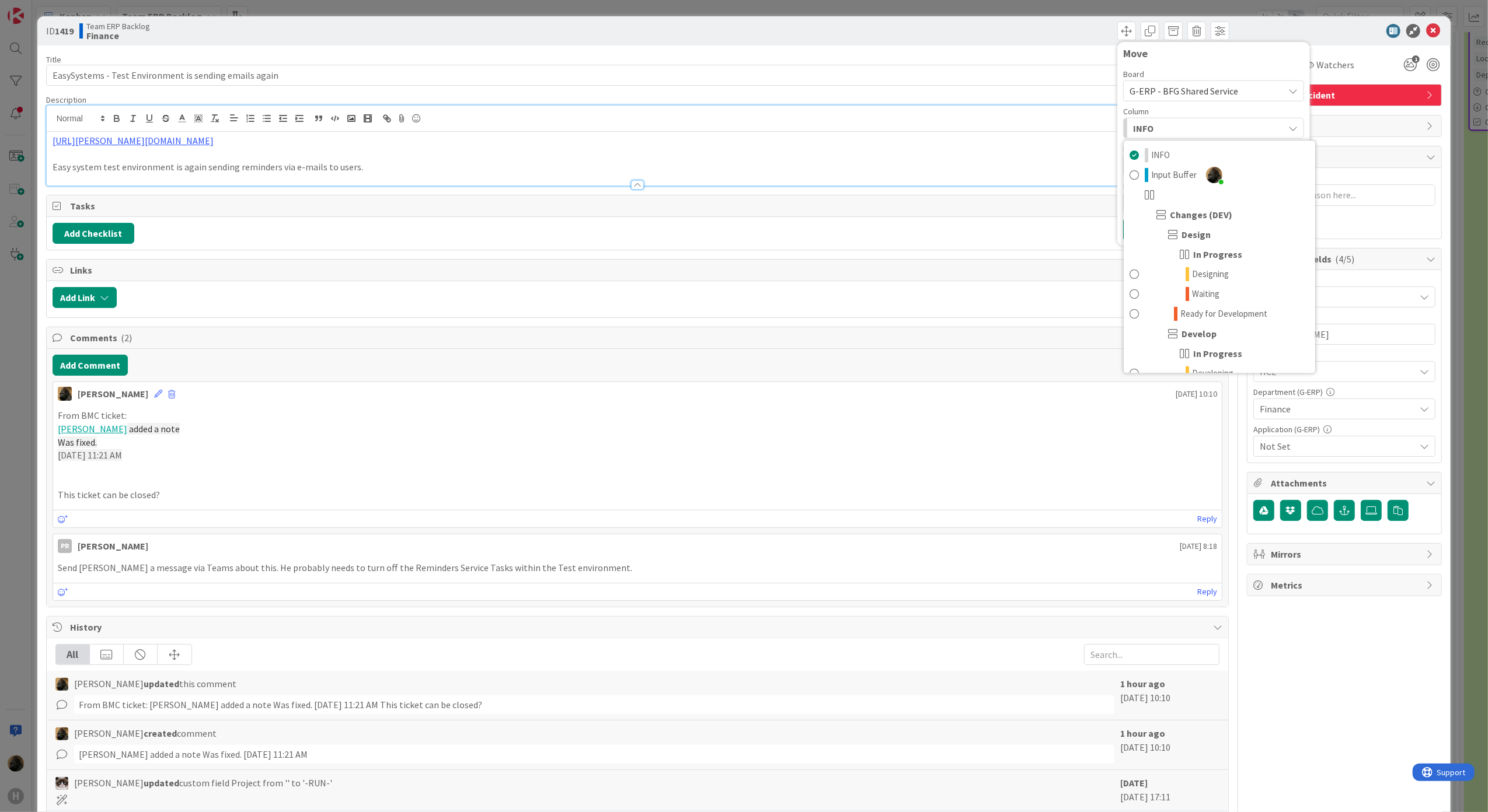
click at [1238, 121] on div "INFO" at bounding box center [1207, 128] width 153 height 19
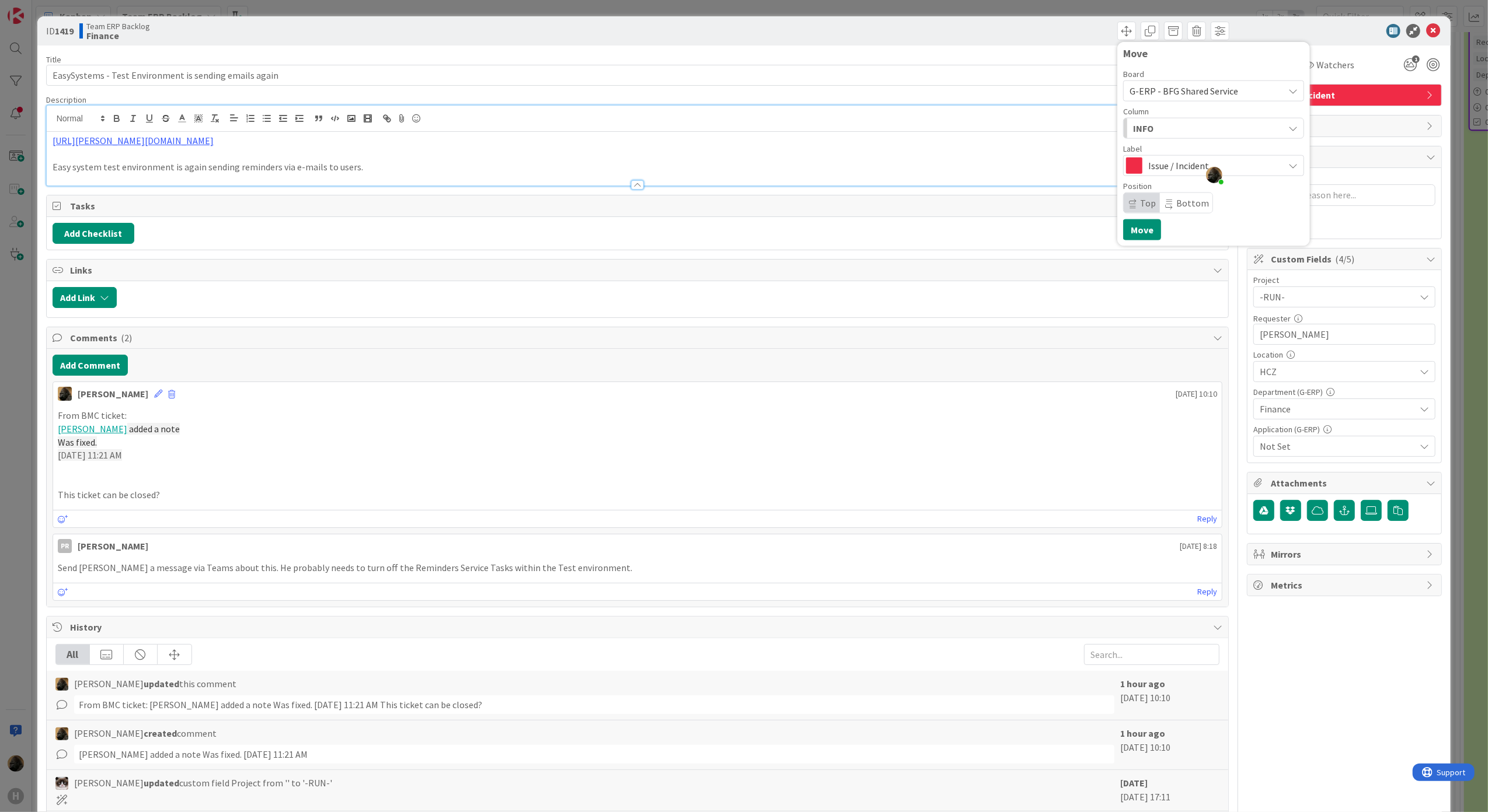
click at [1239, 126] on div "INFO" at bounding box center [1207, 128] width 153 height 19
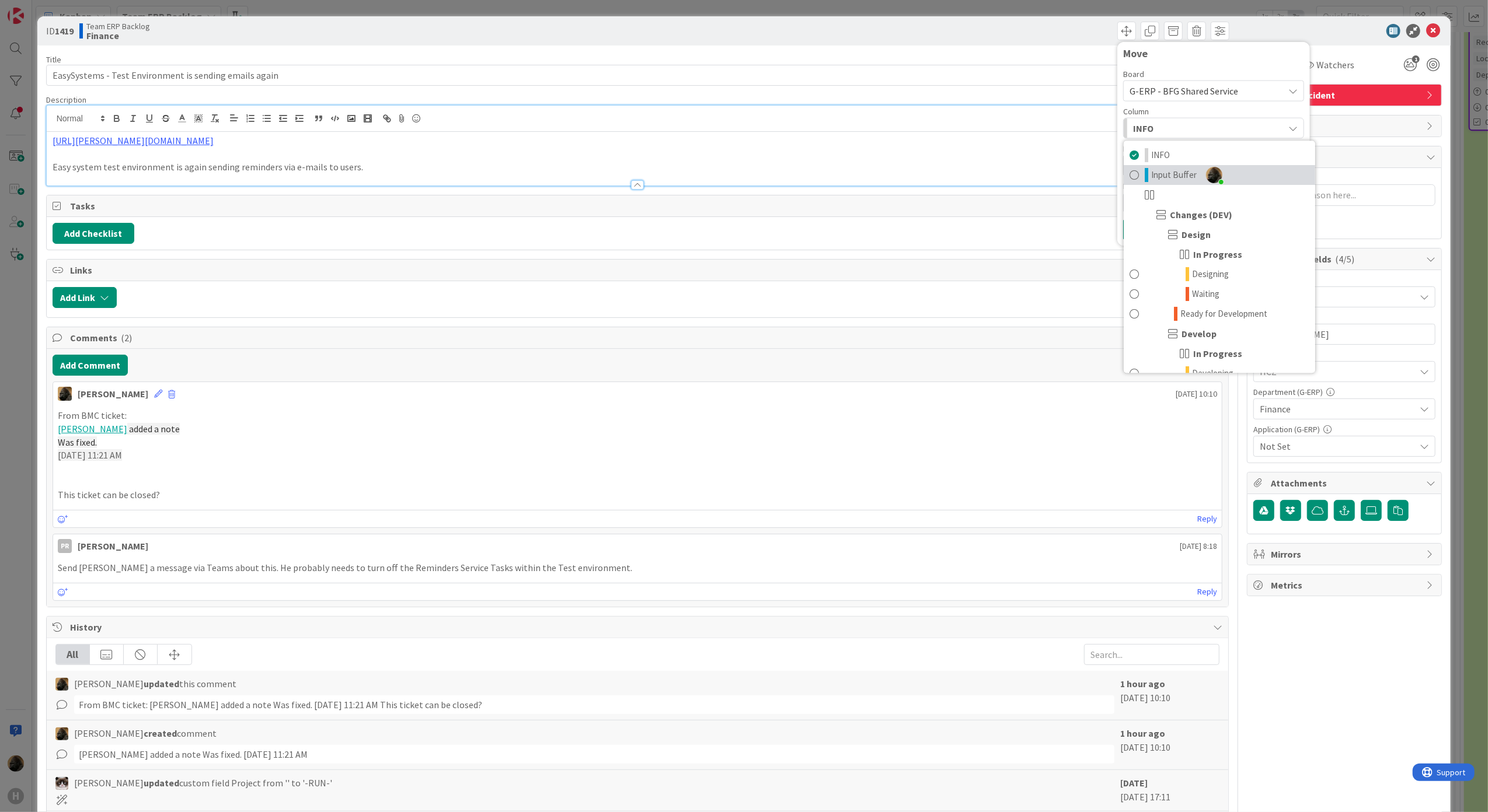
click at [1248, 179] on link "Input Buffer" at bounding box center [1219, 175] width 191 height 20
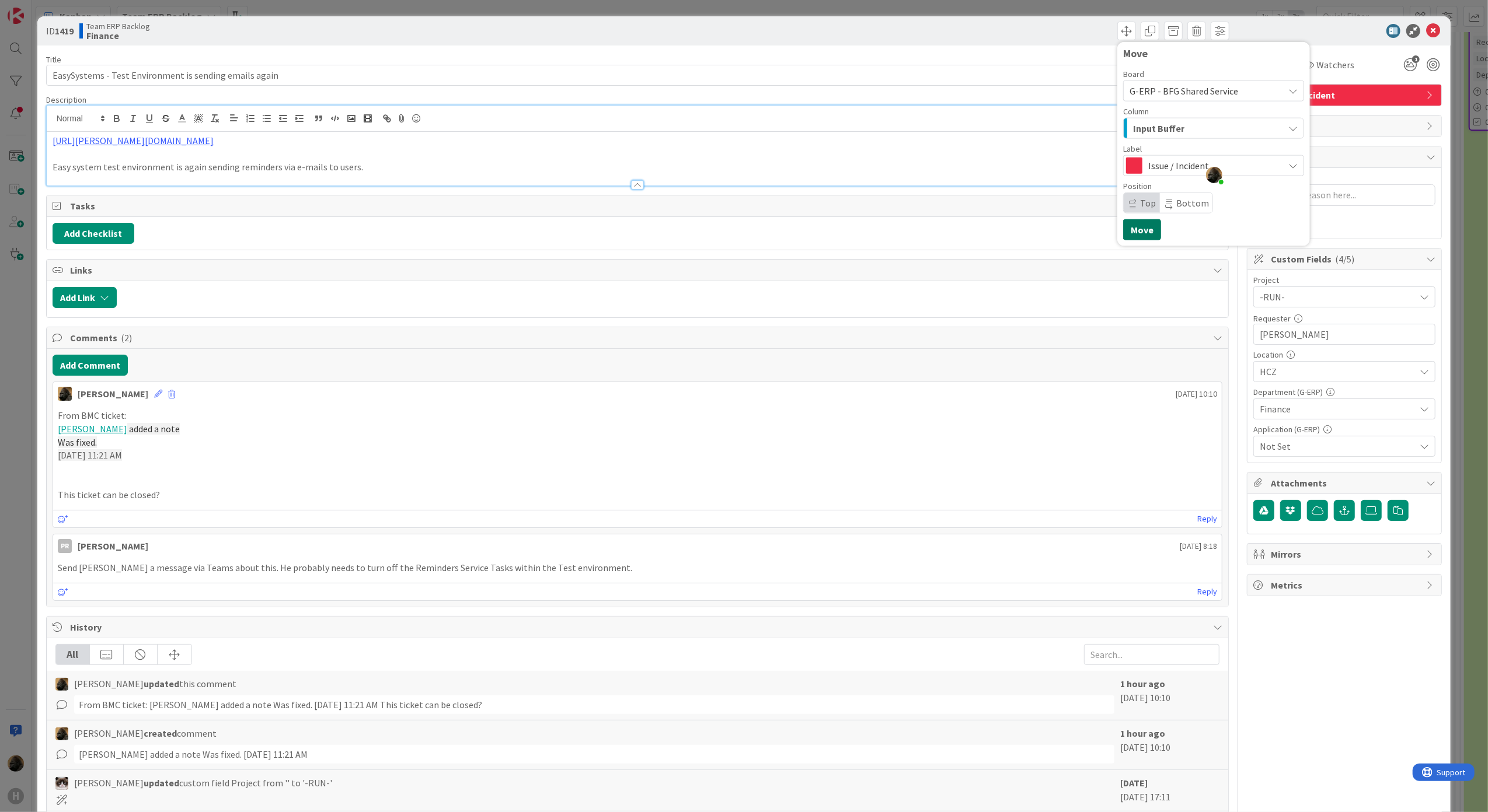
click at [1128, 223] on button "Move" at bounding box center [1142, 230] width 38 height 21
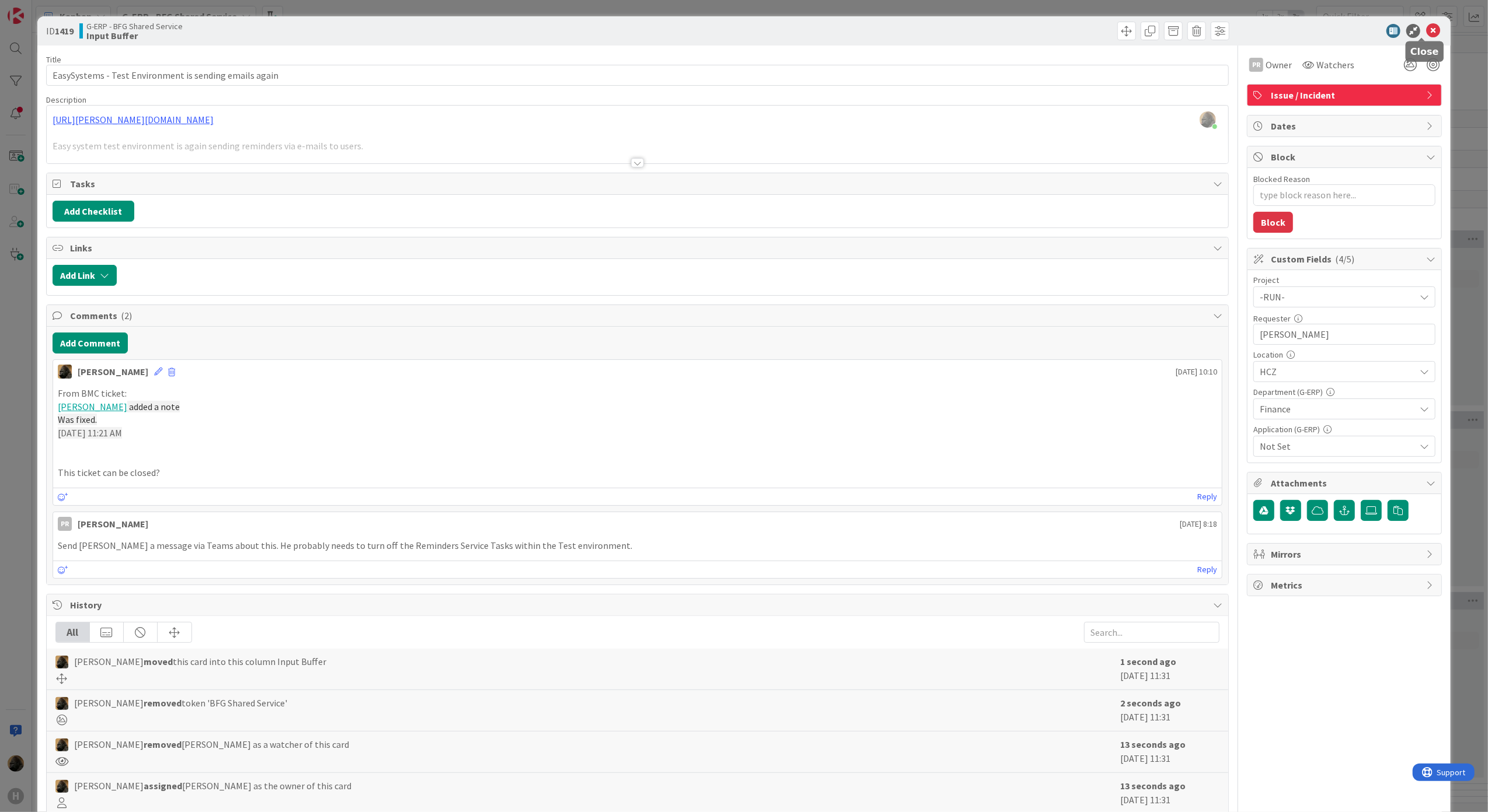
click at [1426, 31] on icon at bounding box center [1433, 31] width 14 height 14
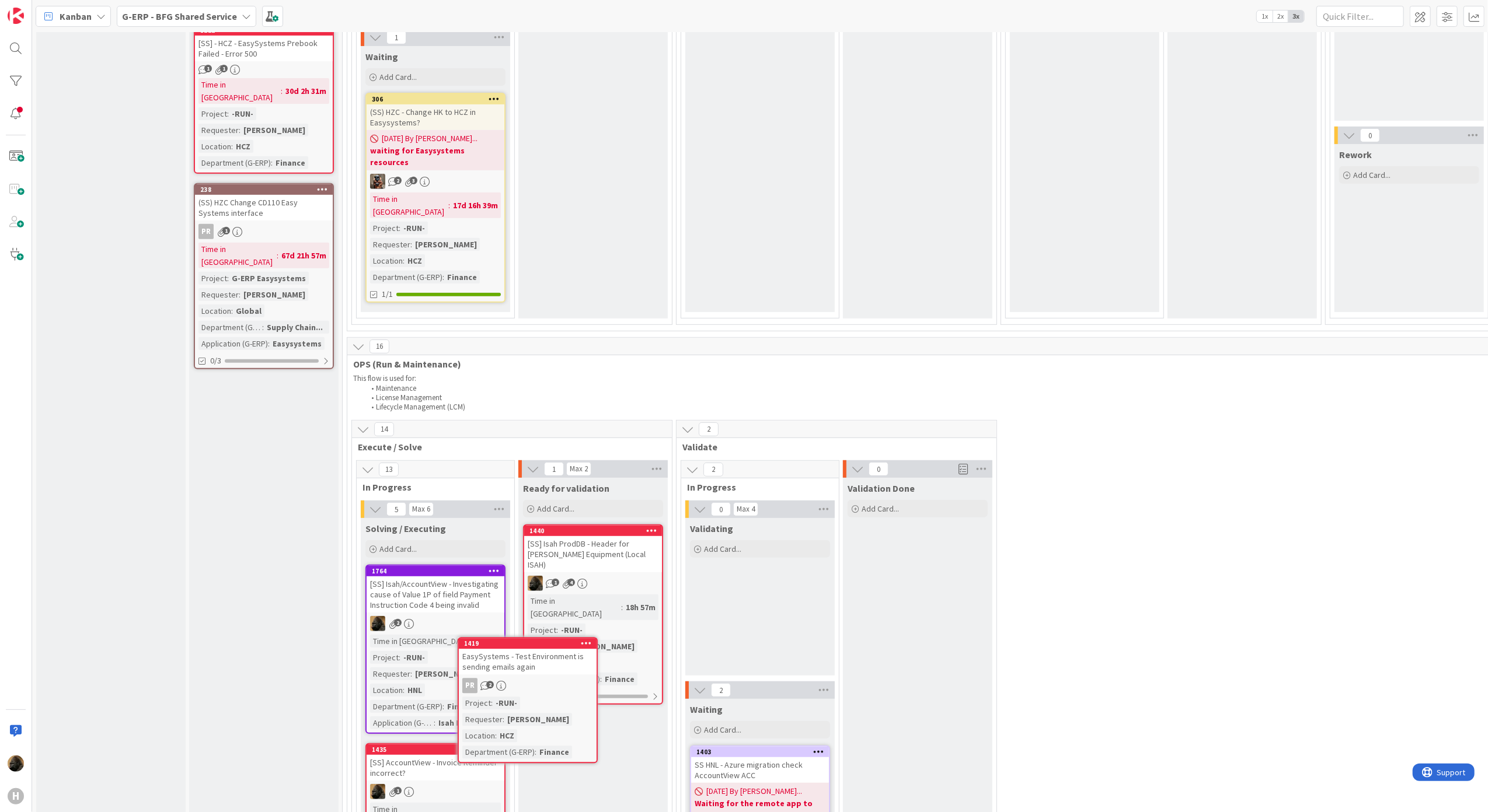
scroll to position [468, 0]
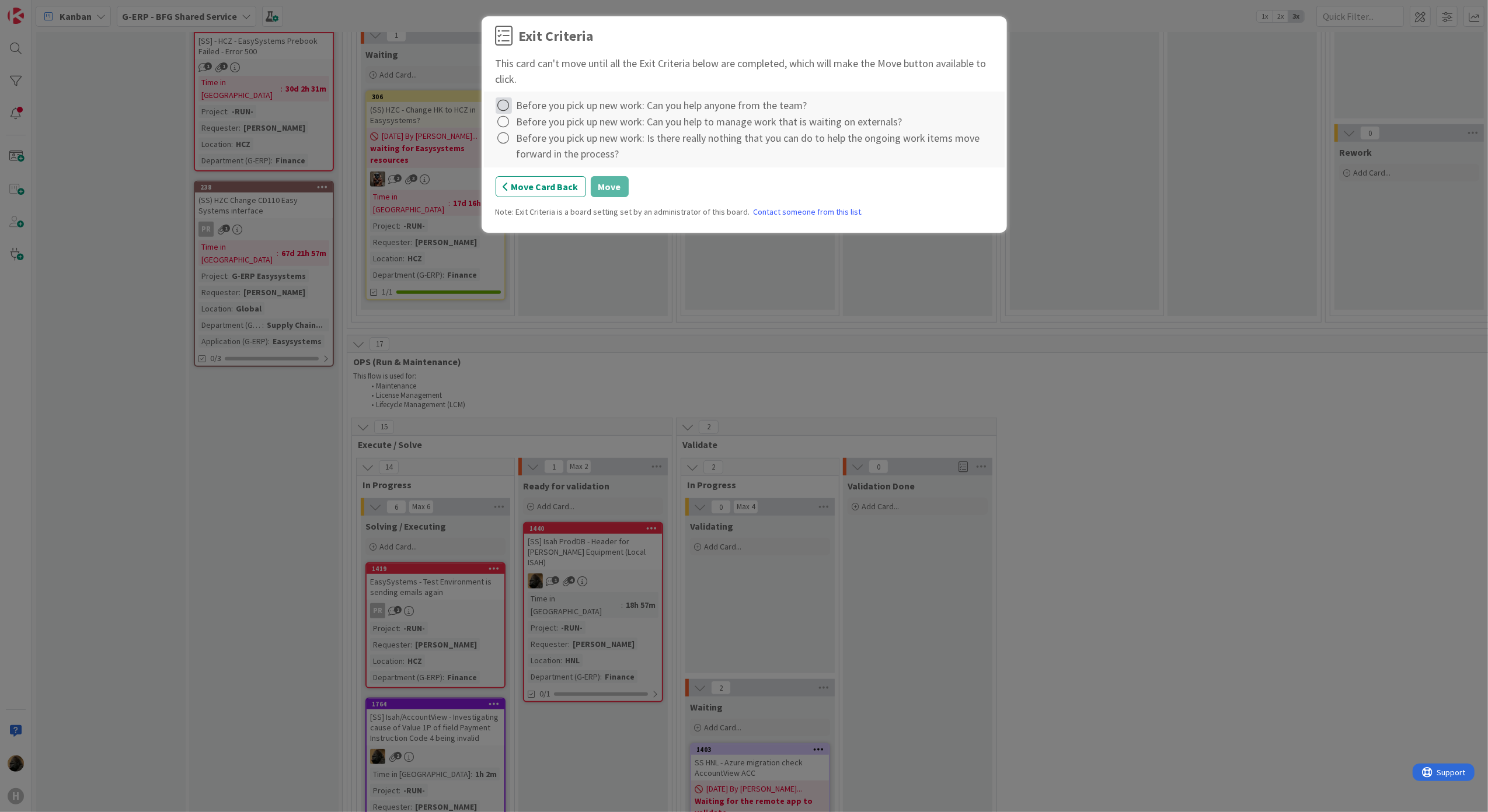
click at [507, 105] on icon at bounding box center [504, 106] width 16 height 16
click at [532, 135] on link "Complete" at bounding box center [569, 130] width 146 height 17
click at [504, 130] on icon at bounding box center [504, 122] width 16 height 16
click at [526, 147] on link "Complete" at bounding box center [569, 147] width 146 height 17
drag, startPoint x: 499, startPoint y: 144, endPoint x: 505, endPoint y: 147, distance: 6.7
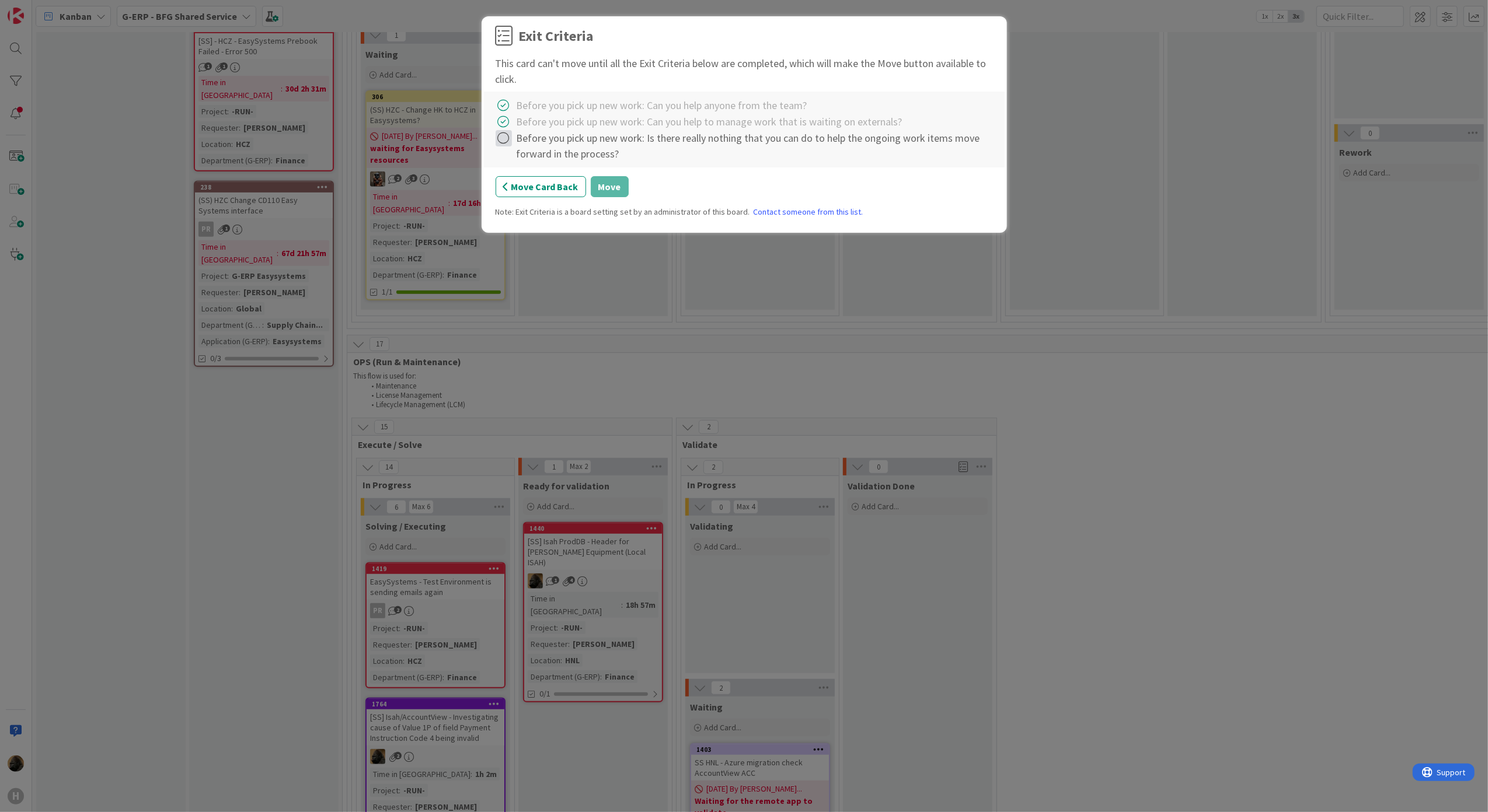
click at [505, 147] on icon at bounding box center [504, 138] width 16 height 16
click at [520, 162] on link "Complete" at bounding box center [569, 163] width 146 height 17
click at [616, 192] on button "Move" at bounding box center [609, 187] width 38 height 21
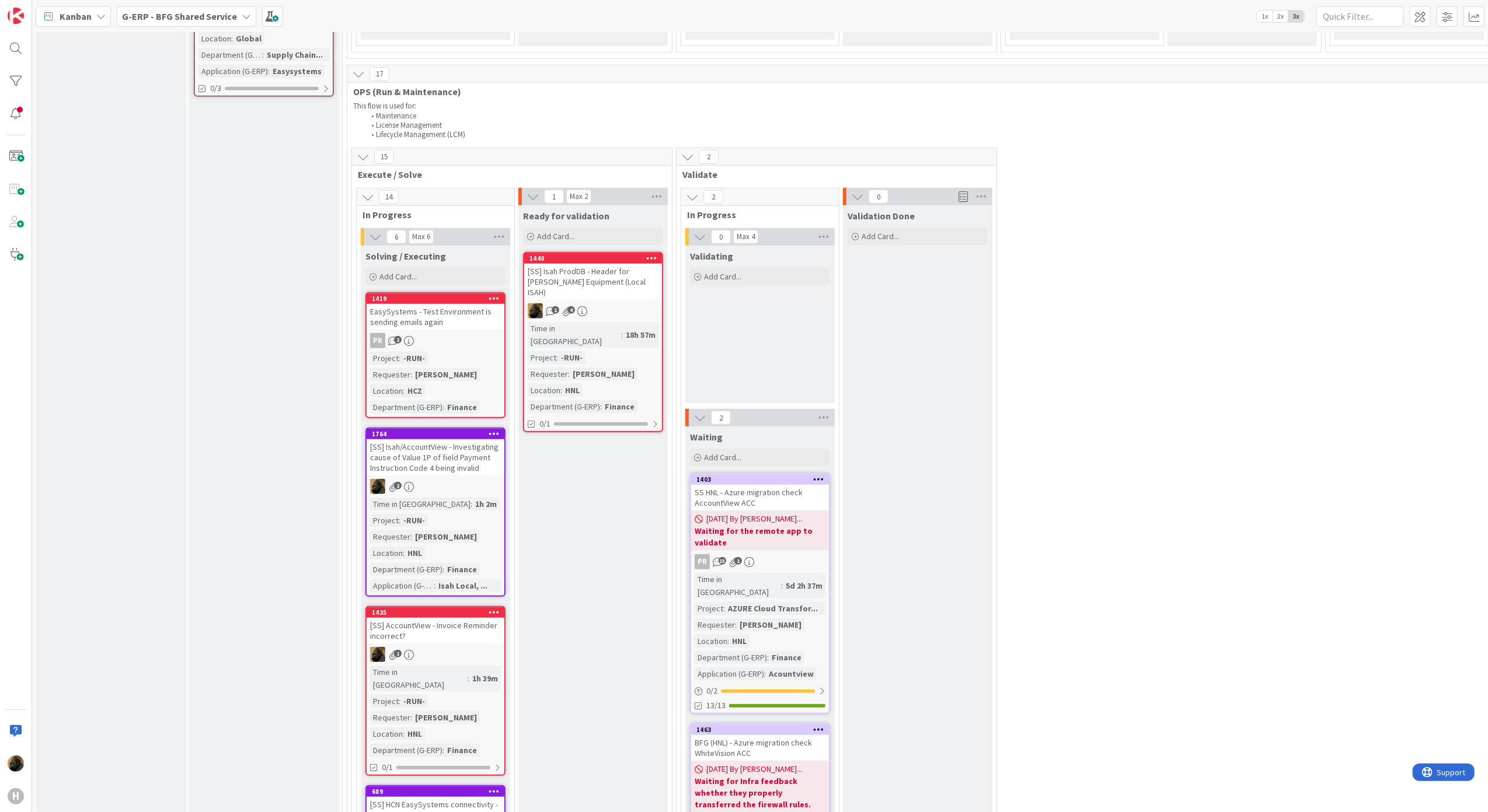
scroll to position [780, 0]
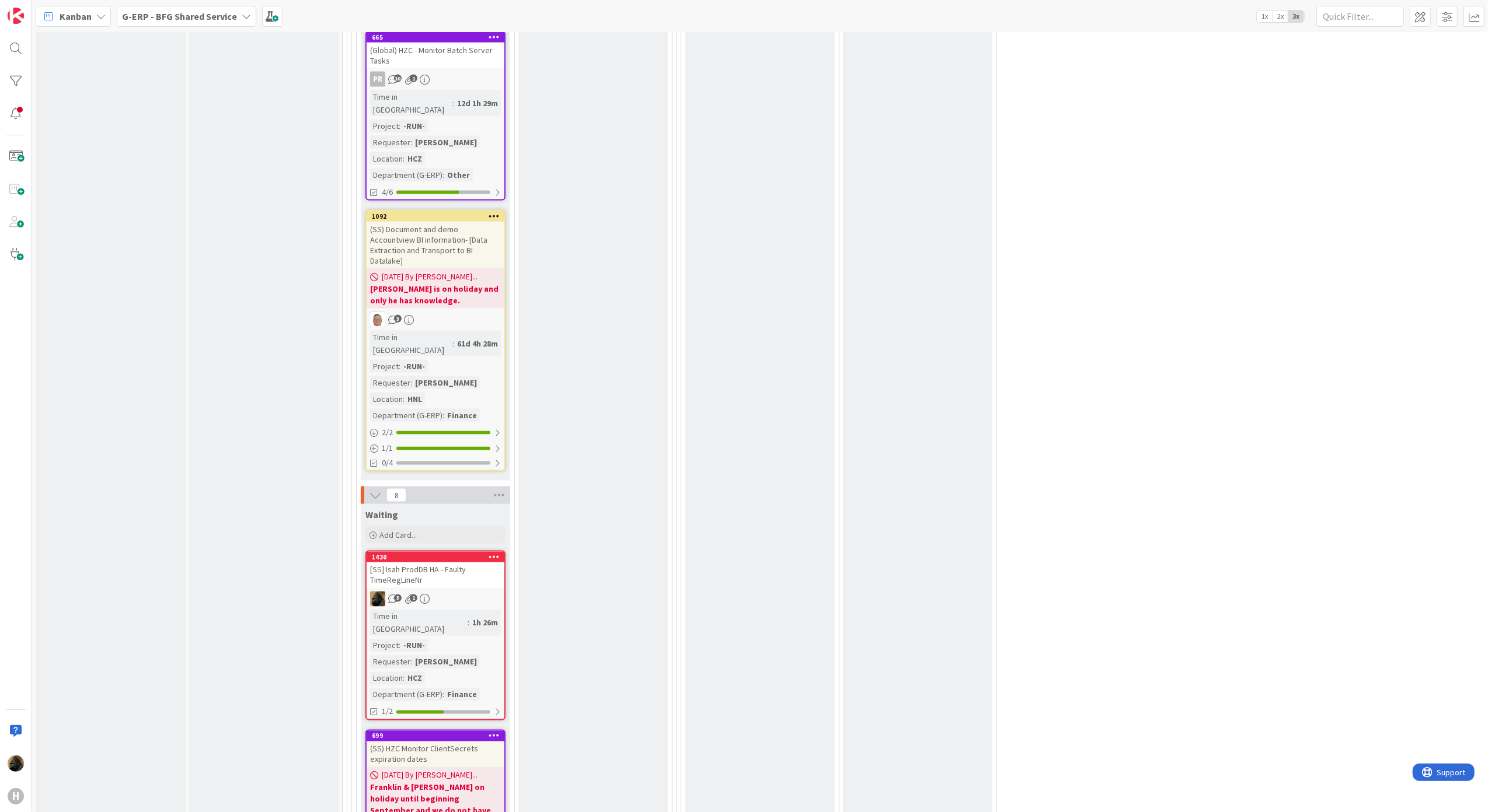
scroll to position [1713, 0]
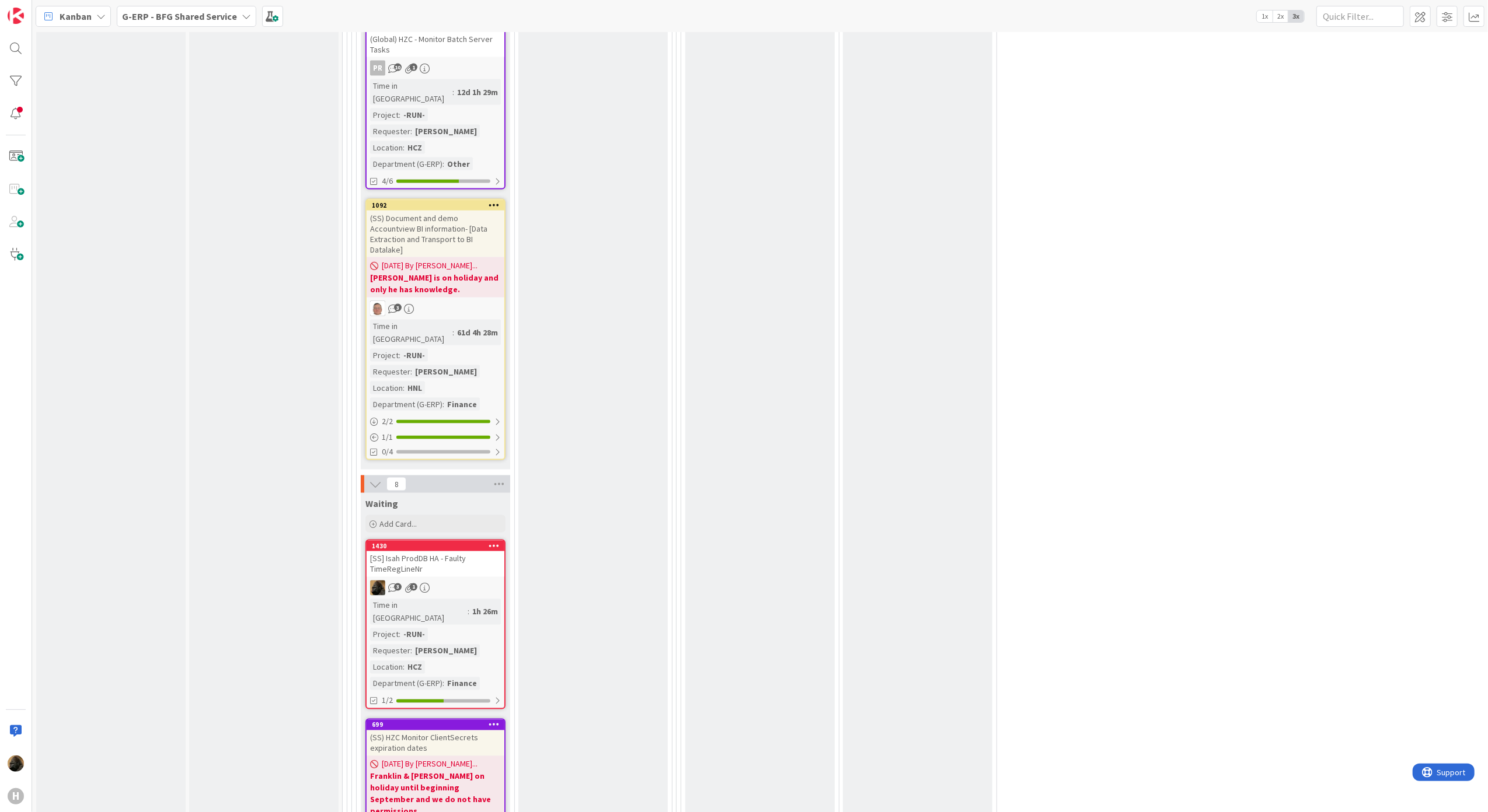
click at [398, 552] on div "[SS] Isah ProdDB HA - Faulty TimeRegLineNr" at bounding box center [435, 564] width 138 height 25
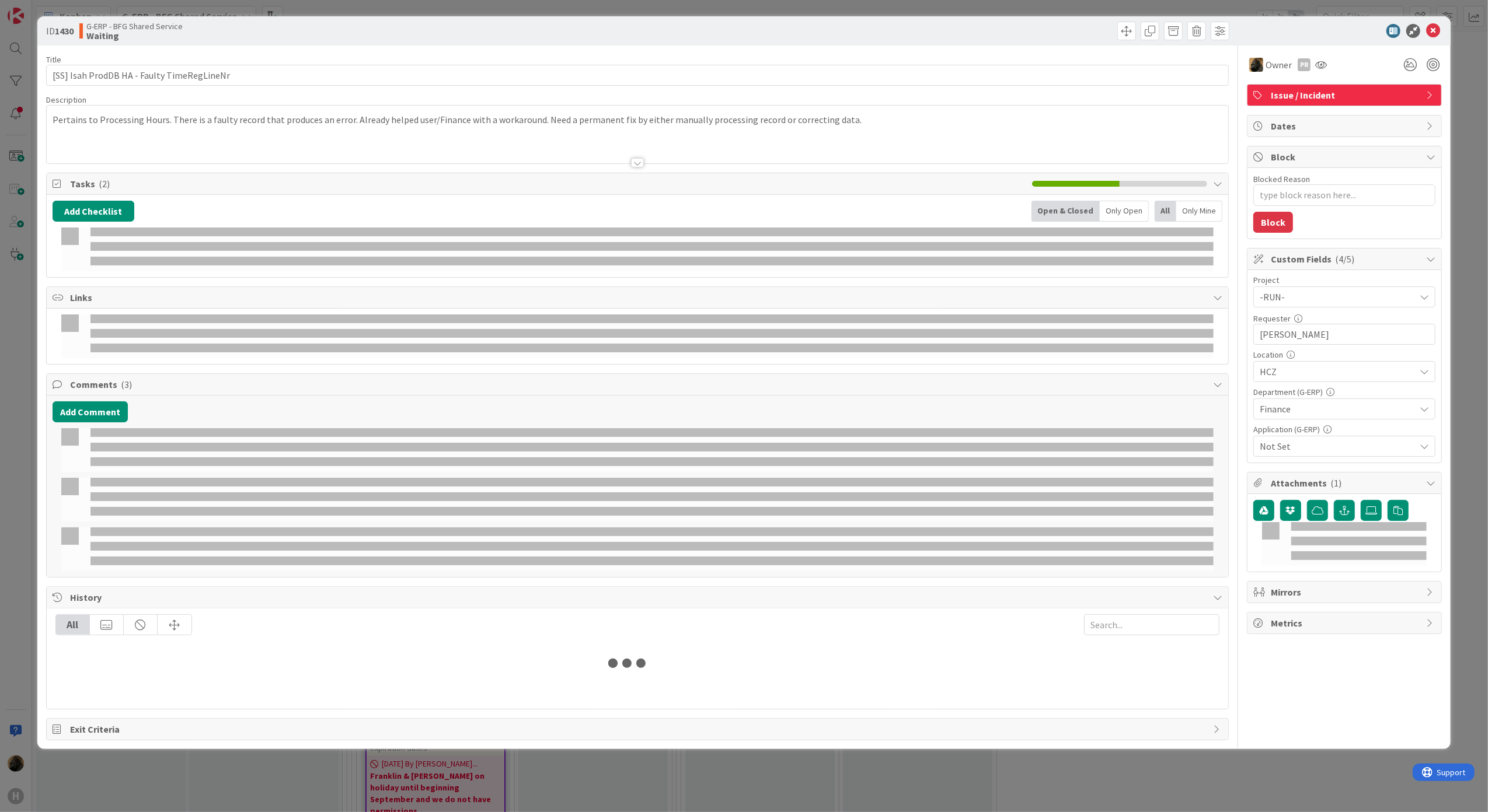
type textarea "x"
select select "sql"
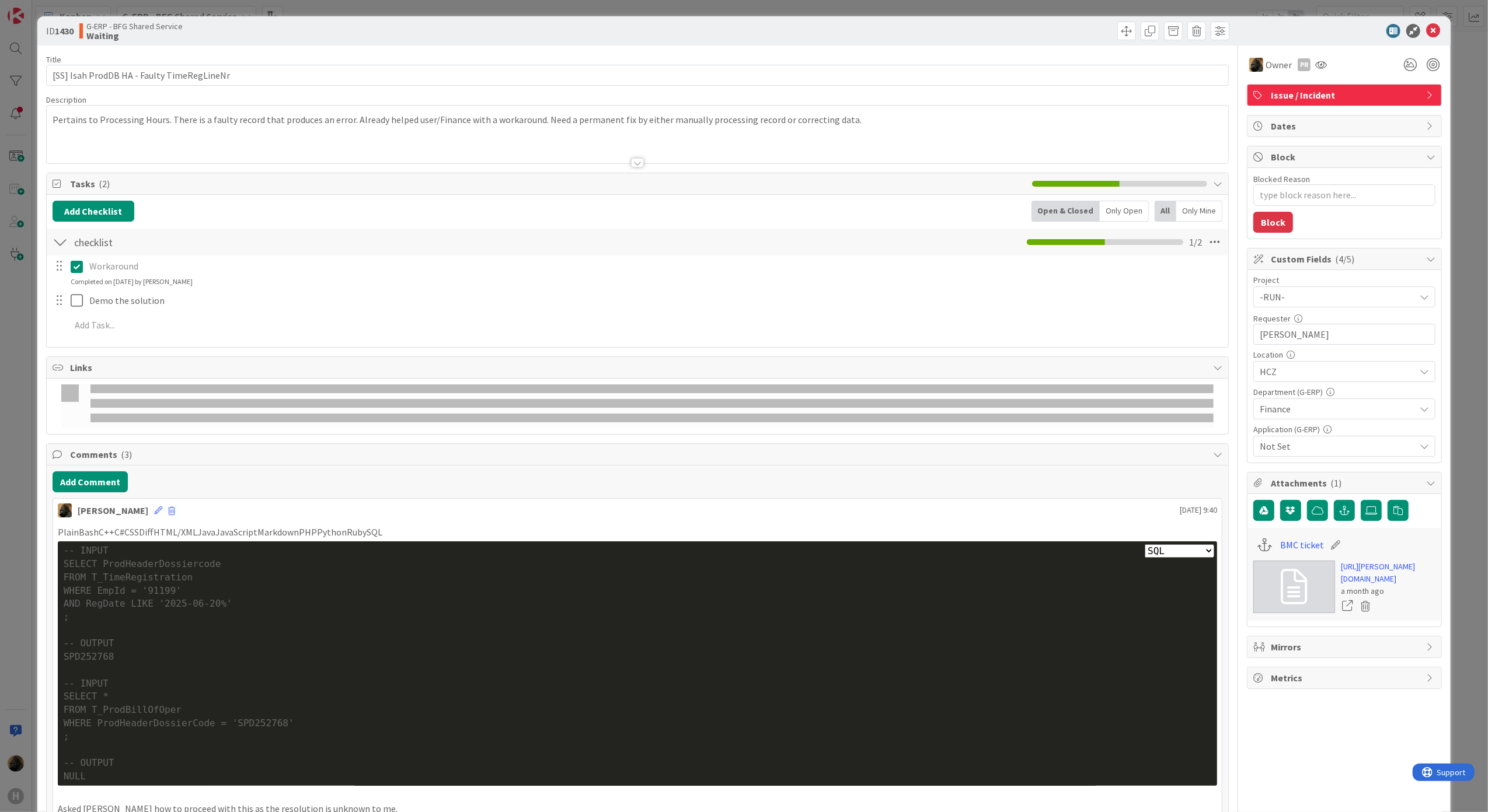
type textarea "x"
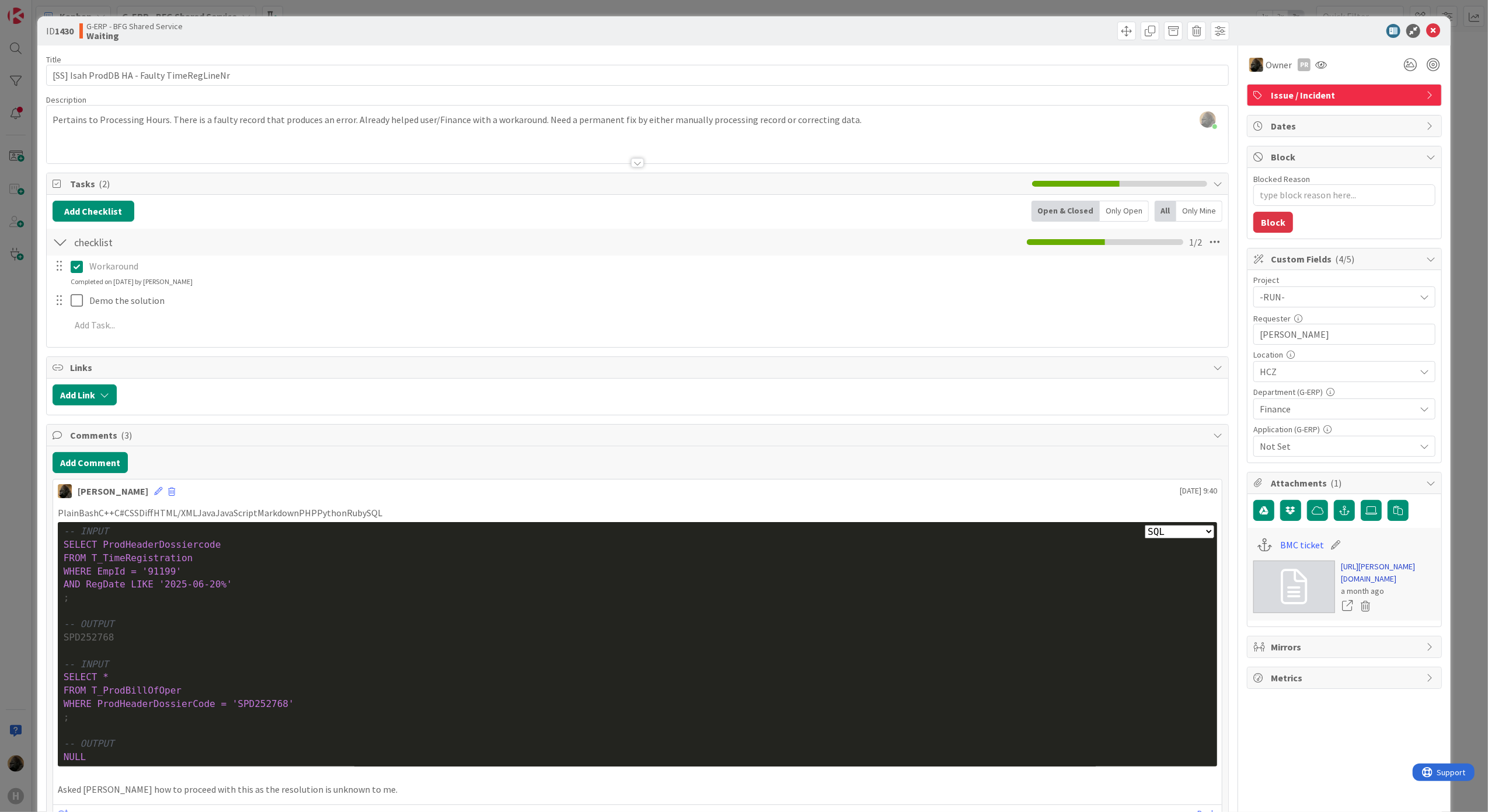
click at [1341, 575] on link "https://huisman-smartit.onbmc.com/smartit/app/#/incident/AGGGSPRFBRQVHASZ7X5ZSZ…" at bounding box center [1388, 573] width 95 height 25
click at [107, 464] on button "Add Comment" at bounding box center [90, 463] width 75 height 21
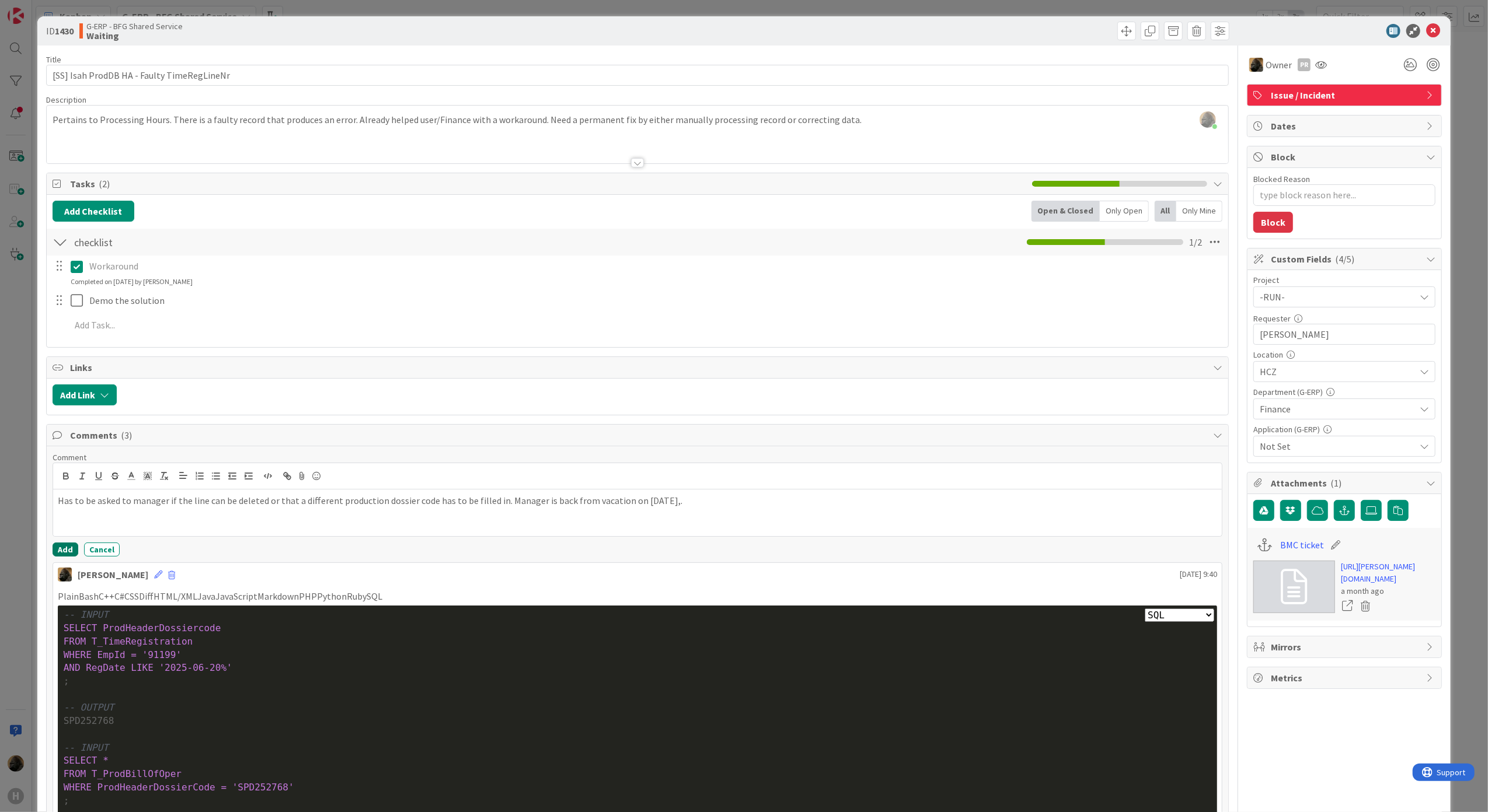
click at [56, 553] on button "Add" at bounding box center [66, 549] width 25 height 14
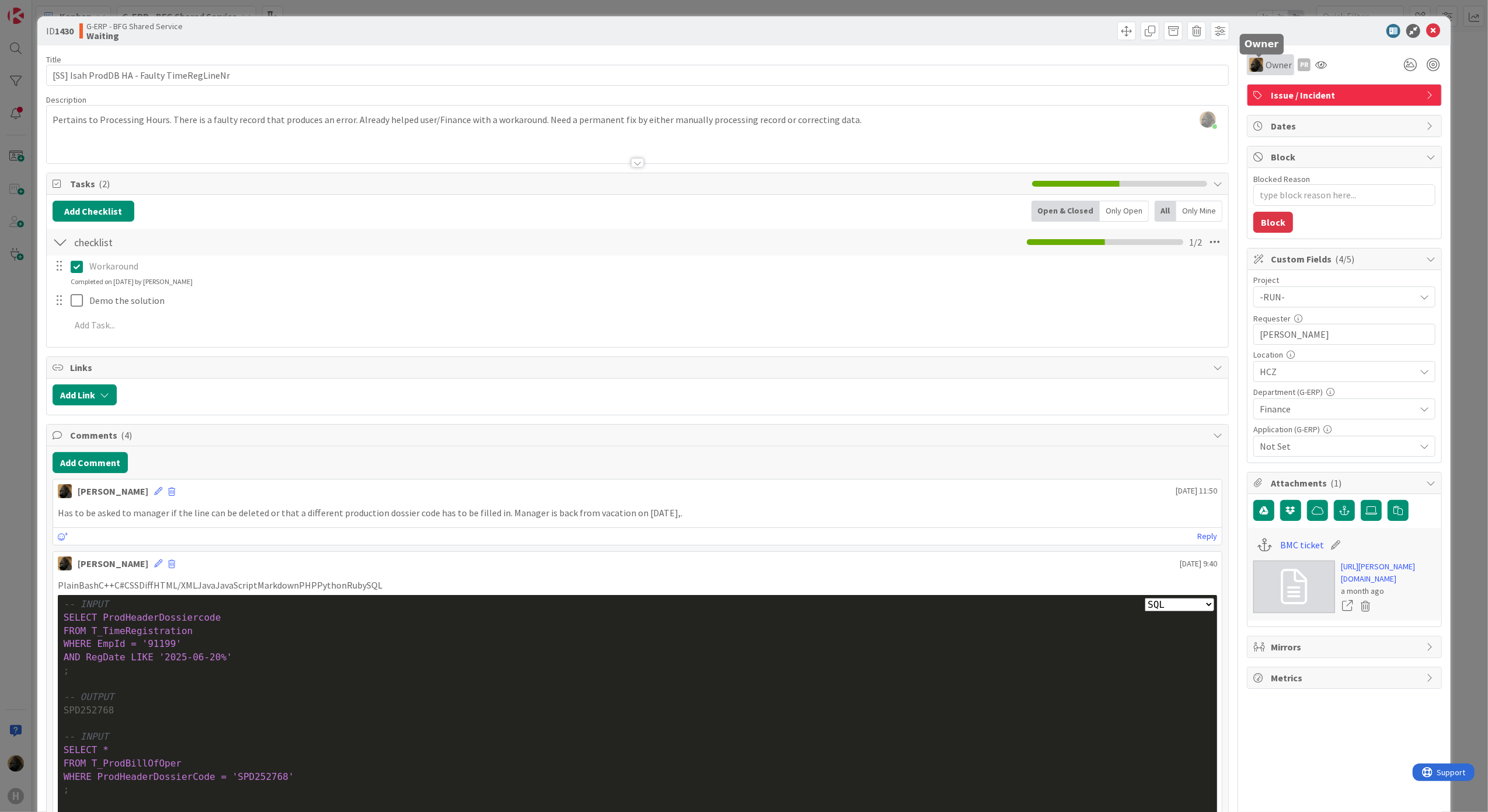
click at [1265, 63] on span "Owner" at bounding box center [1278, 65] width 26 height 14
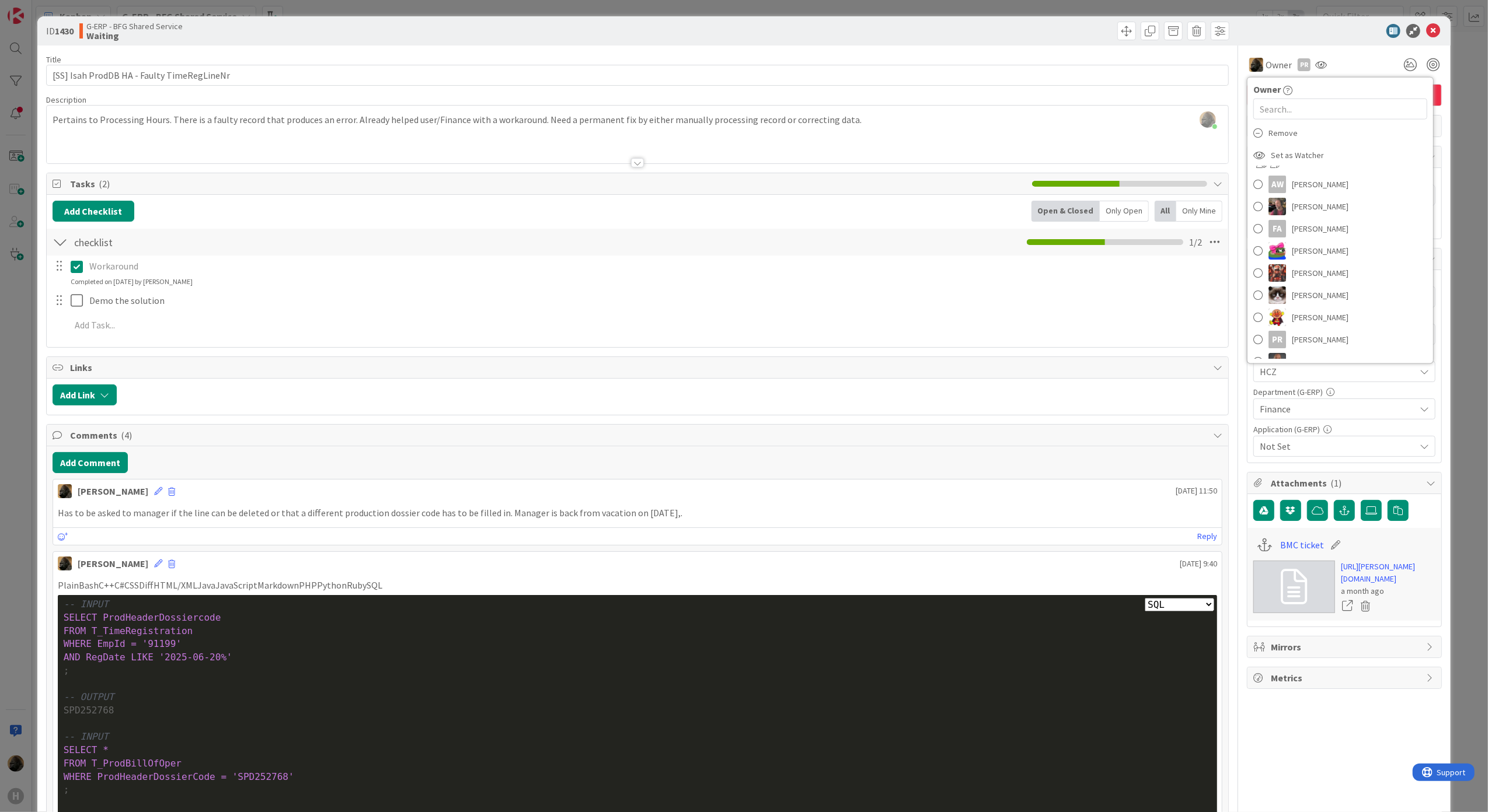
scroll to position [77, 0]
click at [1297, 63] on div "PR" at bounding box center [1303, 64] width 13 height 13
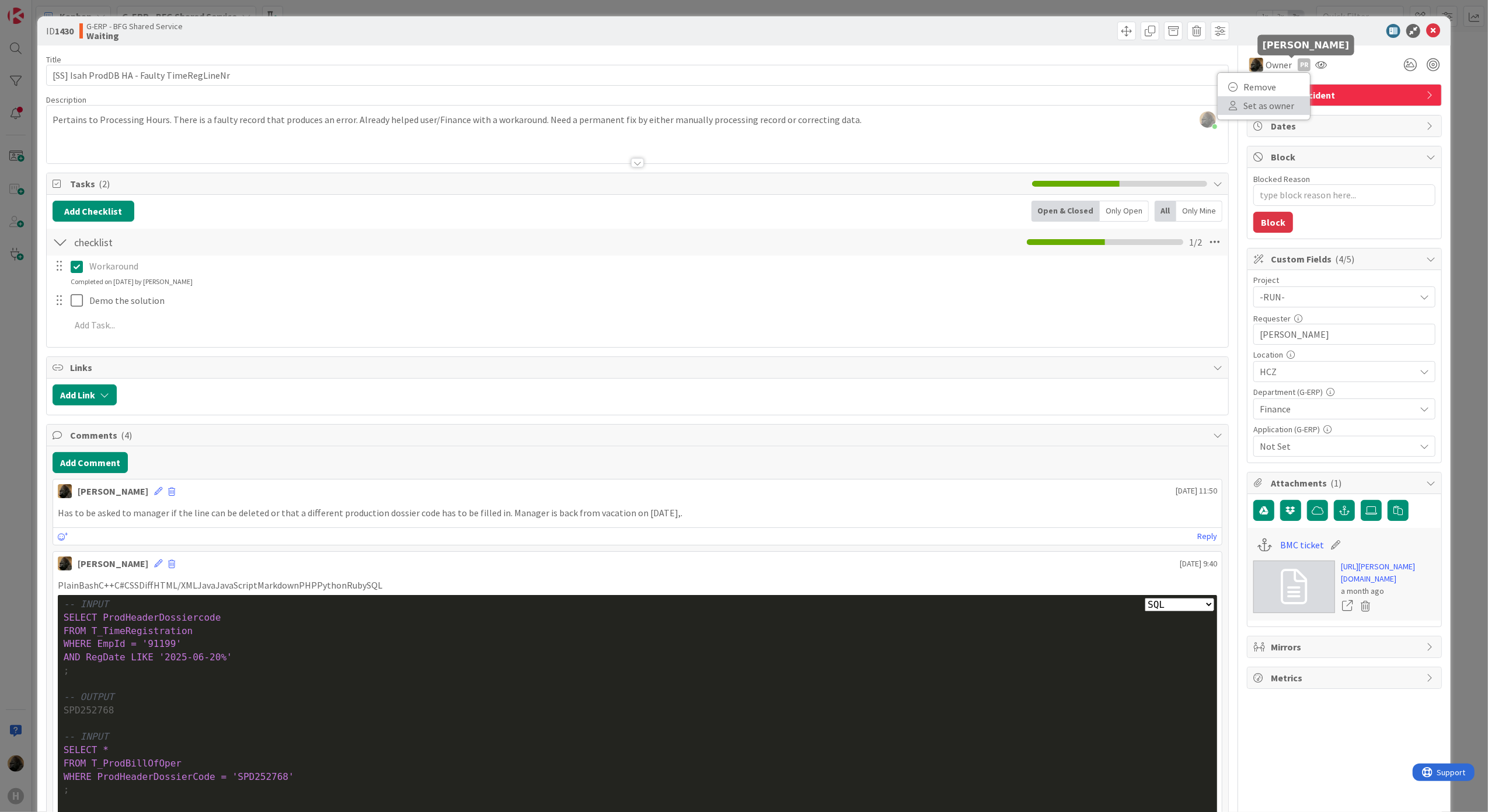
click at [1261, 103] on link "Set as owner" at bounding box center [1264, 105] width 92 height 19
type textarea "x"
click at [1426, 31] on icon at bounding box center [1433, 31] width 14 height 14
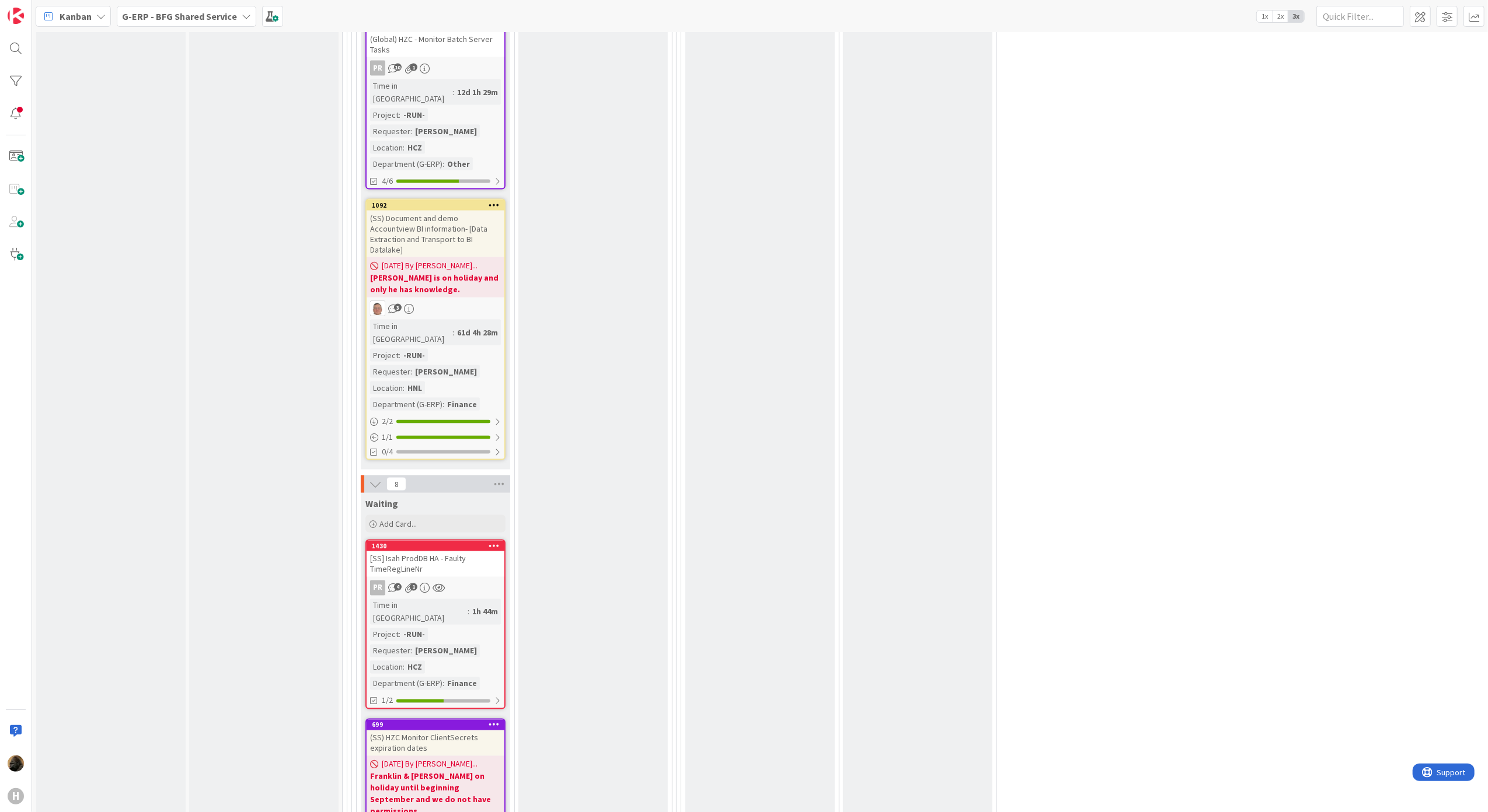
click at [593, 514] on div "Ready for validation Add Card... 1440 [SS] Isah ProdDB - Header for Huisman Equ…" at bounding box center [593, 769] width 150 height 3077
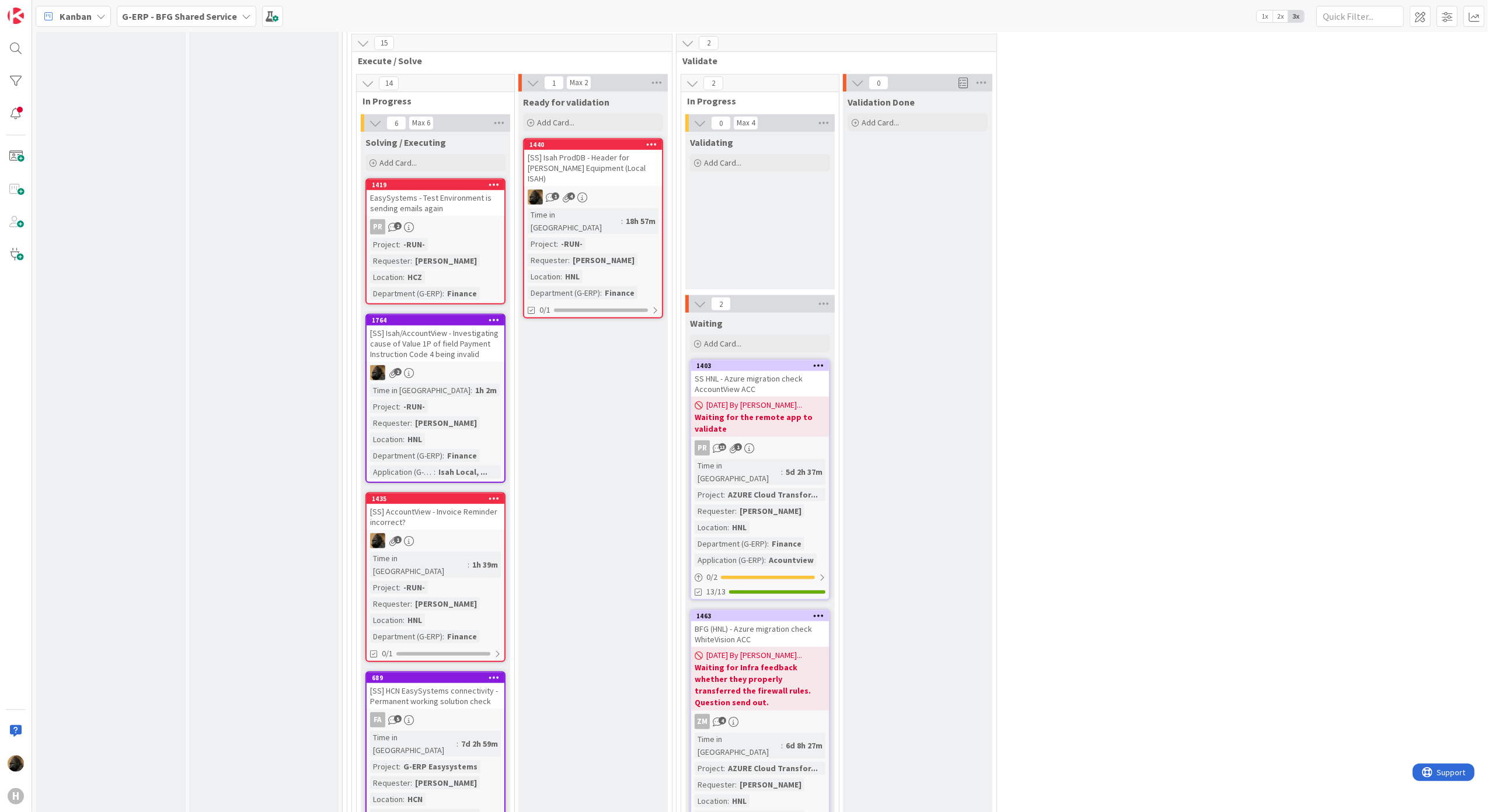
scroll to position [780, 0]
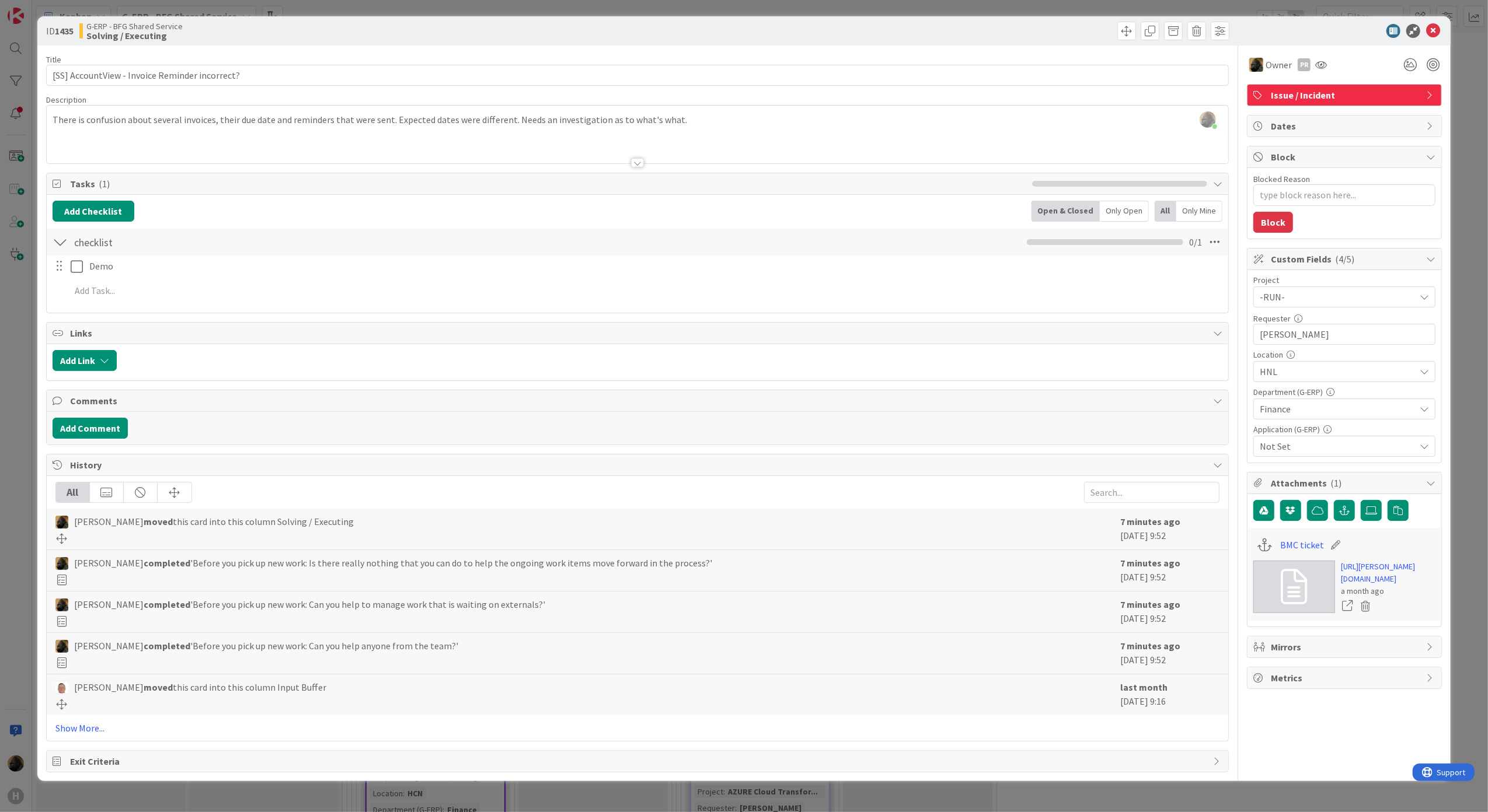
type textarea "x"
